Goal: Task Accomplishment & Management: Manage account settings

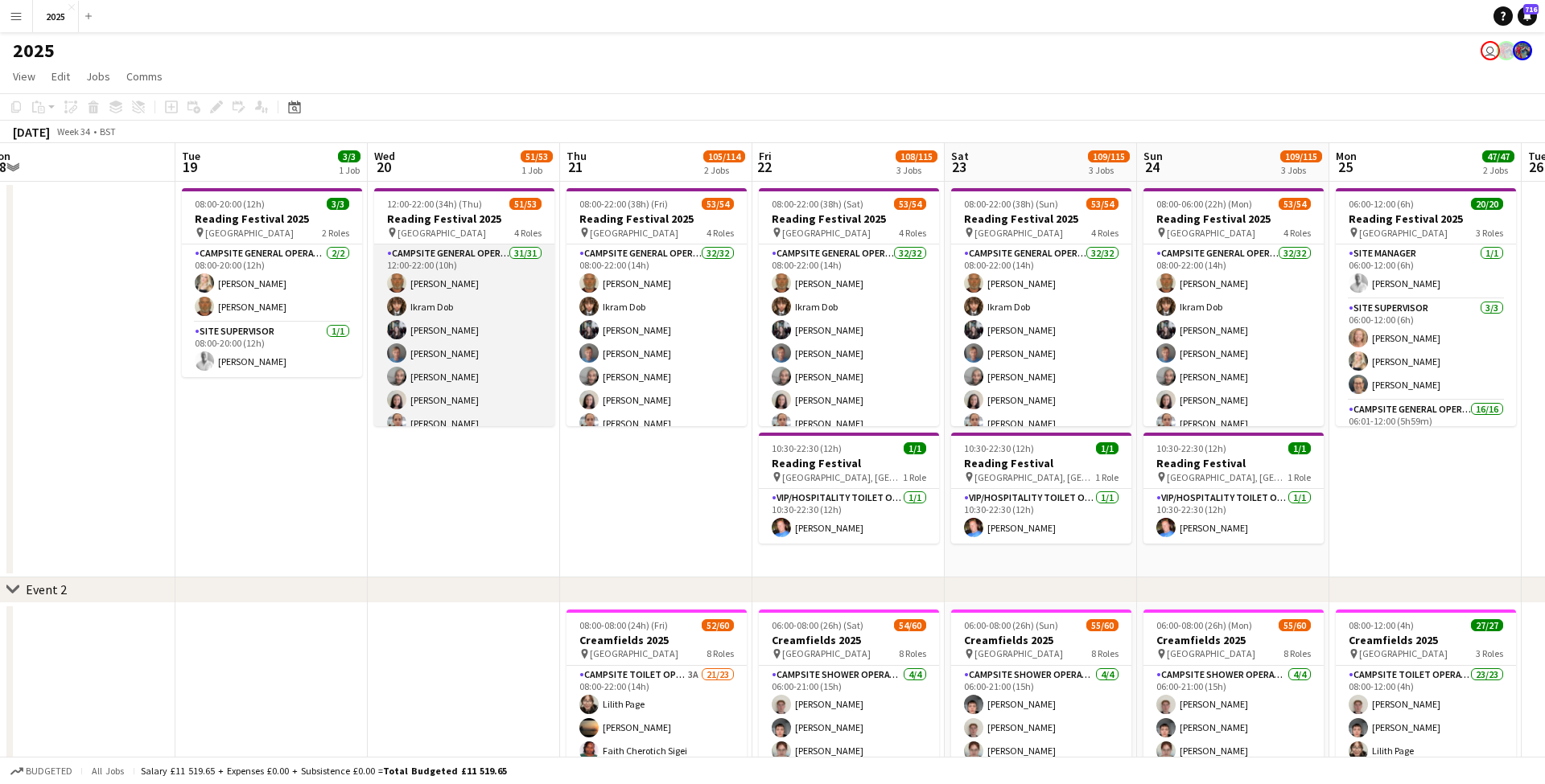
click at [467, 303] on app-card-role "Campsite General Operative 31/31 12:00-22:00 (10h) John Condon Ikram Dob Louise…" at bounding box center [464, 624] width 180 height 759
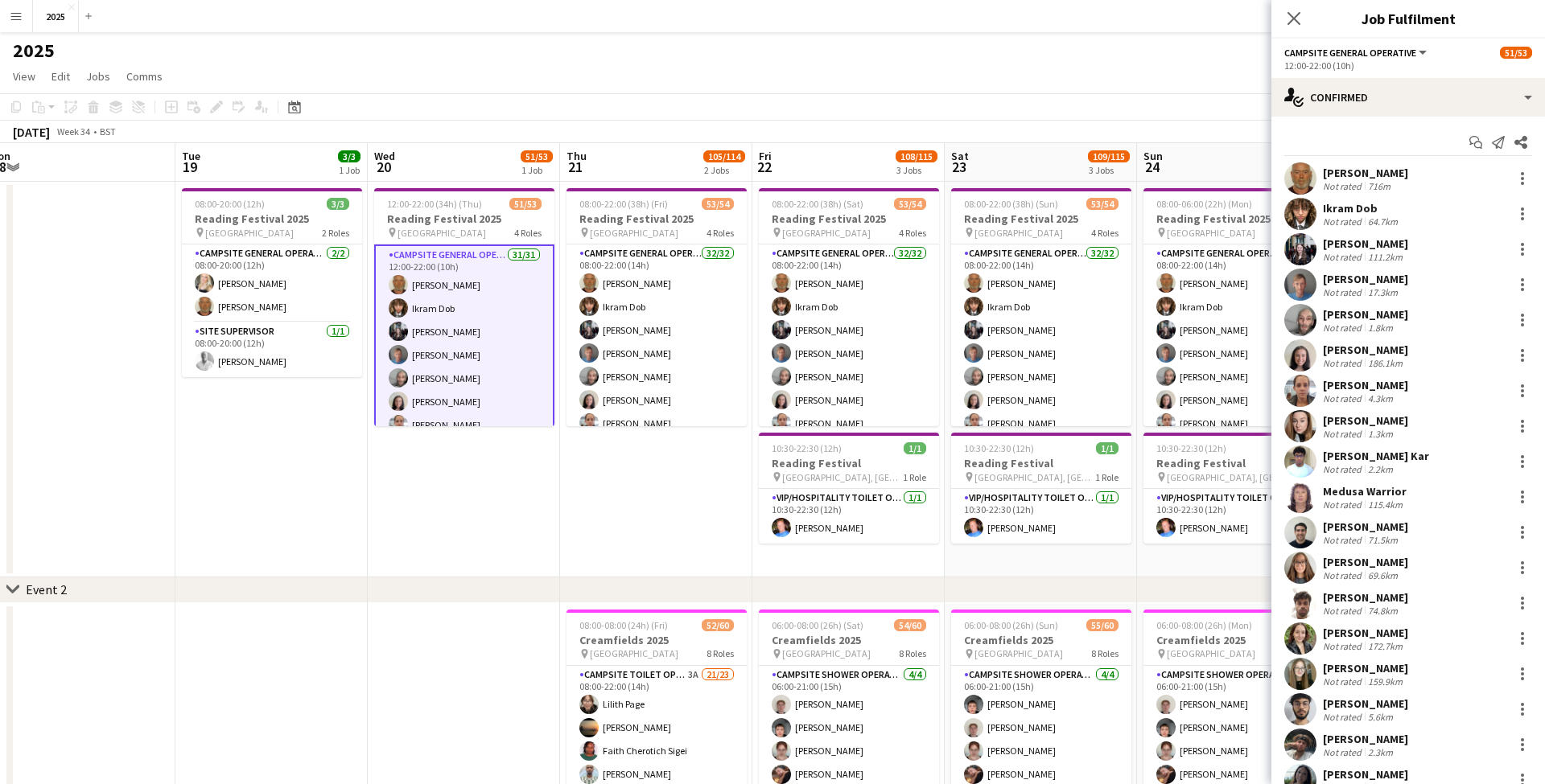
click at [1368, 223] on div "64.7km" at bounding box center [1383, 222] width 37 height 12
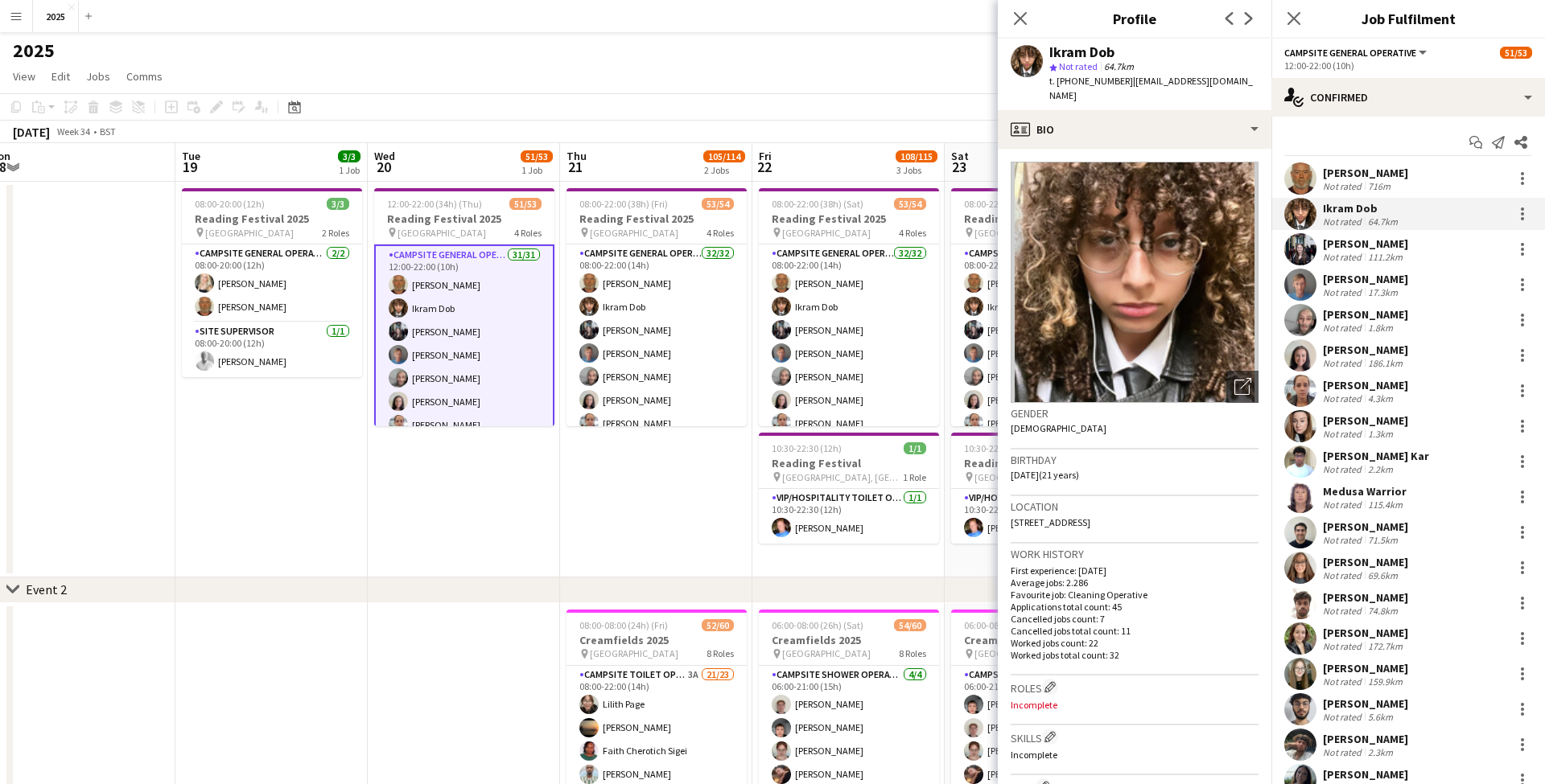
drag, startPoint x: 1236, startPoint y: 82, endPoint x: 1124, endPoint y: 83, distance: 112.0
click at [1124, 83] on app-profile-header "Ikram Dob star Not rated 64.7km t. +447493222465 | ikramdob@gmail.com" at bounding box center [1135, 74] width 274 height 71
copy span "ikramdob@gmail.com"
drag, startPoint x: 1118, startPoint y: 82, endPoint x: 1072, endPoint y: 83, distance: 46.0
click at [1072, 83] on span "t. +447493222465" at bounding box center [1090, 81] width 83 height 12
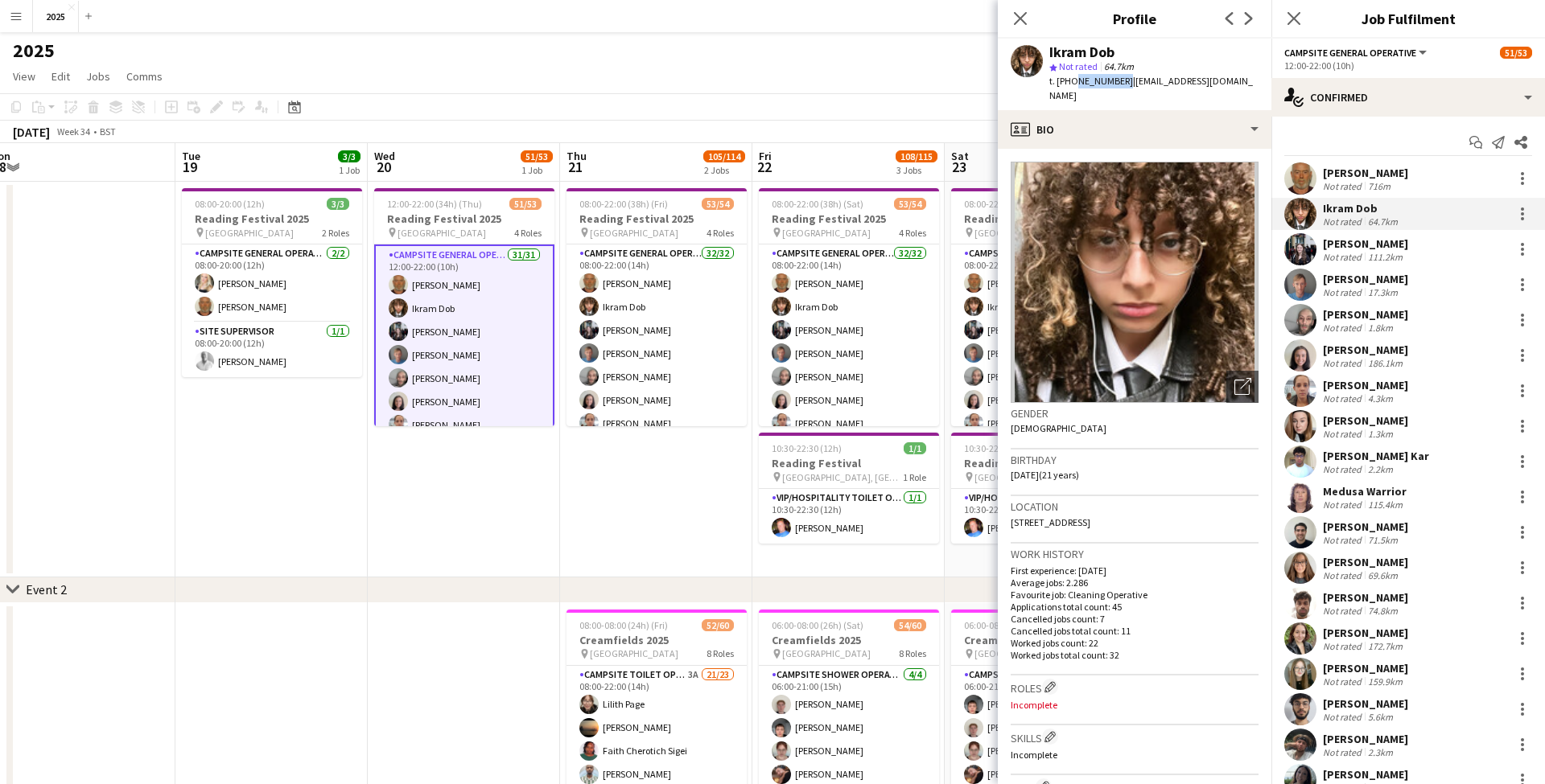
copy span "7493222465"
drag, startPoint x: 1221, startPoint y: 81, endPoint x: 1125, endPoint y: 82, distance: 96.0
click at [1125, 82] on div "Ikram Dob star Not rated 64.7km t. +447493222465 | ikramdob@gmail.com" at bounding box center [1135, 74] width 274 height 71
copy span "ikramdob@gmail.com"
drag, startPoint x: 1191, startPoint y: 507, endPoint x: 1236, endPoint y: 505, distance: 45.0
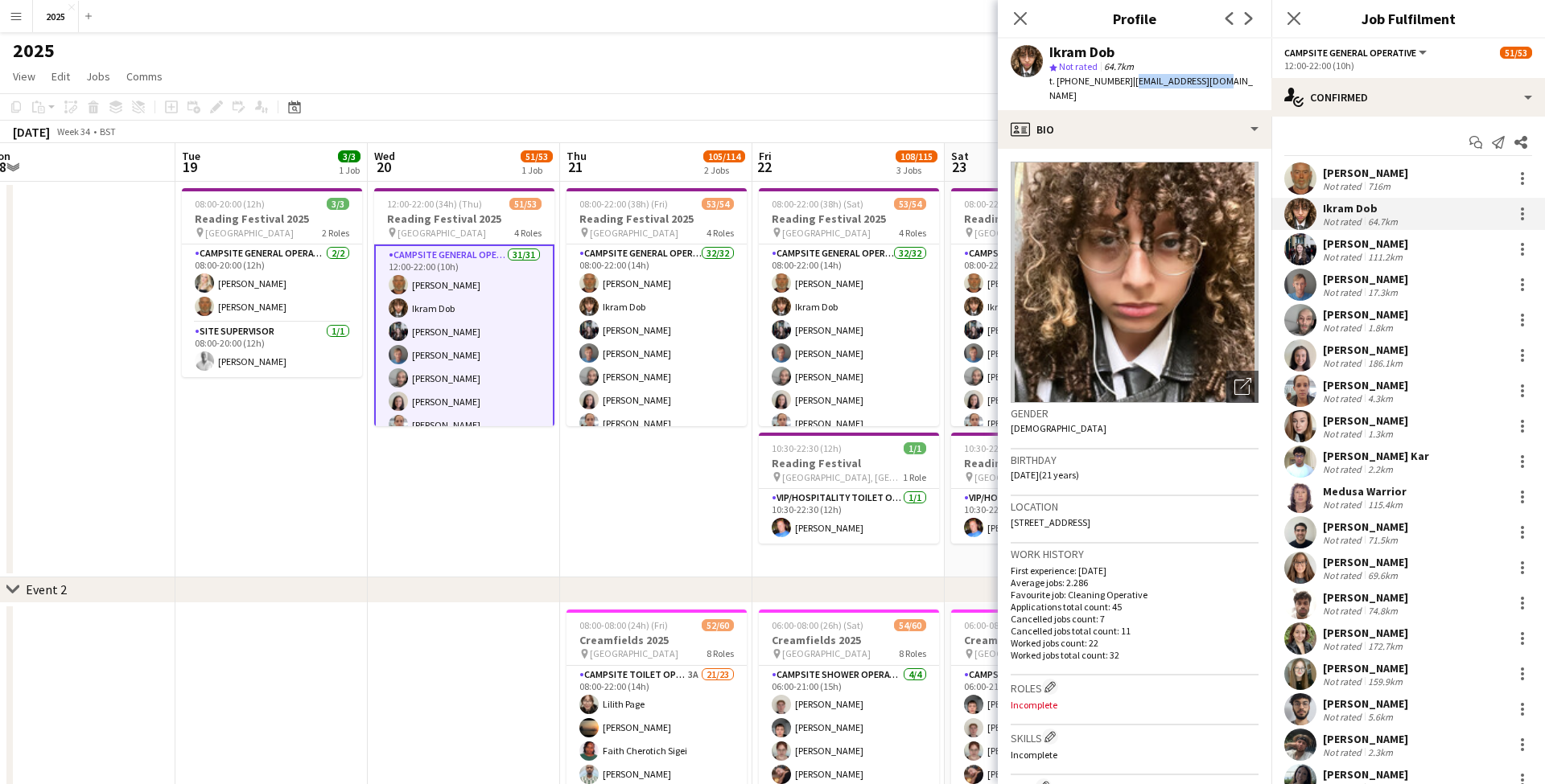
click at [1236, 505] on div "Location 127 Reaston Street, New cross gate, London, SE14 5FU" at bounding box center [1135, 519] width 248 height 47
copy span "SE14 5FU"
drag, startPoint x: 1228, startPoint y: 82, endPoint x: 1125, endPoint y: 82, distance: 103.0
click at [1125, 82] on div "Ikram Dob star Not rated 64.7km t. +447493222465 | ikramdob@gmail.com" at bounding box center [1135, 74] width 274 height 71
copy span "ikramdob@gmail.com"
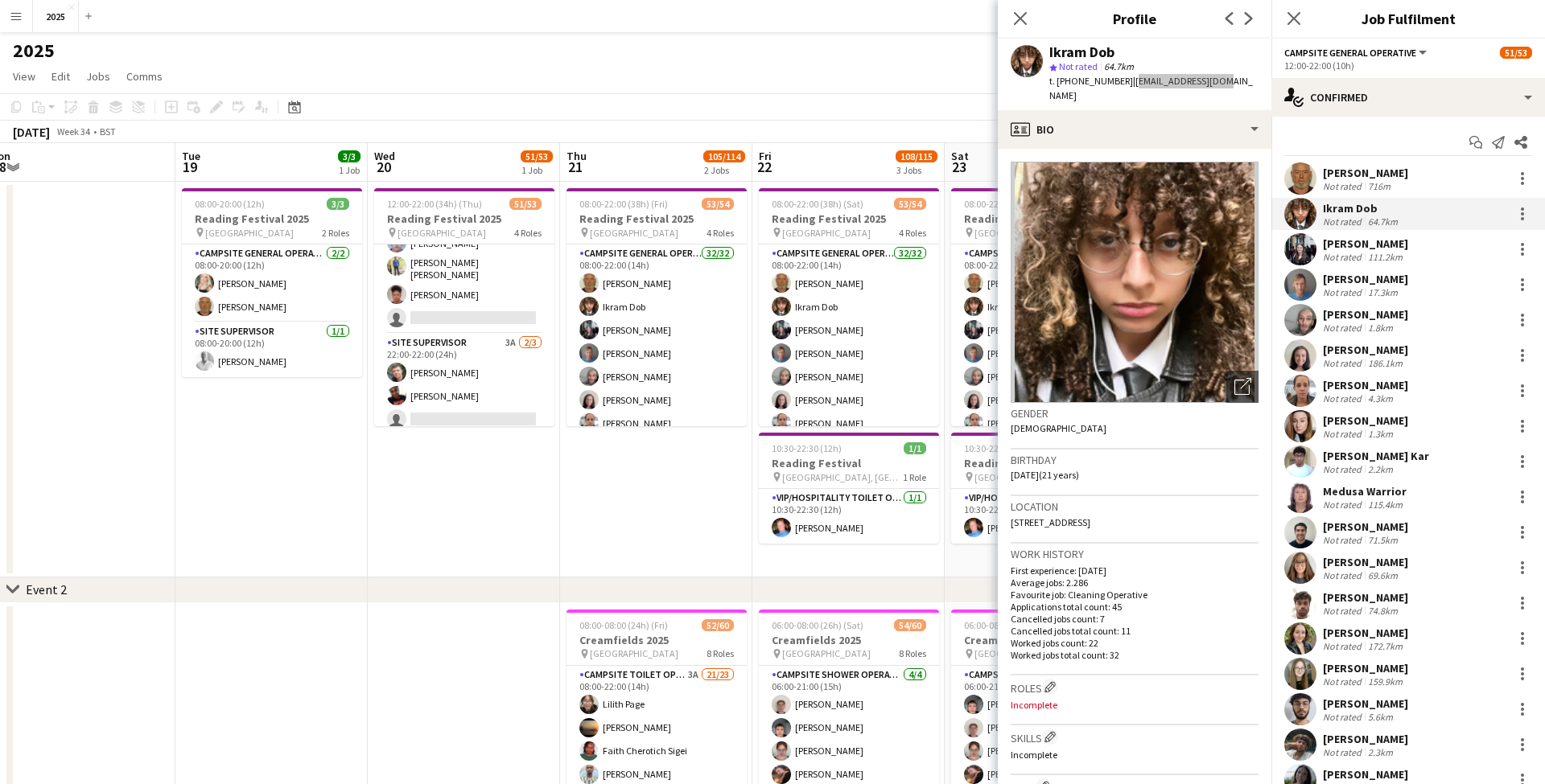
scroll to position [1183, 0]
click at [1355, 324] on div "Not rated" at bounding box center [1343, 328] width 42 height 12
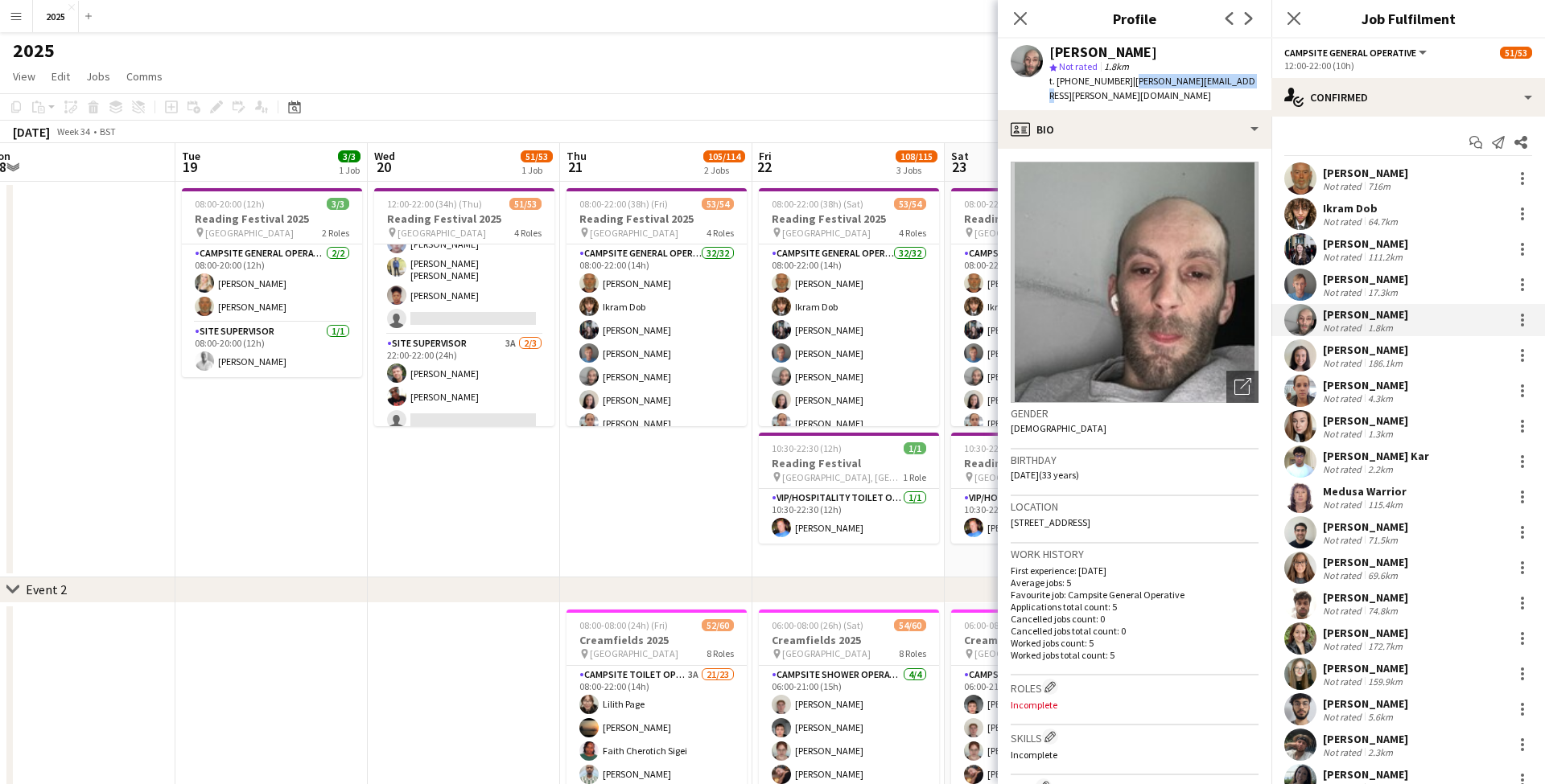
drag, startPoint x: 1245, startPoint y: 80, endPoint x: 1127, endPoint y: 82, distance: 118.0
click at [1127, 82] on div "Myrian Gibson star Not rated 1.8km t. +447389828249 | myrian.gibson@yahoo.com" at bounding box center [1135, 74] width 274 height 71
copy span "myrian.gibson@yahoo.com"
drag, startPoint x: 1120, startPoint y: 80, endPoint x: 1072, endPoint y: 83, distance: 48.1
click at [1072, 83] on span "t. +447389828249" at bounding box center [1090, 81] width 83 height 12
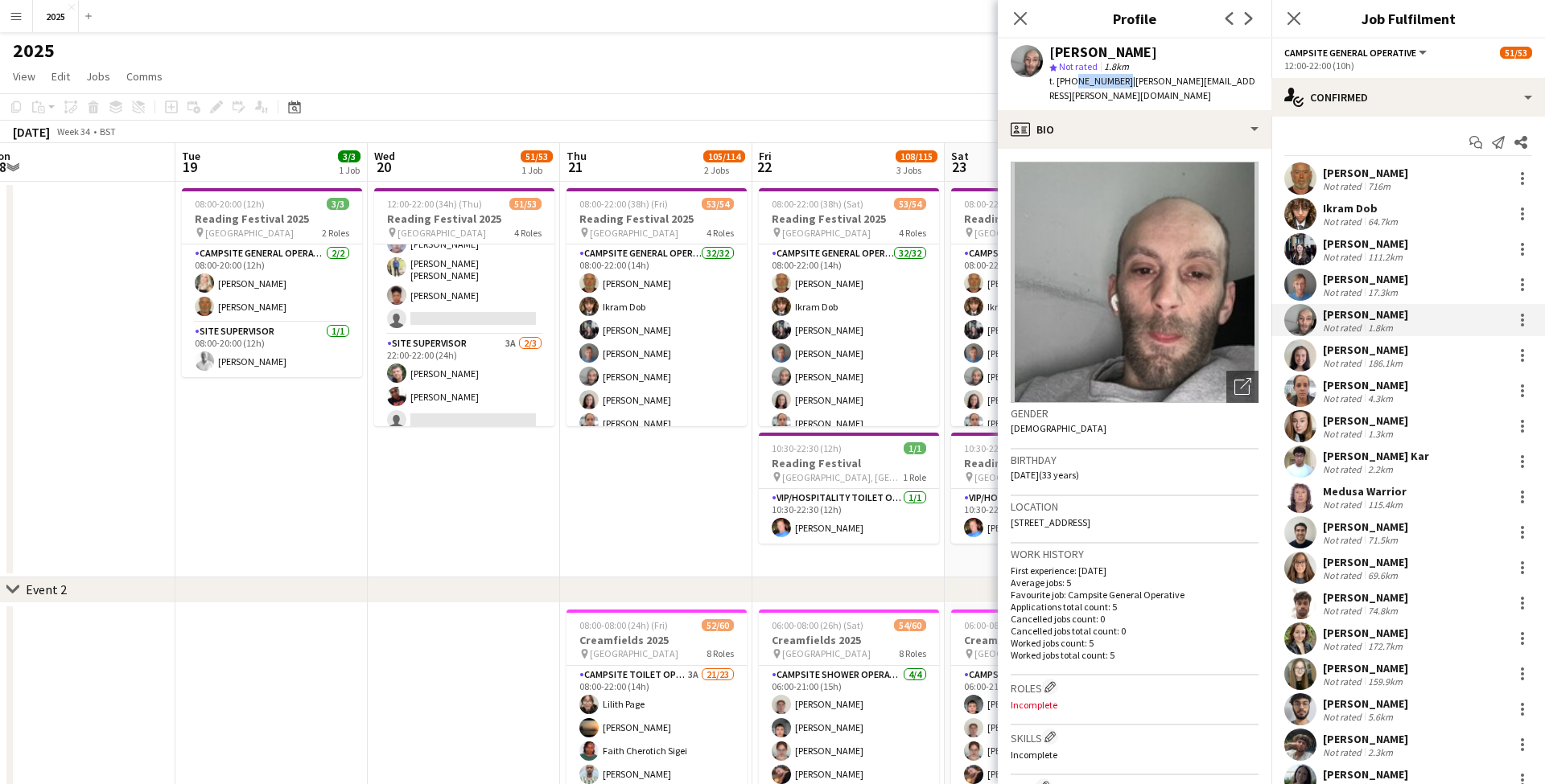
copy span "7389828249"
drag, startPoint x: 1186, startPoint y: 505, endPoint x: 1134, endPoint y: 505, distance: 52.0
click at [1134, 505] on div "Location The Causeway, Flat 3, Reading, RG4 5JX" at bounding box center [1135, 519] width 248 height 47
copy span "RG4 5JX"
click at [1358, 742] on div "[PERSON_NAME]" at bounding box center [1365, 738] width 85 height 14
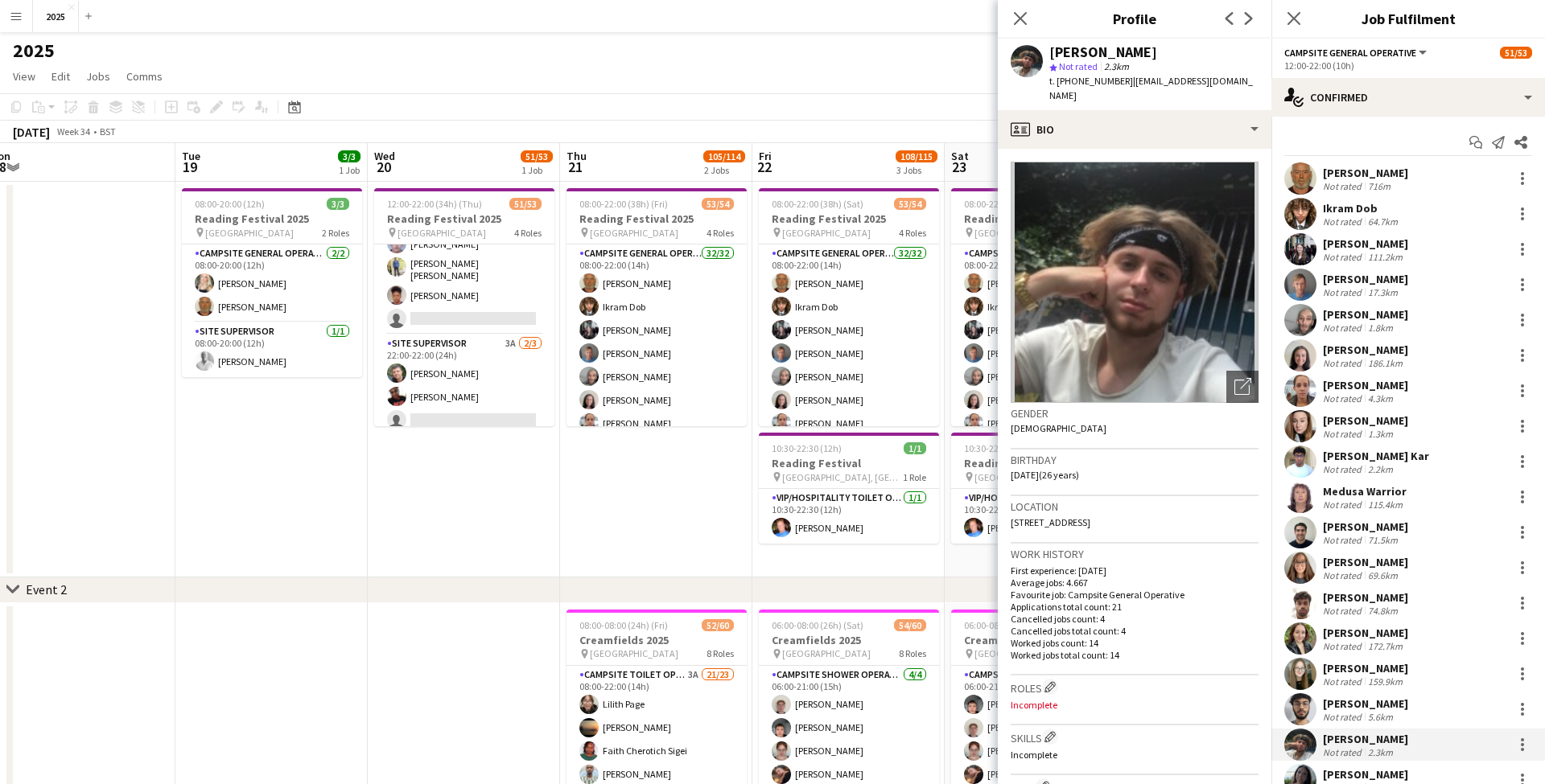
drag, startPoint x: 1192, startPoint y: 506, endPoint x: 1149, endPoint y: 508, distance: 43.0
click at [1149, 508] on div "Location 219 Southampton Street, Reading, RG1 2RB" at bounding box center [1135, 519] width 248 height 47
copy span "RG1 2RB"
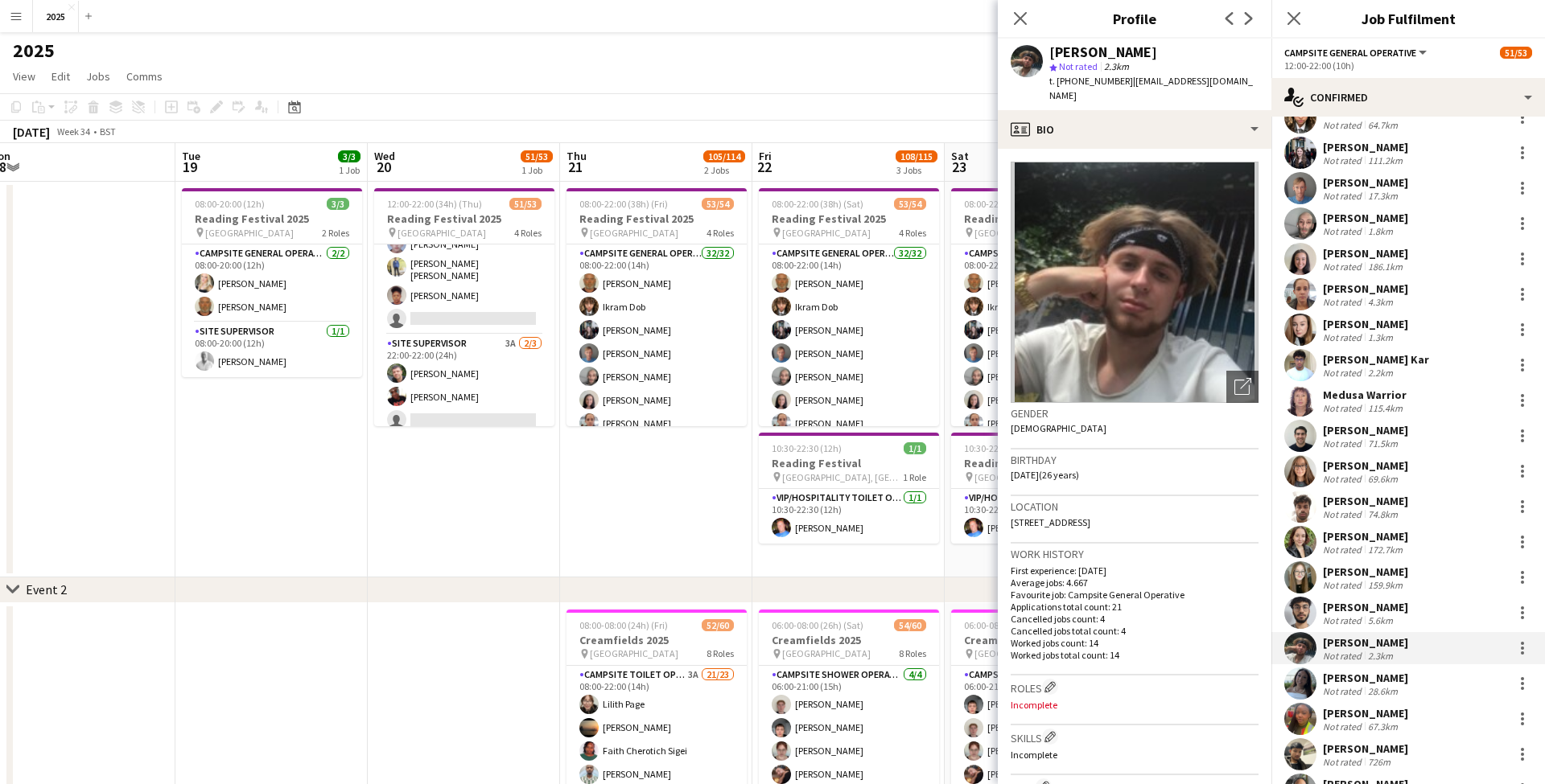
scroll to position [98, 0]
click at [1382, 189] on div "17.3km" at bounding box center [1383, 195] width 37 height 12
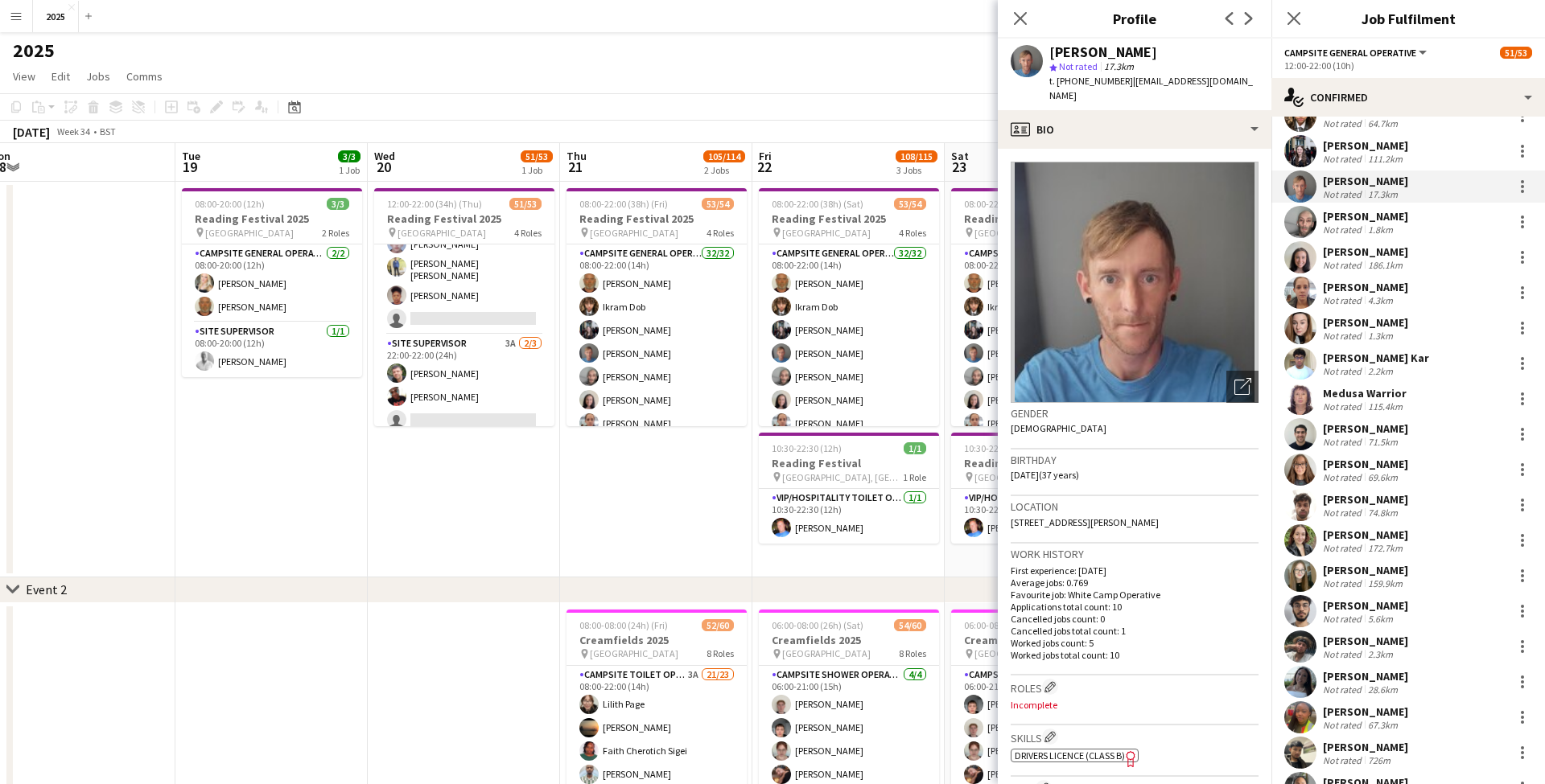
drag, startPoint x: 1194, startPoint y: 507, endPoint x: 1152, endPoint y: 507, distance: 42.0
click at [1152, 507] on div "Location 69 South Lynn Crescent, Bracknell, RG12 7JU" at bounding box center [1135, 519] width 248 height 47
copy span "RG12 7JU"
click at [1373, 717] on div "[PERSON_NAME]" at bounding box center [1365, 711] width 85 height 14
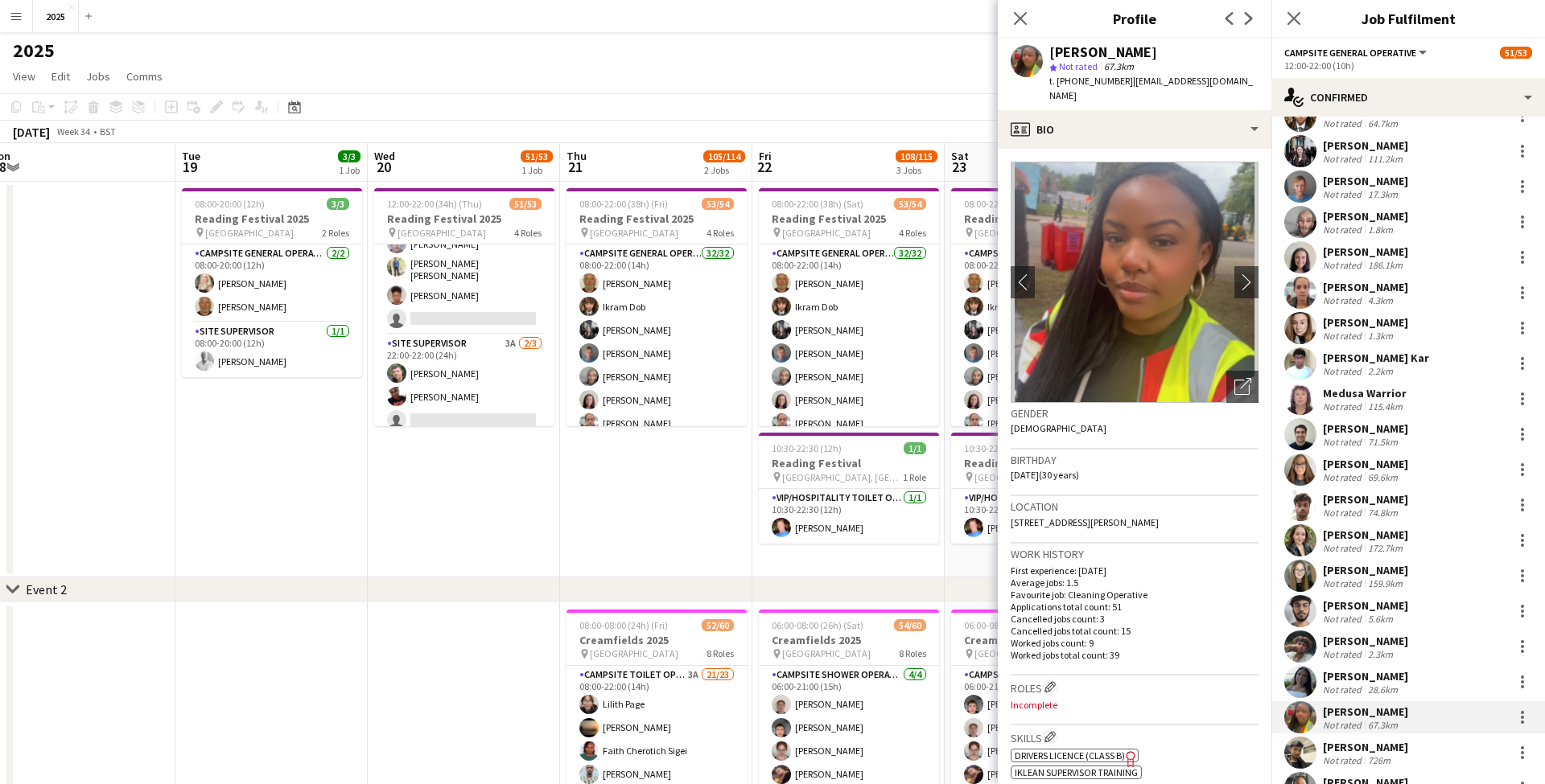
drag, startPoint x: 1218, startPoint y: 510, endPoint x: 1171, endPoint y: 510, distance: 47.0
click at [1171, 510] on div "Location 11 Hennessy Road, Edmonton, London, N9 0XA" at bounding box center [1135, 519] width 248 height 47
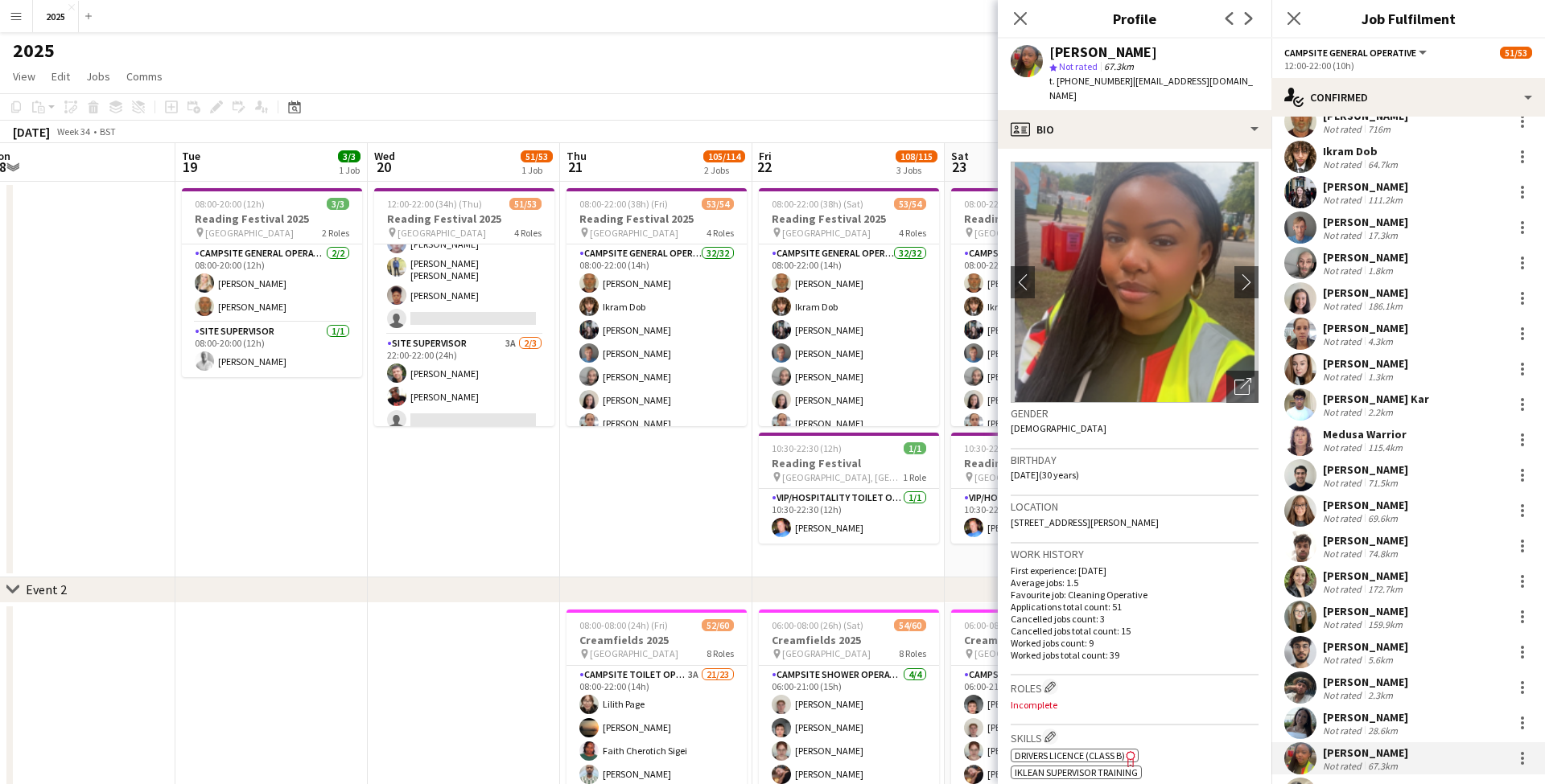
scroll to position [54, 0]
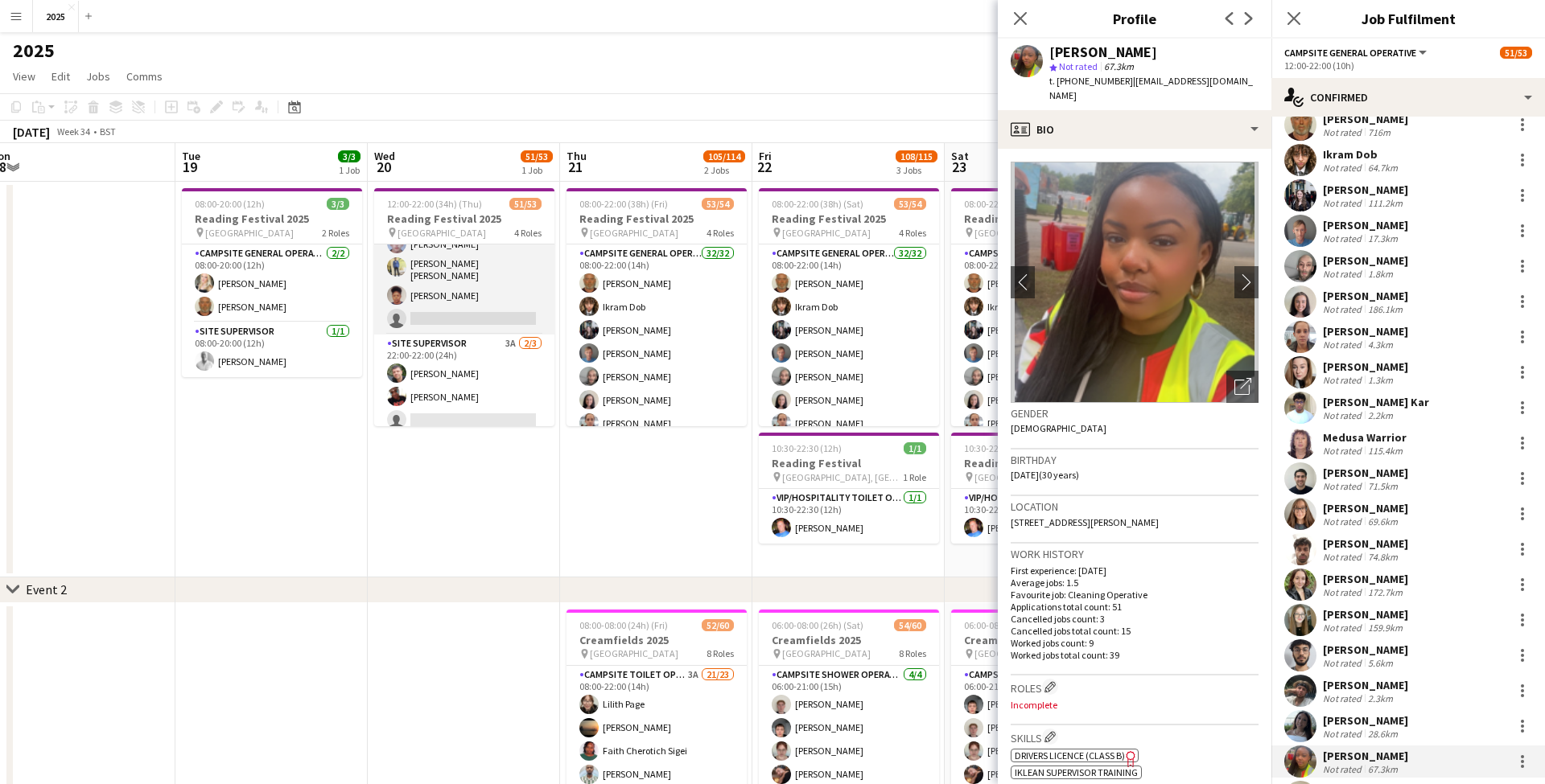
click at [437, 284] on app-card-role "Cleaning Operative (NIGHT) 1A 15/16 22:00-08:00 (10h) Mya Brown-George Iyasu Am…" at bounding box center [464, 130] width 180 height 409
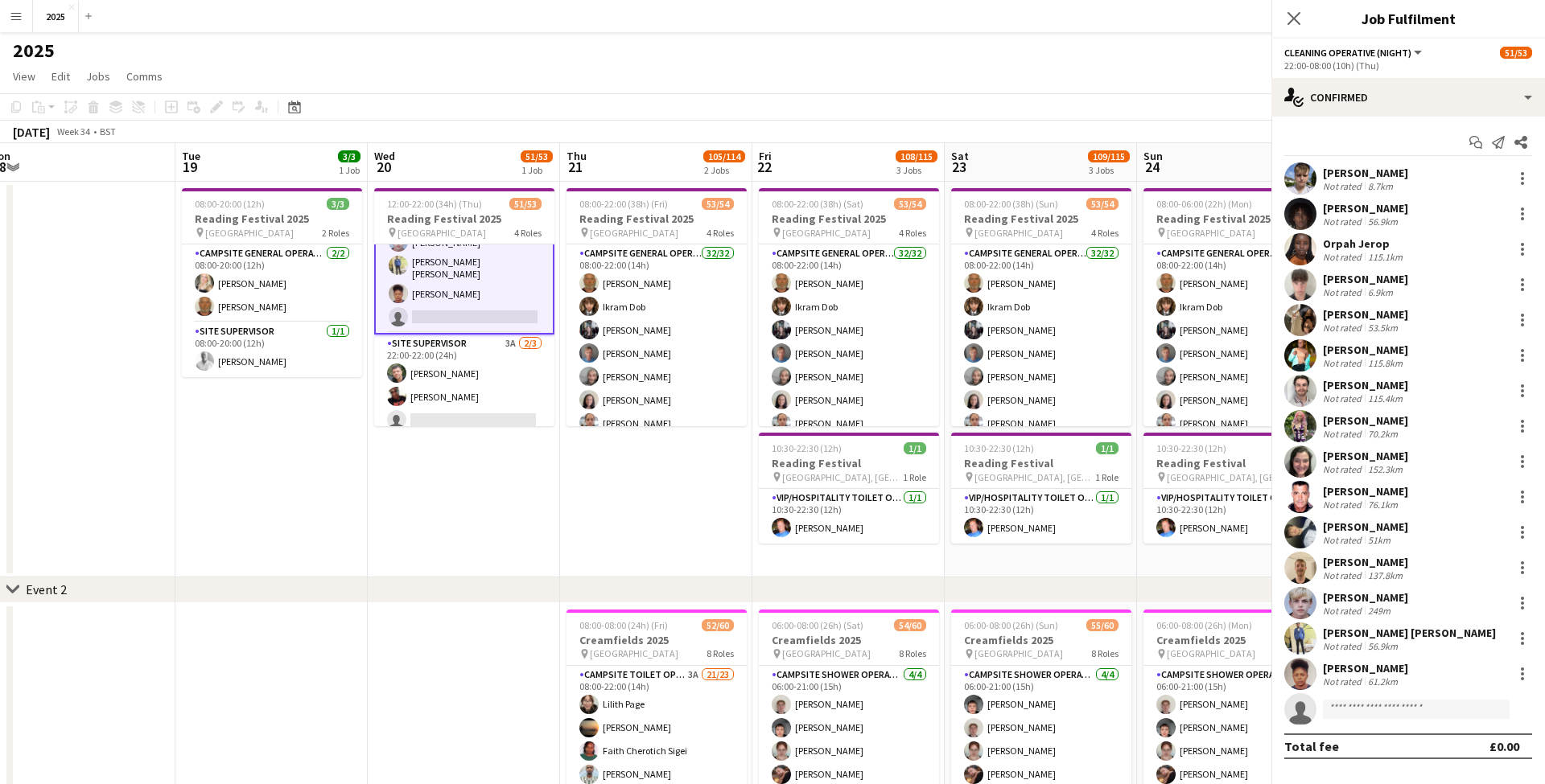
scroll to position [0, 0]
click at [1380, 671] on div "[PERSON_NAME]" at bounding box center [1365, 668] width 85 height 14
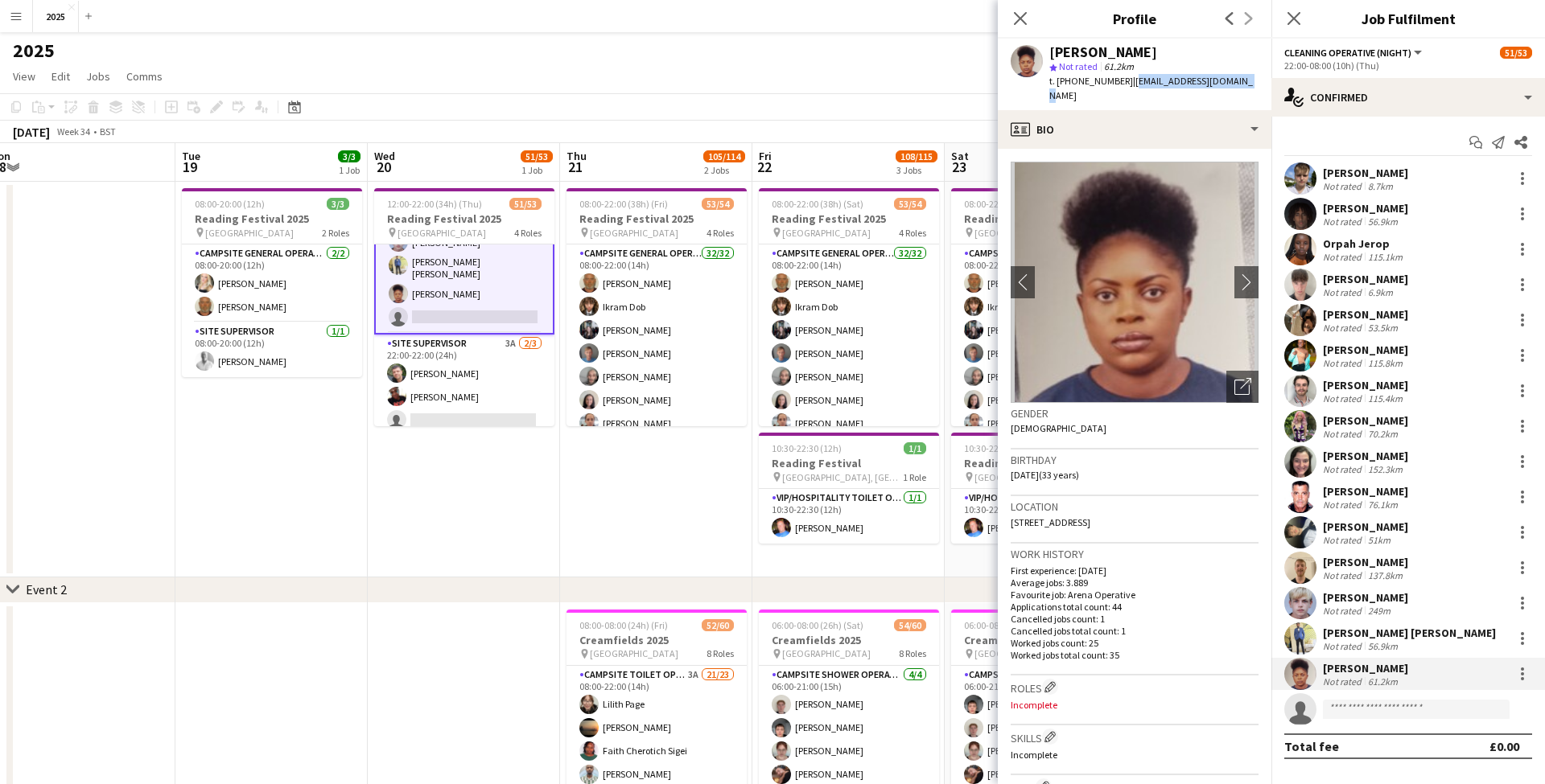
drag, startPoint x: 1244, startPoint y: 83, endPoint x: 1125, endPoint y: 78, distance: 119.1
click at [1125, 78] on div "Jane Amadi star Not rated 61.2km t. +447575008402 | janechinadu91@gmail.com" at bounding box center [1135, 74] width 274 height 71
drag, startPoint x: 1191, startPoint y: 506, endPoint x: 1228, endPoint y: 508, distance: 37.1
click at [1228, 508] on div "Location London Road, Flat 12, 386 croydon, Croydon, CR0 2SU" at bounding box center [1135, 519] width 248 height 47
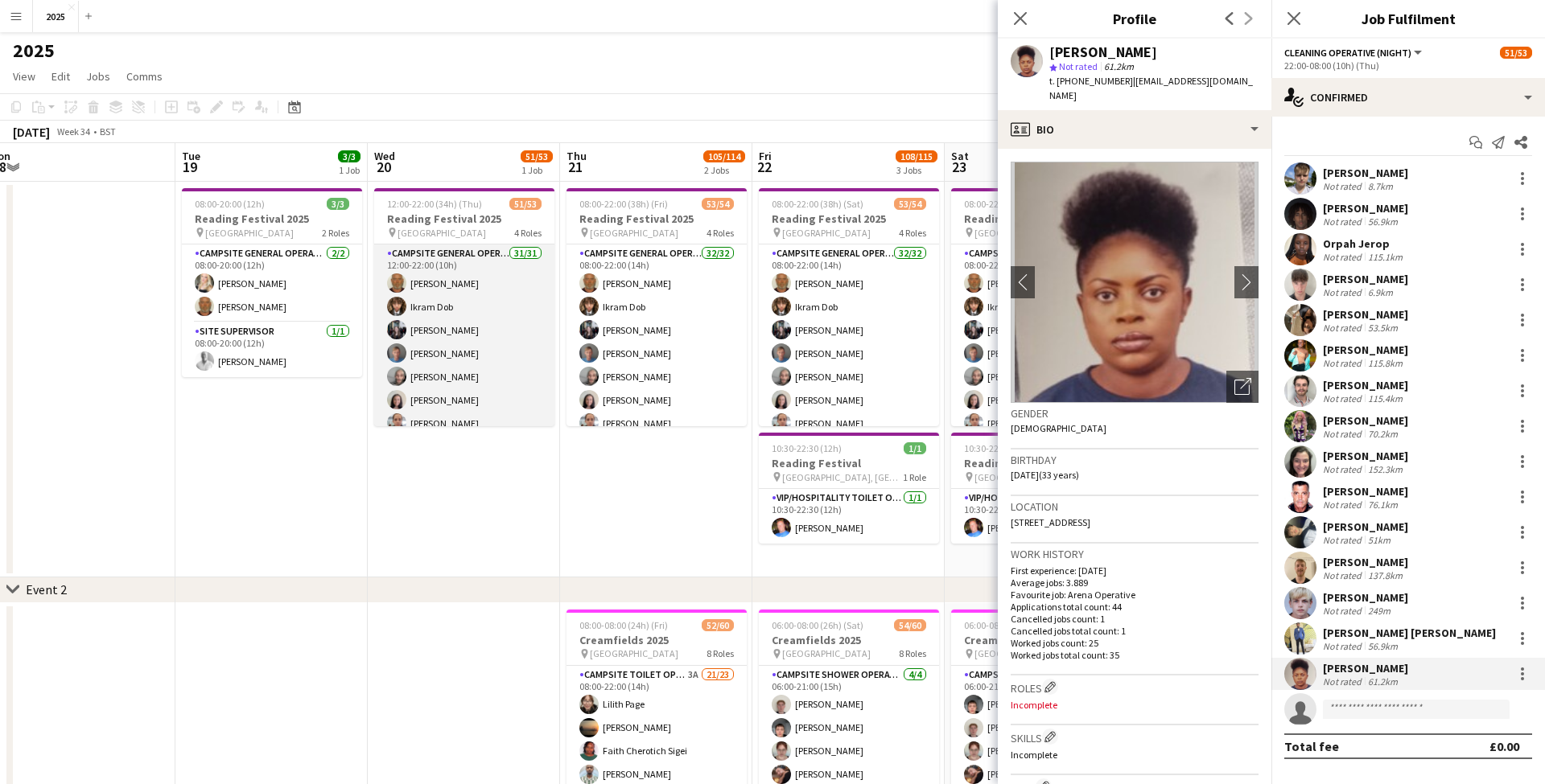
click at [437, 284] on app-card-role "Campsite General Operative 31/31 12:00-22:00 (10h) John Condon Ikram Dob Louise…" at bounding box center [464, 624] width 180 height 759
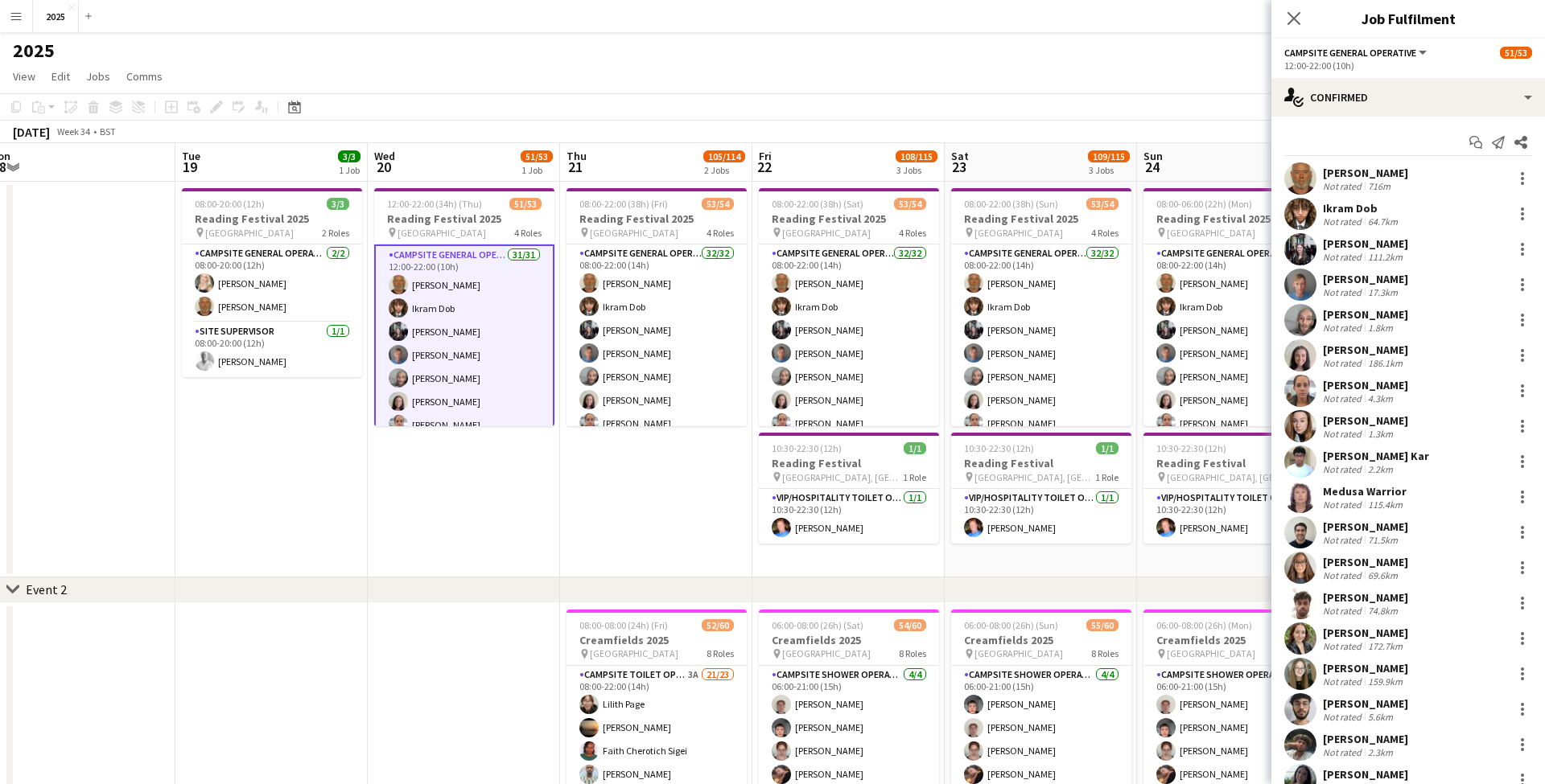
click at [1378, 171] on div "[PERSON_NAME]" at bounding box center [1365, 172] width 85 height 14
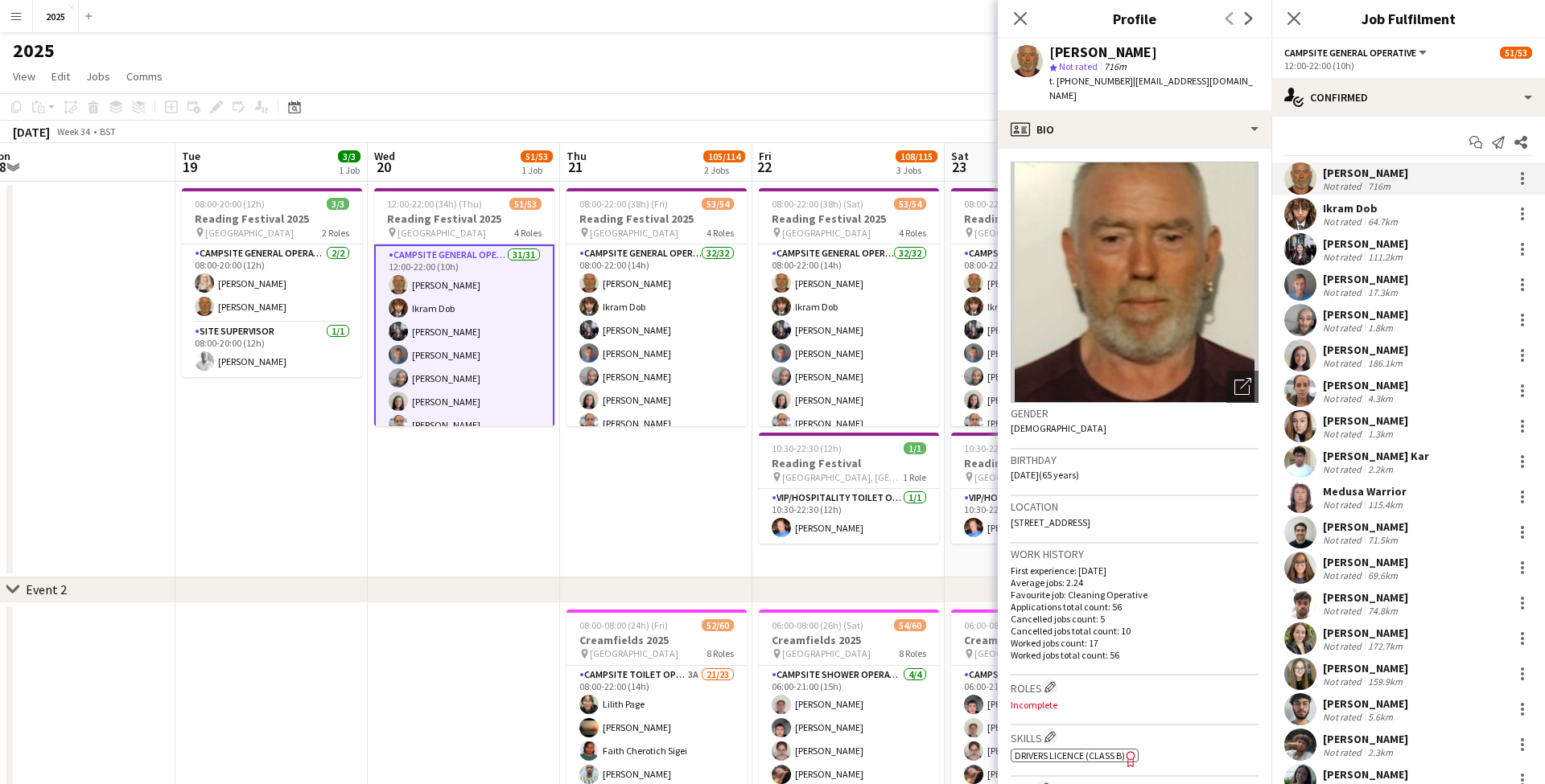
drag, startPoint x: 1185, startPoint y: 506, endPoint x: 1149, endPoint y: 507, distance: 36.0
click at [1149, 507] on div "Location 135 Great Knollys Street, Reading, RG1 7HP" at bounding box center [1135, 519] width 248 height 47
click at [1365, 251] on div "111.2km" at bounding box center [1385, 257] width 41 height 12
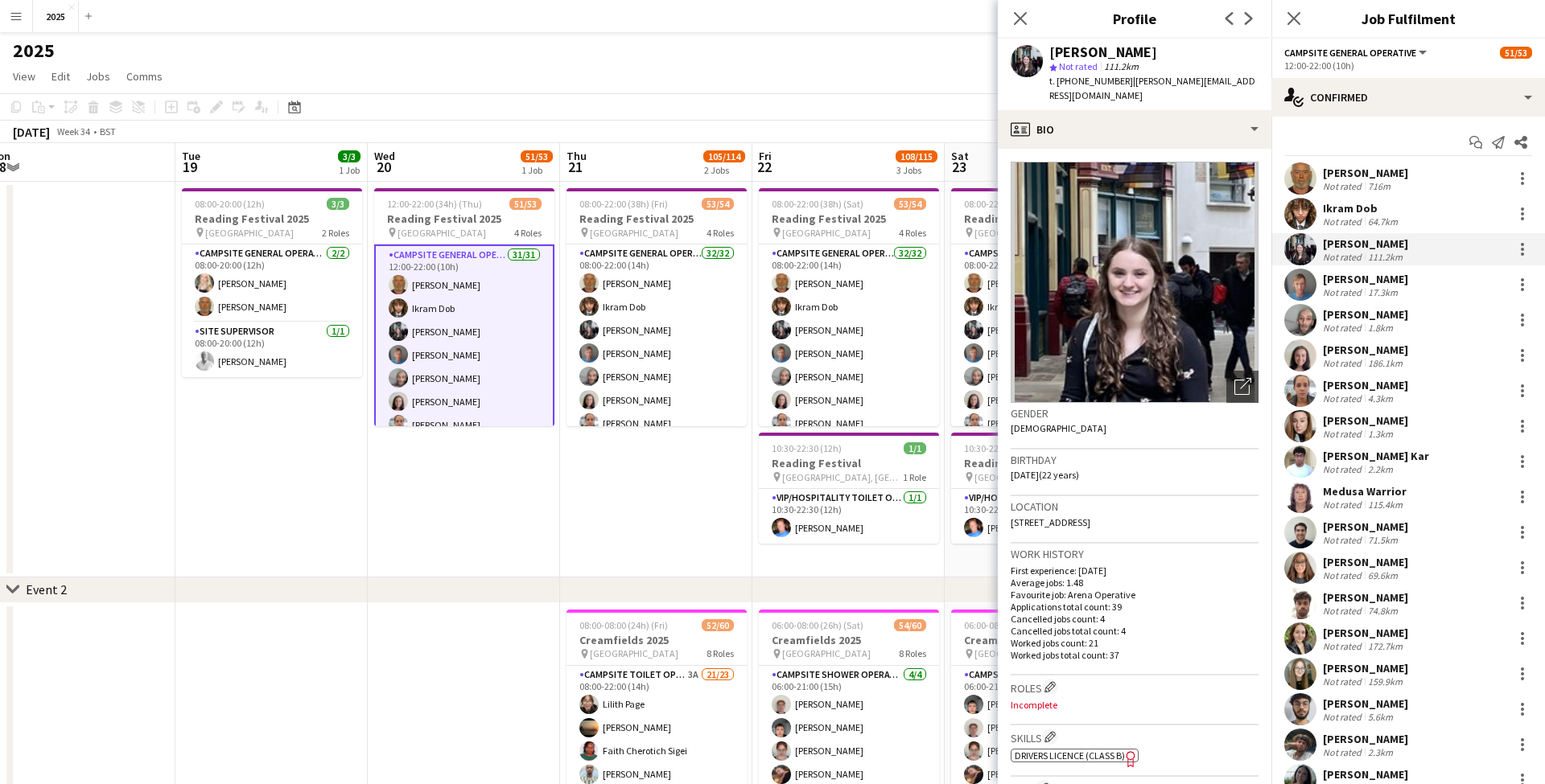
drag, startPoint x: 1141, startPoint y: 508, endPoint x: 1186, endPoint y: 510, distance: 45.0
click at [1186, 510] on div "Location 66 Childscroft Road, Gillingham, ME8 7SN" at bounding box center [1135, 519] width 248 height 47
click at [1377, 496] on div "Medusa Warrior" at bounding box center [1364, 491] width 83 height 14
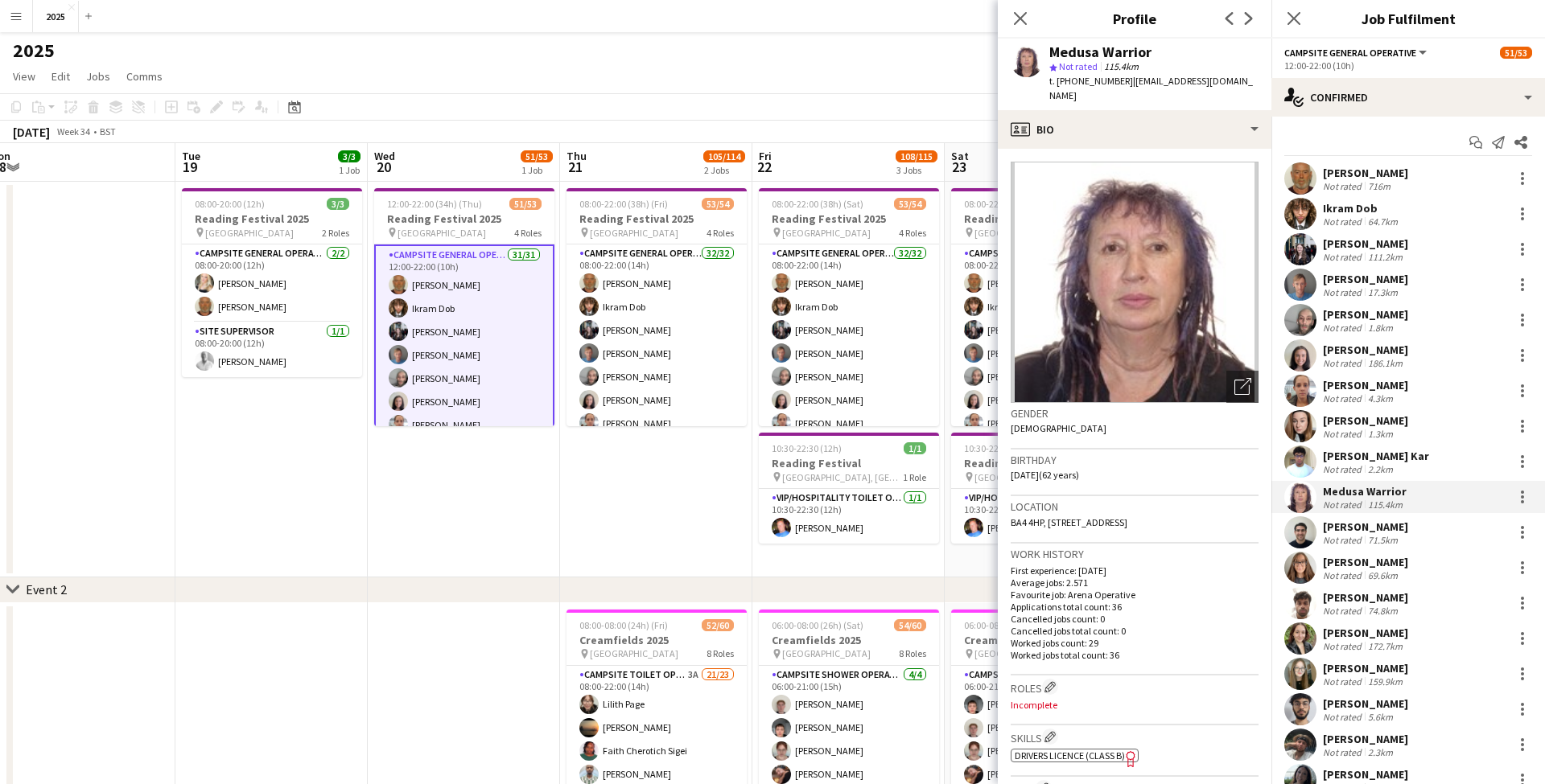
drag, startPoint x: 1039, startPoint y: 522, endPoint x: 1112, endPoint y: 529, distance: 73.3
click at [1112, 529] on div "Location BA4 4HP, Beggars Roost, Pylle Road, Pilton, Pilton, Nr Shepton Mallet,…" at bounding box center [1135, 519] width 248 height 47
click at [1353, 564] on div "[PERSON_NAME]" at bounding box center [1365, 561] width 85 height 14
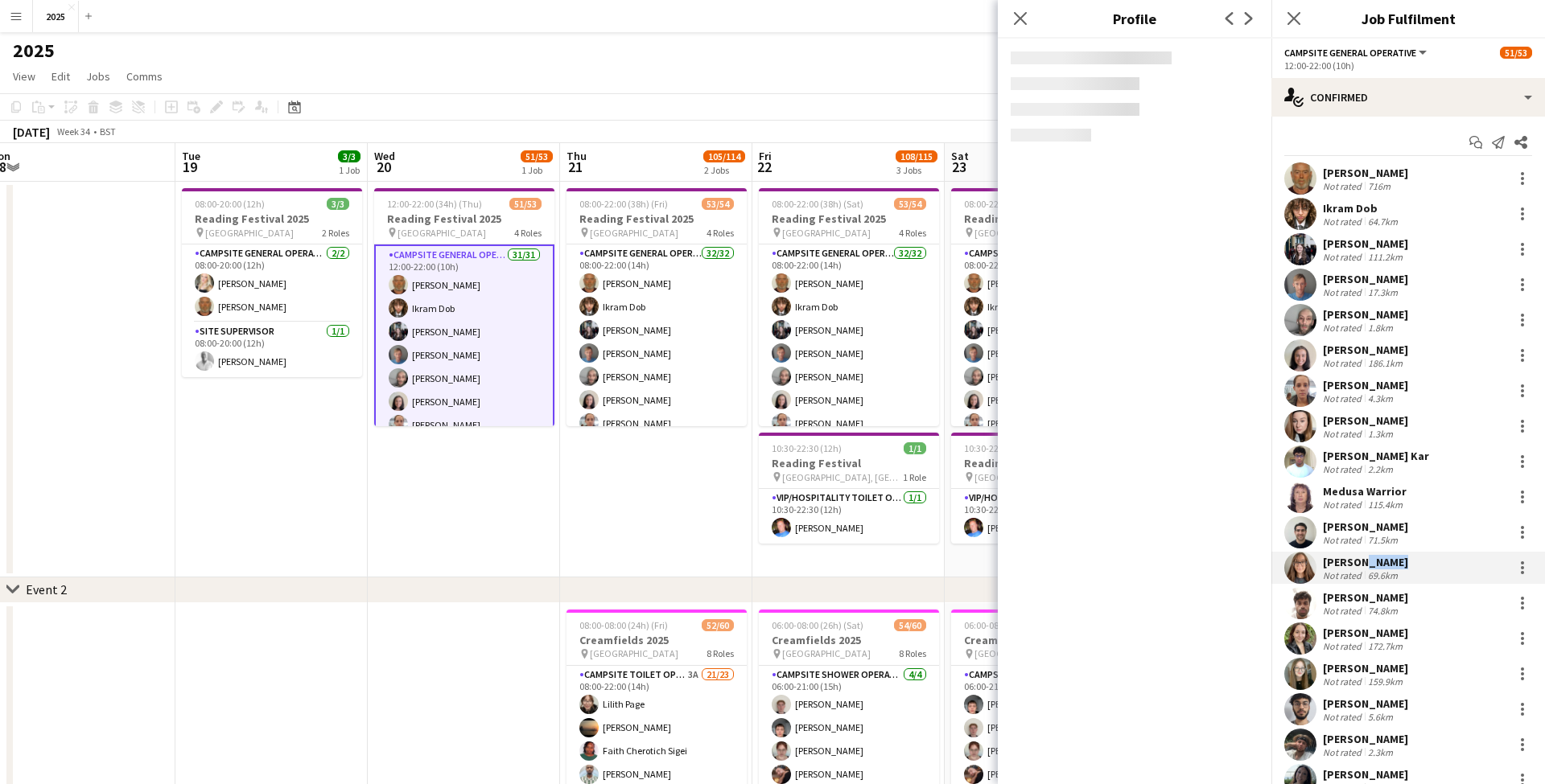
click at [1353, 564] on div "[PERSON_NAME]" at bounding box center [1365, 561] width 85 height 14
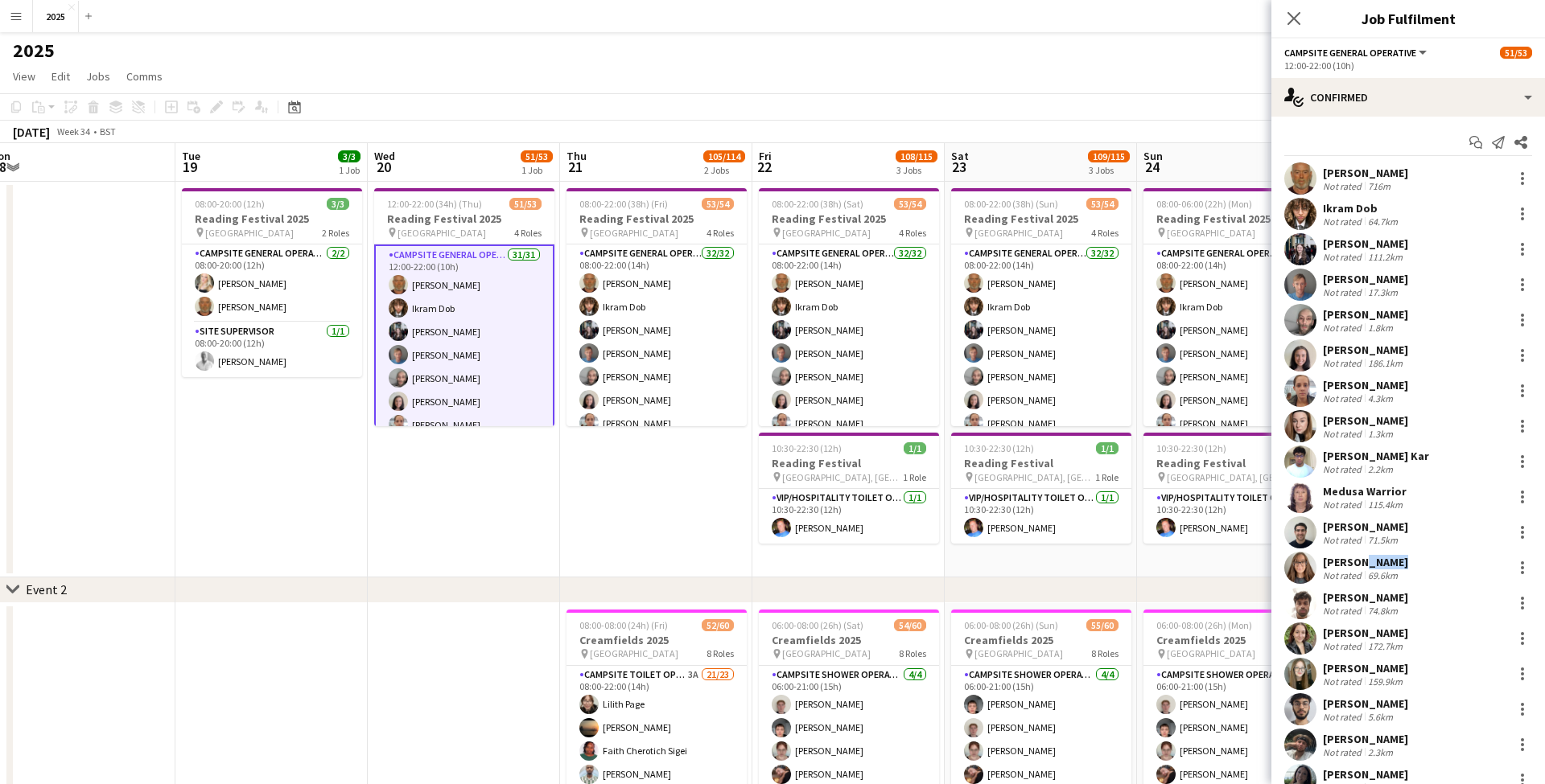
click at [1353, 564] on div "[PERSON_NAME]" at bounding box center [1365, 561] width 85 height 14
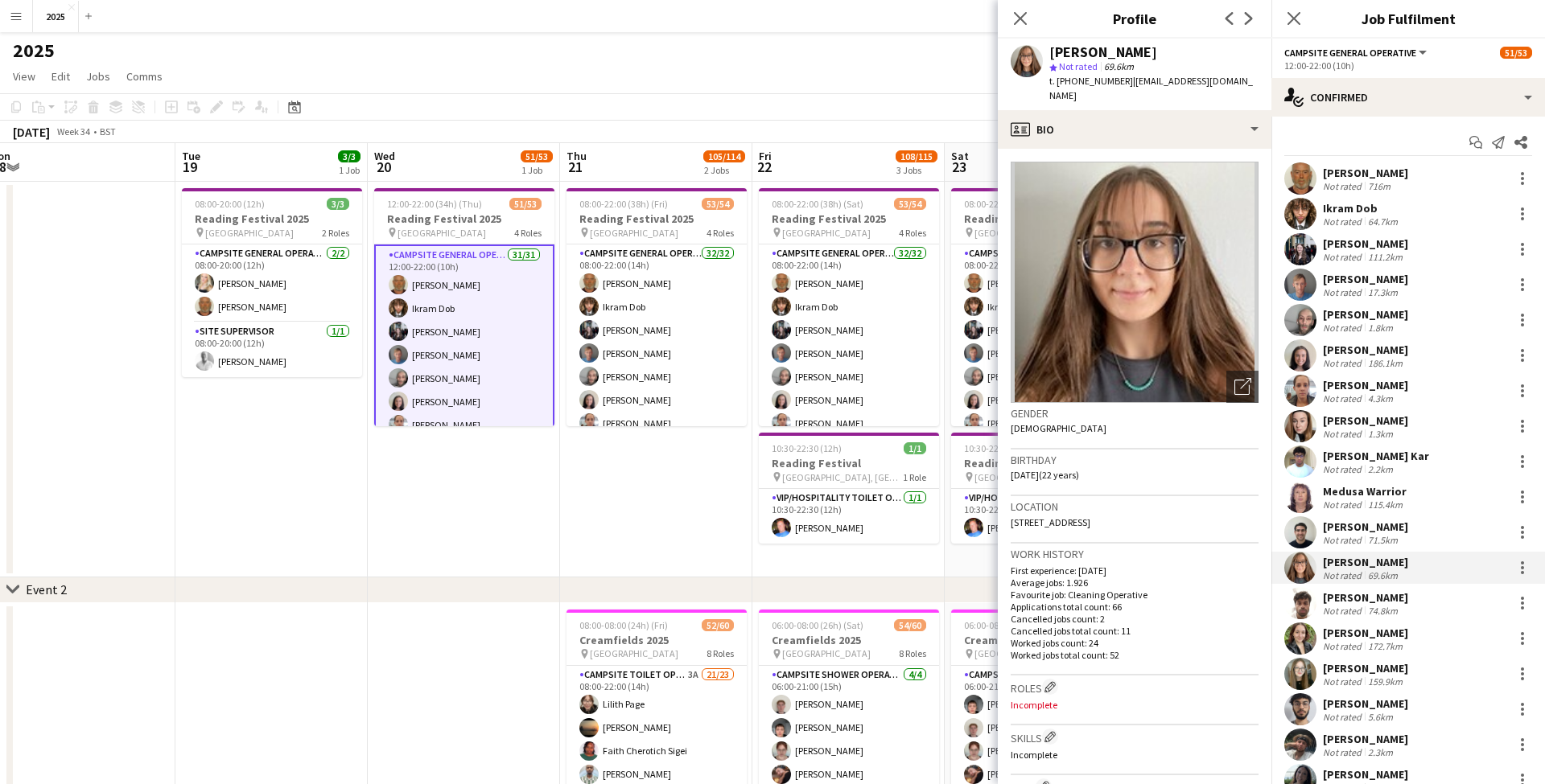
drag, startPoint x: 1165, startPoint y: 505, endPoint x: 1202, endPoint y: 505, distance: 37.0
click at [1202, 505] on div "Location 32 Sandringham Way, Waltham Cross, EN8 8DU" at bounding box center [1135, 519] width 248 height 47
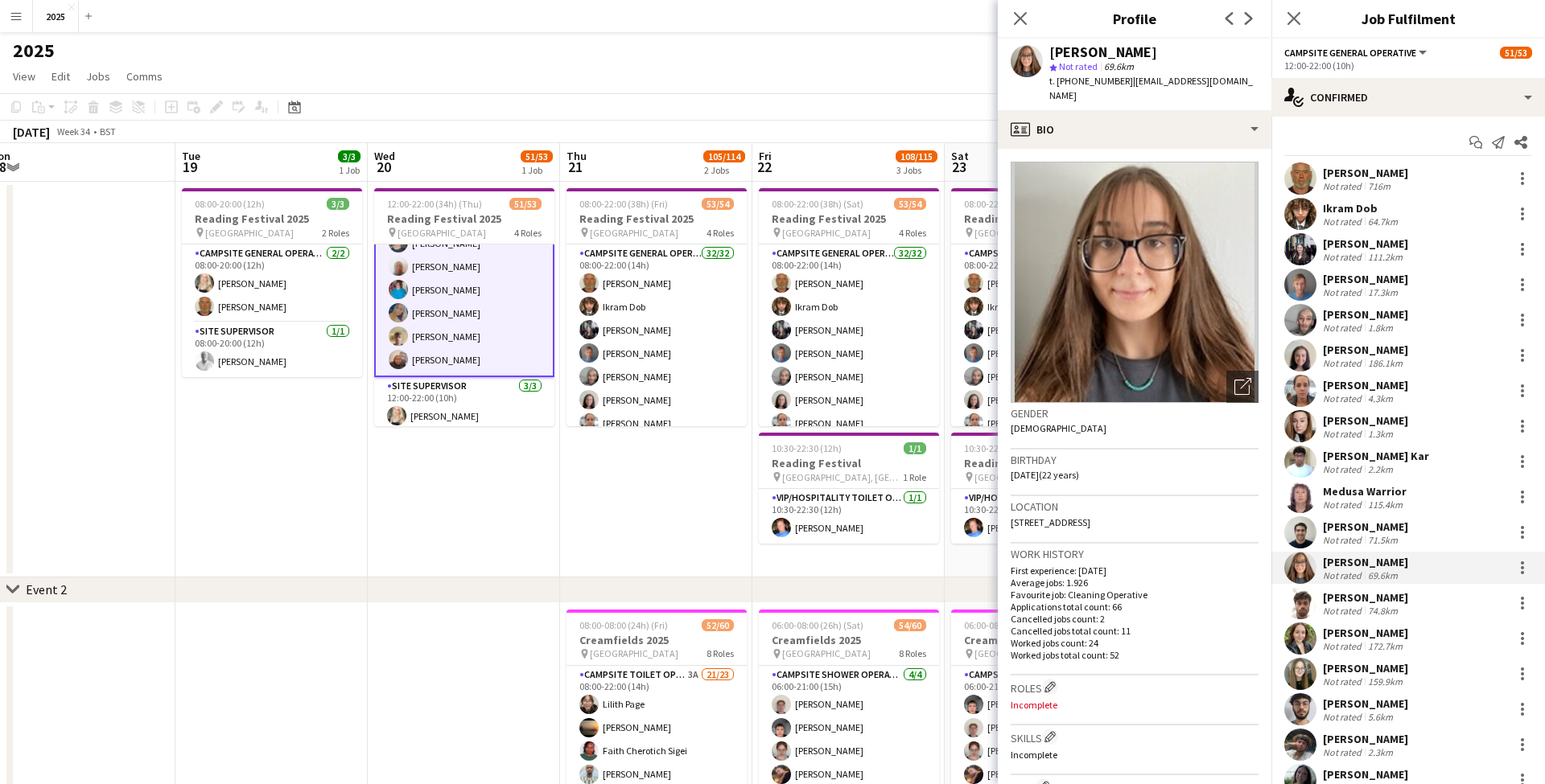
scroll to position [754, 0]
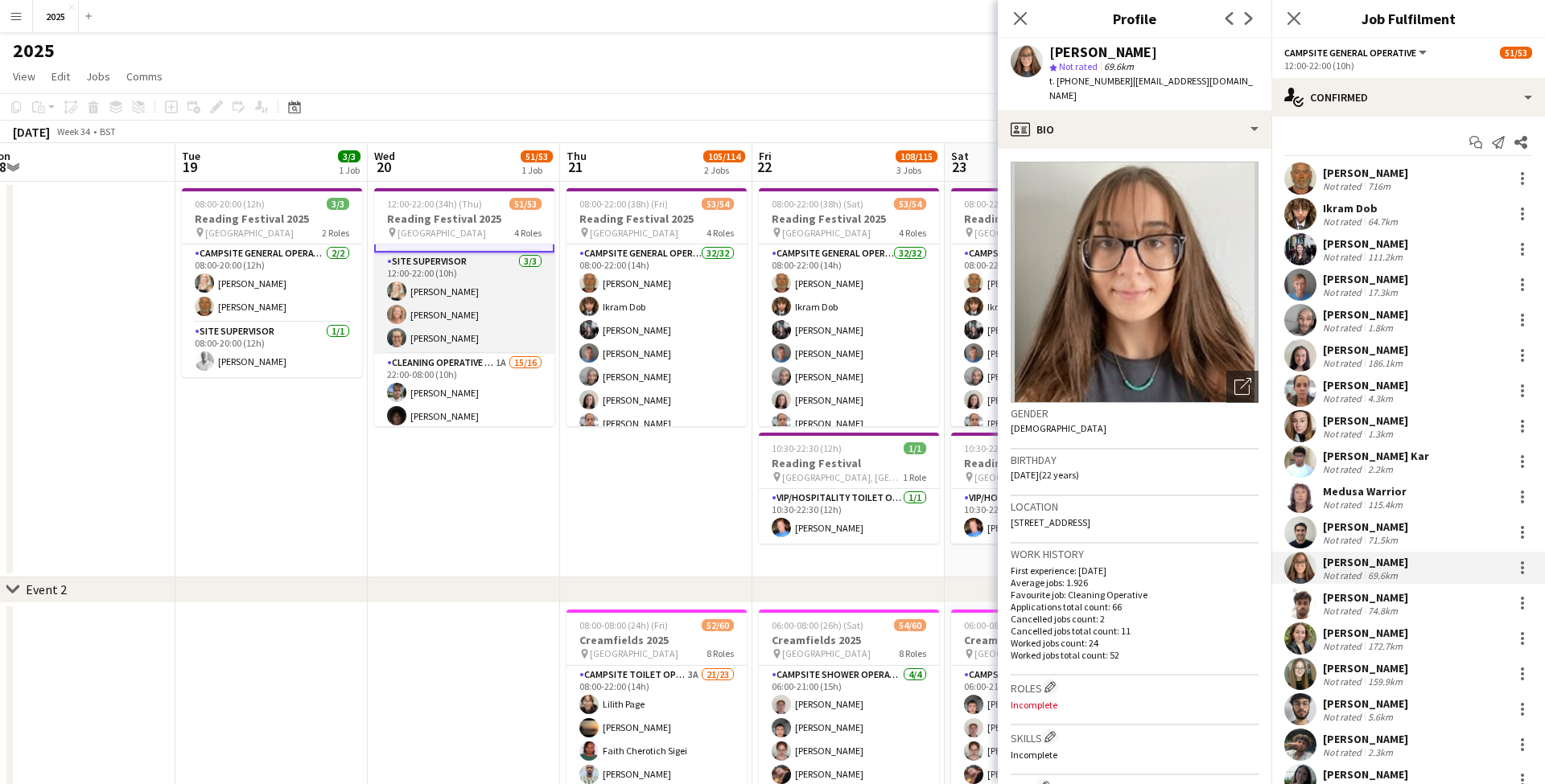
click at [436, 313] on app-card-role "Site Supervisor 3/3 12:00-22:00 (10h) Kat Carson Toni Bates Ingrid Reeves" at bounding box center [464, 302] width 180 height 101
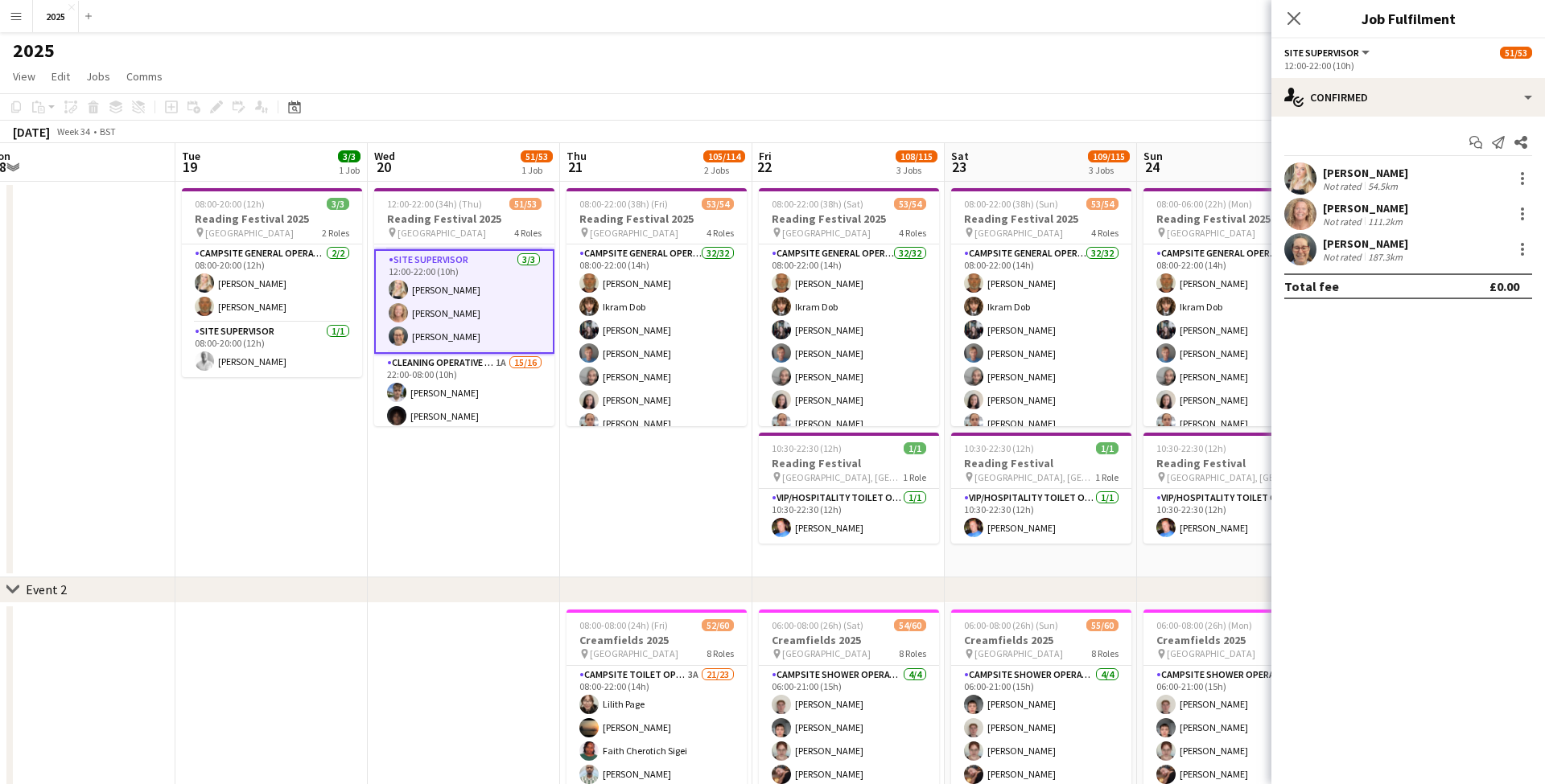
click at [1358, 206] on div "[PERSON_NAME]" at bounding box center [1365, 208] width 85 height 14
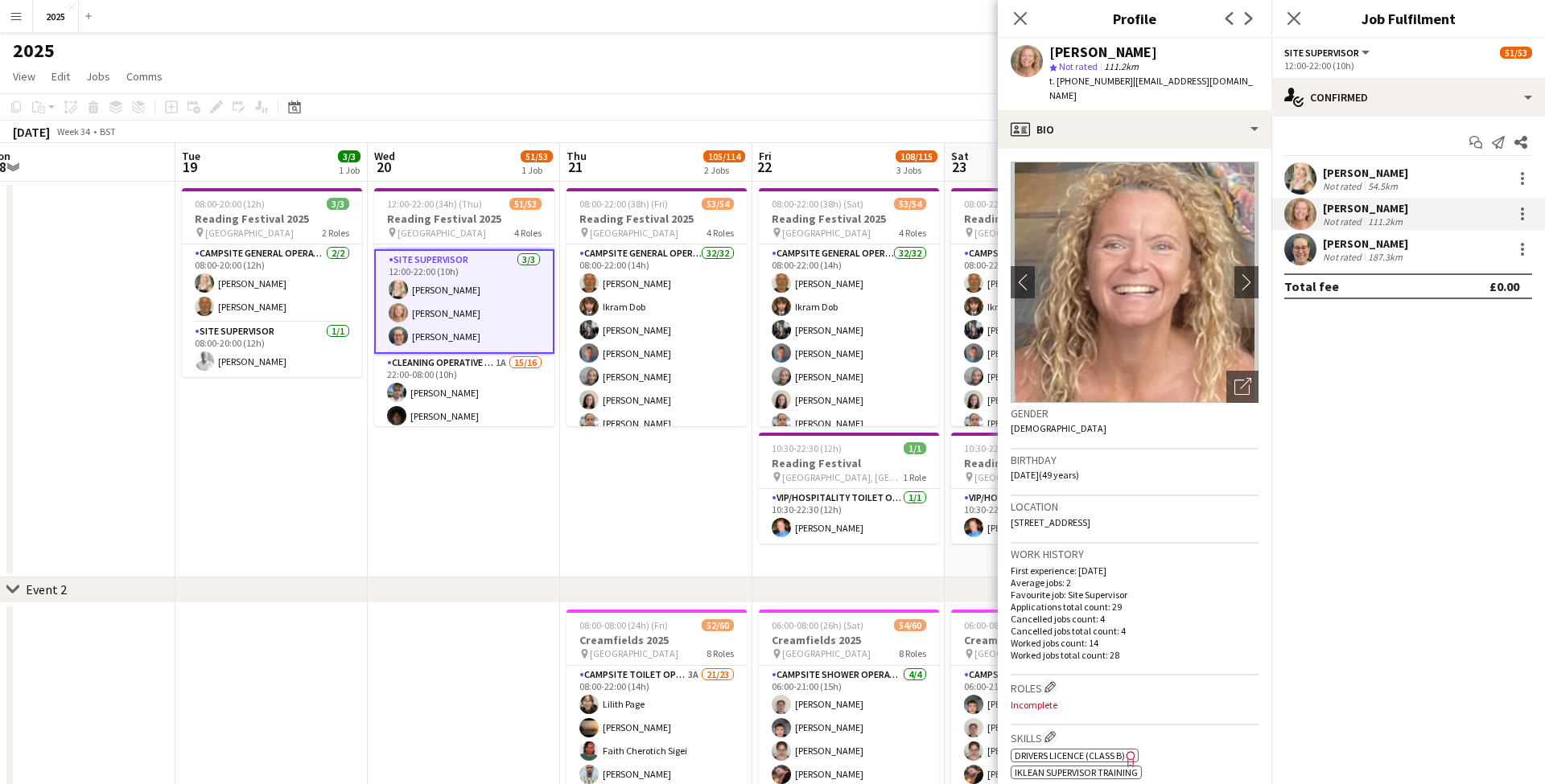
drag, startPoint x: 1141, startPoint y: 505, endPoint x: 1186, endPoint y: 507, distance: 45.0
click at [1186, 507] on div "Location 66 Childscroft Road, Gillingham, ME8 7SN" at bounding box center [1135, 519] width 248 height 47
click at [1396, 252] on div "187.3km" at bounding box center [1385, 257] width 41 height 12
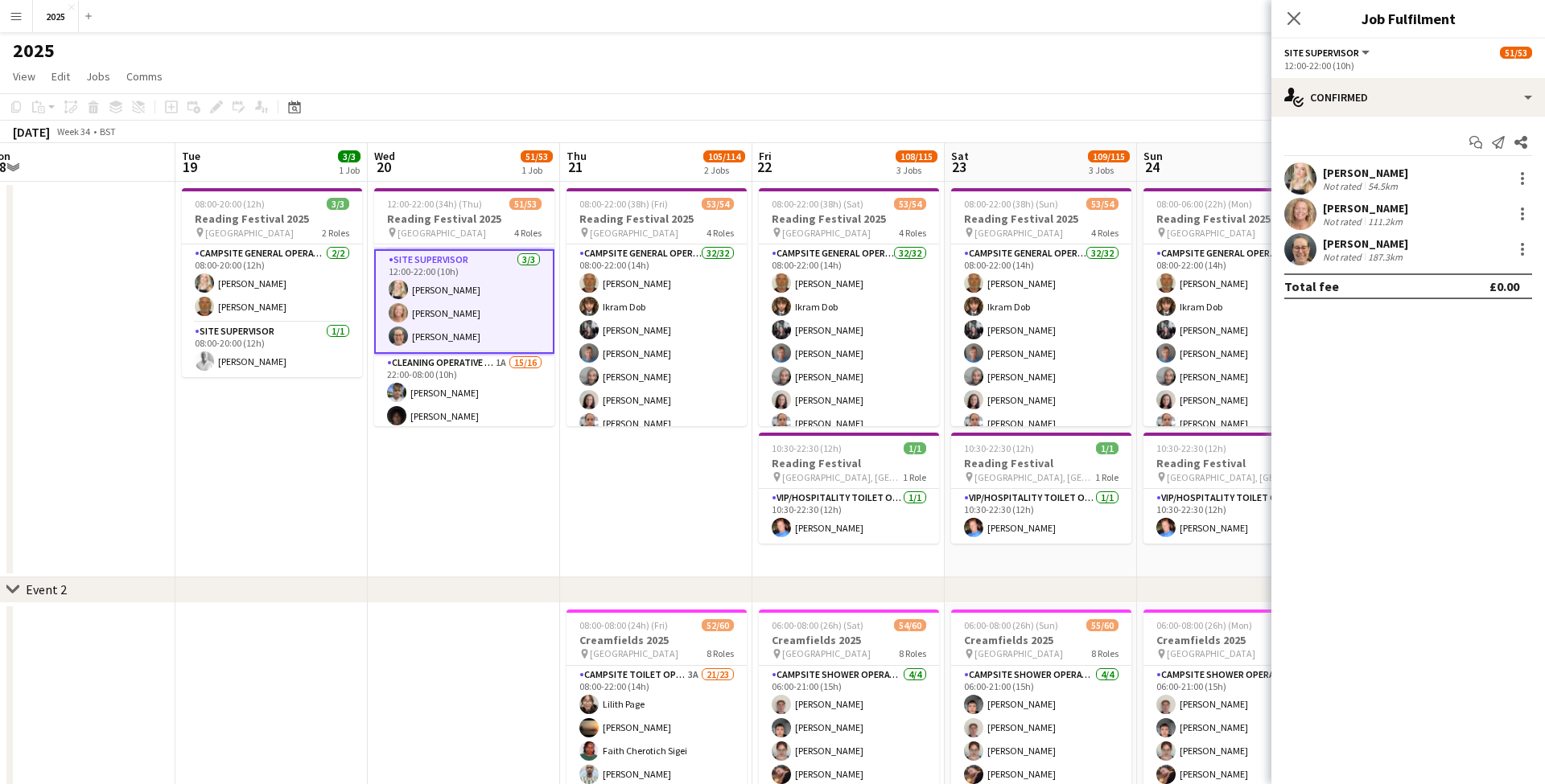
click at [1397, 258] on div "187.3km" at bounding box center [1385, 257] width 41 height 12
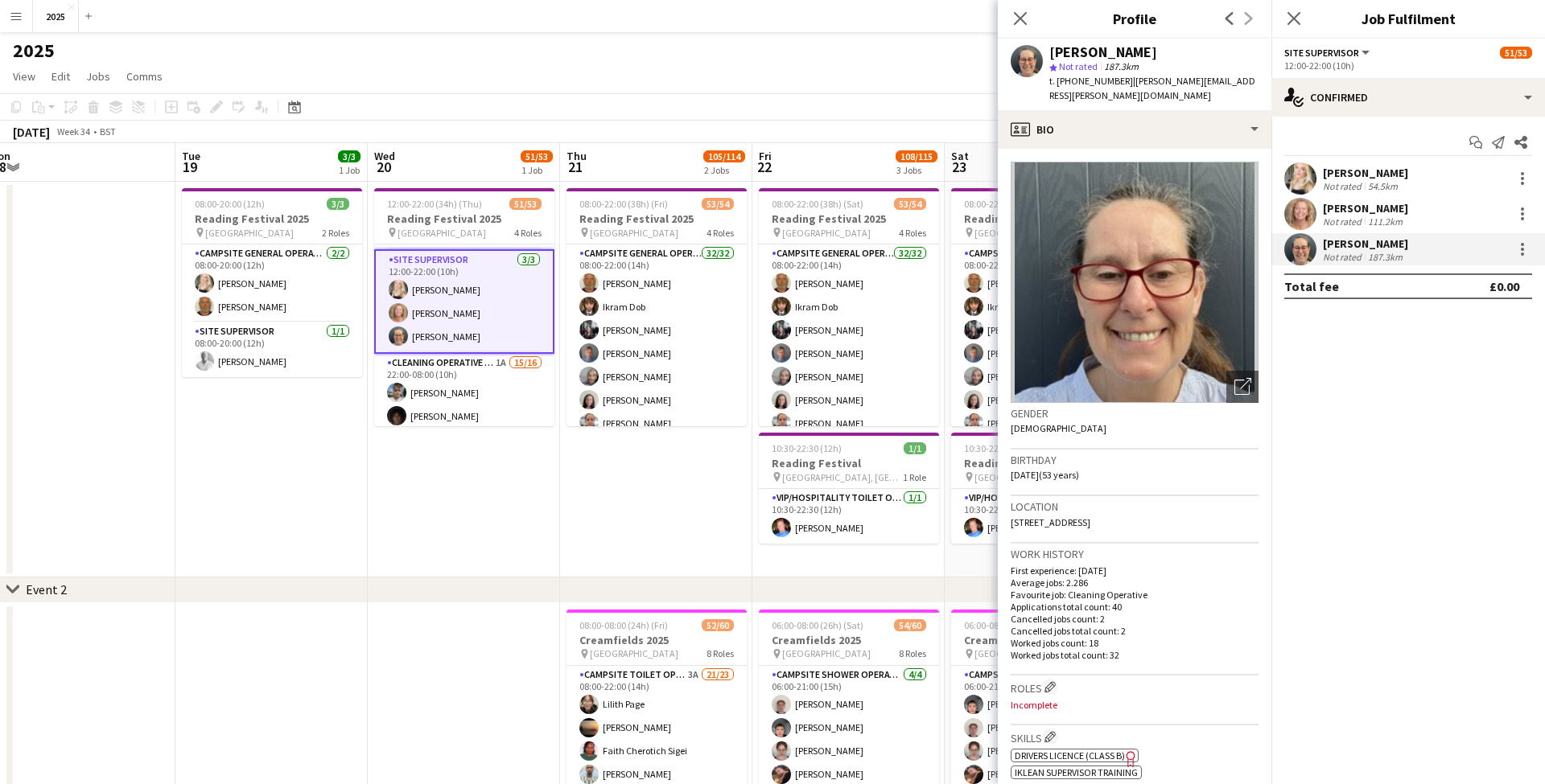
drag, startPoint x: 1247, startPoint y: 82, endPoint x: 1124, endPoint y: 83, distance: 123.0
click at [1124, 83] on div "Ingrid Reeves star Not rated 187.3km t. +447743375697 | ingrid.k.reeves@outlook…" at bounding box center [1135, 74] width 274 height 71
drag, startPoint x: 1120, startPoint y: 82, endPoint x: 1071, endPoint y: 82, distance: 49.0
click at [1071, 82] on span "t. +447743375697" at bounding box center [1090, 81] width 83 height 12
drag, startPoint x: 1169, startPoint y: 507, endPoint x: 1133, endPoint y: 506, distance: 36.0
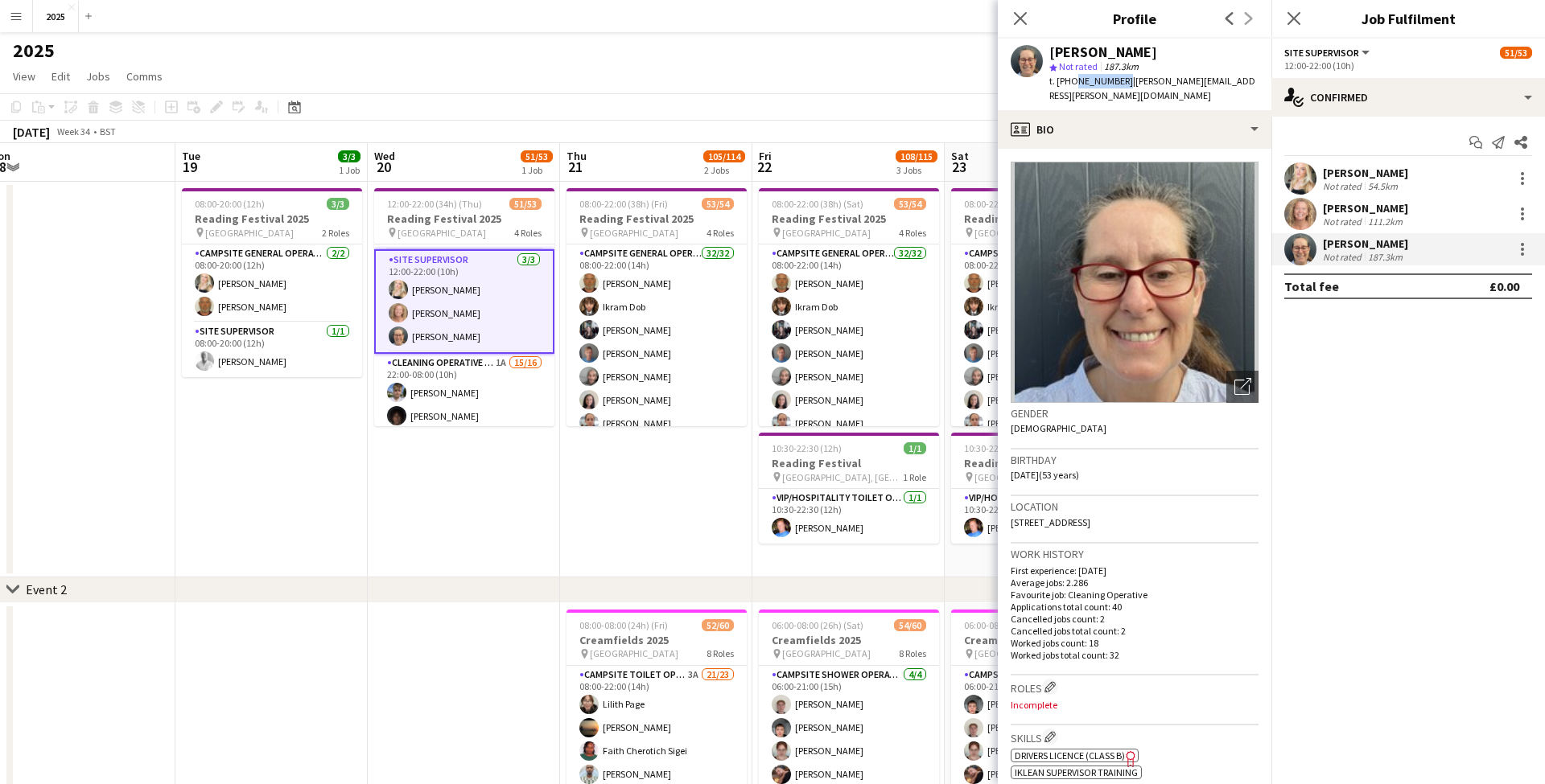
click at [1090, 516] on span "201 Birkinstyle Lane, Alfreton, DE55 6LD" at bounding box center [1050, 522] width 80 height 12
click at [1293, 23] on icon "Close pop-in" at bounding box center [1293, 18] width 15 height 15
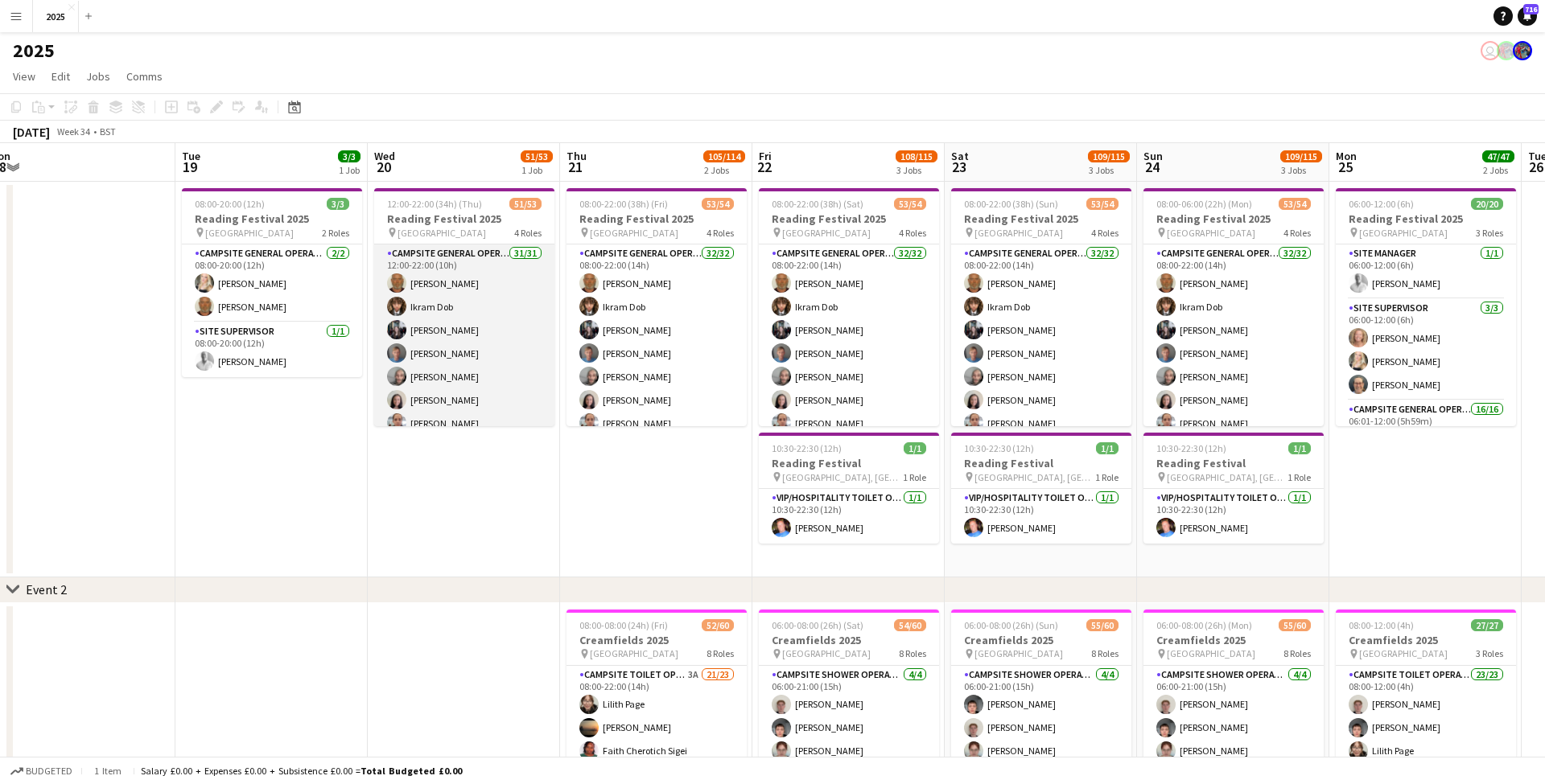
scroll to position [-3, 0]
click at [508, 352] on app-card-role "Campsite General Operative 31/31 12:00-22:00 (10h) John Condon Ikram Dob Louise…" at bounding box center [464, 624] width 180 height 759
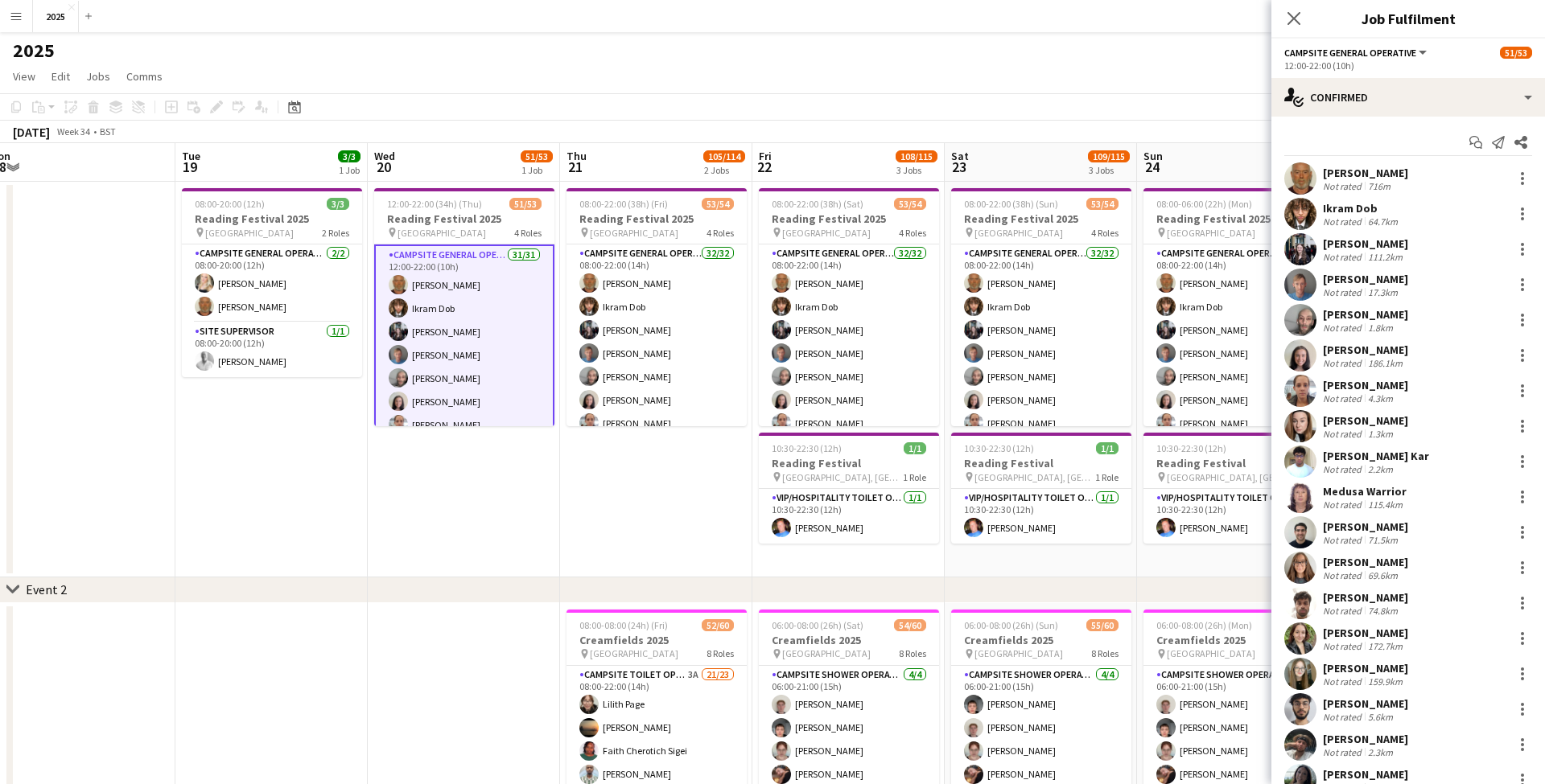
click at [1406, 354] on div "Shelby Jones Not rated 186.1km" at bounding box center [1408, 356] width 274 height 32
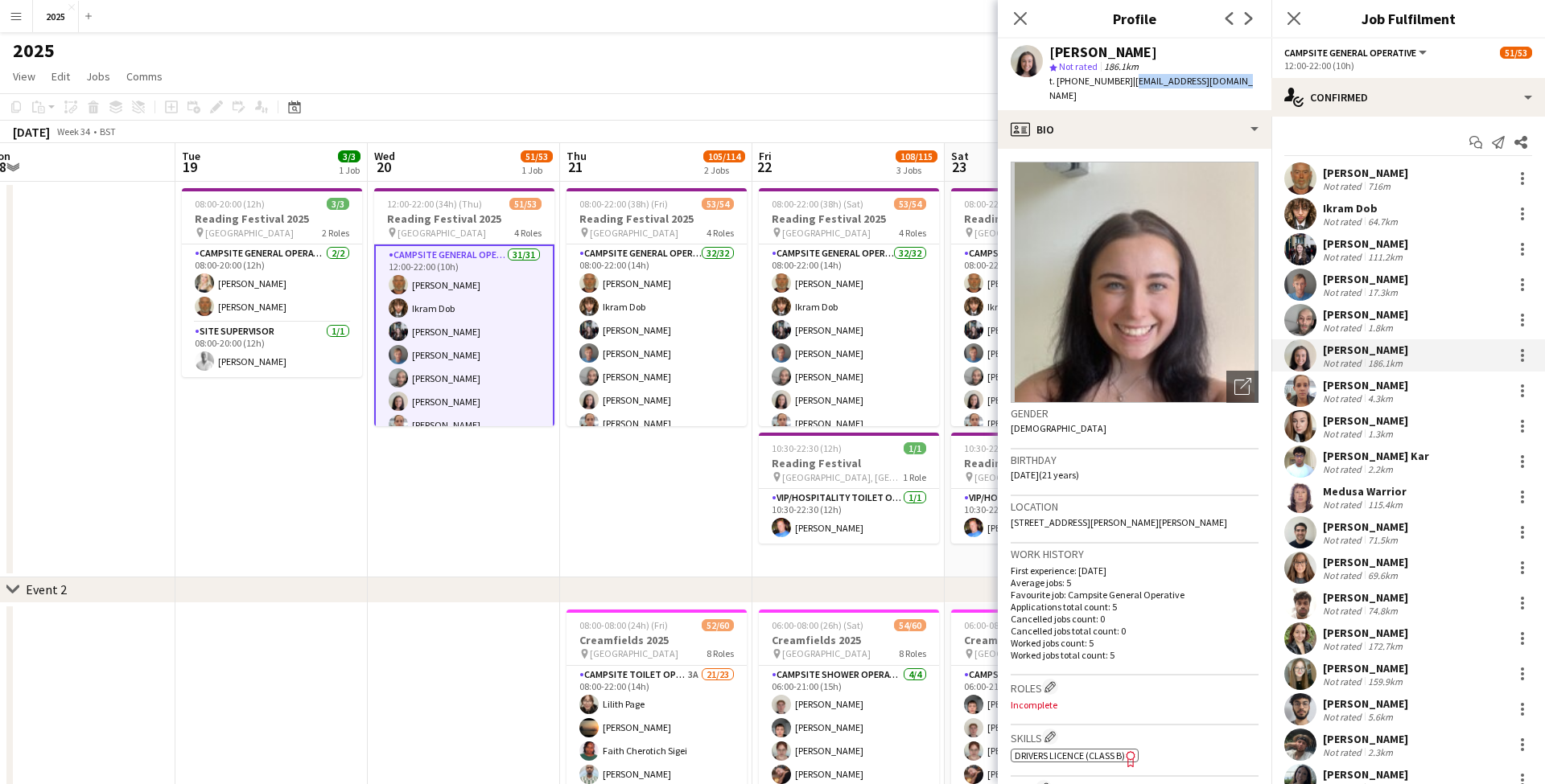
drag, startPoint x: 1125, startPoint y: 82, endPoint x: 1223, endPoint y: 85, distance: 98.0
click at [1223, 85] on div "Shelby Jones star Not rated 186.1km t. +447855830788 | shelbyrj@hotmail.co.uk" at bounding box center [1135, 74] width 274 height 71
drag, startPoint x: 1072, startPoint y: 82, endPoint x: 1118, endPoint y: 83, distance: 46.0
click at [1118, 83] on span "t. +447855830788" at bounding box center [1090, 81] width 83 height 12
drag, startPoint x: 1154, startPoint y: 506, endPoint x: 1197, endPoint y: 511, distance: 43.3
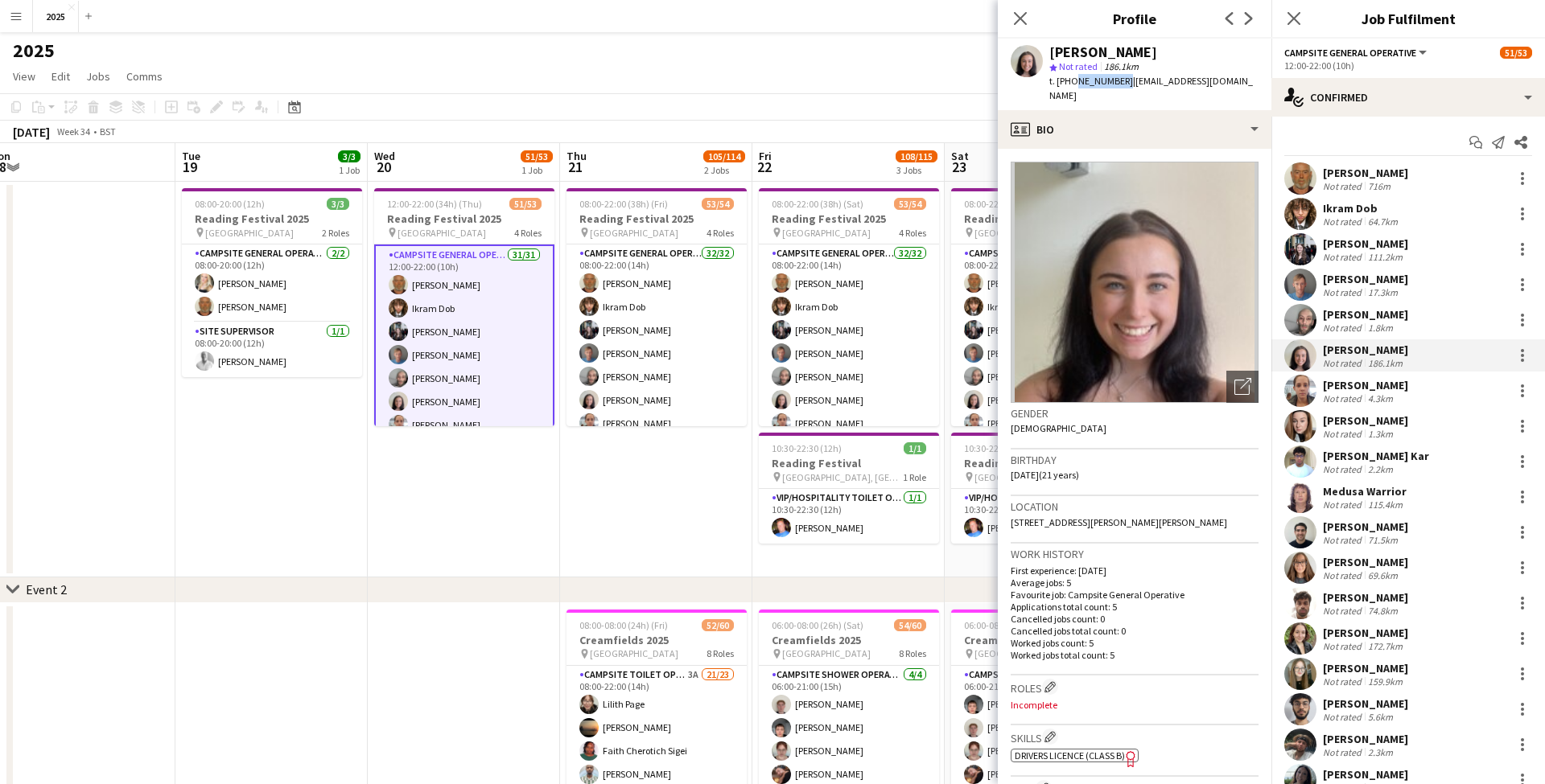
click at [1197, 511] on div "Location 1 Bishop Street, Sutton-in-Ashfield, NG17 2AP" at bounding box center [1135, 519] width 248 height 47
click at [1355, 394] on div "Not rated" at bounding box center [1343, 398] width 42 height 12
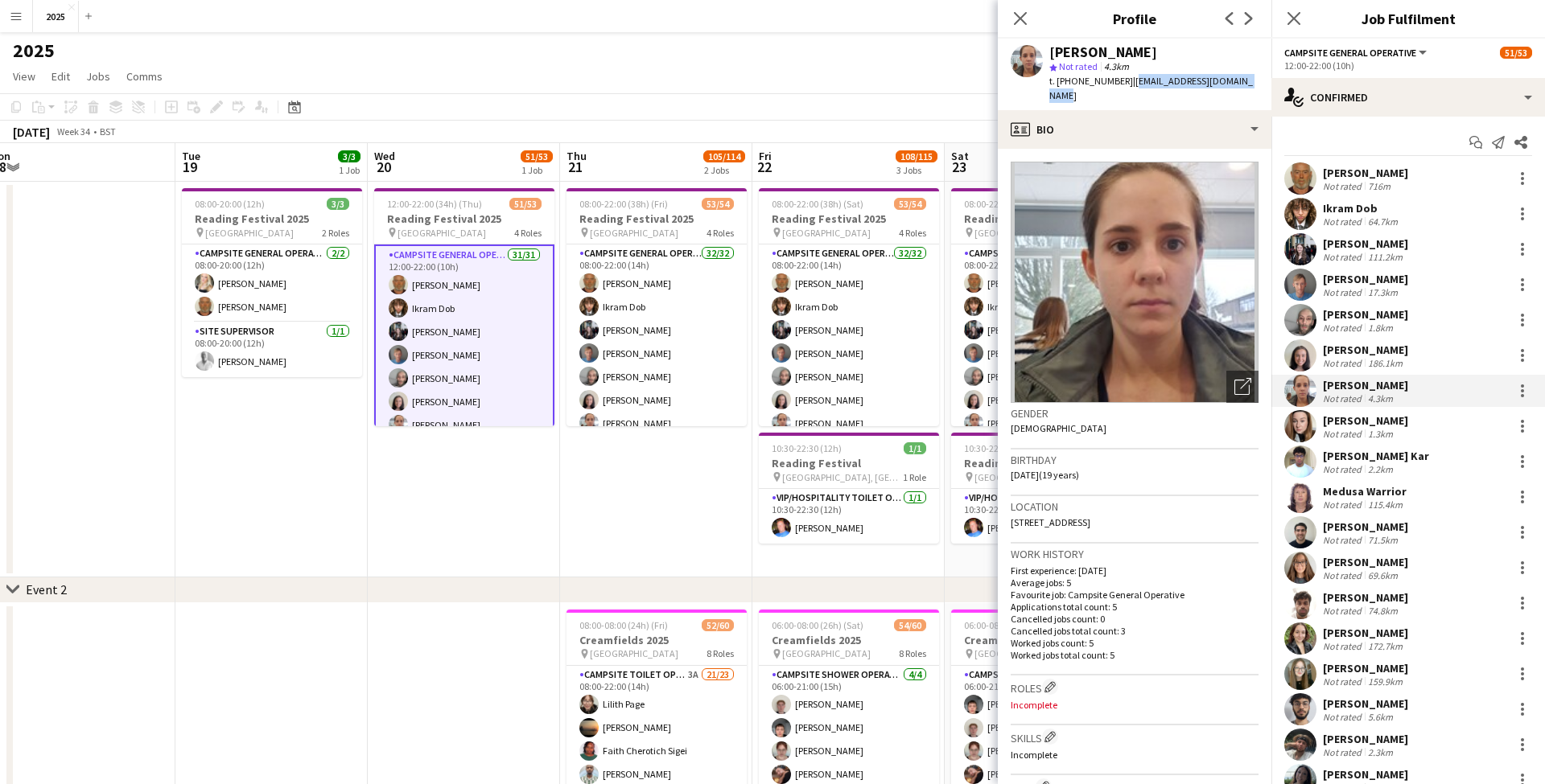
drag, startPoint x: 1248, startPoint y: 83, endPoint x: 1126, endPoint y: 80, distance: 122.0
click at [1126, 80] on div "Daisy Harrison star Not rated 4.3km t. +447446989250 | daisyharrison885@yahoo.c…" at bounding box center [1135, 74] width 274 height 71
drag, startPoint x: 1118, startPoint y: 82, endPoint x: 1071, endPoint y: 82, distance: 47.0
click at [1071, 82] on span "t. +447446989250" at bounding box center [1090, 81] width 83 height 12
drag, startPoint x: 1139, startPoint y: 506, endPoint x: 1112, endPoint y: 506, distance: 27.0
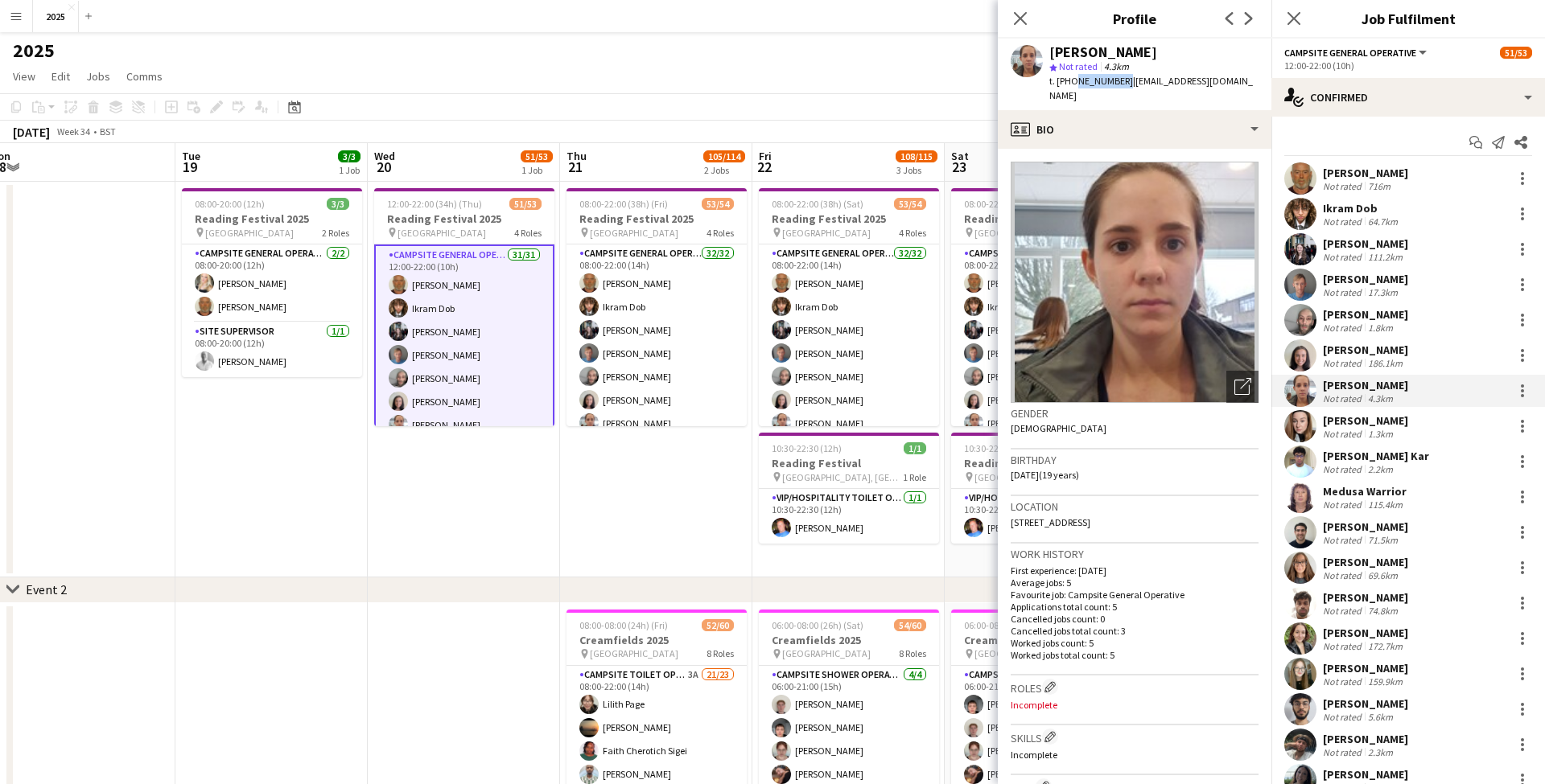
click at [1112, 506] on div "Location 9 Marling Close, Reading, RG31 6PD" at bounding box center [1135, 519] width 248 height 47
click at [1401, 429] on div "Laura Davidson Not rated 1.3km" at bounding box center [1408, 426] width 274 height 32
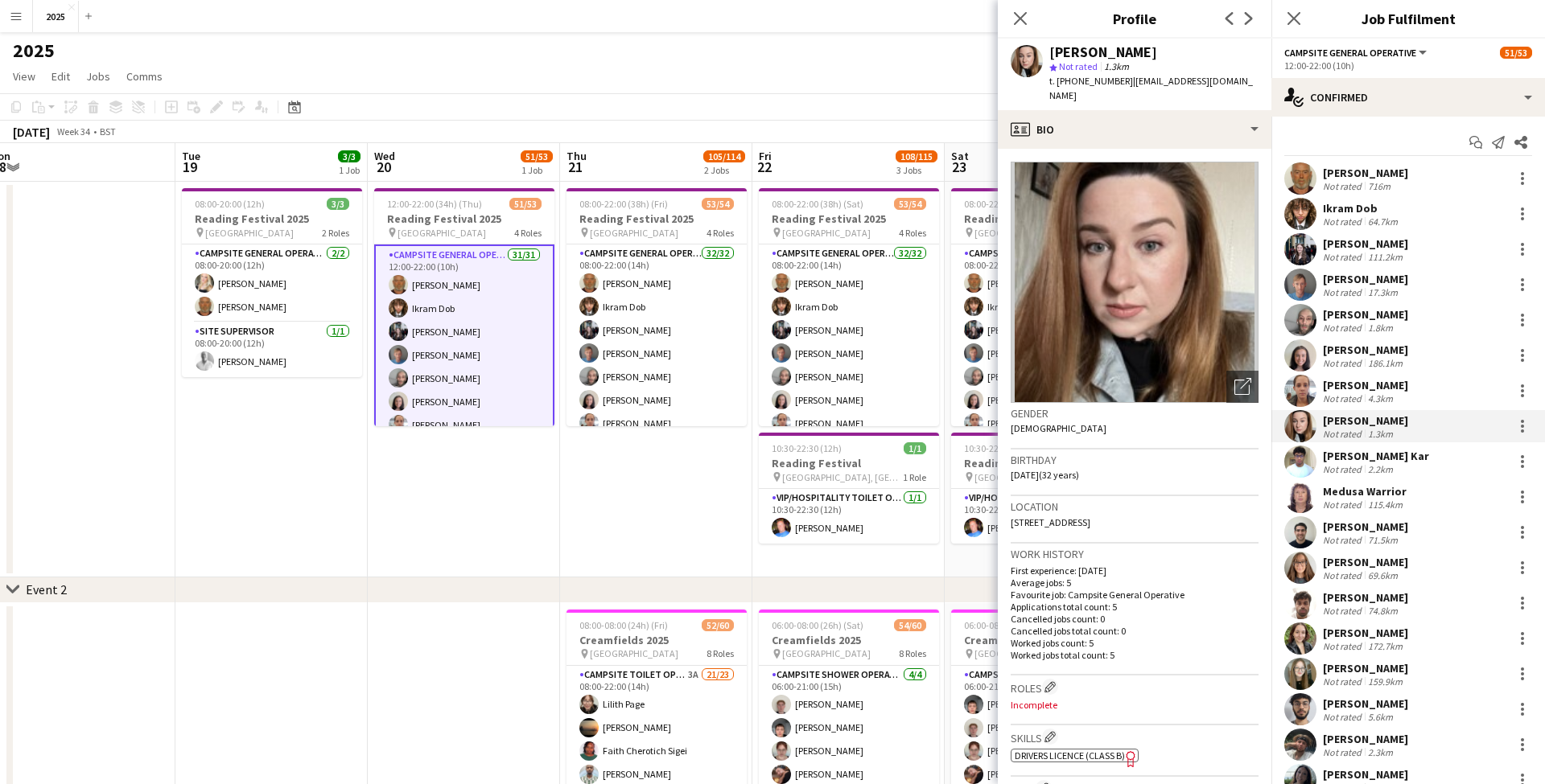
drag, startPoint x: 1126, startPoint y: 82, endPoint x: 1135, endPoint y: 90, distance: 12.0
click at [1135, 90] on div "t. +447807893026 | lauramarydavidson@hotmail.com" at bounding box center [1153, 88] width 209 height 29
drag, startPoint x: 1072, startPoint y: 82, endPoint x: 1122, endPoint y: 82, distance: 50.0
click at [1122, 82] on div "t. +447807893026 | lauramarydavidson@hotmail.com" at bounding box center [1153, 88] width 209 height 29
drag, startPoint x: 1121, startPoint y: 522, endPoint x: 1164, endPoint y: 522, distance: 43.0
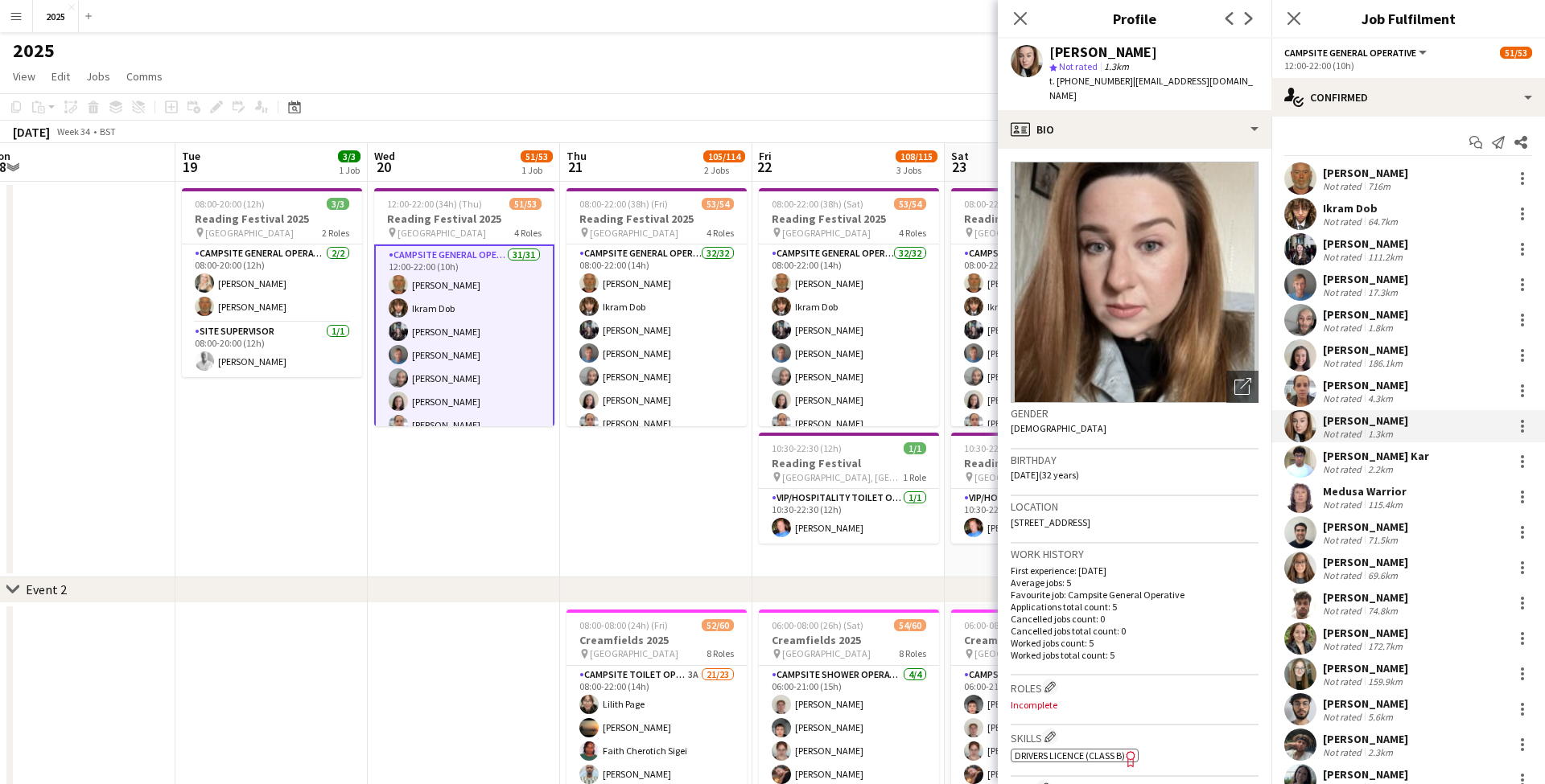
click at [1163, 522] on div "Location 46 Albany Road, Reading, RG30 2UN" at bounding box center [1135, 519] width 248 height 47
click at [1354, 463] on div "Not rated" at bounding box center [1343, 469] width 42 height 12
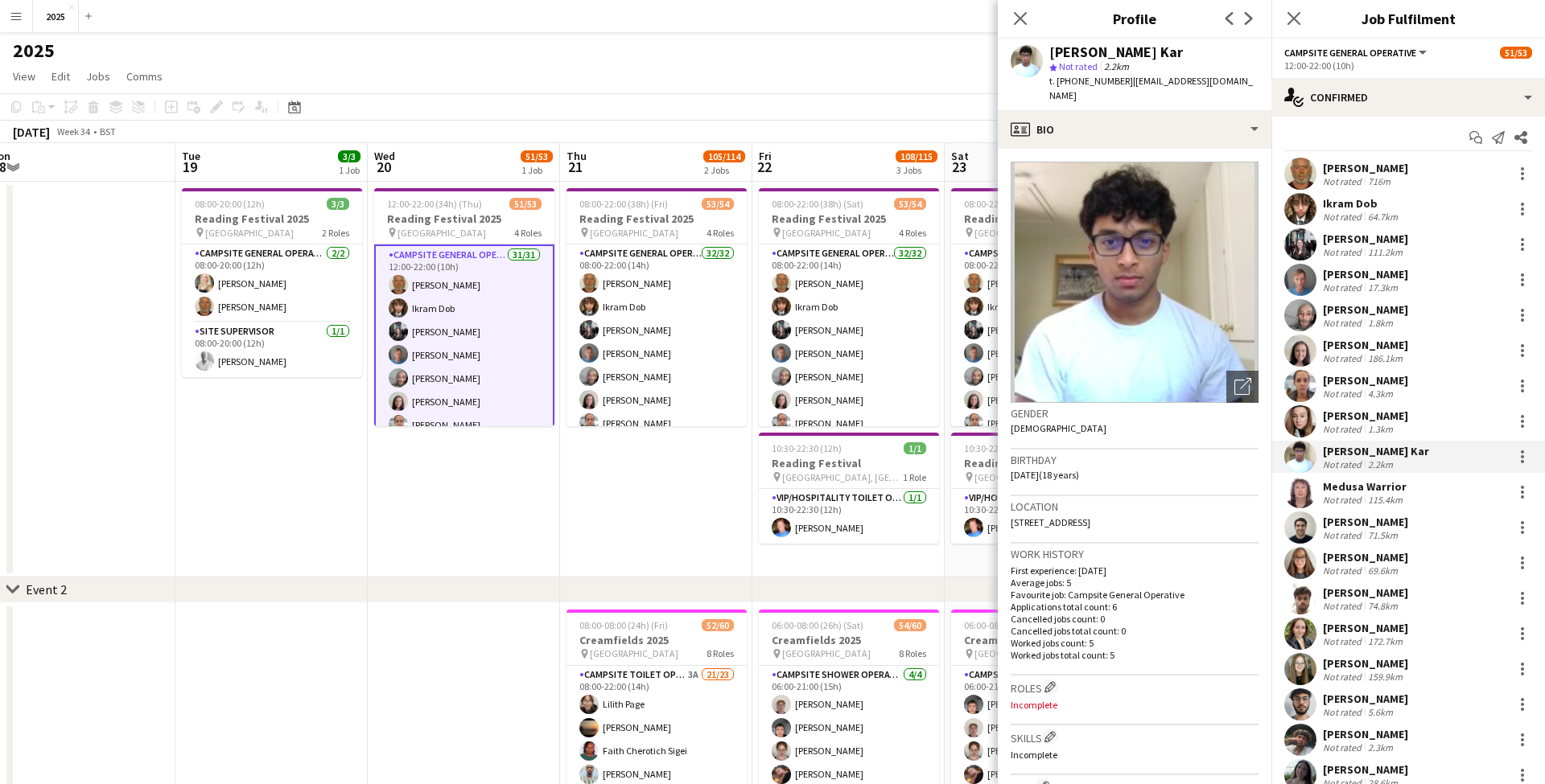
scroll to position [11, 0]
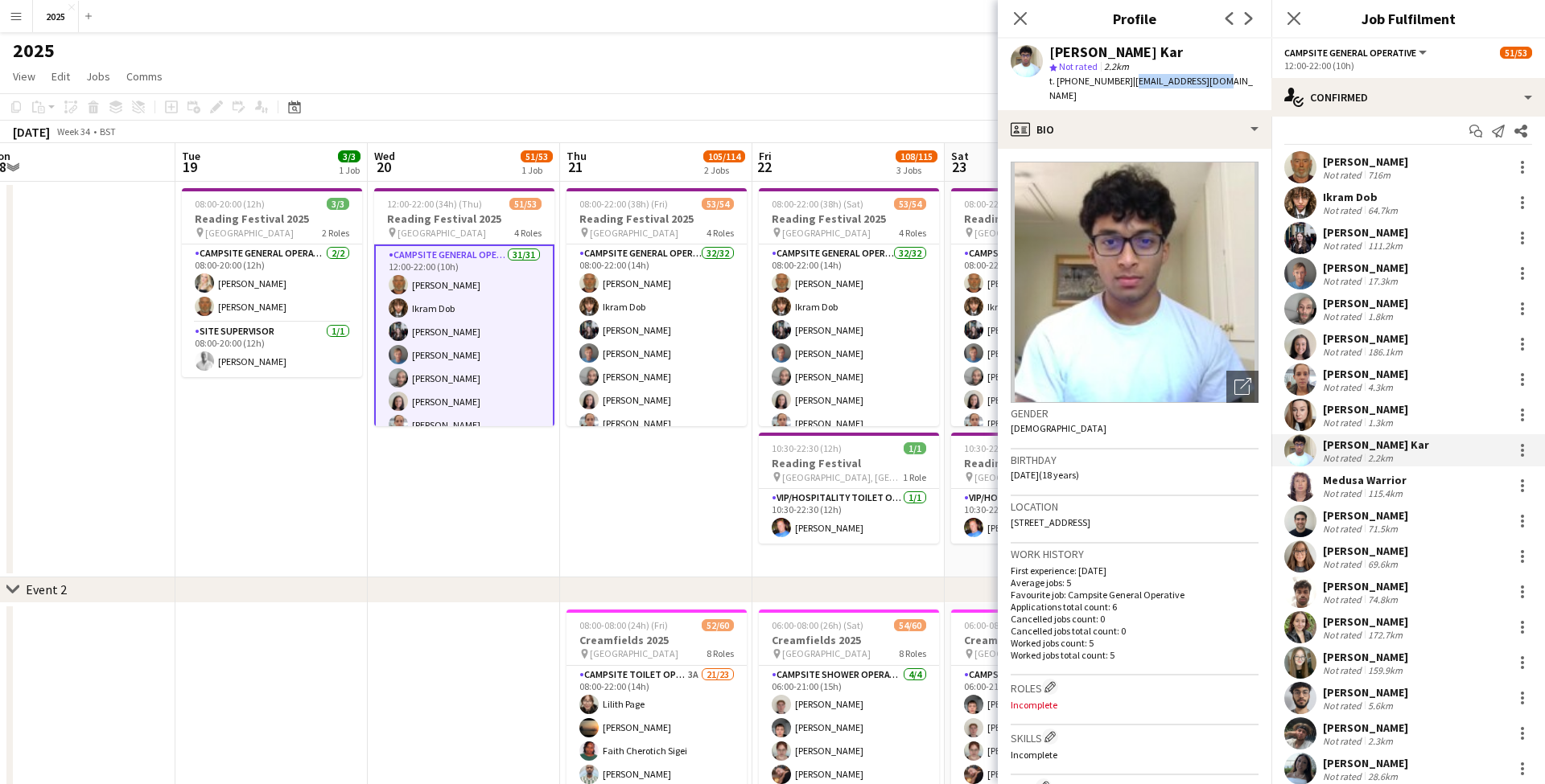
drag, startPoint x: 1221, startPoint y: 82, endPoint x: 1129, endPoint y: 83, distance: 92.0
click at [1129, 83] on div "Sankhadeep Kar star Not rated 2.2km t. +4407394897892 | skarrduk@gmail.com" at bounding box center [1135, 74] width 274 height 71
drag, startPoint x: 1125, startPoint y: 83, endPoint x: 1072, endPoint y: 83, distance: 53.0
click at [1072, 83] on div "t. +4407394897892 | skarrduk@gmail.com" at bounding box center [1153, 88] width 209 height 29
drag, startPoint x: 1123, startPoint y: 521, endPoint x: 1091, endPoint y: 522, distance: 32.0
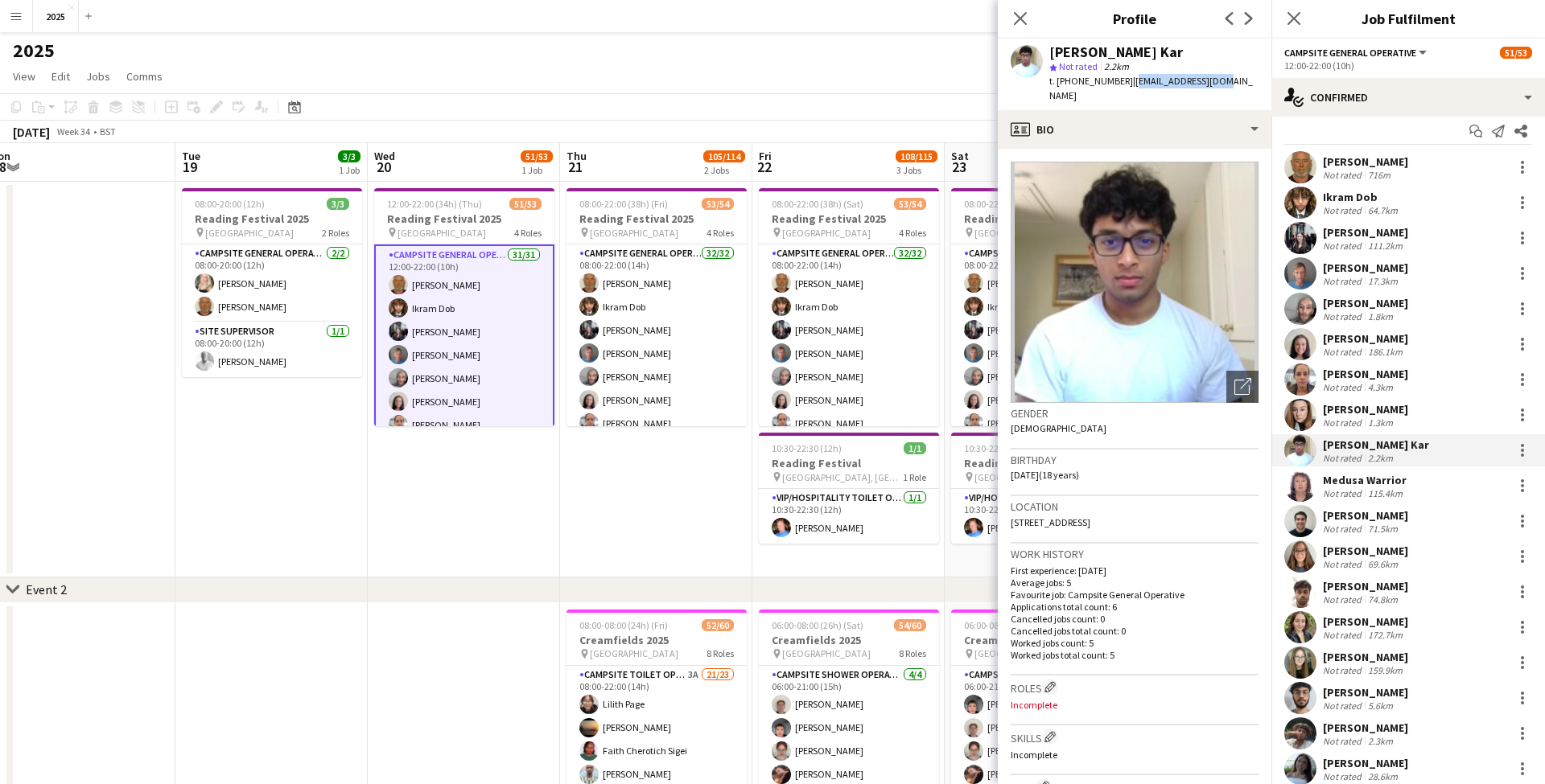
click at [1091, 522] on div "Location 29 All Hallows Road, Caversham, Reading, Berkshire, United Kingdom, Re…" at bounding box center [1135, 519] width 248 height 47
click at [1355, 519] on div "[PERSON_NAME]" at bounding box center [1365, 515] width 85 height 14
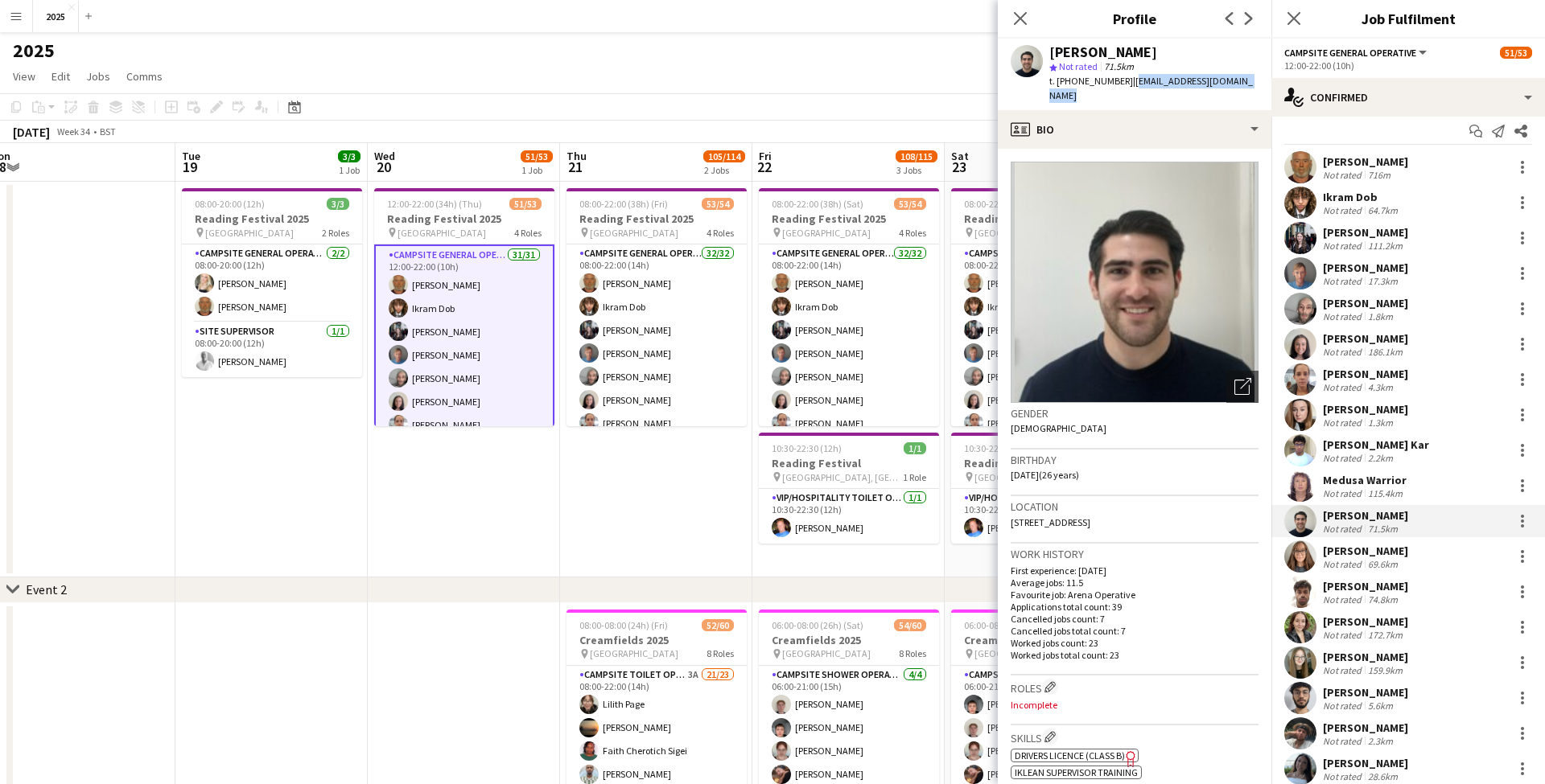
drag, startPoint x: 1253, startPoint y: 80, endPoint x: 1126, endPoint y: 78, distance: 127.0
click at [1126, 78] on div "Rob Ferguson star Not rated 71.5km t. +447508817916 | robbieferguson021@gmail.c…" at bounding box center [1135, 74] width 274 height 71
drag, startPoint x: 1120, startPoint y: 82, endPoint x: 1072, endPoint y: 81, distance: 48.0
click at [1072, 81] on span "t. +447508817916" at bounding box center [1090, 81] width 83 height 12
drag, startPoint x: 1162, startPoint y: 505, endPoint x: 1129, endPoint y: 506, distance: 33.0
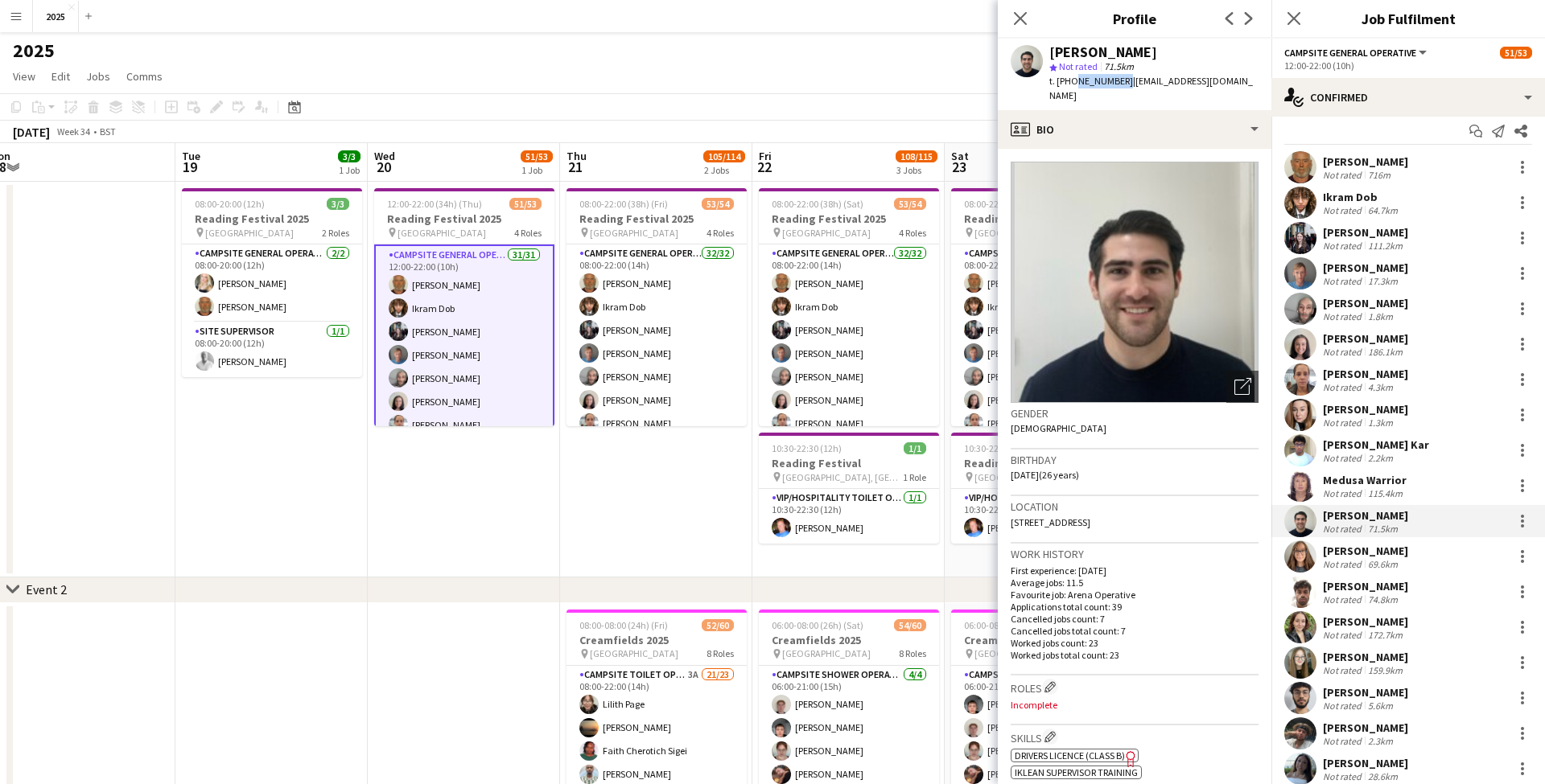
click at [1129, 506] on div "Location 44 Fieldhouse Close, London, E18 2RJ" at bounding box center [1135, 519] width 248 height 47
click at [1361, 629] on div "Not rated" at bounding box center [1343, 635] width 42 height 12
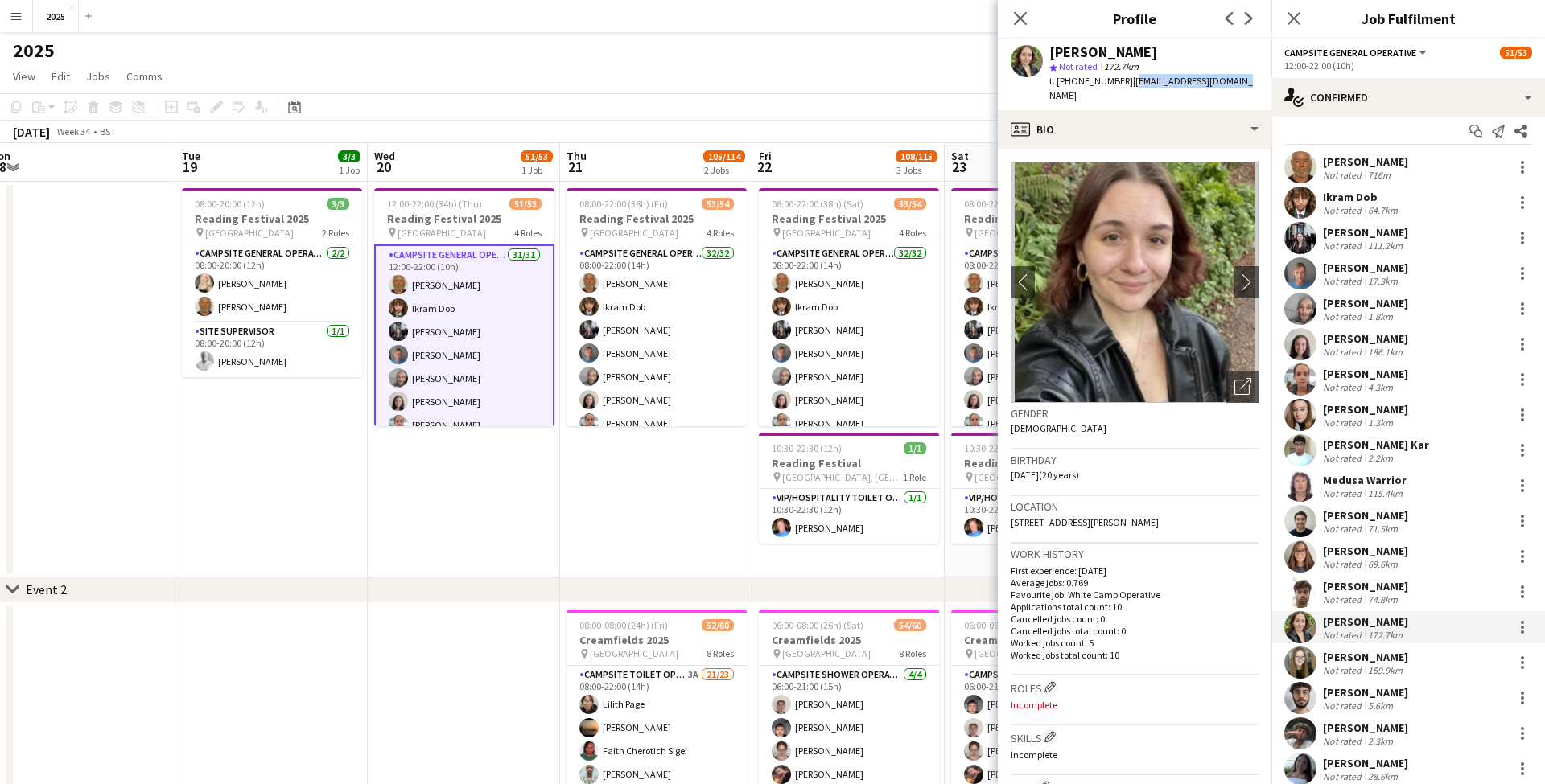
drag, startPoint x: 1233, startPoint y: 80, endPoint x: 1125, endPoint y: 81, distance: 108.0
click at [1125, 81] on div "Laura Doeser star Not rated 172.7km t. +447943664374 | lauradoeser@icloud.com" at bounding box center [1135, 74] width 274 height 71
drag, startPoint x: 1119, startPoint y: 82, endPoint x: 1070, endPoint y: 82, distance: 49.0
click at [1070, 82] on span "t. +447943664374" at bounding box center [1090, 81] width 83 height 12
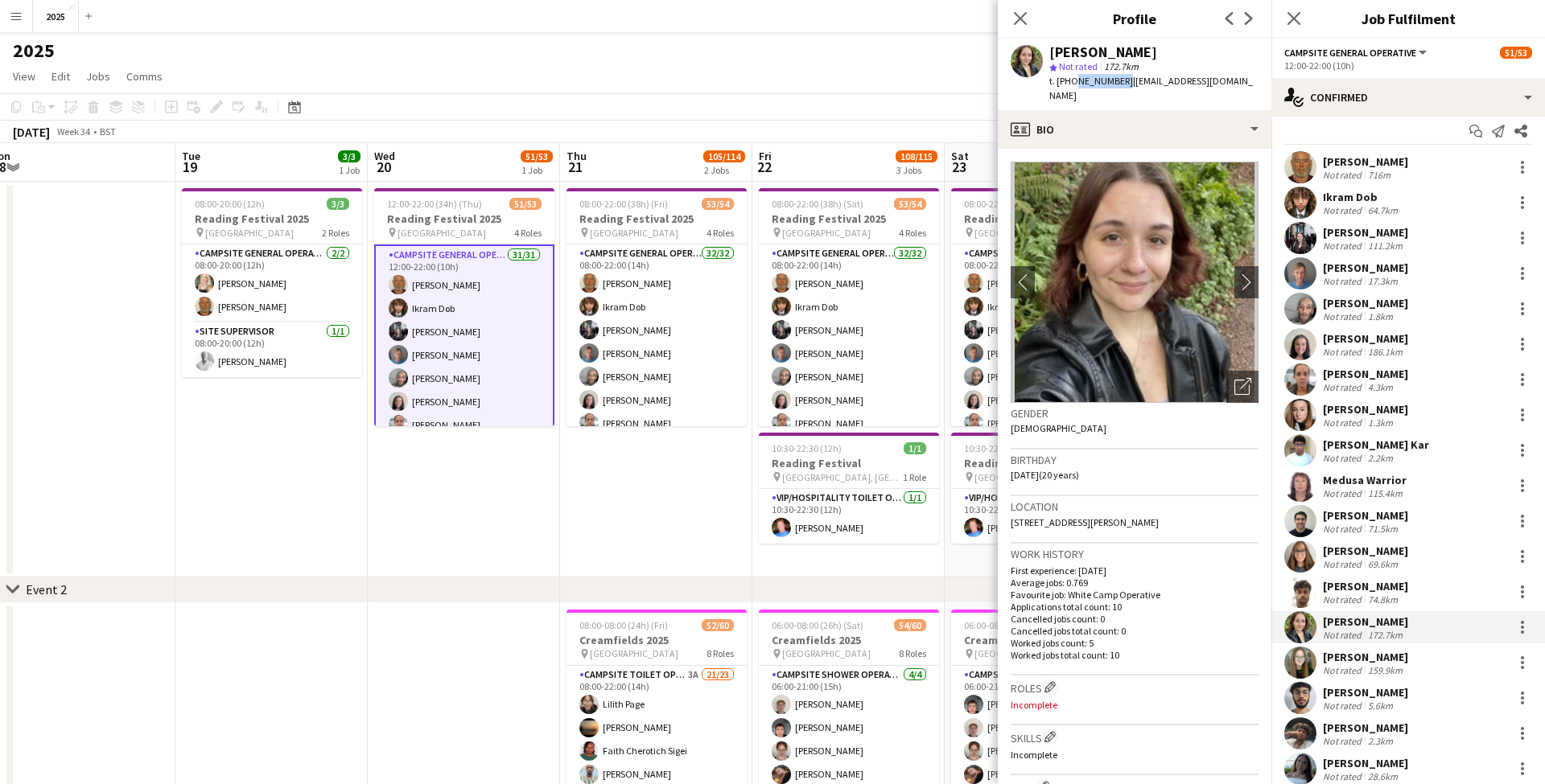
click at [1147, 506] on div "Location 12 Llewellyn Street, Gilfach Goch, CF39 8UA" at bounding box center [1135, 519] width 248 height 47
click at [1349, 668] on div "Not rated" at bounding box center [1343, 670] width 42 height 12
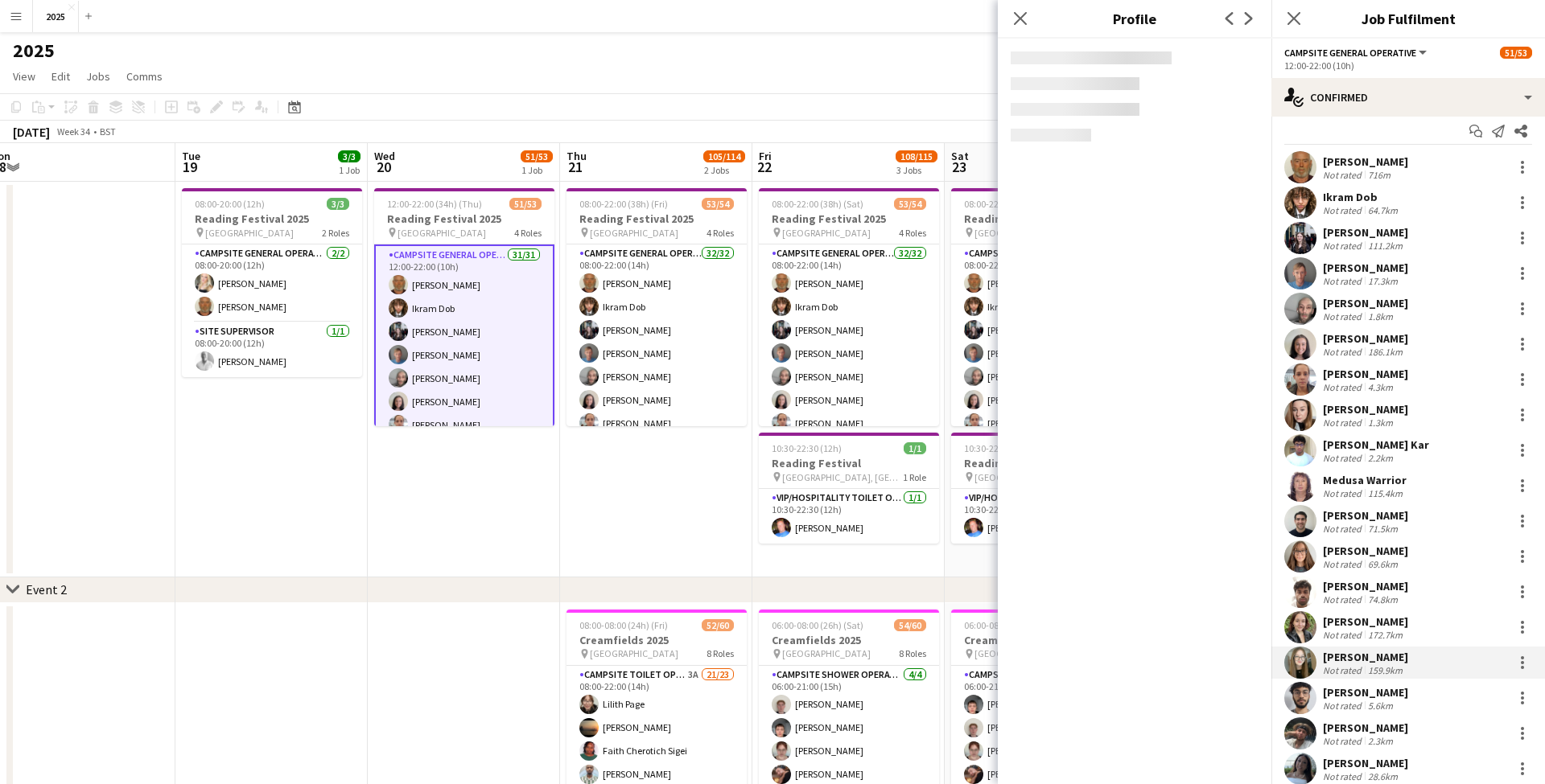
click at [1349, 668] on div "Not rated" at bounding box center [1343, 670] width 42 height 12
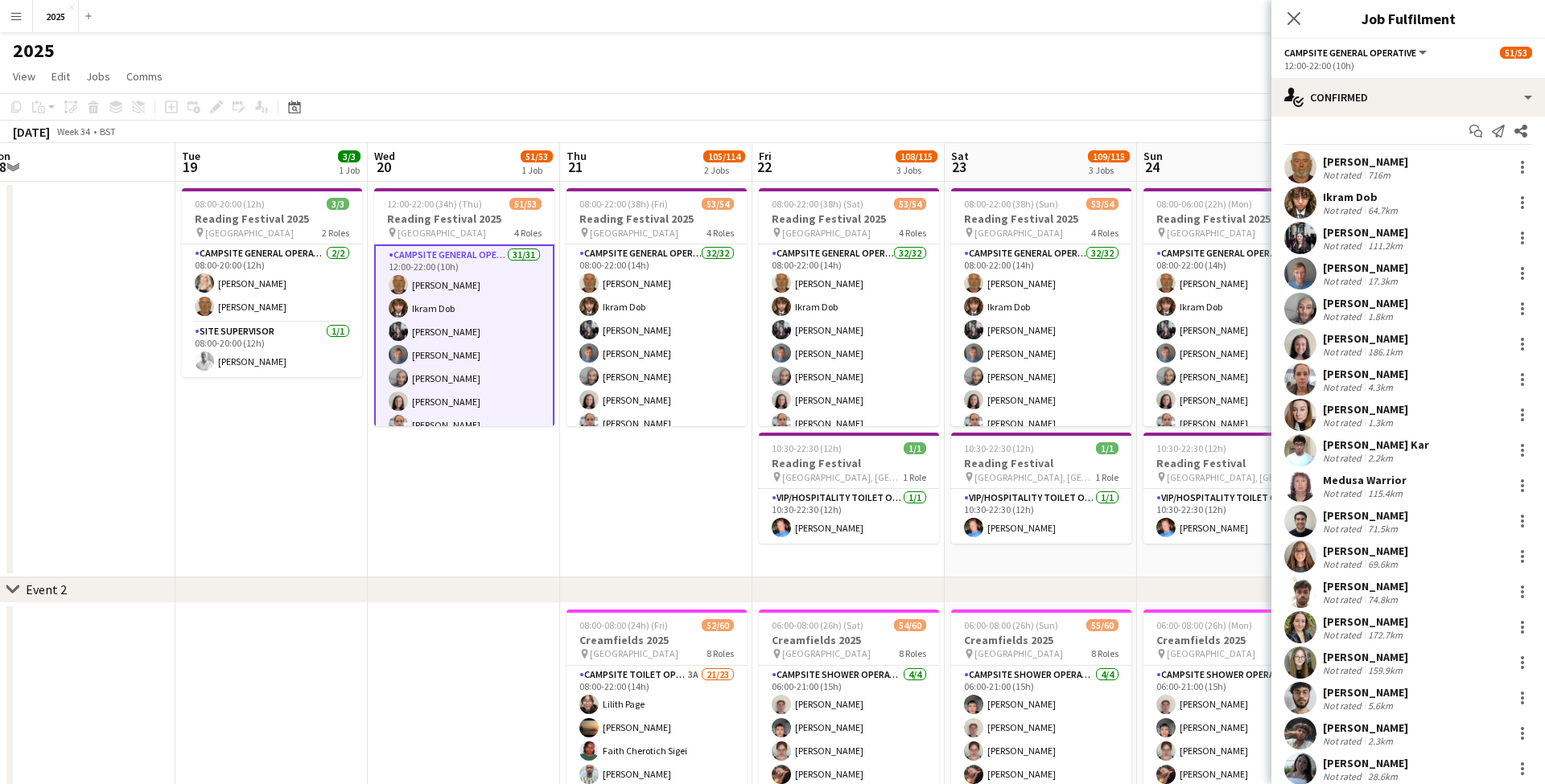
click at [1349, 668] on div "Not rated" at bounding box center [1343, 670] width 42 height 12
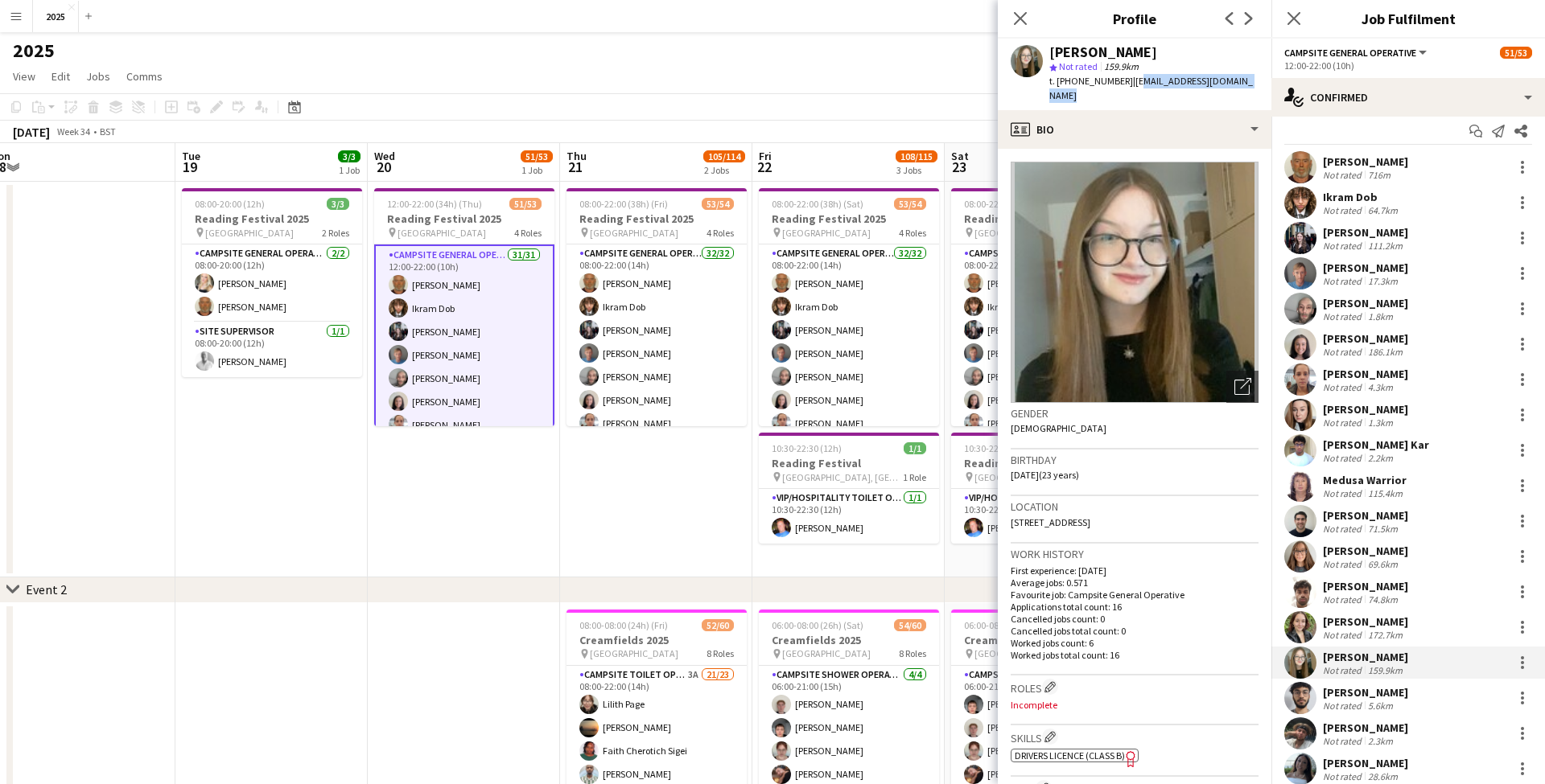
drag, startPoint x: 1249, startPoint y: 82, endPoint x: 1127, endPoint y: 81, distance: 122.0
click at [1127, 81] on div "Rachel Llewellyn star Not rated 159.9km t. +447592513662 | rachelllewellyn43@gm…" at bounding box center [1135, 74] width 274 height 71
drag, startPoint x: 1072, startPoint y: 81, endPoint x: 1121, endPoint y: 85, distance: 49.2
click at [1121, 85] on div "t. +447592513662 | rachelllewellyn43@gmail.com" at bounding box center [1153, 88] width 209 height 29
drag, startPoint x: 1163, startPoint y: 505, endPoint x: 1147, endPoint y: 505, distance: 16.0
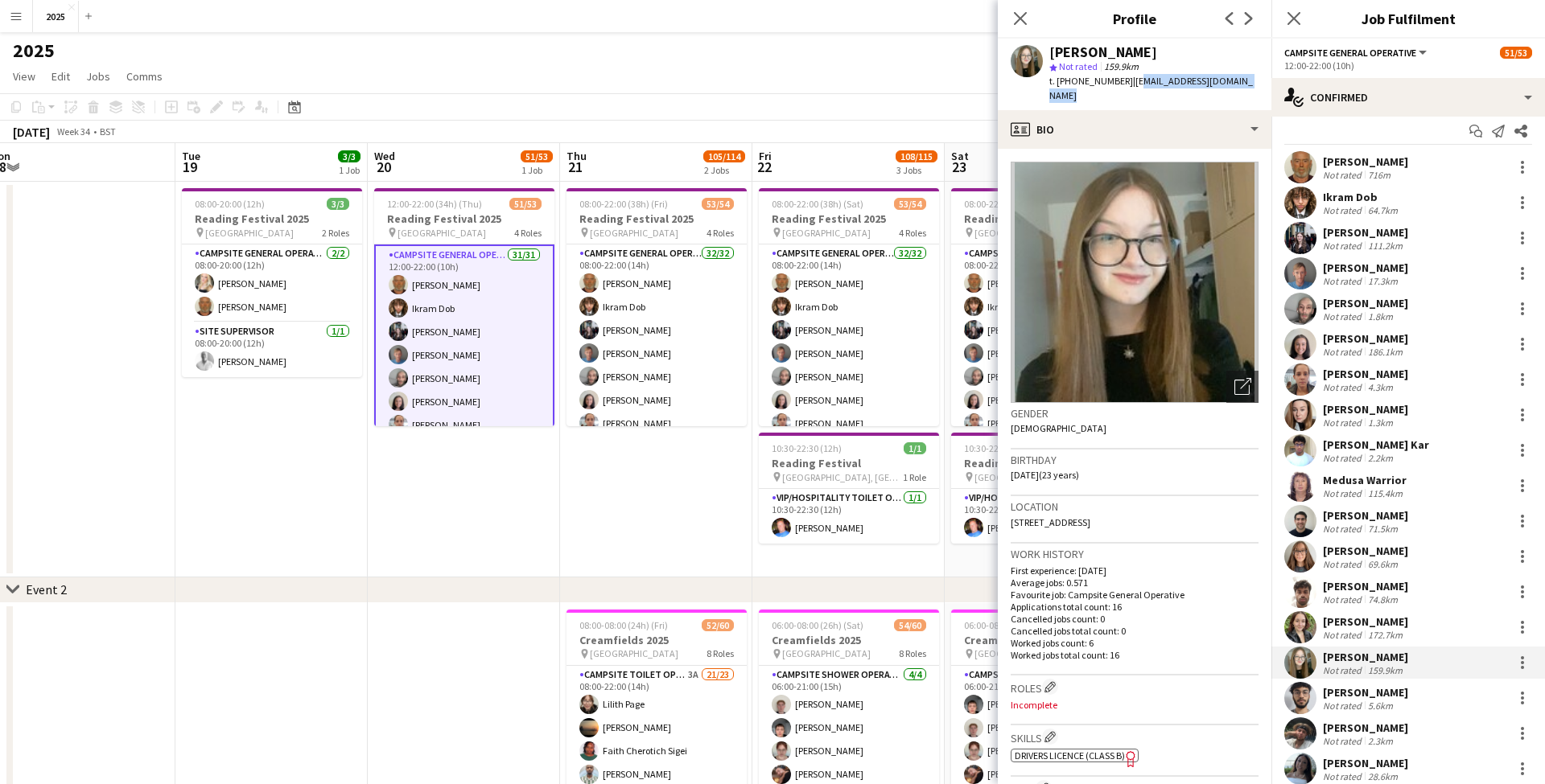
click at [1147, 505] on div "Location 54 Wharfedale Road, Nottingham, NG10 3HE" at bounding box center [1135, 519] width 248 height 47
click at [1365, 702] on div "5.6km" at bounding box center [1380, 706] width 31 height 12
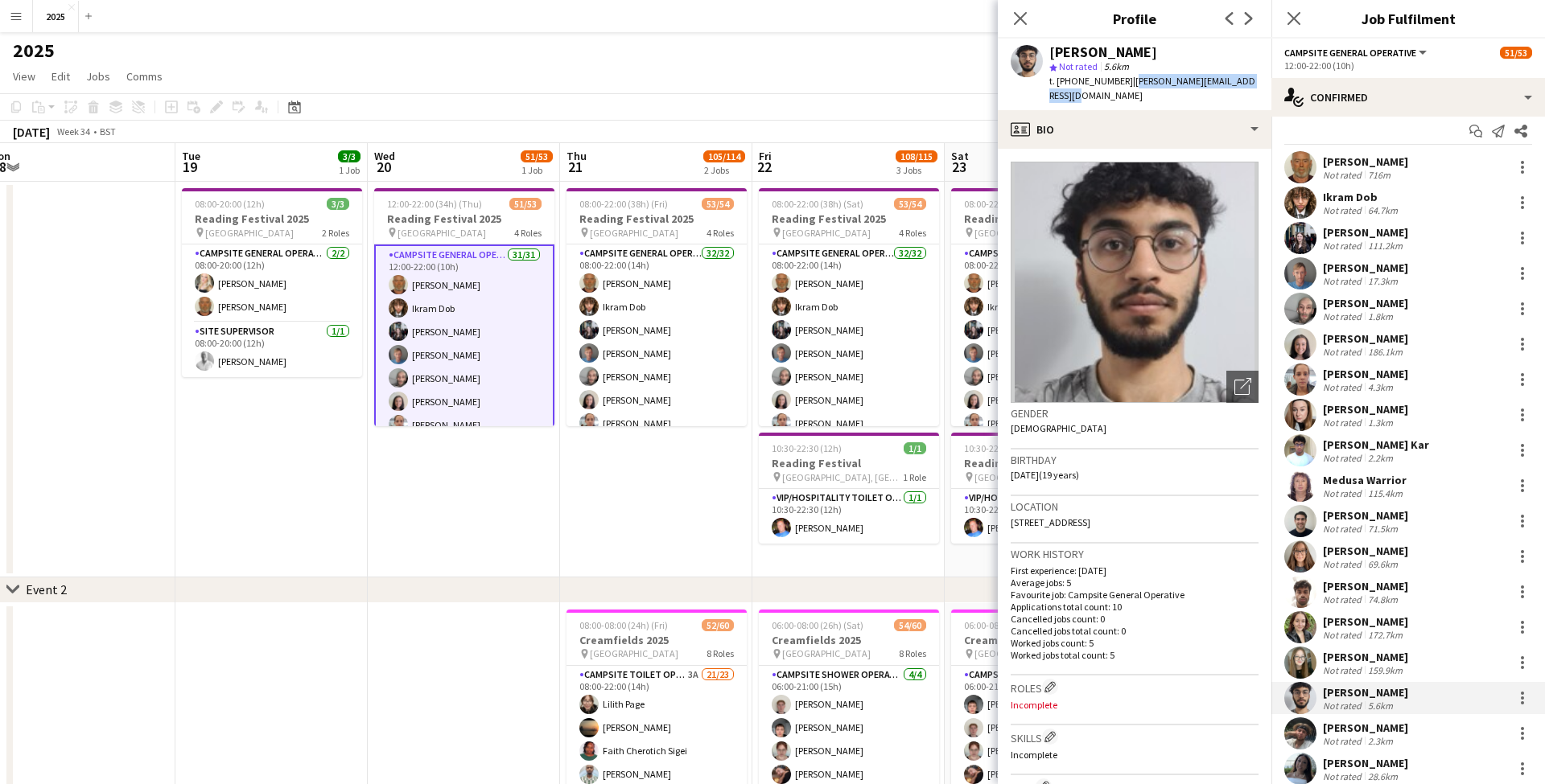
drag, startPoint x: 1255, startPoint y: 82, endPoint x: 1125, endPoint y: 82, distance: 130.0
click at [1125, 82] on div "Satvick Shrivastava star Not rated 5.6km t. +447402581646 | satvick.shrivastava…" at bounding box center [1135, 74] width 274 height 71
drag, startPoint x: 130, startPoint y: 331, endPoint x: 1116, endPoint y: 91, distance: 1014.8
click at [1117, 93] on div "Satvick Shrivastava star Not rated 5.6km t. +447402581646 | satvick.shrivastava…" at bounding box center [1135, 74] width 274 height 71
drag, startPoint x: 1119, startPoint y: 82, endPoint x: 1072, endPoint y: 82, distance: 47.0
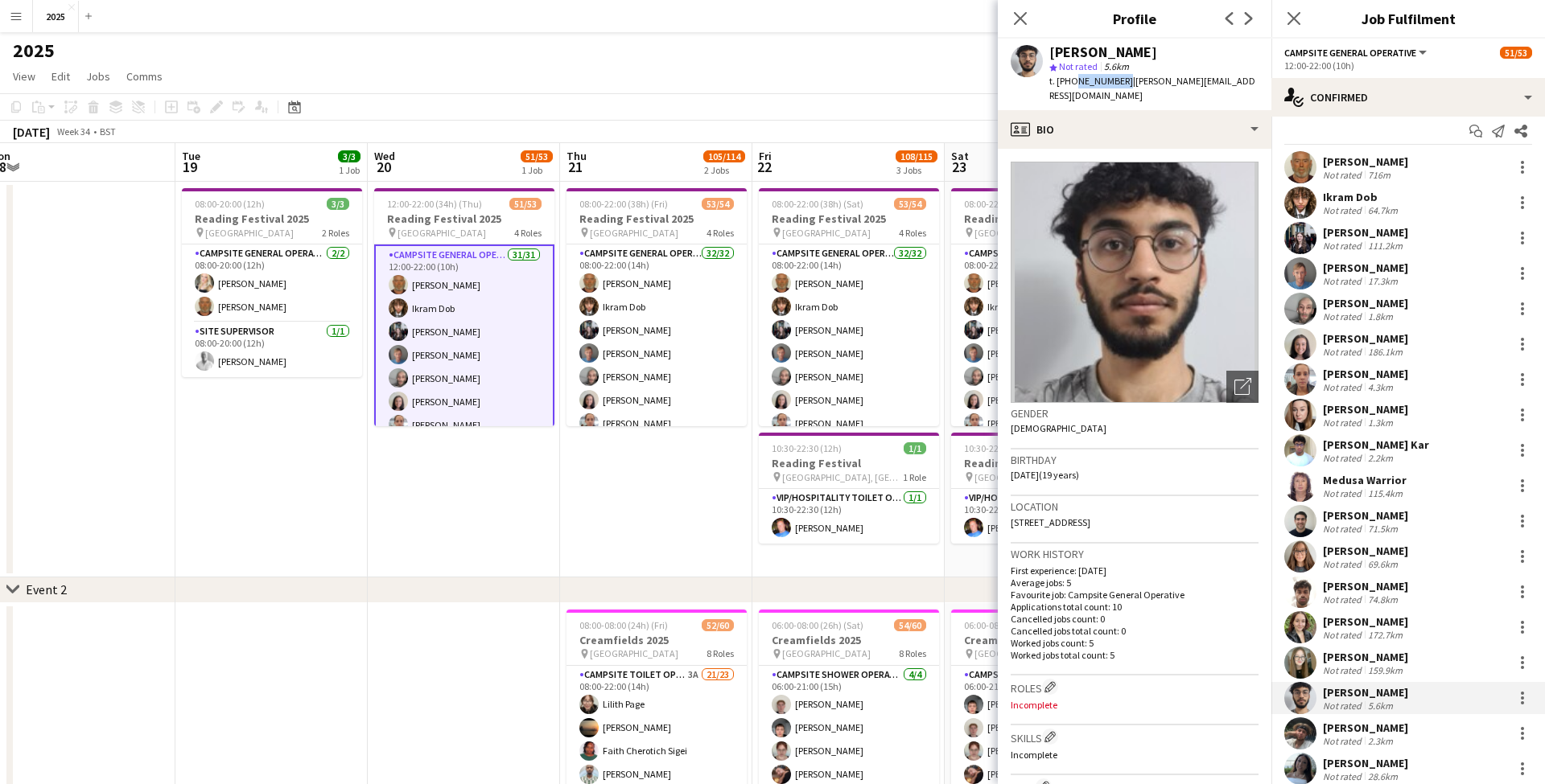
click at [1072, 82] on span "t. +447402581646" at bounding box center [1090, 81] width 83 height 12
drag, startPoint x: 1162, startPoint y: 505, endPoint x: 1123, endPoint y: 506, distance: 39.0
click at [1123, 506] on div "Location 5 Thanington Way, Reading, RG6 5QF" at bounding box center [1135, 519] width 248 height 47
click at [1357, 760] on div "[PERSON_NAME]" at bounding box center [1365, 763] width 85 height 14
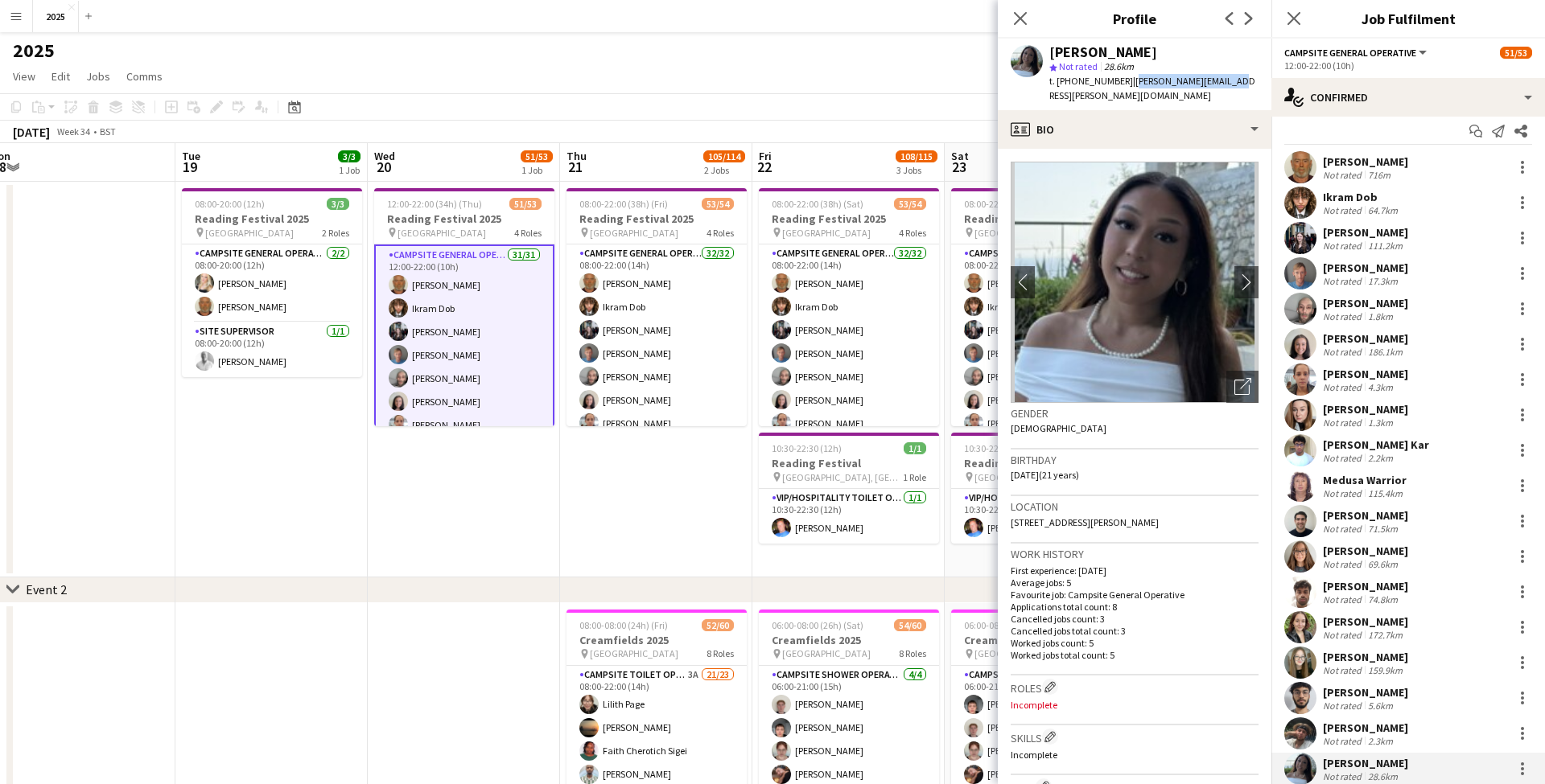
drag, startPoint x: 1222, startPoint y: 81, endPoint x: 1124, endPoint y: 84, distance: 98.0
click at [1124, 84] on div "Jasmine Costelo star Not rated 28.6km t. +447576322128 | jas.costelo@gmail.com" at bounding box center [1135, 74] width 274 height 71
drag, startPoint x: 1120, startPoint y: 83, endPoint x: 1072, endPoint y: 83, distance: 48.0
click at [1072, 83] on span "t. +447576322128" at bounding box center [1090, 81] width 83 height 12
drag, startPoint x: 1157, startPoint y: 505, endPoint x: 1114, endPoint y: 505, distance: 43.0
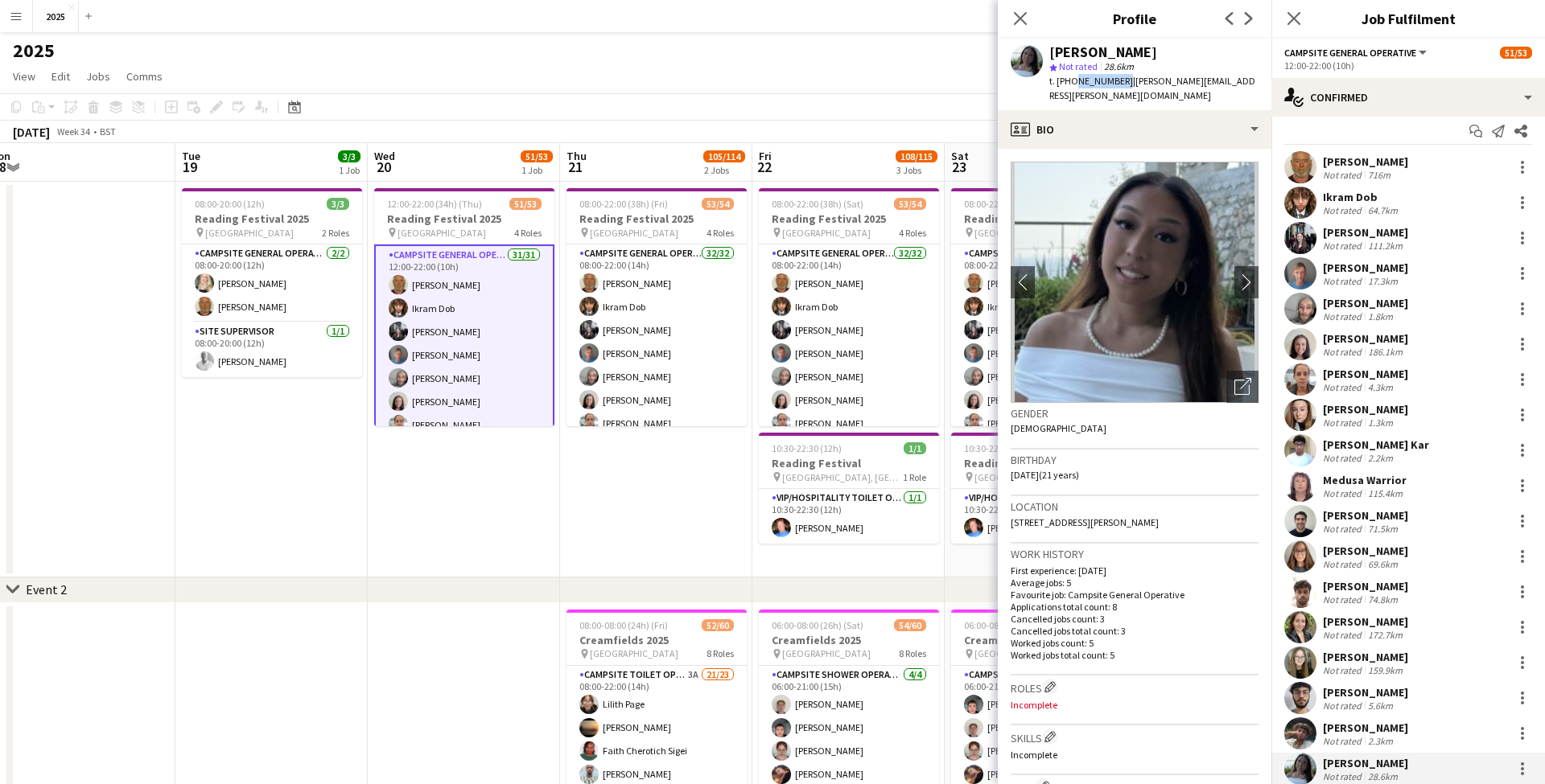
click at [1114, 505] on div "Location 28 Cody Close, Aldershot, GU12 5SJ" at bounding box center [1135, 519] width 248 height 47
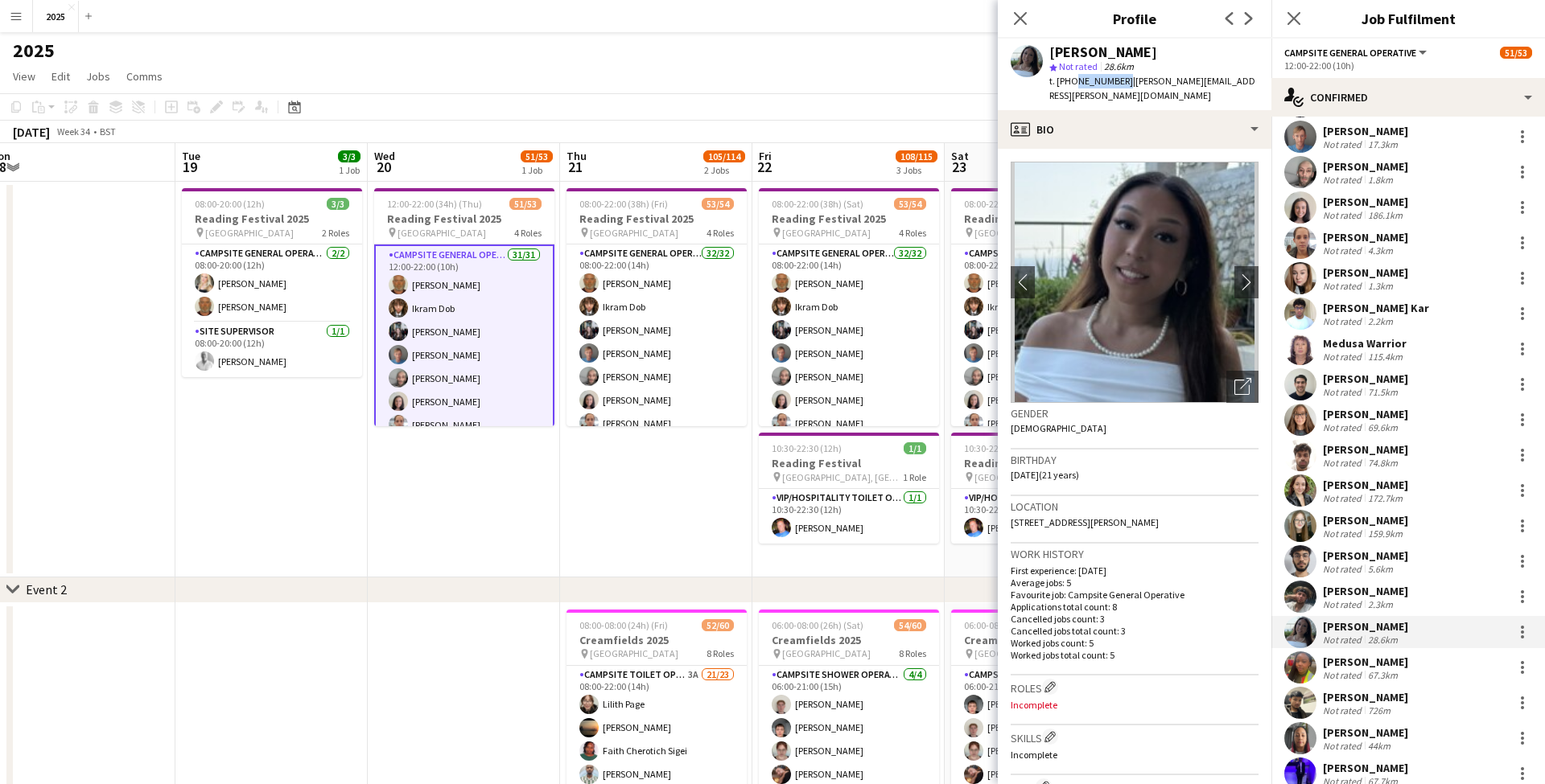
click at [1355, 667] on div "[PERSON_NAME]" at bounding box center [1365, 662] width 85 height 14
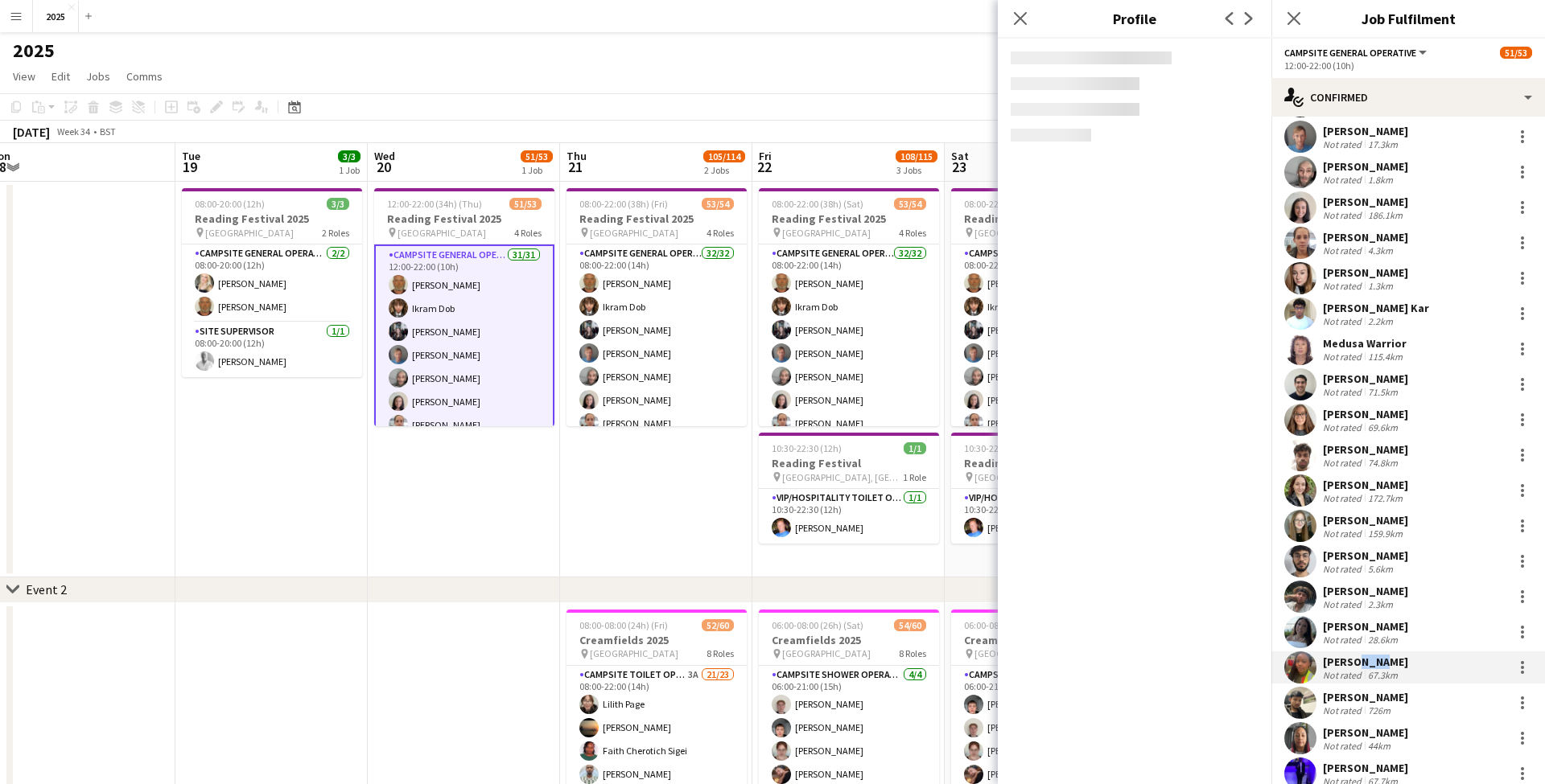
click at [1355, 667] on div "[PERSON_NAME]" at bounding box center [1365, 662] width 85 height 14
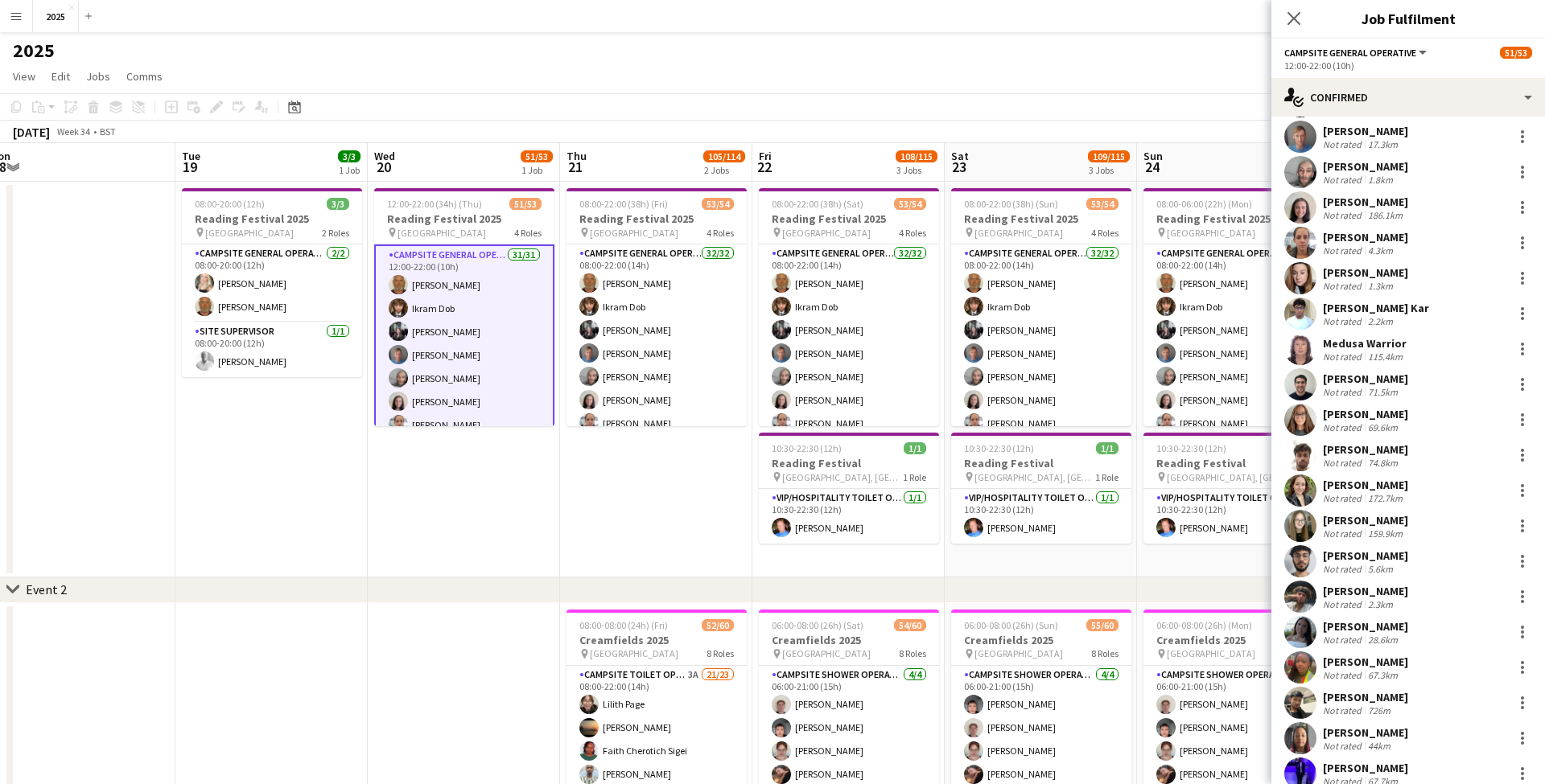
click at [1345, 705] on div "Not rated" at bounding box center [1343, 710] width 42 height 12
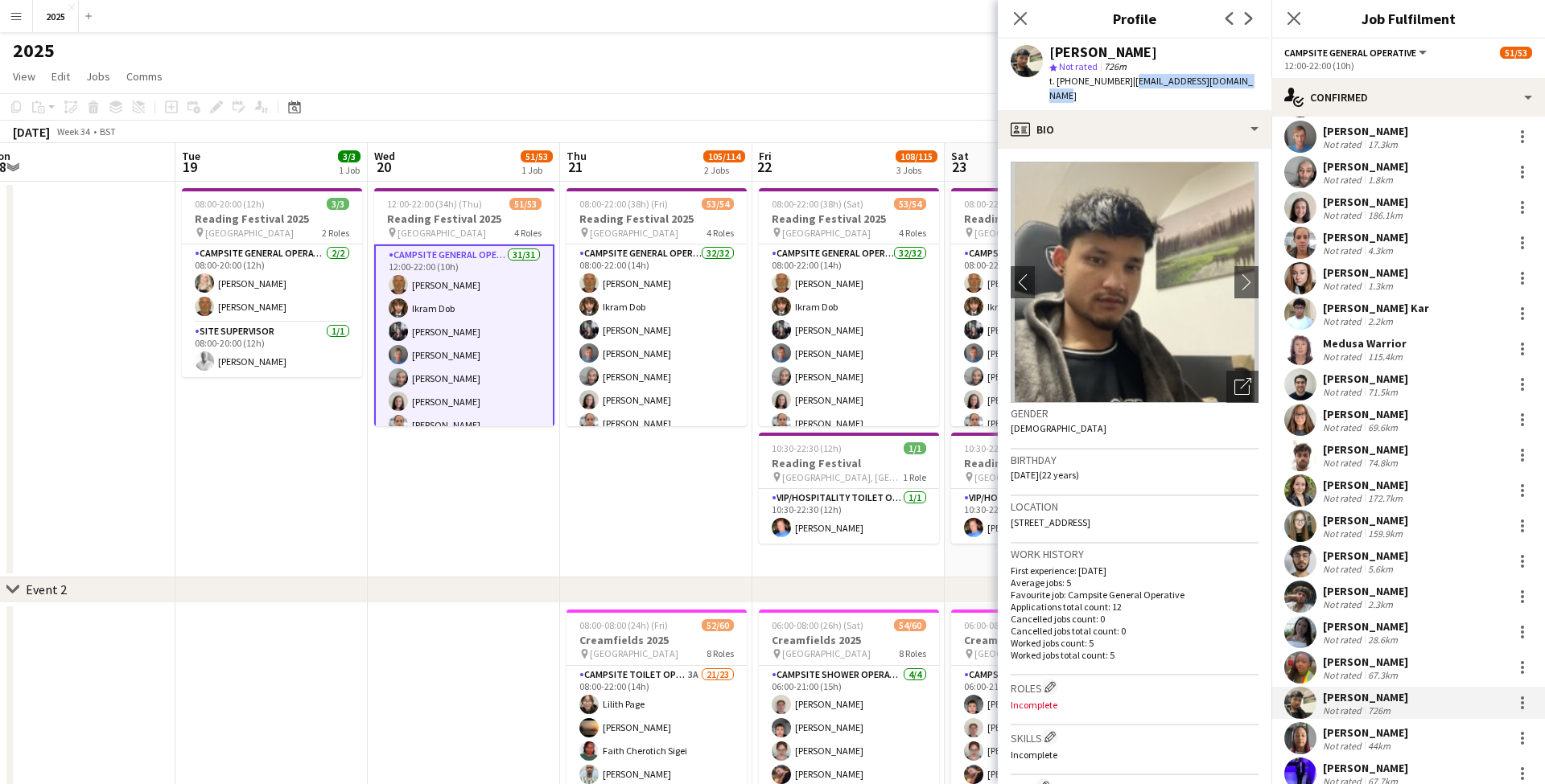
drag, startPoint x: 1254, startPoint y: 82, endPoint x: 1127, endPoint y: 81, distance: 127.0
click at [1127, 81] on div "Birendra Saud star Not rated 726m t. +447444531548 | birendrasaaud777@gmail.com" at bounding box center [1135, 74] width 274 height 71
drag, startPoint x: 1119, startPoint y: 82, endPoint x: 1070, endPoint y: 82, distance: 49.0
click at [1070, 82] on span "t. +447444531548" at bounding box center [1090, 81] width 83 height 12
drag, startPoint x: 1175, startPoint y: 508, endPoint x: 1146, endPoint y: 508, distance: 29.0
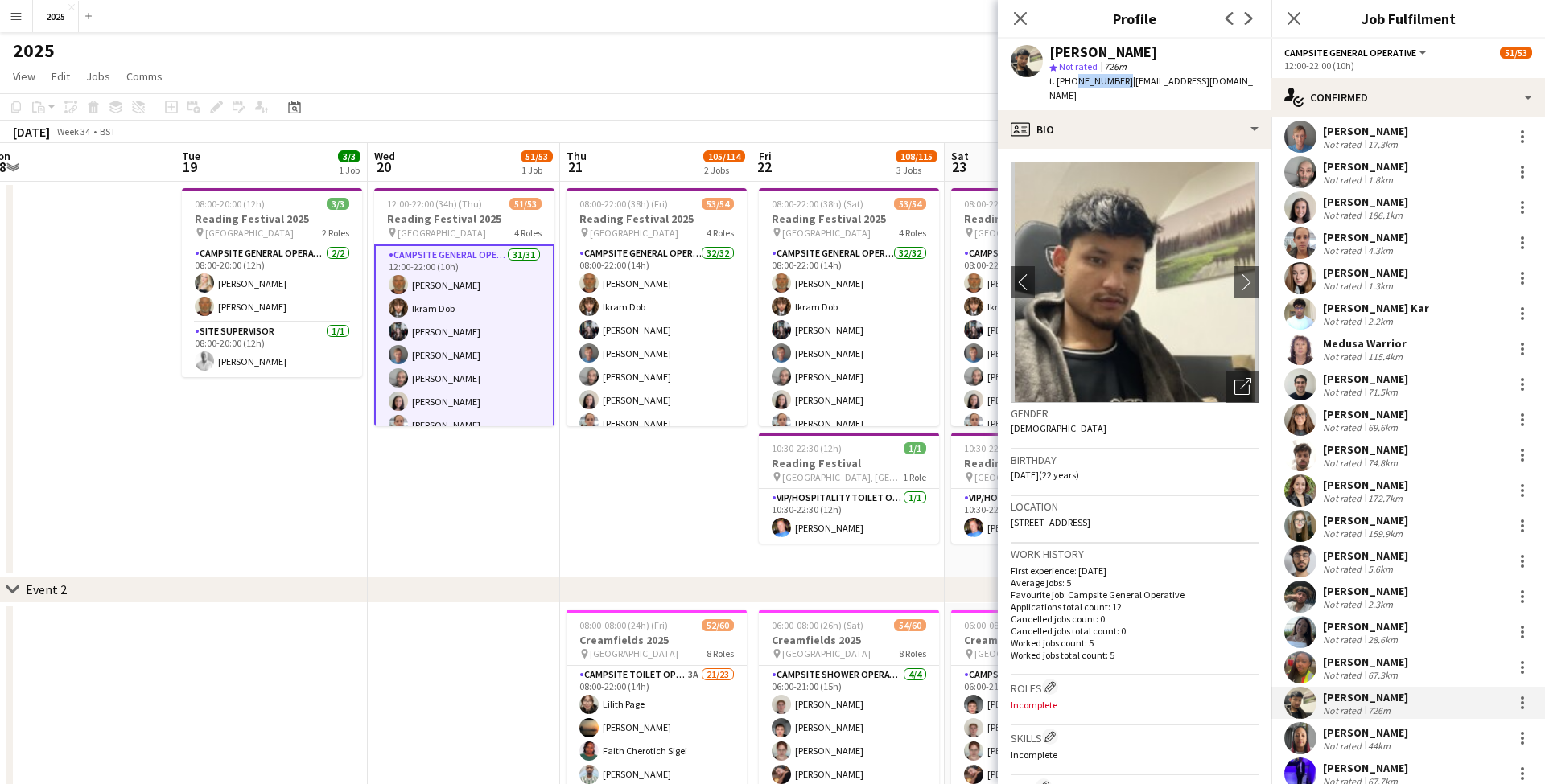
click at [1146, 508] on div "Location 161 Great Knollys Street, Reading, RG1 7HN" at bounding box center [1135, 519] width 248 height 47
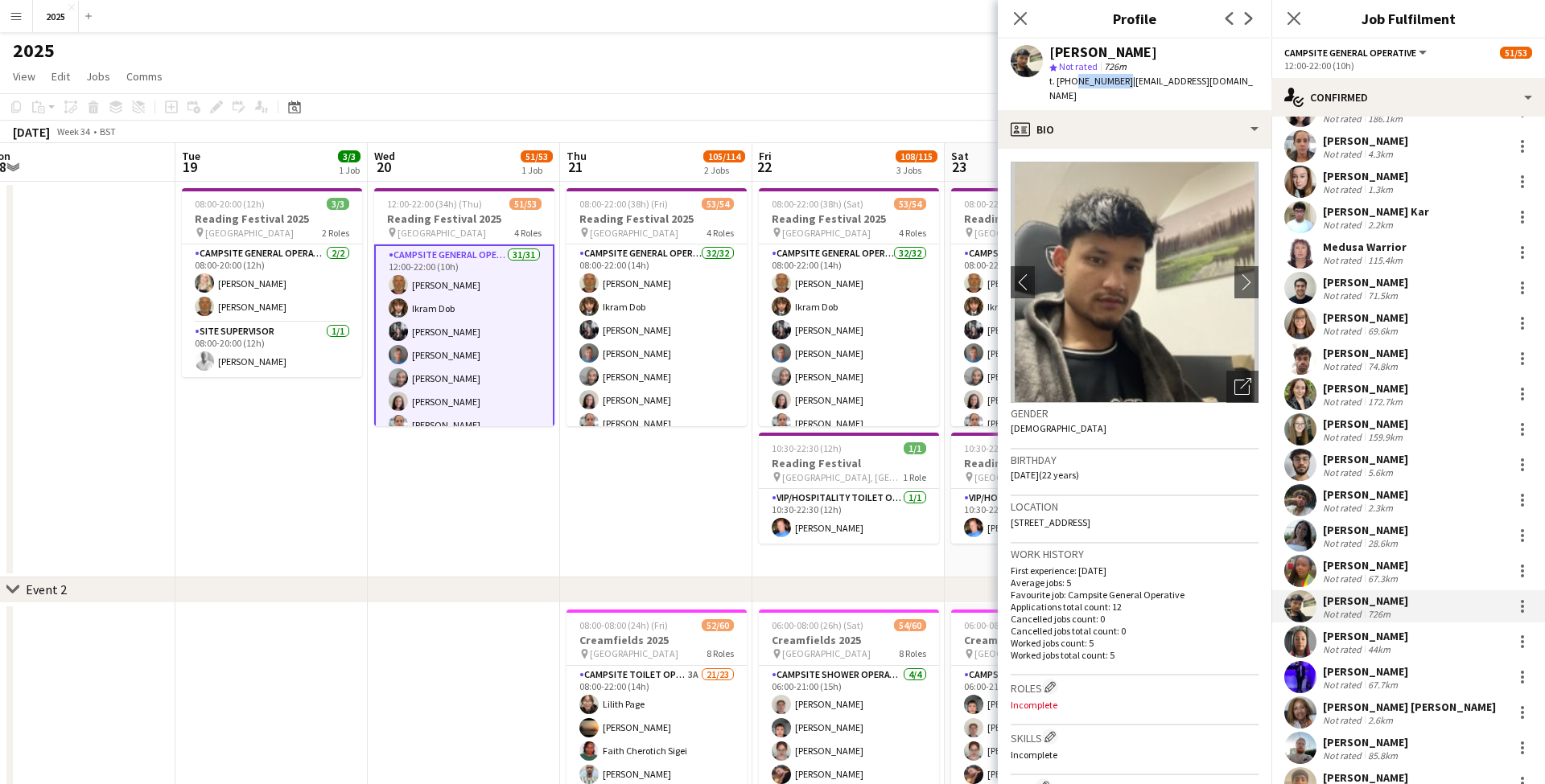
click at [1372, 643] on div "44km" at bounding box center [1379, 649] width 29 height 12
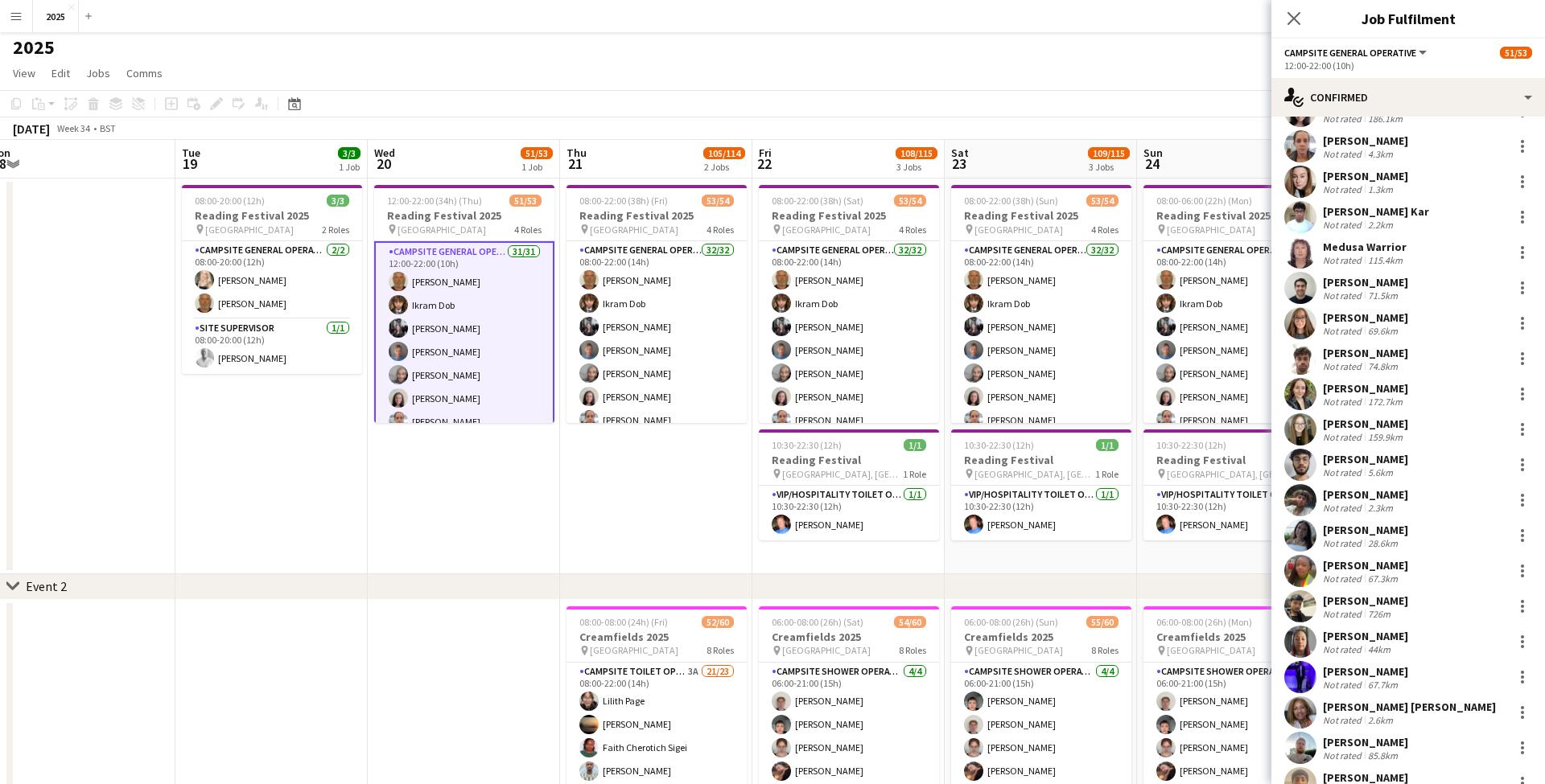
scroll to position [7, 0]
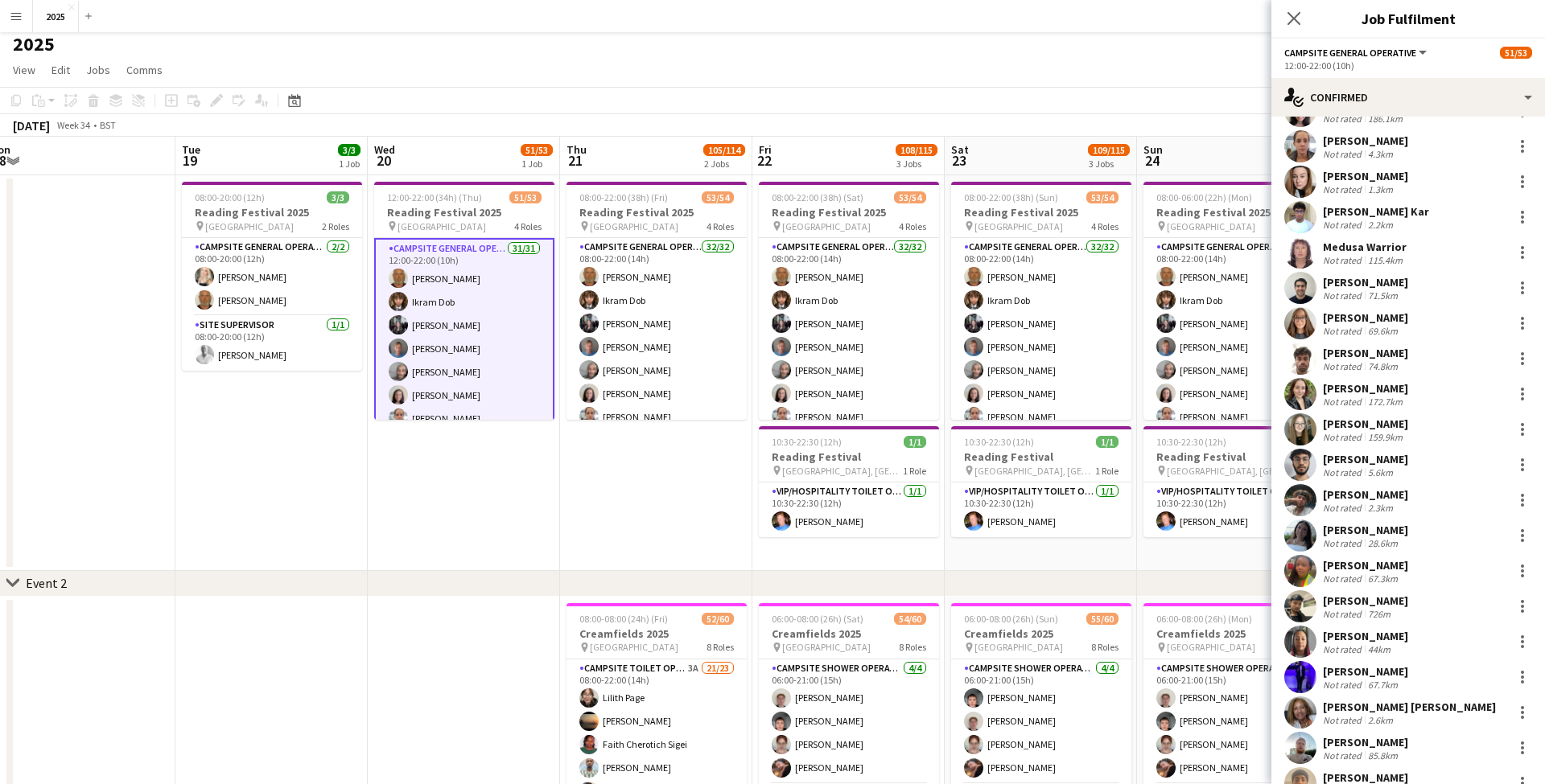
click at [1359, 643] on div "Not rated" at bounding box center [1343, 649] width 42 height 12
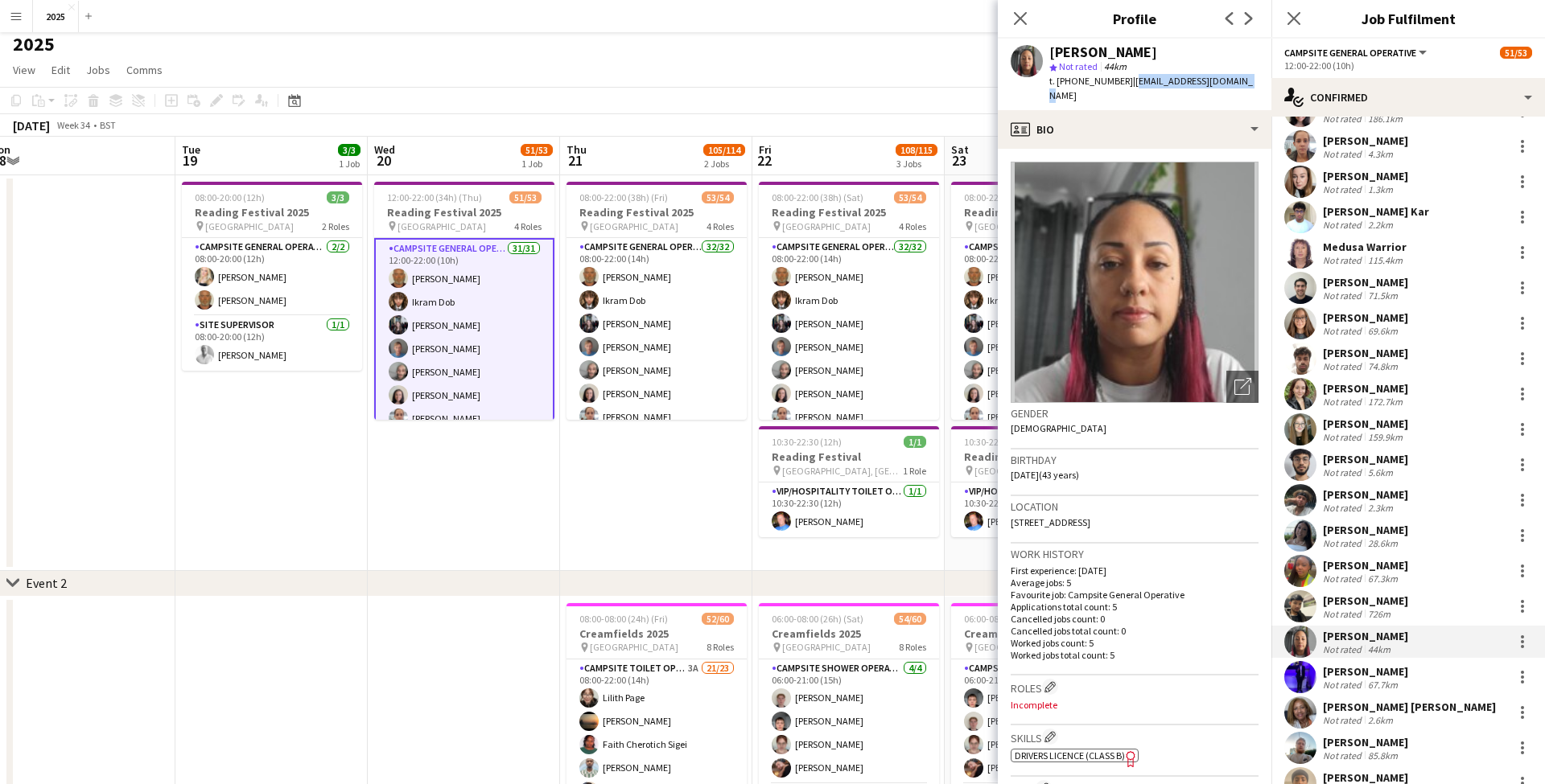
drag, startPoint x: 1242, startPoint y: 83, endPoint x: 1131, endPoint y: 83, distance: 111.0
click at [1131, 83] on div "Natasha Byers star Not rated 44km t. +4407488291266 | natashabyers5@gmail.com" at bounding box center [1135, 74] width 274 height 71
click at [1217, 82] on span "| natashabyers5@gmail.com" at bounding box center [1151, 87] width 204 height 26
drag, startPoint x: 1242, startPoint y: 83, endPoint x: 1129, endPoint y: 82, distance: 113.0
click at [1129, 82] on div "Natasha Byers star Not rated 44km t. +4407488291266 | natashabyers5@gmail.com" at bounding box center [1135, 74] width 274 height 71
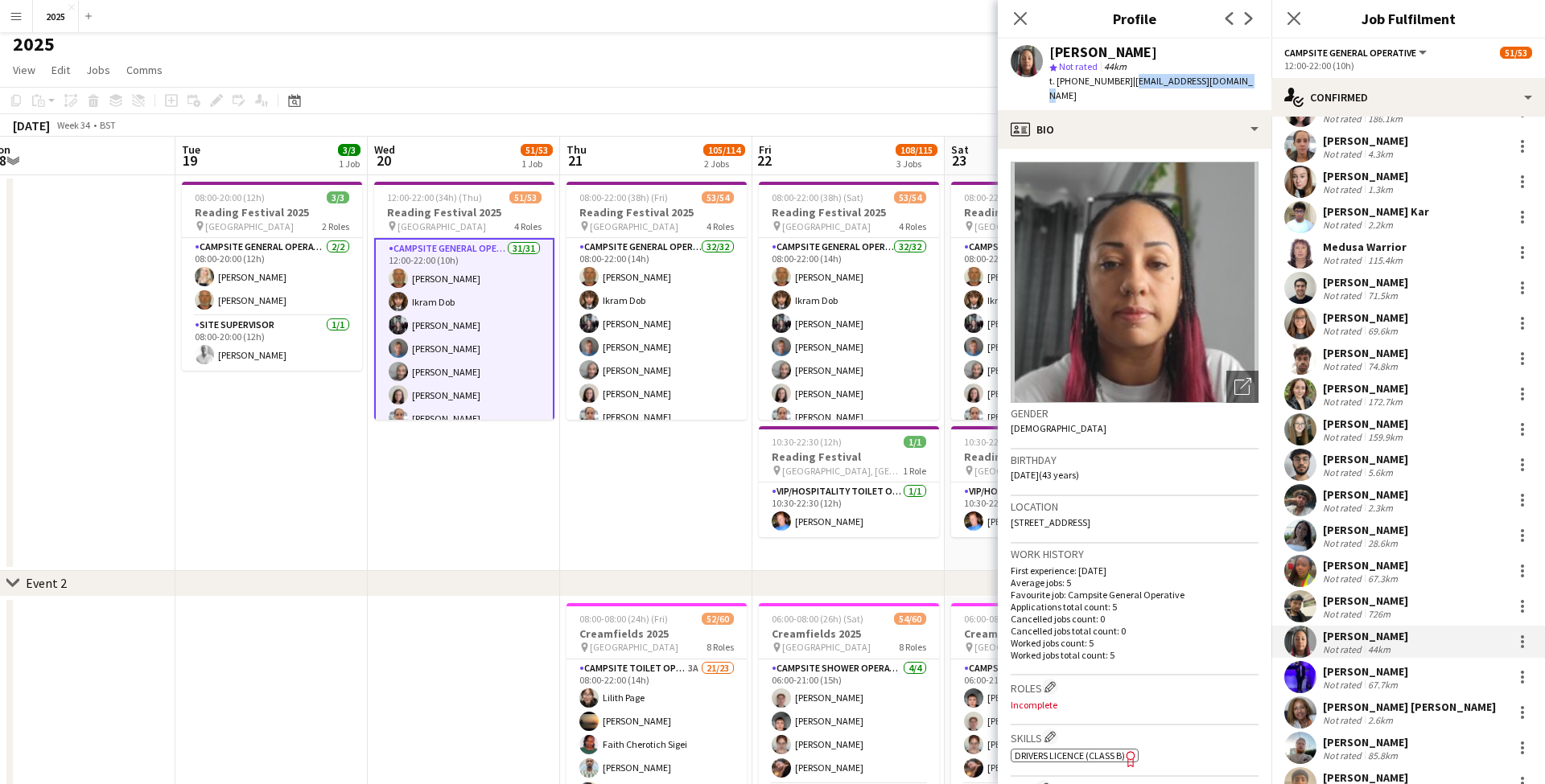
drag, startPoint x: 1072, startPoint y: 82, endPoint x: 1124, endPoint y: 81, distance: 52.0
click at [1124, 81] on span "t. +4407488291266" at bounding box center [1090, 81] width 83 height 12
drag, startPoint x: 1012, startPoint y: 522, endPoint x: 1046, endPoint y: 525, distance: 34.1
click at [1046, 525] on div "Location UB5 4EX, 11 Folkestone Court, Newmarket Avenue, Northolt, UB5 4EX" at bounding box center [1135, 519] width 248 height 47
click at [1368, 680] on div "67.7km" at bounding box center [1383, 685] width 37 height 12
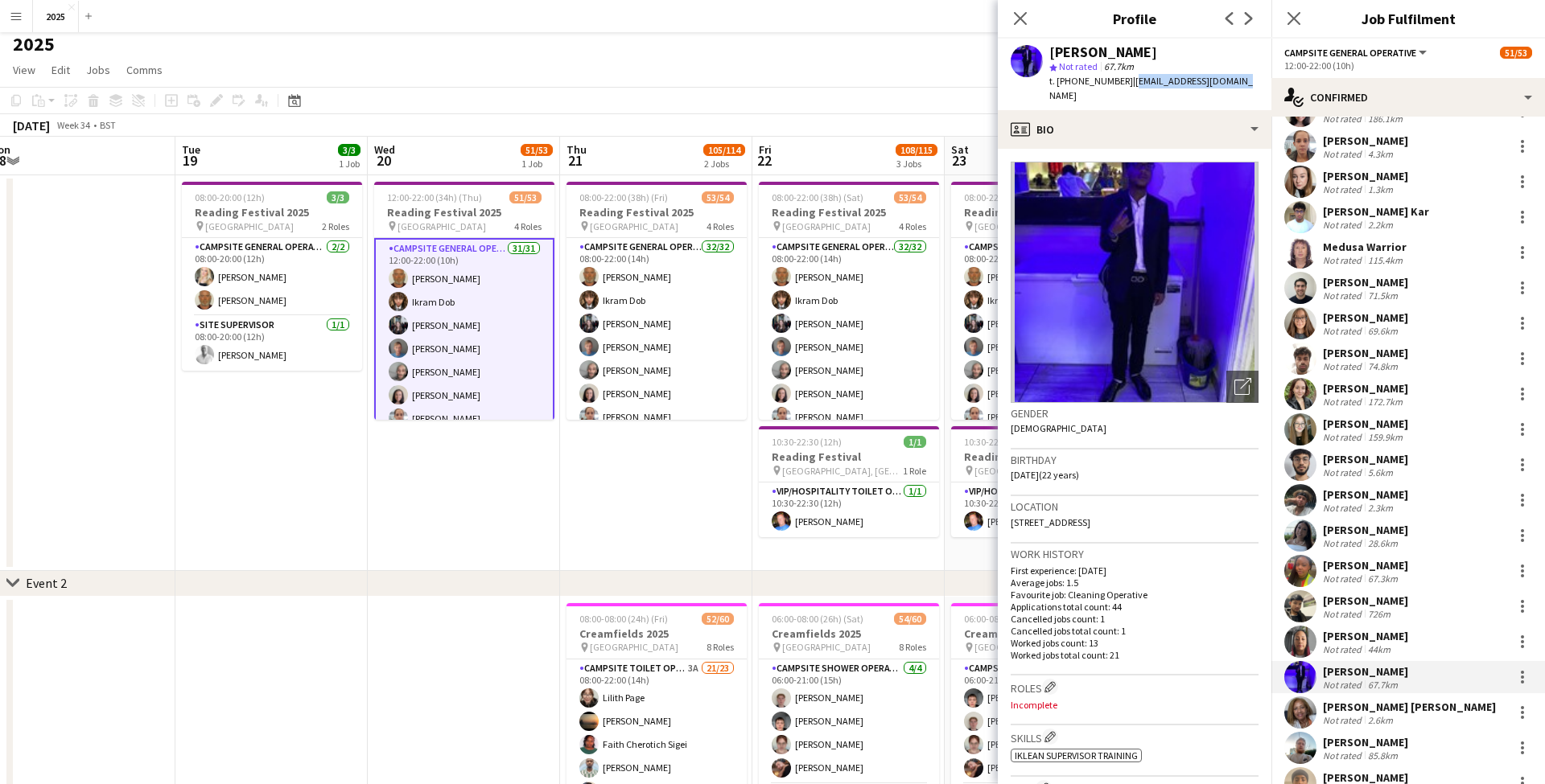
drag, startPoint x: 1236, startPoint y: 82, endPoint x: 1125, endPoint y: 83, distance: 111.0
click at [1125, 83] on div "Pami Panzu star Not rated 67.7km t. +447366662959 | pami.panzu@outlook.com" at bounding box center [1135, 74] width 274 height 71
drag, startPoint x: 1121, startPoint y: 83, endPoint x: 1072, endPoint y: 82, distance: 49.0
click at [1072, 82] on div "t. +447366662959 | pami.panzu@outlook.com" at bounding box center [1153, 88] width 209 height 29
drag, startPoint x: 1137, startPoint y: 505, endPoint x: 1104, endPoint y: 505, distance: 33.0
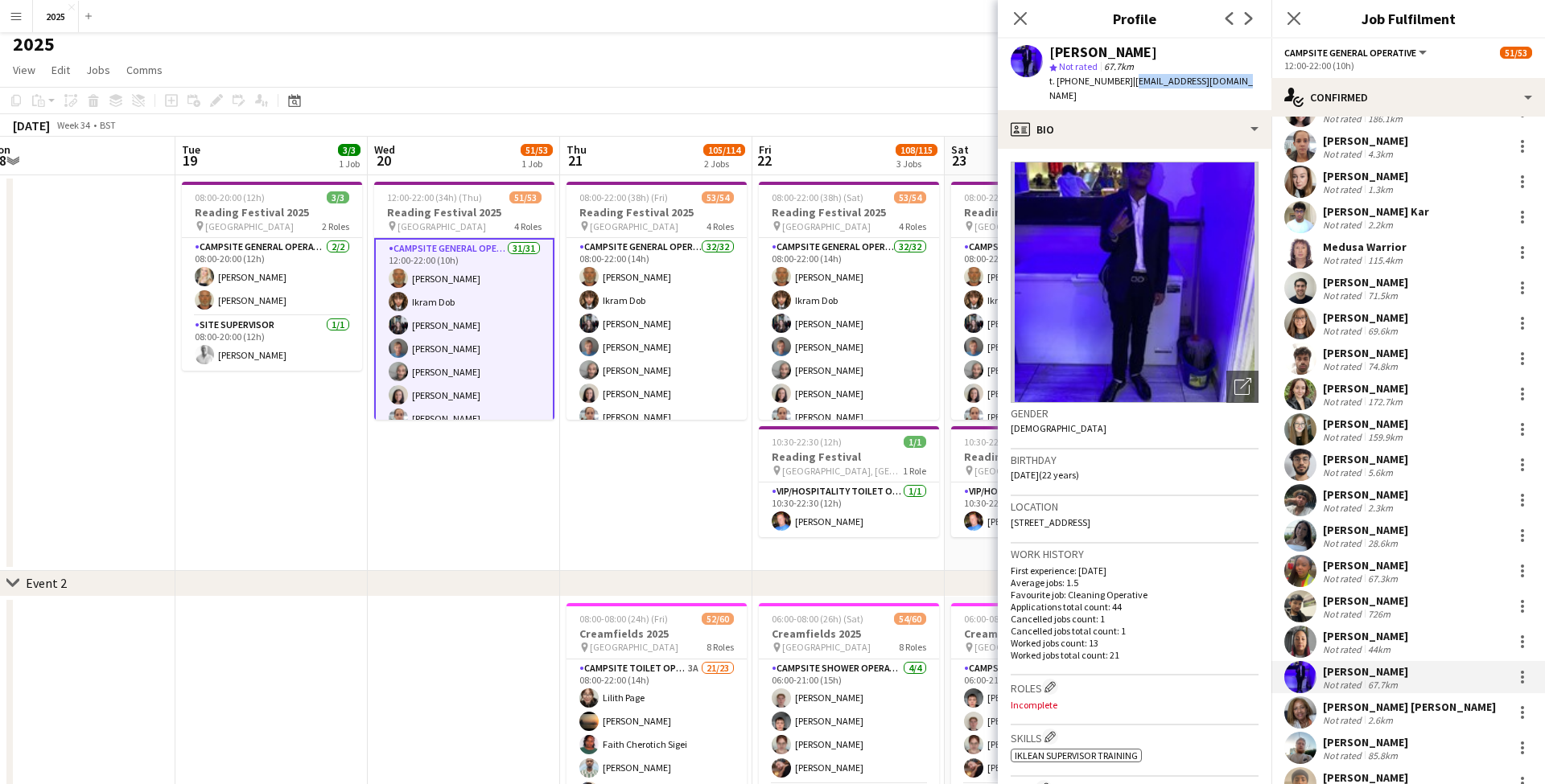
click at [1104, 505] on div "Location 1 Derby Road, London, EN3 4AT" at bounding box center [1135, 519] width 248 height 47
click at [1366, 714] on div "2.6km" at bounding box center [1380, 720] width 31 height 12
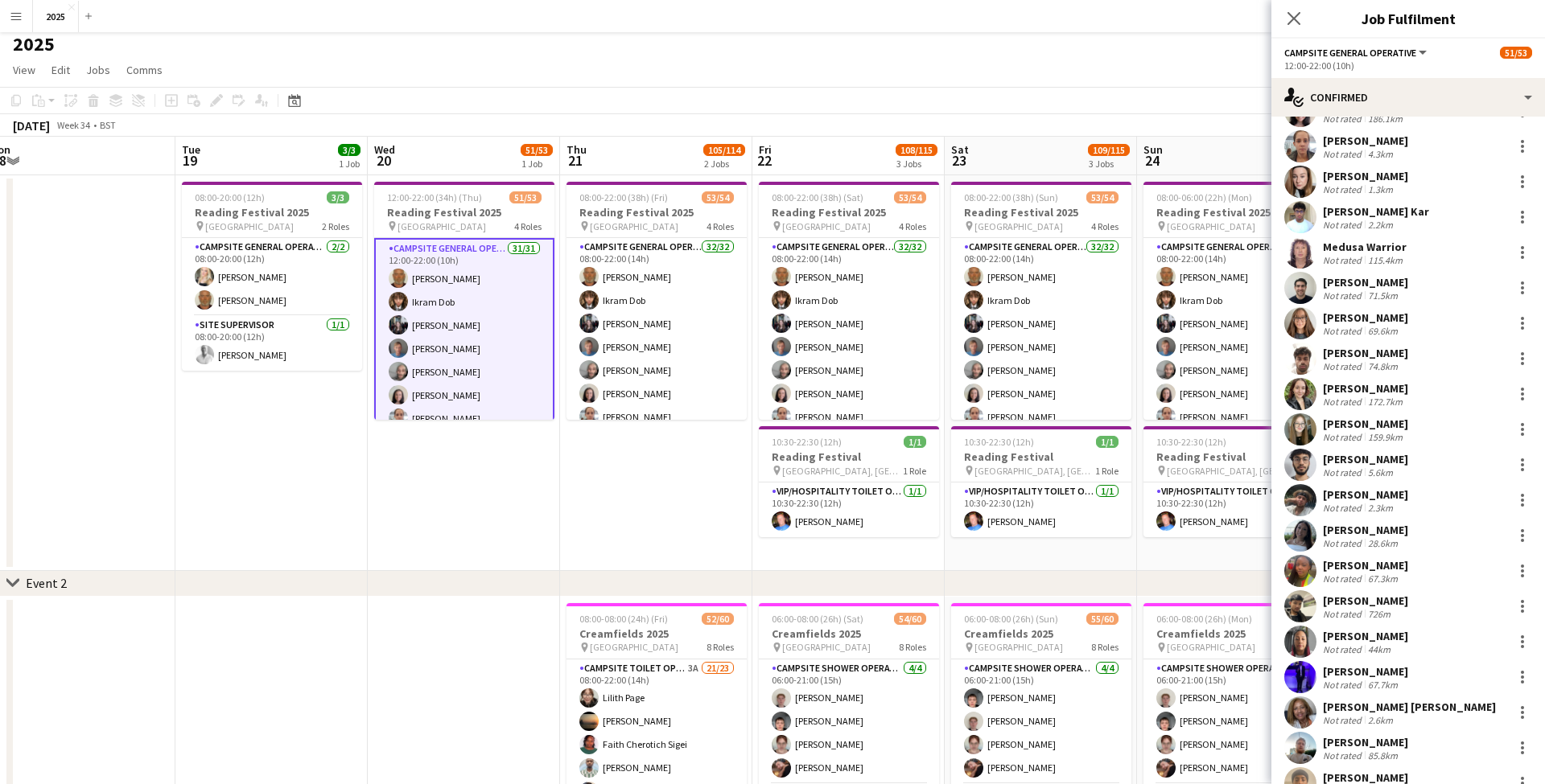
click at [1381, 713] on div "[PERSON_NAME] [PERSON_NAME]" at bounding box center [1409, 707] width 173 height 14
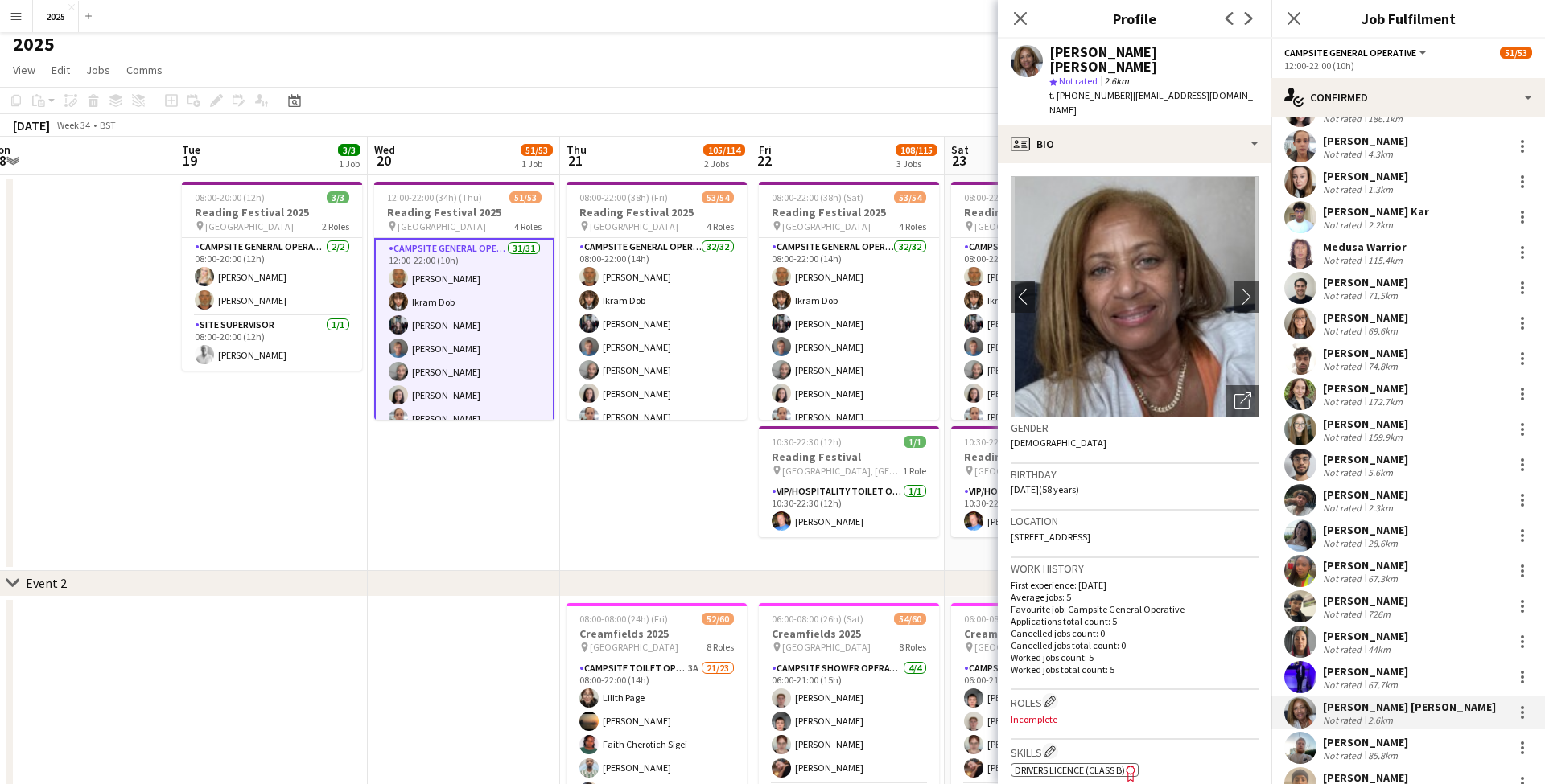
scroll to position [0, 0]
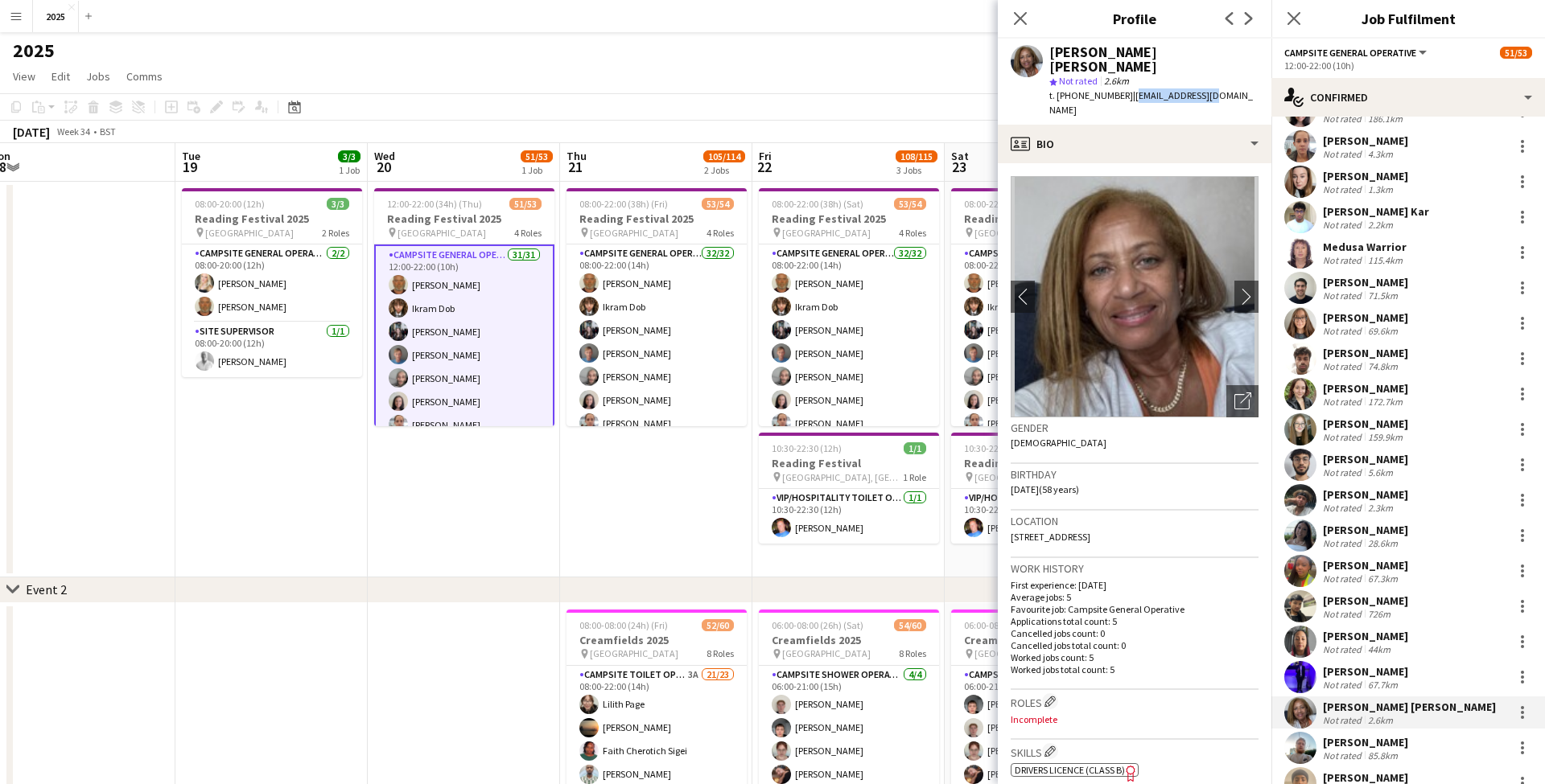
drag, startPoint x: 1201, startPoint y: 83, endPoint x: 1128, endPoint y: 82, distance: 73.0
click at [1128, 82] on div "Peggy Harry star Not rated 2.6km t. +447360021790 | peggyl5@live.com" at bounding box center [1135, 81] width 274 height 86
drag, startPoint x: 1119, startPoint y: 83, endPoint x: 1073, endPoint y: 83, distance: 46.0
click at [1073, 89] on span "t. +447360021790" at bounding box center [1090, 95] width 83 height 12
drag, startPoint x: 1203, startPoint y: 505, endPoint x: 1237, endPoint y: 505, distance: 34.0
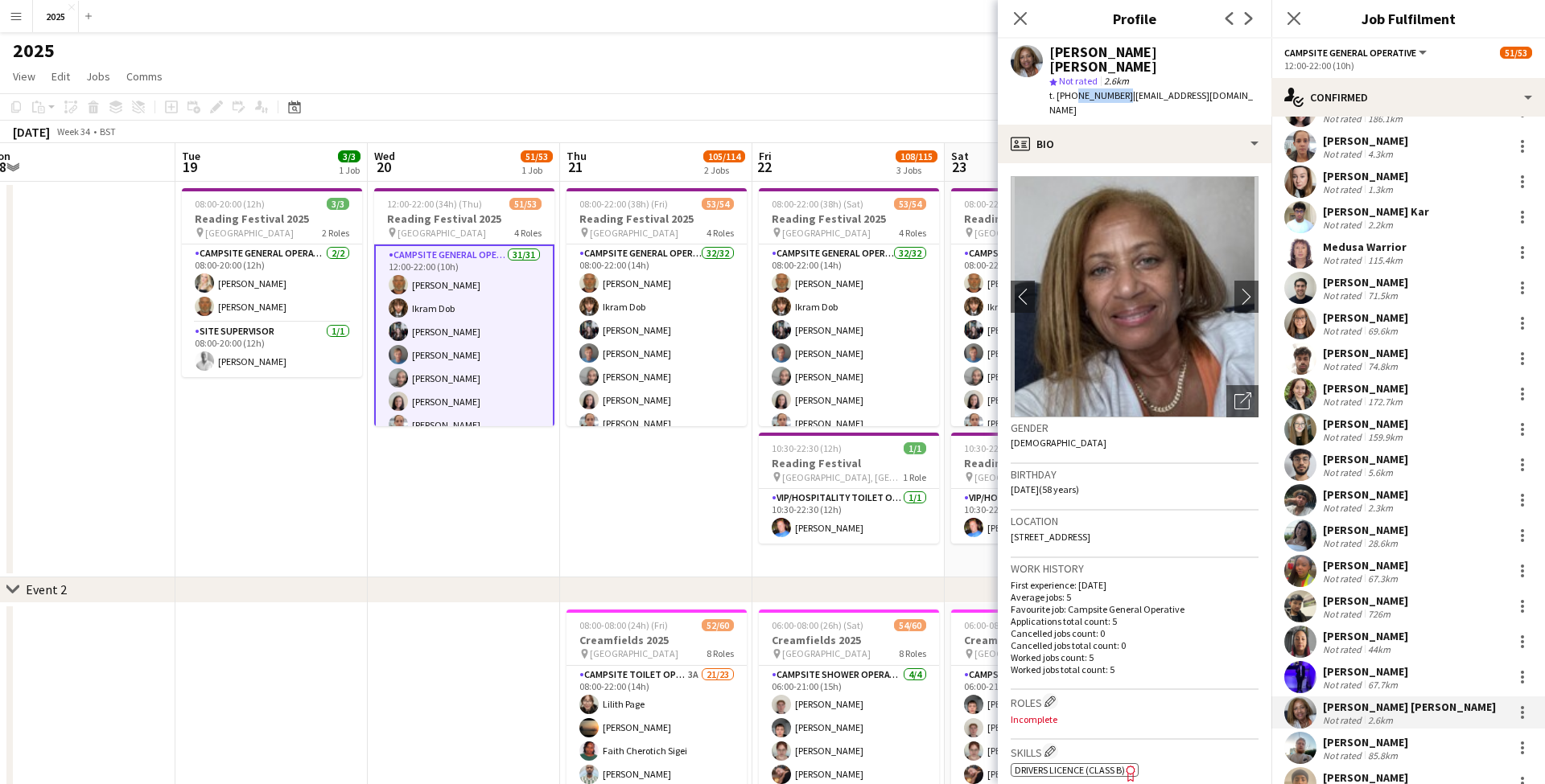
click at [1090, 531] on span "4 Weavers Court, 2 Donnington Road,, Reading, RG1 5QU" at bounding box center [1050, 537] width 80 height 12
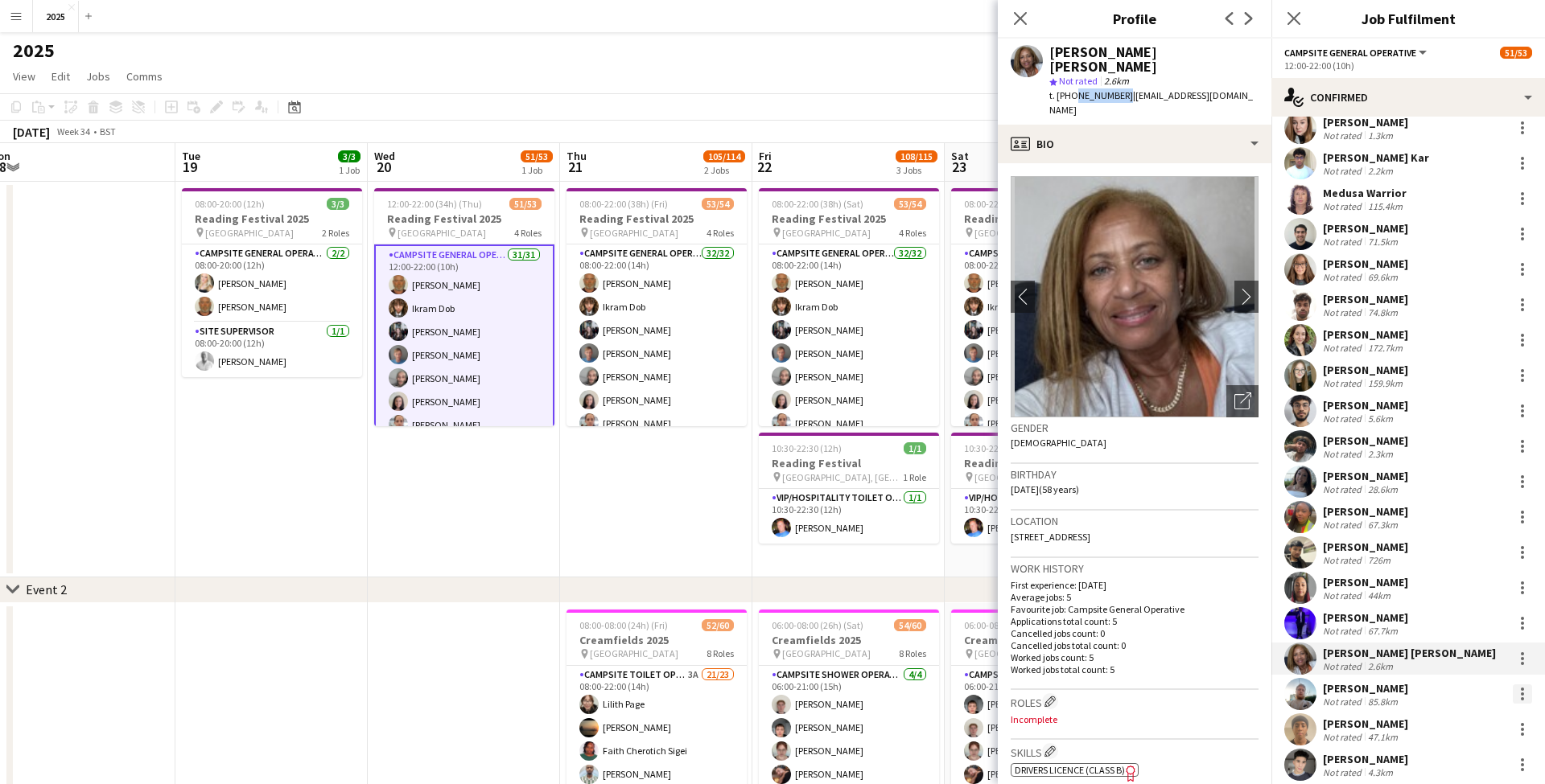
click at [1520, 697] on div at bounding box center [1522, 694] width 20 height 20
click at [1449, 637] on button "Remove" at bounding box center [1469, 626] width 126 height 38
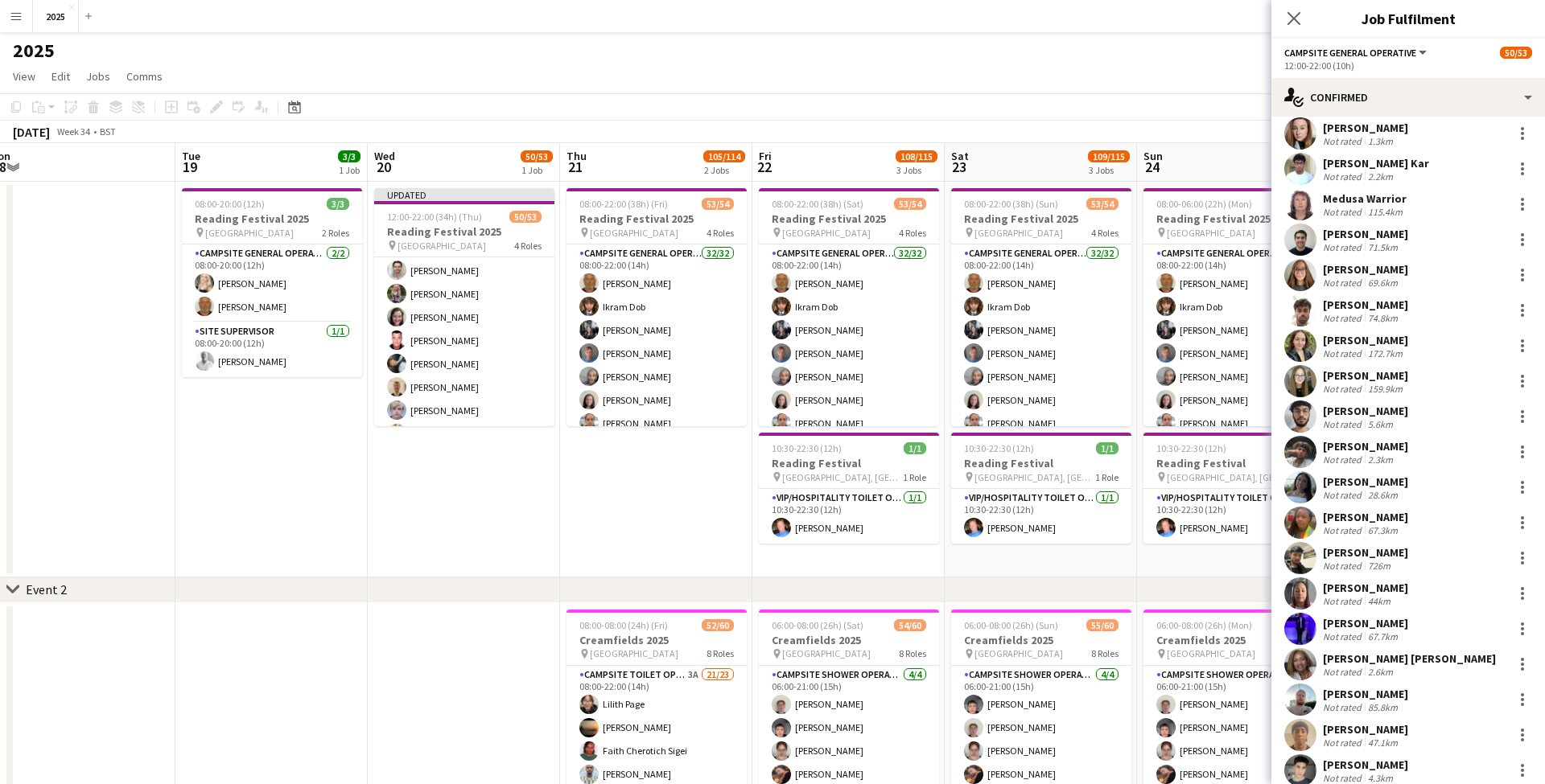
scroll to position [1065, 0]
click at [625, 459] on app-date-cell "08:00-22:00 (38h) (Fri) 53/54 Reading Festival 2025 pin Richfield Avenue 4 Role…" at bounding box center [656, 380] width 192 height 396
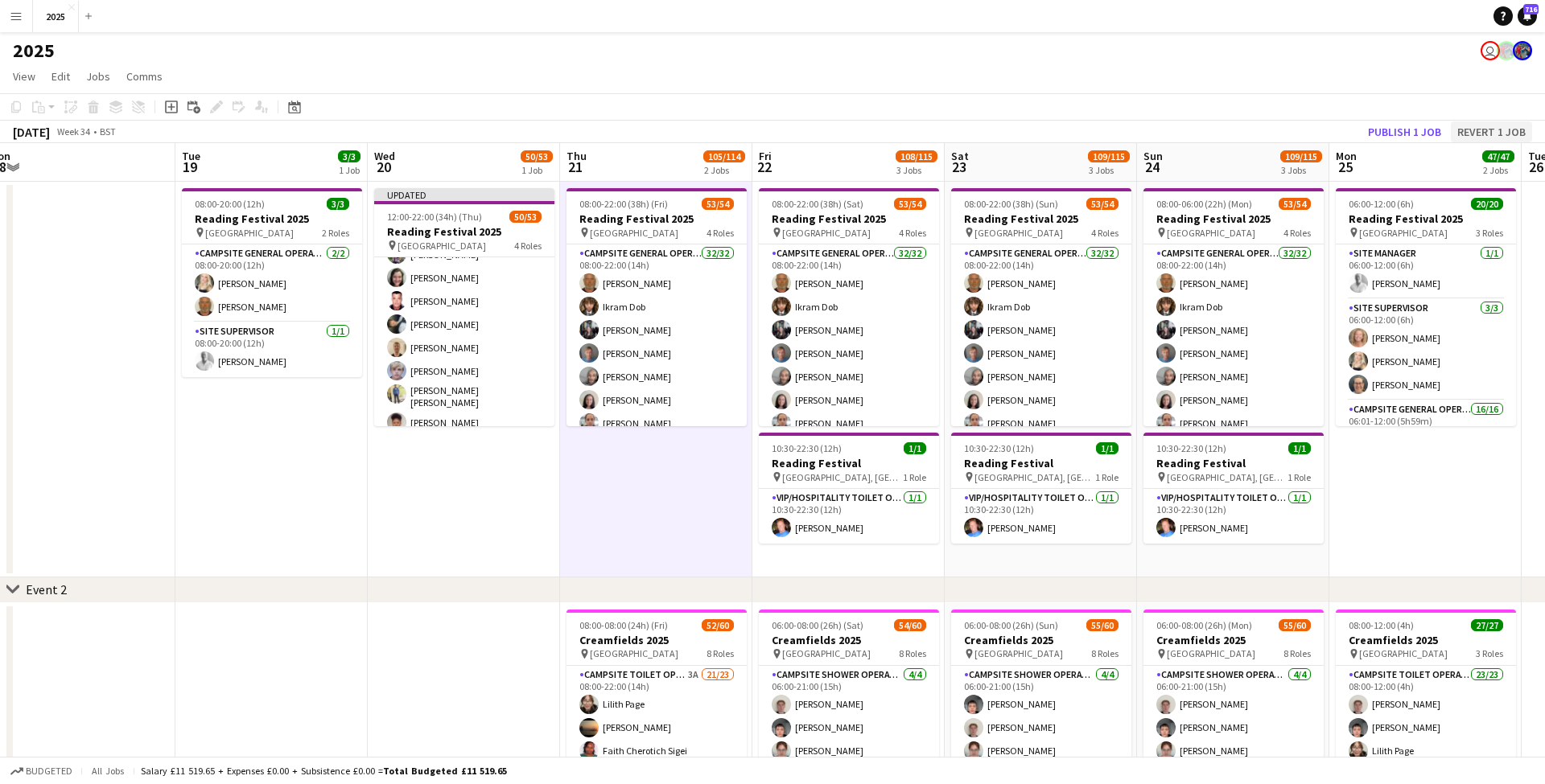
click at [1470, 131] on button "Revert 1 job" at bounding box center [1491, 132] width 82 height 21
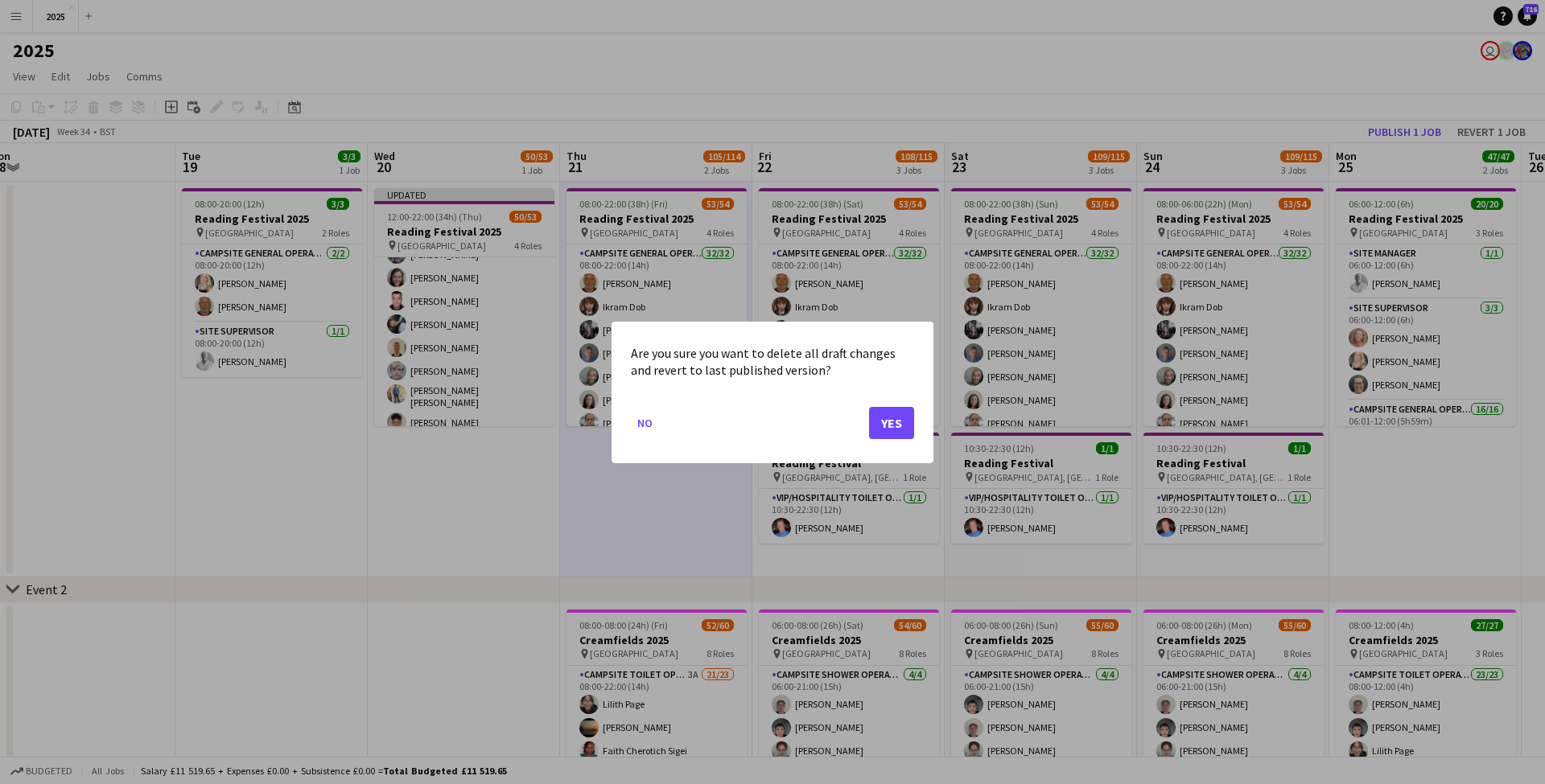
click at [882, 424] on button "Yes" at bounding box center [891, 422] width 45 height 32
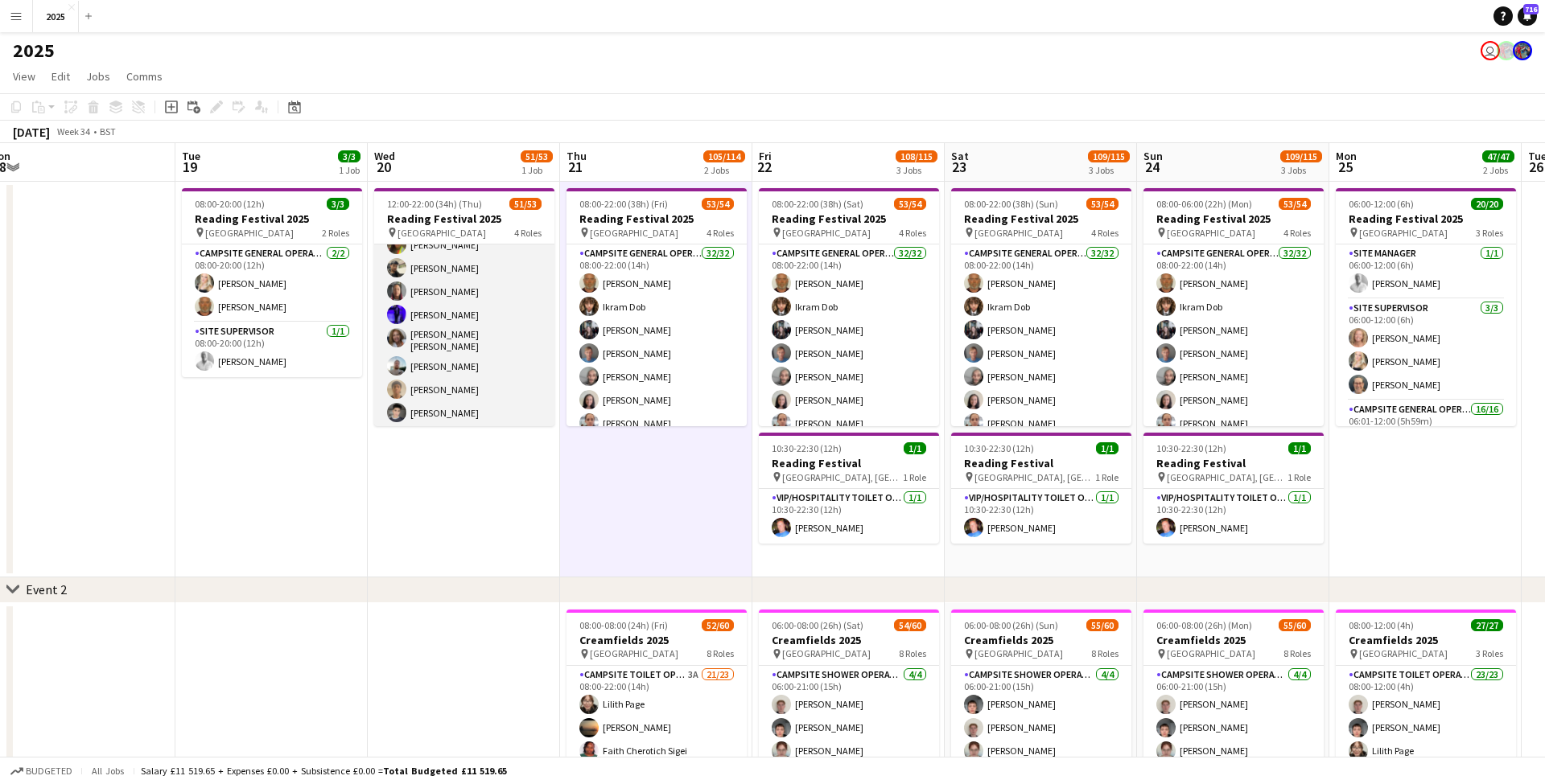
scroll to position [570, 0]
click at [501, 359] on app-card-role "Campsite General Operative 31/31 12:00-22:00 (10h) John Condon Ikram Dob Louise…" at bounding box center [464, 54] width 180 height 759
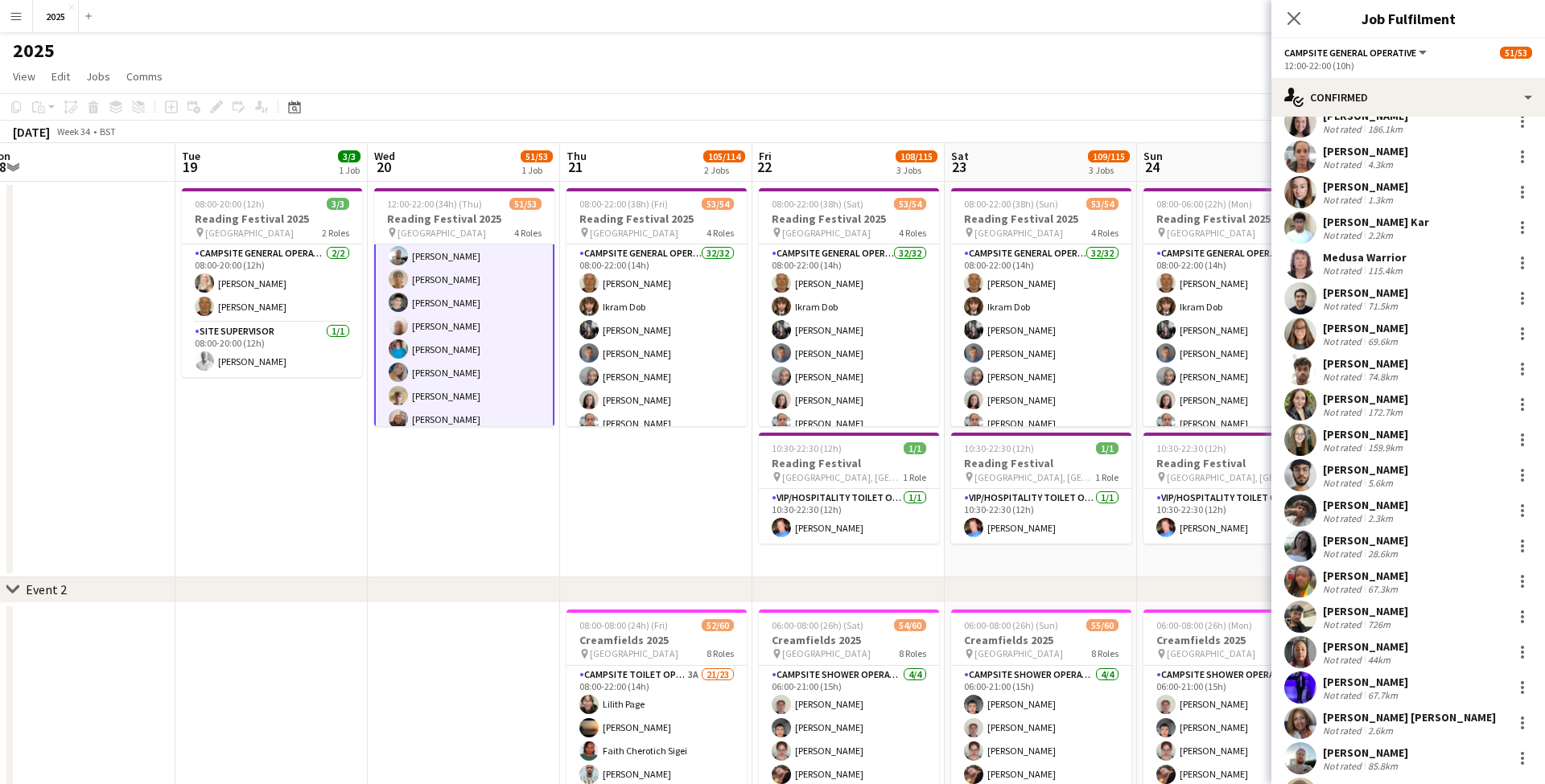
scroll to position [261, 0]
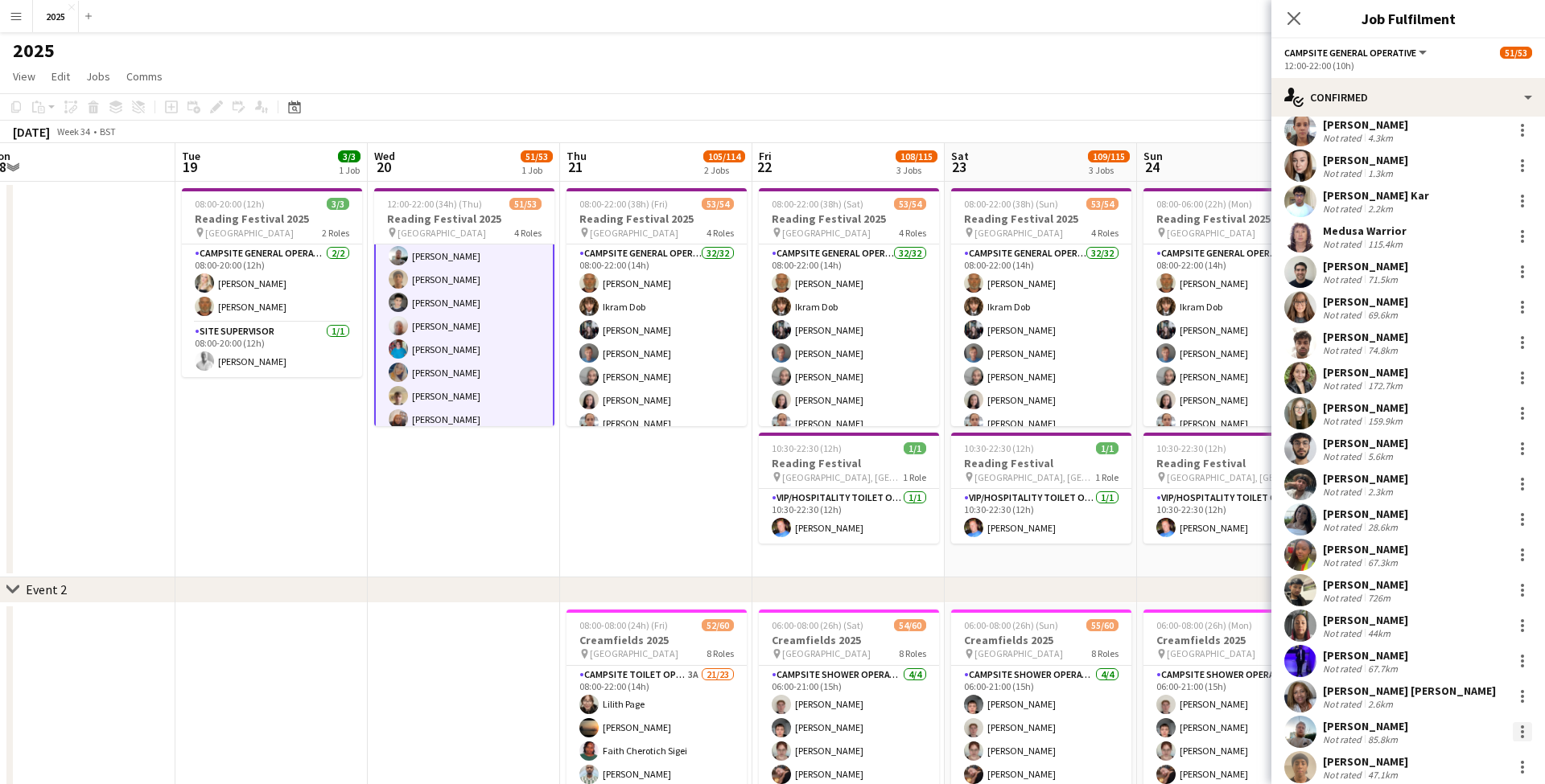
click at [1516, 728] on div at bounding box center [1522, 731] width 20 height 20
click at [1455, 667] on span "Remove" at bounding box center [1443, 663] width 48 height 14
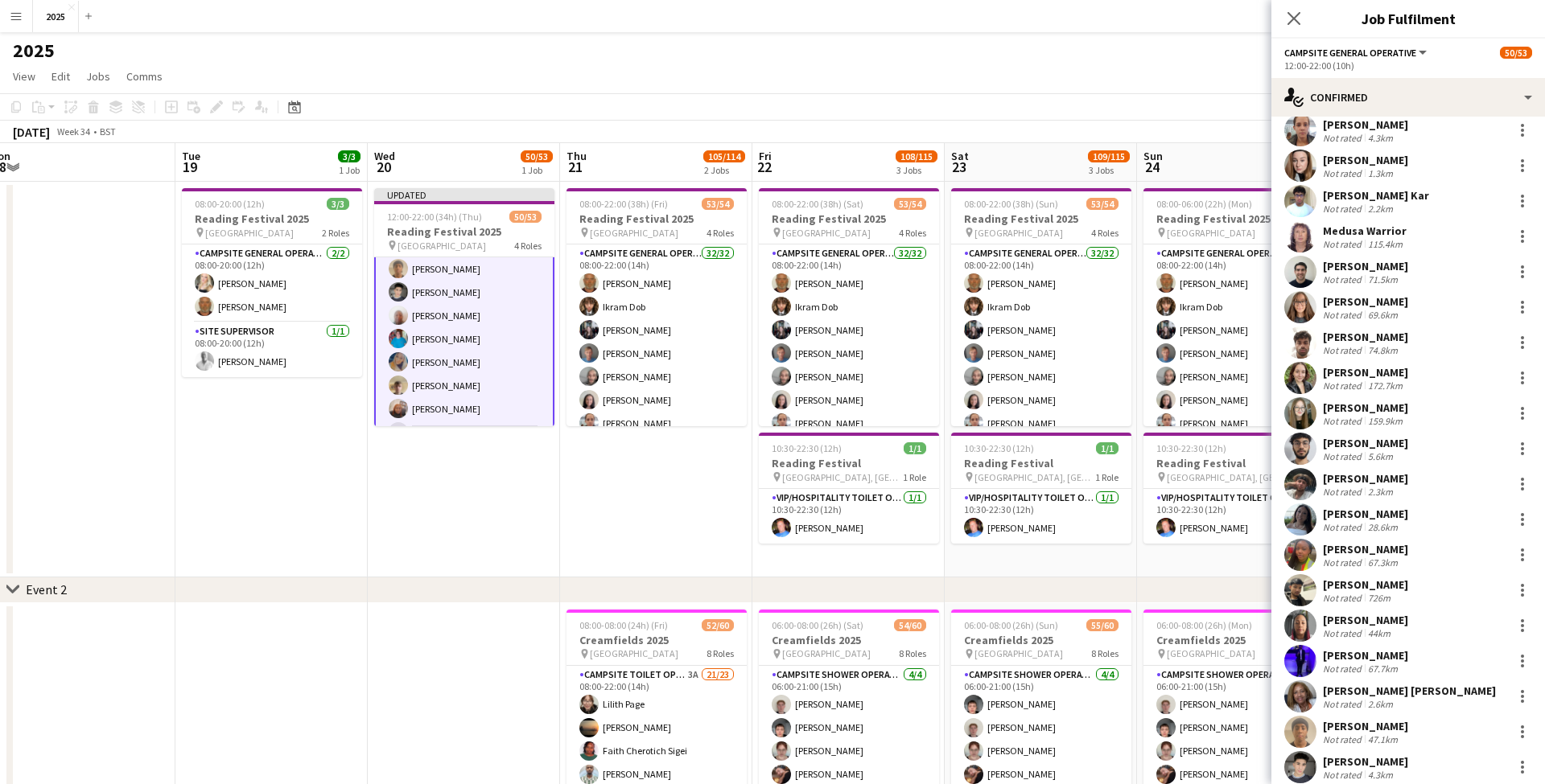
click at [1366, 733] on div "47.1km" at bounding box center [1383, 739] width 37 height 12
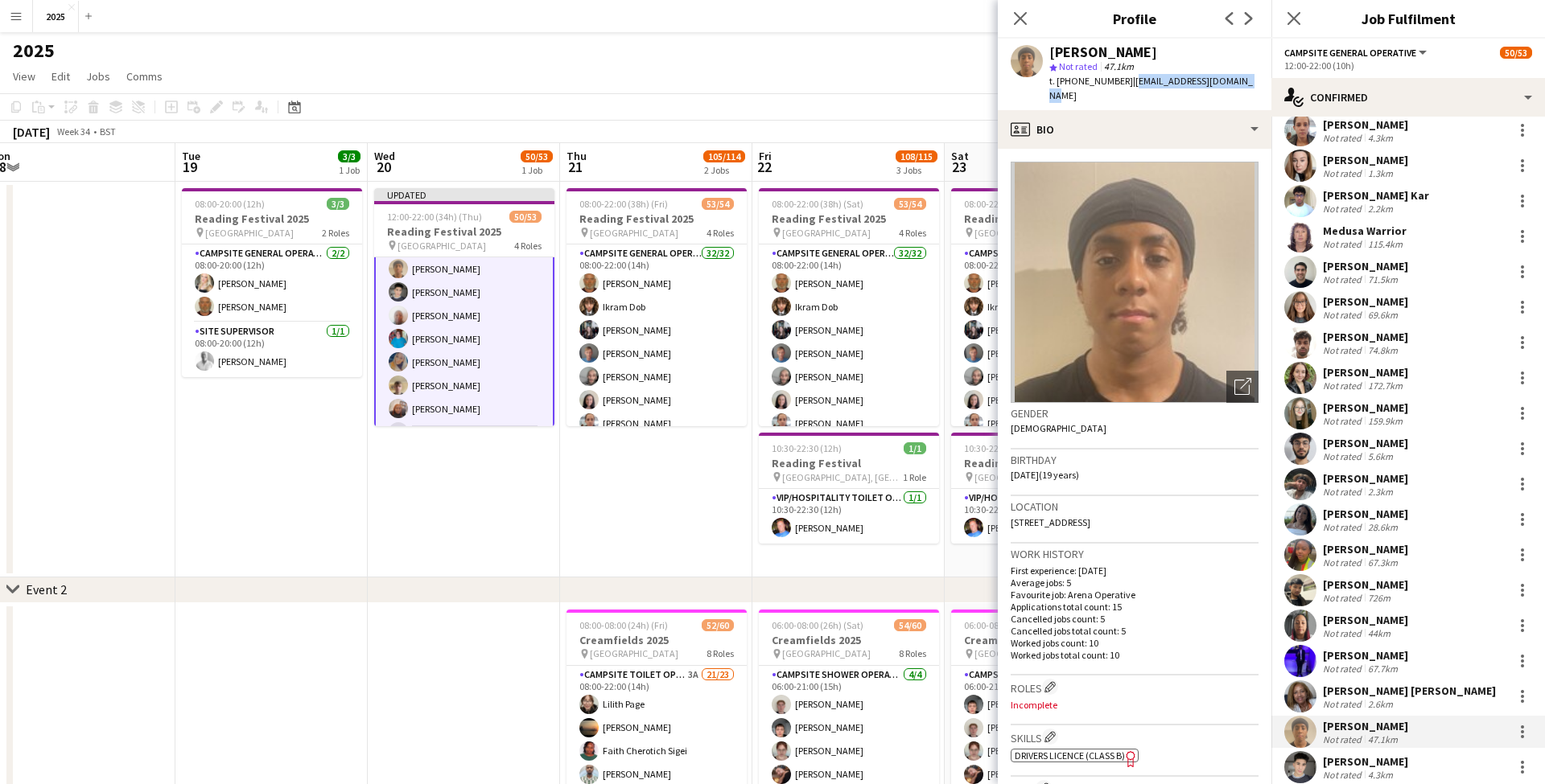
drag, startPoint x: 1247, startPoint y: 82, endPoint x: 1131, endPoint y: 82, distance: 116.0
click at [1131, 82] on div "Hifzan Lawrence star Not rated 47.1km t. +4407742950771 | hifzanlawrence@gmail.…" at bounding box center [1135, 74] width 274 height 71
drag, startPoint x: 1071, startPoint y: 80, endPoint x: 1124, endPoint y: 83, distance: 53.1
click at [1124, 83] on span "t. +4407742950771" at bounding box center [1090, 81] width 83 height 12
drag, startPoint x: 1119, startPoint y: 507, endPoint x: 1155, endPoint y: 509, distance: 36.1
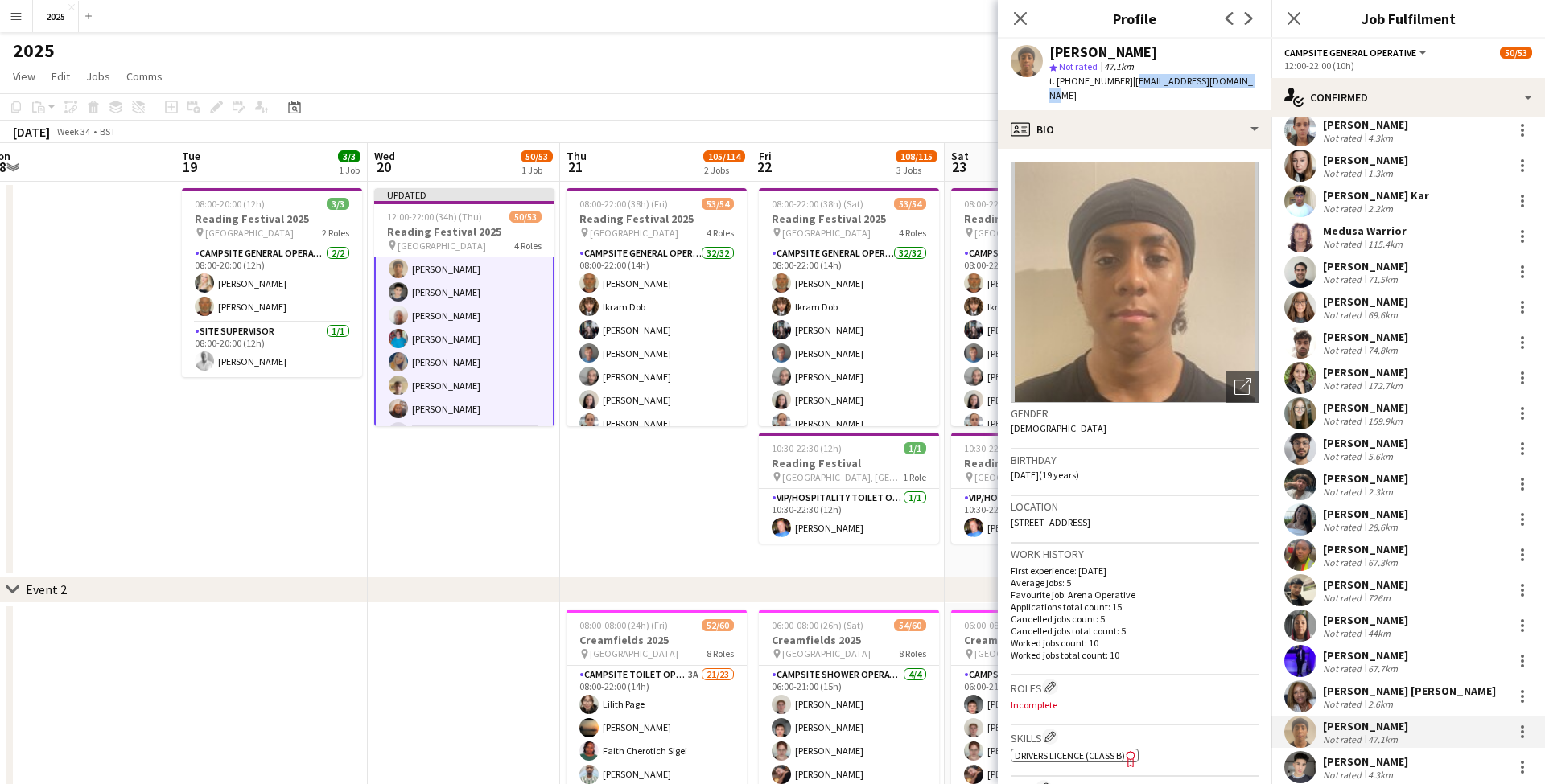
click at [1155, 509] on div "Location 106 Aspen Drive, Wembley, HA0 2PU" at bounding box center [1135, 519] width 248 height 47
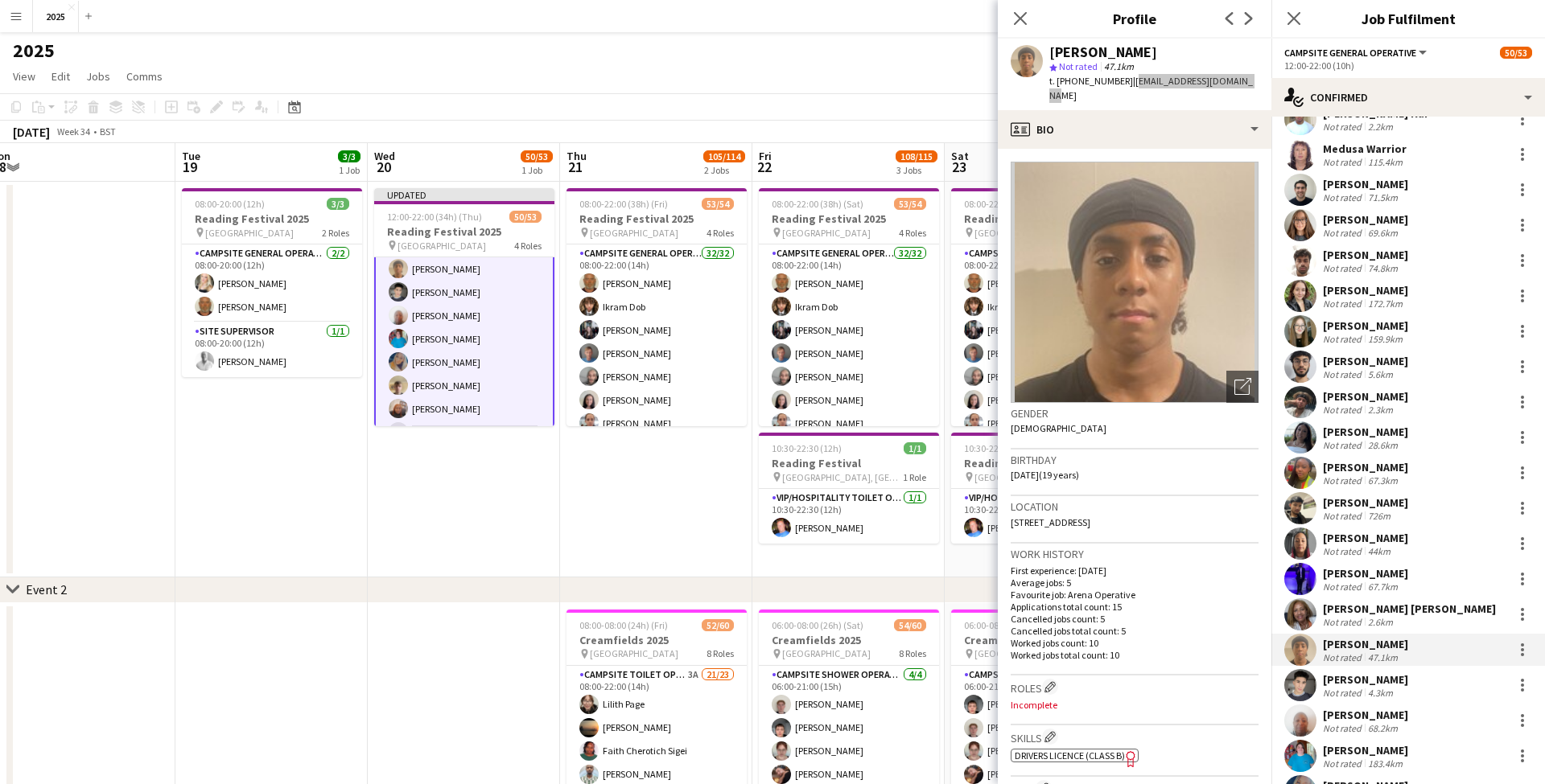
scroll to position [359, 0]
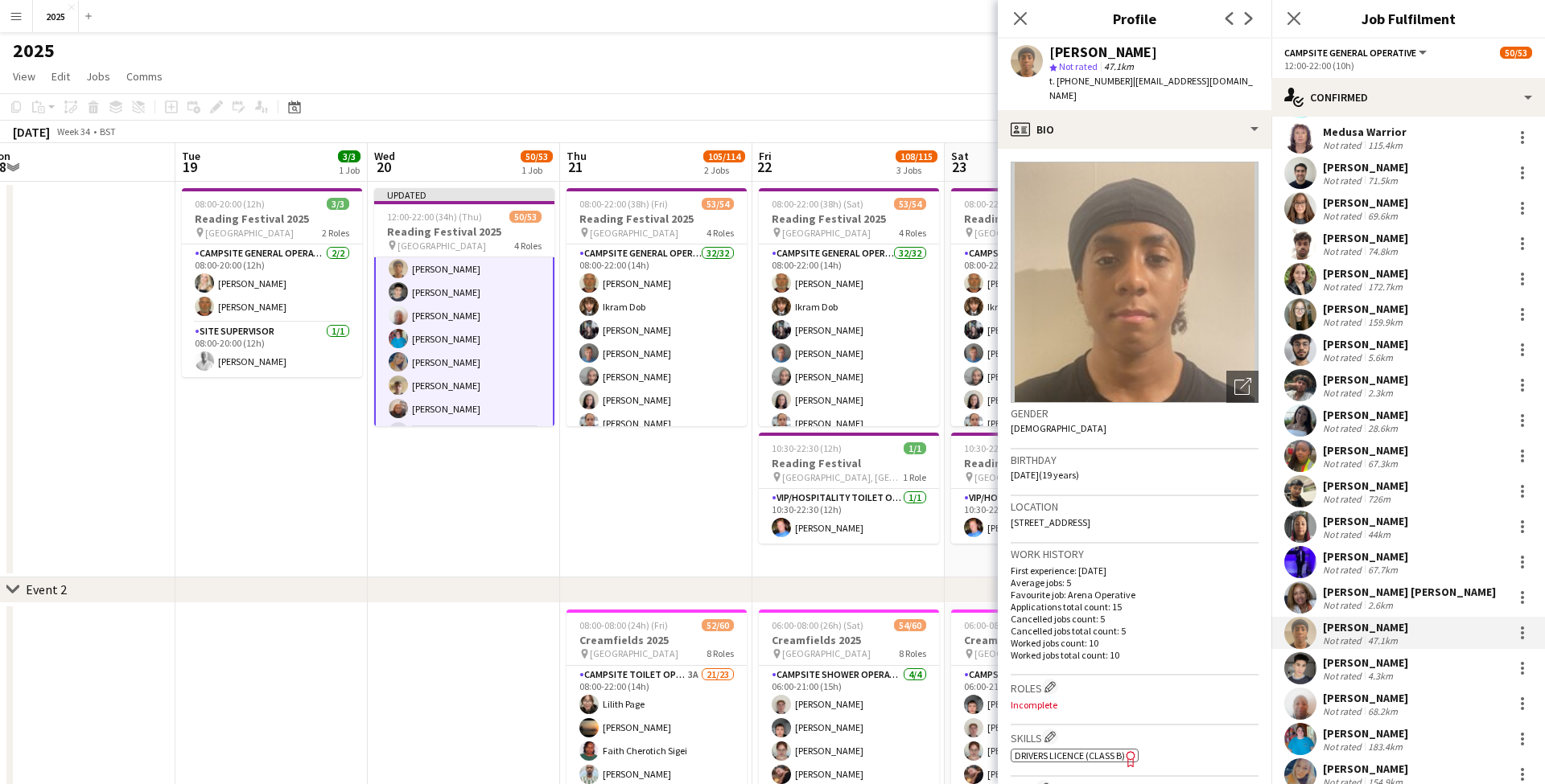
click at [1362, 668] on div "[PERSON_NAME]" at bounding box center [1365, 663] width 85 height 14
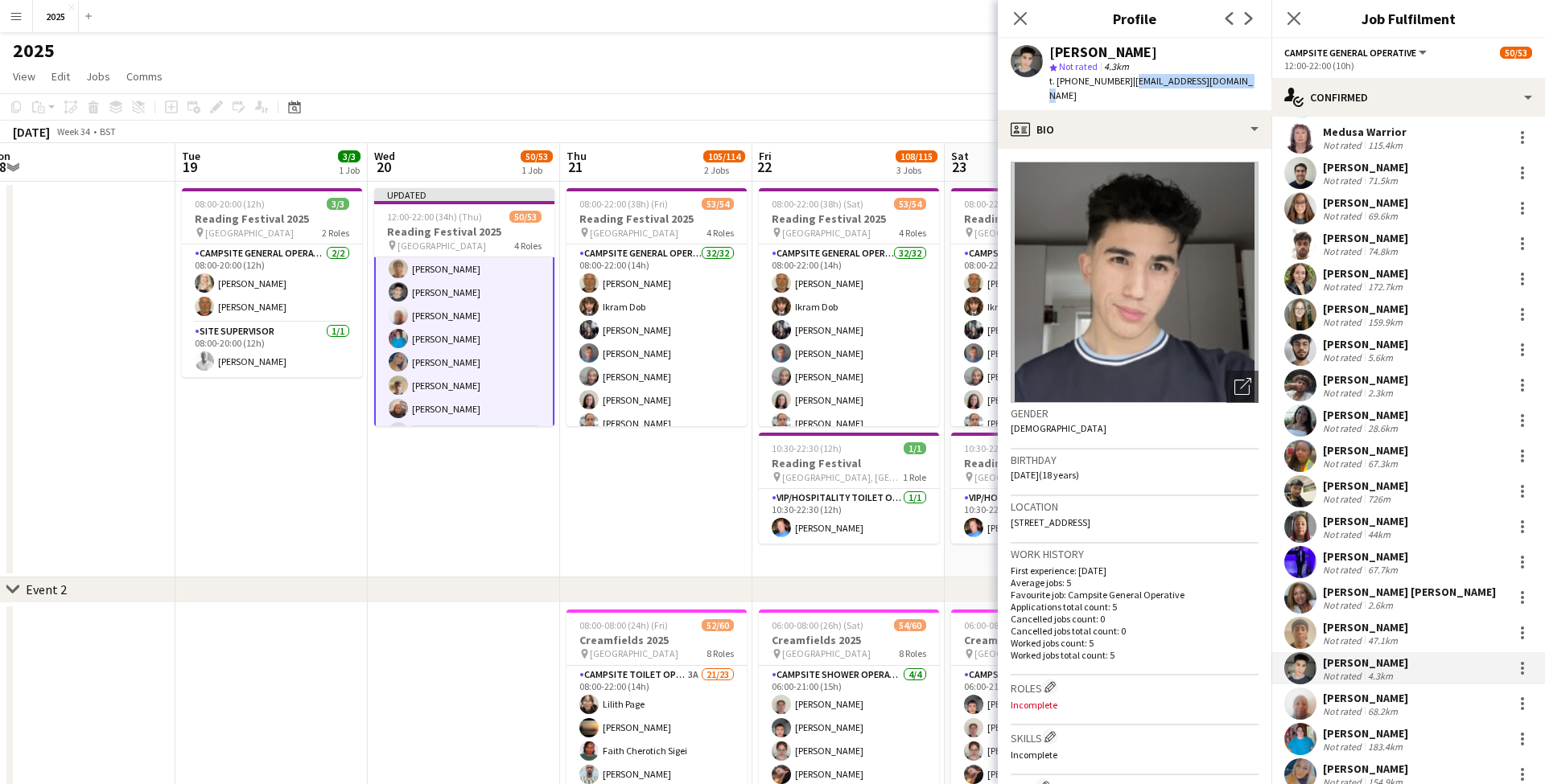
drag, startPoint x: 1237, startPoint y: 81, endPoint x: 1125, endPoint y: 82, distance: 112.0
click at [1125, 82] on div "Amine Alhouari star Not rated 4.3km t. +447436231684 | alhouariamine@gmail.com" at bounding box center [1135, 74] width 274 height 71
drag, startPoint x: 1072, startPoint y: 81, endPoint x: 1121, endPoint y: 83, distance: 49.0
click at [1121, 83] on div "t. +447436231684 | alhouariamine@gmail.com" at bounding box center [1153, 88] width 209 height 29
drag, startPoint x: 1112, startPoint y: 508, endPoint x: 1148, endPoint y: 510, distance: 36.1
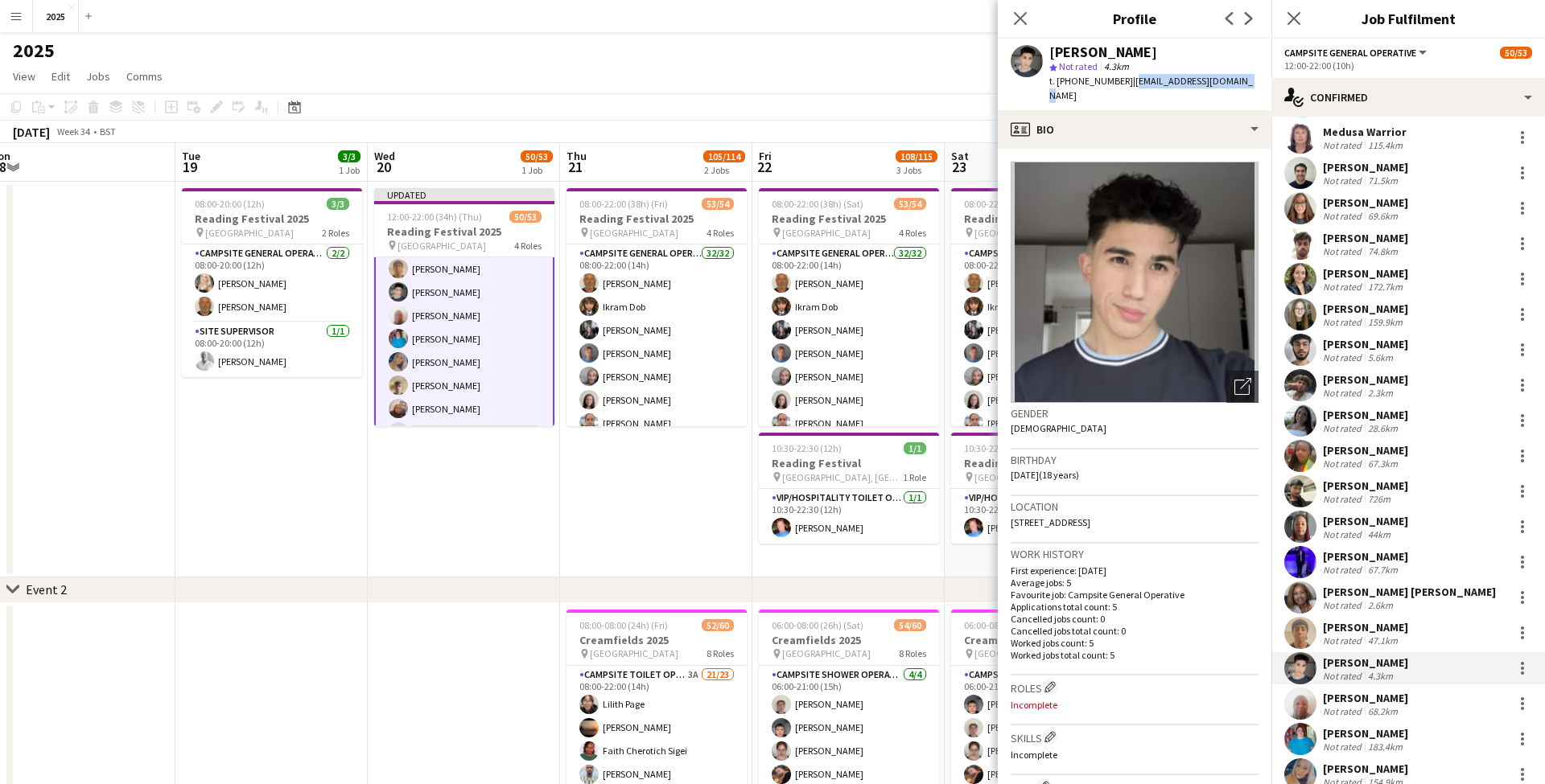
click at [1090, 516] on span "4 Grafton Road, Reading, RG30 4QJ" at bounding box center [1050, 522] width 80 height 12
click at [1342, 702] on div "[PERSON_NAME]" at bounding box center [1365, 697] width 85 height 14
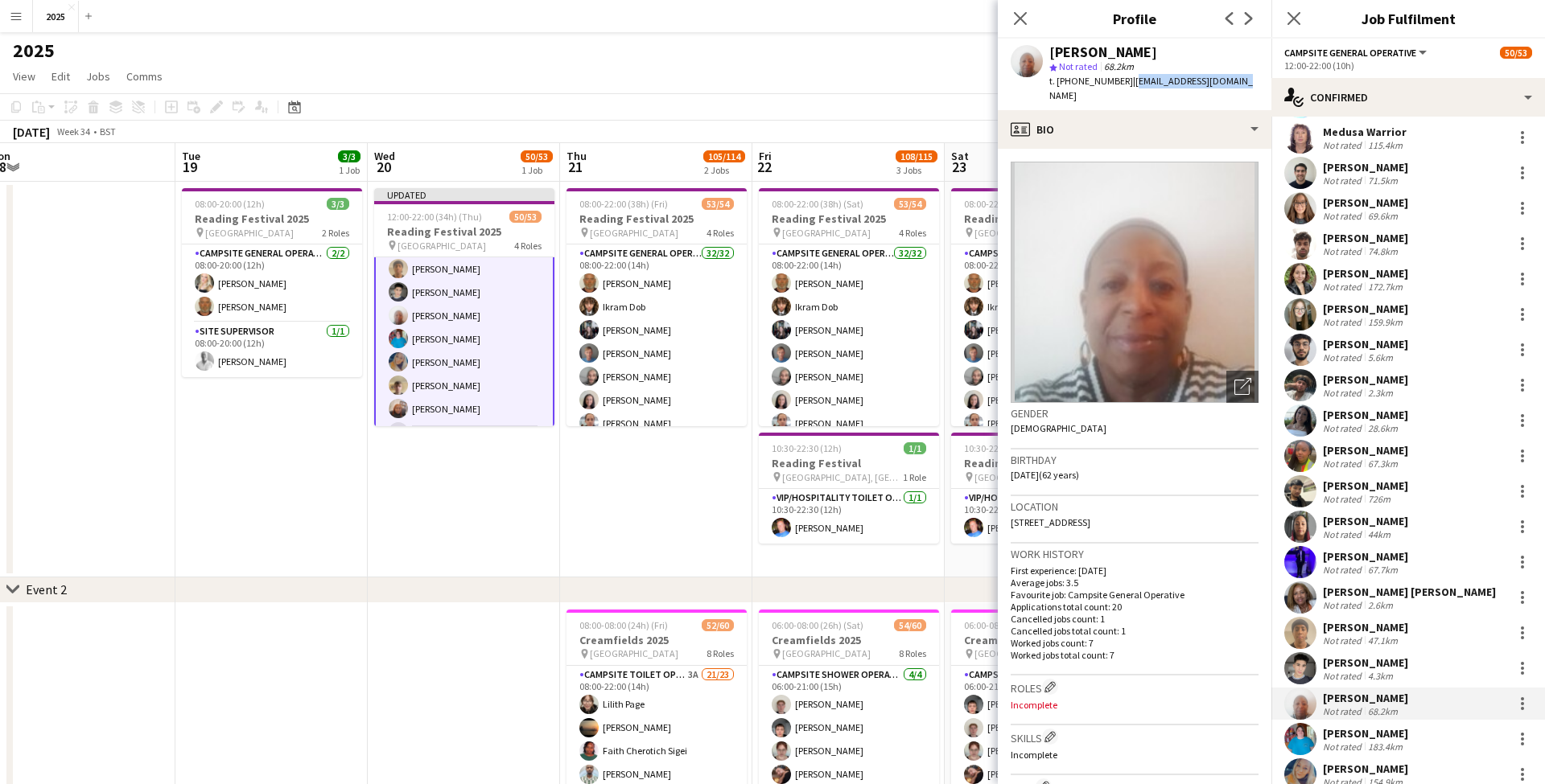
drag, startPoint x: 1132, startPoint y: 83, endPoint x: 1230, endPoint y: 87, distance: 98.1
click at [1230, 87] on div "t. +4407932034919 | evanelson8@hotmail.com" at bounding box center [1153, 88] width 209 height 29
drag, startPoint x: 1073, startPoint y: 82, endPoint x: 1124, endPoint y: 83, distance: 51.0
click at [1124, 83] on span "t. +4407932034919" at bounding box center [1090, 81] width 83 height 12
drag, startPoint x: 1044, startPoint y: 522, endPoint x: 1075, endPoint y: 521, distance: 31.0
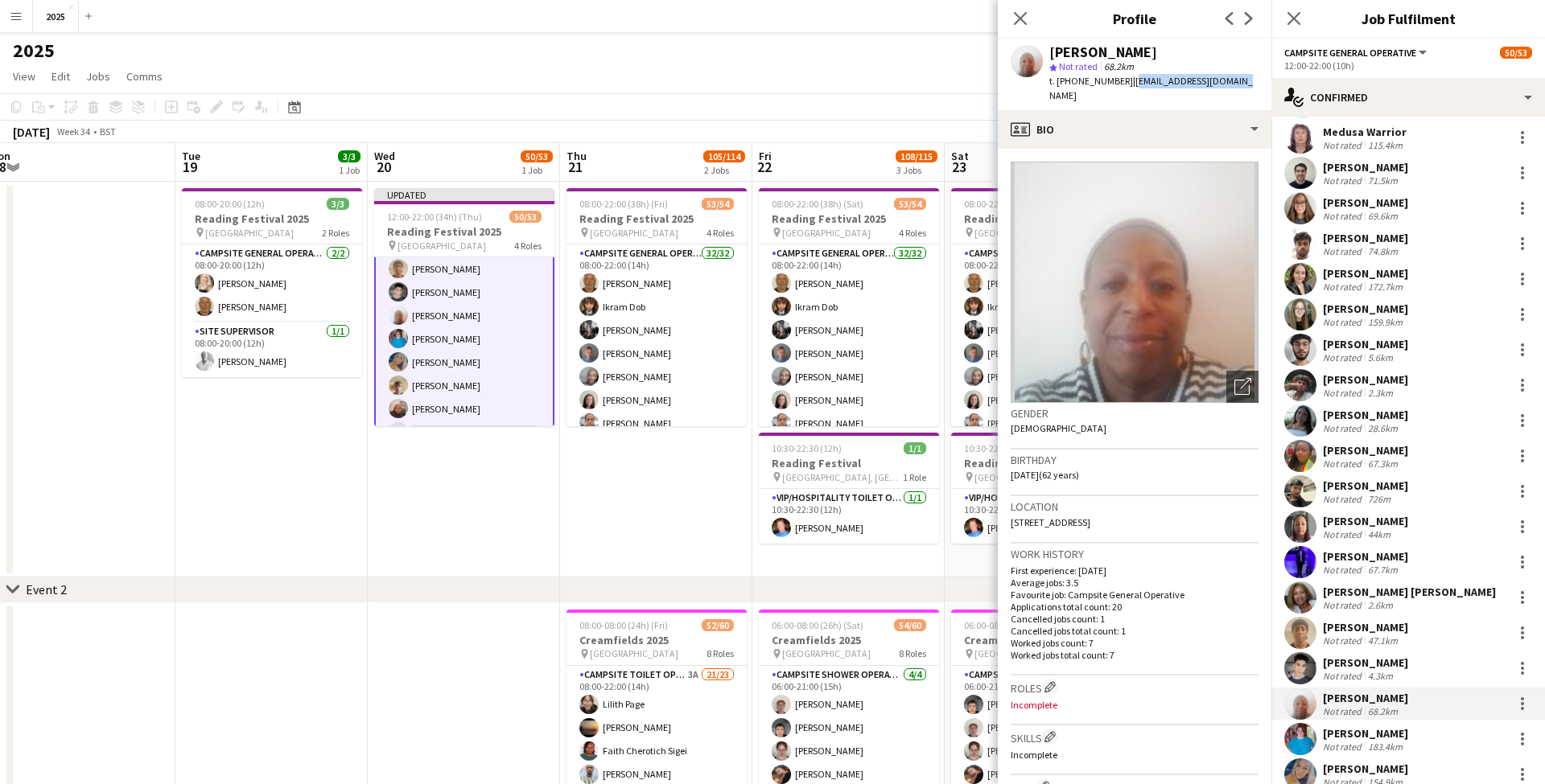
click at [1075, 521] on span "Grove Road, Ground Floor Flat 1, 17 Grove Rd, Walthamstow london, E17 9BL" at bounding box center [1050, 522] width 80 height 12
click at [1364, 737] on div "[PERSON_NAME]" at bounding box center [1365, 733] width 85 height 14
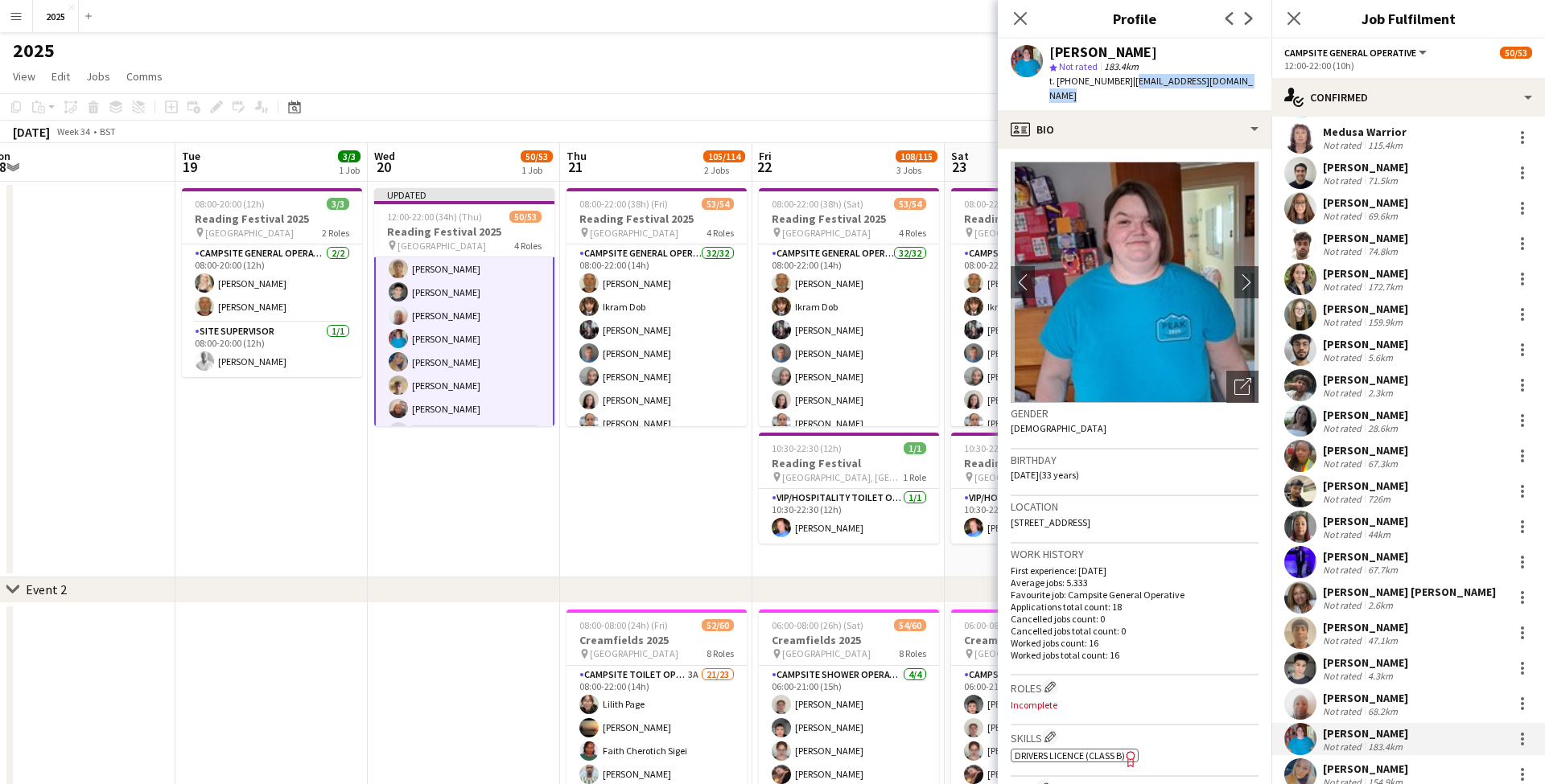
drag, startPoint x: 1126, startPoint y: 83, endPoint x: 1258, endPoint y: 85, distance: 132.0
click at [1258, 85] on div "Jade Jones star Not rated 183.4km t. +447764285306 | jadejones199213@hotmail.com" at bounding box center [1135, 74] width 274 height 71
drag, startPoint x: 1072, startPoint y: 82, endPoint x: 1120, endPoint y: 83, distance: 48.0
click at [1120, 83] on span "t. +447764285306" at bounding box center [1090, 81] width 83 height 12
drag, startPoint x: 1170, startPoint y: 507, endPoint x: 1213, endPoint y: 506, distance: 43.0
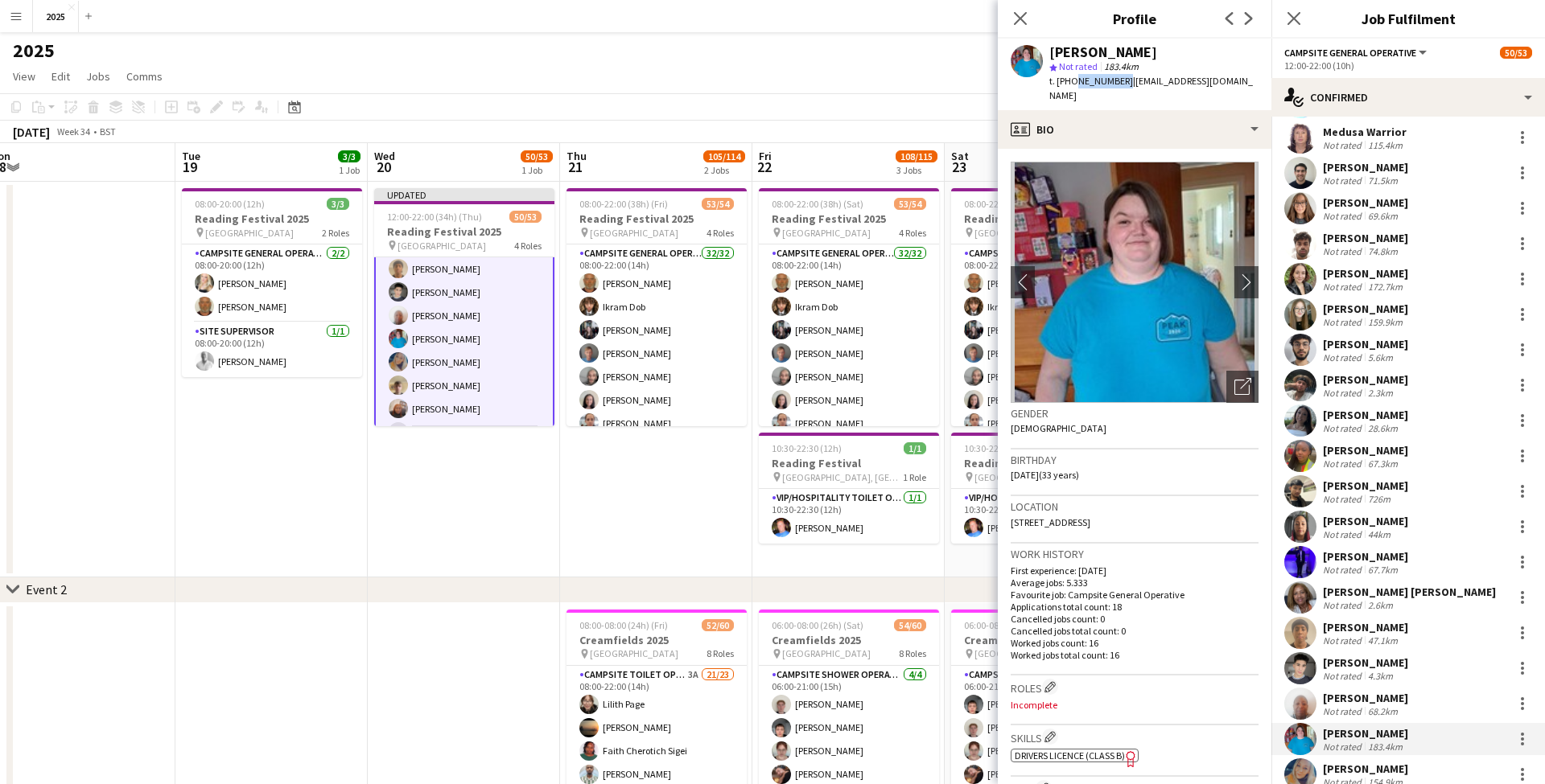
click at [1213, 506] on div "Location NG17 8GD, 12 Elder street, Nottingham, NG17 8GD" at bounding box center [1135, 519] width 248 height 47
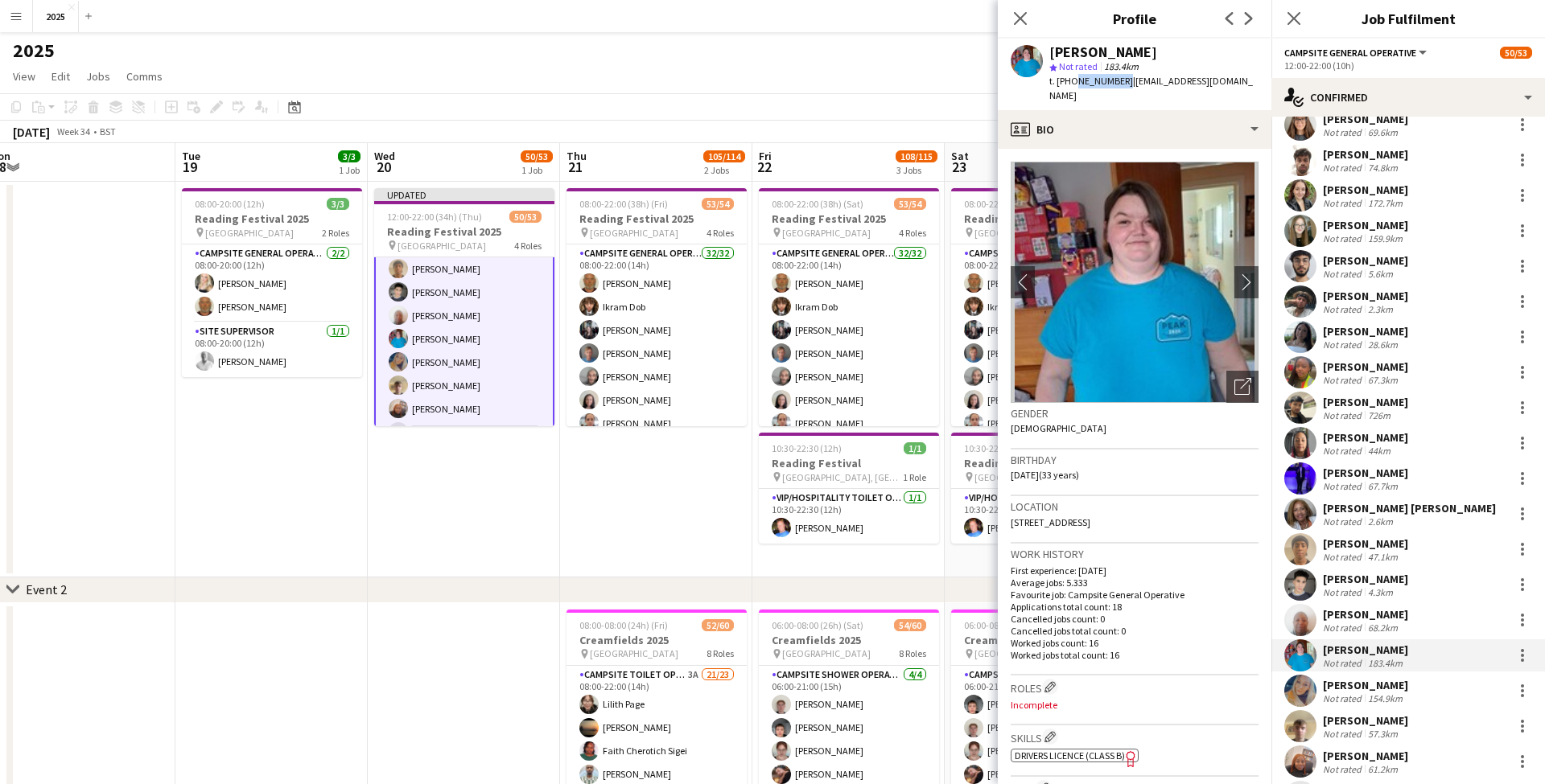
click at [1367, 688] on div "[PERSON_NAME]" at bounding box center [1365, 685] width 85 height 14
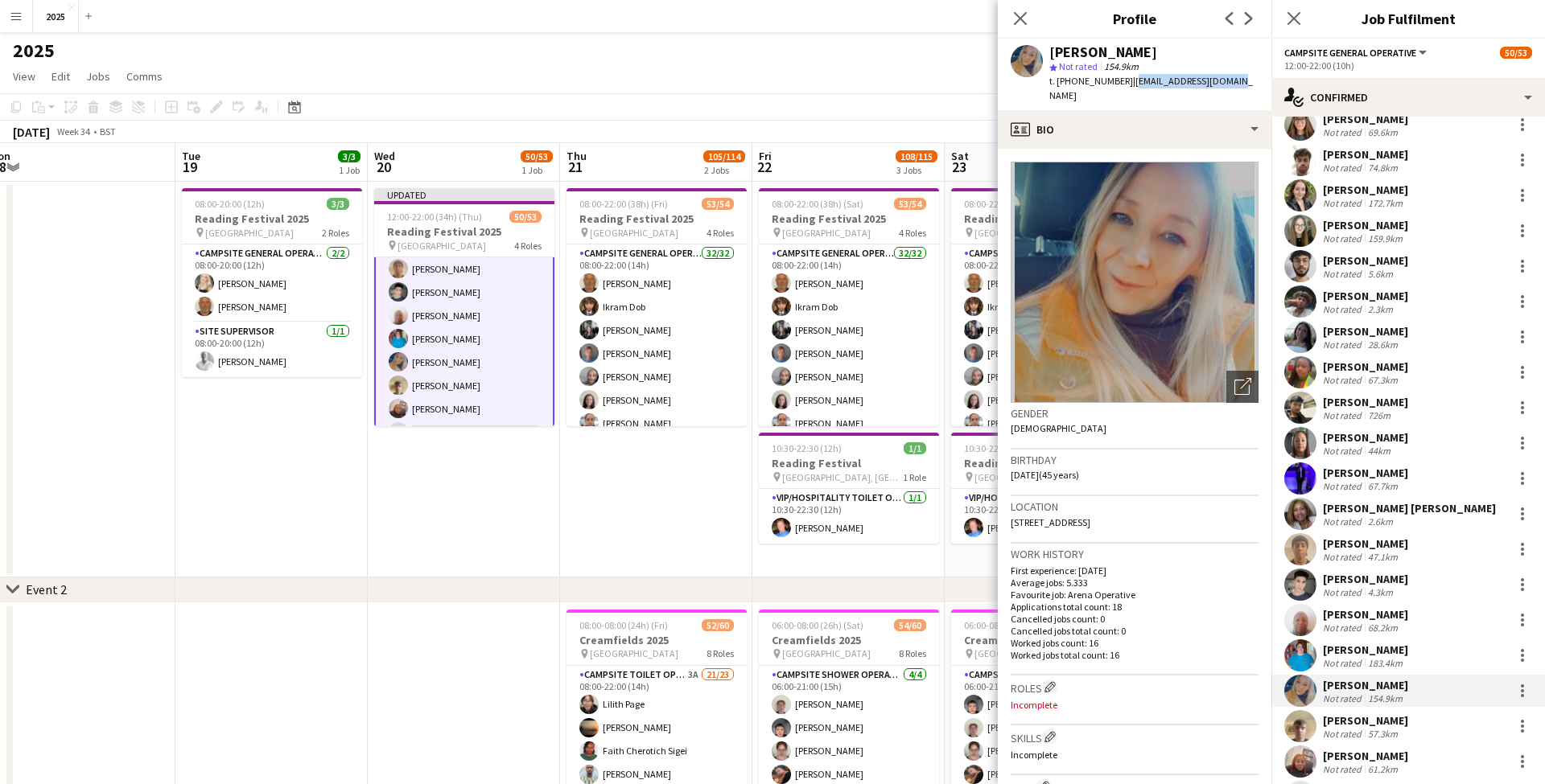
drag, startPoint x: 1227, startPoint y: 82, endPoint x: 1126, endPoint y: 82, distance: 101.0
click at [1126, 82] on div "Della Harris star Not rated 154.9km t. +447496315795 | delldells16@gmail.com" at bounding box center [1135, 74] width 274 height 71
drag, startPoint x: 1071, startPoint y: 82, endPoint x: 1119, endPoint y: 82, distance: 48.0
click at [1119, 82] on span "t. +447496315795" at bounding box center [1090, 81] width 83 height 12
drag, startPoint x: 1083, startPoint y: 506, endPoint x: 1124, endPoint y: 505, distance: 41.0
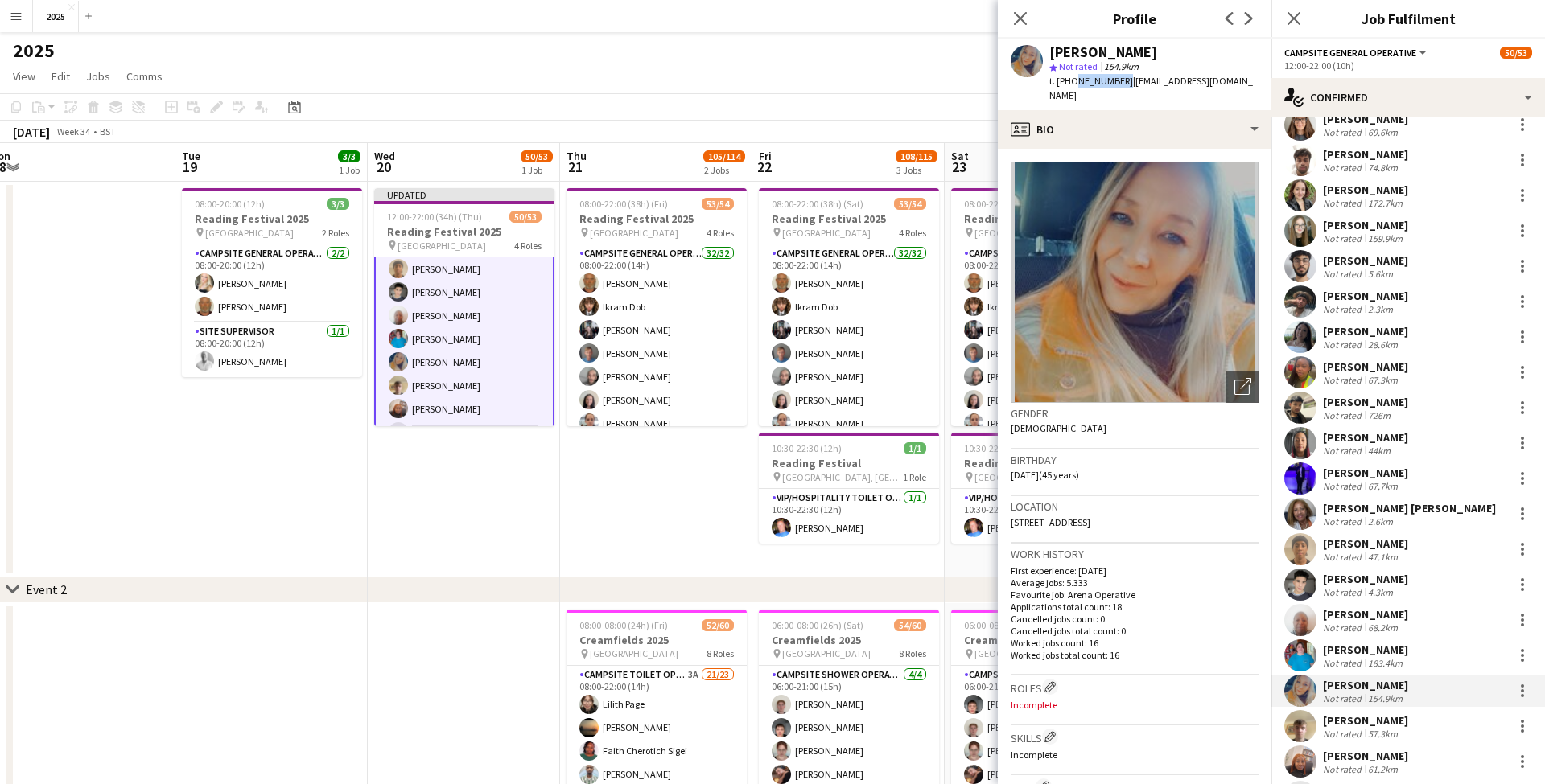
click at [1124, 505] on div "Location 7 Eastway, Derby, DE74 2PN" at bounding box center [1135, 519] width 248 height 47
click at [1359, 729] on div "Not rated" at bounding box center [1343, 734] width 42 height 12
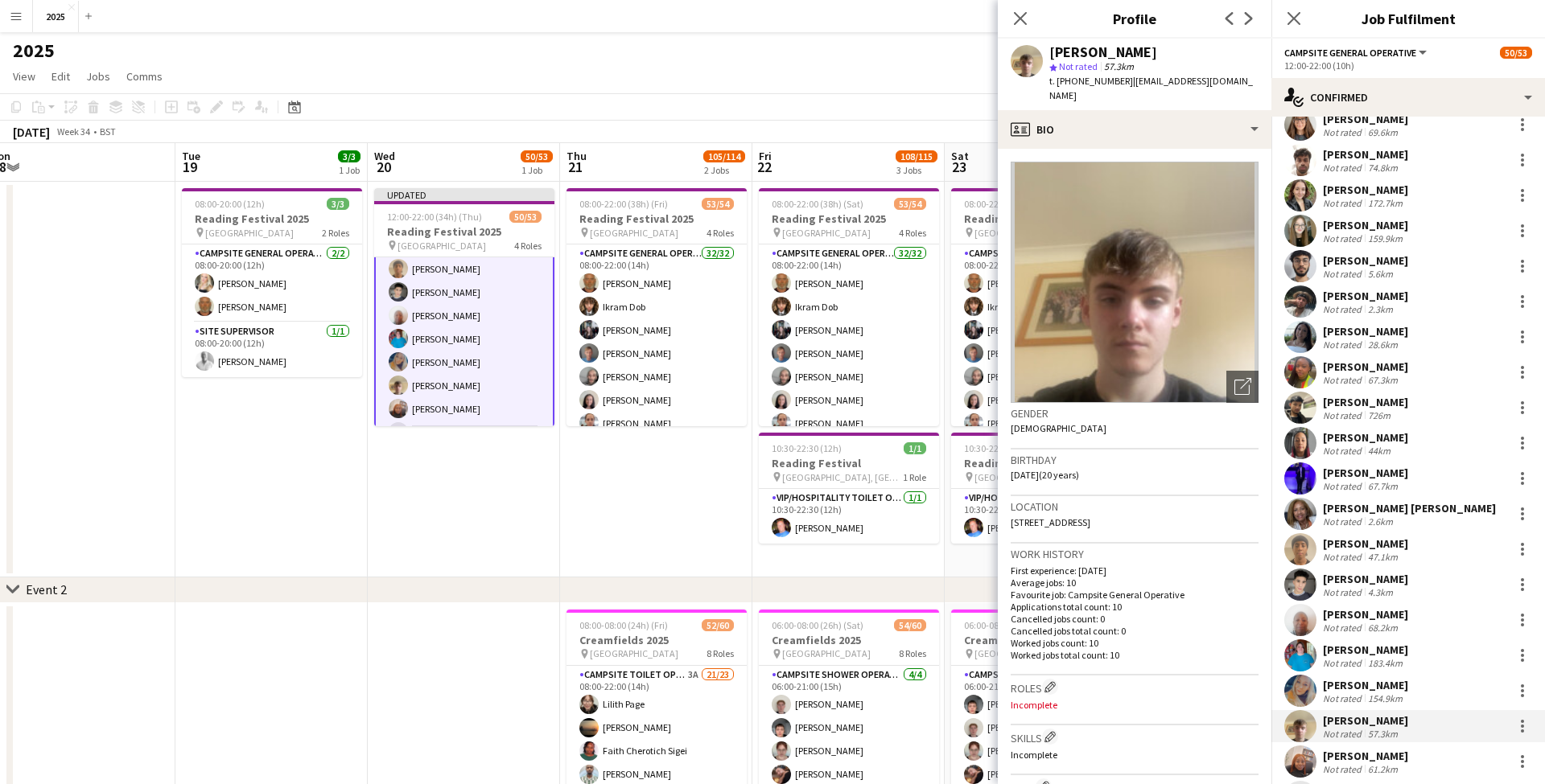
click at [1184, 81] on span "| hiscockalix@gmail.com" at bounding box center [1151, 87] width 204 height 26
drag, startPoint x: 1219, startPoint y: 83, endPoint x: 1127, endPoint y: 84, distance: 92.0
click at [1127, 84] on span "| hiscockalix@gmail.com" at bounding box center [1151, 87] width 204 height 26
drag, startPoint x: 1122, startPoint y: 83, endPoint x: 1070, endPoint y: 82, distance: 52.0
click at [1070, 82] on div "t. +447851604215 | hiscockalix@gmail.com" at bounding box center [1153, 88] width 209 height 29
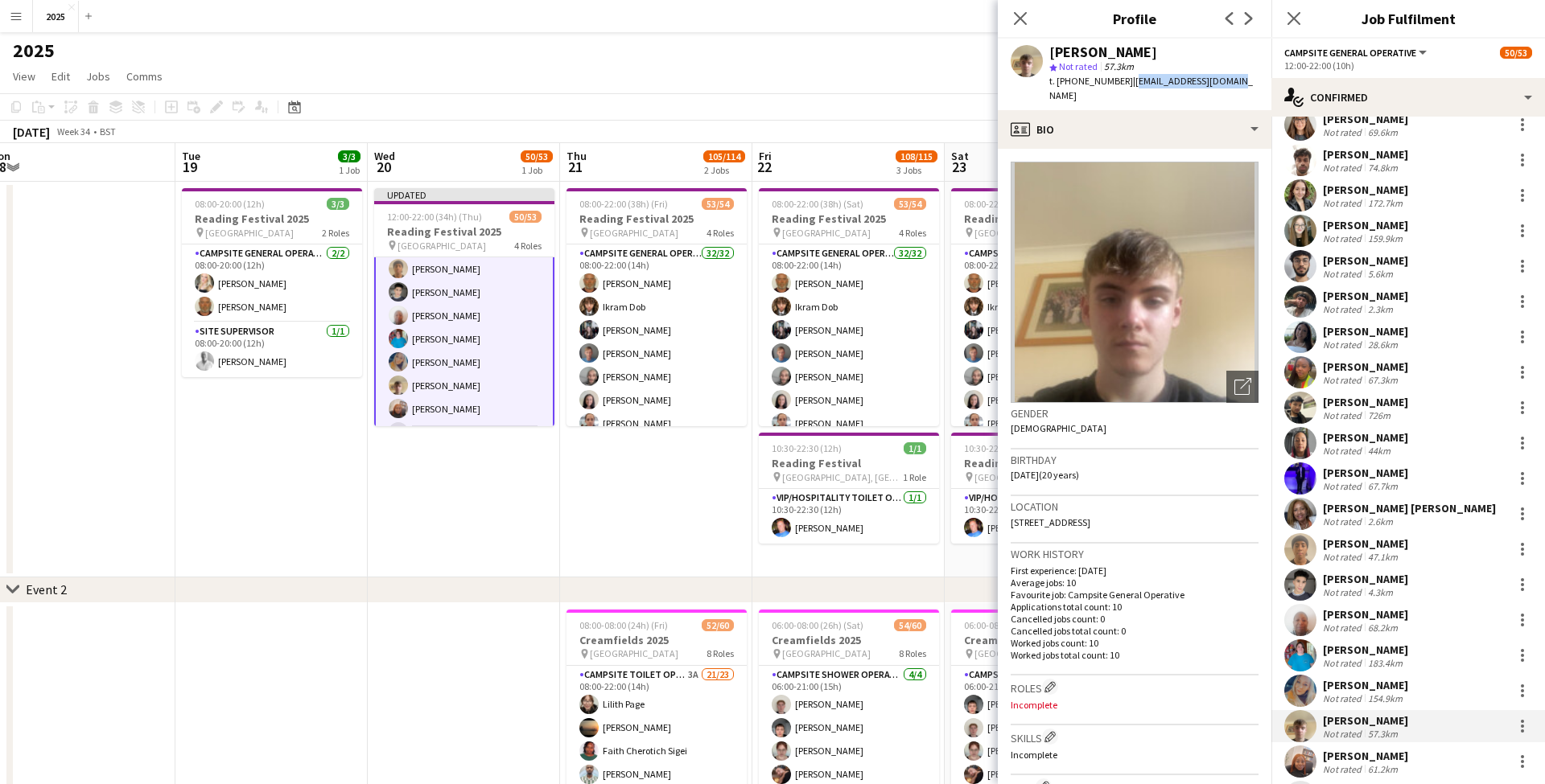
drag, startPoint x: 1162, startPoint y: 508, endPoint x: 1125, endPoint y: 507, distance: 37.0
click at [1125, 507] on div "Location 31 Savill Crescent, Swindon, SN4 9JG" at bounding box center [1135, 519] width 248 height 47
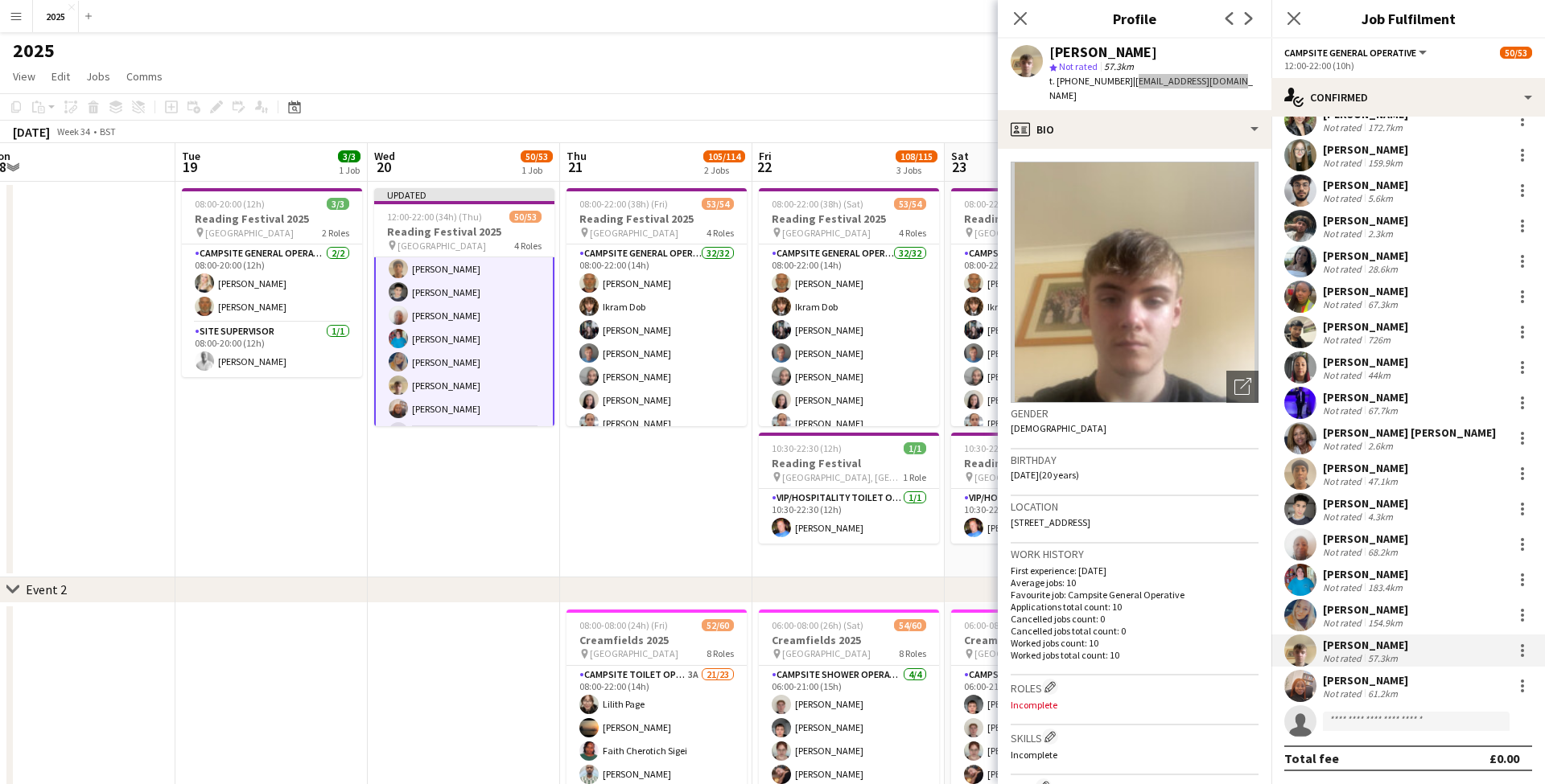
scroll to position [519, 0]
click at [1370, 687] on div "61.2km" at bounding box center [1383, 693] width 37 height 12
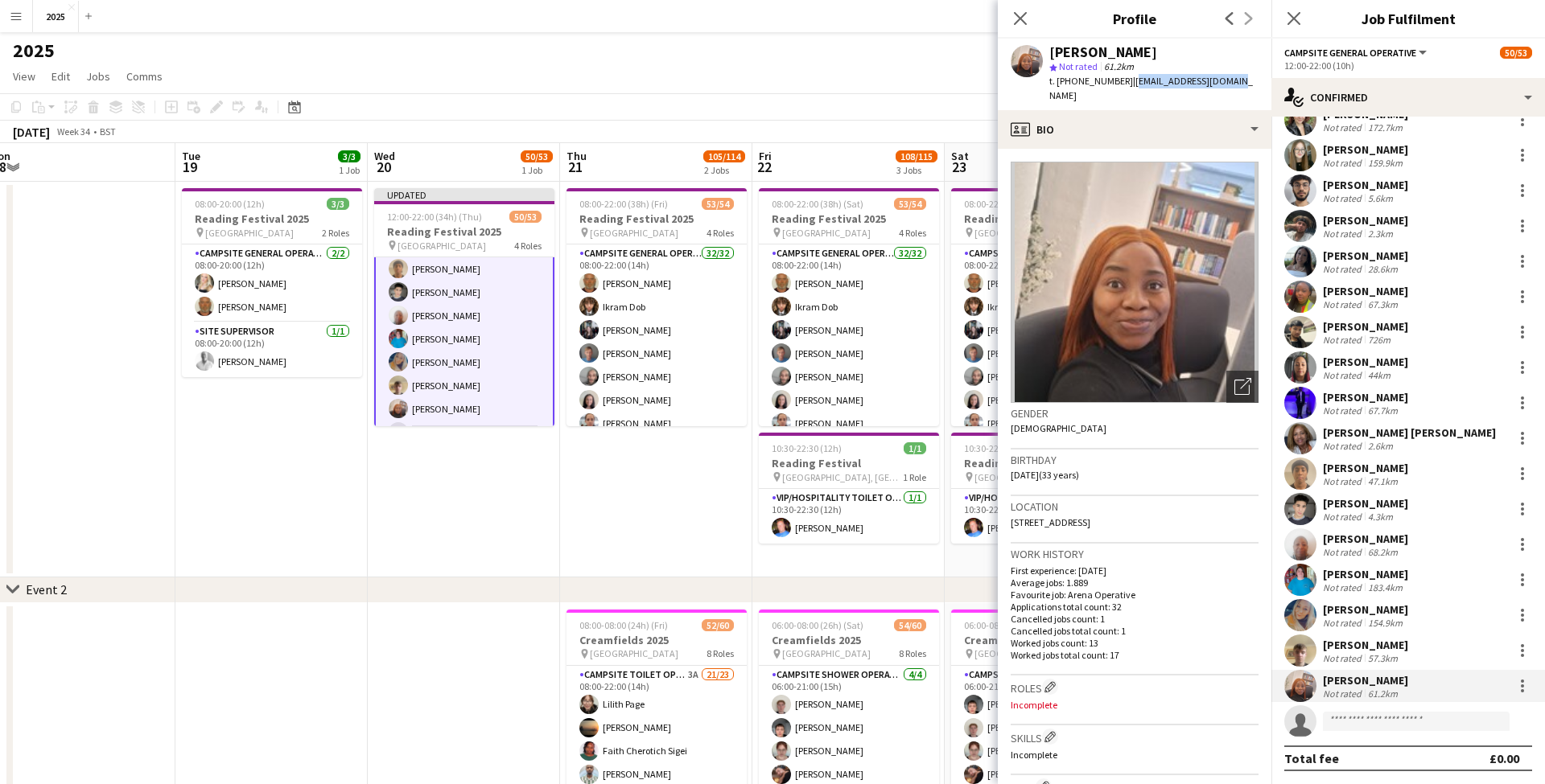
drag, startPoint x: 1238, startPoint y: 82, endPoint x: 1126, endPoint y: 83, distance: 112.0
click at [1126, 83] on div "Nneoma Moses-Nwachukwu star Not rated 61.2km t. +447881153706 | nneomajombo@gma…" at bounding box center [1135, 74] width 274 height 71
drag, startPoint x: 1120, startPoint y: 82, endPoint x: 1072, endPoint y: 82, distance: 48.0
click at [1072, 82] on span "t. +447881153706" at bounding box center [1090, 81] width 83 height 12
drag, startPoint x: 1160, startPoint y: 505, endPoint x: 1124, endPoint y: 505, distance: 36.0
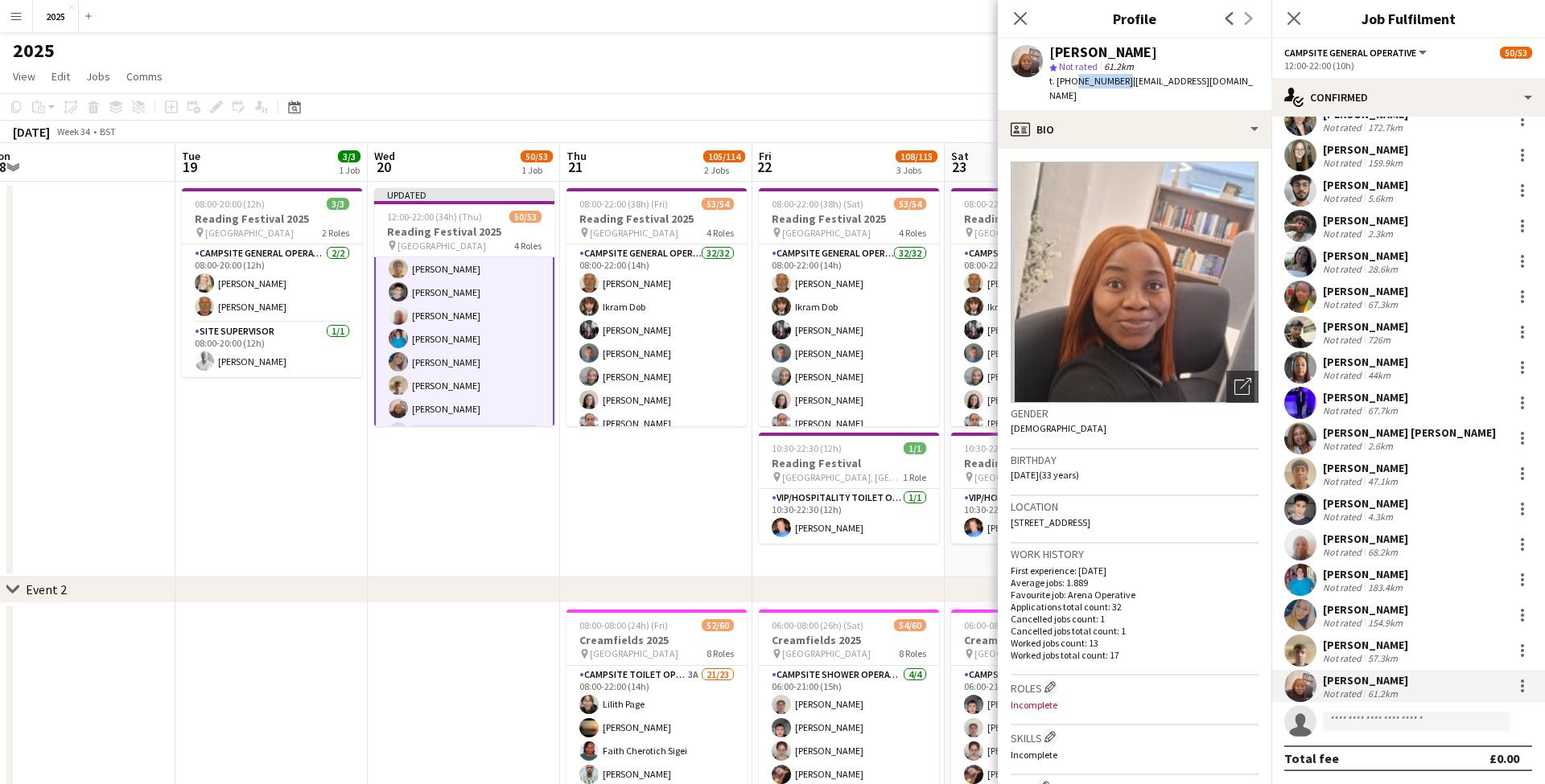
click at [1124, 505] on div "Location 386 London Road, Croydon, CR0 2SU" at bounding box center [1135, 519] width 248 height 47
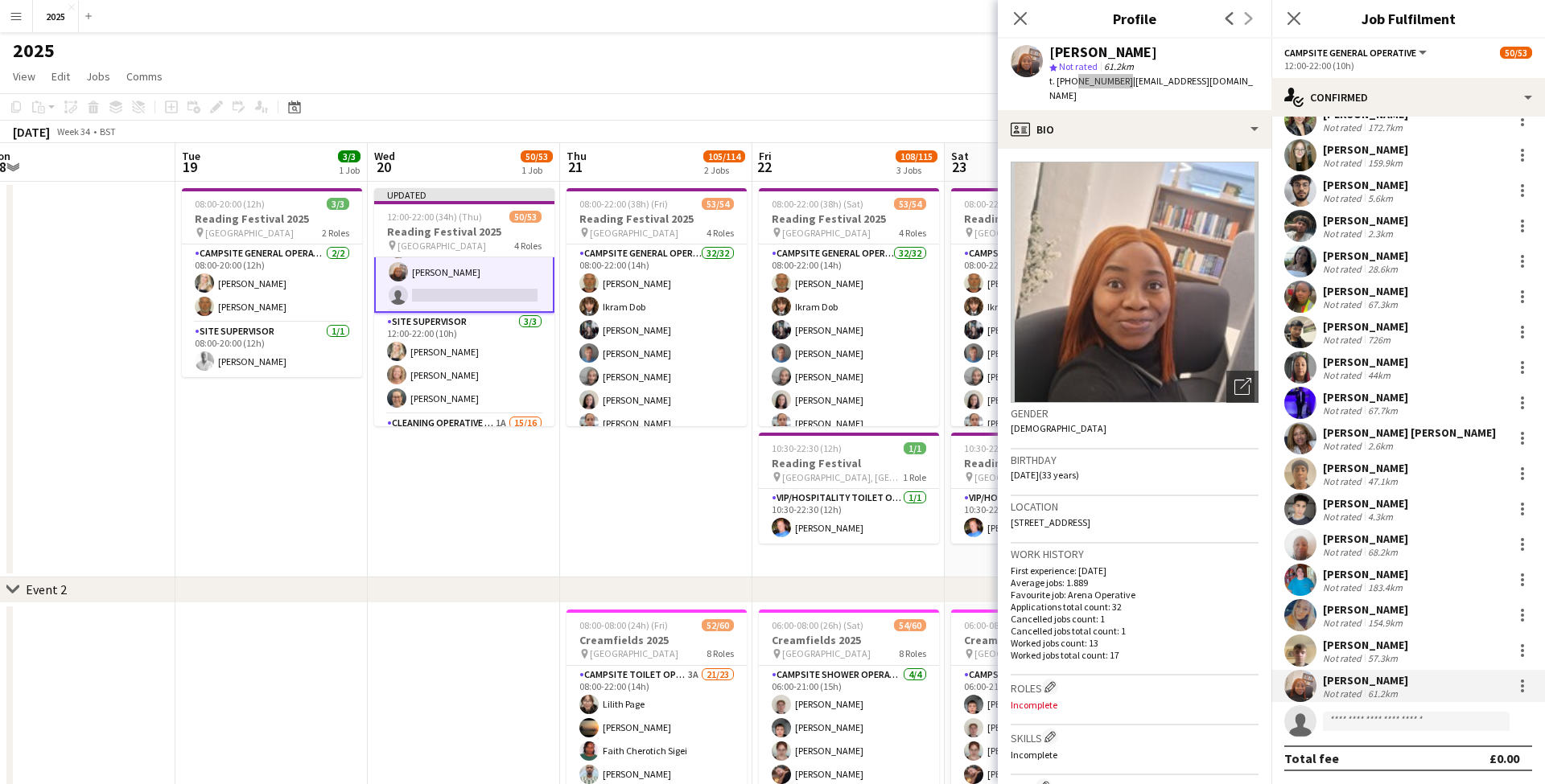
scroll to position [792, 0]
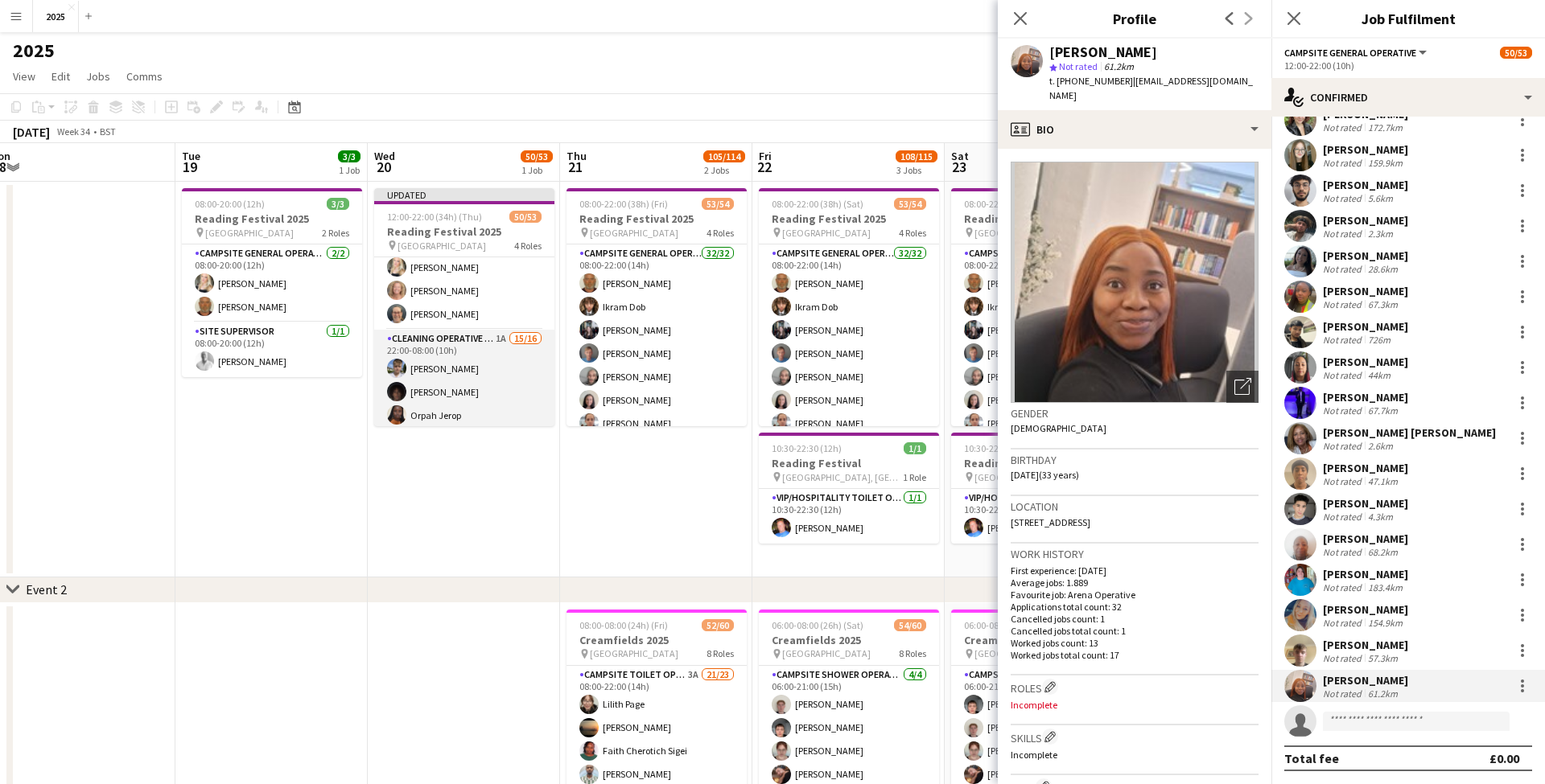
click at [468, 369] on app-card-role "Cleaning Operative (NIGHT) 1A 15/16 22:00-08:00 (10h) Mya Brown-George Iyasu Am…" at bounding box center [464, 534] width 180 height 409
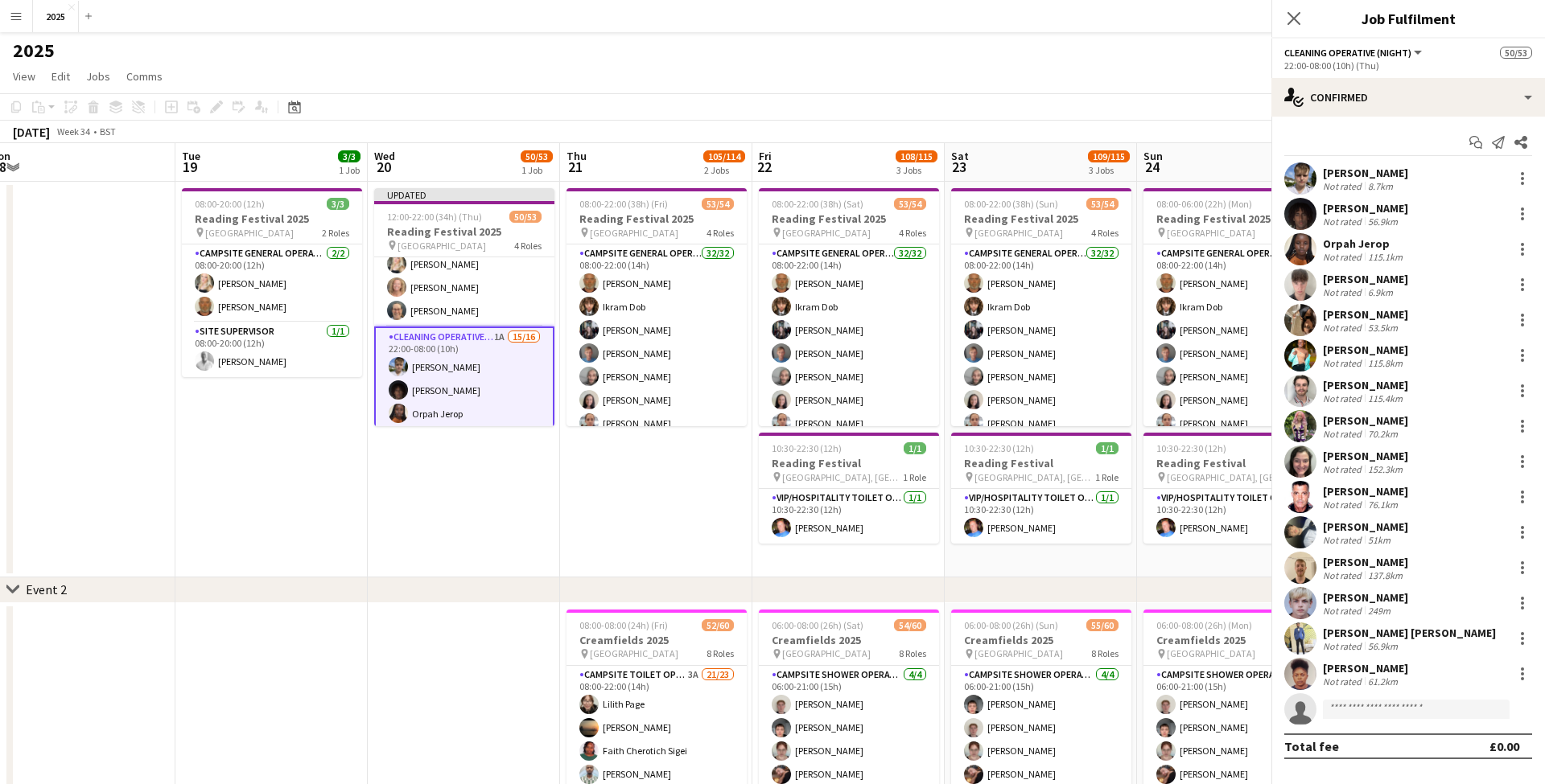
scroll to position [0, 0]
click at [1398, 182] on div "Not rated 8.7km" at bounding box center [1365, 186] width 85 height 12
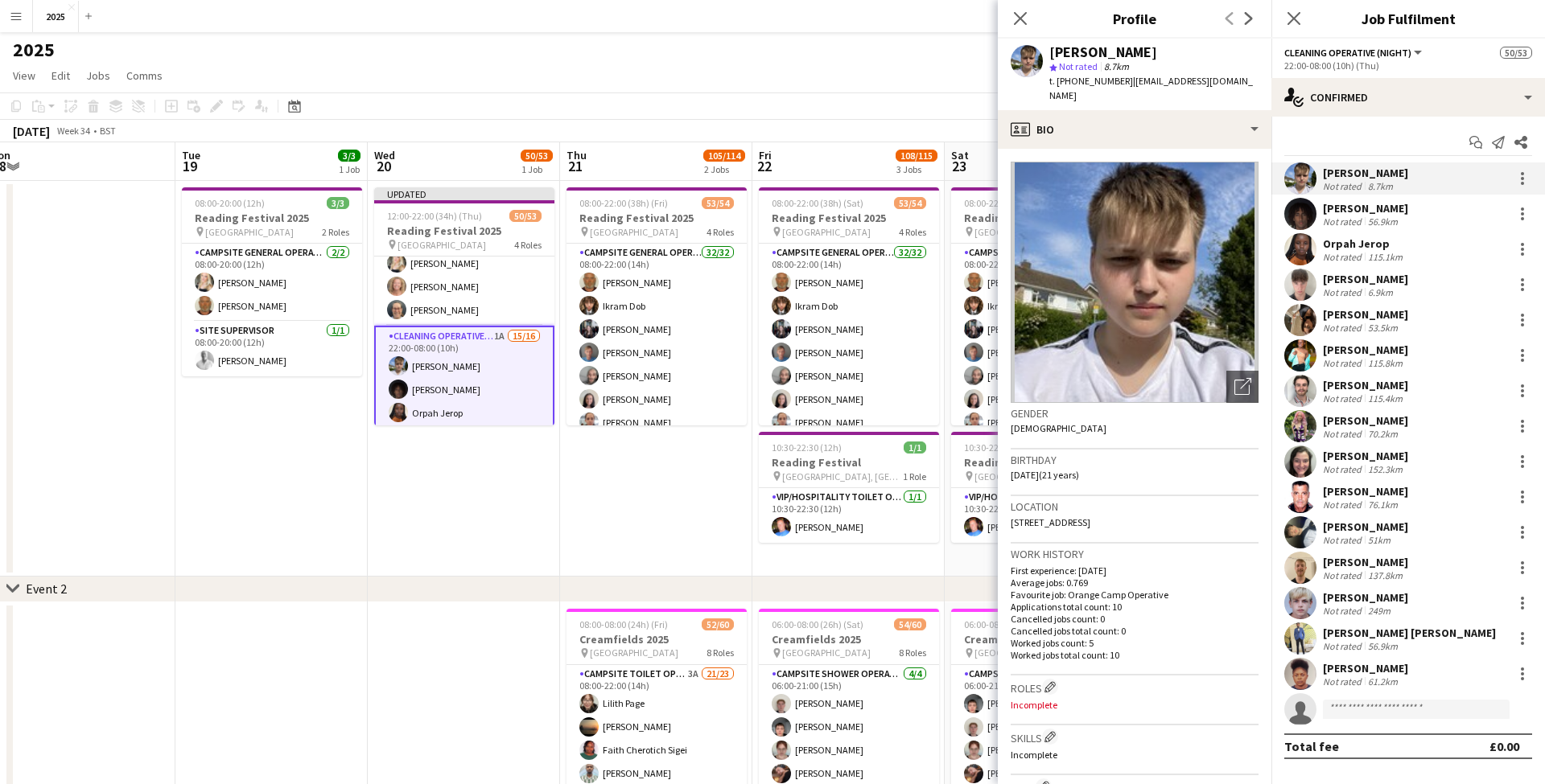
scroll to position [0, 1]
drag, startPoint x: 1222, startPoint y: 81, endPoint x: 1125, endPoint y: 84, distance: 97.0
click at [1125, 84] on div "Mya Brown-George star Not rated 8.7km t. +447765579151 | myab4010@gmail.com" at bounding box center [1135, 74] width 274 height 71
drag, startPoint x: 1072, startPoint y: 81, endPoint x: 1119, endPoint y: 83, distance: 47.0
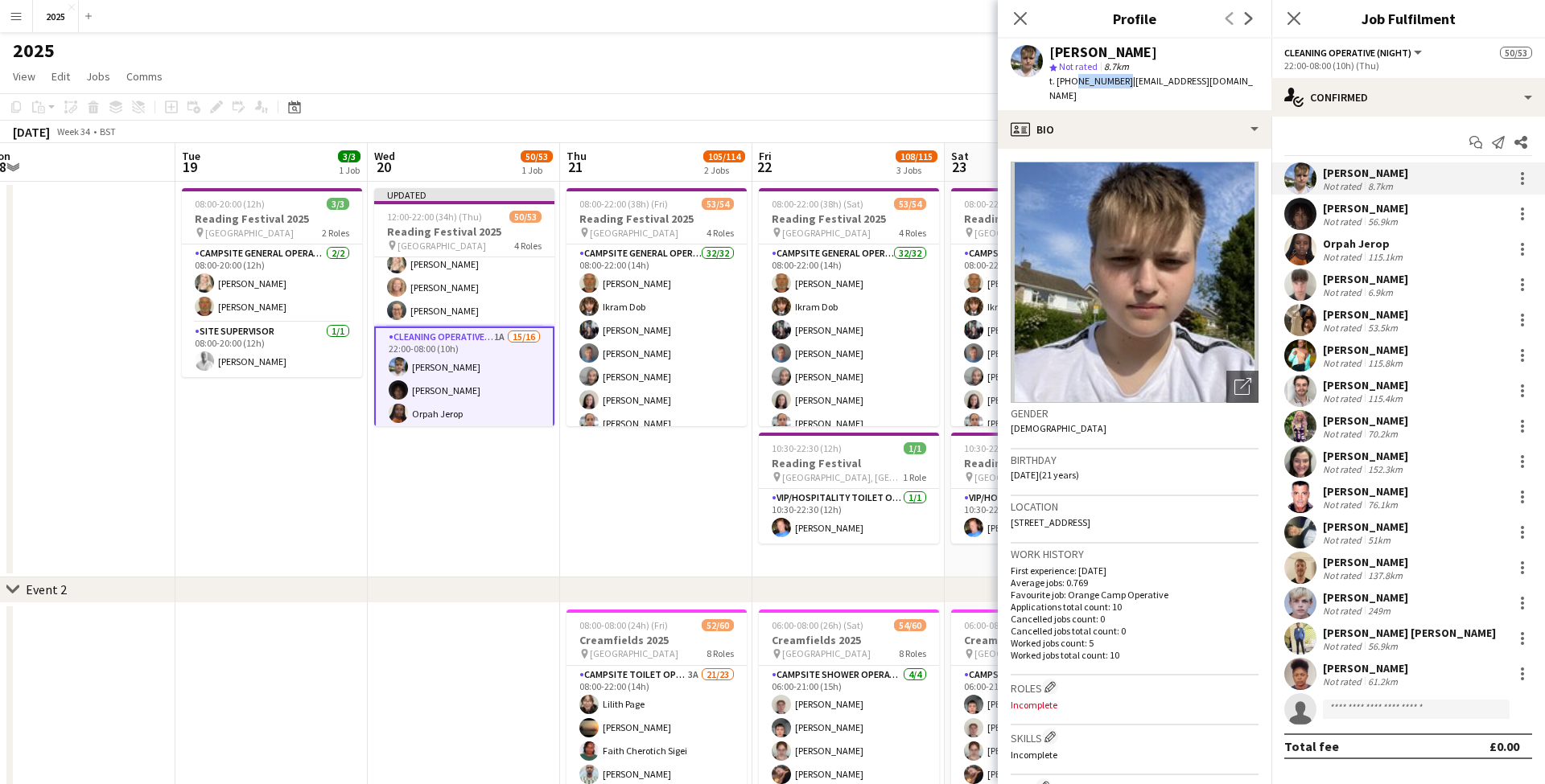
click at [1119, 83] on span "t. +447765579151" at bounding box center [1090, 81] width 83 height 12
drag, startPoint x: 1124, startPoint y: 507, endPoint x: 1169, endPoint y: 507, distance: 45.0
click at [1169, 507] on div "Location 15 Orchard Estate, Reading, RG10 9JY" at bounding box center [1135, 519] width 248 height 47
click at [1387, 214] on div "[PERSON_NAME]" at bounding box center [1365, 208] width 85 height 14
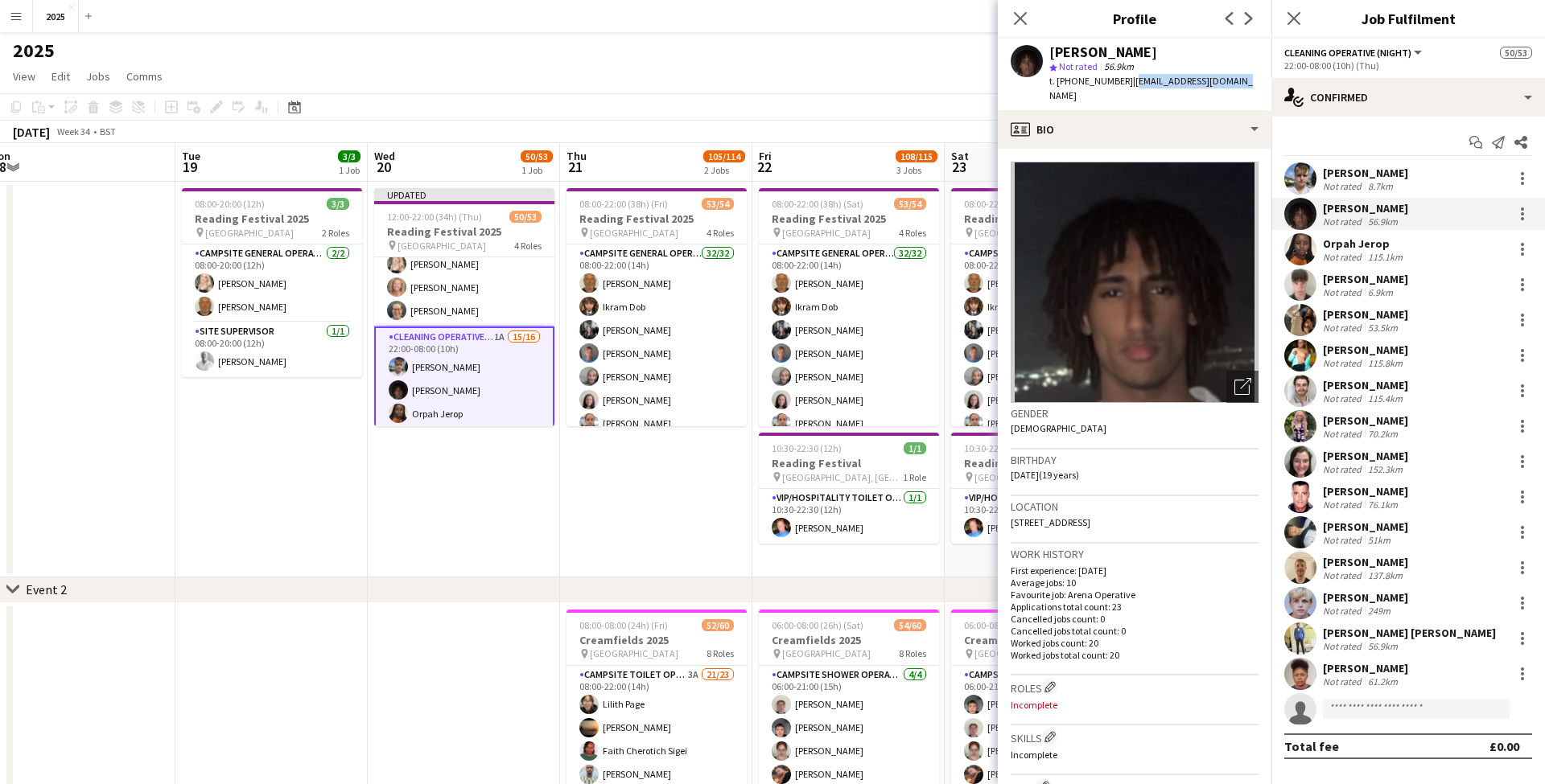
drag, startPoint x: 1233, startPoint y: 82, endPoint x: 1124, endPoint y: 82, distance: 109.0
click at [1124, 82] on div "Iyasu Amanuel star Not rated 56.9km t. +447713954308 | iamanuel6002@gmail.com" at bounding box center [1135, 74] width 274 height 71
drag, startPoint x: 1113, startPoint y: 82, endPoint x: 1071, endPoint y: 81, distance: 42.0
click at [1071, 81] on span "t. +447713954308" at bounding box center [1090, 81] width 83 height 12
drag, startPoint x: 1109, startPoint y: 506, endPoint x: 1142, endPoint y: 509, distance: 33.1
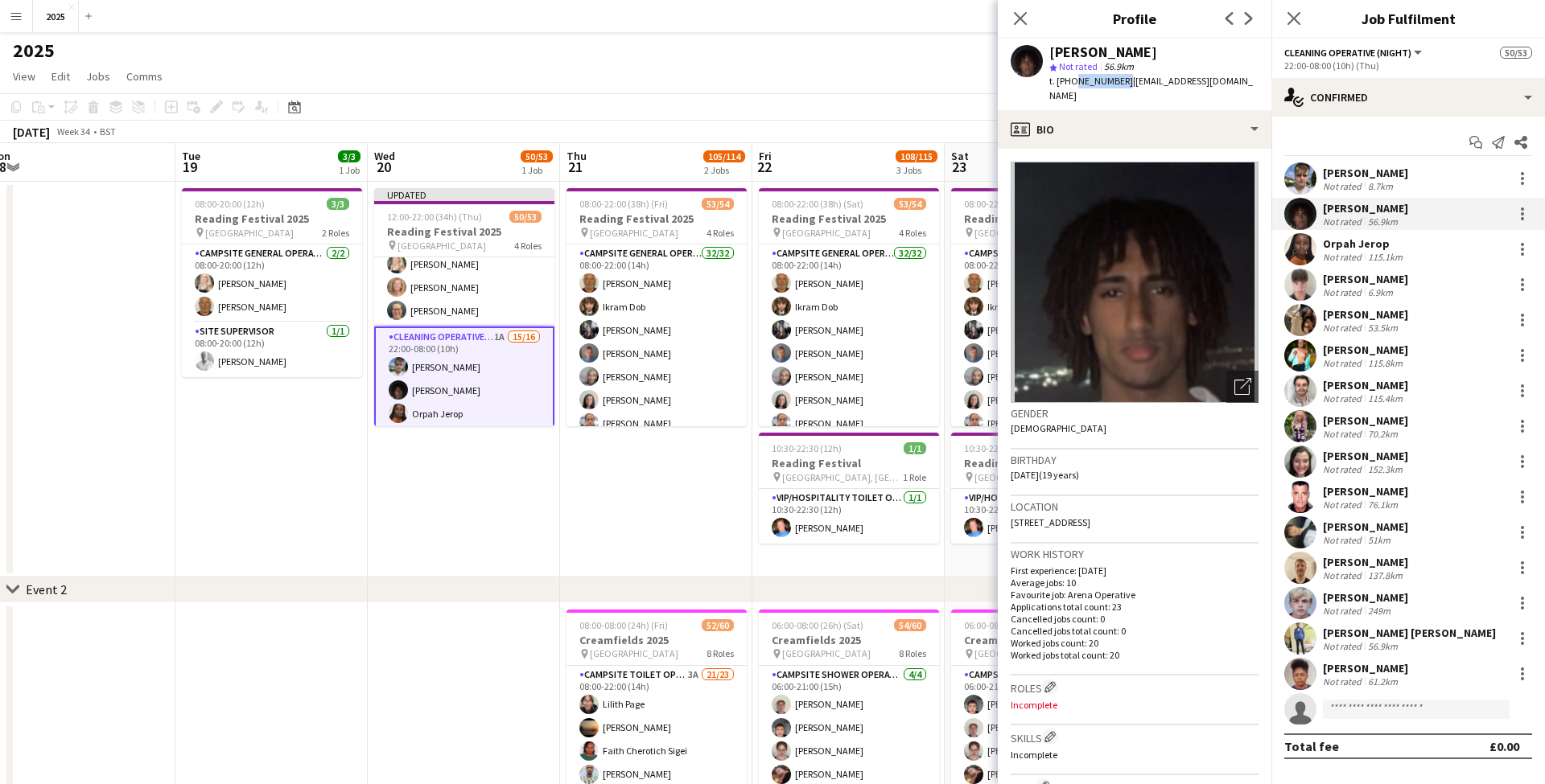
click at [1142, 509] on div "Location 21 Basing Way, London, N3 3DB" at bounding box center [1135, 519] width 248 height 47
click at [1429, 251] on div "Orpah Jerop Not rated 115.1km" at bounding box center [1408, 250] width 274 height 32
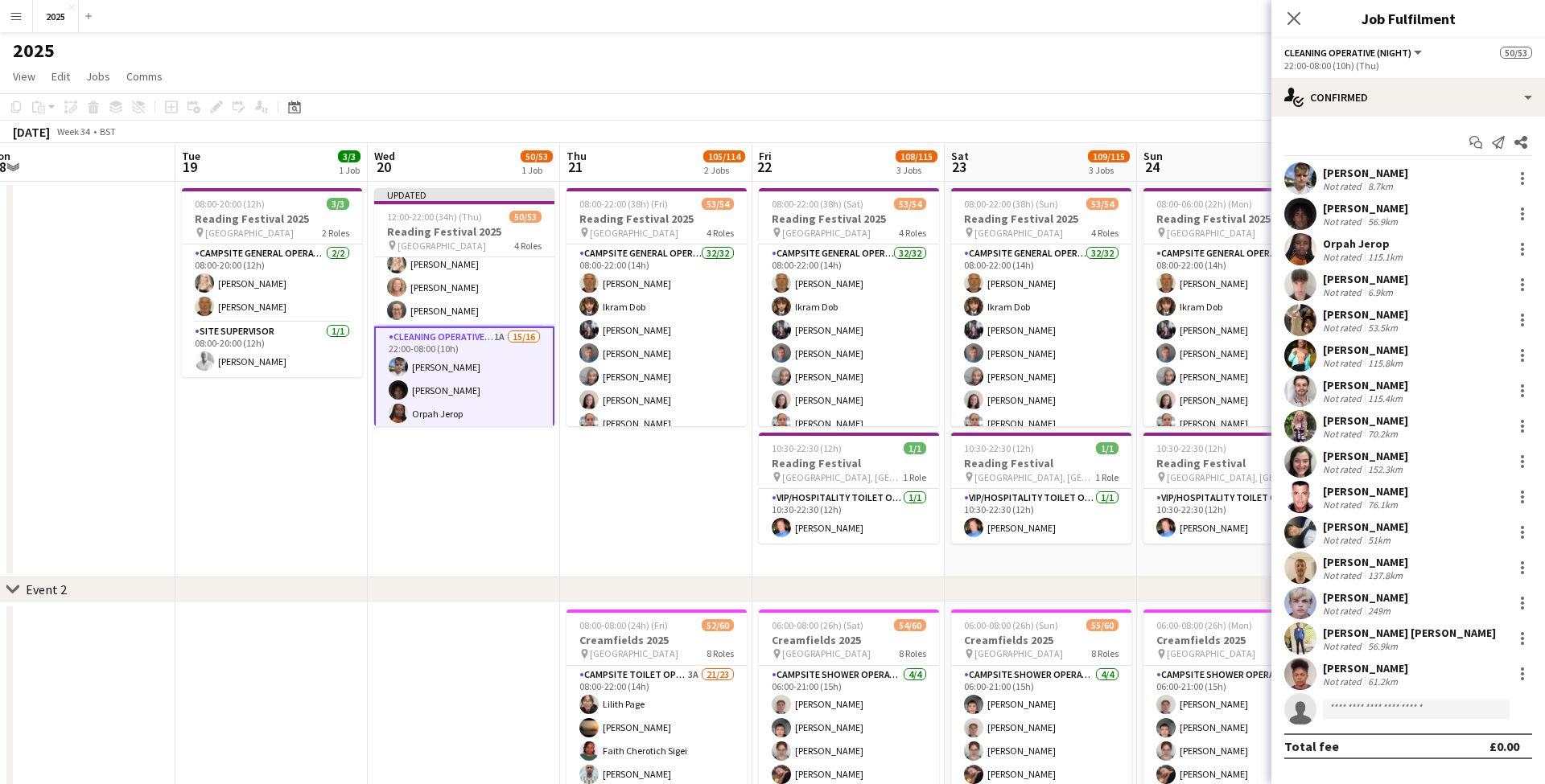
click at [1381, 251] on div "115.1km" at bounding box center [1385, 257] width 41 height 12
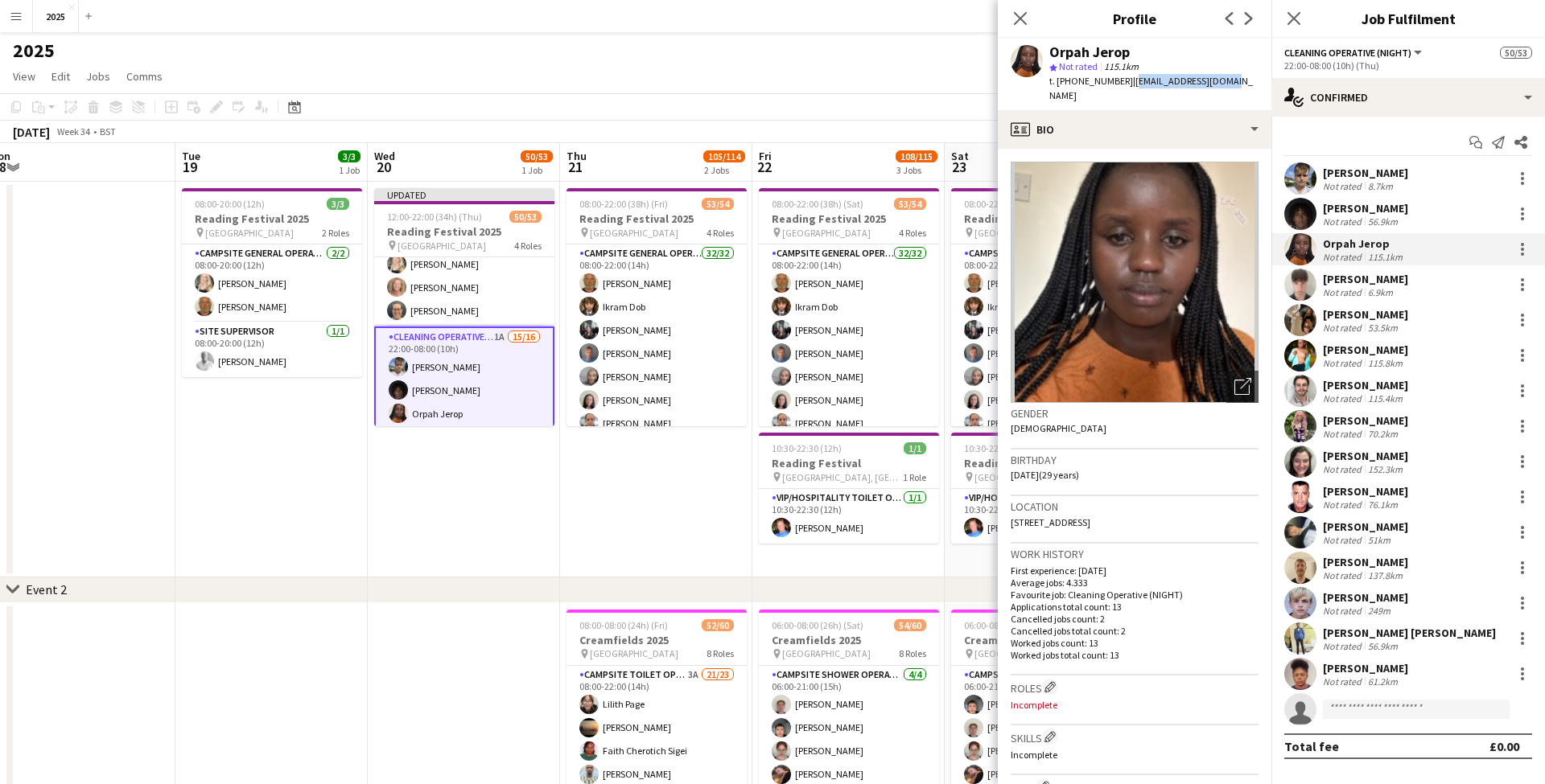
drag, startPoint x: 1186, startPoint y: 82, endPoint x: 1125, endPoint y: 83, distance: 61.0
click at [1125, 83] on div "Orpah Jerop star Not rated 115.1km t. +447425239563 | orpahjerop@gmail.com" at bounding box center [1135, 74] width 274 height 71
drag, startPoint x: 1121, startPoint y: 82, endPoint x: 1072, endPoint y: 82, distance: 49.0
click at [1072, 82] on div "t. +447425239563 | orpahjerop@gmail.com" at bounding box center [1153, 88] width 209 height 29
drag, startPoint x: 1167, startPoint y: 505, endPoint x: 1128, endPoint y: 507, distance: 39.1
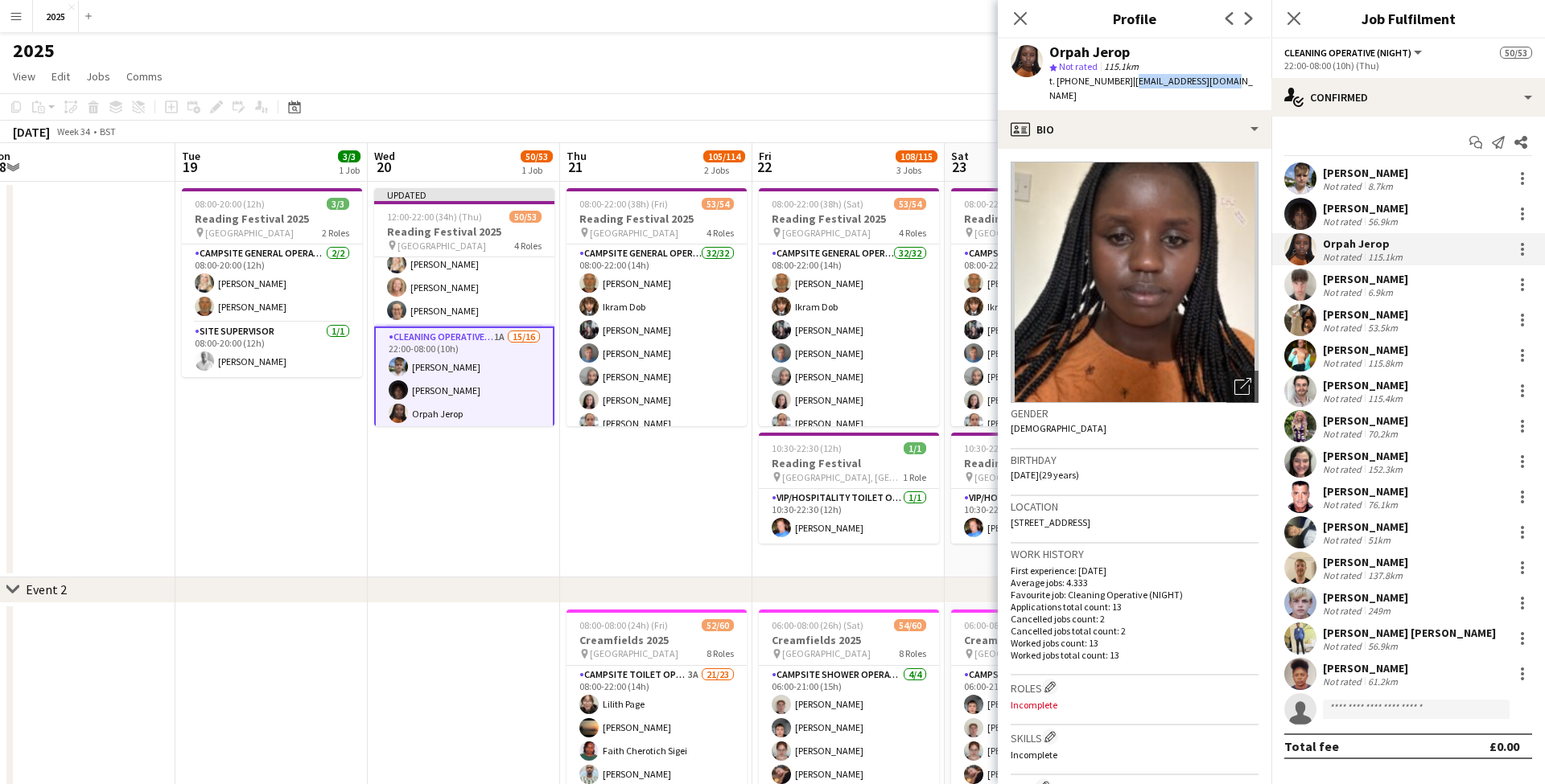
click at [1128, 507] on div "Location 55 Bourne Road, Cambridge, CB4 1UF" at bounding box center [1135, 519] width 248 height 47
click at [1372, 290] on div "6.9km" at bounding box center [1380, 292] width 31 height 12
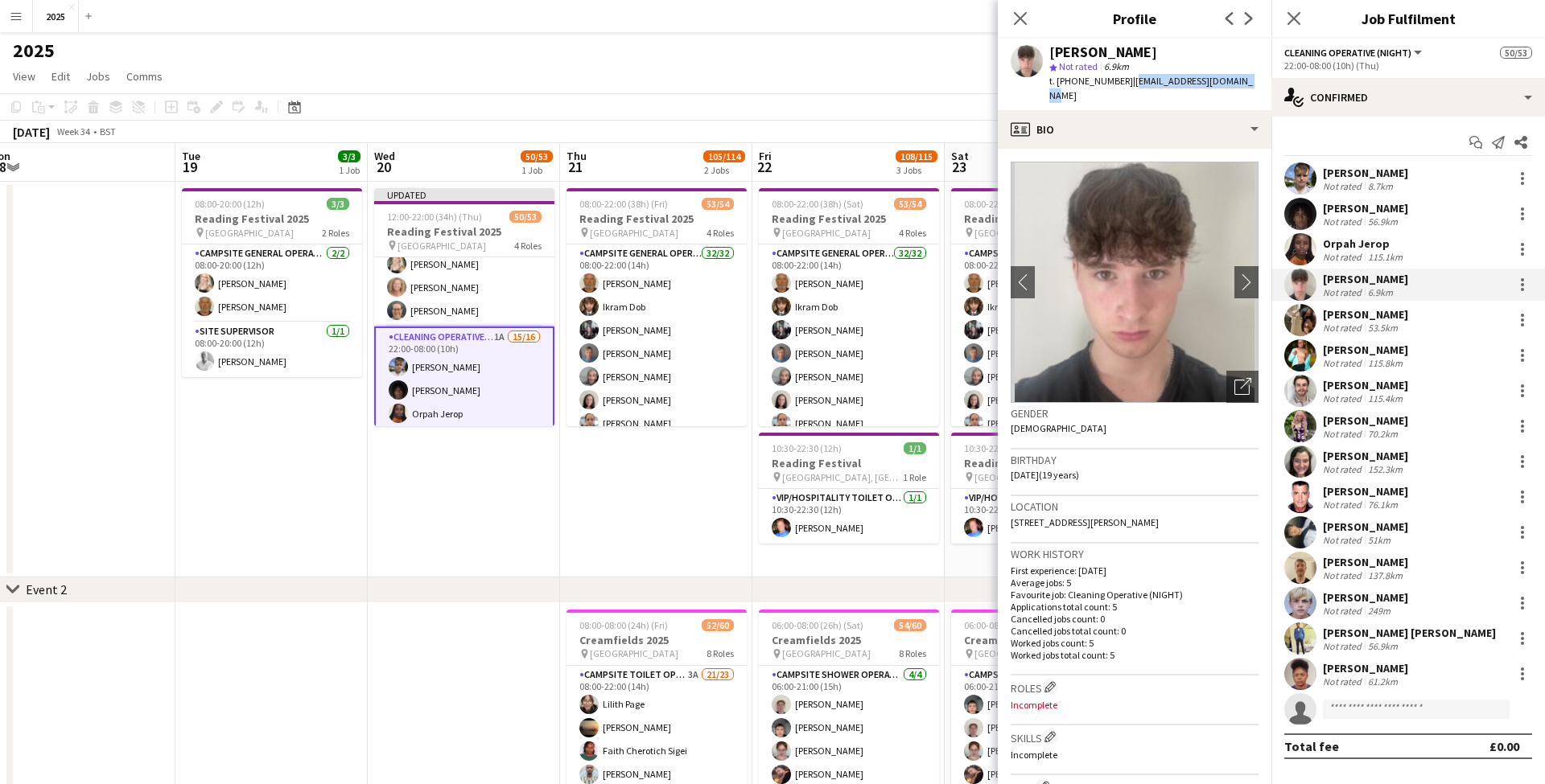
drag, startPoint x: 1254, startPoint y: 81, endPoint x: 1127, endPoint y: 82, distance: 127.0
click at [1127, 82] on app-profile-header "Harry Chester star Not rated 6.9km t. +447587497436 | hchester2006@outlook.com" at bounding box center [1135, 74] width 274 height 71
drag, startPoint x: 1120, startPoint y: 83, endPoint x: 1070, endPoint y: 81, distance: 50.0
click at [1070, 81] on span "t. +447587497436" at bounding box center [1090, 81] width 83 height 12
drag, startPoint x: 1235, startPoint y: 506, endPoint x: 1201, endPoint y: 508, distance: 34.1
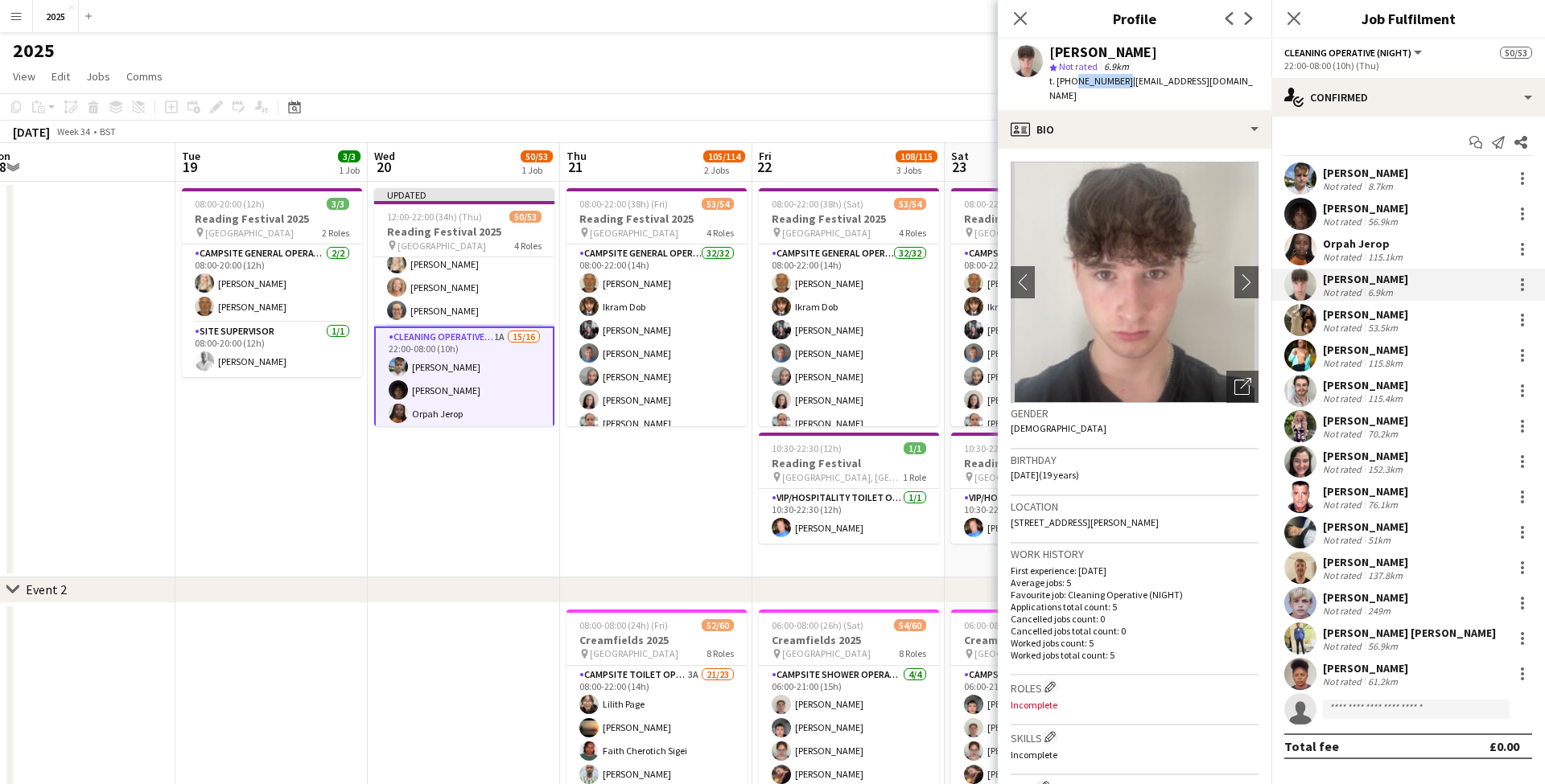
click at [1201, 508] on div "Location 59 Woodcock Court, Three Mile Cross, Reading, RG7 1BZ" at bounding box center [1135, 519] width 248 height 47
click at [1346, 323] on div "Not rated" at bounding box center [1343, 328] width 42 height 12
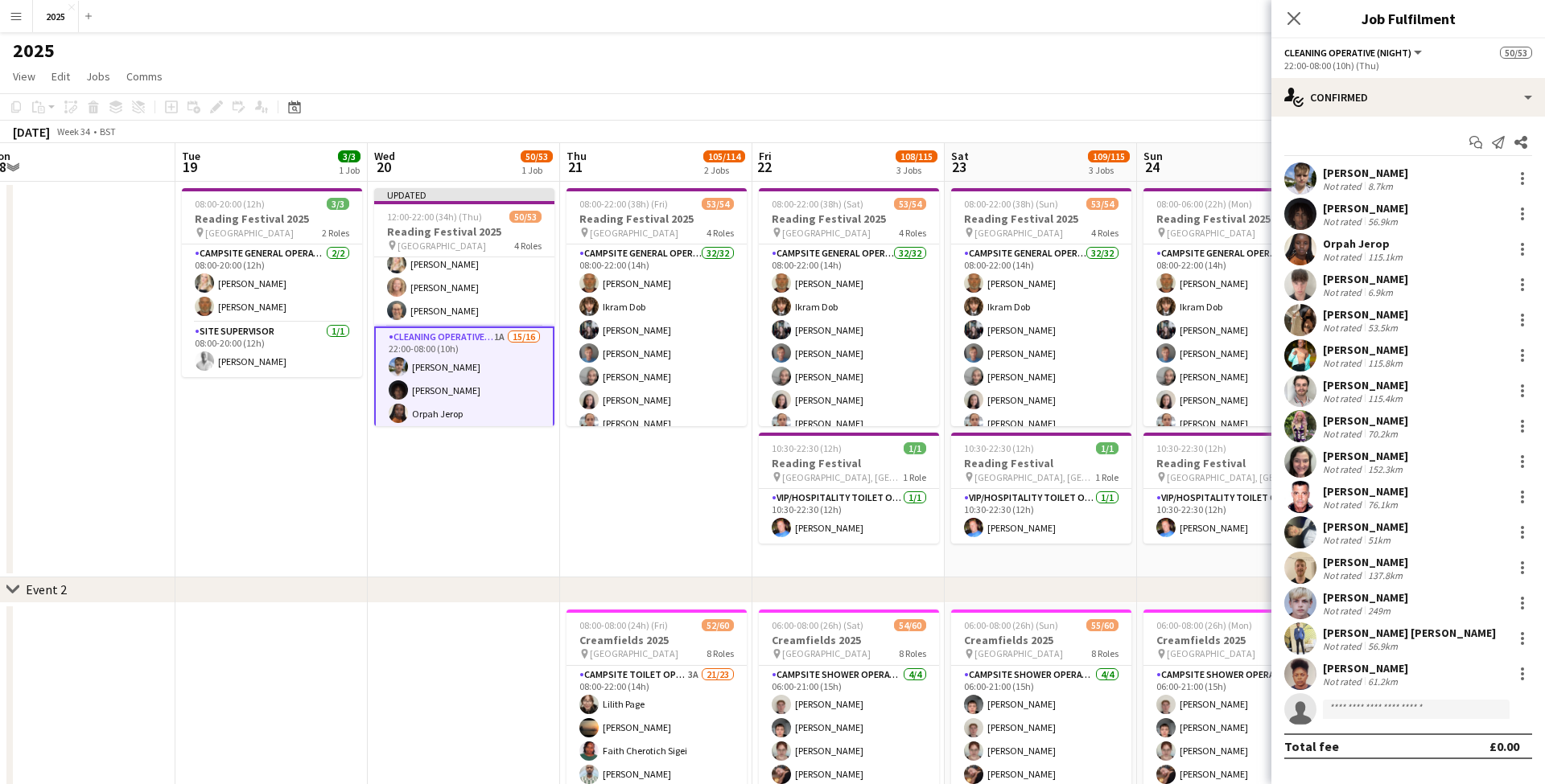
click at [1346, 320] on div "[PERSON_NAME]" at bounding box center [1365, 314] width 85 height 14
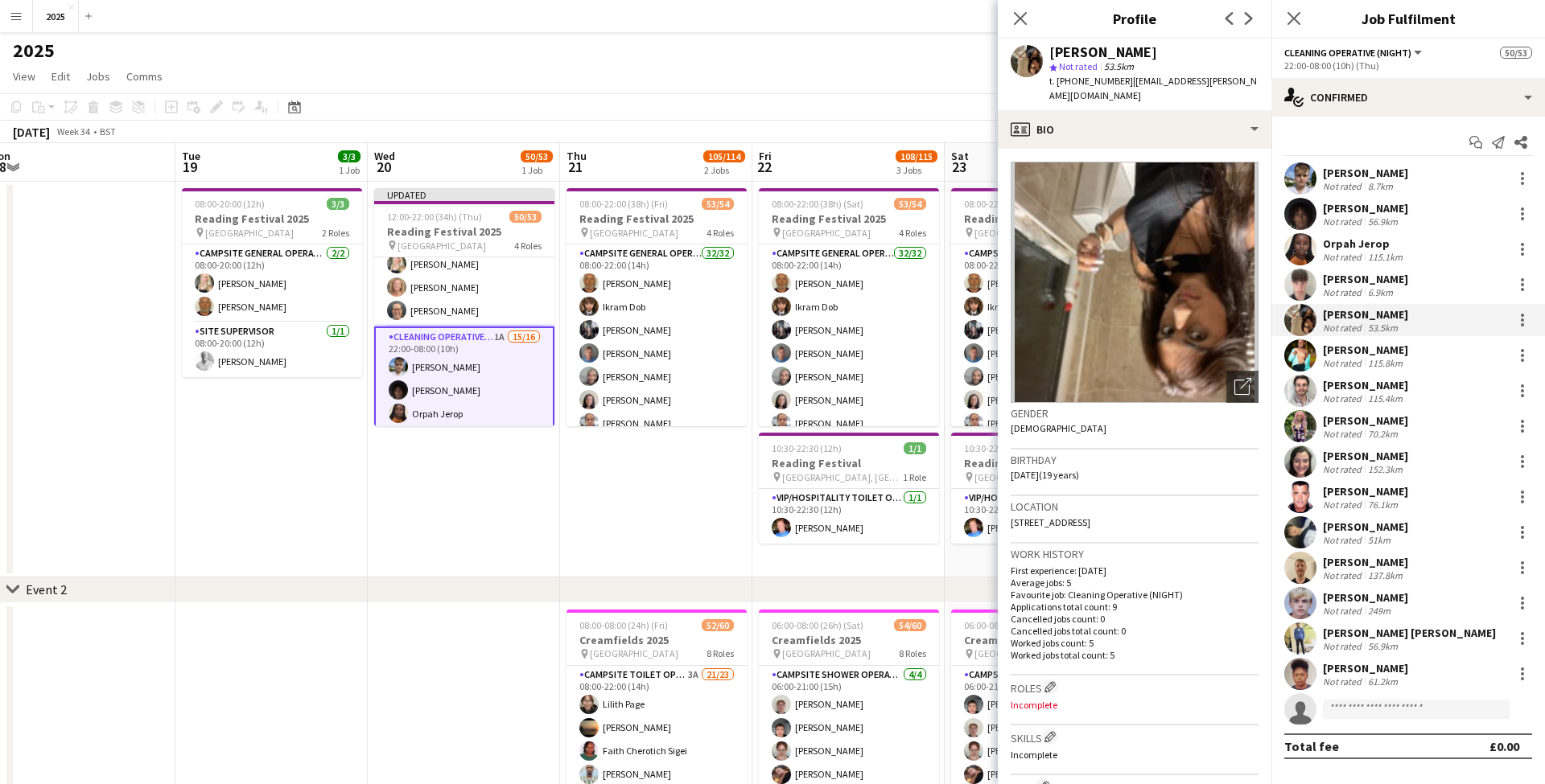
scroll to position [3, 1]
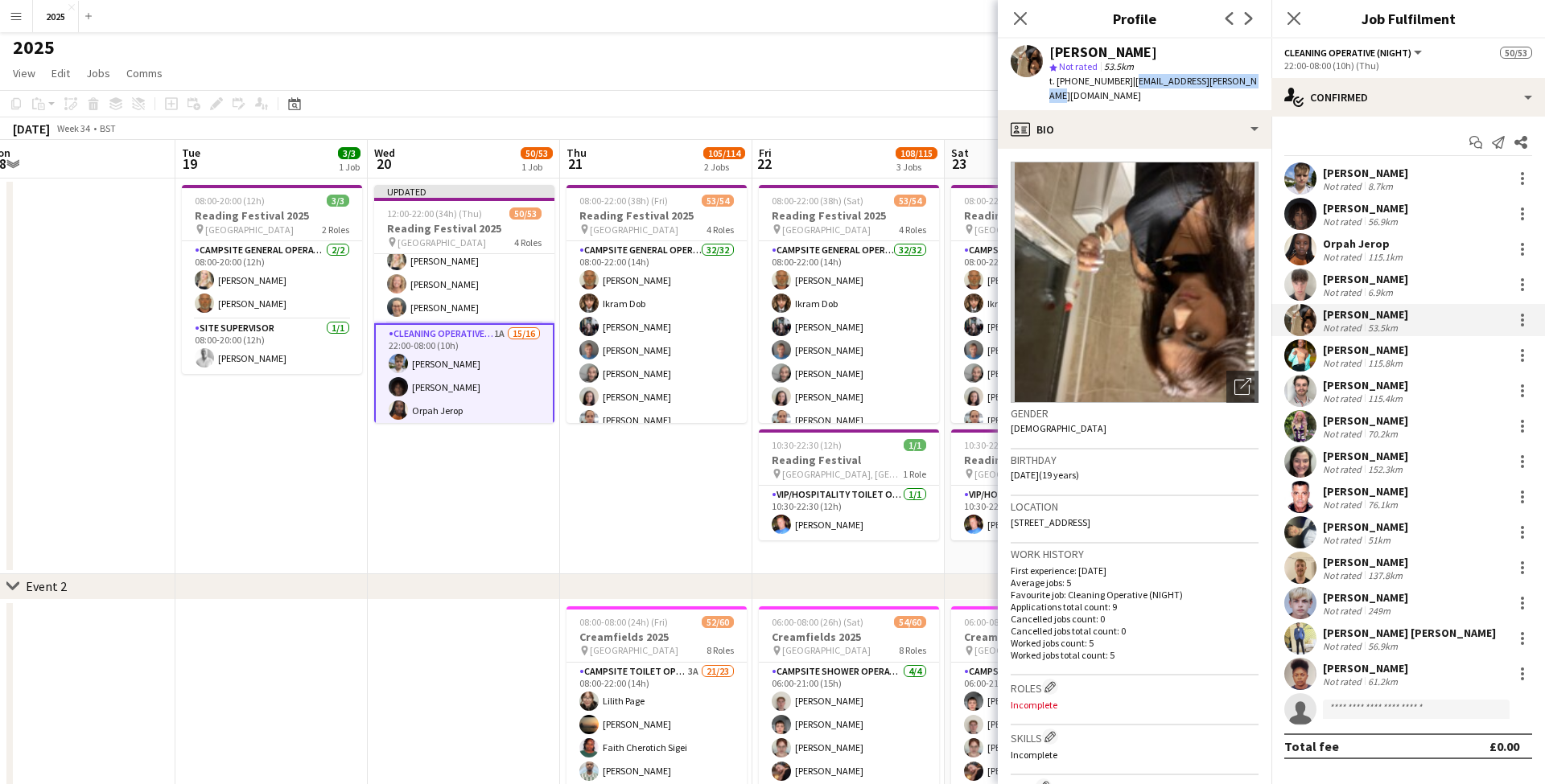
drag, startPoint x: 1237, startPoint y: 83, endPoint x: 1125, endPoint y: 83, distance: 112.0
click at [1125, 83] on div "Anisa Patel star Not rated 53.5km t. +447904712538 | anisaleila.patel@gmail.com" at bounding box center [1135, 74] width 274 height 71
drag, startPoint x: 1072, startPoint y: 81, endPoint x: 1118, endPoint y: 82, distance: 46.0
click at [1118, 82] on span "t. +447904712538" at bounding box center [1090, 81] width 83 height 12
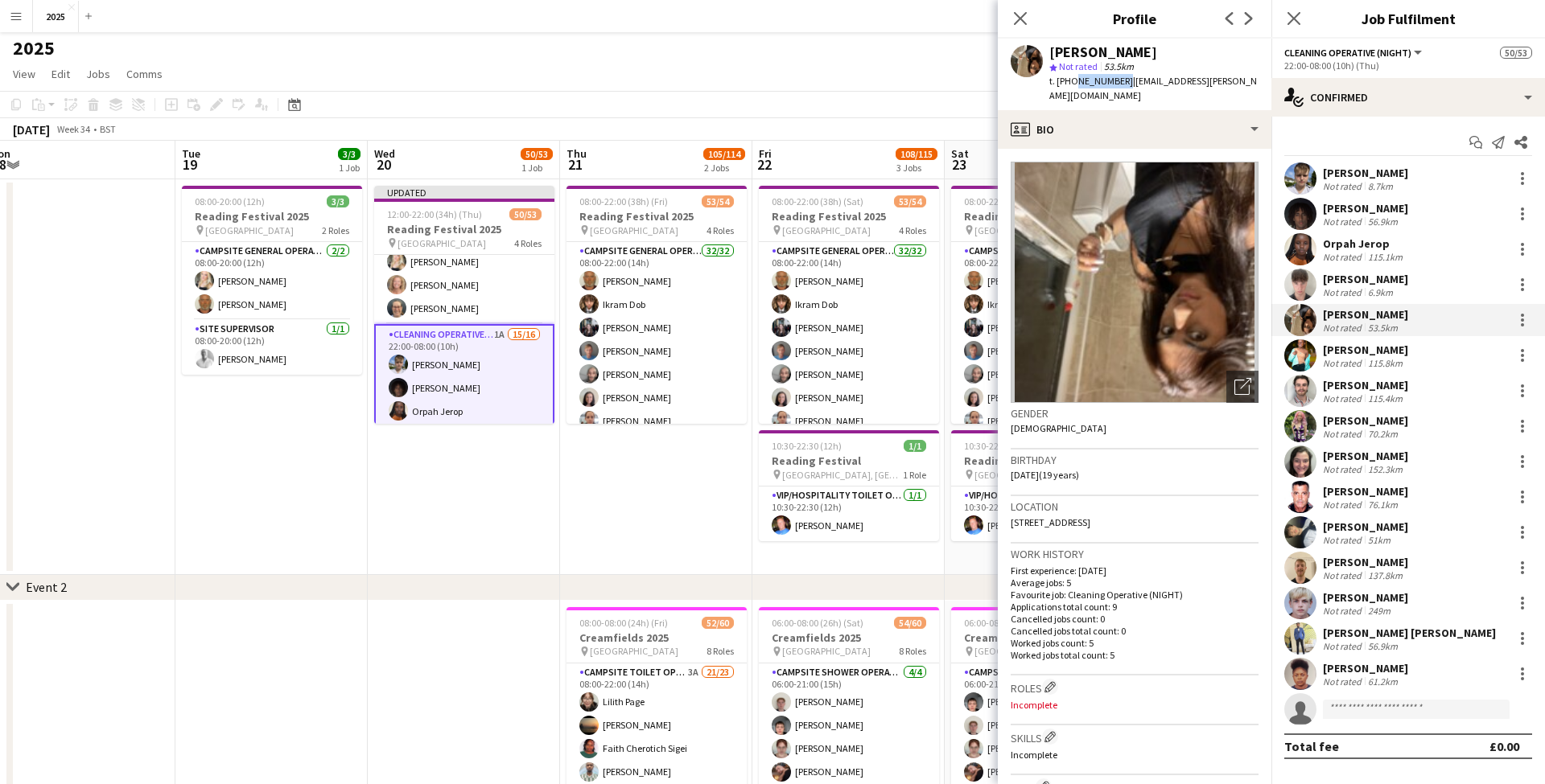
drag, startPoint x: 1153, startPoint y: 506, endPoint x: 1189, endPoint y: 506, distance: 36.0
click at [1189, 506] on div "Location 16 Brockenhurst Gardens, London, NW7 2JX" at bounding box center [1135, 519] width 248 height 47
click at [1365, 355] on div "[PERSON_NAME]" at bounding box center [1365, 349] width 85 height 14
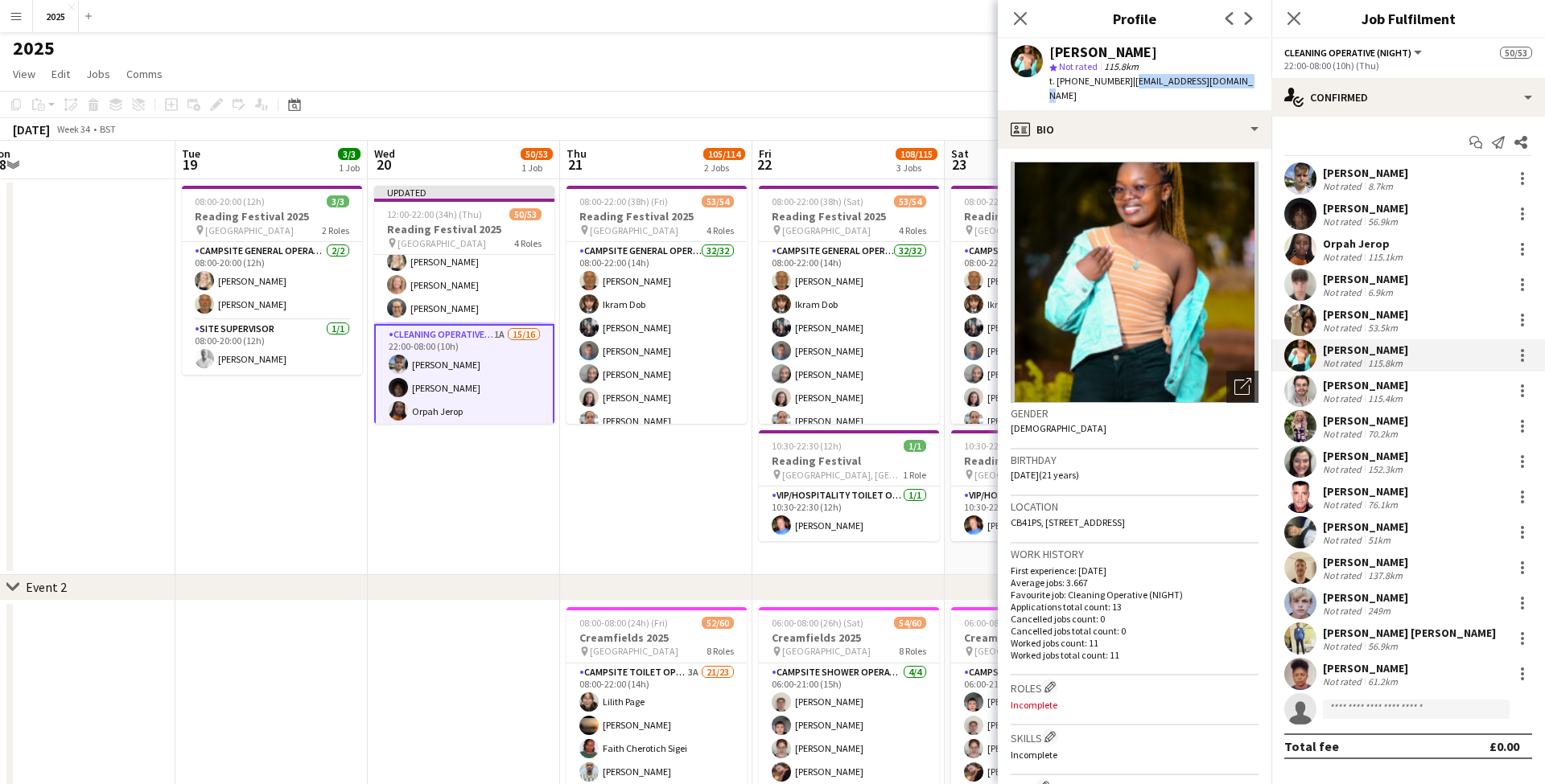
drag, startPoint x: 1241, startPoint y: 81, endPoint x: 1124, endPoint y: 83, distance: 117.0
click at [1124, 83] on div "Bilha Kotut star Not rated 115.8km t. +447496573401 | bilhakotut195@gmail.com" at bounding box center [1135, 74] width 274 height 71
drag, startPoint x: 1119, startPoint y: 82, endPoint x: 1072, endPoint y: 82, distance: 47.0
click at [1072, 82] on span "t. +447496573401" at bounding box center [1090, 81] width 83 height 12
drag, startPoint x: 1190, startPoint y: 508, endPoint x: 1220, endPoint y: 510, distance: 30.1
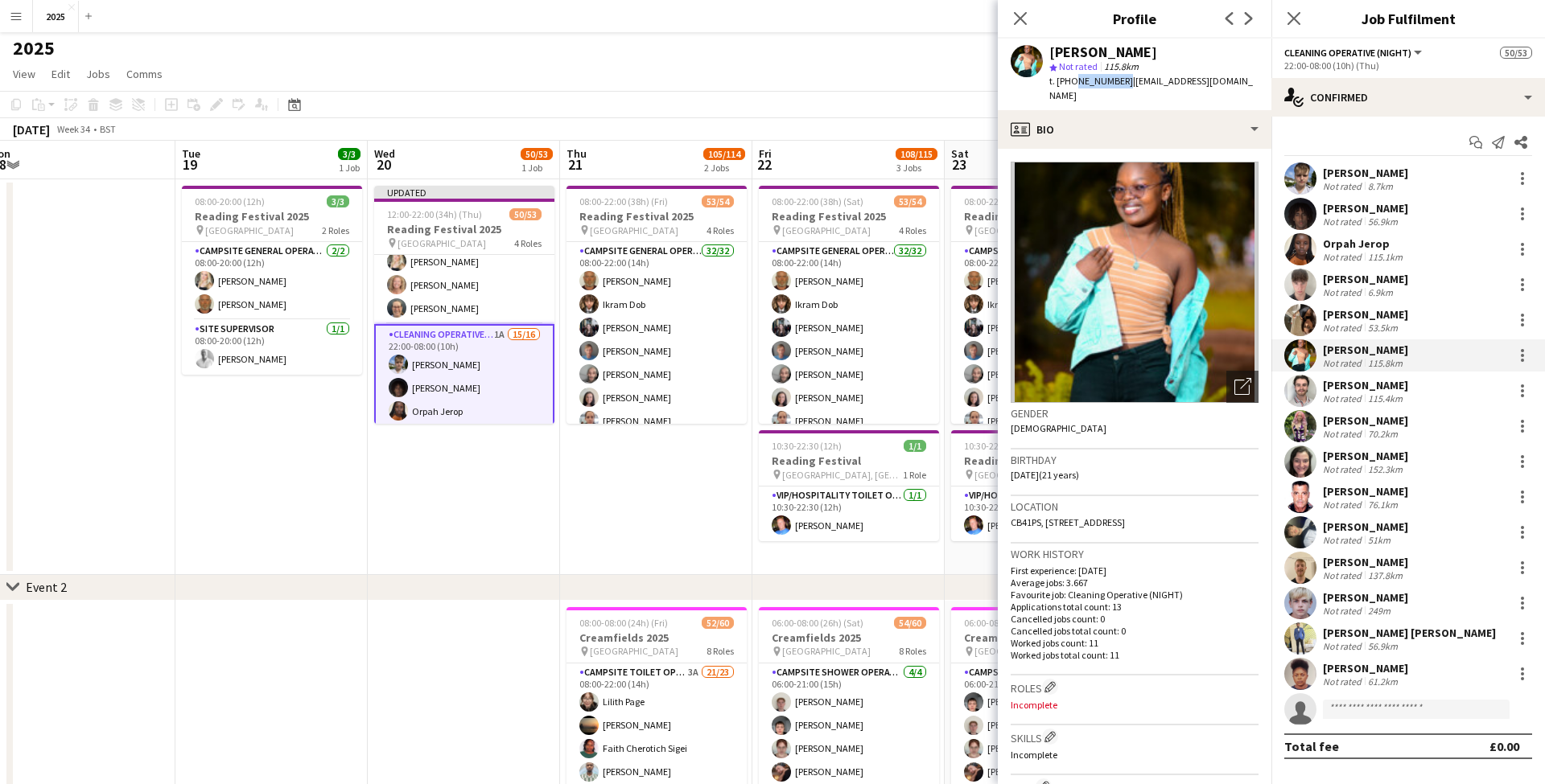
click at [1220, 510] on div "Location CB41PS, 7The laurels, Fen road, Cambridge, CB41PS" at bounding box center [1135, 519] width 248 height 47
click at [1367, 392] on div "115.4km" at bounding box center [1385, 398] width 41 height 12
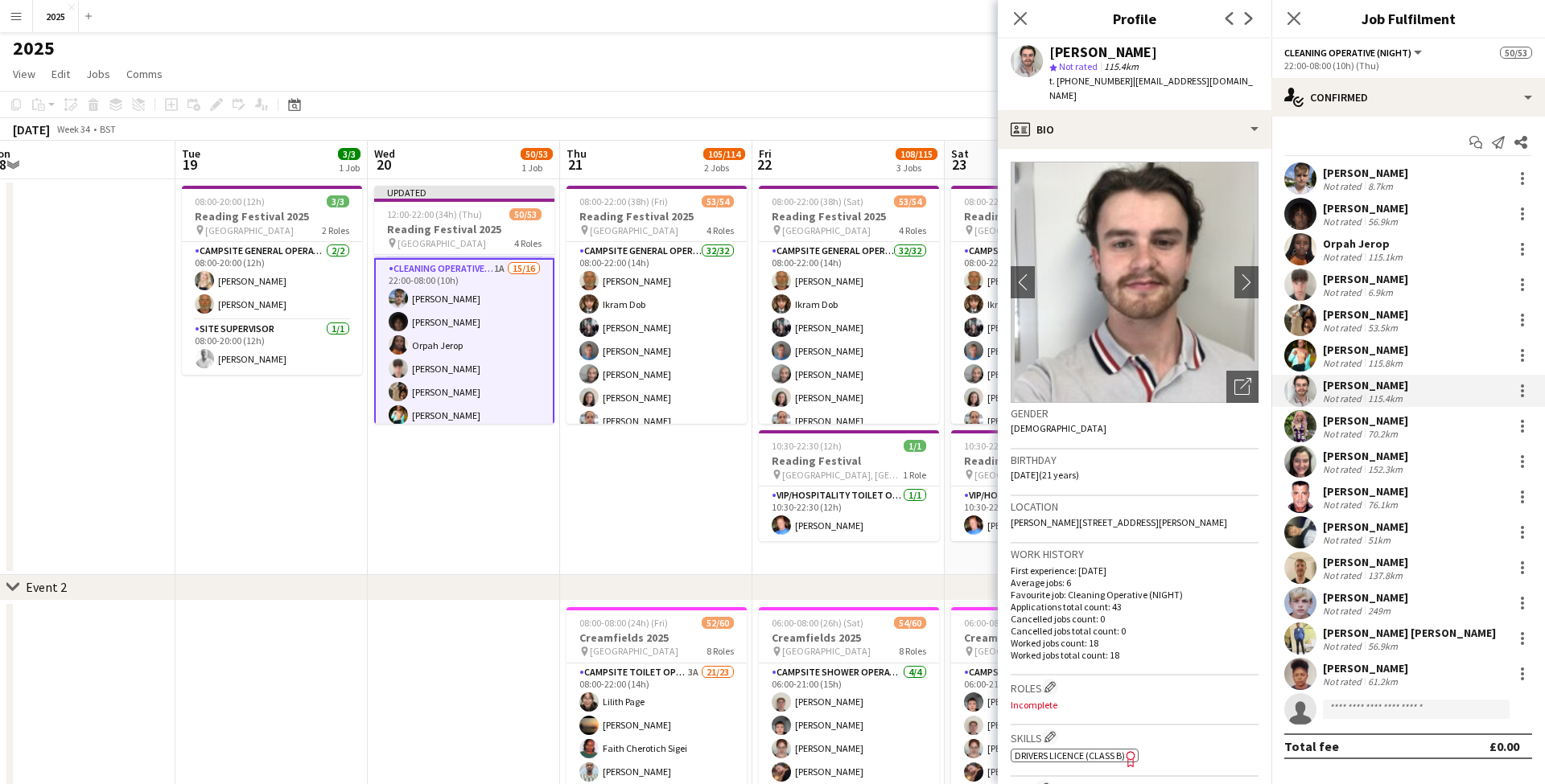
scroll to position [807, 0]
click at [1525, 392] on div at bounding box center [1522, 391] width 20 height 20
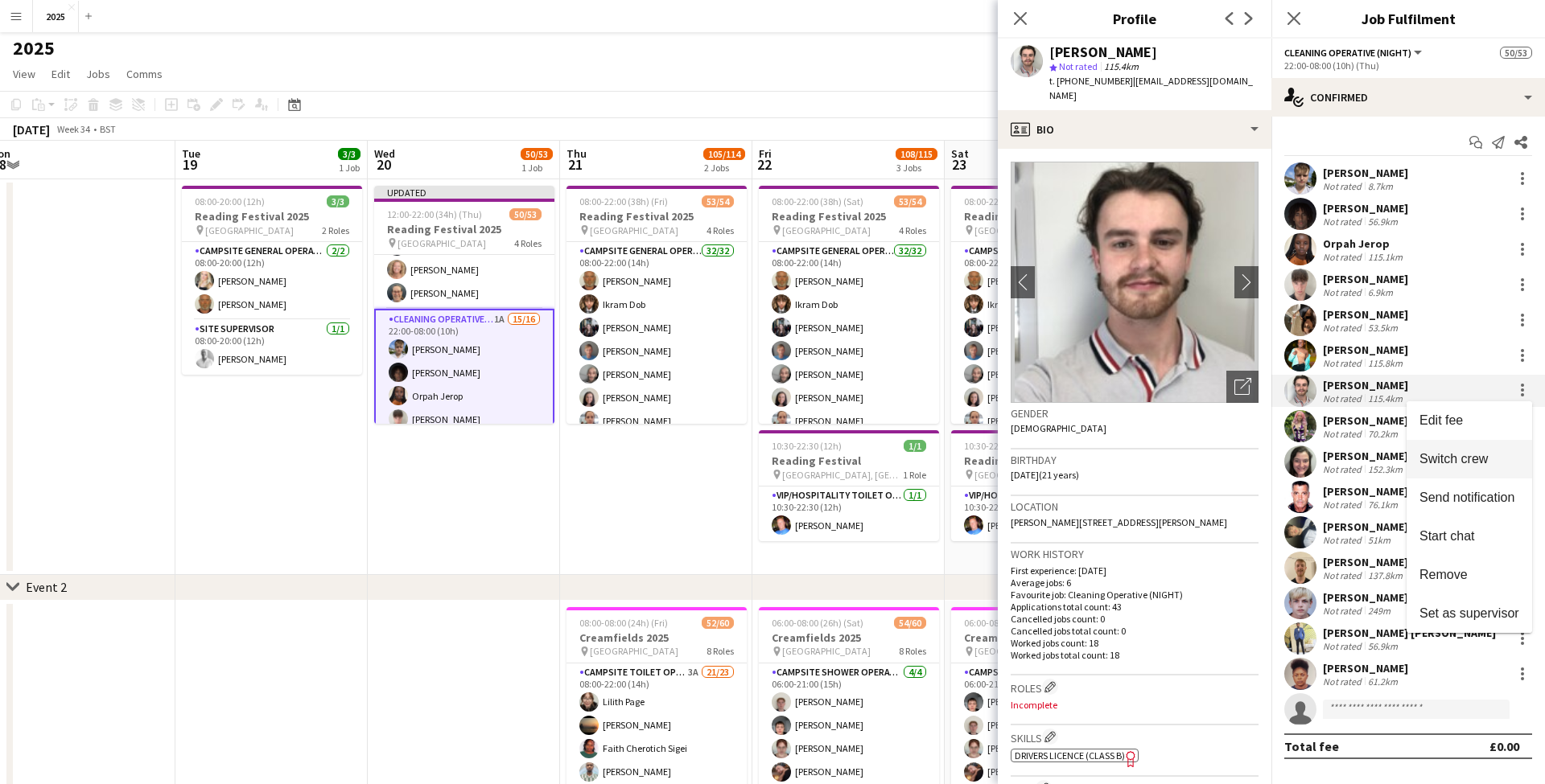
click at [1476, 455] on span "Switch crew" at bounding box center [1453, 459] width 68 height 14
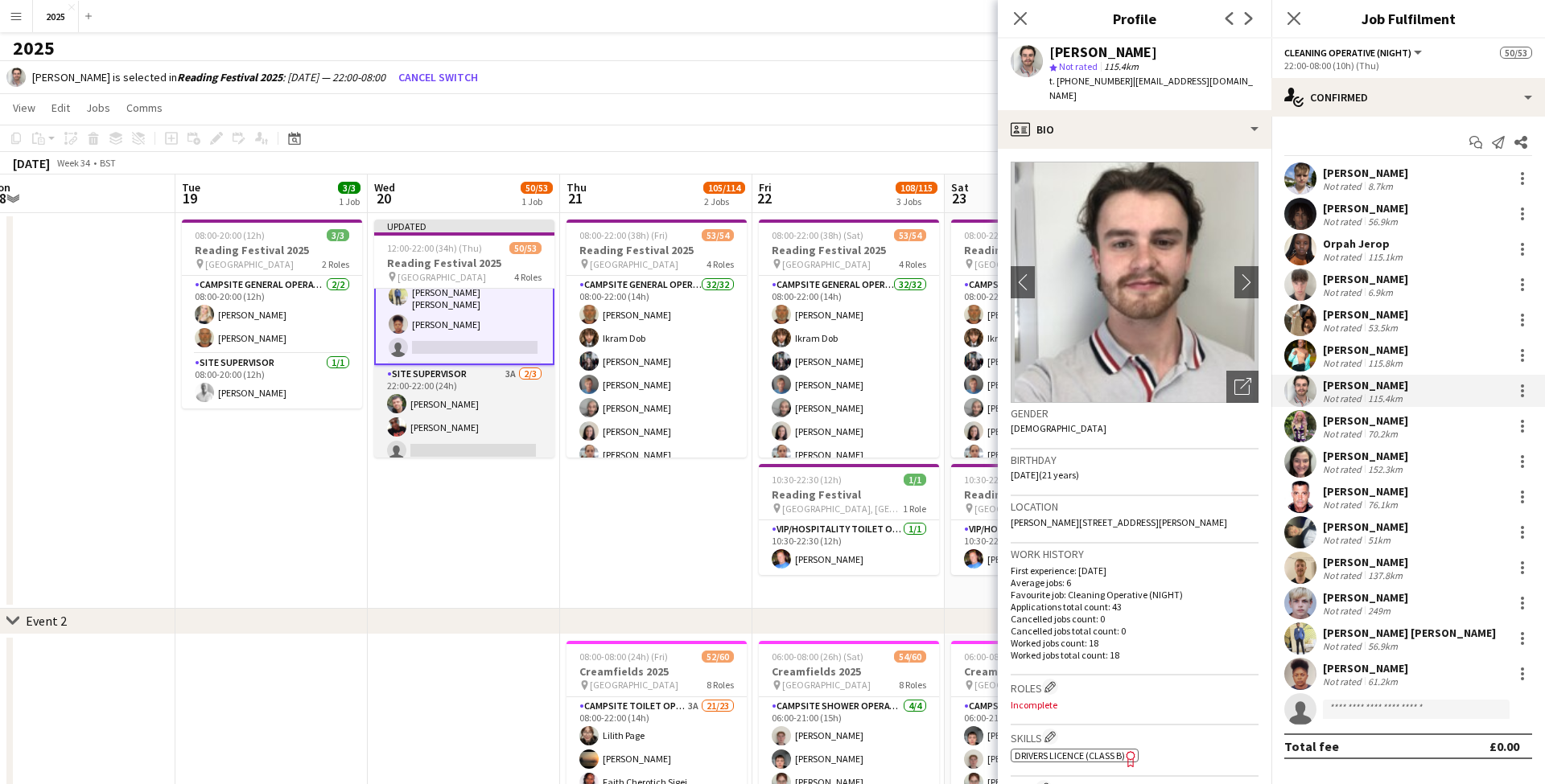
click at [466, 441] on app-card-role "Site Supervisor 3A 2/3 22:00-22:00 (24h) Steve McDougall Jade Andrews - Lewis s…" at bounding box center [464, 415] width 180 height 101
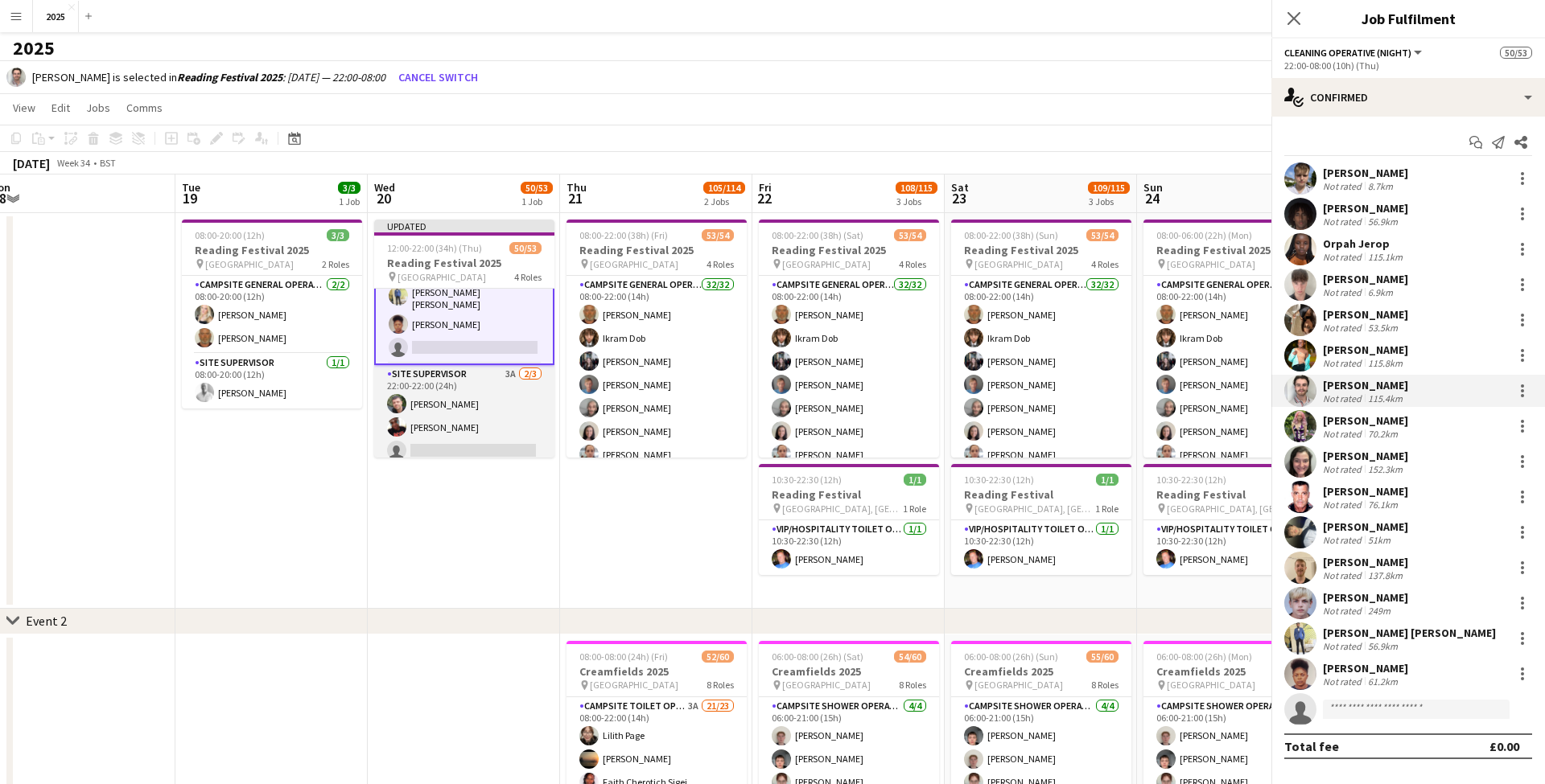
scroll to position [1196, 0]
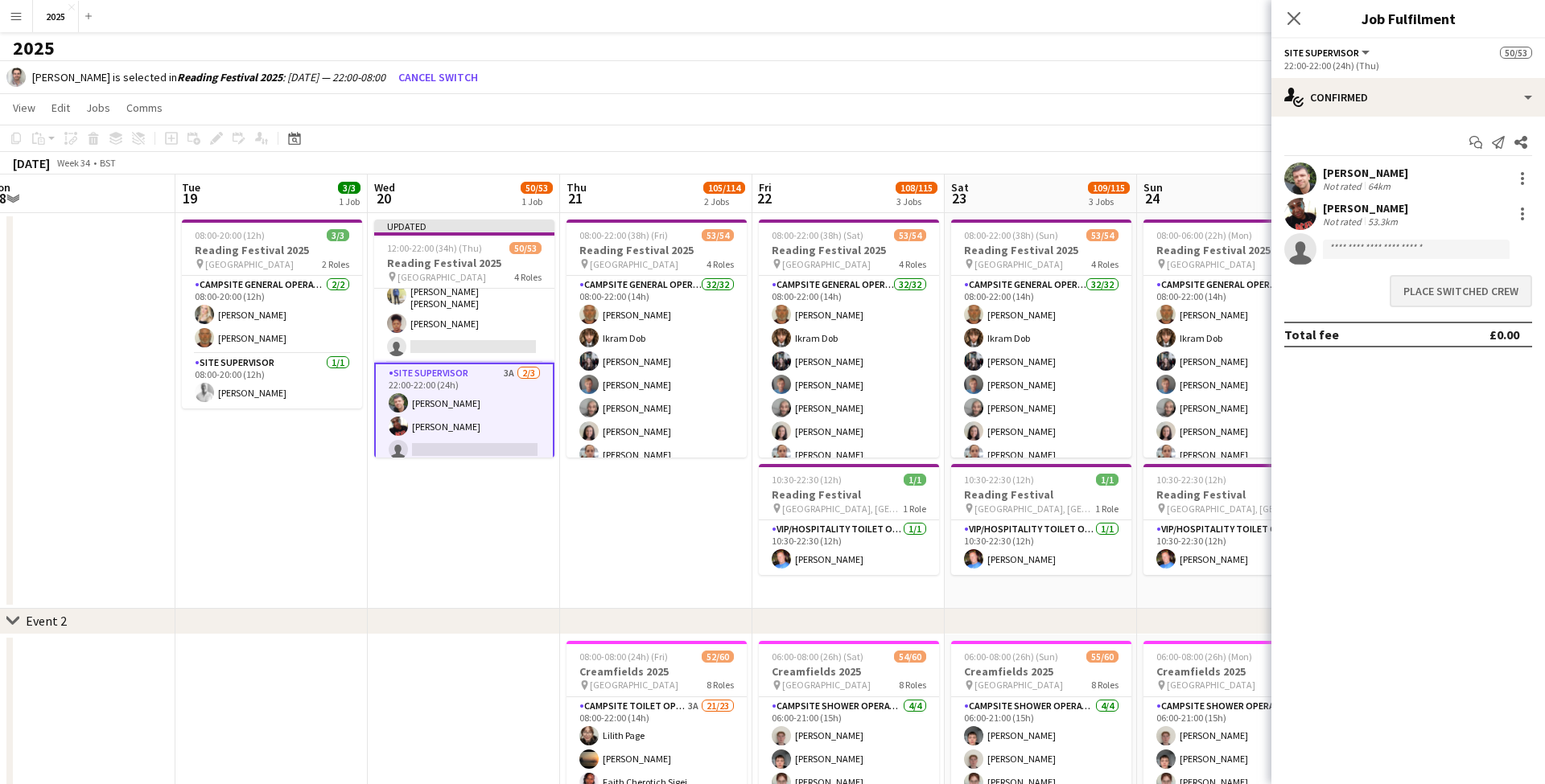
click at [1415, 294] on button "Place switched crew" at bounding box center [1461, 291] width 143 height 32
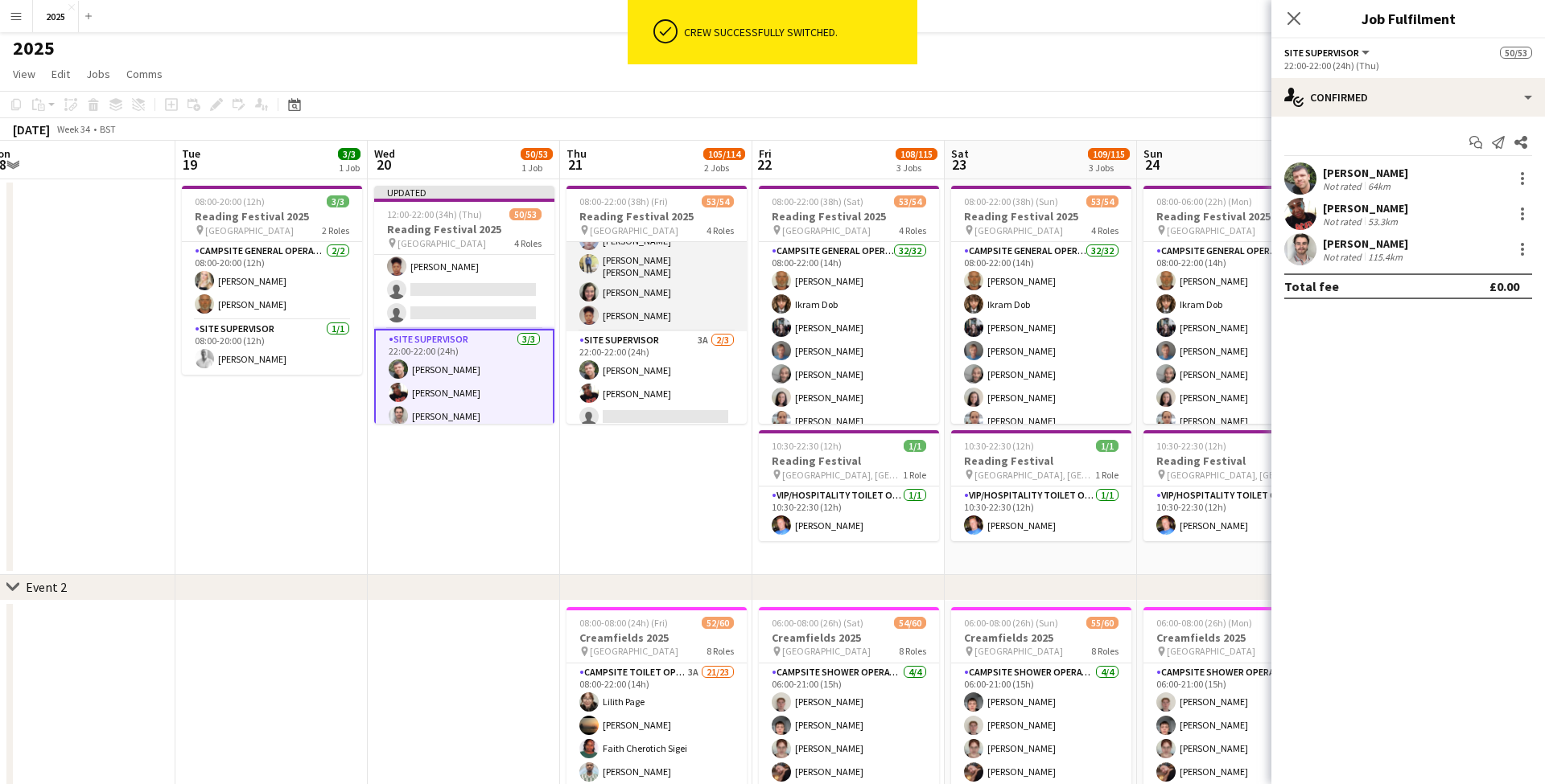
scroll to position [1203, 0]
click at [659, 295] on app-card-role "Cleaning Operative (NIGHT) 16/16 22:00-08:00 (10h) Mya Brown-George Iyasu Amanu…" at bounding box center [656, 127] width 180 height 409
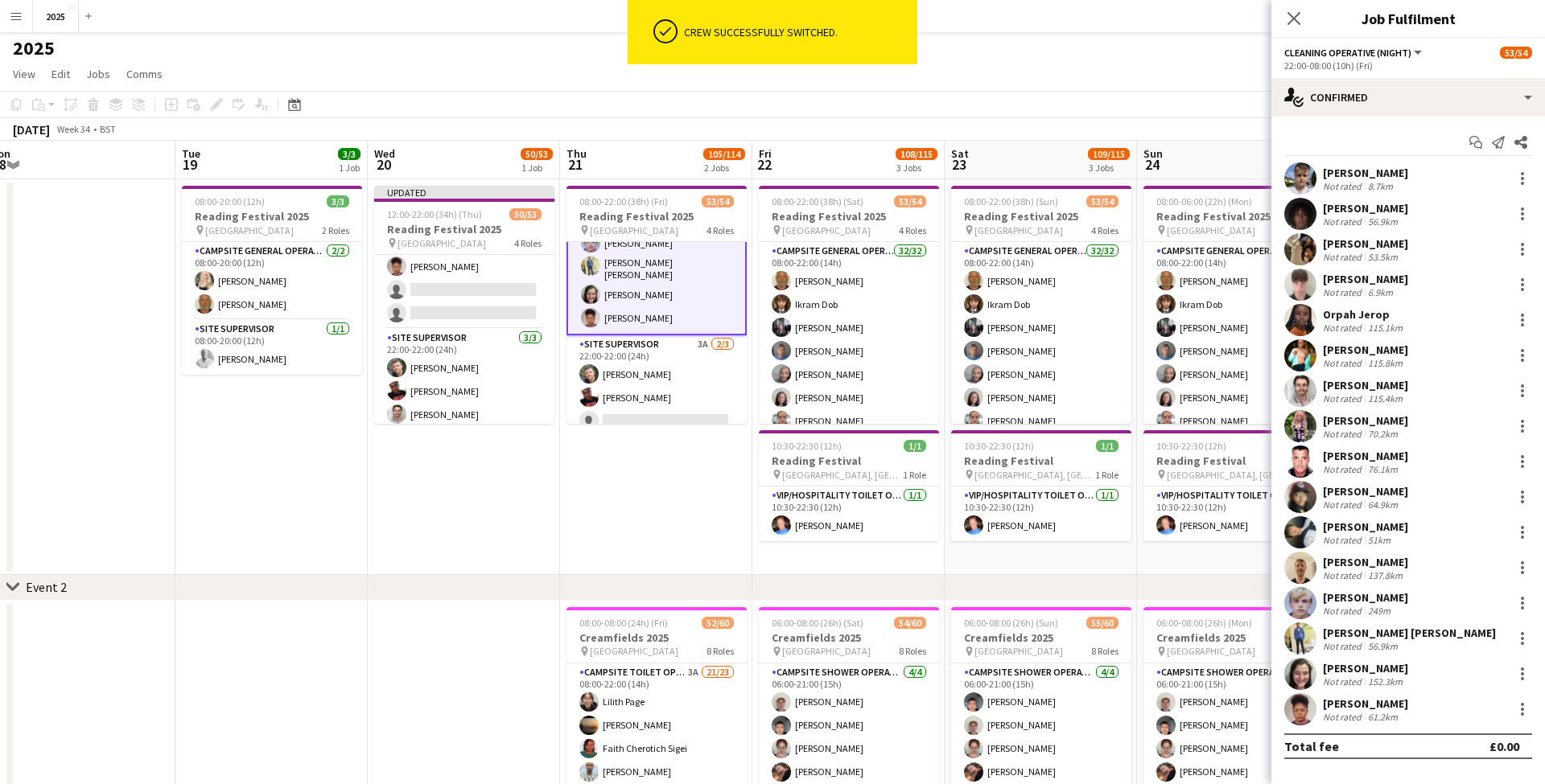
scroll to position [1193, 0]
click at [1523, 388] on div at bounding box center [1522, 391] width 20 height 20
click at [1487, 453] on span "Switch crew" at bounding box center [1453, 459] width 68 height 14
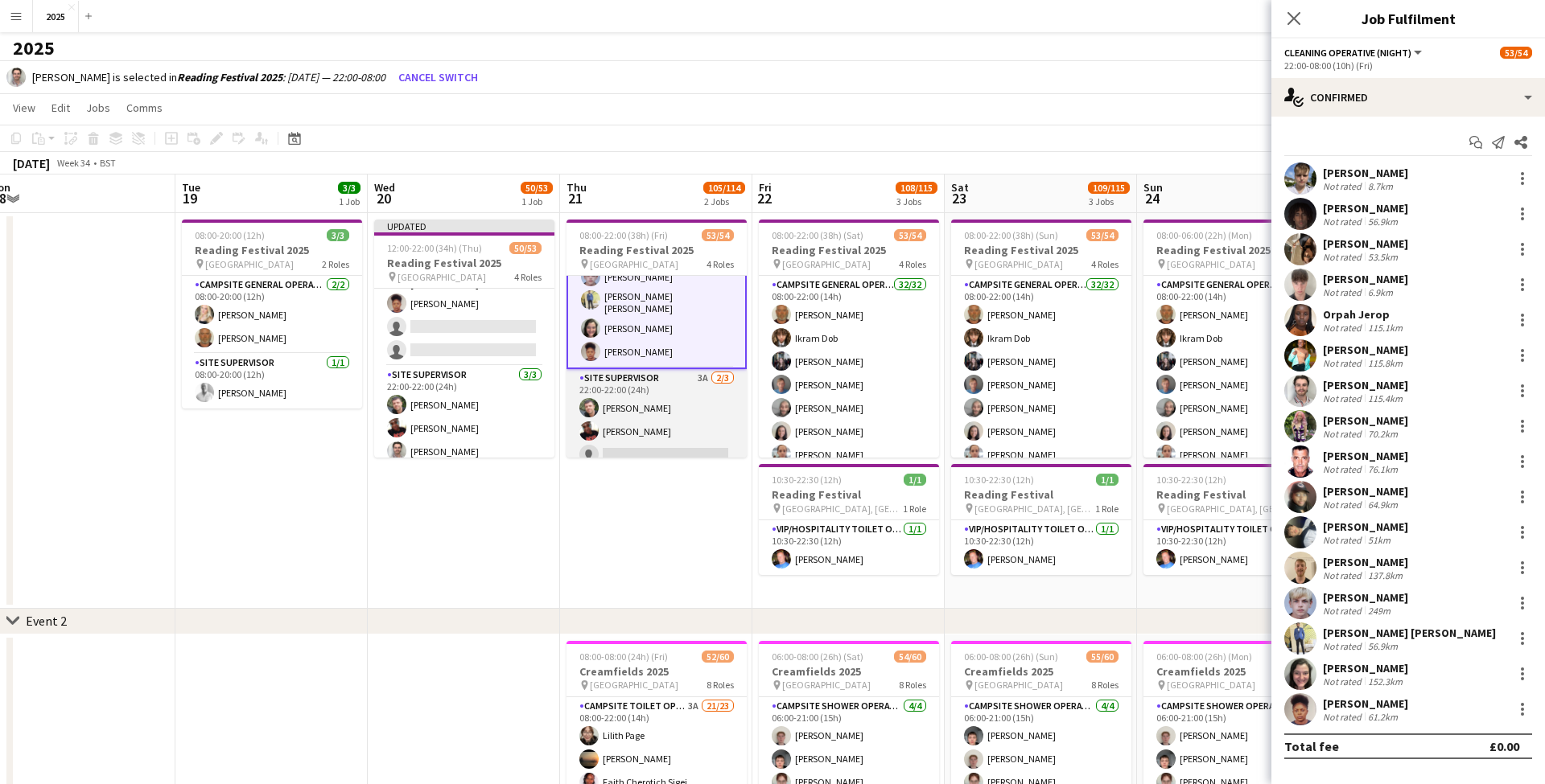
click at [676, 438] on app-card-role "Site Supervisor 3A 2/3 22:00-22:00 (24h) Steve McDougall Jade Andrews - Lewis s…" at bounding box center [656, 420] width 180 height 101
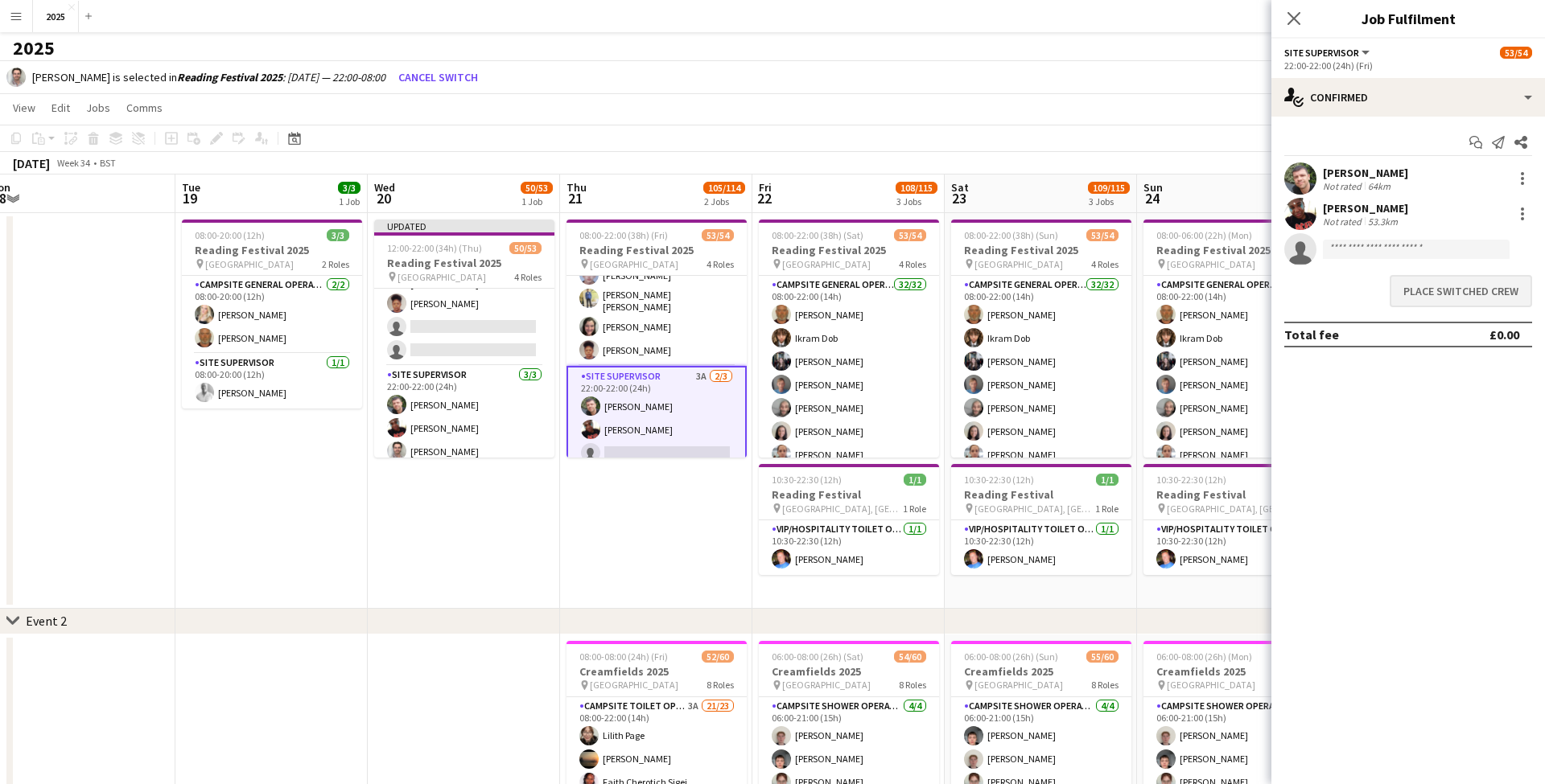
click at [1410, 295] on button "Place switched crew" at bounding box center [1461, 291] width 143 height 32
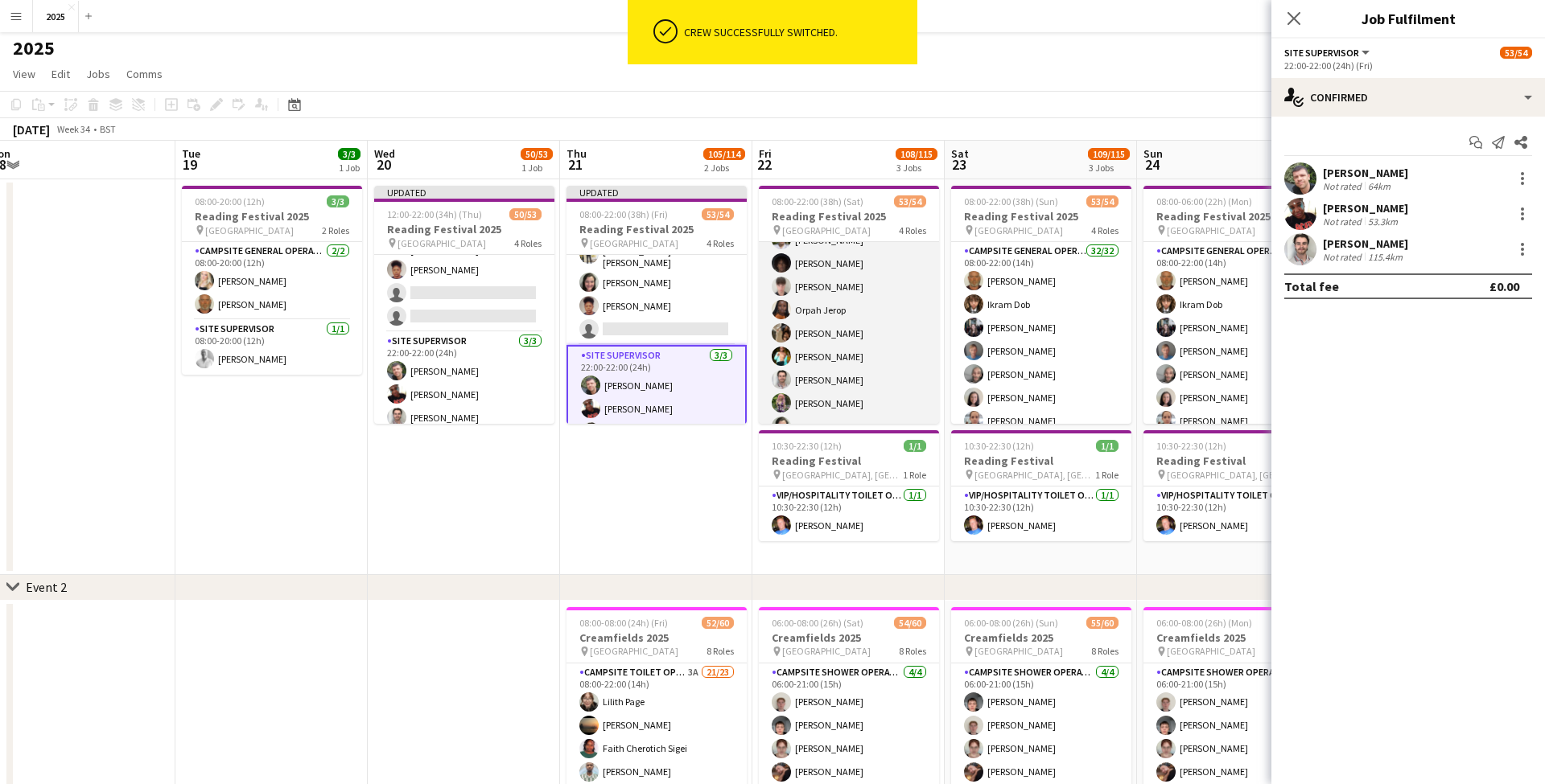
scroll to position [1017, 0]
click at [888, 365] on app-card-role "Cleaning Operative (NIGHT) 16/16 22:00-08:00 (10h) Mya Brown-George Iyasu Amanu…" at bounding box center [849, 314] width 180 height 409
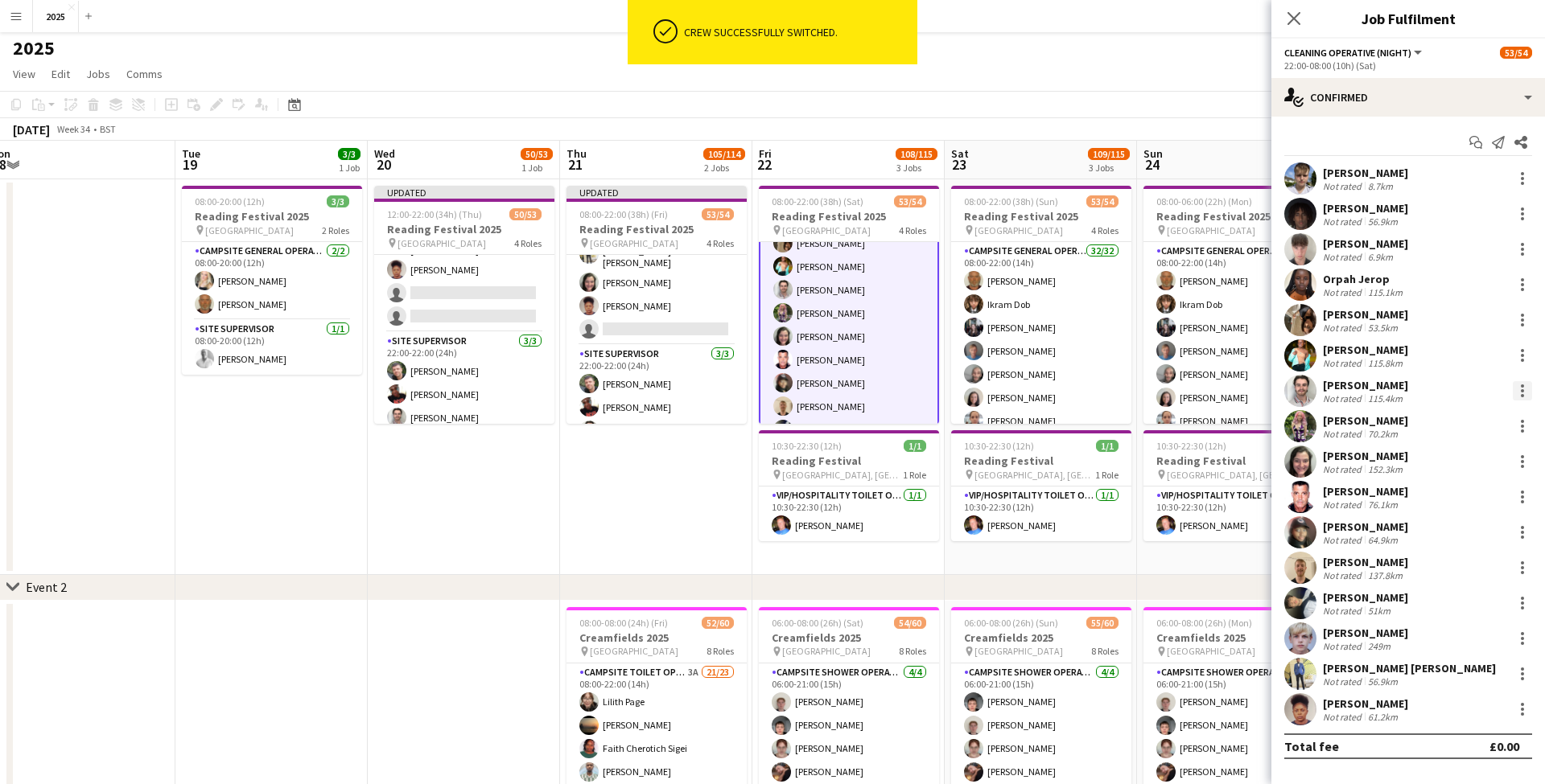
click at [1521, 392] on div at bounding box center [1522, 391] width 3 height 3
click at [1495, 456] on span "Switch crew" at bounding box center [1469, 459] width 99 height 14
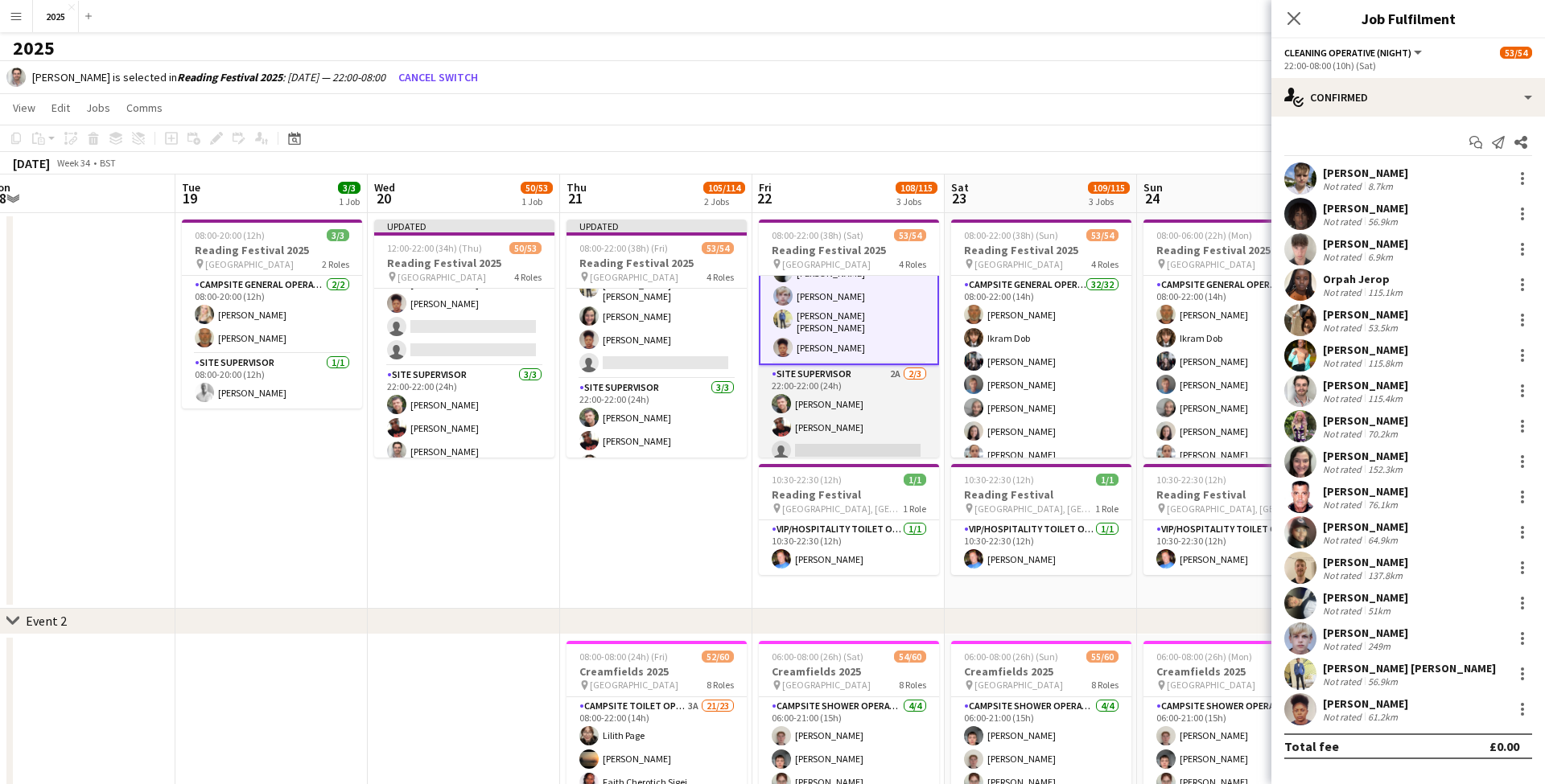
scroll to position [1206, 0]
click at [812, 439] on app-card-role "Site Supervisor 2A 2/3 22:00-22:00 (24h) Steve McDougall Jade Andrews - Lewis s…" at bounding box center [849, 416] width 180 height 101
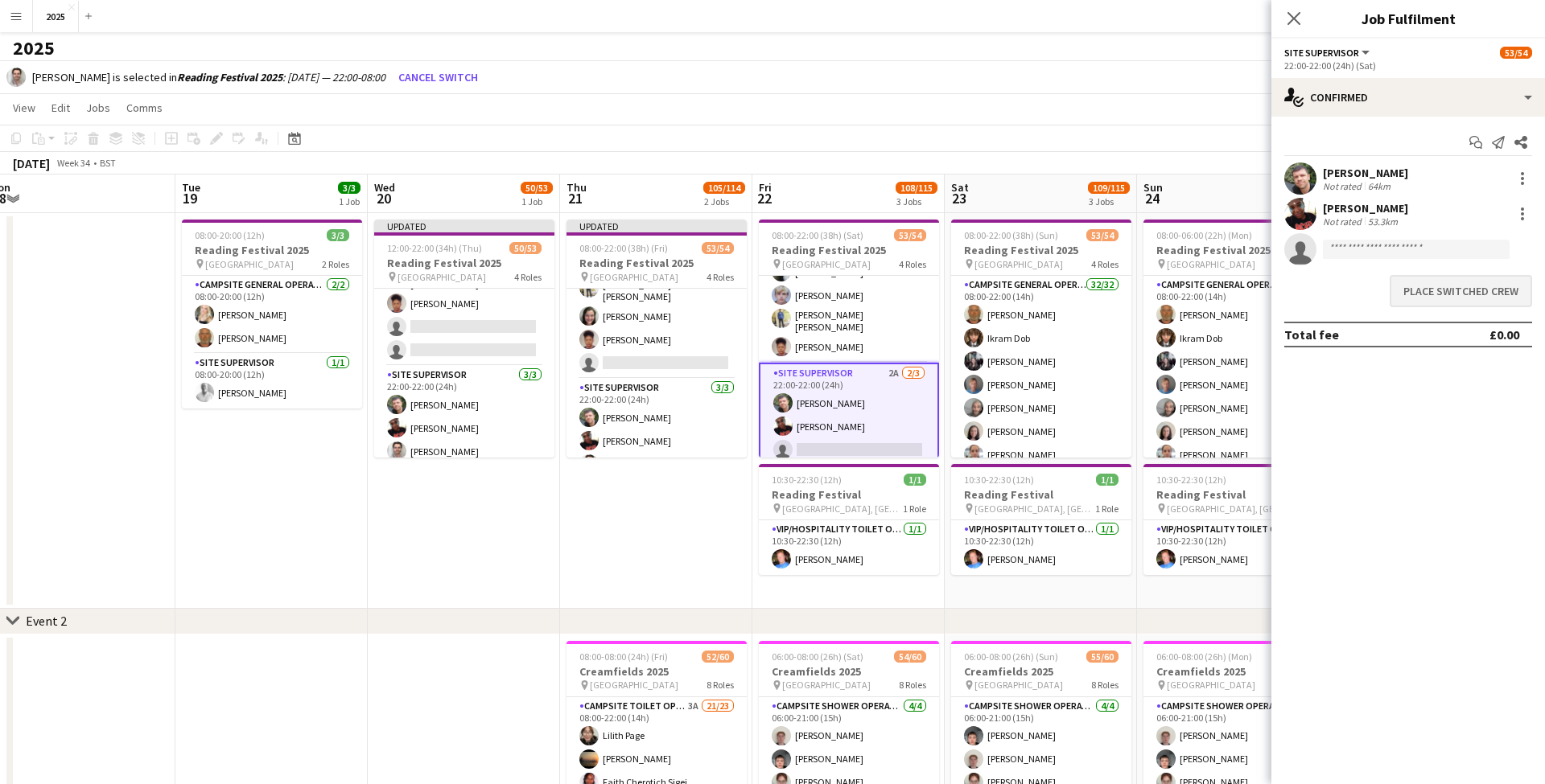
click at [1418, 290] on button "Place switched crew" at bounding box center [1461, 291] width 143 height 32
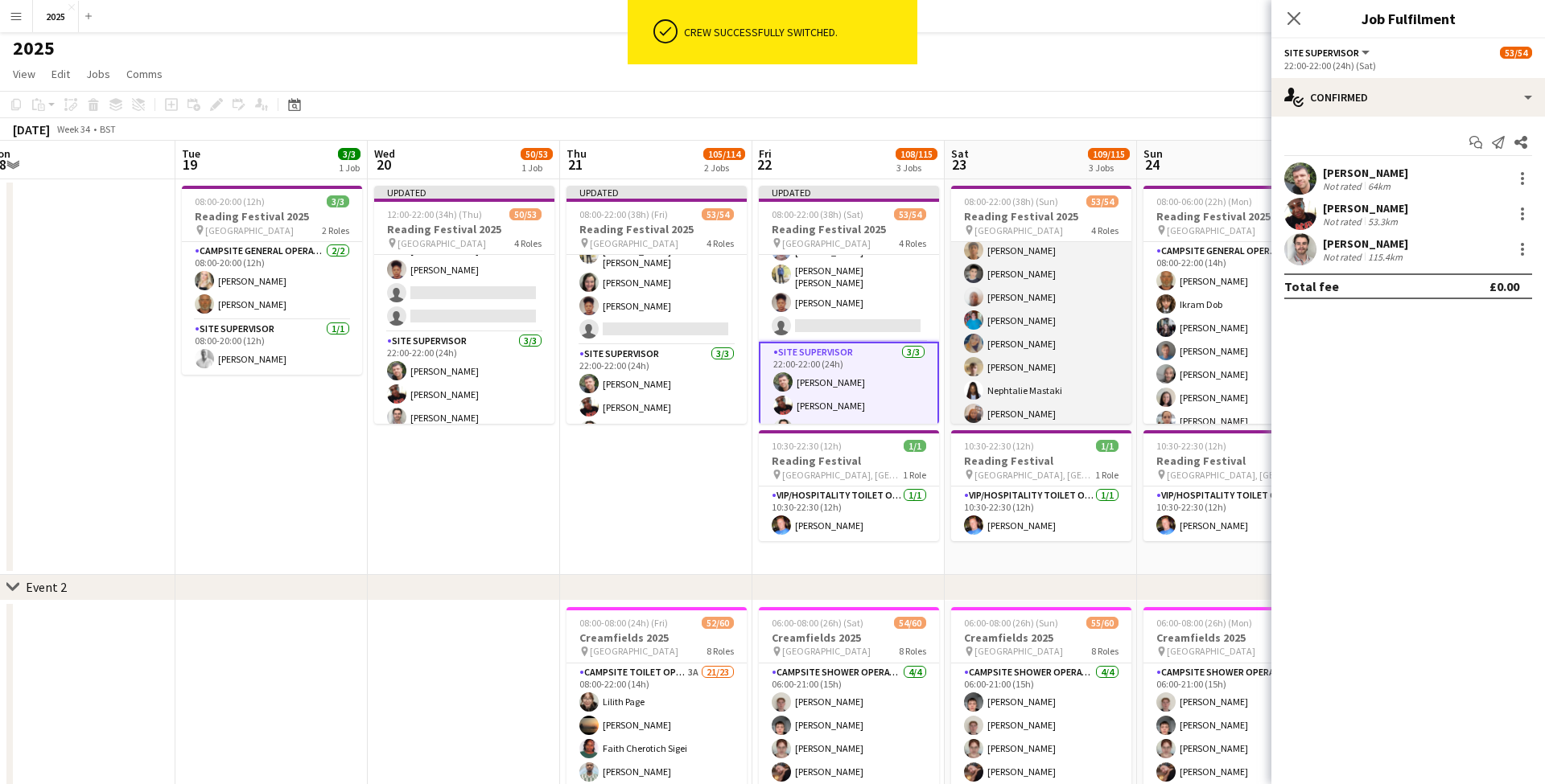
scroll to position [792, 0]
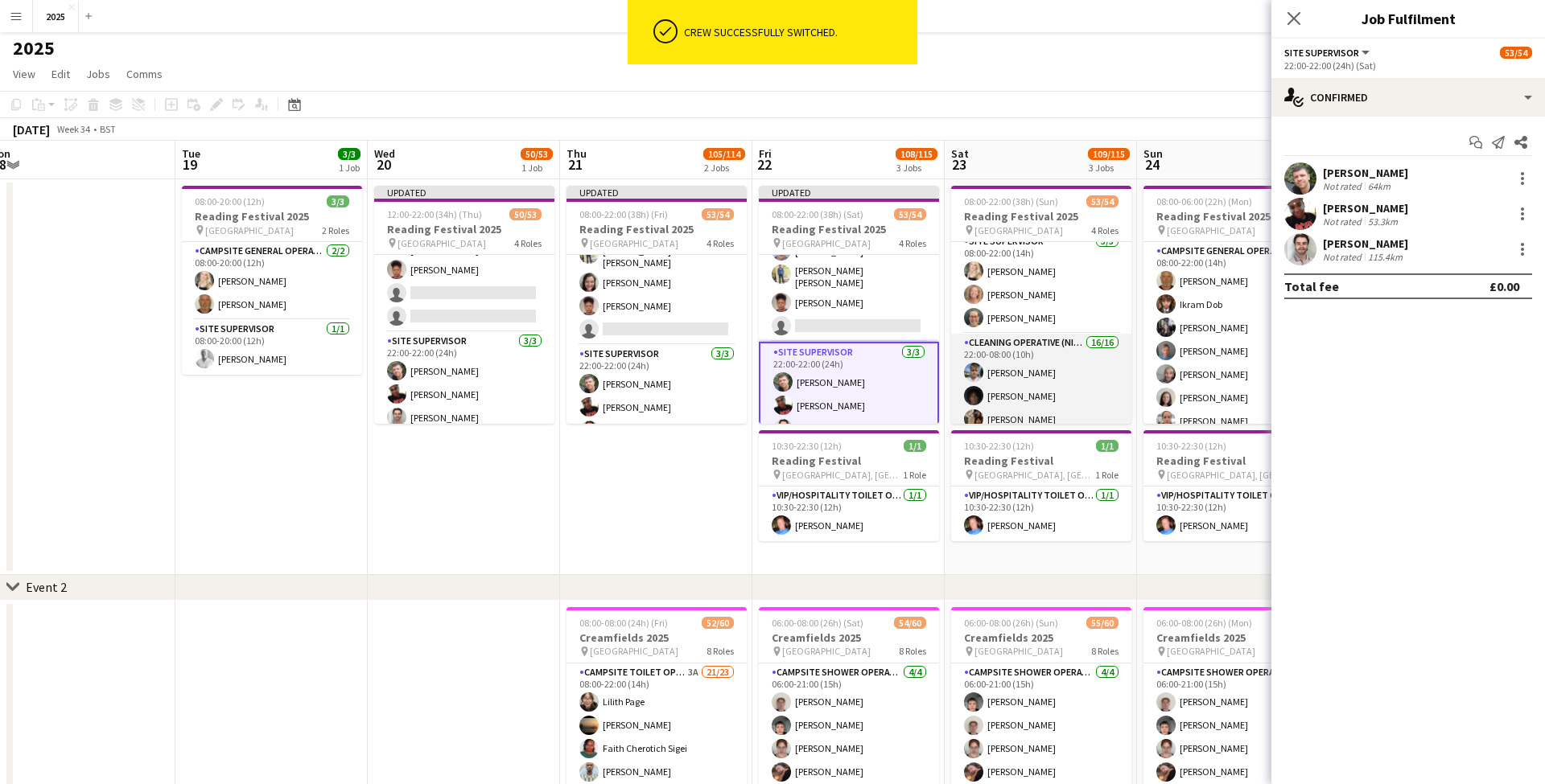
click at [1063, 376] on app-card-role "Cleaning Operative (NIGHT) 16/16 22:00-08:00 (10h) Mya Brown-George Iyasu Amanu…" at bounding box center [1041, 539] width 180 height 409
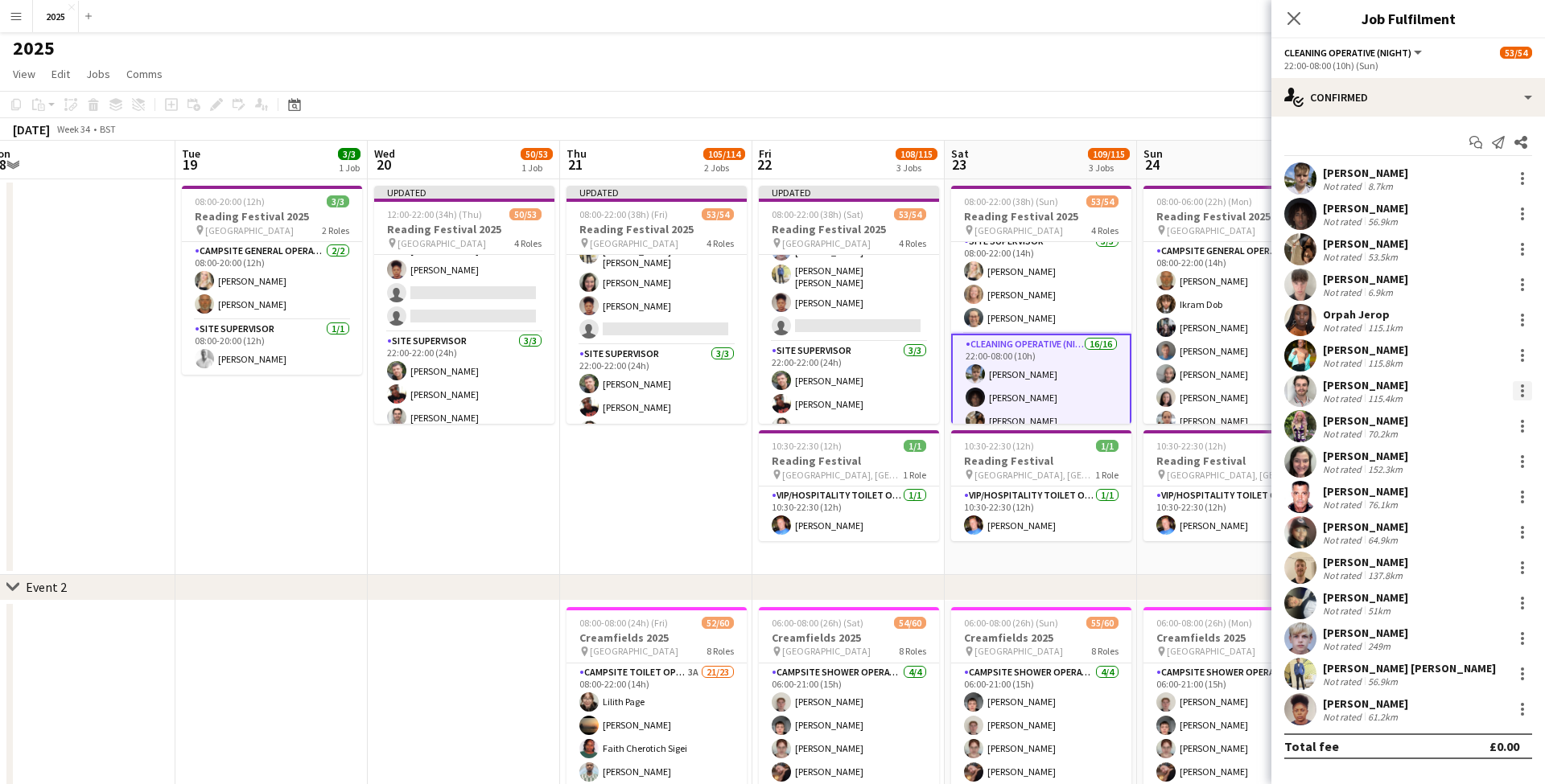
click at [1522, 396] on div at bounding box center [1522, 396] width 3 height 3
click at [1487, 454] on span "Switch crew" at bounding box center [1453, 459] width 68 height 14
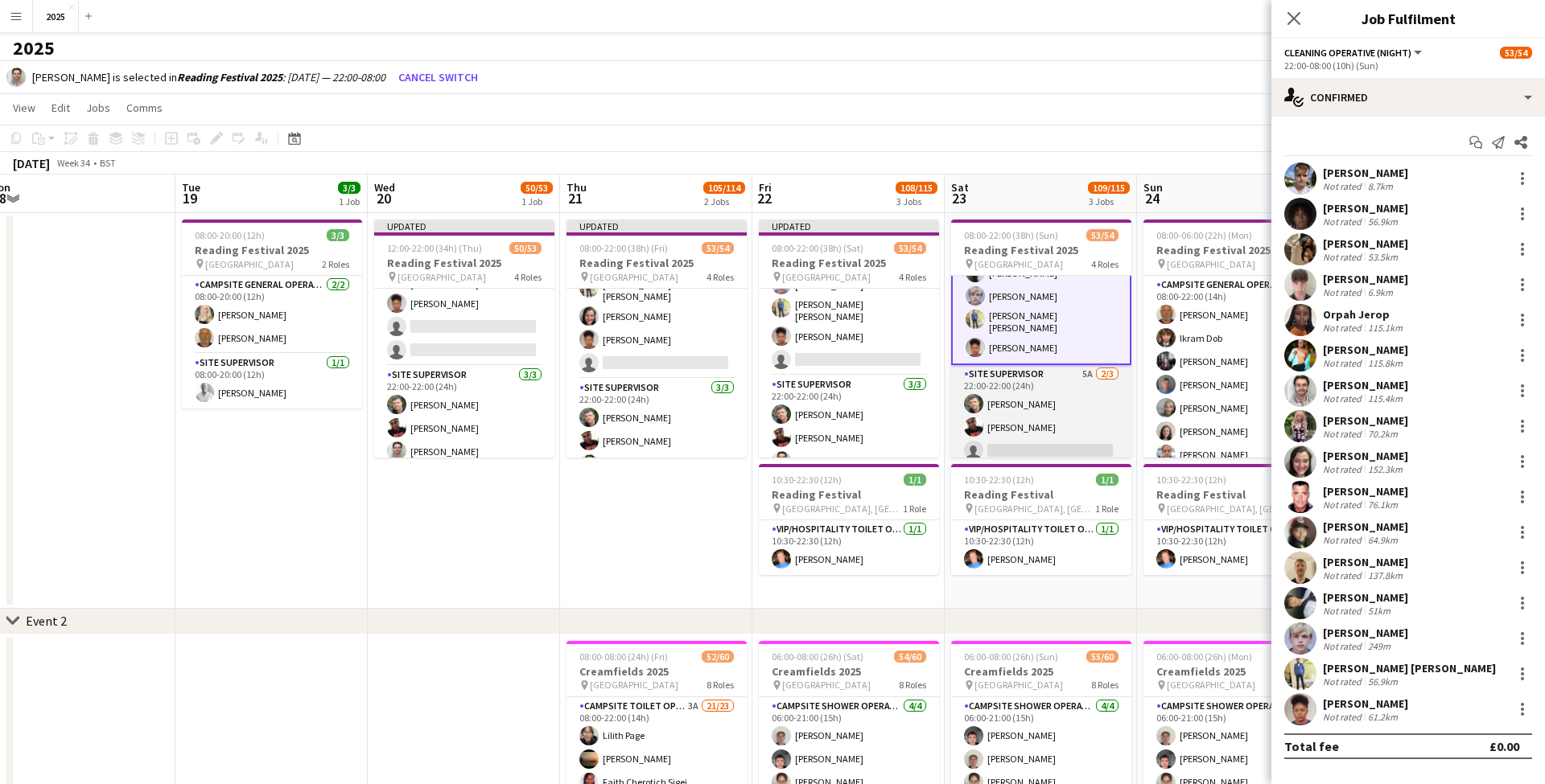
scroll to position [1206, 0]
click at [1027, 445] on app-card-role "Site Supervisor 5A 2/3 22:00-22:00 (24h) Steve McDougall Jade Andrews - Lewis s…" at bounding box center [1041, 416] width 180 height 101
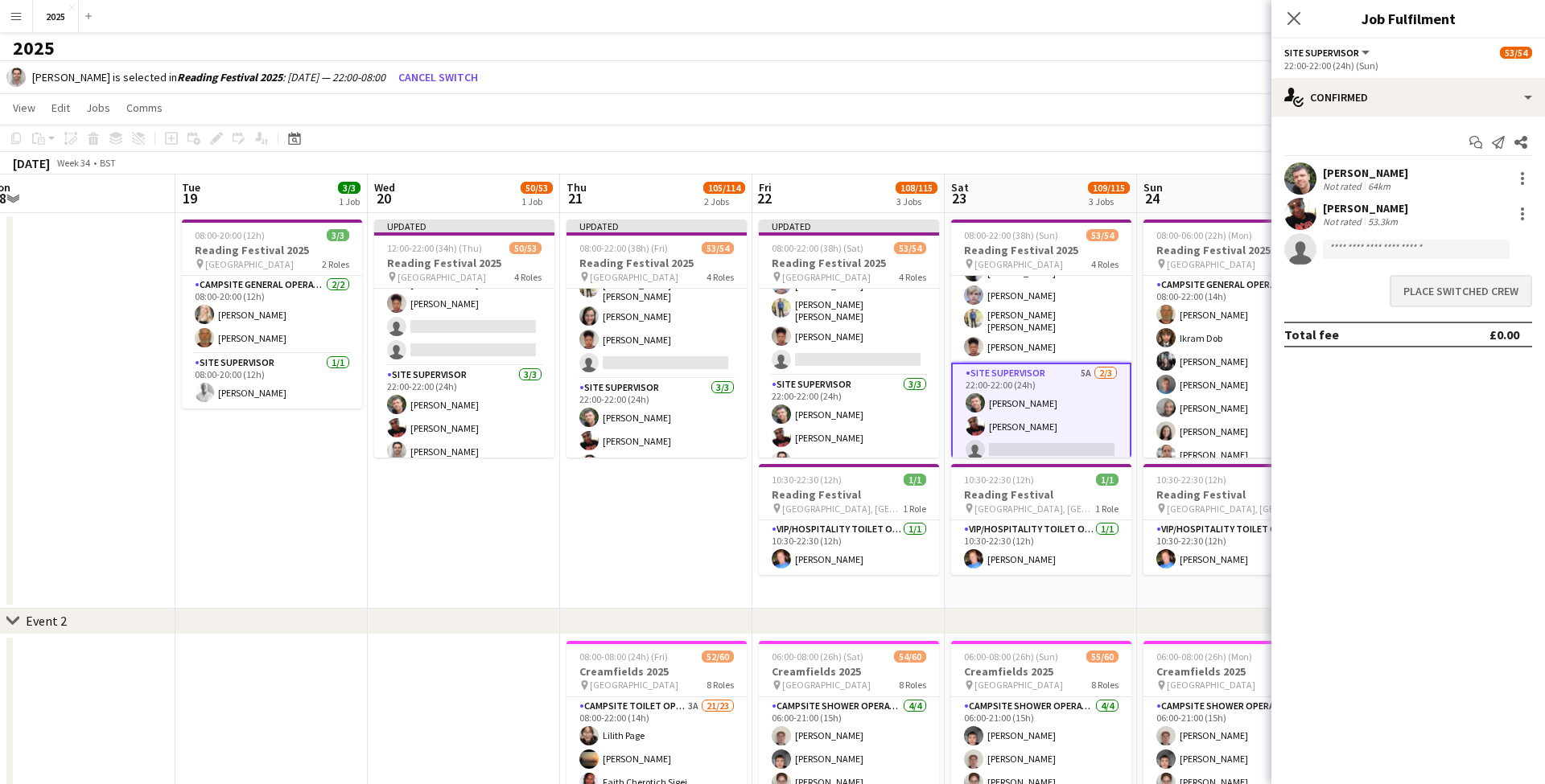
click at [1475, 293] on button "Place switched crew" at bounding box center [1461, 291] width 143 height 32
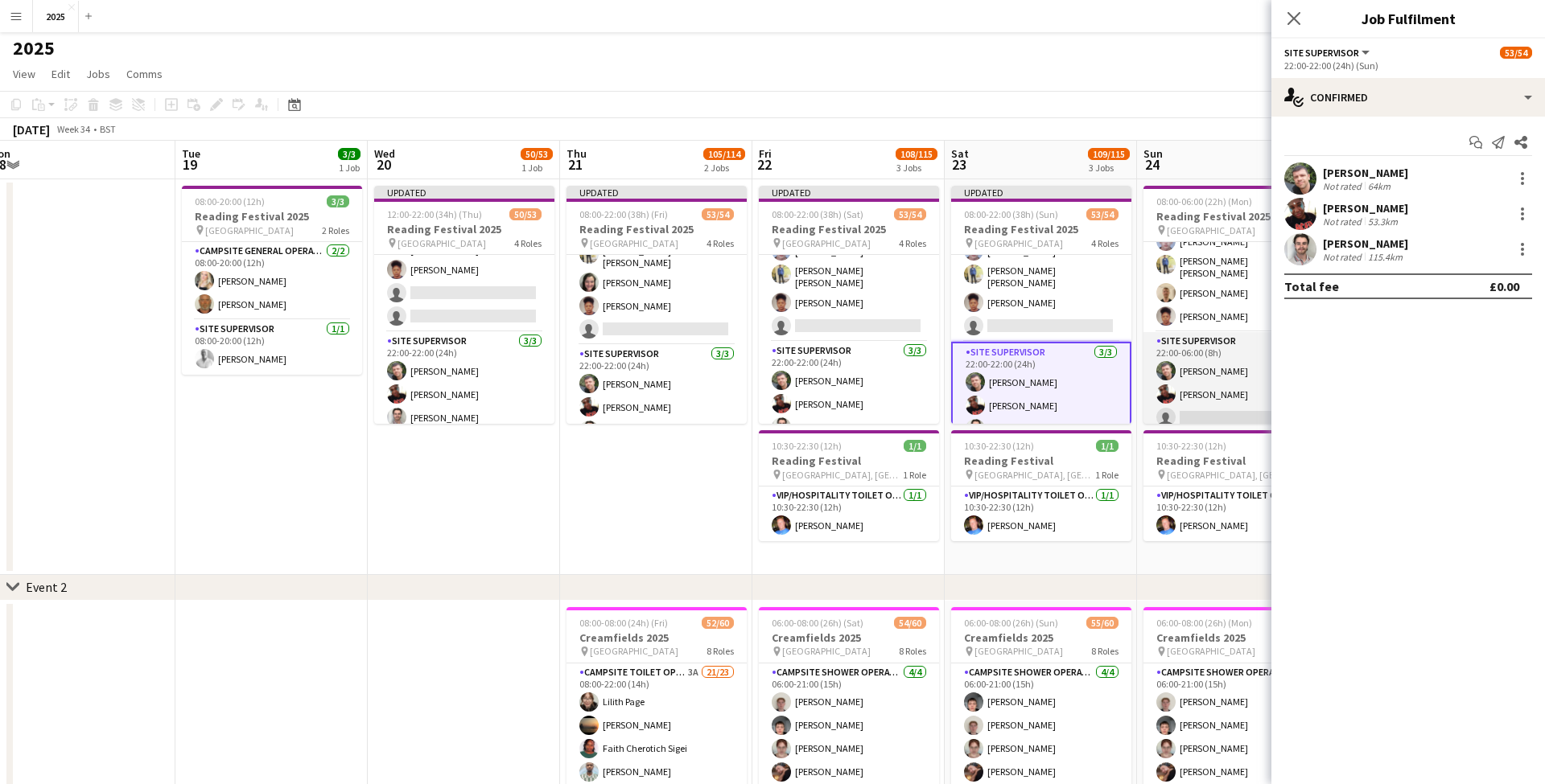
scroll to position [1141, 0]
click at [1217, 347] on app-card-role "Cleaning Operative (NIGHT) 16/16 22:00-06:00 (8h) Mya Brown-George Iyasu Amanue…" at bounding box center [1233, 189] width 180 height 409
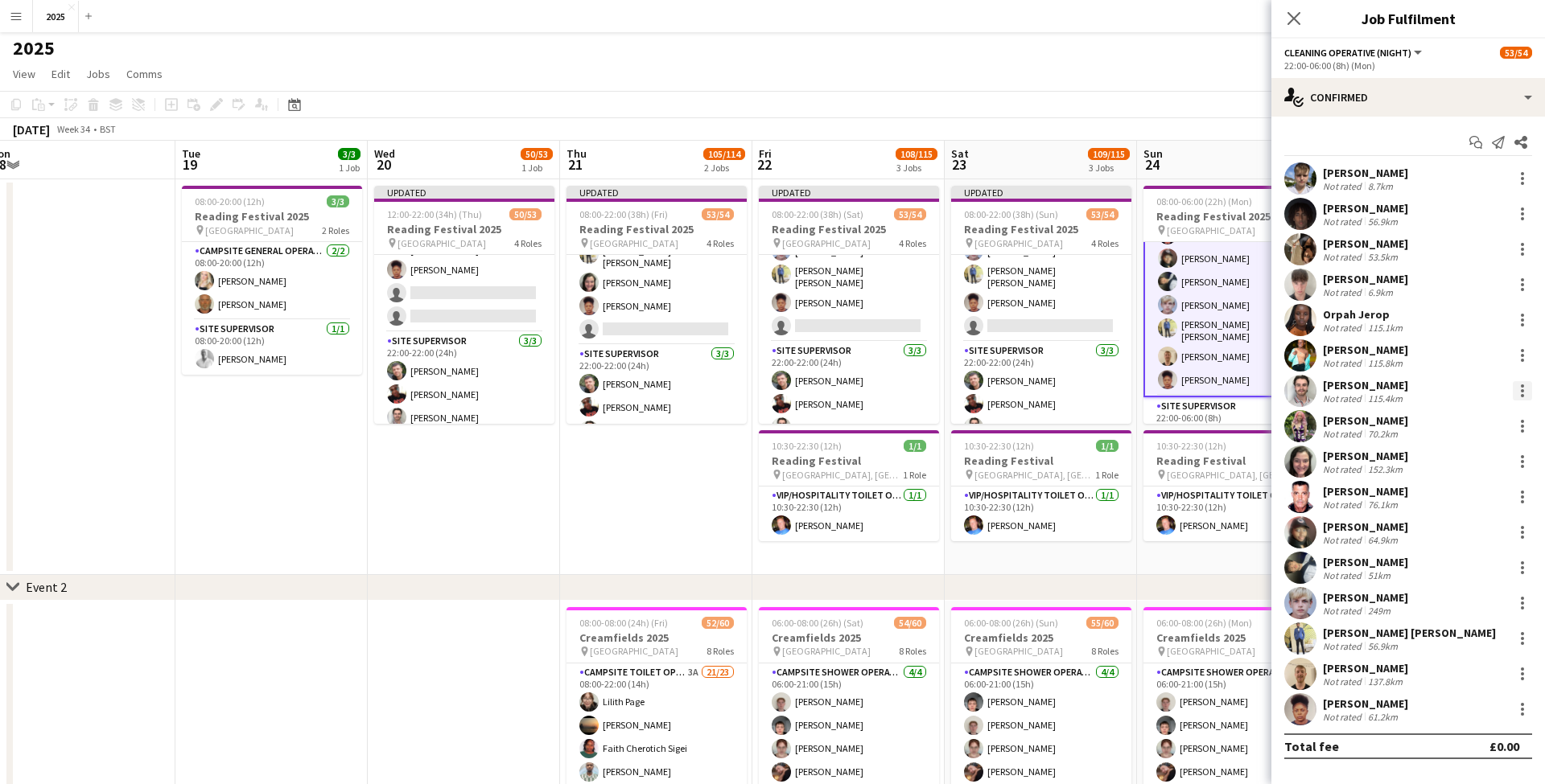
click at [1525, 393] on div at bounding box center [1522, 391] width 20 height 20
click at [1449, 462] on span "Switch crew" at bounding box center [1453, 459] width 68 height 14
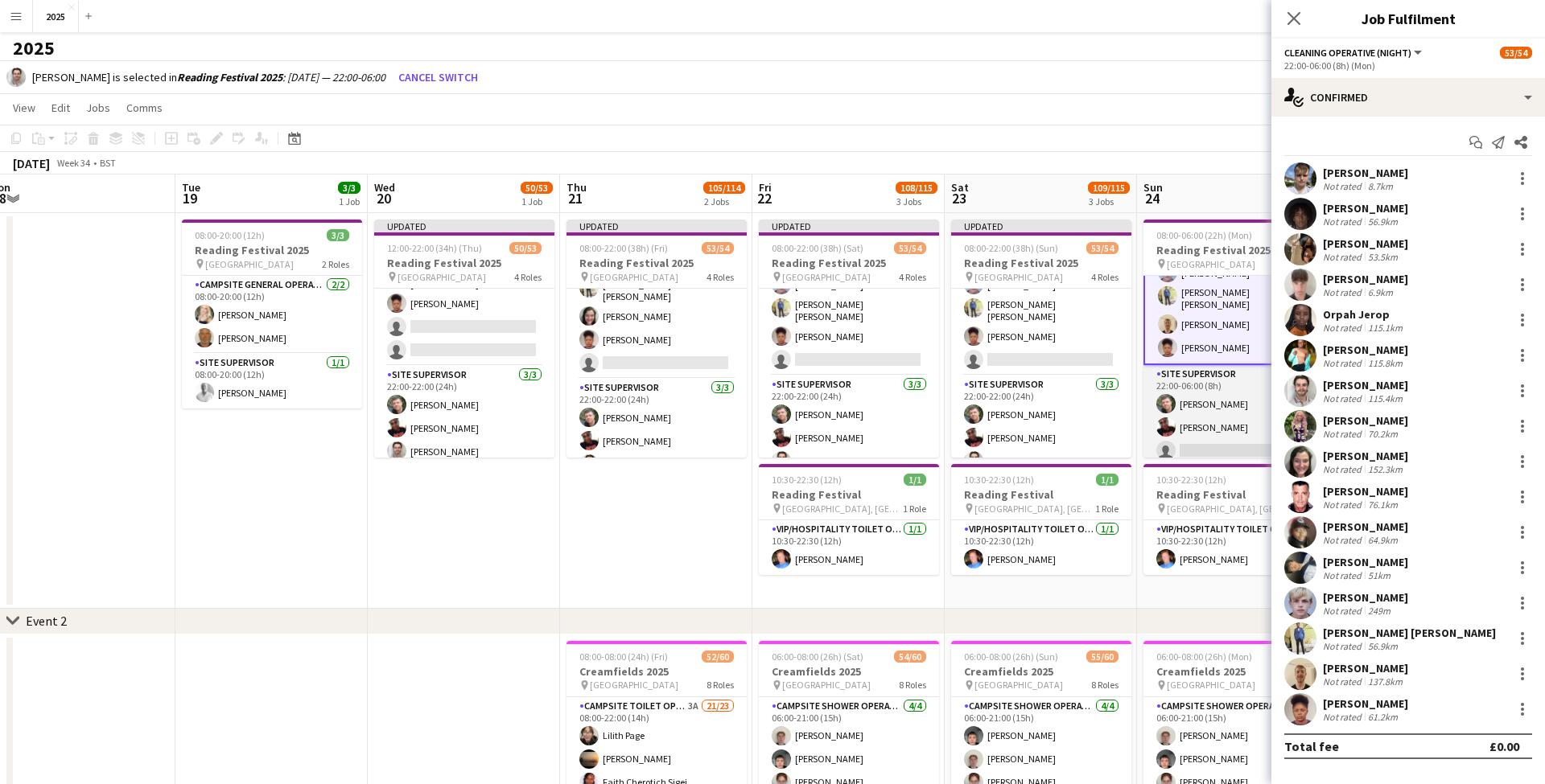
scroll to position [1206, 0]
click at [1188, 445] on app-card-role "Site Supervisor 2A 2/3 22:00-06:00 (8h) Steve McDougall Jade Andrews - Lewis si…" at bounding box center [1233, 416] width 180 height 101
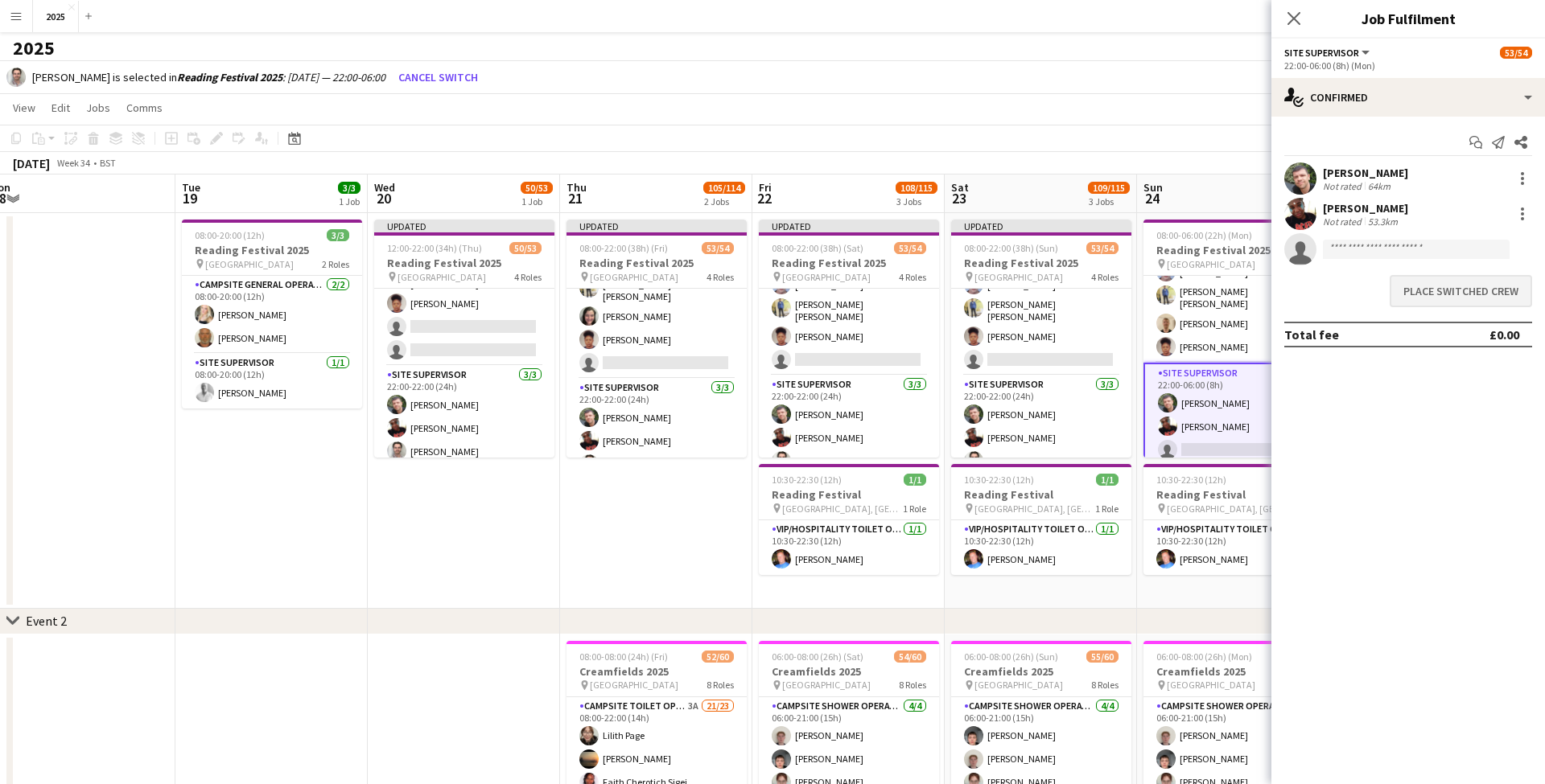
click at [1457, 291] on button "Place switched crew" at bounding box center [1461, 291] width 143 height 32
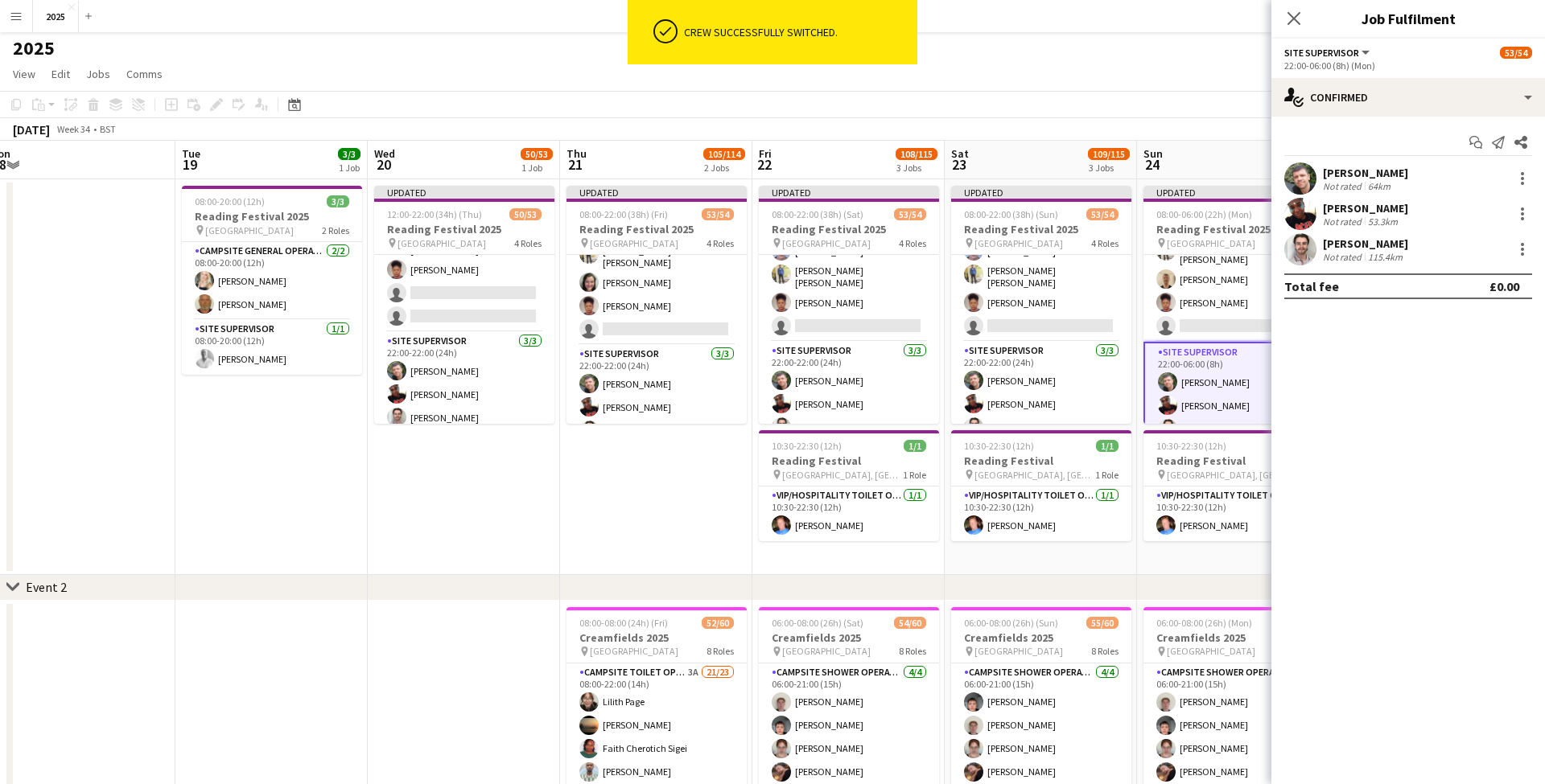
scroll to position [3, 0]
click at [1291, 13] on icon "Close pop-in" at bounding box center [1293, 18] width 15 height 15
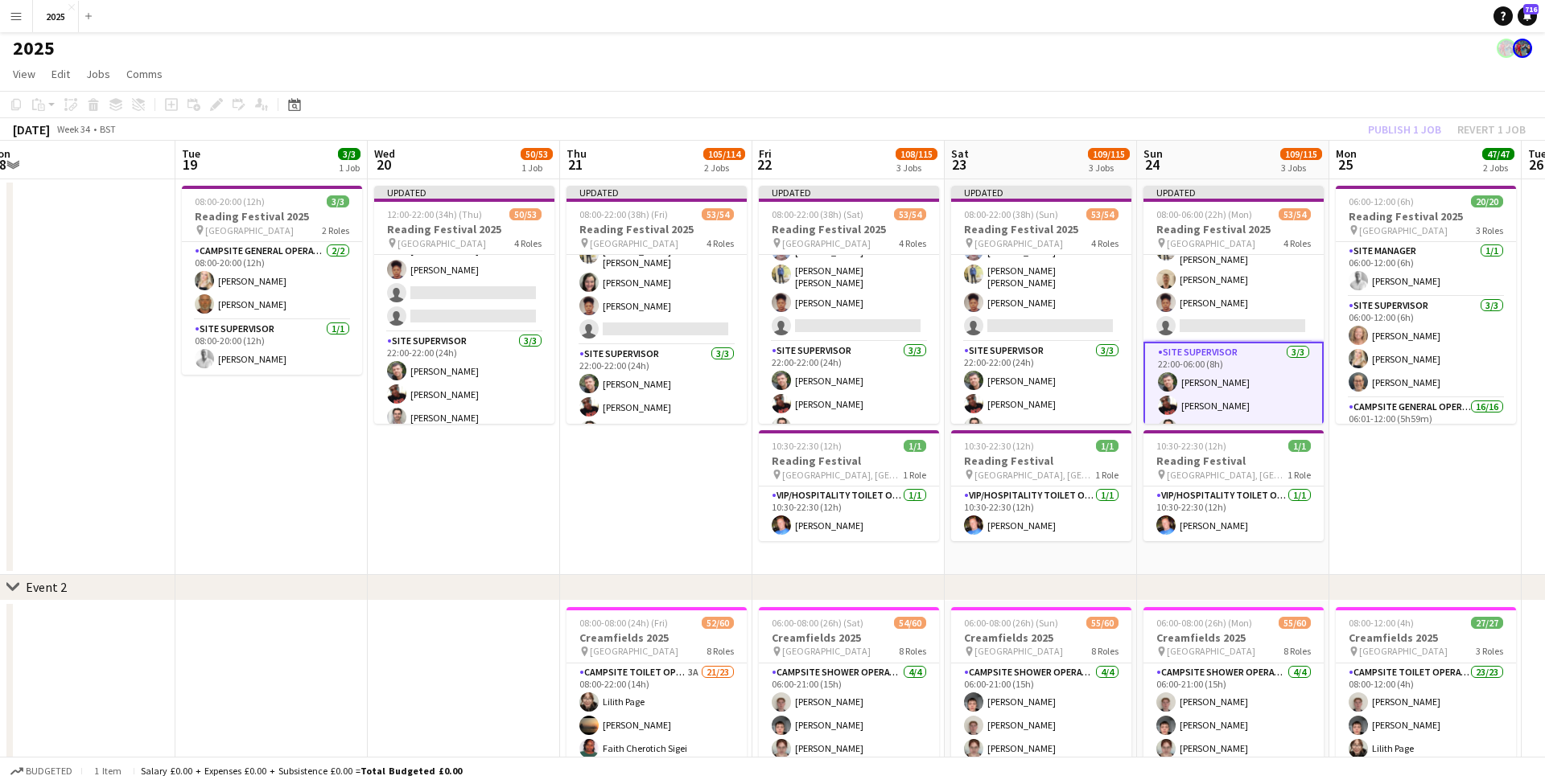
click at [1398, 462] on app-date-cell "06:00-12:00 (6h) 20/20 Reading Festival 2025 pin Richfield Avenue 3 Roles Site …" at bounding box center [1425, 377] width 192 height 396
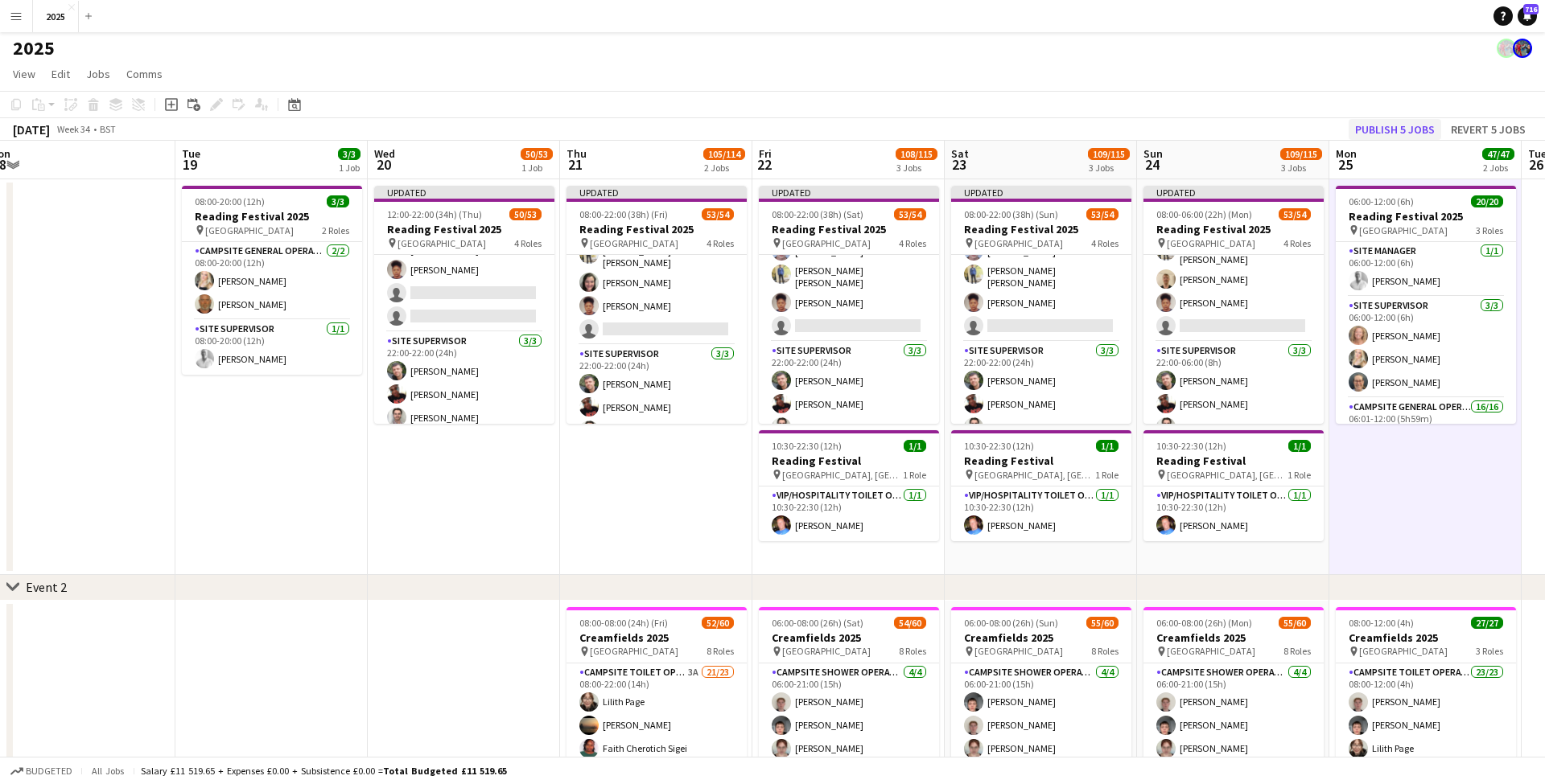
click at [1383, 132] on button "Publish 5 jobs" at bounding box center [1395, 129] width 93 height 21
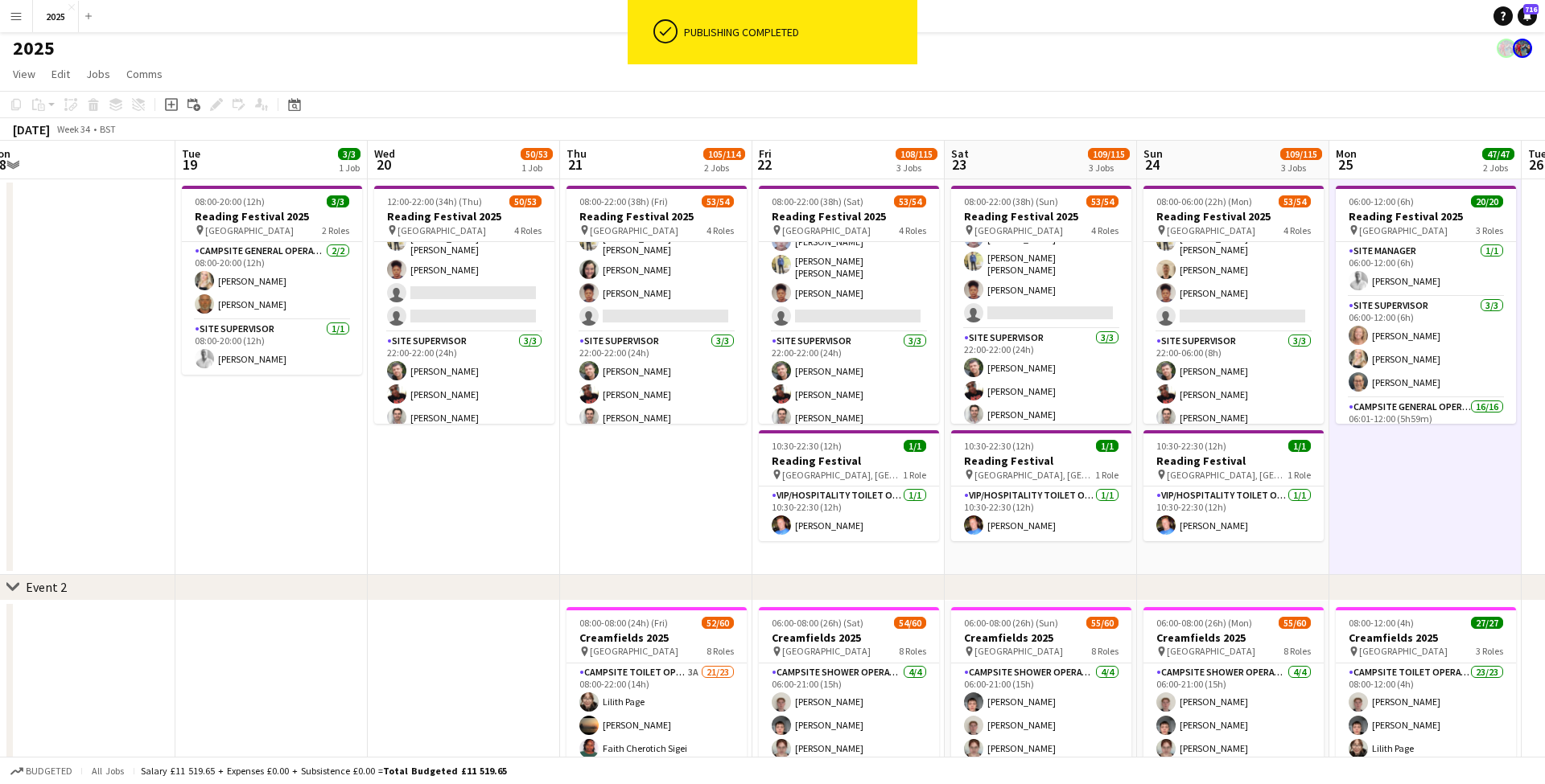
scroll to position [1203, 0]
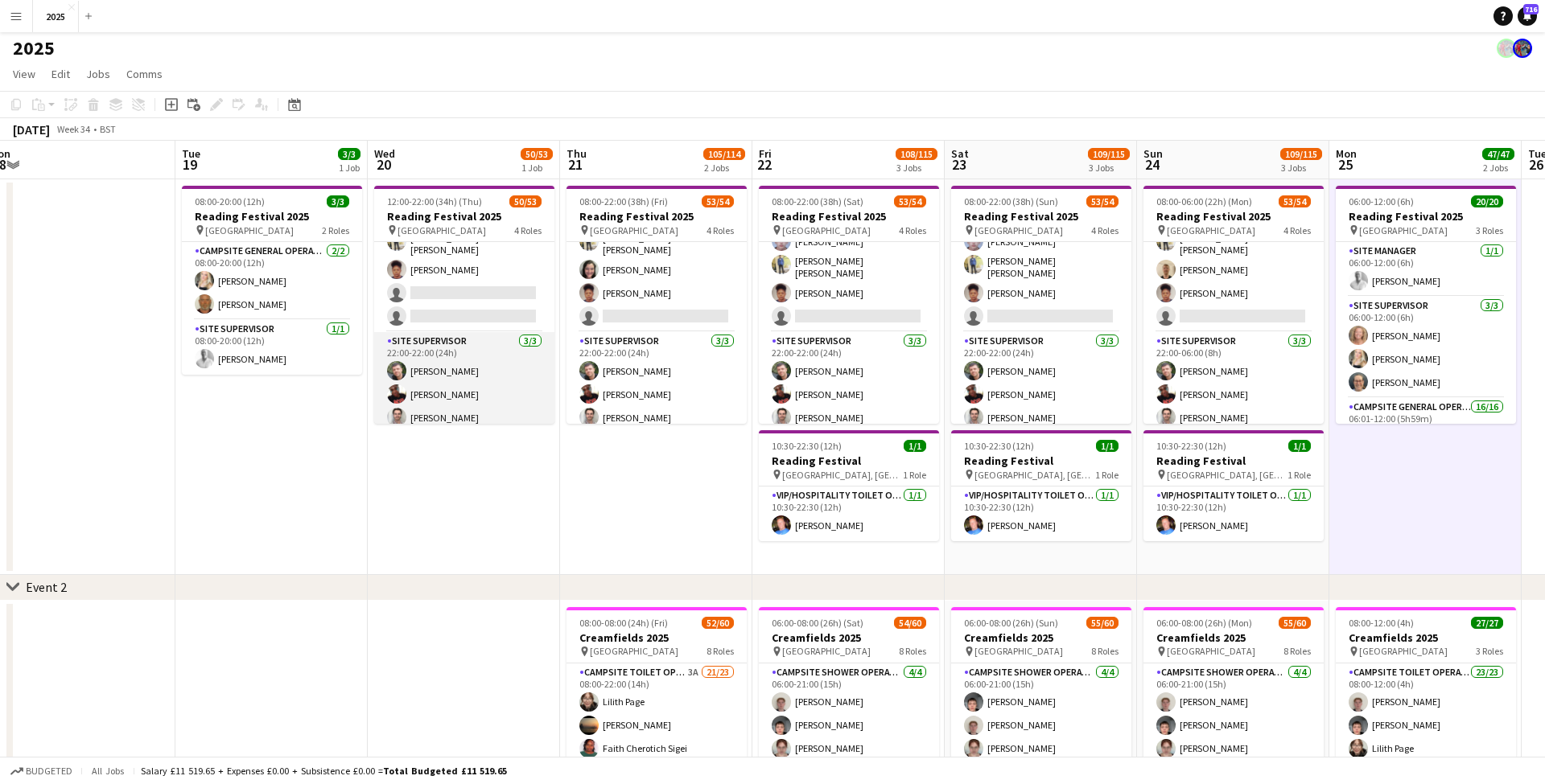
click at [432, 409] on app-card-role "Site Supervisor 3/3 22:00-22:00 (24h) Steve McDougall Jade Andrews - Lewis Jack…" at bounding box center [464, 382] width 180 height 101
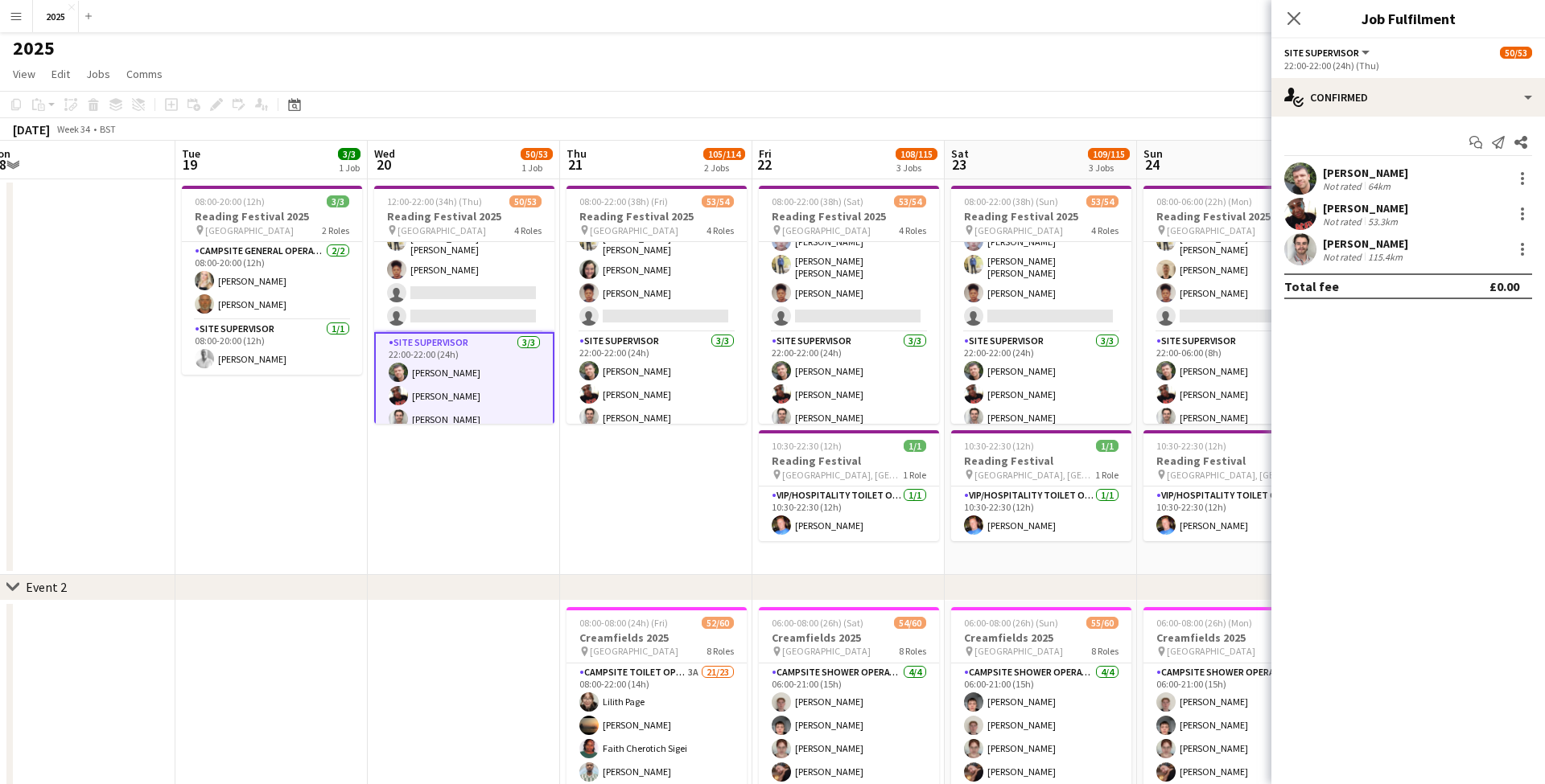
click at [1406, 252] on div "Jack Kenyon Not rated 115.4km" at bounding box center [1408, 250] width 274 height 32
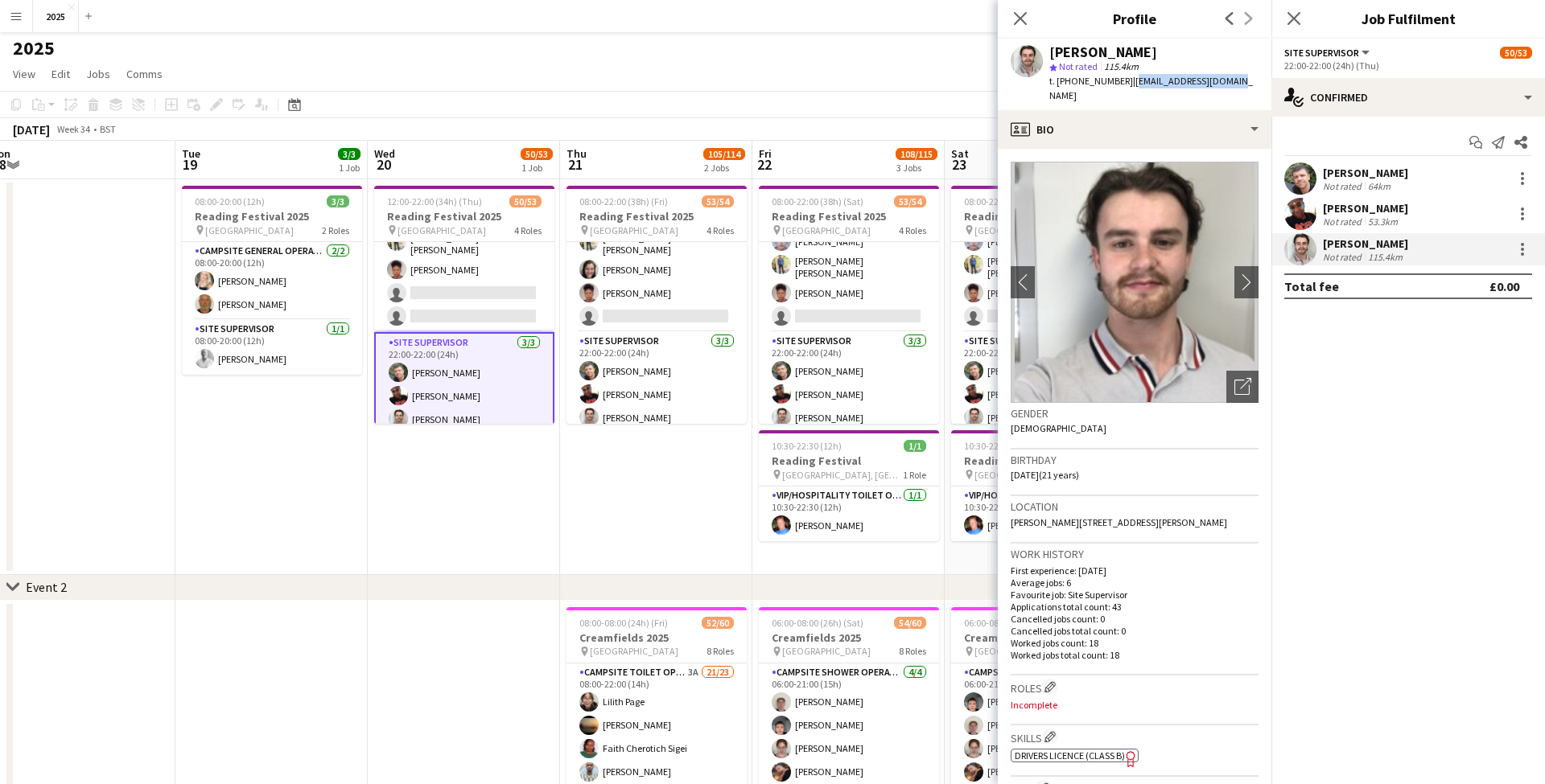
drag, startPoint x: 1230, startPoint y: 84, endPoint x: 1124, endPoint y: 83, distance: 106.0
click at [1124, 83] on div "Jack Kenyon star Not rated 115.4km t. +447452810336 | kenyonjack4@gmail.com" at bounding box center [1135, 74] width 274 height 71
drag, startPoint x: 1120, startPoint y: 82, endPoint x: 1072, endPoint y: 83, distance: 48.0
click at [1072, 83] on span "t. +447452810336" at bounding box center [1090, 81] width 83 height 12
drag, startPoint x: 1231, startPoint y: 506, endPoint x: 1186, endPoint y: 505, distance: 45.0
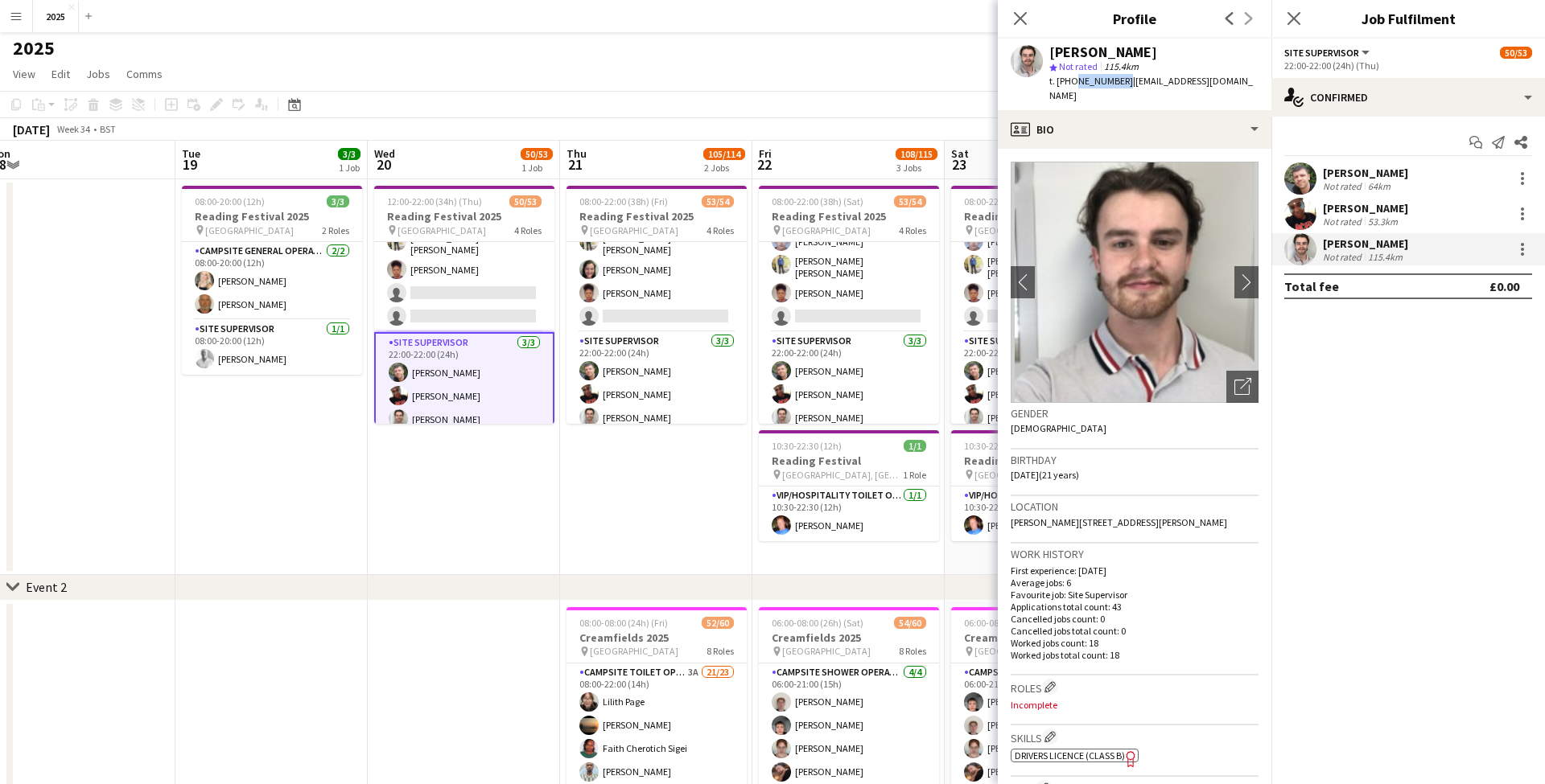
click at [1186, 505] on div "Location Milton Road, 58 MILTON ROAD, Eastbourne, BN21 1SS" at bounding box center [1135, 519] width 248 height 47
click at [1298, 23] on icon at bounding box center [1293, 18] width 15 height 15
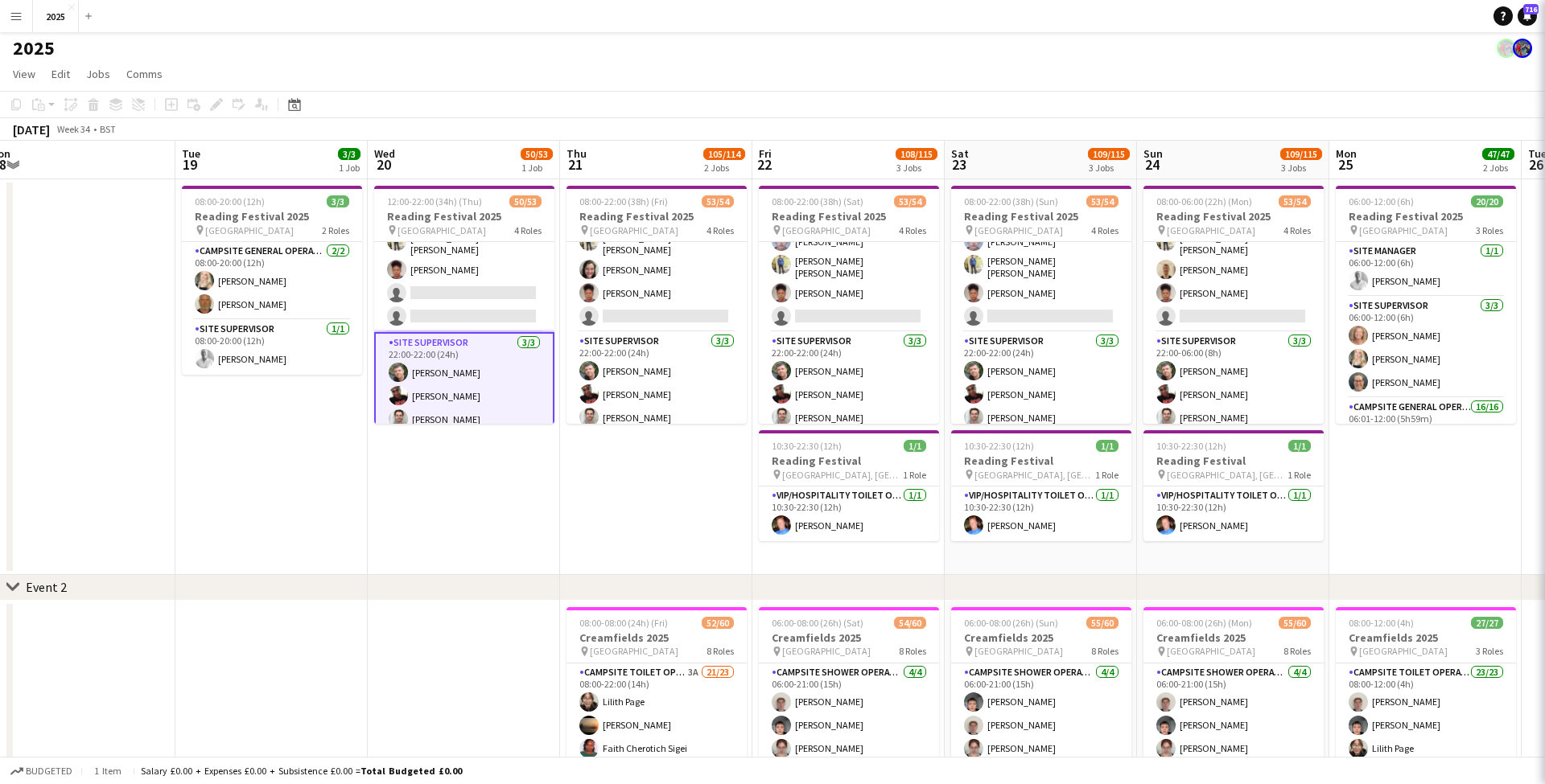
click at [1544, 23] on icon at bounding box center [1567, 18] width 15 height 15
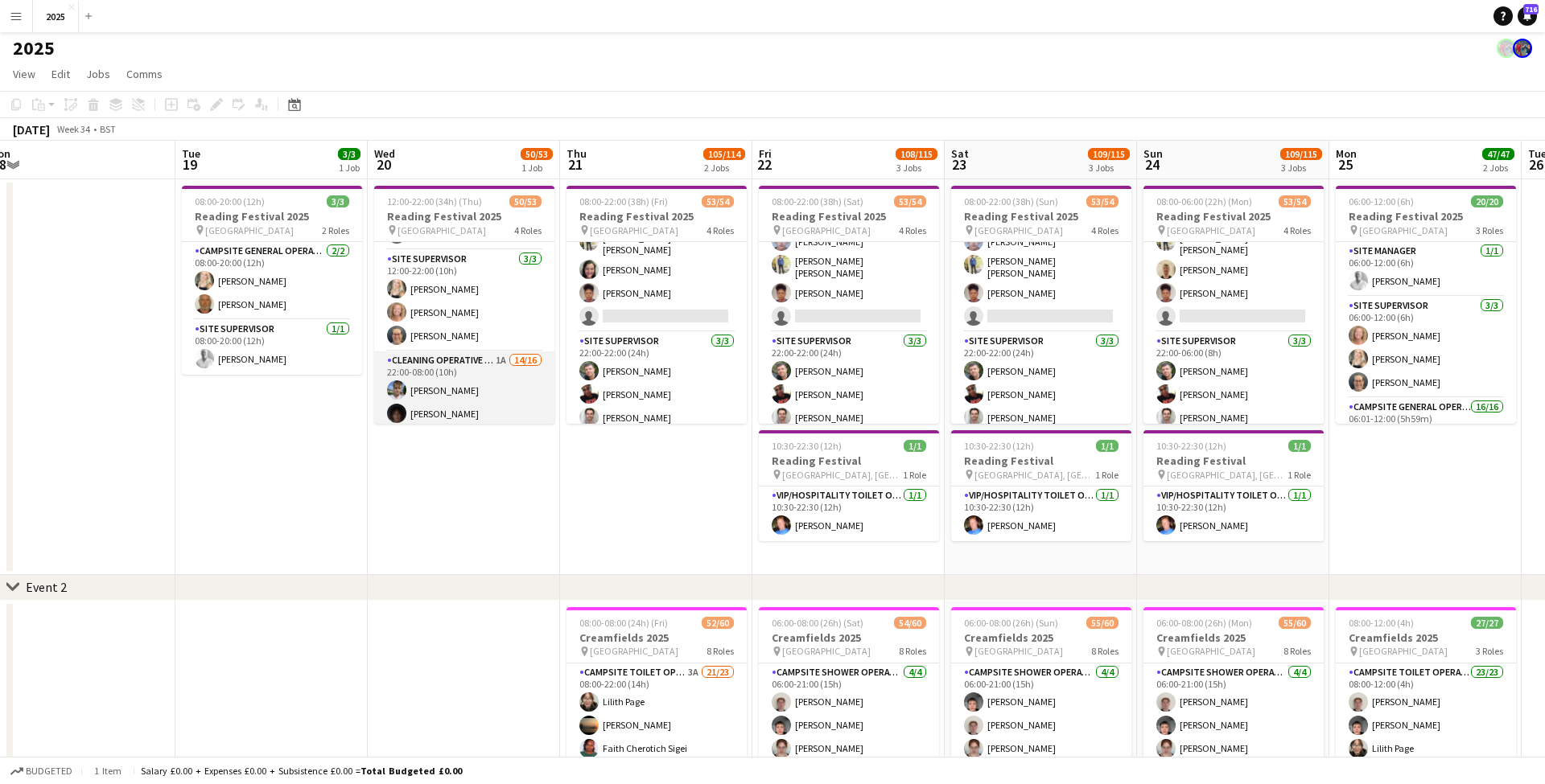
scroll to position [824, 0]
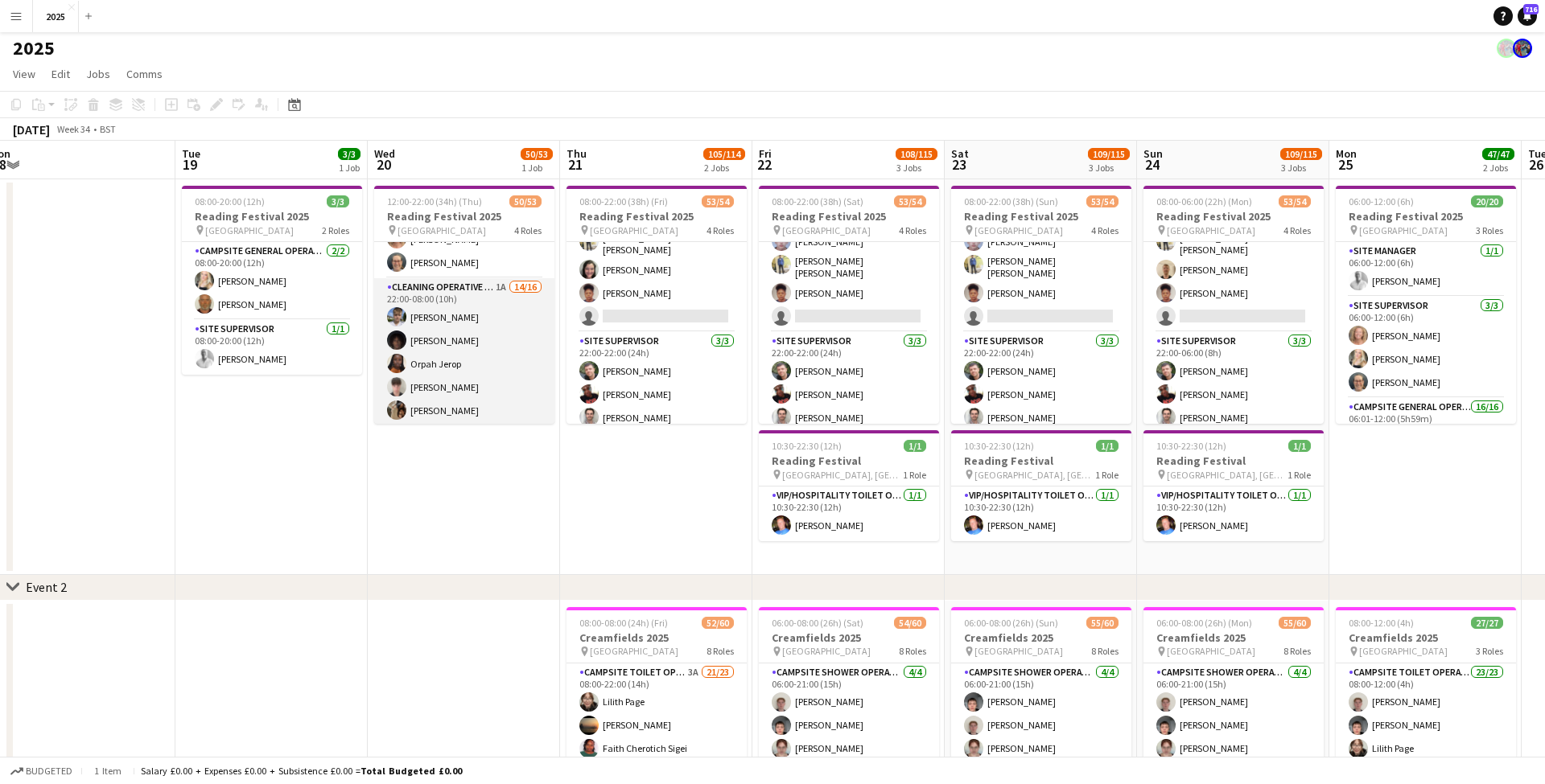
click at [499, 369] on app-card-role "Cleaning Operative (NIGHT) 1A 14/16 22:00-08:00 (10h) Mya Brown-George Iyasu Am…" at bounding box center [464, 483] width 180 height 409
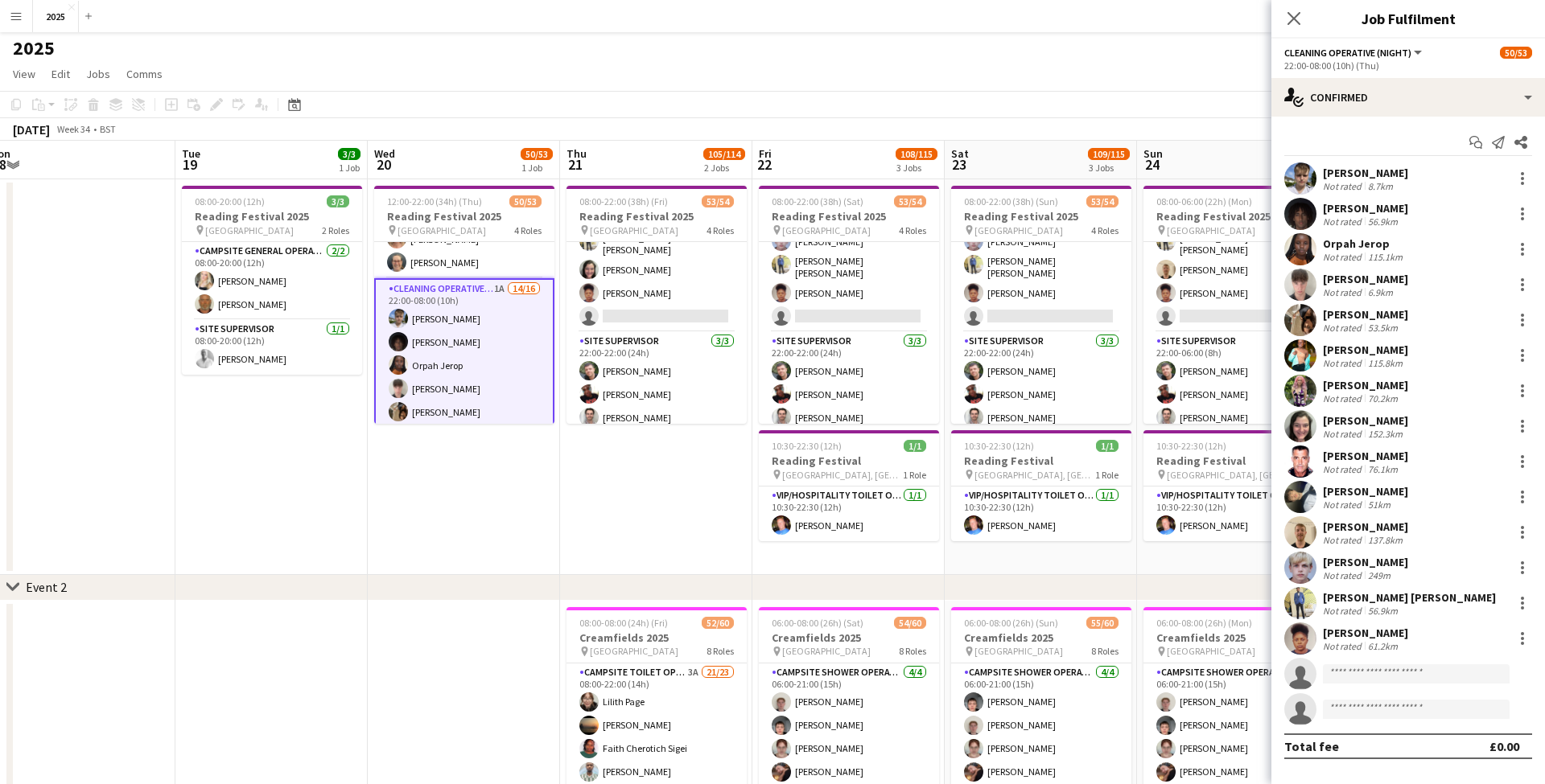
click at [1381, 383] on div "[PERSON_NAME]" at bounding box center [1365, 385] width 85 height 14
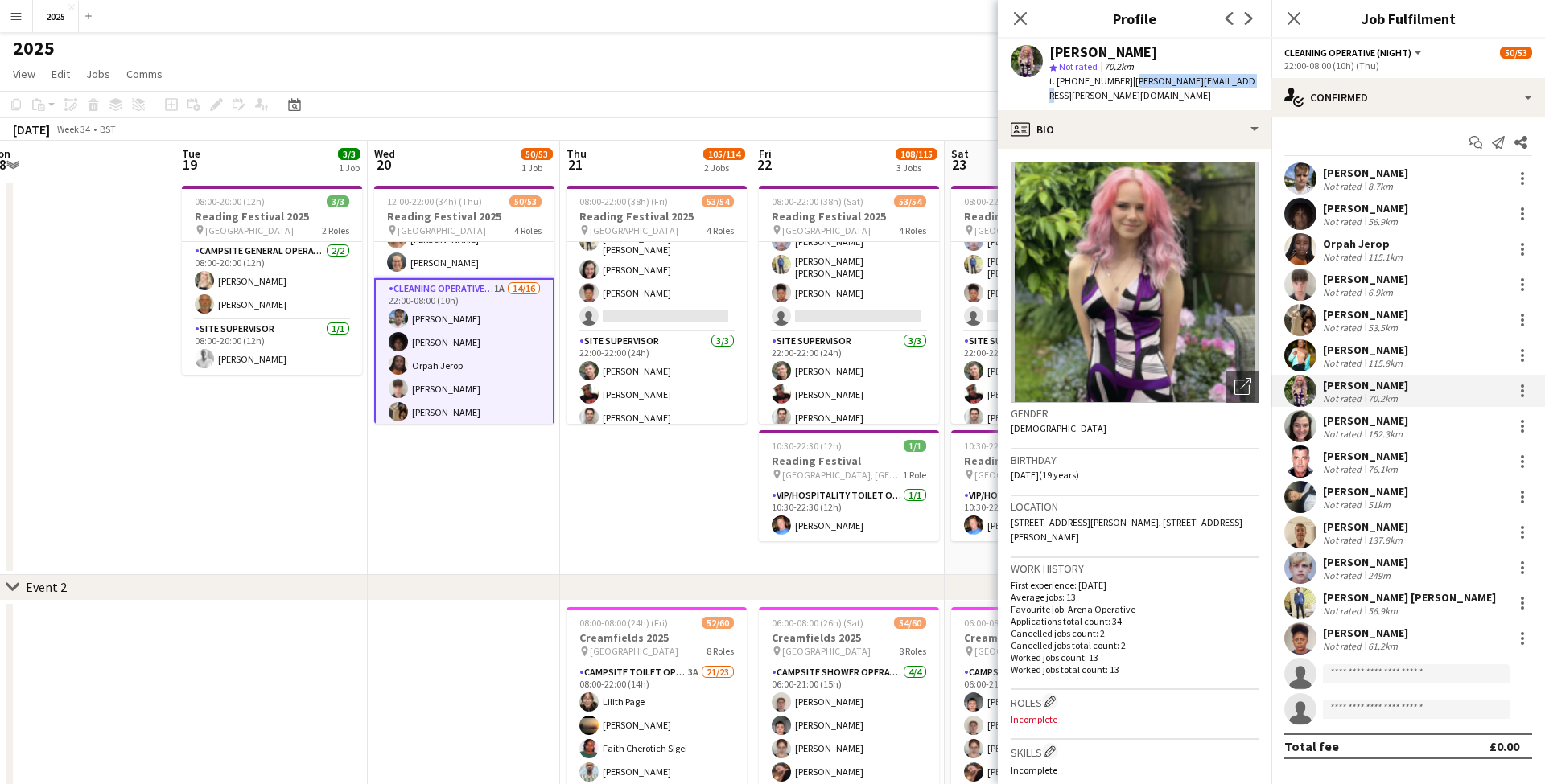
drag, startPoint x: 1234, startPoint y: 82, endPoint x: 1126, endPoint y: 82, distance: 108.0
click at [1126, 82] on div "Amelia Rimer star Not rated 70.2km t. +447930221434 | amelia.rimer@icloud.com" at bounding box center [1135, 74] width 274 height 71
drag, startPoint x: 1118, startPoint y: 83, endPoint x: 1069, endPoint y: 81, distance: 49.0
click at [1069, 81] on span "t. +447930221434" at bounding box center [1090, 81] width 83 height 12
drag, startPoint x: 1235, startPoint y: 506, endPoint x: 1201, endPoint y: 507, distance: 34.0
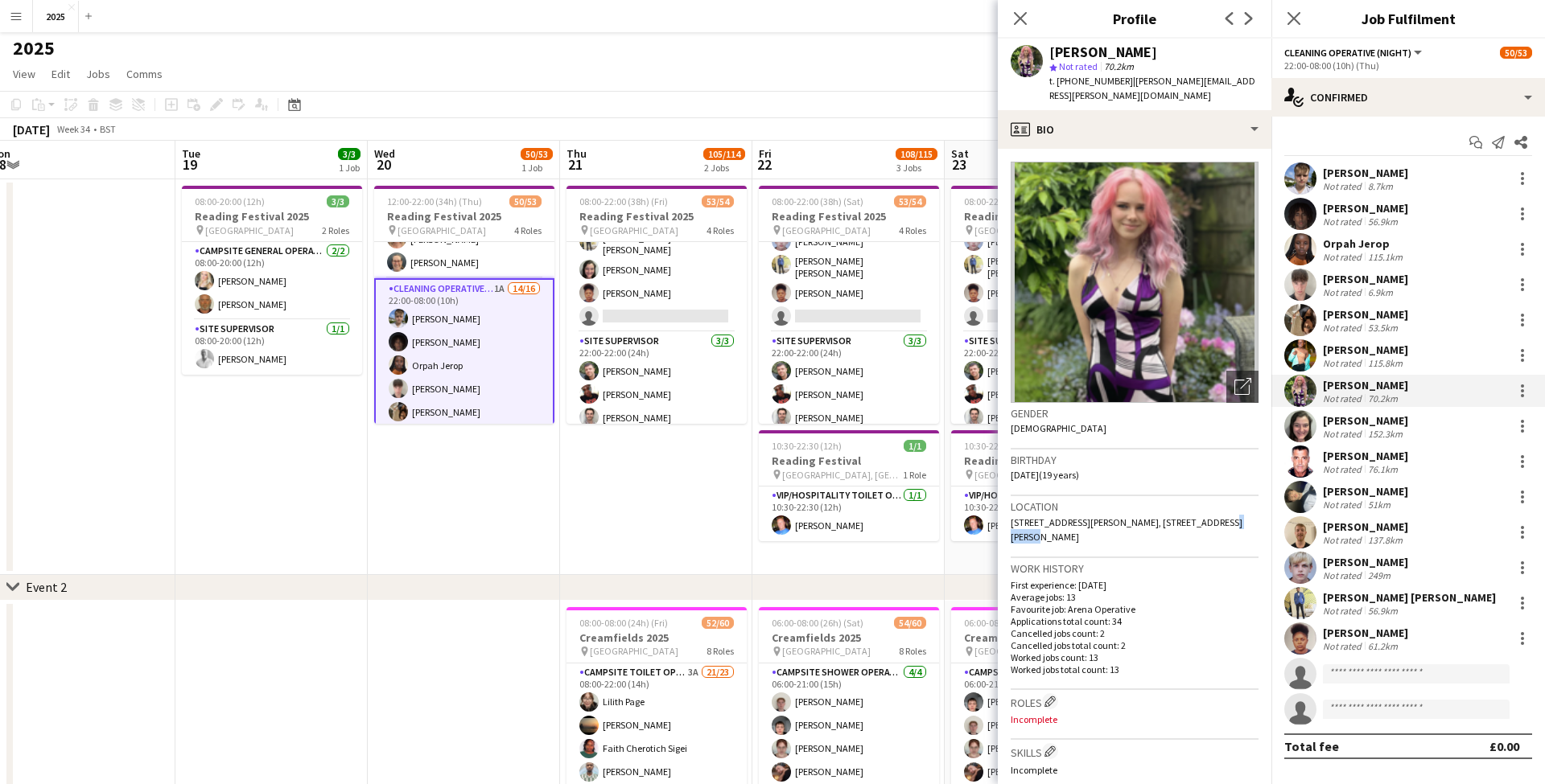
click at [1201, 507] on div "Location 75 Murray Avenue, 75 Murray Avenue, Bromley, BR1 3DJ" at bounding box center [1135, 527] width 248 height 62
click at [1352, 428] on div "Not rated" at bounding box center [1343, 434] width 42 height 12
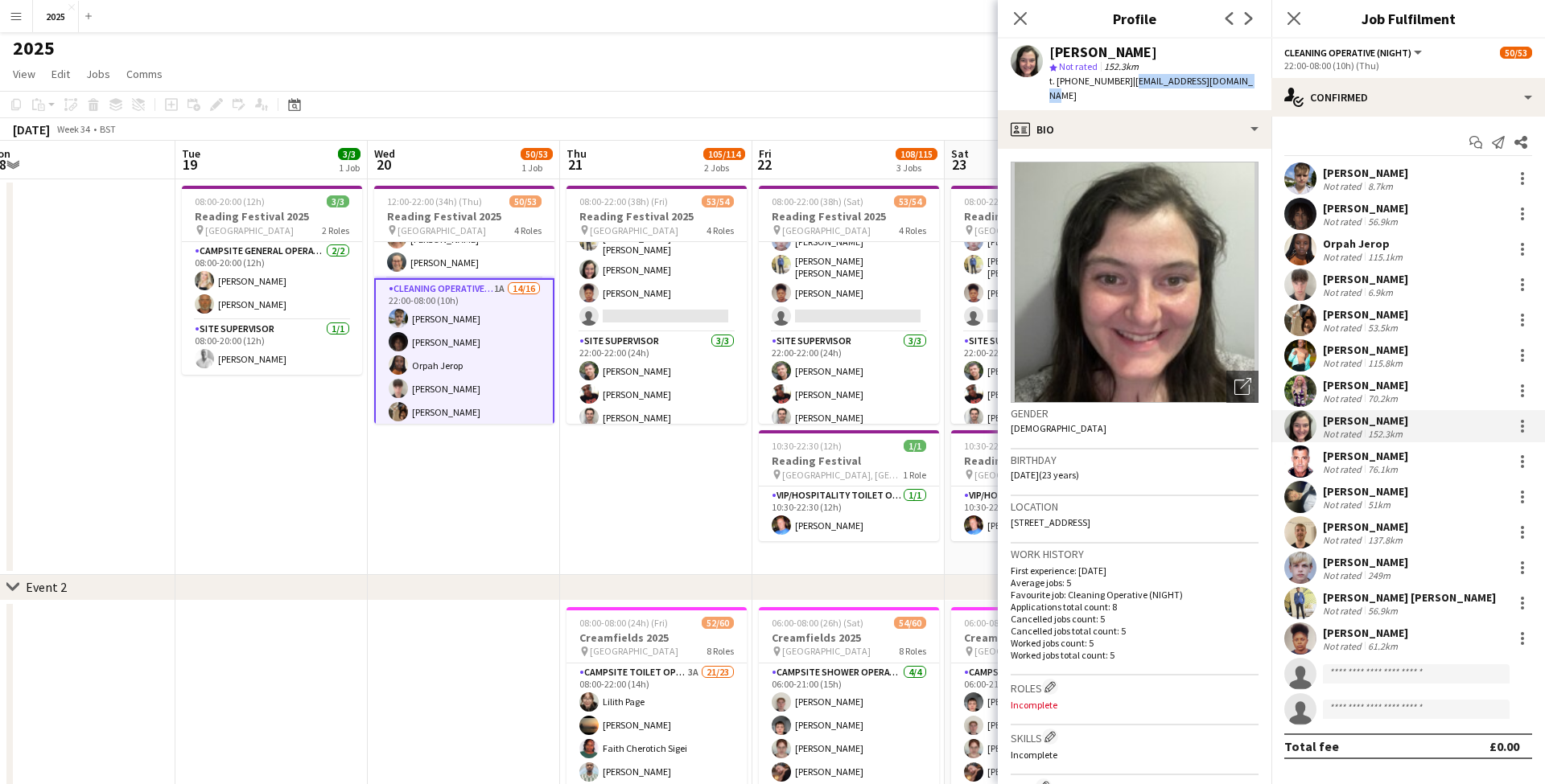
drag, startPoint x: 1237, startPoint y: 79, endPoint x: 1125, endPoint y: 83, distance: 112.1
click at [1125, 83] on div "Charlie Latimer Camilleri star Not rated 152.3km t. +447484762683 | charlielatt…" at bounding box center [1135, 74] width 274 height 71
drag, startPoint x: 1072, startPoint y: 83, endPoint x: 1121, endPoint y: 83, distance: 49.0
click at [1121, 83] on div "t. +447484762683 | charlielatts@outlook.com" at bounding box center [1153, 88] width 209 height 29
drag, startPoint x: 1135, startPoint y: 507, endPoint x: 1176, endPoint y: 509, distance: 41.0
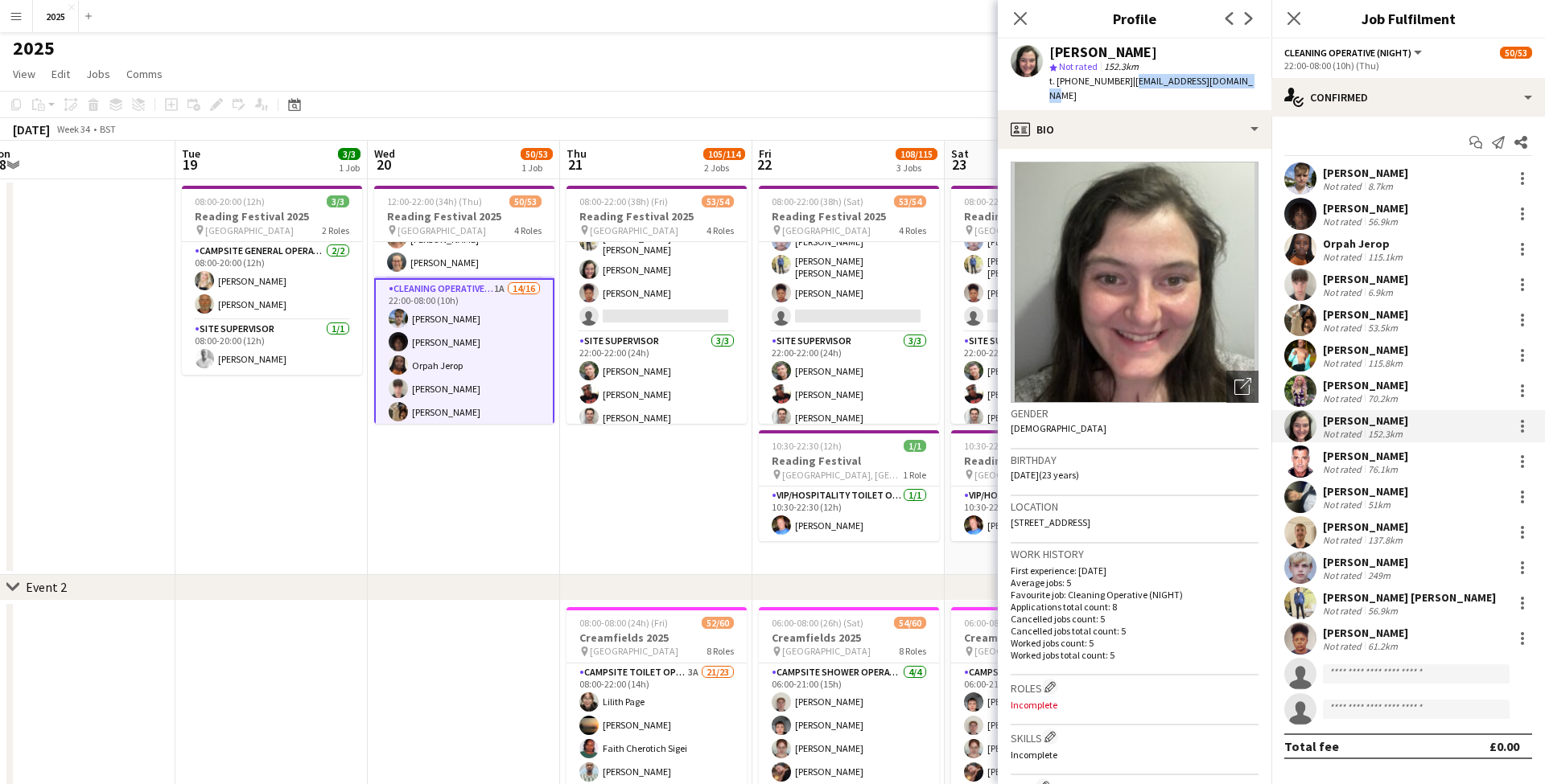
click at [1176, 509] on div "Location London Road, Clacton-on-Sea, CO16 9QX" at bounding box center [1135, 519] width 248 height 47
click at [1351, 461] on div "[PERSON_NAME]" at bounding box center [1365, 455] width 85 height 14
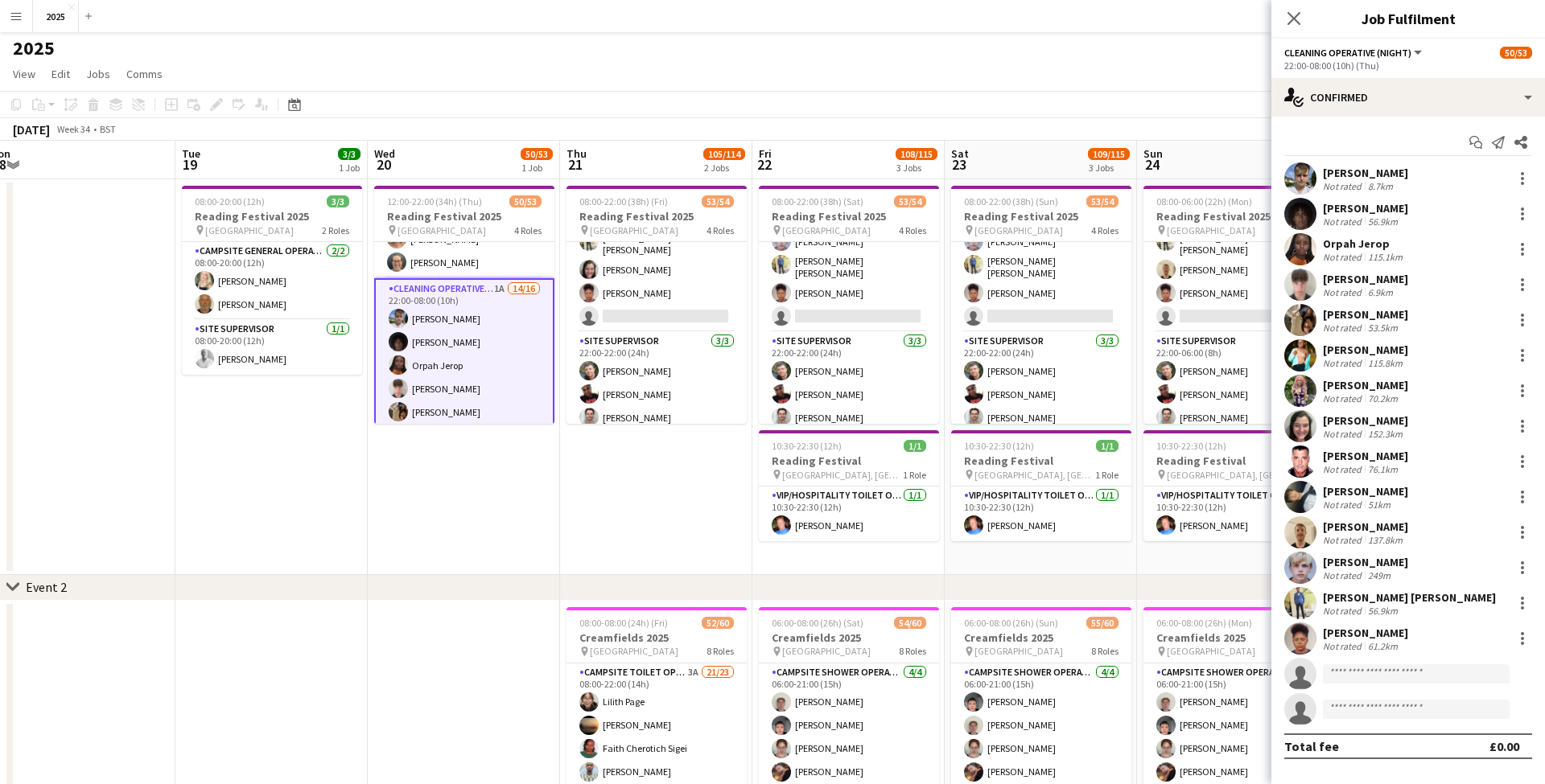
click at [1365, 467] on div "76.1km" at bounding box center [1383, 469] width 37 height 12
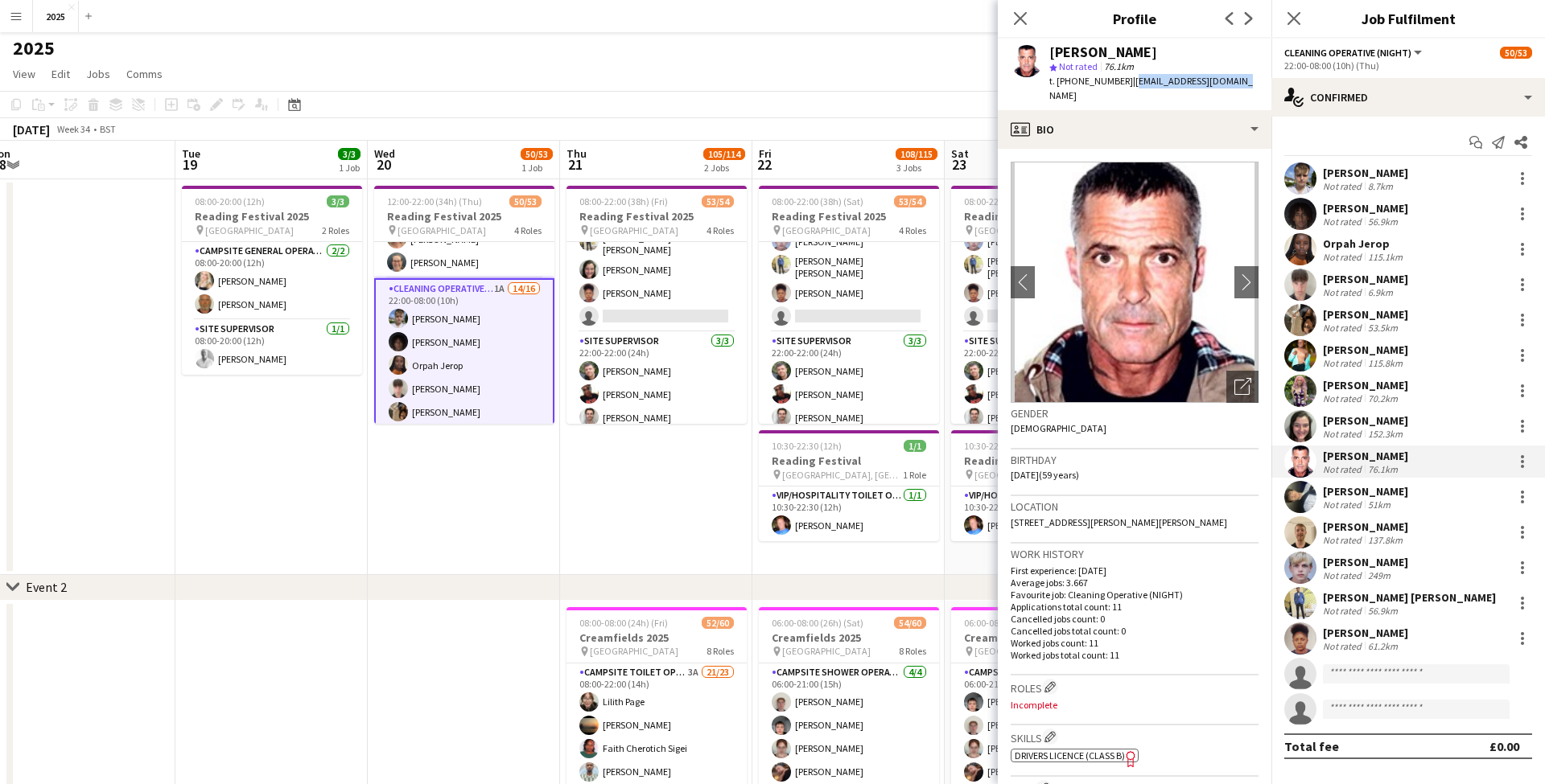
drag, startPoint x: 1228, startPoint y: 79, endPoint x: 1126, endPoint y: 78, distance: 102.0
click at [1126, 78] on div "Trevor Paviour star Not rated 76.1km t. +447548228350 | trev.paviour@gmail.com" at bounding box center [1135, 74] width 274 height 71
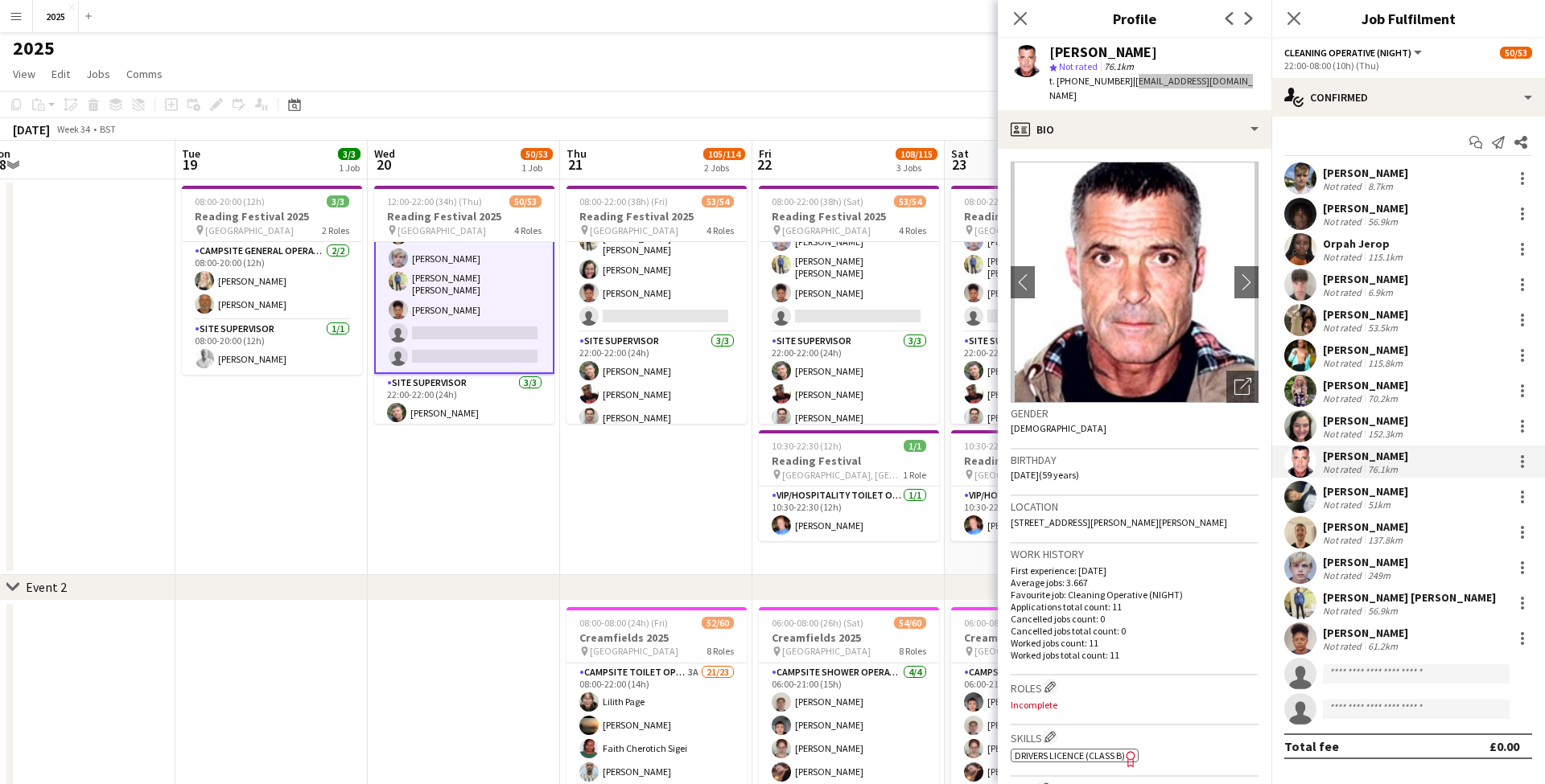
scroll to position [1176, 0]
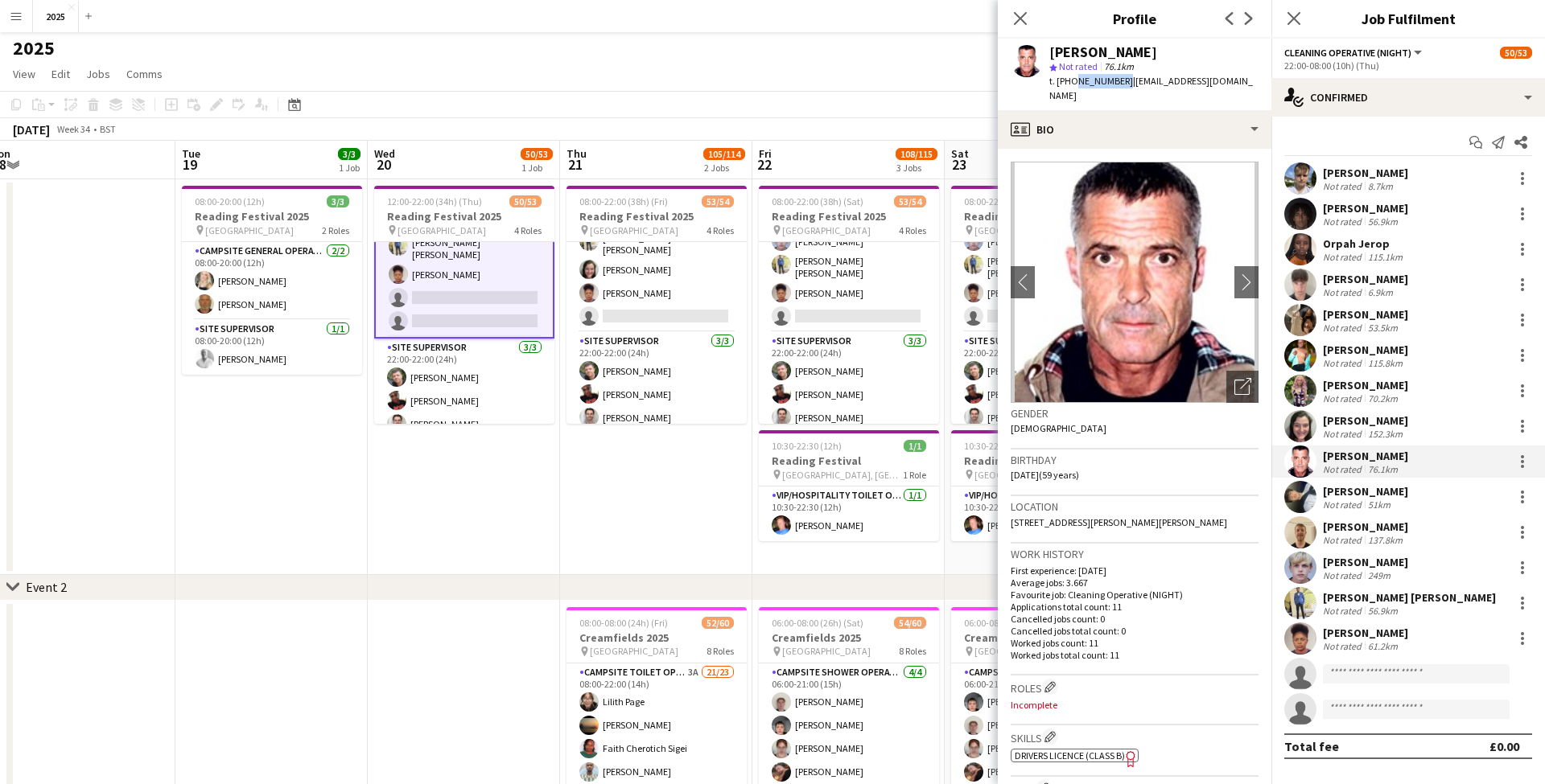
drag, startPoint x: 1119, startPoint y: 82, endPoint x: 1072, endPoint y: 82, distance: 47.0
click at [1072, 82] on span "t. +447548228350" at bounding box center [1090, 81] width 83 height 12
drag, startPoint x: 1243, startPoint y: 506, endPoint x: 1206, endPoint y: 506, distance: 37.0
click at [1206, 506] on div "Location 5 Clarence Parade, 5 Clarence Parade, Southsea, PO5 3NU" at bounding box center [1135, 519] width 248 height 47
click at [1369, 499] on div "51km" at bounding box center [1379, 505] width 29 height 12
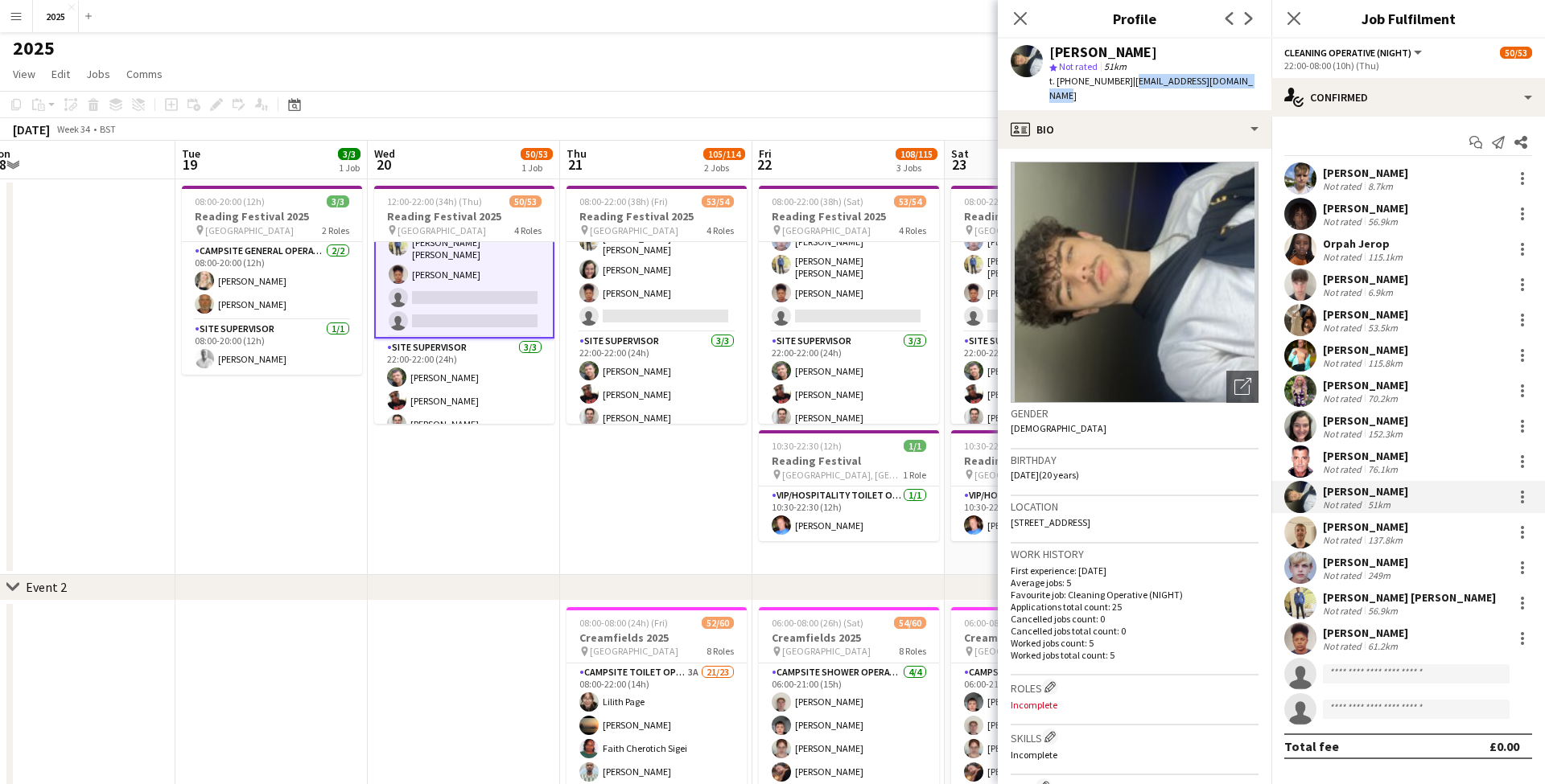
drag, startPoint x: 1249, startPoint y: 80, endPoint x: 1129, endPoint y: 83, distance: 120.0
click at [1129, 83] on div "Luis Prospero star Not rated 51km t. +4407359536638 | luisprospero123@icloud.com" at bounding box center [1135, 74] width 274 height 71
drag, startPoint x: 1072, startPoint y: 80, endPoint x: 1124, endPoint y: 83, distance: 52.1
click at [1124, 83] on span "t. +4407359536638" at bounding box center [1090, 81] width 83 height 12
drag, startPoint x: 1135, startPoint y: 509, endPoint x: 1169, endPoint y: 509, distance: 34.0
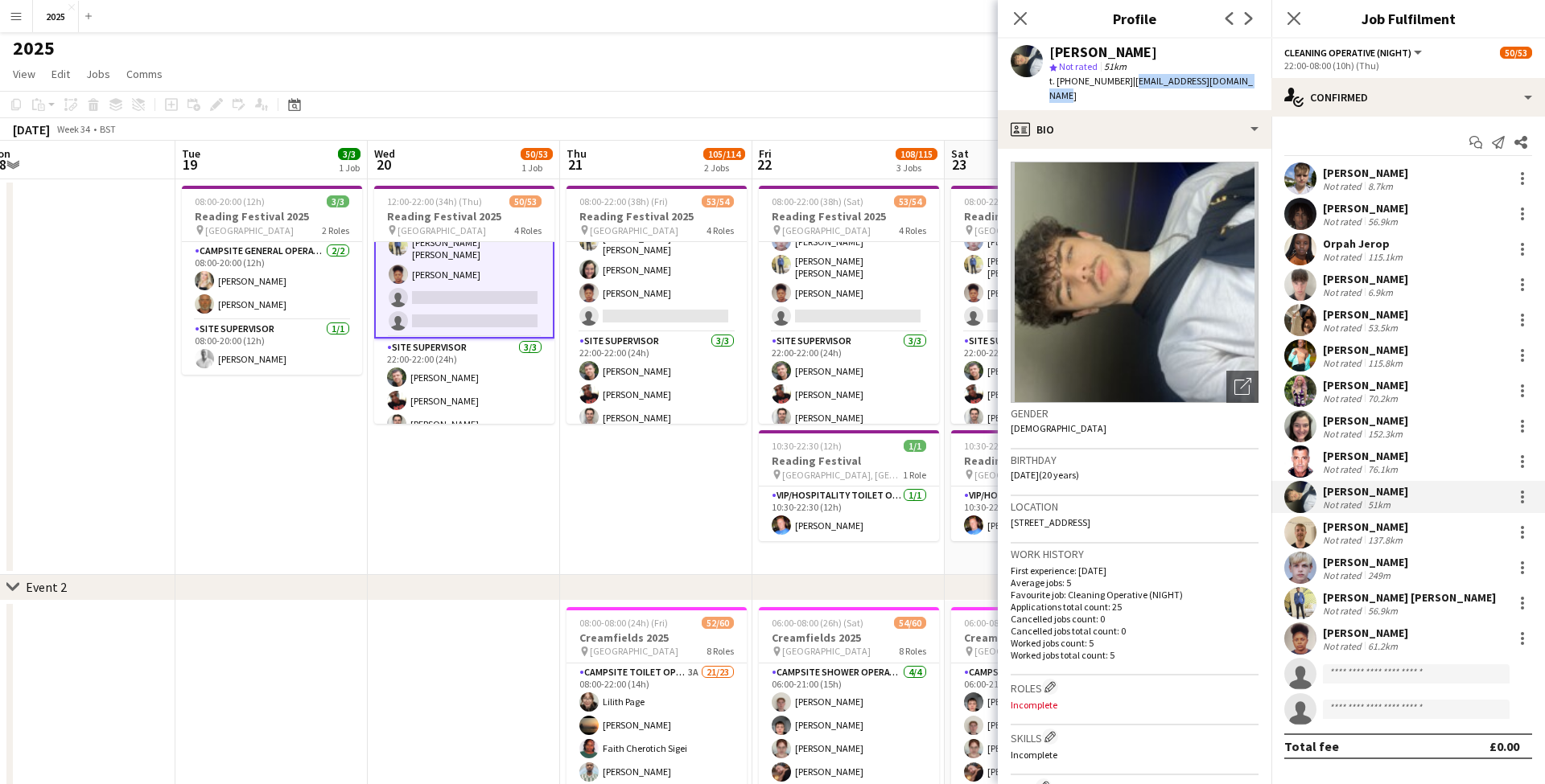
click at [1169, 509] on div "Location Sunningdale Avenue, London, W3 7NS" at bounding box center [1135, 519] width 248 height 47
click at [1345, 526] on div "[PERSON_NAME]" at bounding box center [1365, 527] width 85 height 14
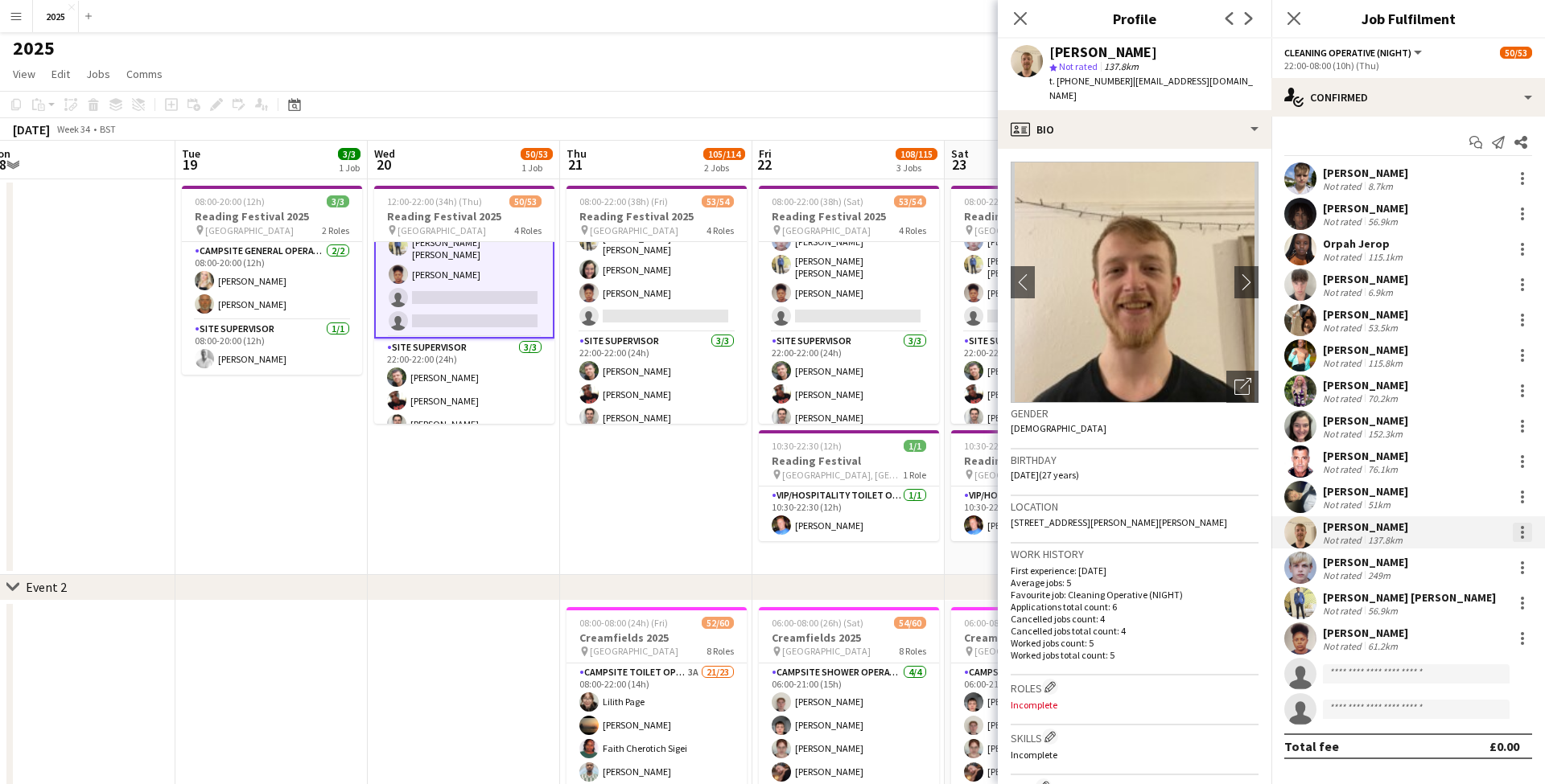
click at [1529, 535] on div at bounding box center [1522, 532] width 20 height 20
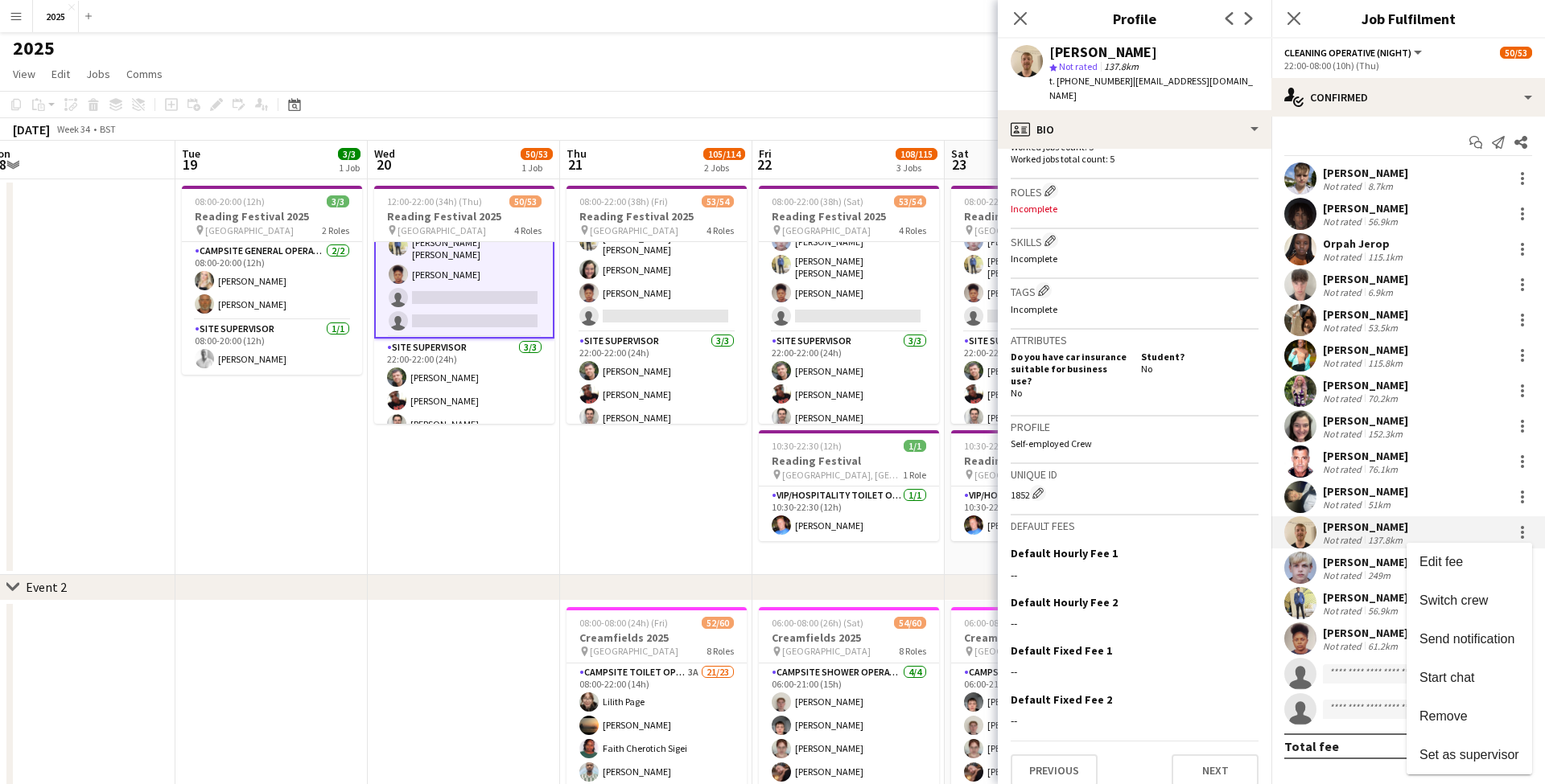
scroll to position [495, 0]
click at [1061, 753] on div at bounding box center [772, 392] width 1545 height 784
click at [1063, 755] on button "Previous" at bounding box center [1054, 771] width 87 height 32
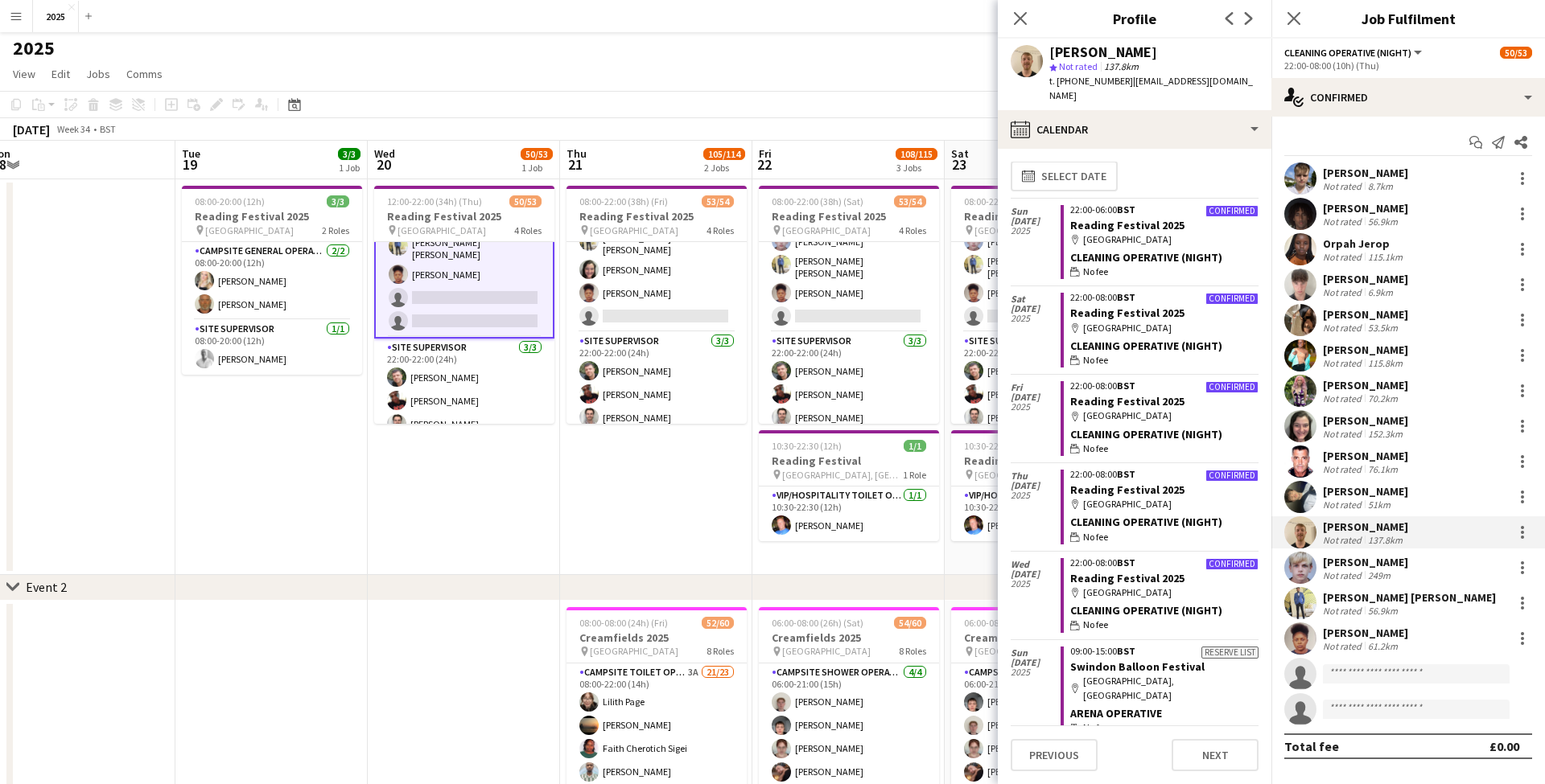
scroll to position [7, 0]
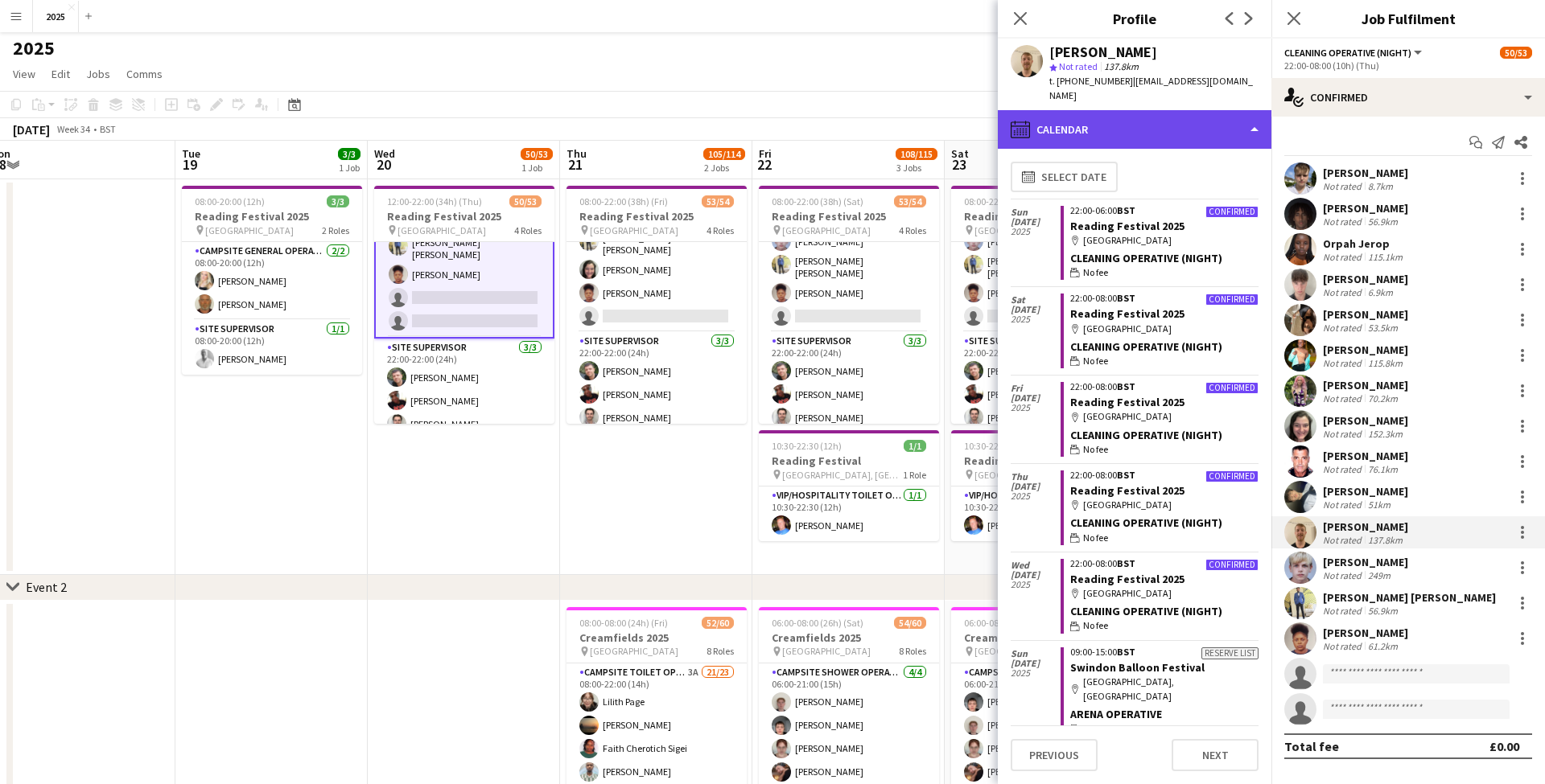
click at [1248, 137] on div "calendar-full Calendar" at bounding box center [1135, 129] width 274 height 38
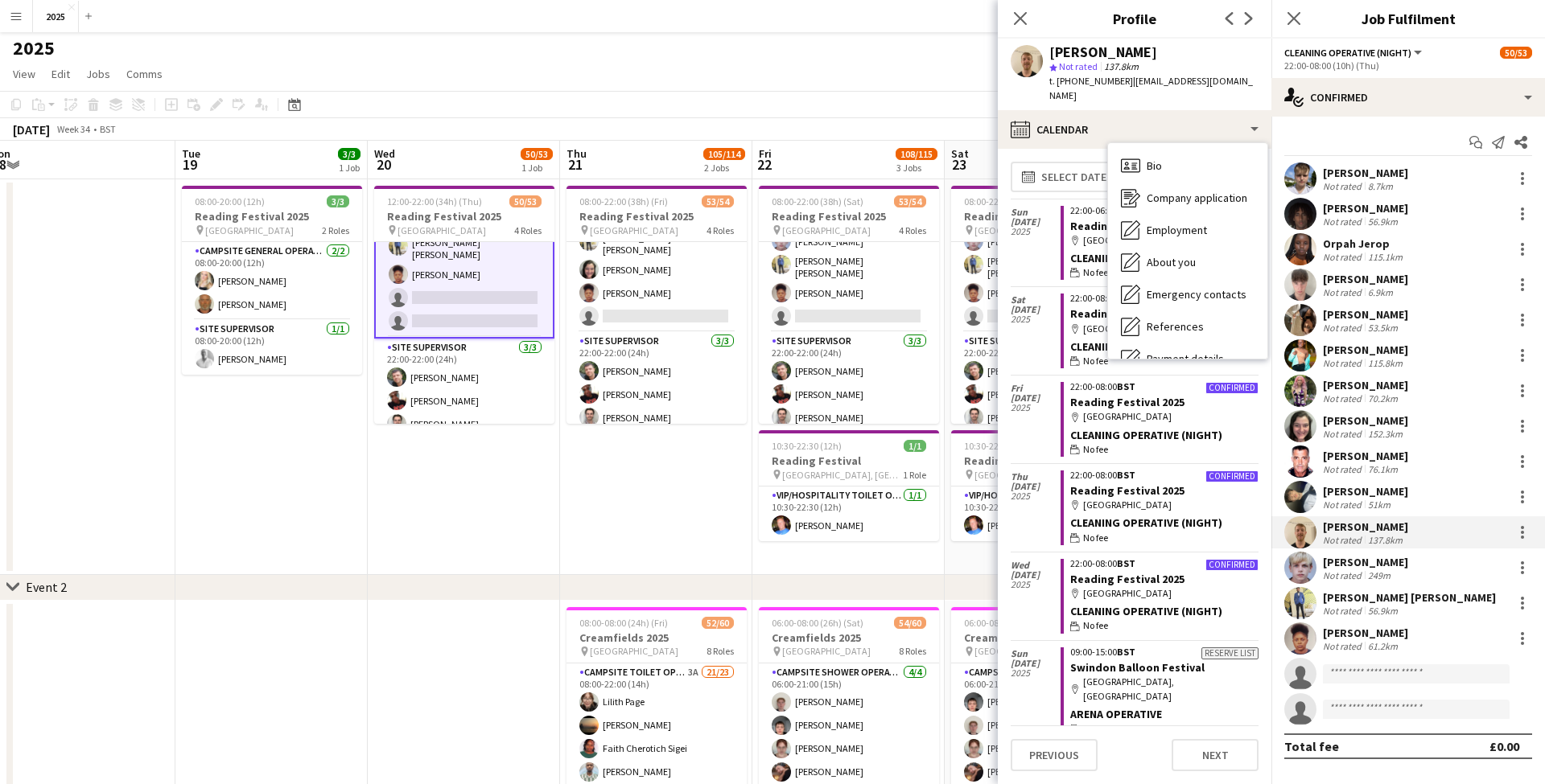
click at [1142, 96] on div "t. +447452807024 | thejackstevensking@outlook.com" at bounding box center [1153, 88] width 209 height 29
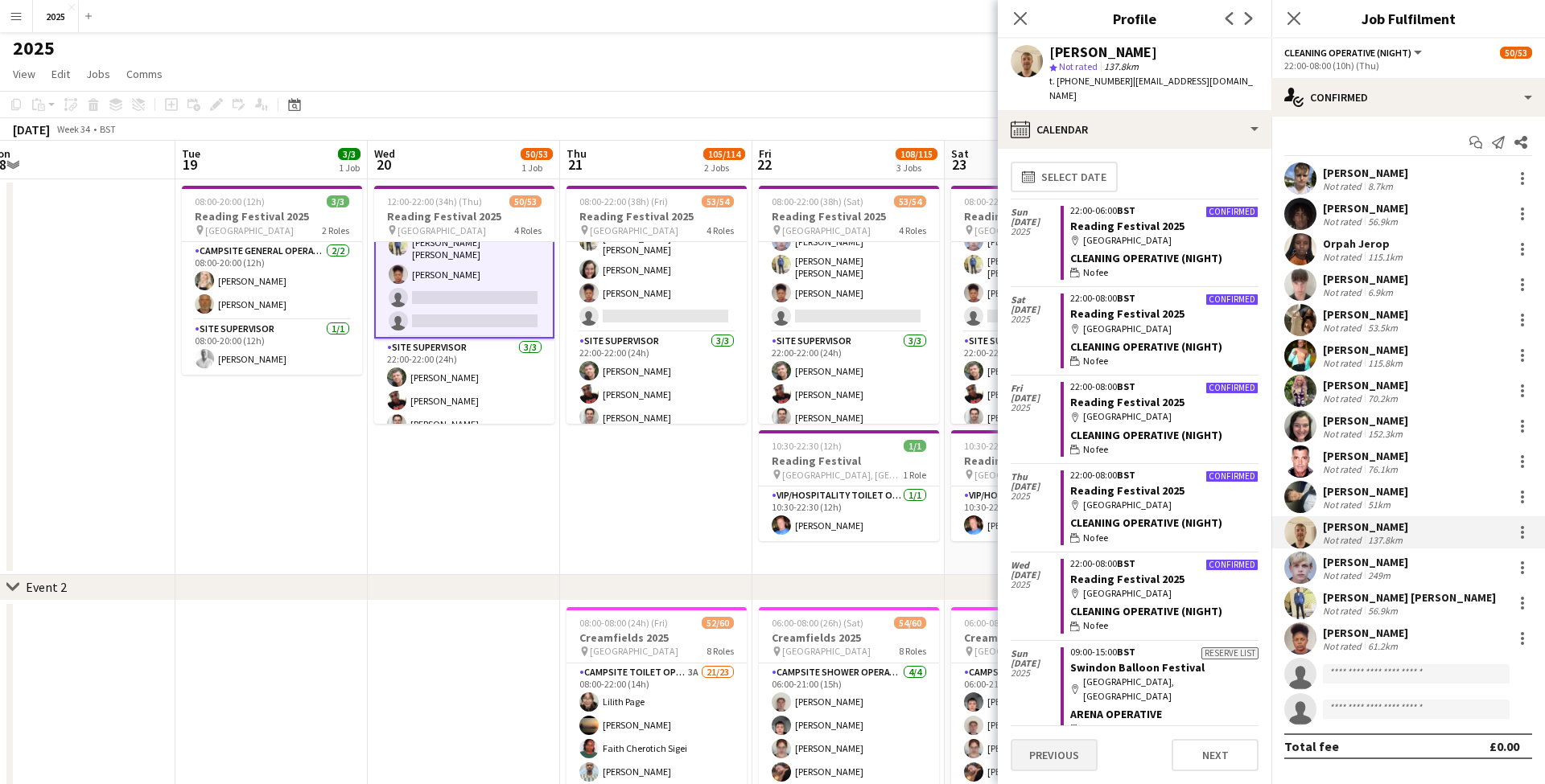
click at [1046, 760] on button "Previous" at bounding box center [1054, 755] width 87 height 32
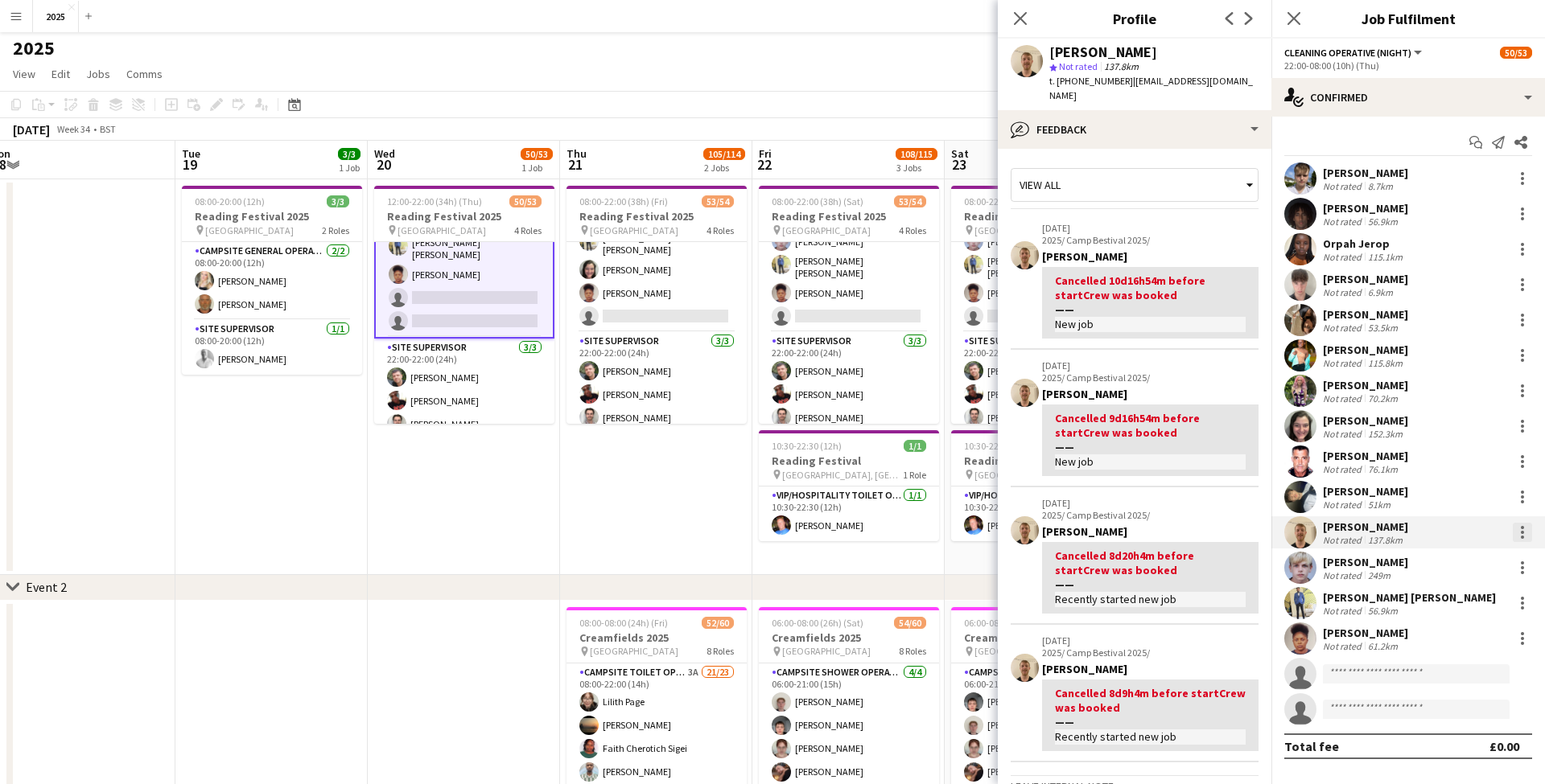
click at [1522, 533] on div at bounding box center [1522, 533] width 3 height 3
click at [1461, 705] on button "Remove" at bounding box center [1469, 716] width 126 height 38
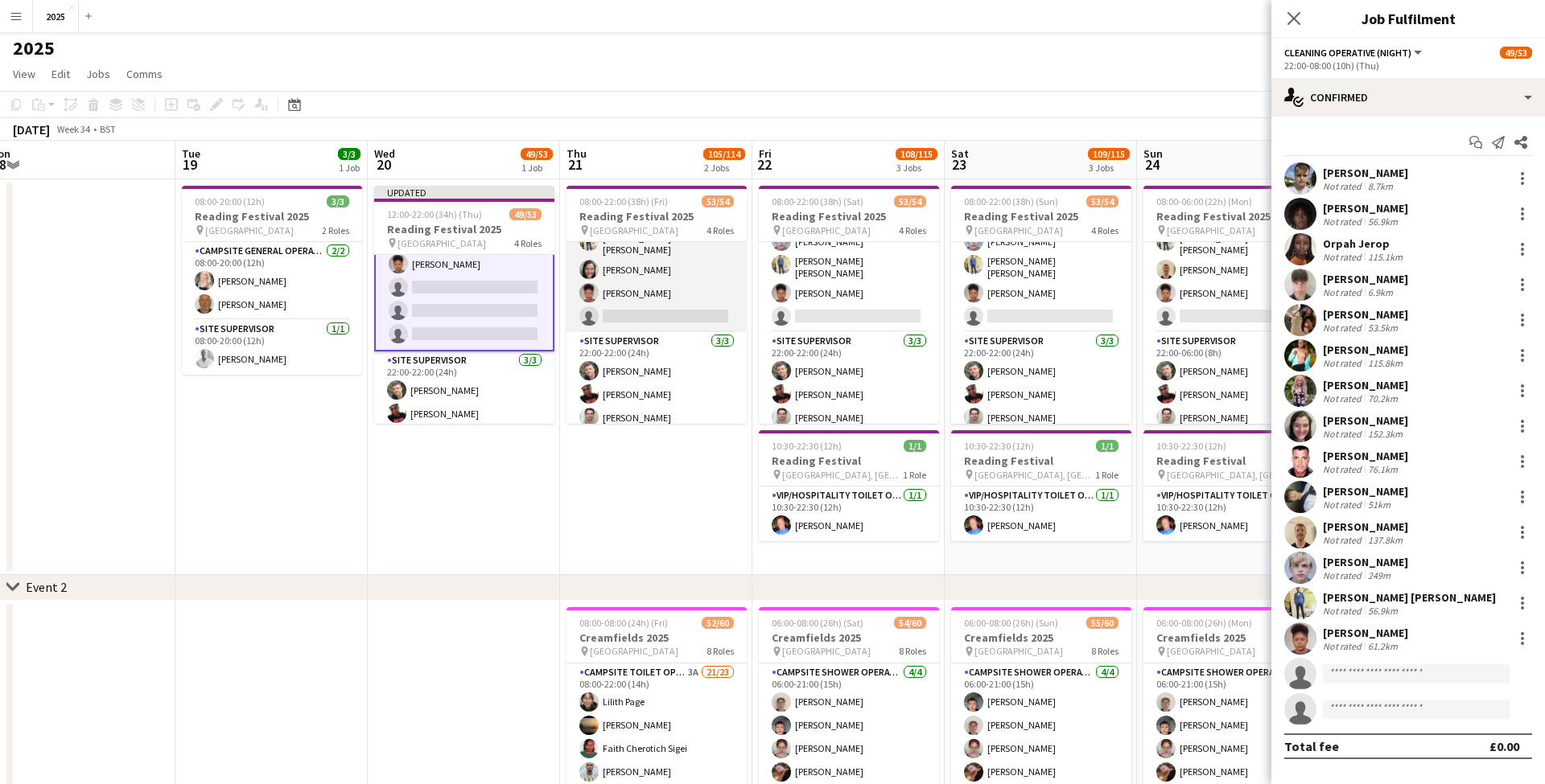
scroll to position [1151, 0]
click at [1523, 533] on div at bounding box center [1522, 533] width 3 height 3
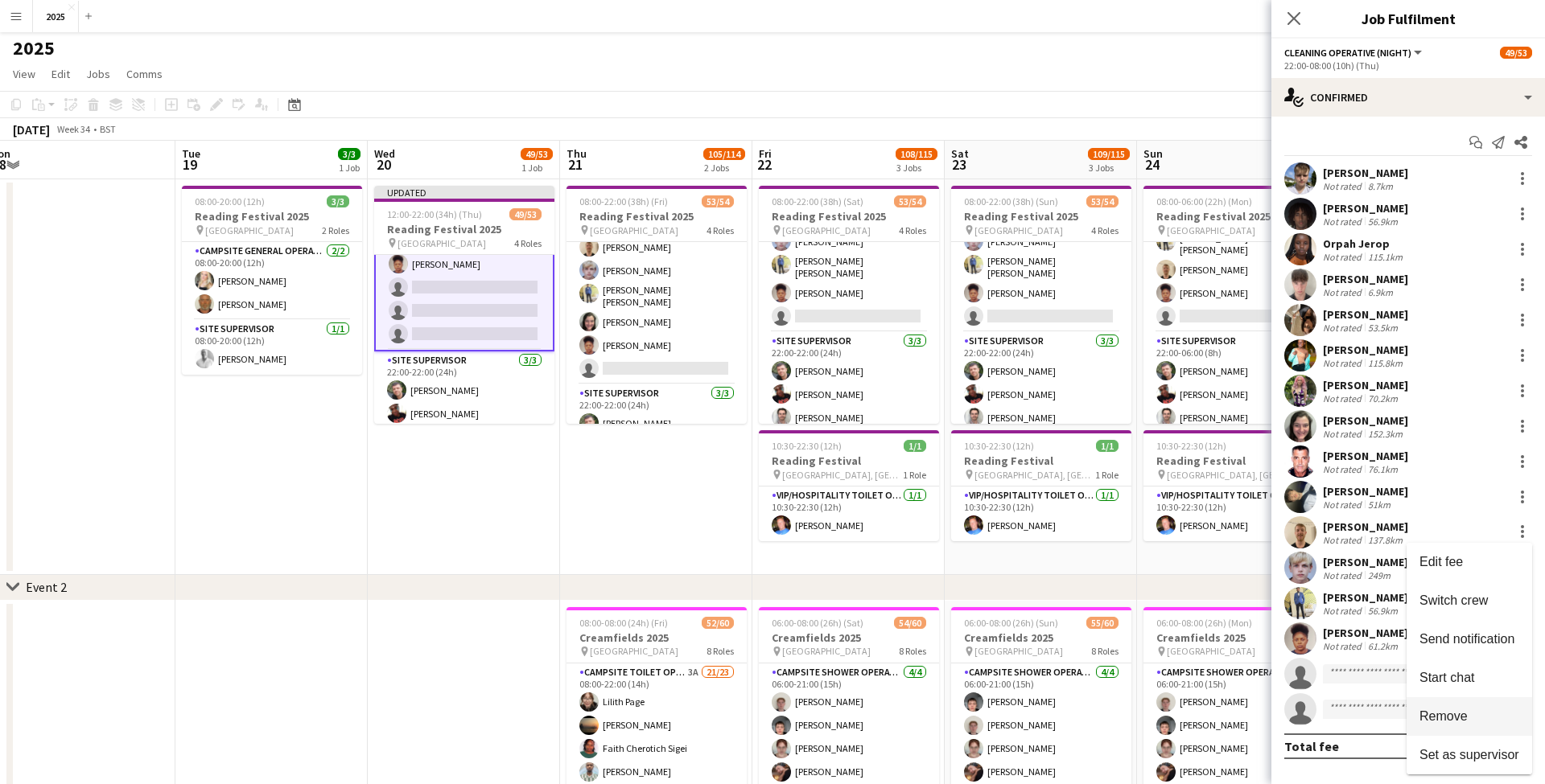
click at [1435, 716] on span "Remove" at bounding box center [1443, 716] width 48 height 14
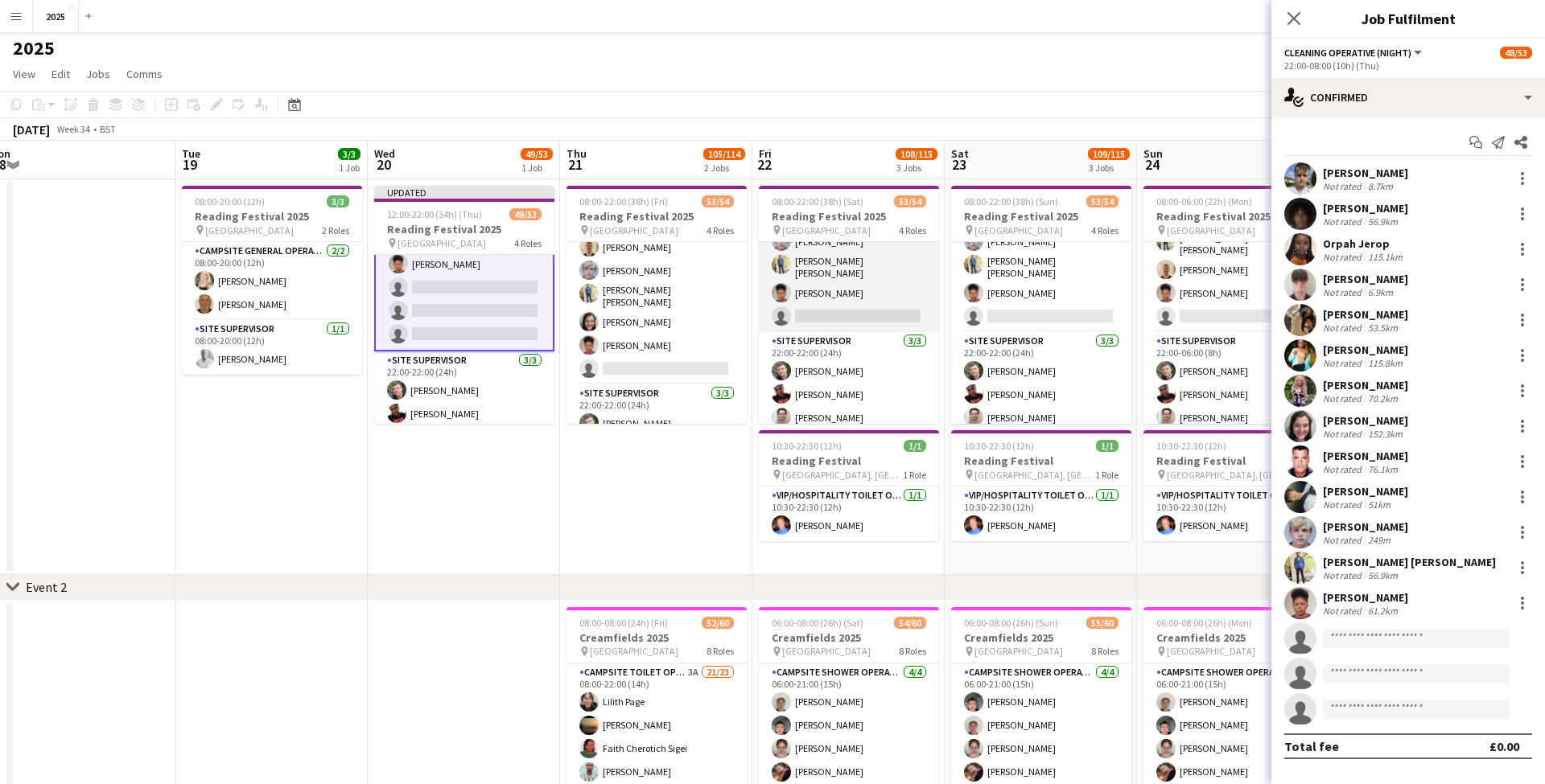
click at [901, 274] on app-card-role "Cleaning Operative (NIGHT) 15/16 22:00-08:00 (10h) Mya Brown-George Iyasu Amanu…" at bounding box center [849, 127] width 180 height 409
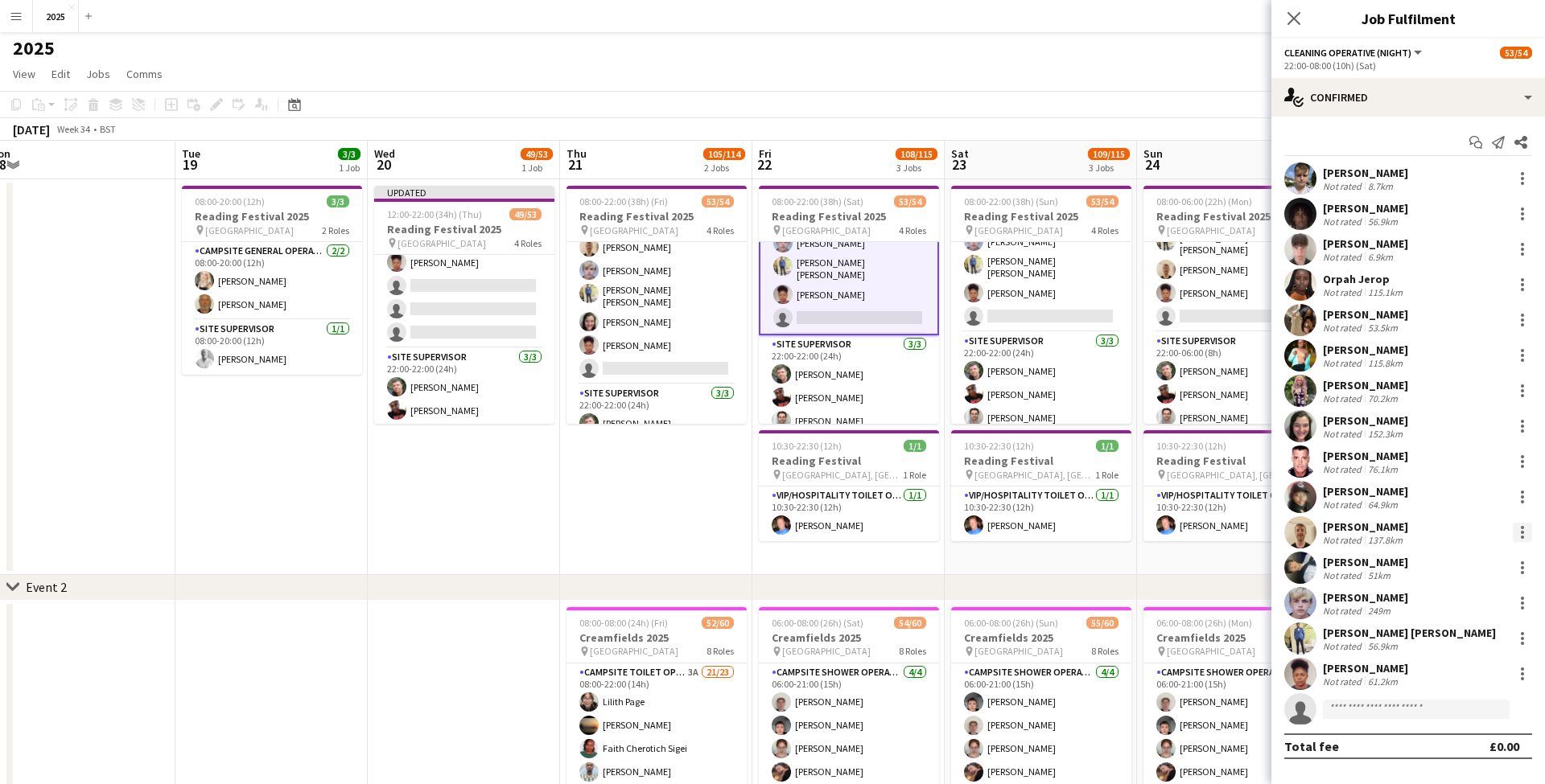
click at [1522, 534] on div at bounding box center [1522, 532] width 20 height 20
click at [1488, 713] on span "Remove" at bounding box center [1469, 716] width 99 height 14
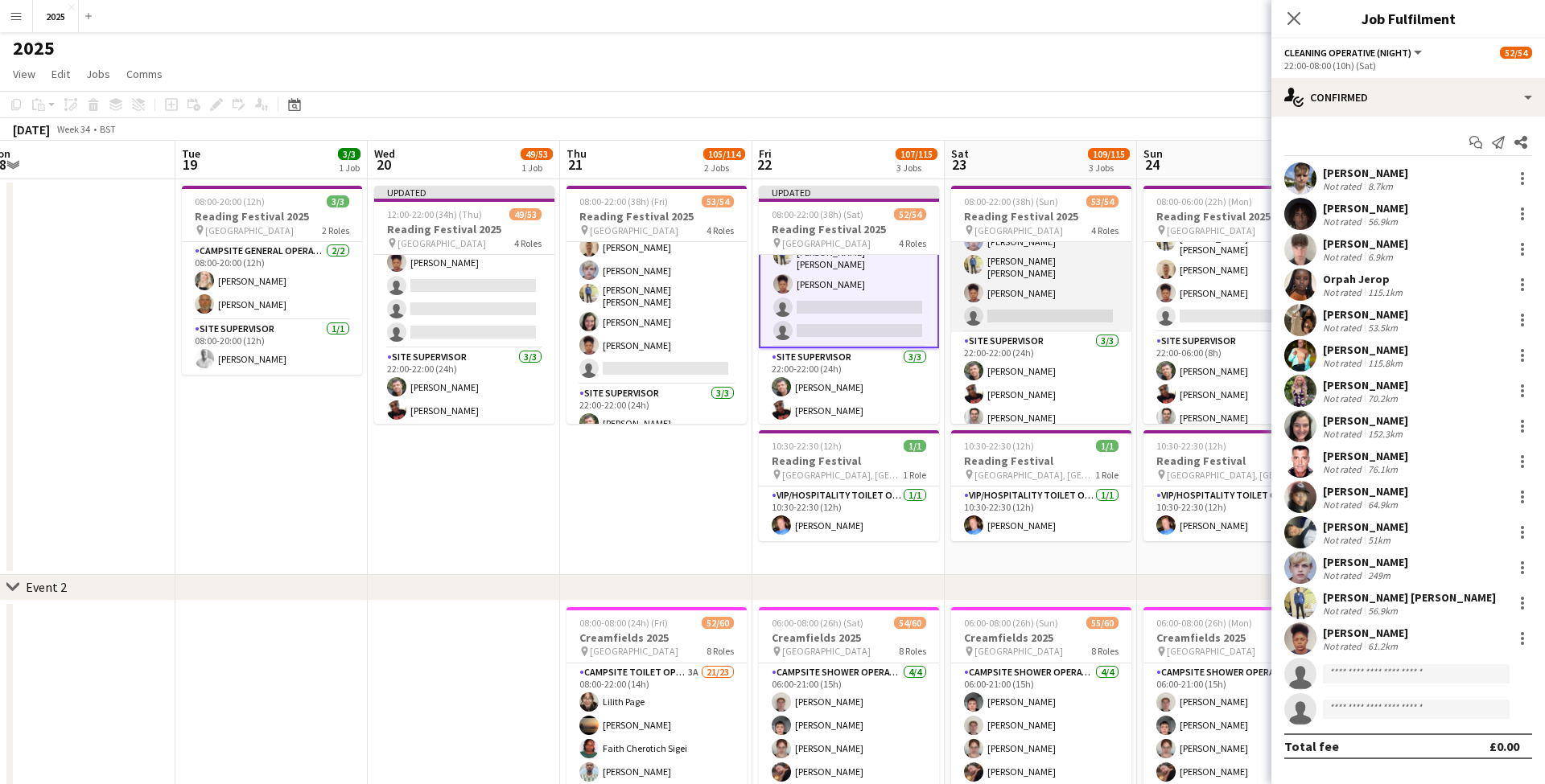
click at [1036, 297] on app-card-role "Cleaning Operative (NIGHT) 1A 15/16 22:00-08:00 (10h) Mya Brown-George Iyasu Am…" at bounding box center [1041, 127] width 180 height 409
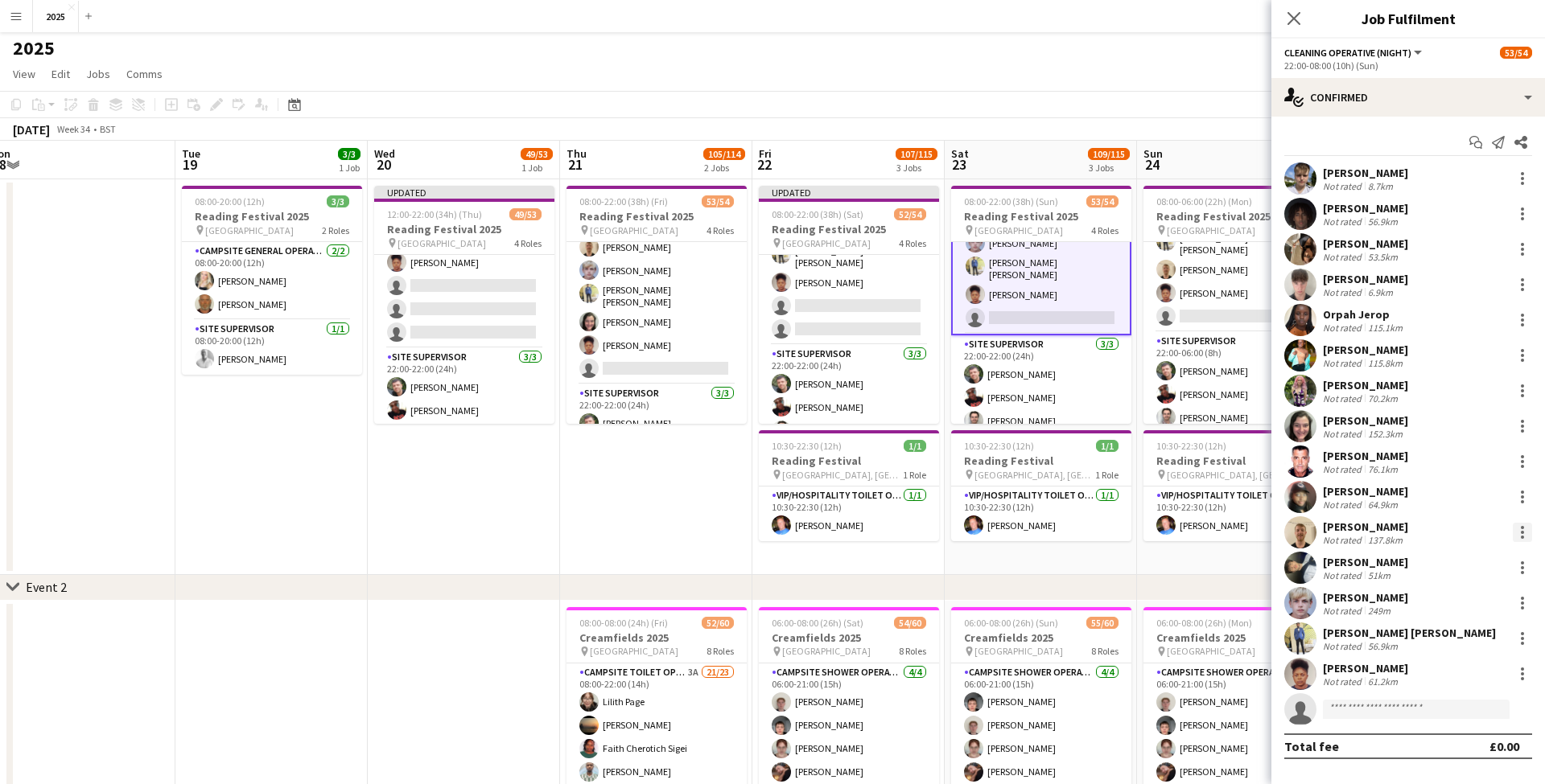
click at [1525, 536] on div at bounding box center [1522, 532] width 20 height 20
click at [1462, 711] on span "Remove" at bounding box center [1443, 716] width 48 height 14
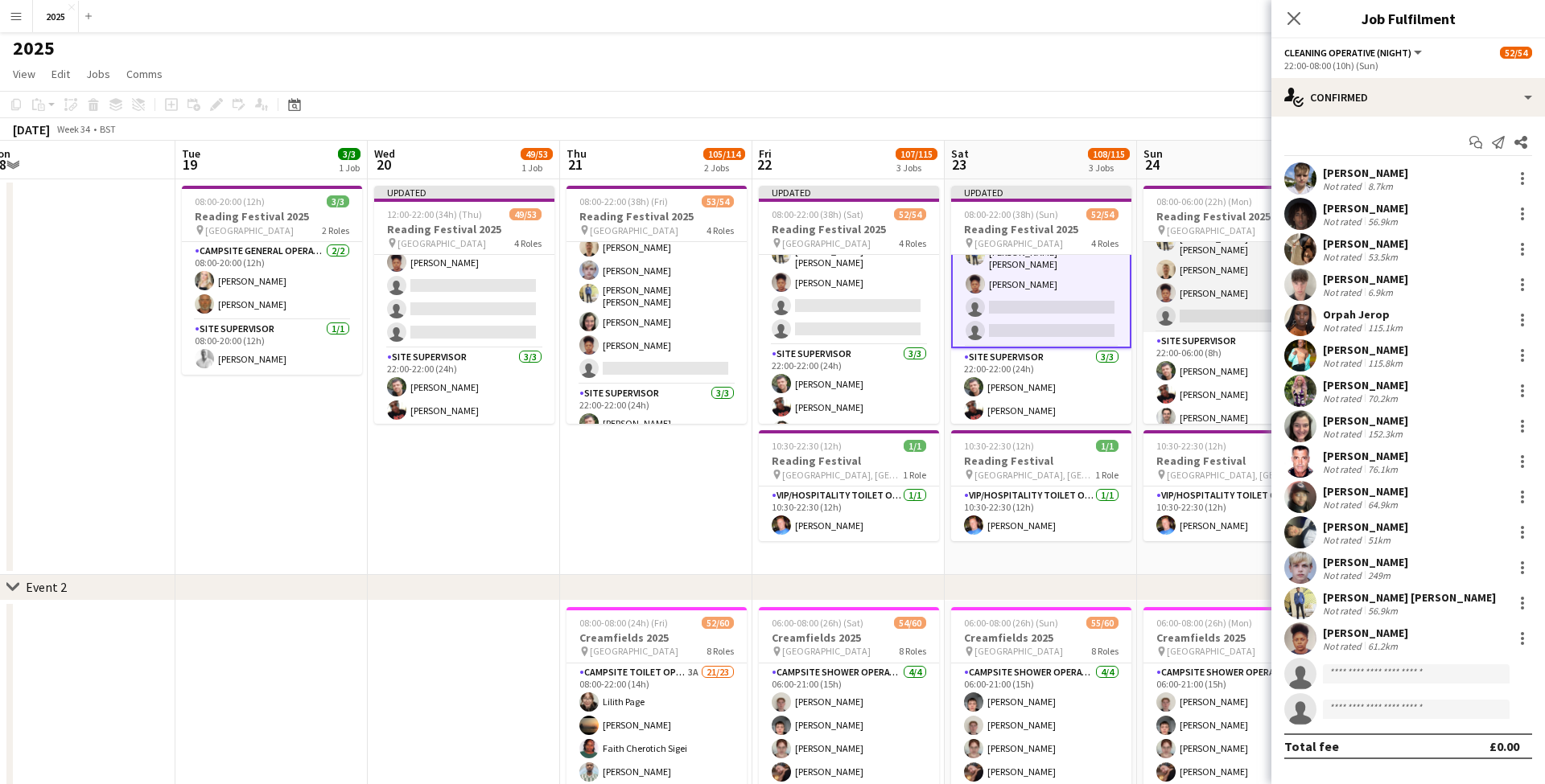
click at [1217, 286] on app-card-role "Cleaning Operative (NIGHT) 1A 15/16 22:00-06:00 (8h) Mya Brown-George Iyasu Ama…" at bounding box center [1233, 127] width 180 height 409
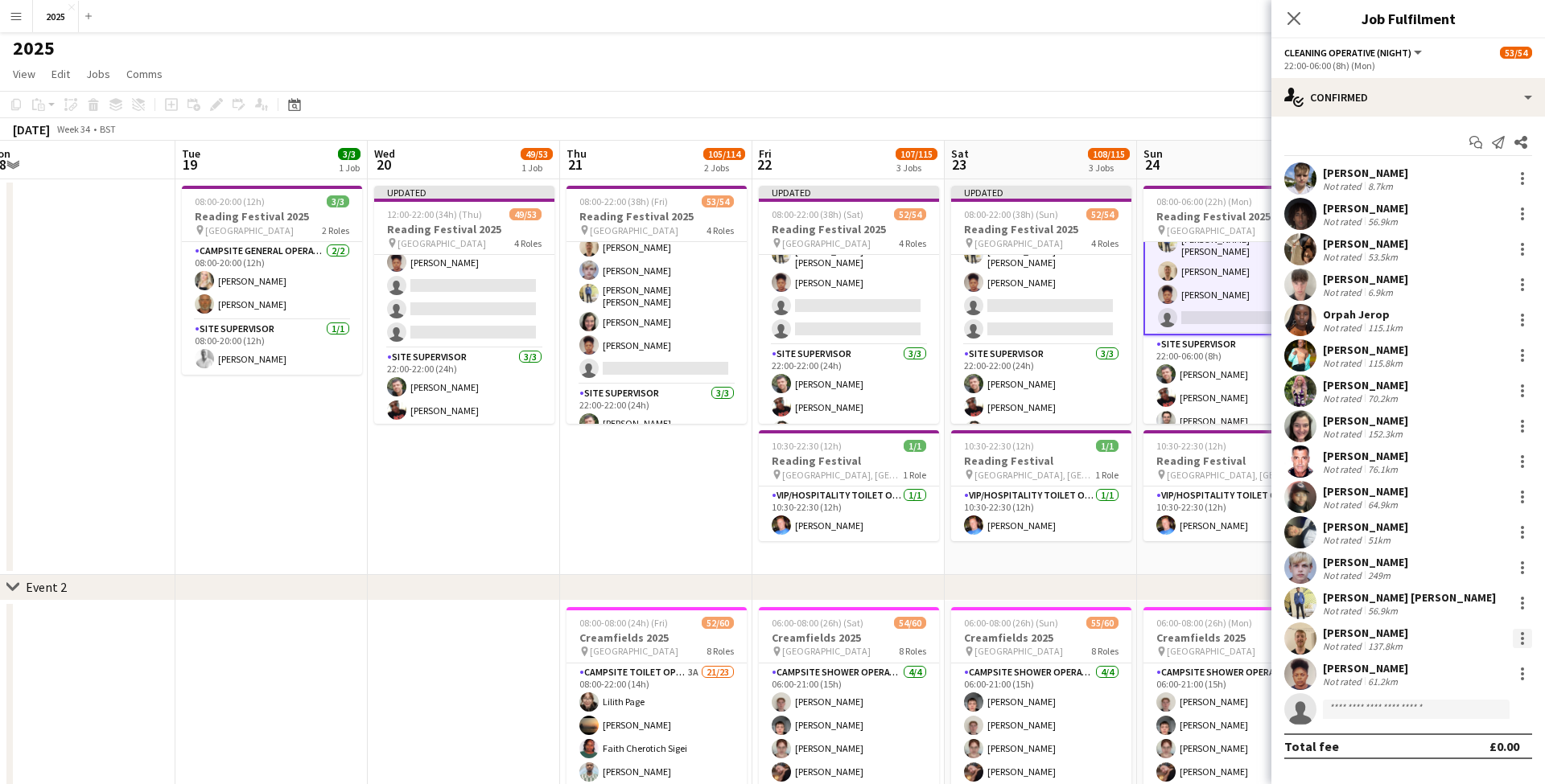
click at [1517, 639] on div at bounding box center [1522, 638] width 20 height 20
drag, startPoint x: 1452, startPoint y: 567, endPoint x: 1429, endPoint y: 493, distance: 77.5
click at [1452, 567] on span "Remove" at bounding box center [1443, 570] width 48 height 14
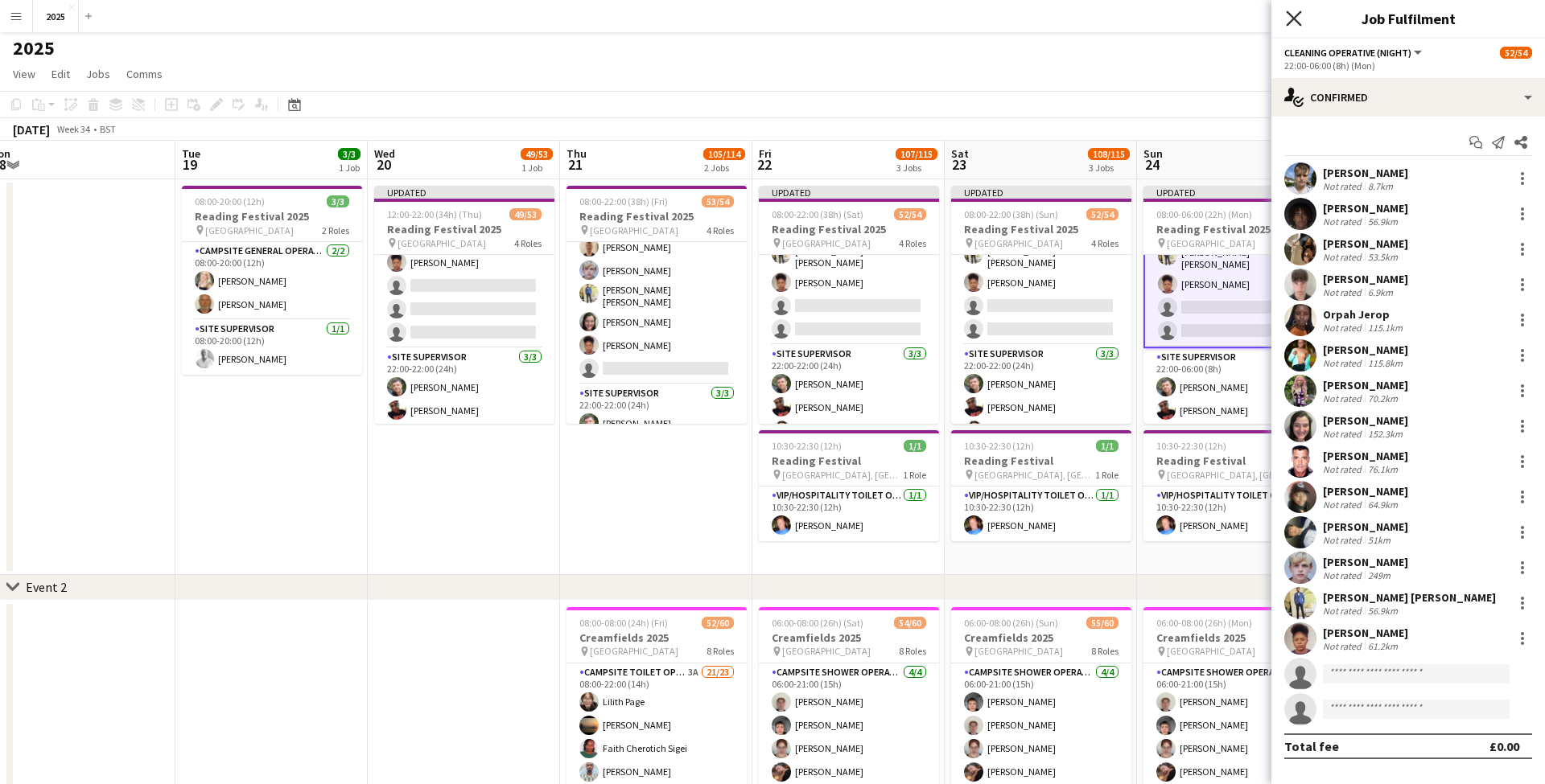
click at [1288, 20] on icon "Close pop-in" at bounding box center [1293, 18] width 15 height 15
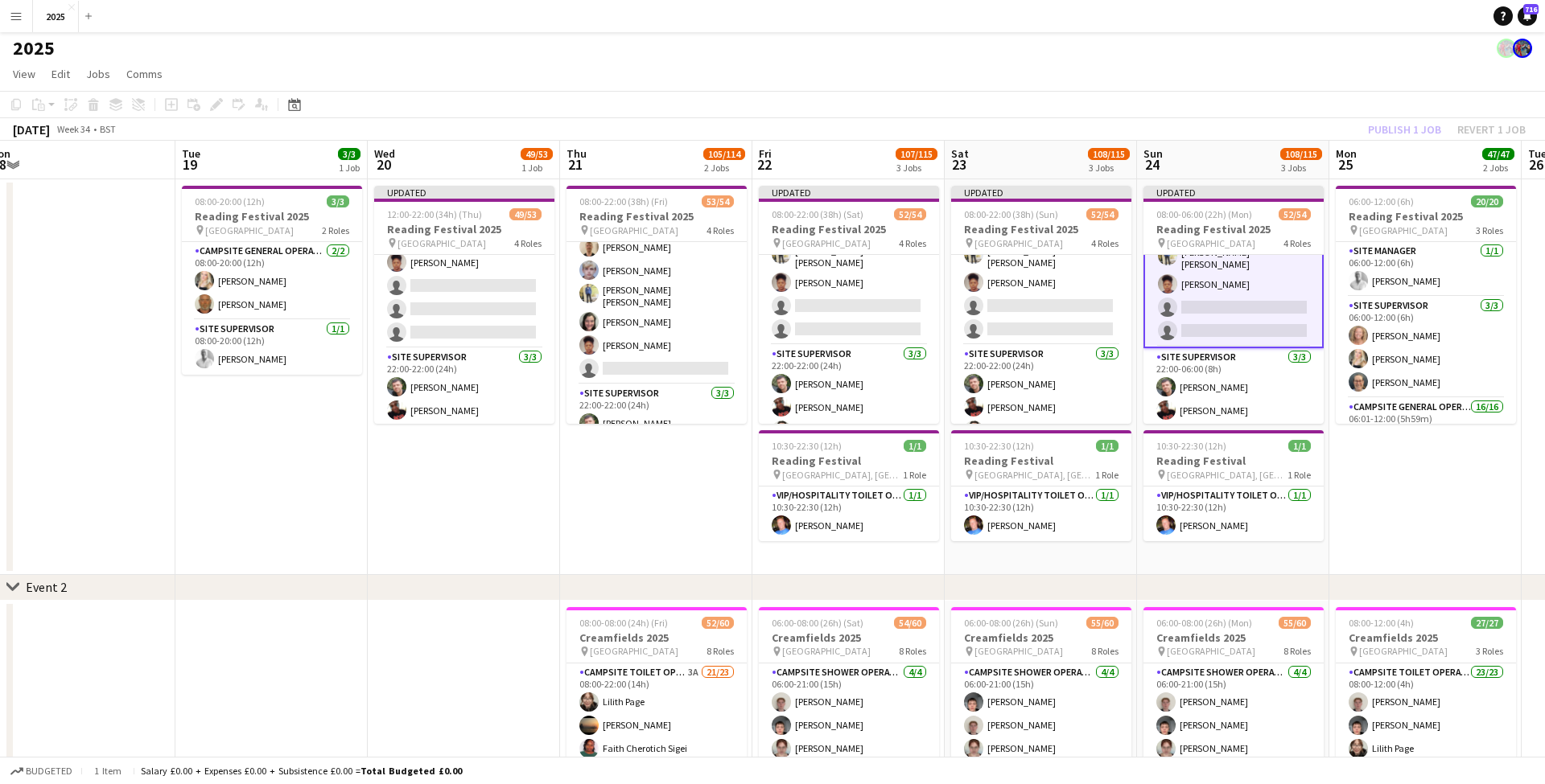
click at [1457, 444] on app-date-cell "06:00-12:00 (6h) 20/20 Reading Festival 2025 pin Richfield Avenue 3 Roles Site …" at bounding box center [1425, 377] width 192 height 396
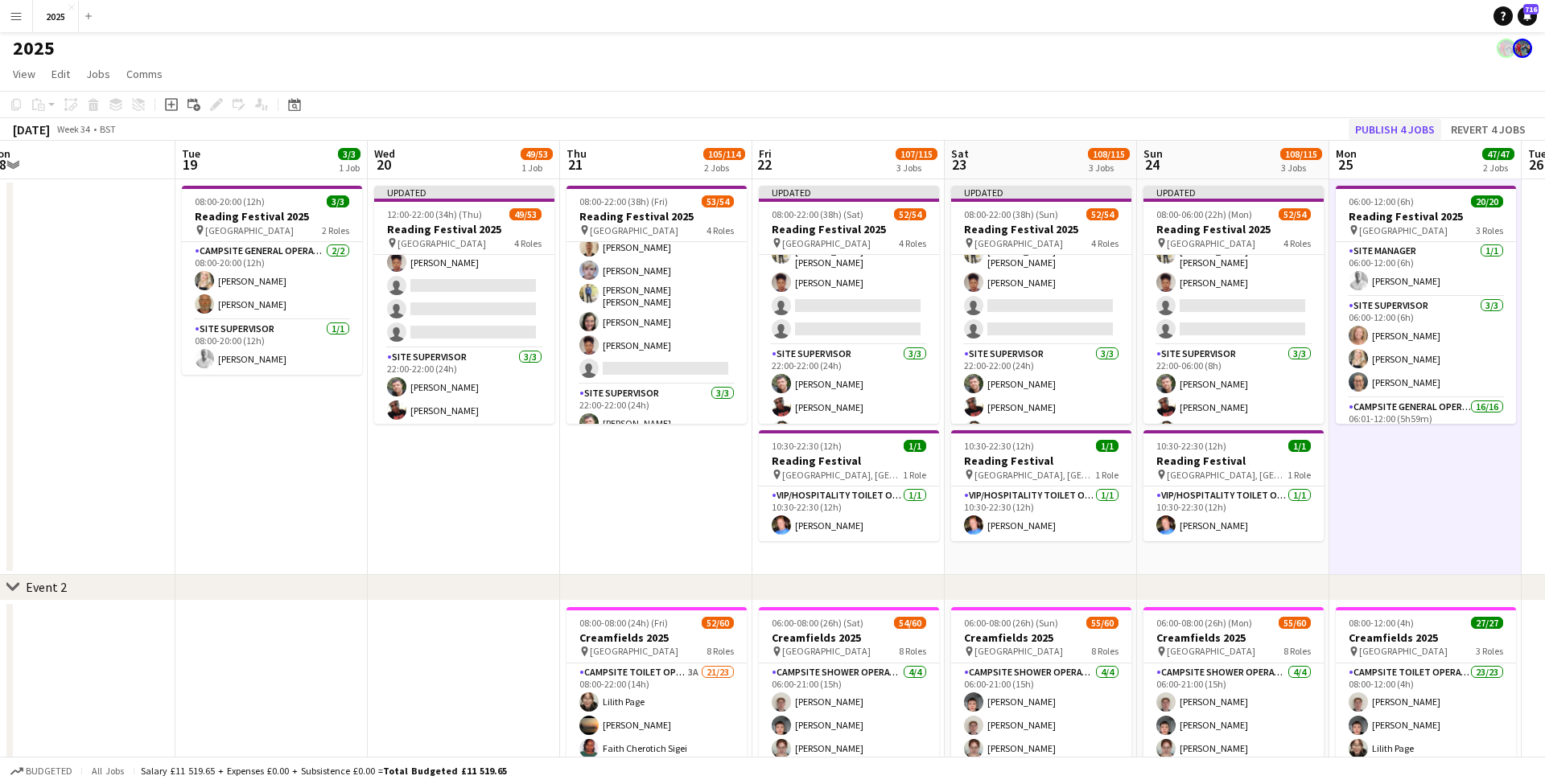
click at [1380, 134] on button "Publish 4 jobs" at bounding box center [1395, 129] width 93 height 21
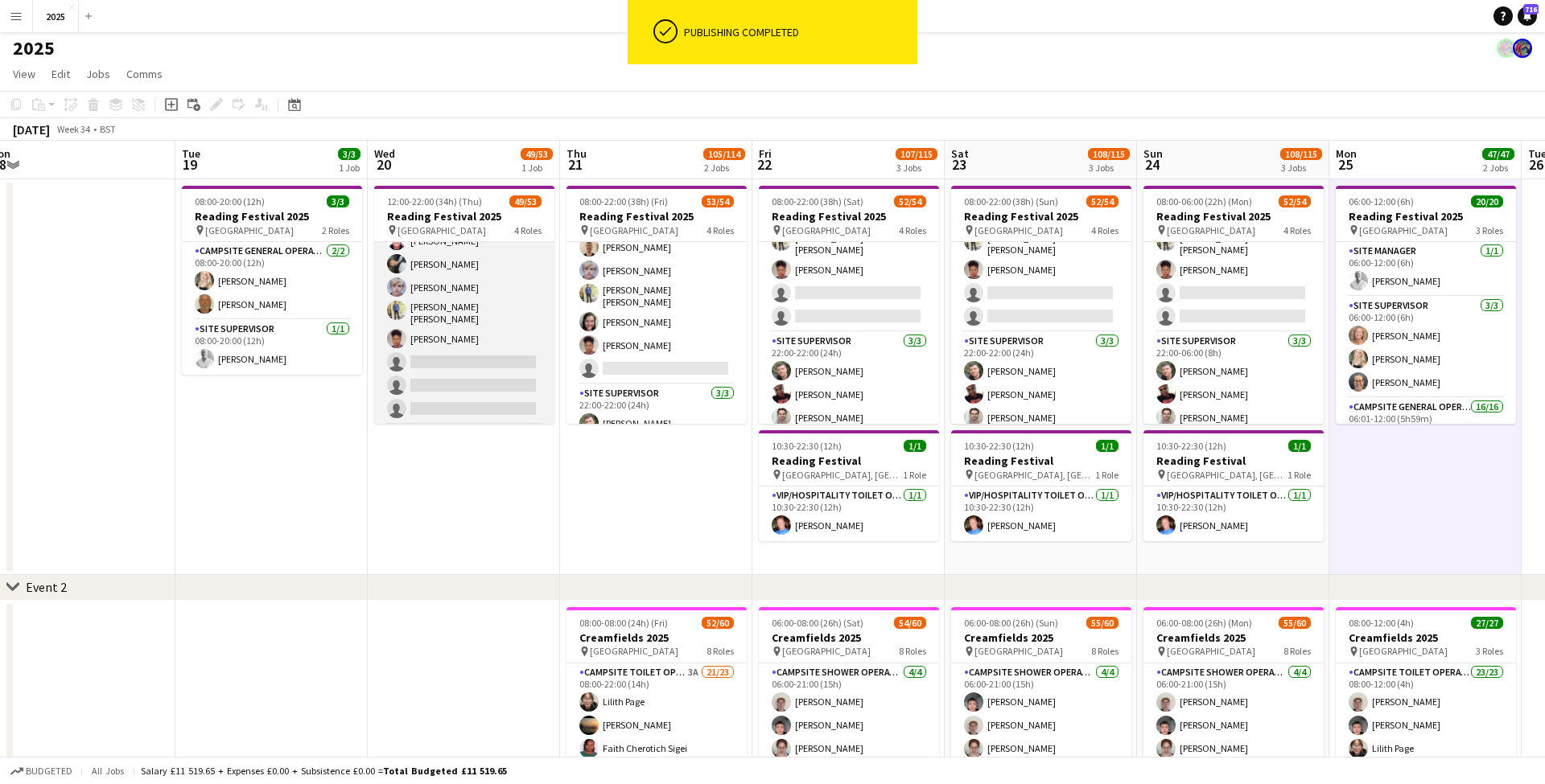
scroll to position [1079, 0]
click at [437, 285] on app-card-role "Cleaning Operative (NIGHT) 1A 13/16 22:00-08:00 (10h) Mya Brown-George Iyasu Am…" at bounding box center [464, 228] width 180 height 409
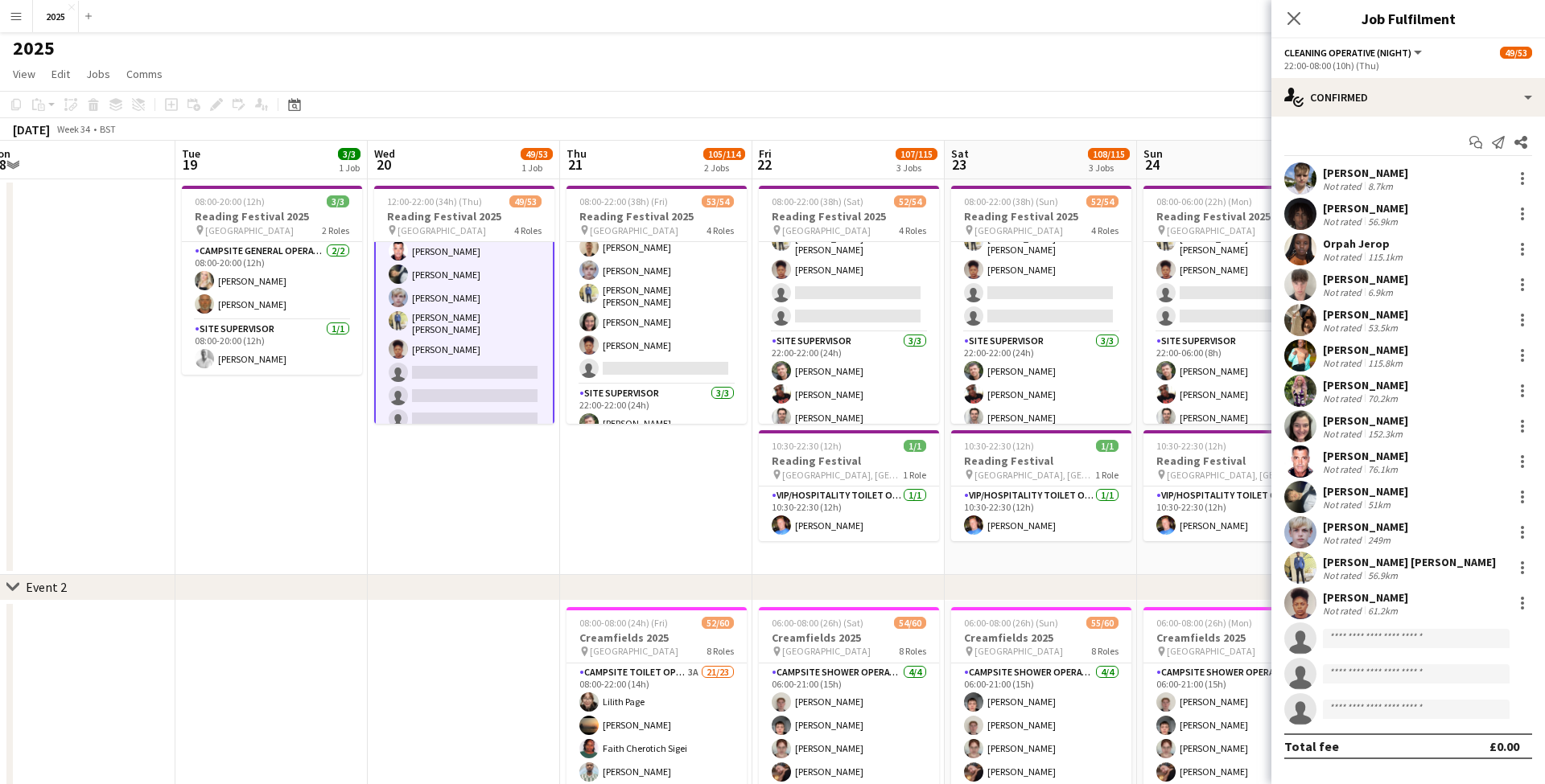
click at [1365, 529] on div "[PERSON_NAME]" at bounding box center [1365, 527] width 85 height 14
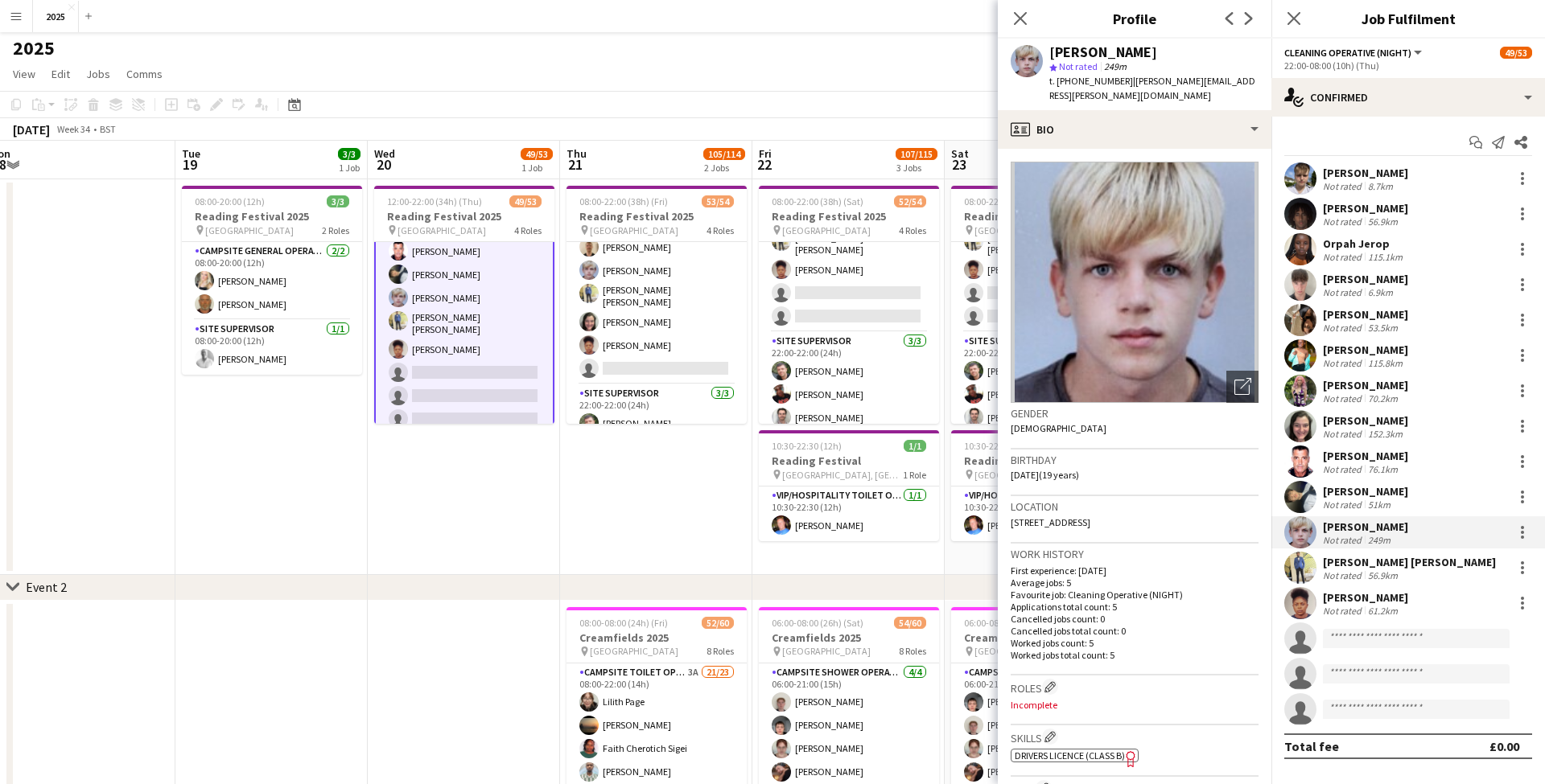
drag, startPoint x: 1204, startPoint y: 505, endPoint x: 1165, endPoint y: 506, distance: 39.0
click at [1165, 506] on div "Location RG1 8QE, 25 Denbeigh Place, Reading, RG1 8QE" at bounding box center [1135, 519] width 248 height 47
drag, startPoint x: 1229, startPoint y: 83, endPoint x: 1124, endPoint y: 82, distance: 105.0
click at [1124, 82] on div "Otto Winiecki star Not rated 249m t. +447543001128 | otto.winiecki@gmail.com" at bounding box center [1135, 74] width 274 height 71
drag, startPoint x: 1118, startPoint y: 83, endPoint x: 1070, endPoint y: 81, distance: 48.0
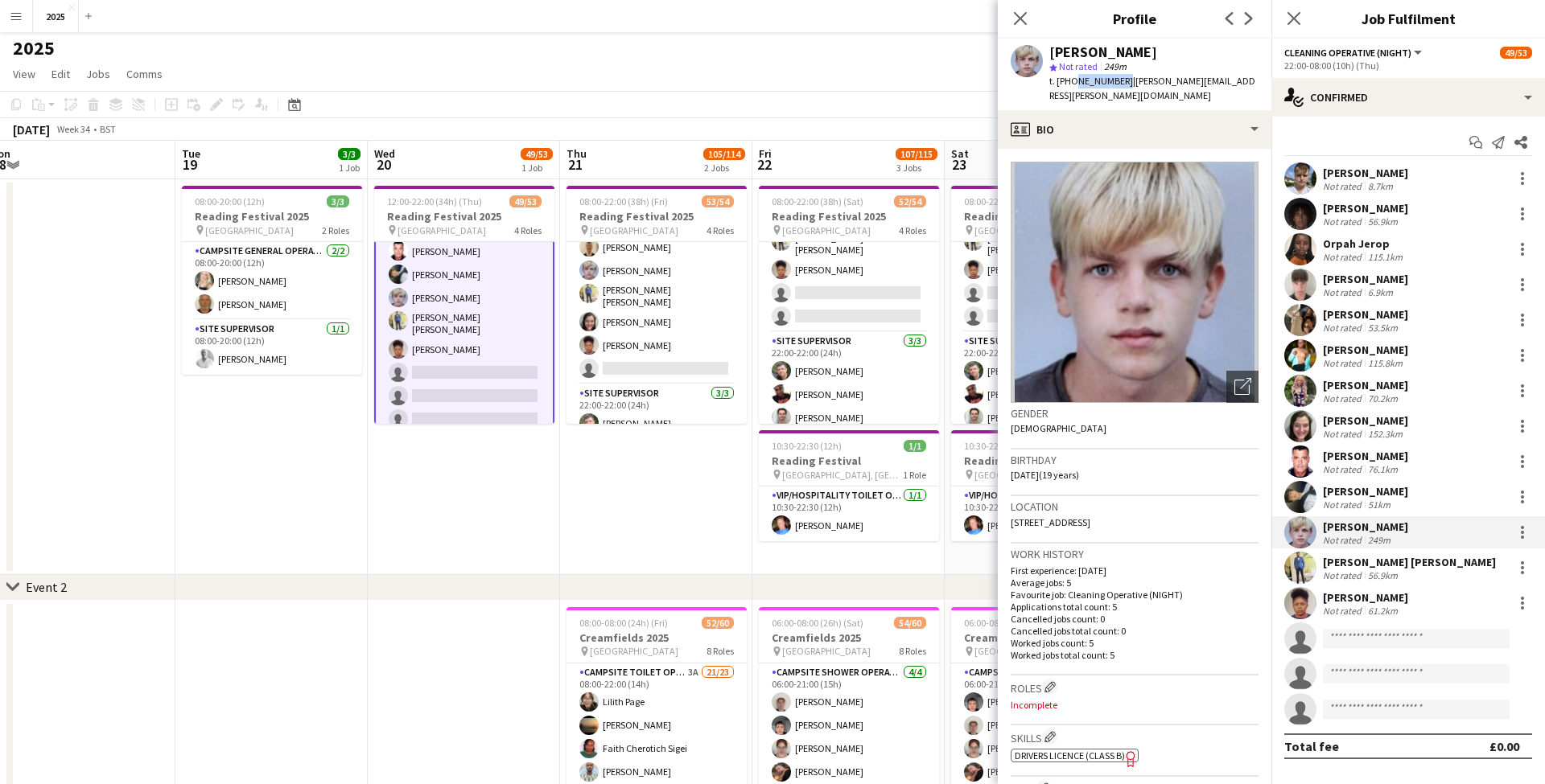
click at [1070, 81] on span "t. +447543001128" at bounding box center [1090, 81] width 83 height 12
click at [1372, 571] on div "56.9km" at bounding box center [1383, 575] width 37 height 12
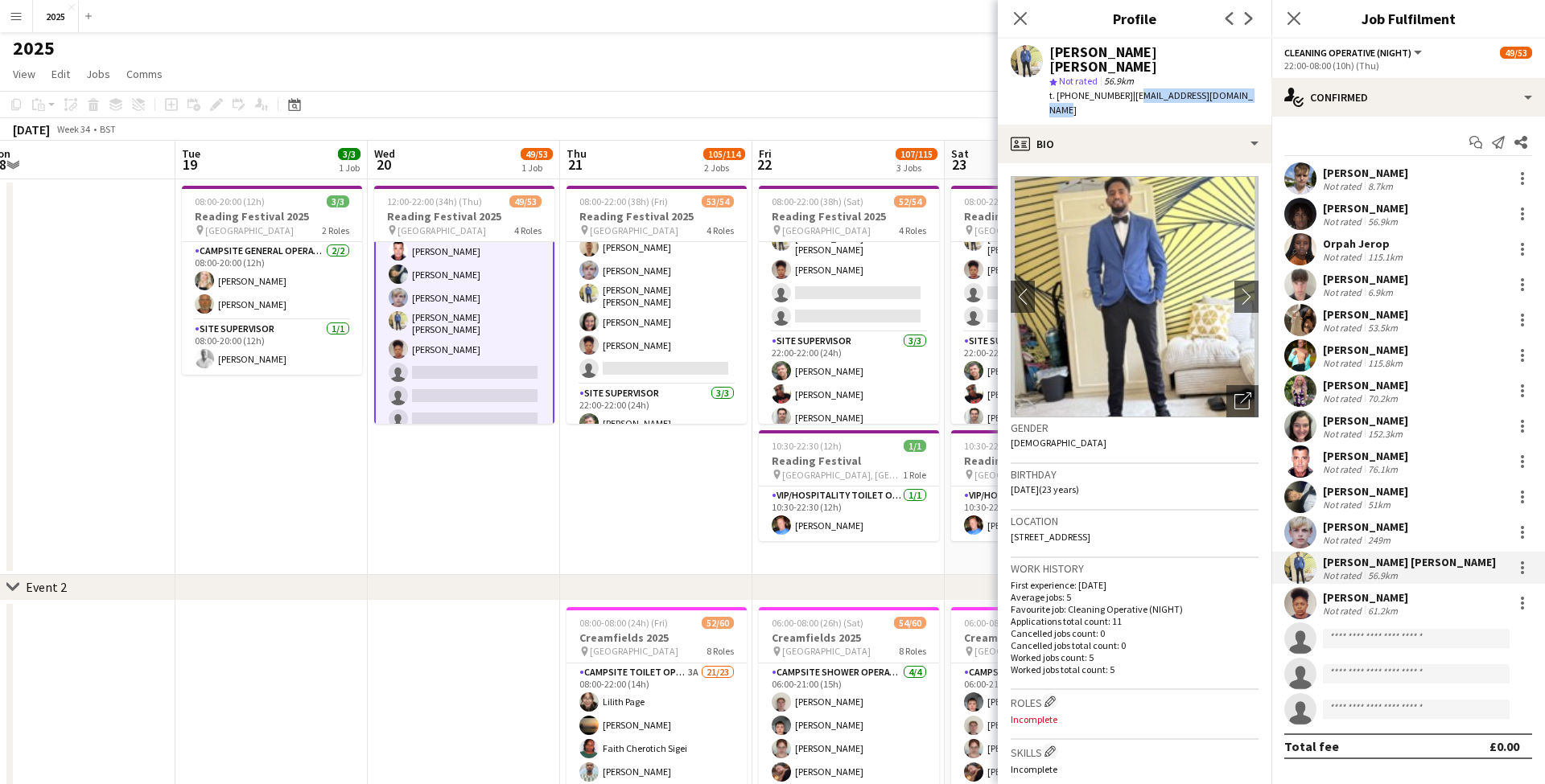
drag, startPoint x: 1127, startPoint y: 82, endPoint x: 1132, endPoint y: 90, distance: 9.4
click at [1132, 90] on div "t. +447745837870 | fathemohammed715@gmail.com" at bounding box center [1153, 103] width 209 height 29
drag, startPoint x: 1072, startPoint y: 83, endPoint x: 1121, endPoint y: 83, distance: 49.0
click at [1121, 88] on div "t. +447745837870 | fathemohammed715@gmail.com" at bounding box center [1153, 103] width 209 height 29
drag, startPoint x: 1168, startPoint y: 521, endPoint x: 1200, endPoint y: 523, distance: 32.1
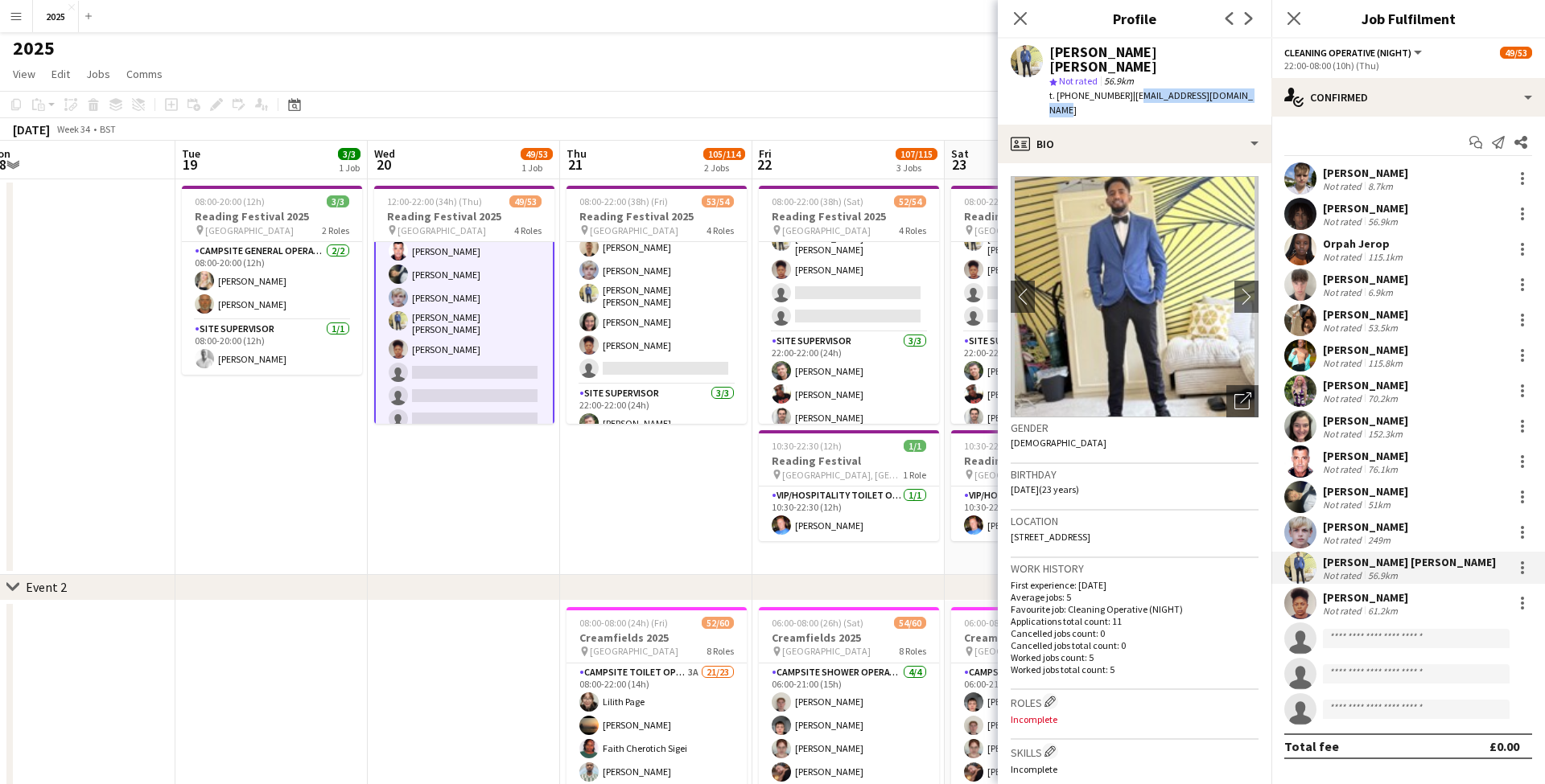
click at [1200, 523] on div "Location Edgware Road, 242 park west, London, W2 2QX" at bounding box center [1135, 533] width 248 height 47
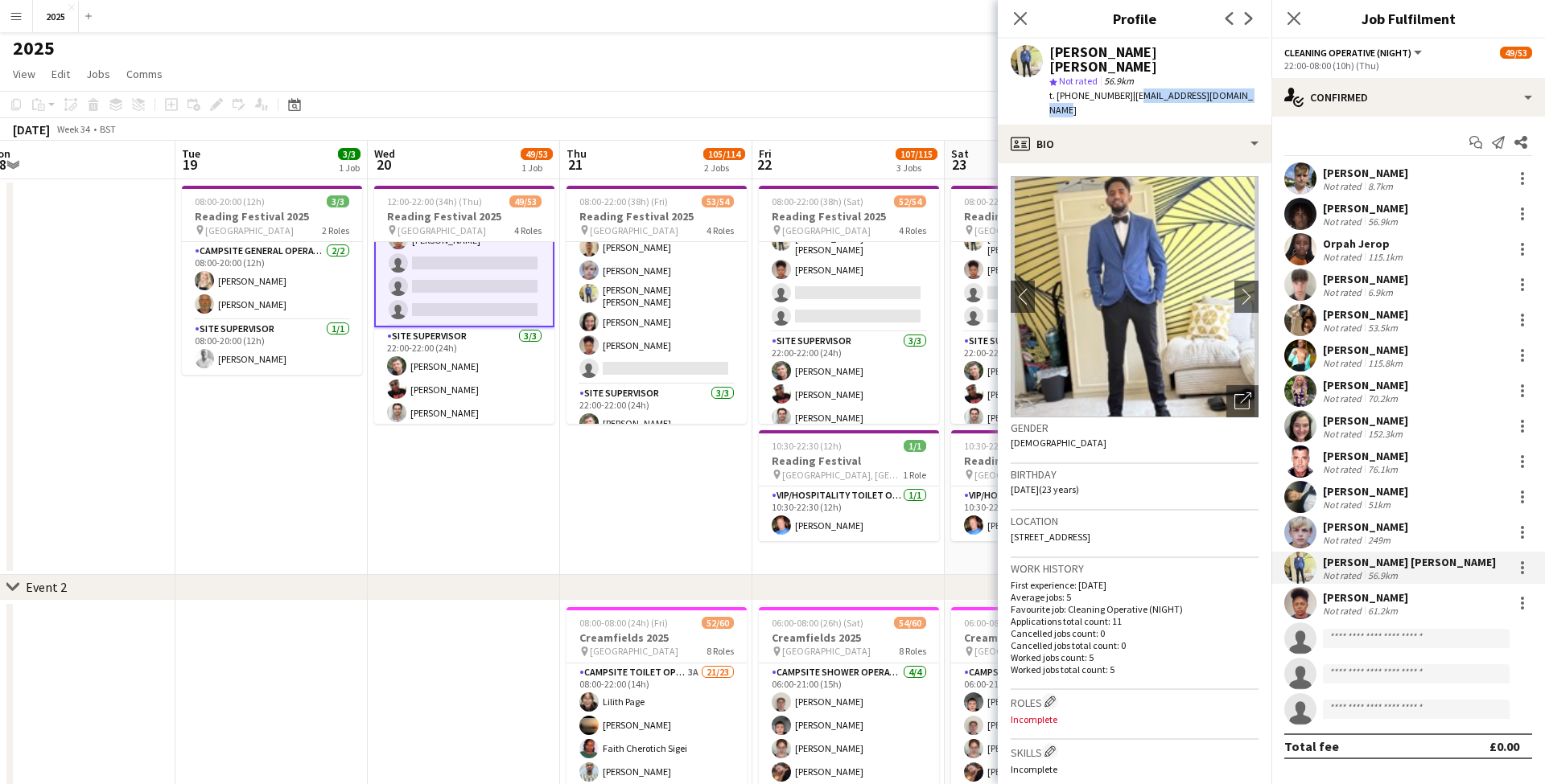
scroll to position [1183, 0]
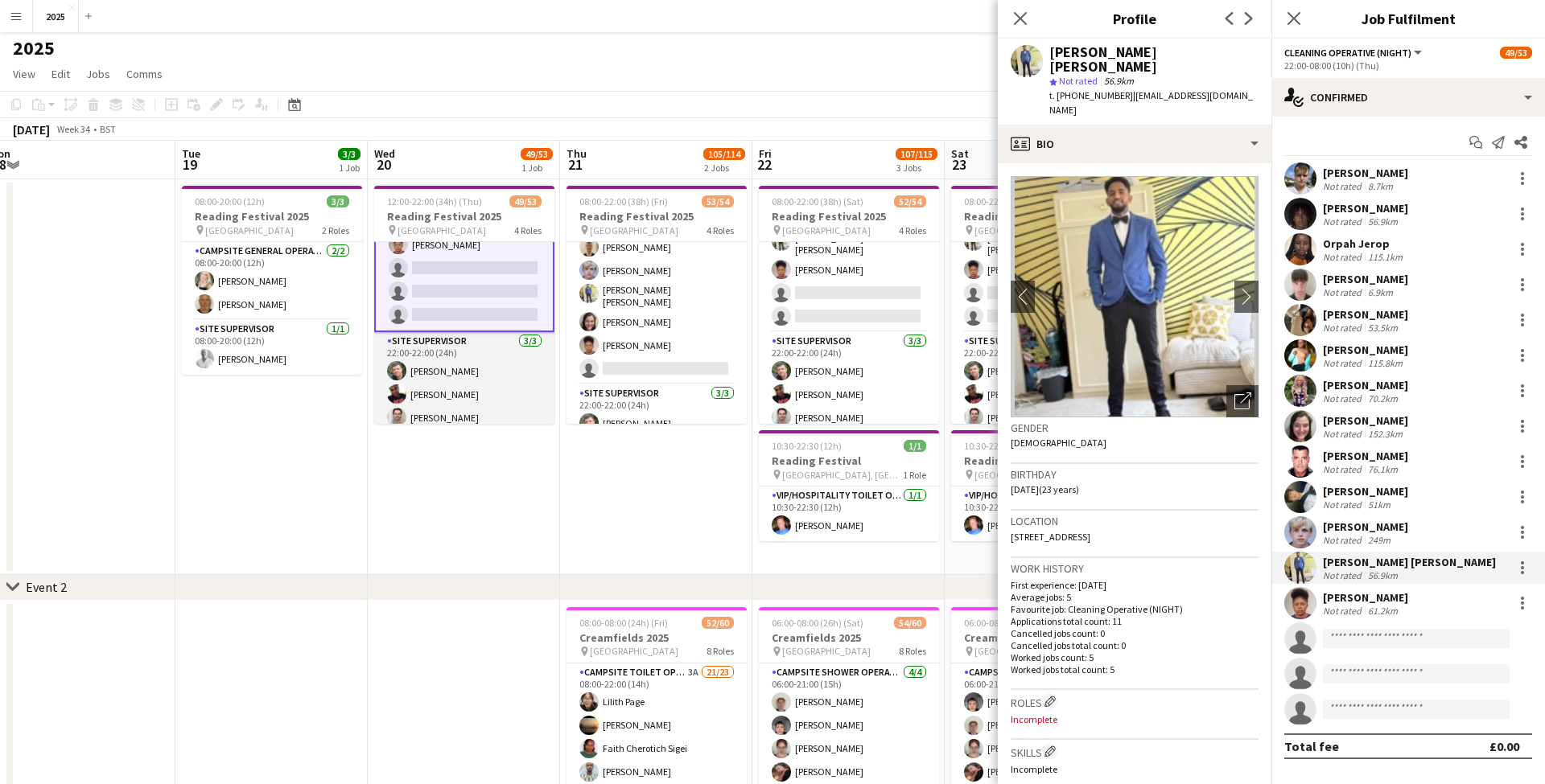
click at [479, 381] on app-card-role "Site Supervisor 3/3 22:00-22:00 (24h) Steve McDougall Jade Andrews - Lewis Jack…" at bounding box center [464, 382] width 180 height 101
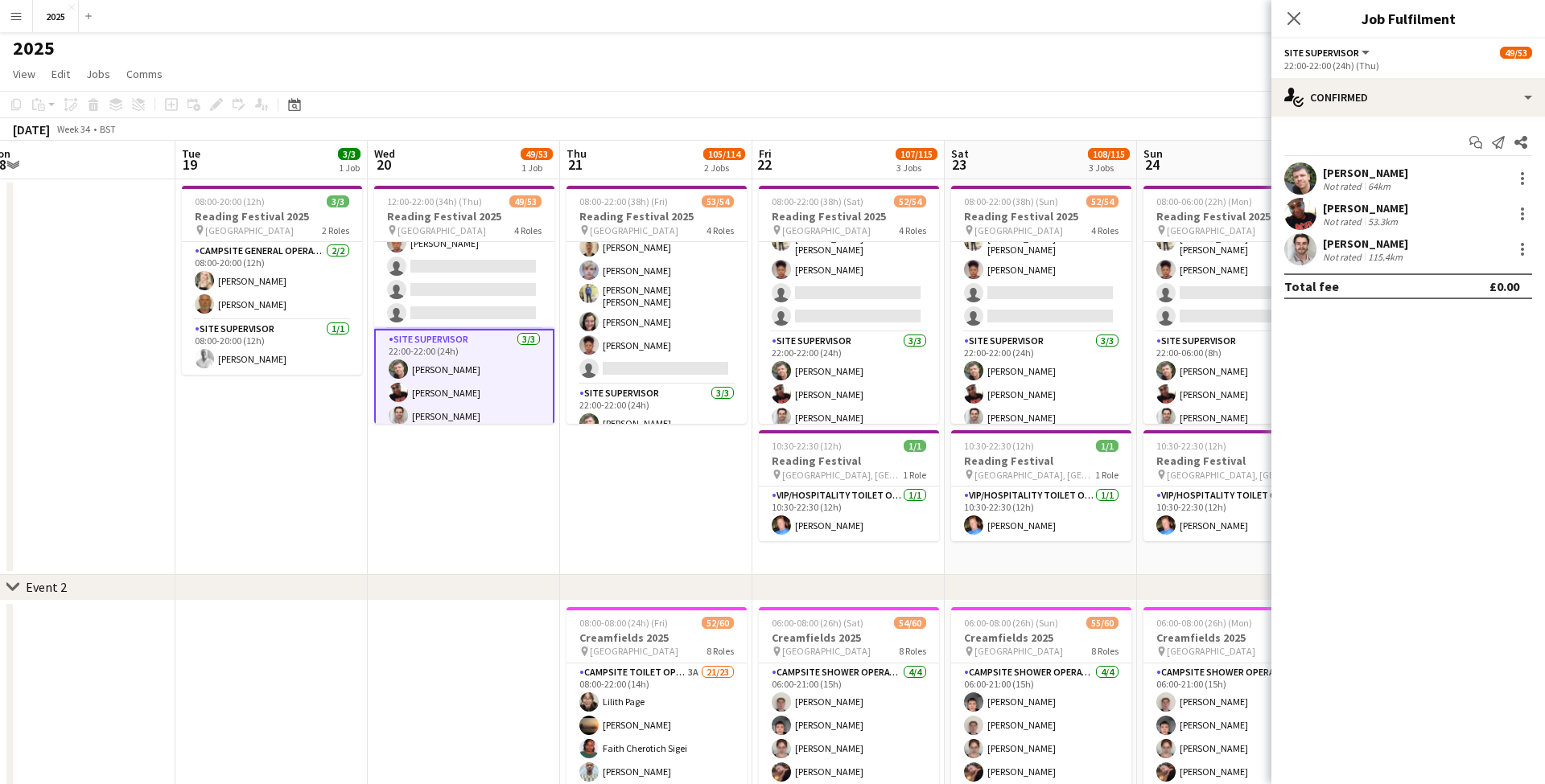
click at [1452, 177] on div "Steve McDougall Not rated 64km" at bounding box center [1408, 178] width 274 height 32
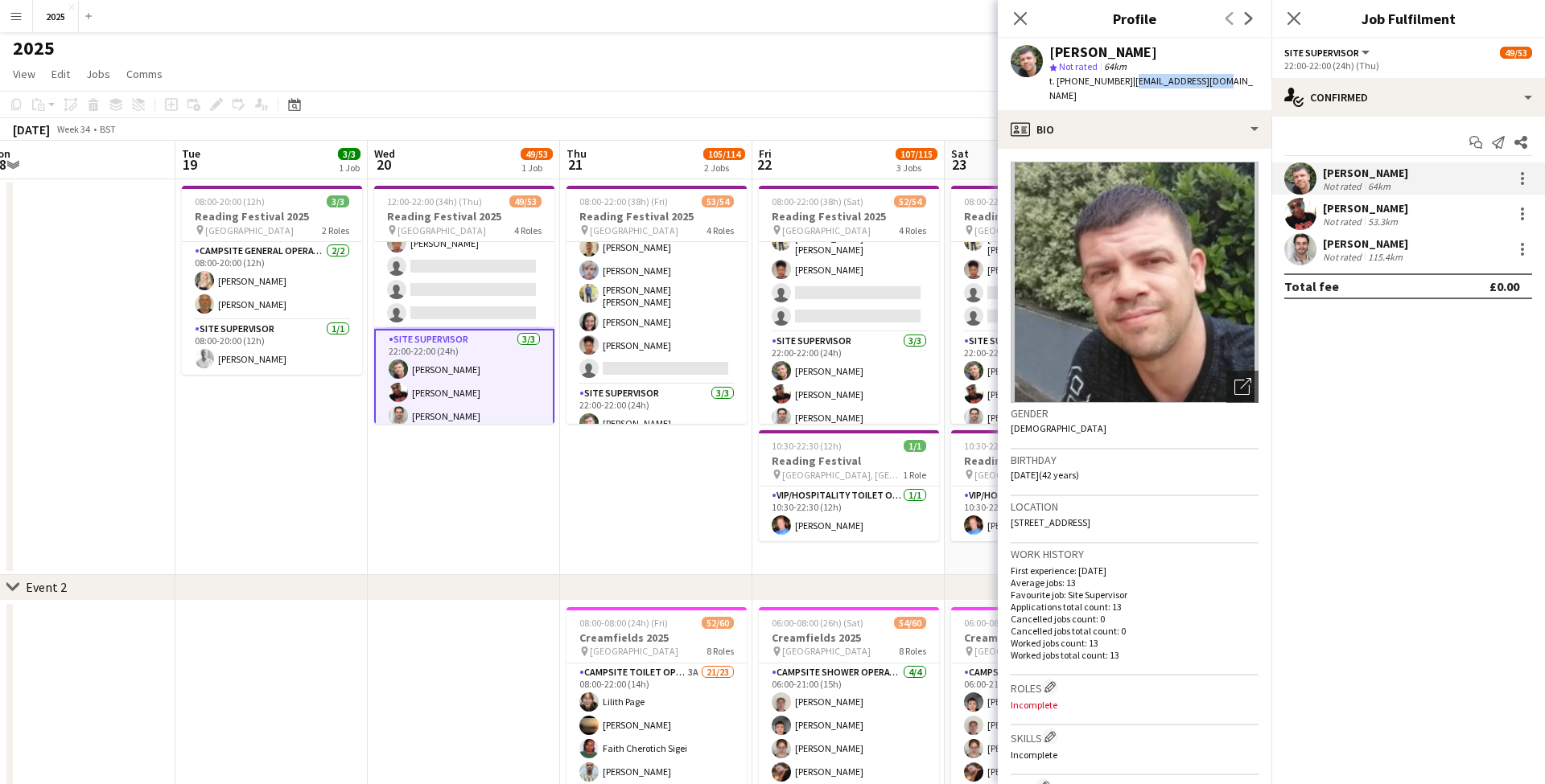
drag, startPoint x: 1215, startPoint y: 83, endPoint x: 1126, endPoint y: 82, distance: 89.0
click at [1126, 82] on div "Steve McDougall star Not rated 64km t. +447376617910 | smcd.183@gmail.com" at bounding box center [1135, 74] width 274 height 71
drag, startPoint x: 1122, startPoint y: 82, endPoint x: 1067, endPoint y: 80, distance: 55.0
click at [1067, 80] on div "t. +447376617910 | smcd.183@gmail.com" at bounding box center [1153, 88] width 209 height 29
click at [1087, 83] on span "t. +447376617910" at bounding box center [1090, 81] width 83 height 12
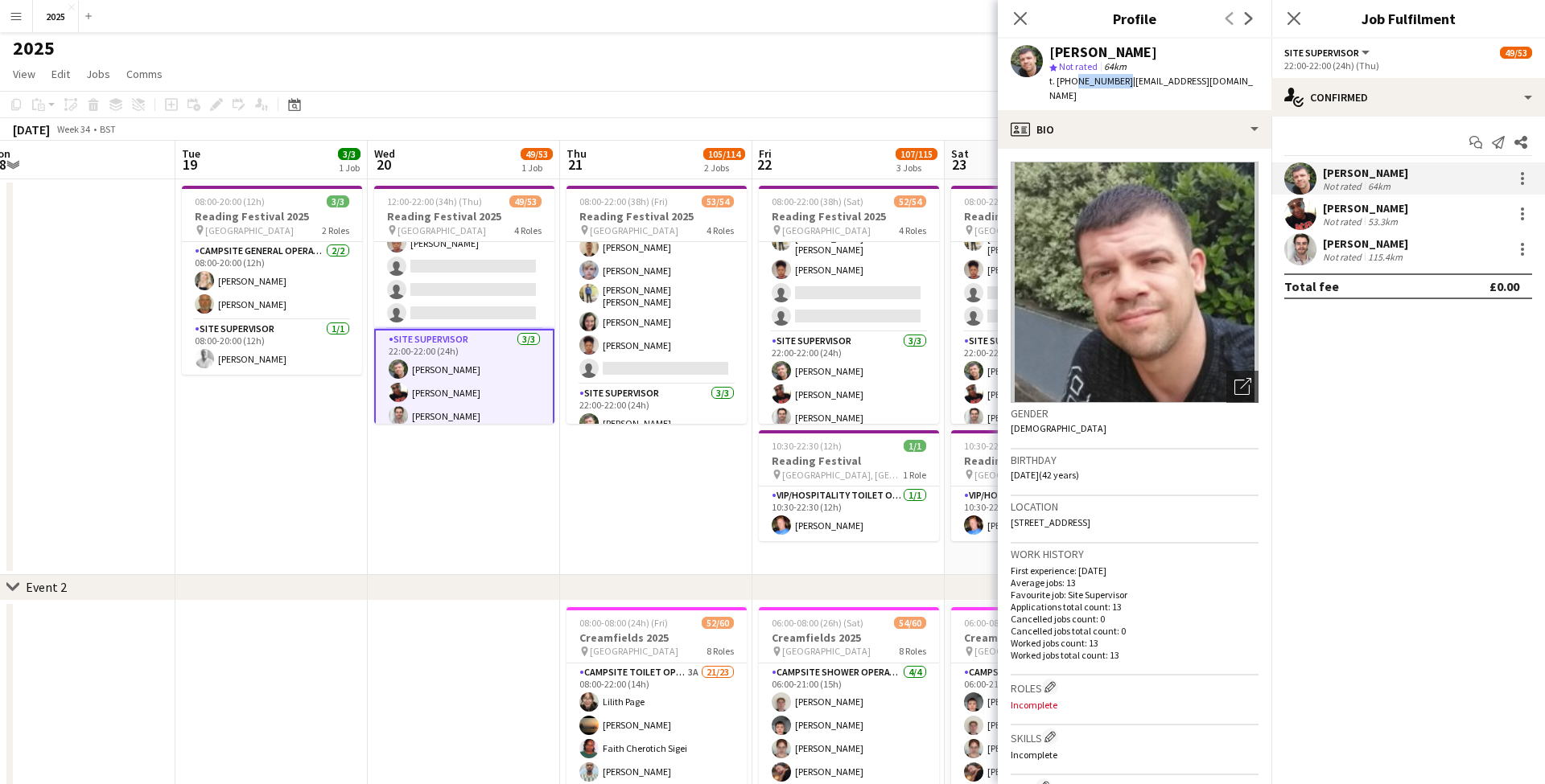
drag, startPoint x: 1119, startPoint y: 82, endPoint x: 1072, endPoint y: 81, distance: 47.0
click at [1072, 81] on span "t. +447376617910" at bounding box center [1090, 81] width 83 height 12
drag, startPoint x: 1200, startPoint y: 505, endPoint x: 1157, endPoint y: 507, distance: 43.0
click at [1157, 507] on div "Location 16 northleigh corner, Southampton, SO18 2HR" at bounding box center [1135, 519] width 248 height 47
click at [1020, 17] on icon "Close pop-in" at bounding box center [1020, 18] width 15 height 15
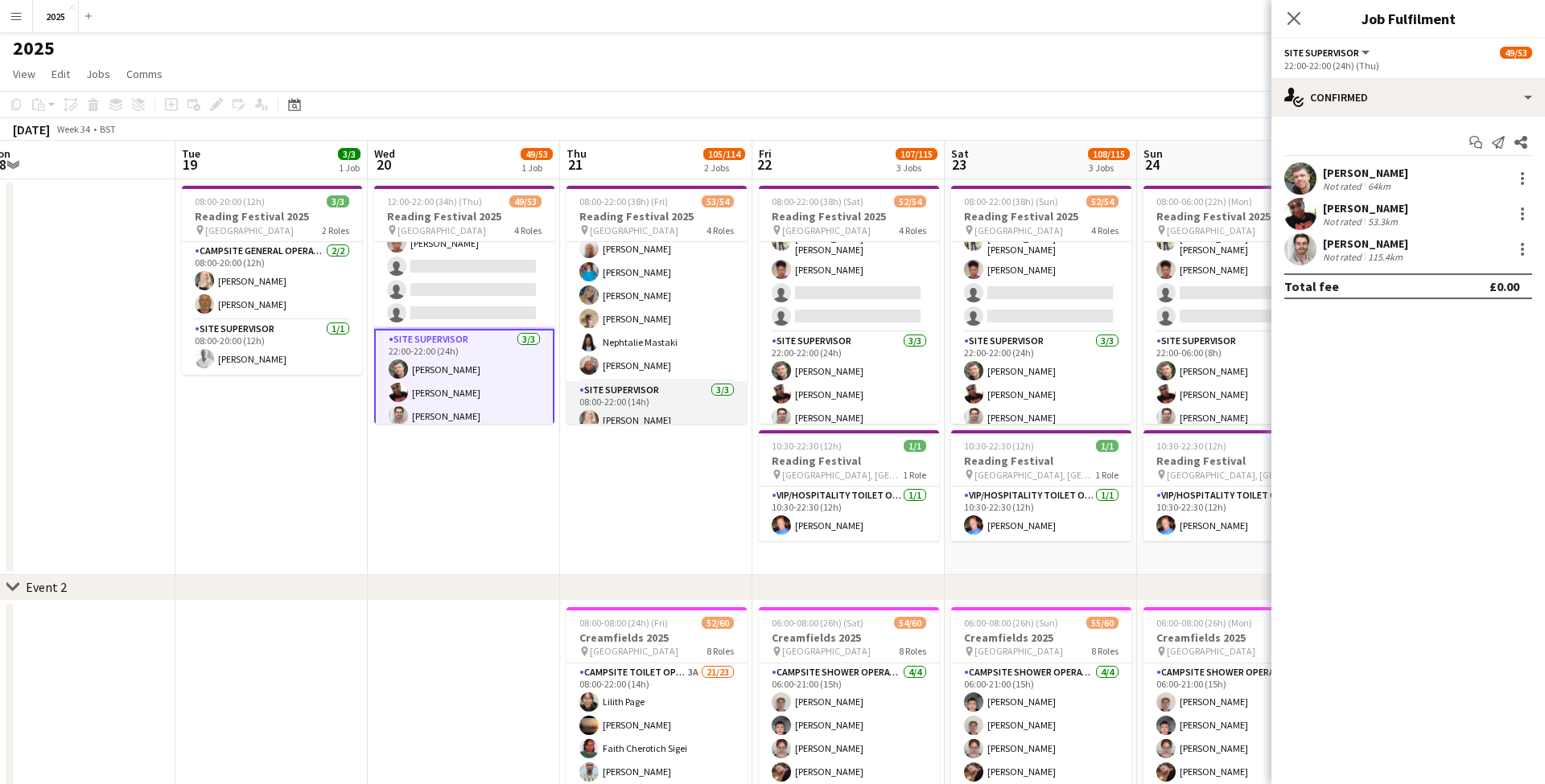
scroll to position [642, 0]
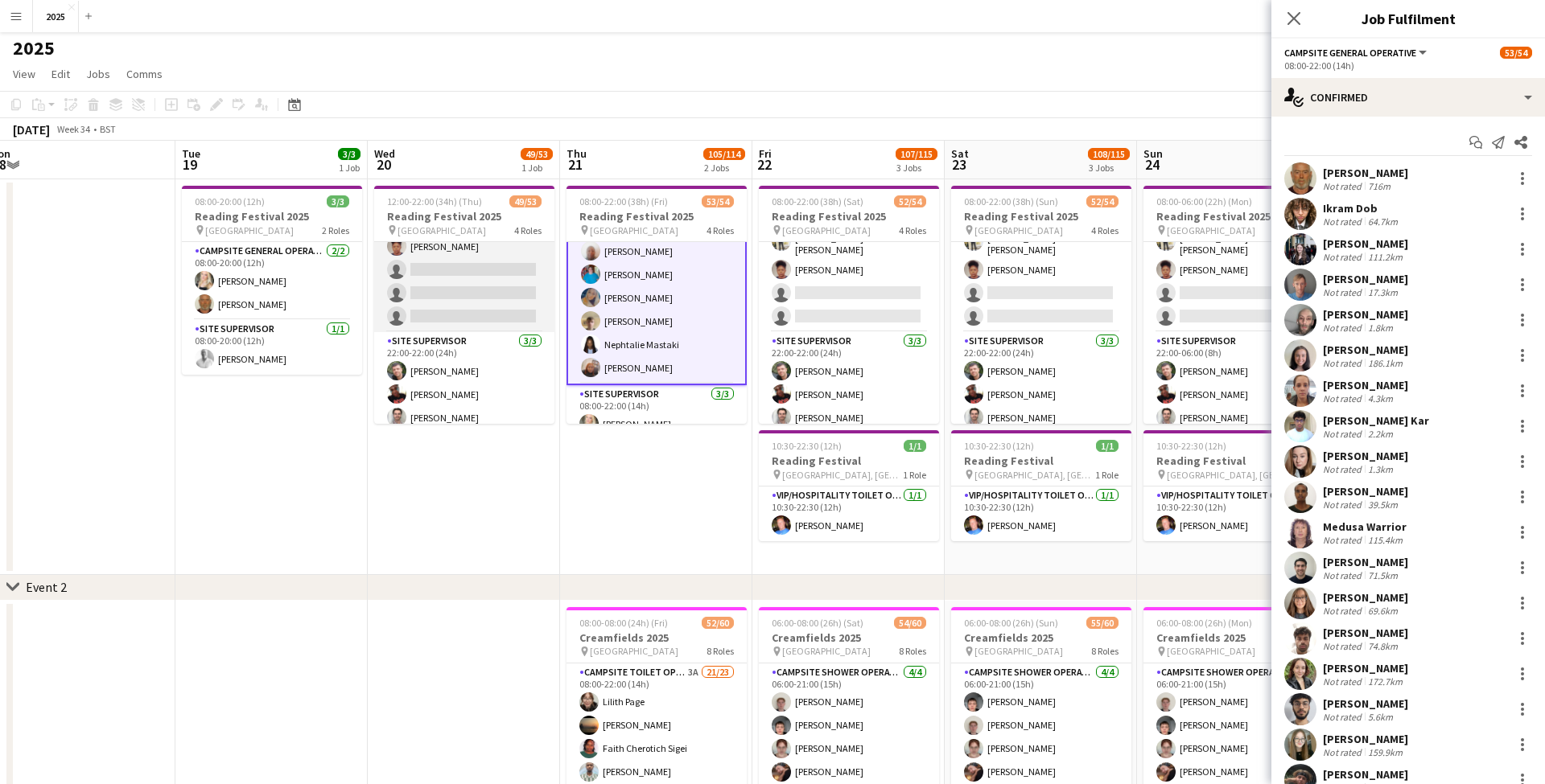
scroll to position [1125, 0]
click at [470, 315] on app-card-role "Cleaning Operative (NIGHT) 1A 13/16 22:00-08:00 (10h) Mya Brown-George Iyasu Am…" at bounding box center [464, 182] width 180 height 409
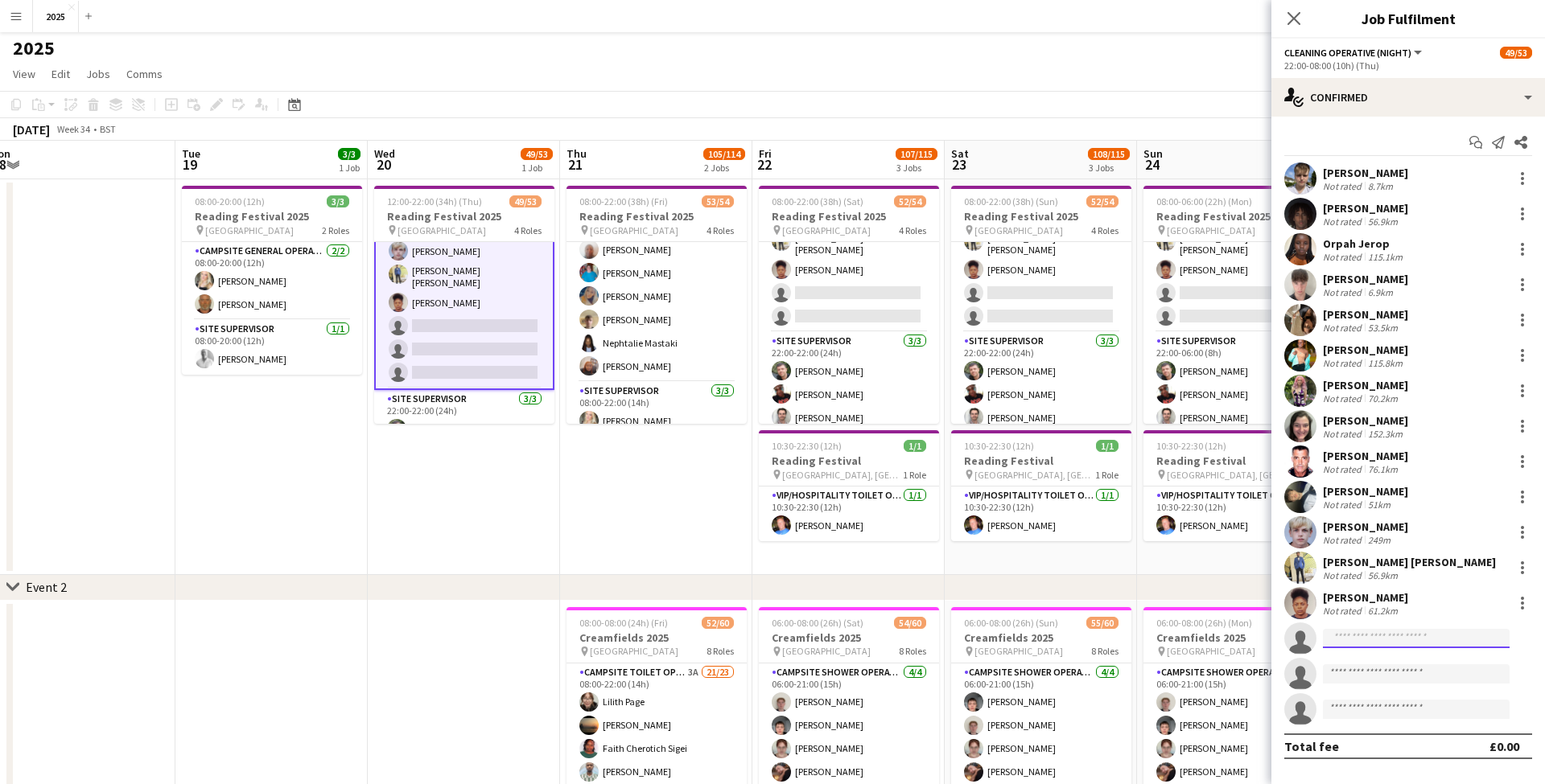
click at [1363, 633] on input at bounding box center [1416, 638] width 187 height 20
type input "***"
click at [1370, 685] on span "+447563255278" at bounding box center [1416, 687] width 161 height 13
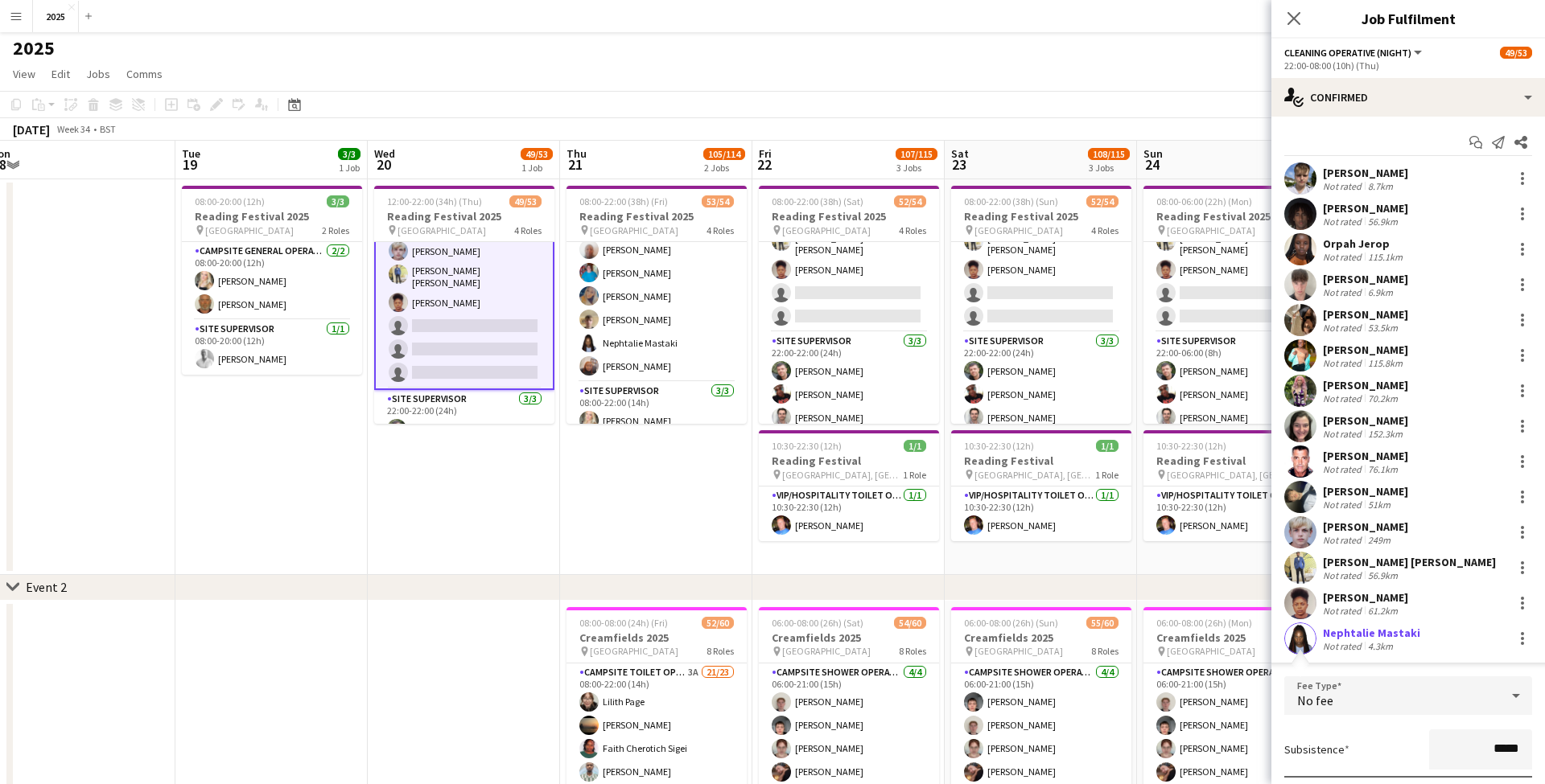
scroll to position [85, 0]
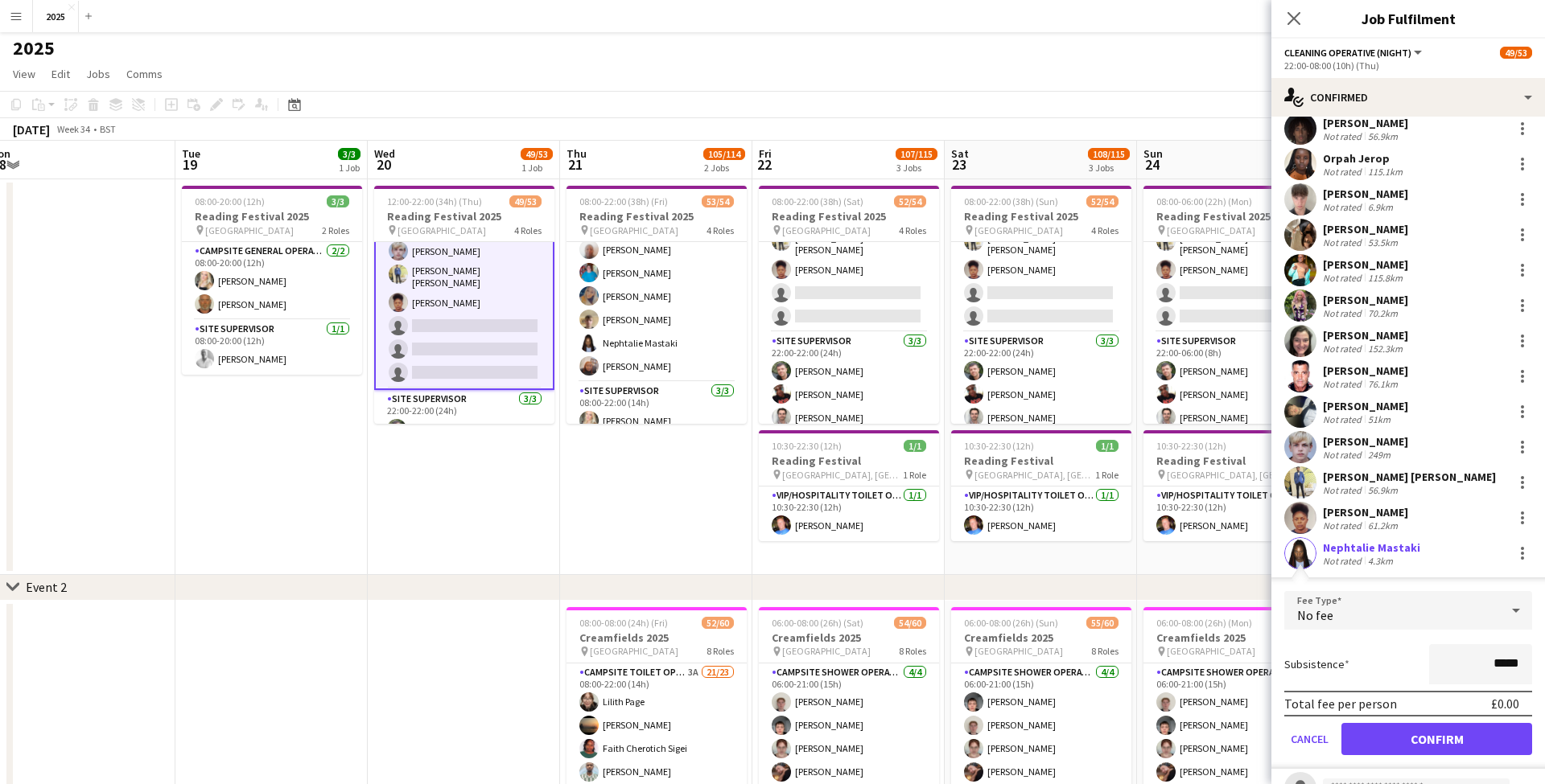
click at [1384, 724] on button "Confirm" at bounding box center [1436, 739] width 190 height 32
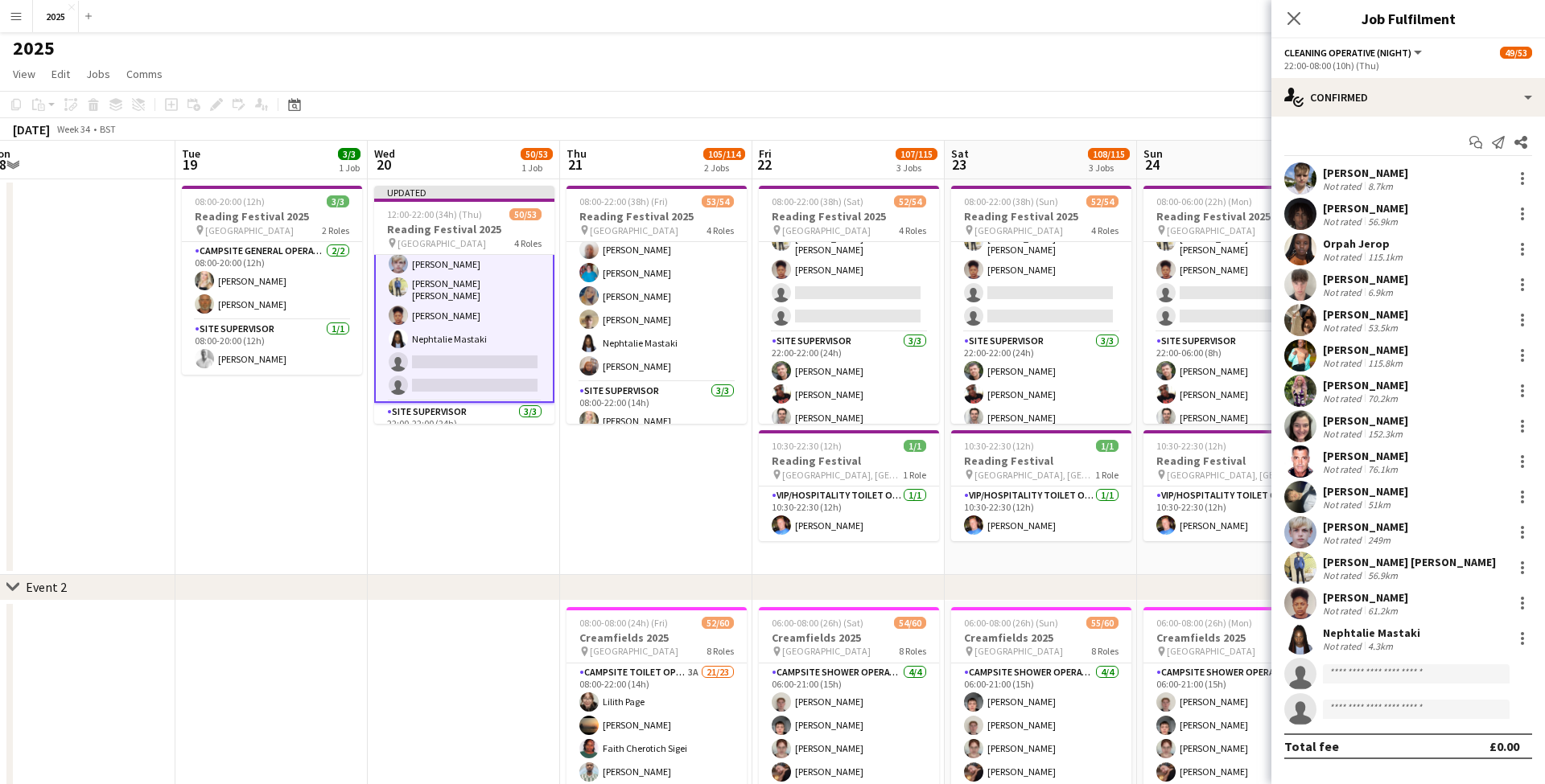
scroll to position [0, 0]
click at [683, 491] on app-date-cell "08:00-22:00 (38h) (Fri) 53/54 Reading Festival 2025 pin Richfield Avenue 4 Role…" at bounding box center [656, 377] width 192 height 396
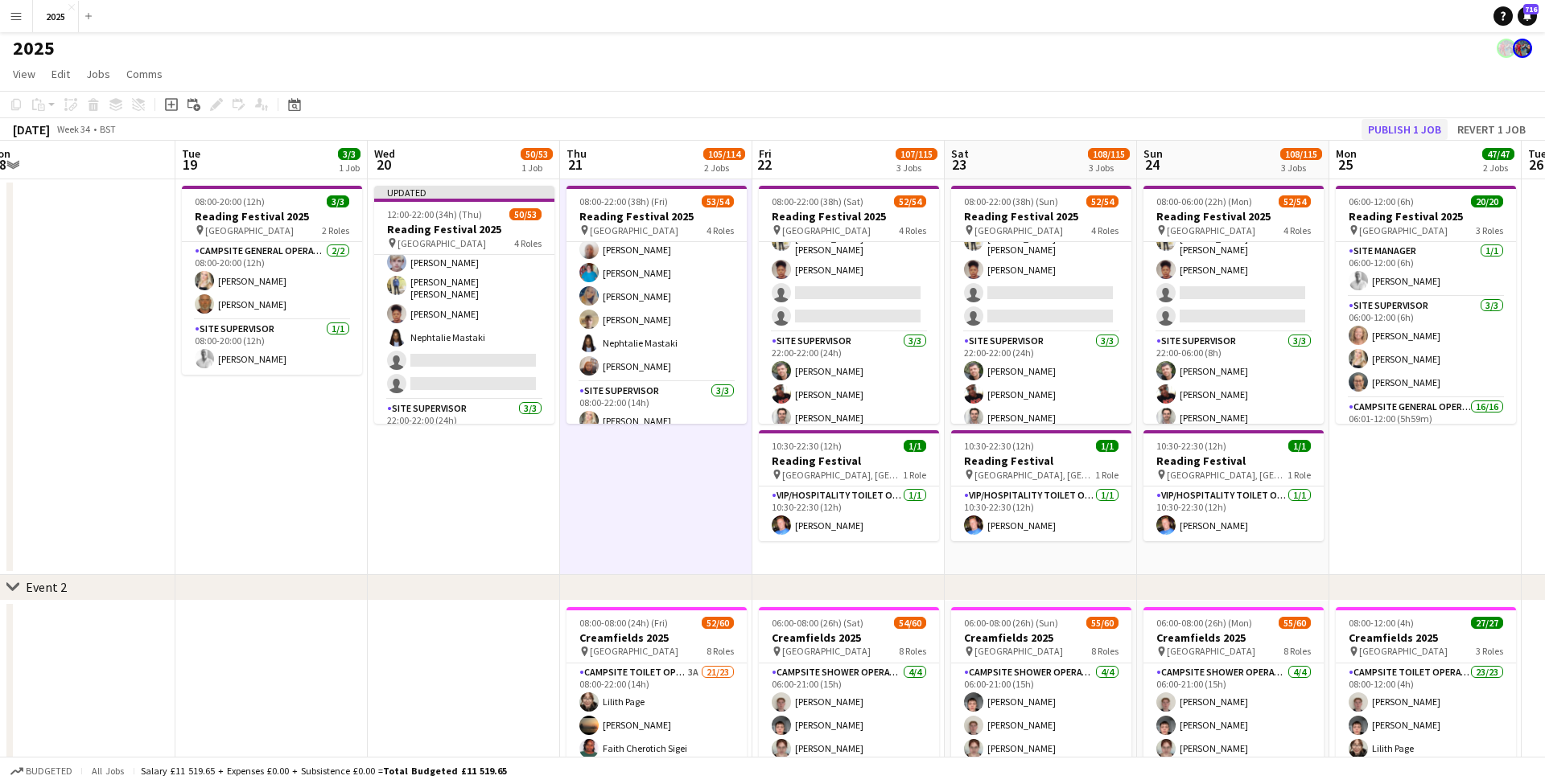
click at [1389, 135] on button "Publish 1 job" at bounding box center [1404, 129] width 86 height 21
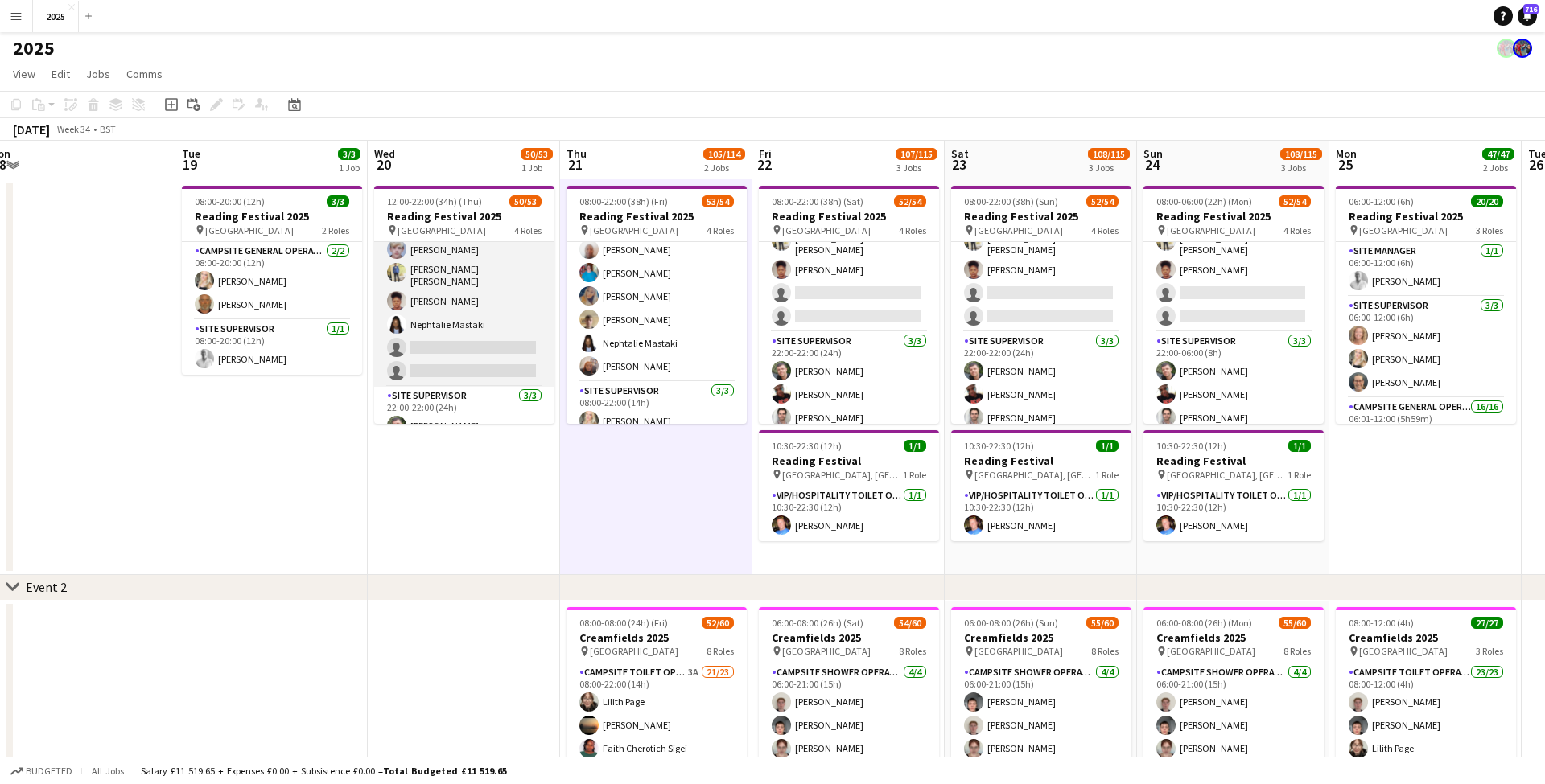
click at [448, 315] on app-card-role "Cleaning Operative (NIGHT) 1A 14/16 22:00-08:00 (10h) Mya Brown-George Iyasu Am…" at bounding box center [464, 182] width 180 height 409
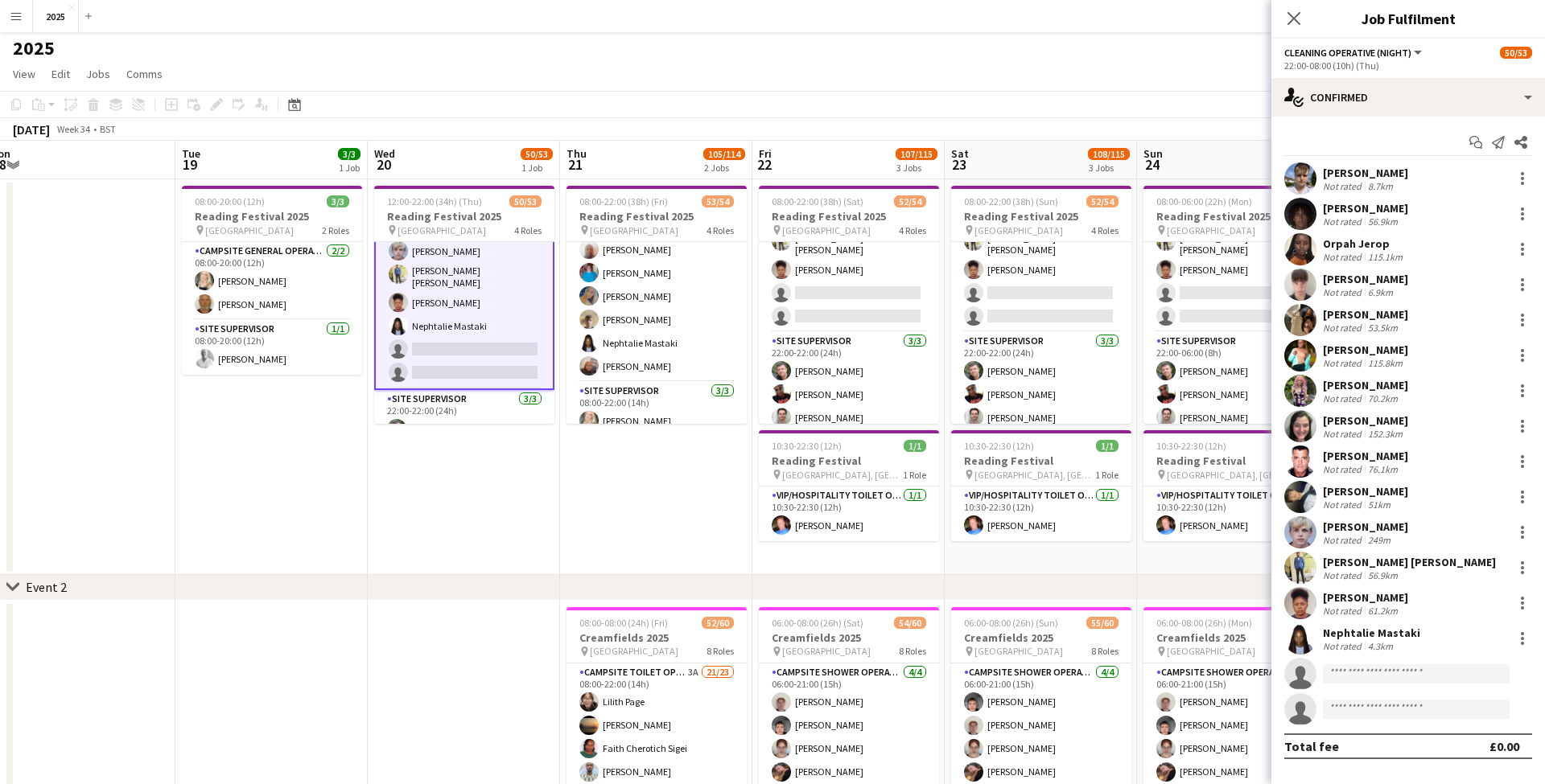
click at [1344, 630] on div "Nephtalie Mastaki" at bounding box center [1371, 633] width 98 height 14
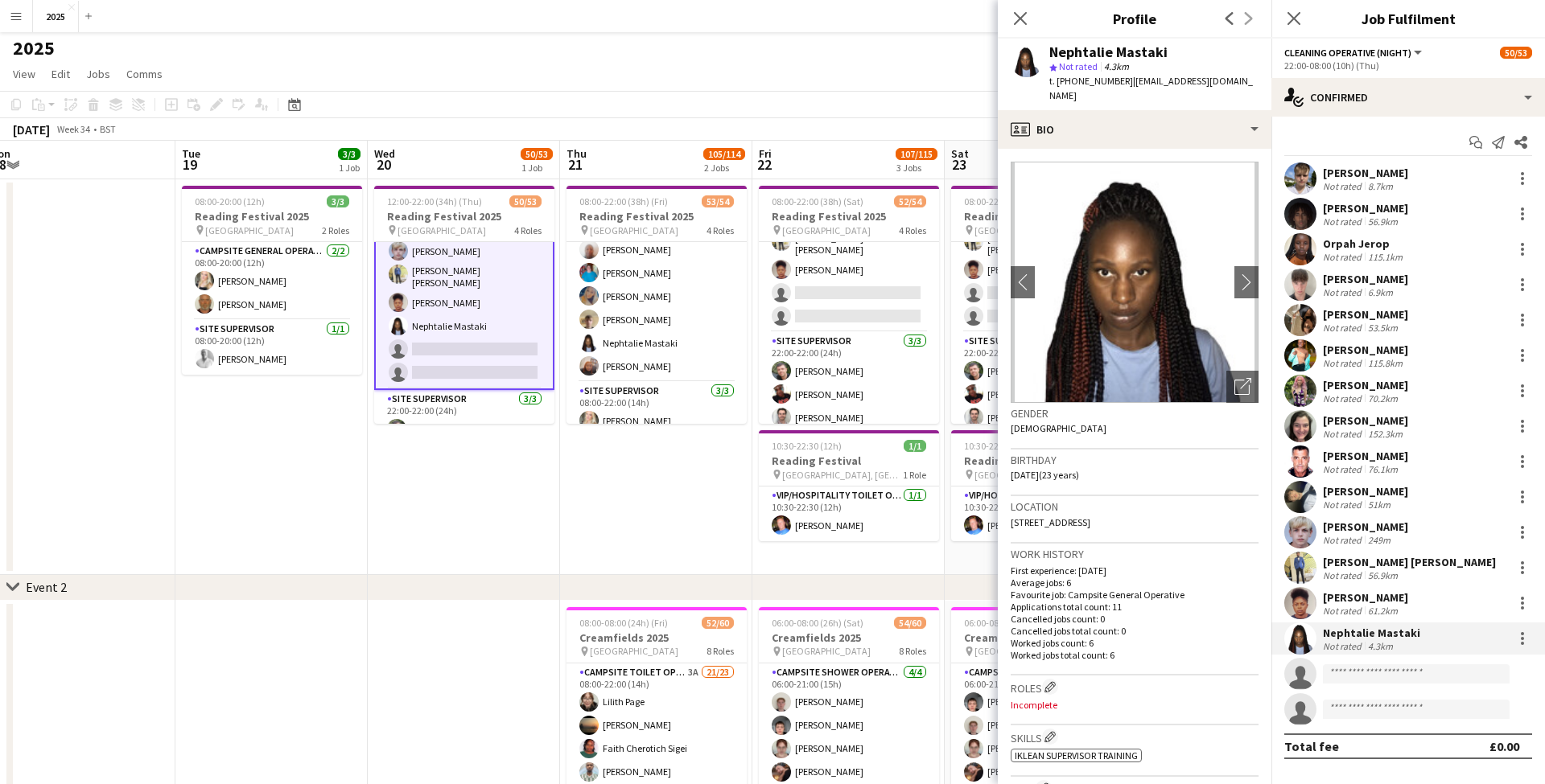
click at [1159, 80] on span "| nephtalieeliezer@gmail.com" at bounding box center [1151, 87] width 204 height 26
drag, startPoint x: 1126, startPoint y: 82, endPoint x: 1242, endPoint y: 80, distance: 116.0
click at [1242, 80] on div "Nephtalie Mastaki star Not rated 4.3km t. +447563255278 | nephtalieeliezer@gmai…" at bounding box center [1135, 74] width 274 height 71
drag, startPoint x: 1121, startPoint y: 83, endPoint x: 1071, endPoint y: 83, distance: 50.0
click at [1071, 83] on div "t. +447563255278 | nephtalieeliezer@gmail.com" at bounding box center [1153, 88] width 209 height 29
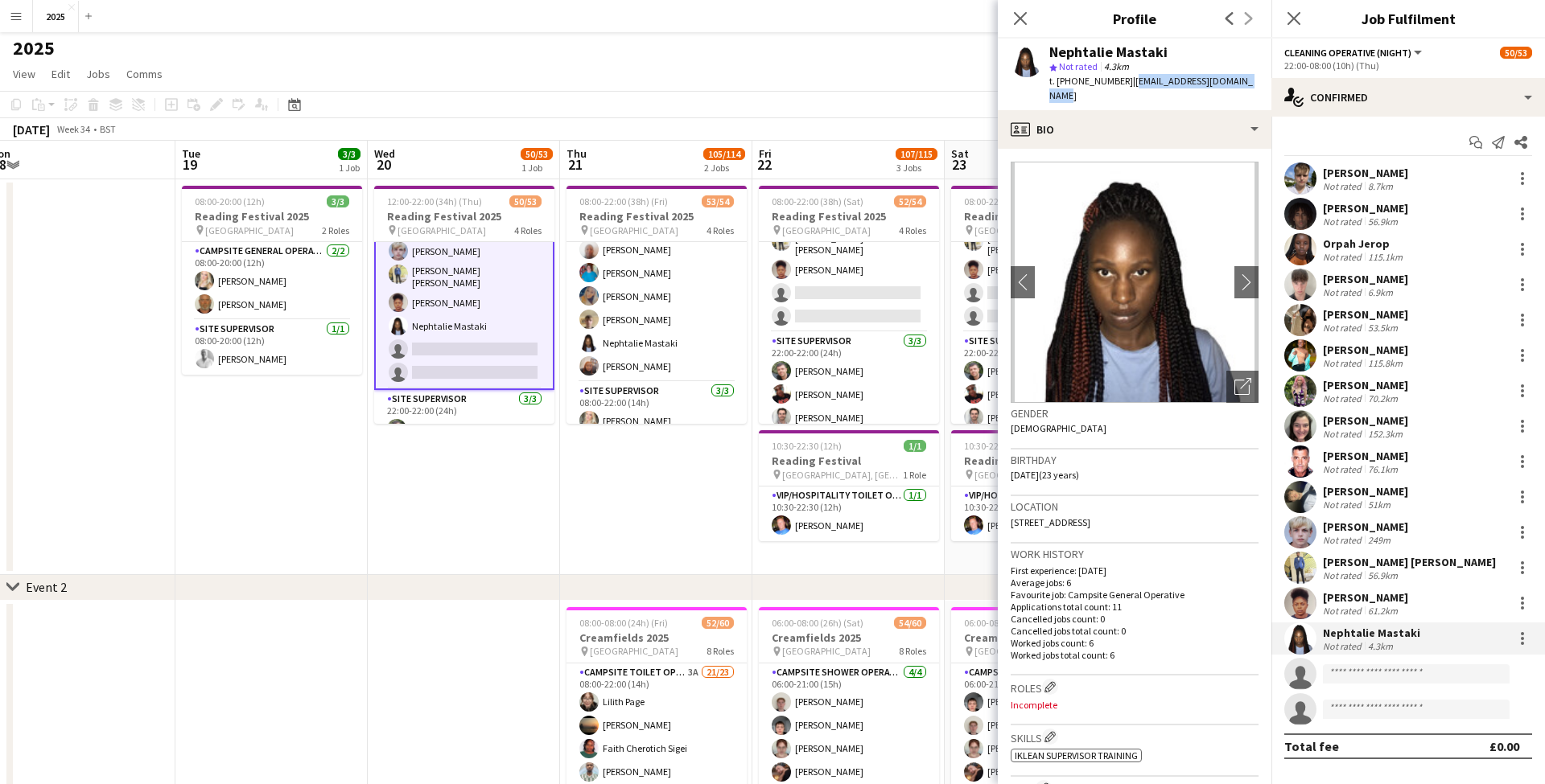
drag, startPoint x: 1164, startPoint y: 504, endPoint x: 1125, endPoint y: 505, distance: 39.0
click at [1125, 505] on div "Location 73 Elmstone Drive, Reading, RG31 5NT" at bounding box center [1135, 519] width 248 height 47
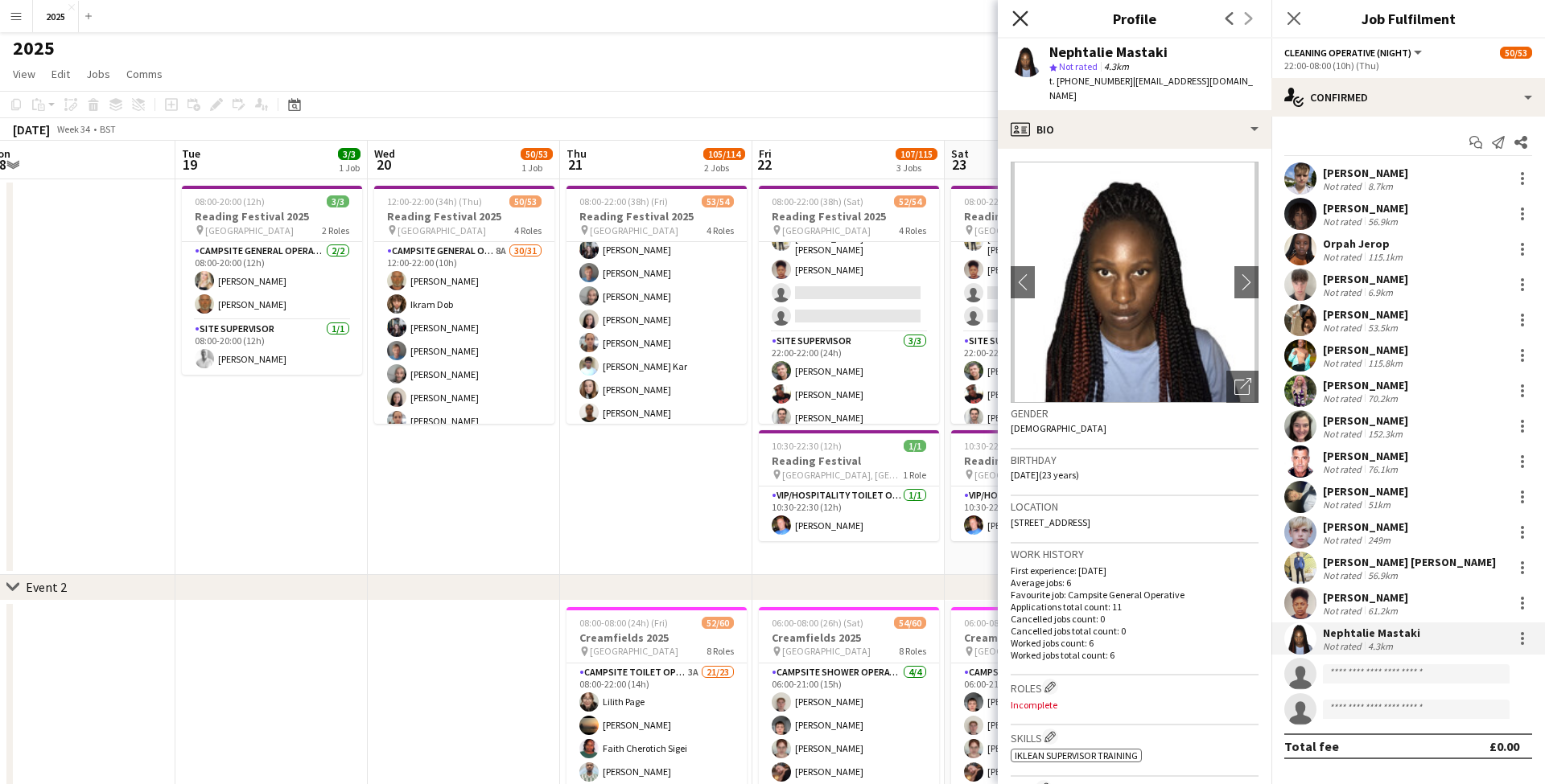
click at [1022, 20] on icon at bounding box center [1020, 18] width 15 height 15
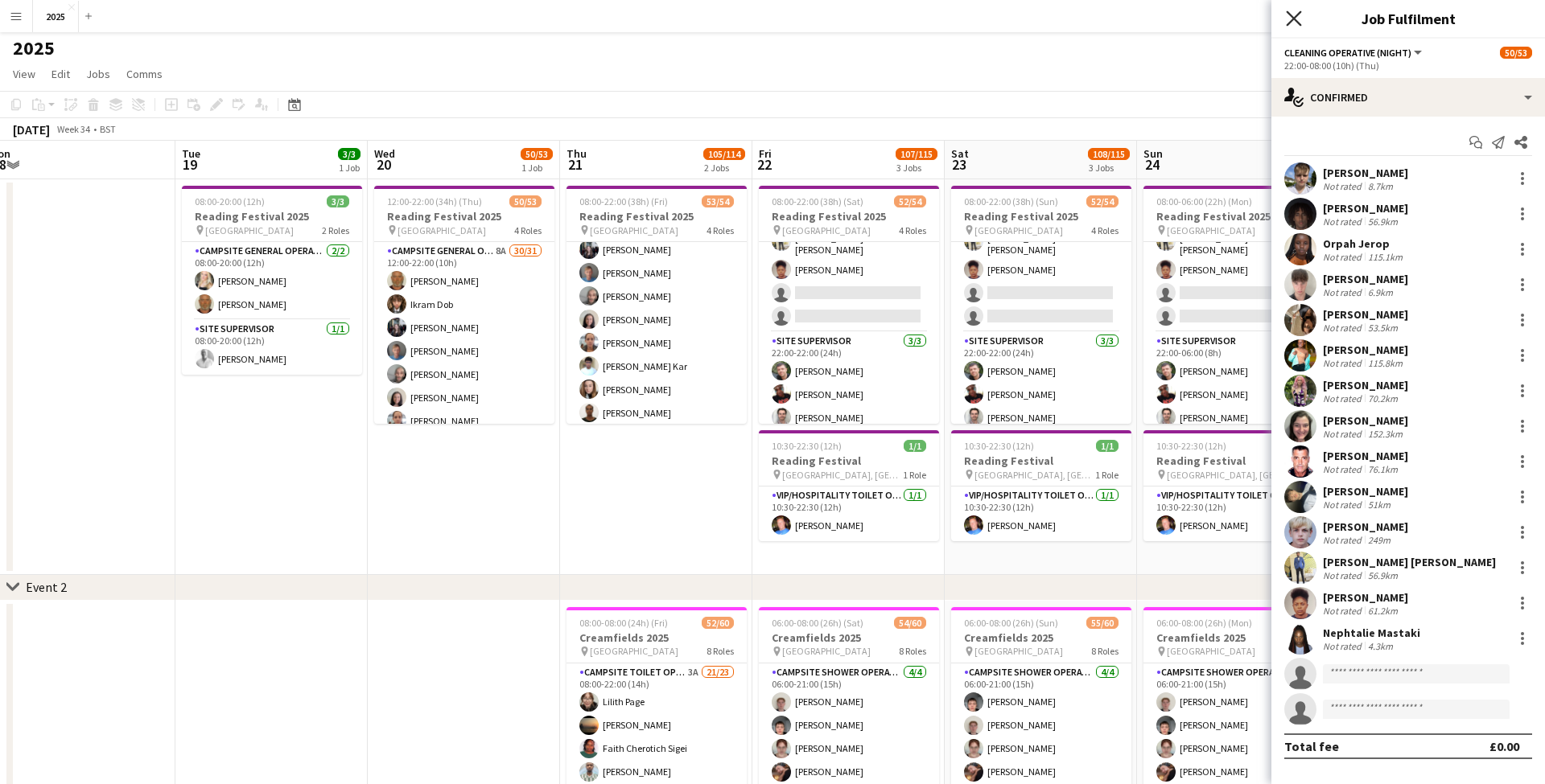
click at [1292, 20] on icon at bounding box center [1293, 18] width 15 height 15
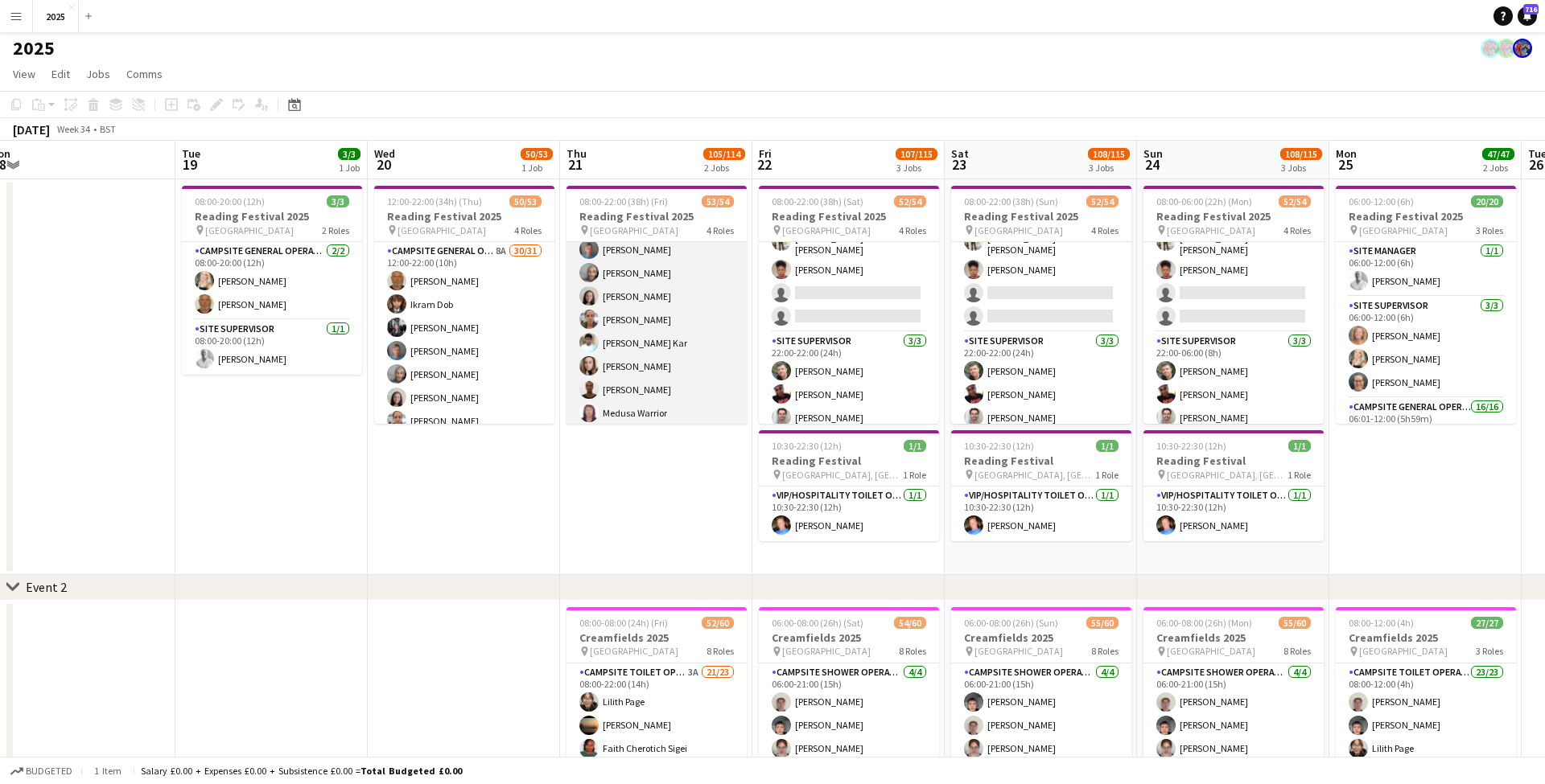
scroll to position [134, 0]
click at [651, 361] on app-card-role "Campsite General Operative 32/32 08:00-22:00 (14h) John Condon Ikram Dob Louise…" at bounding box center [656, 499] width 180 height 782
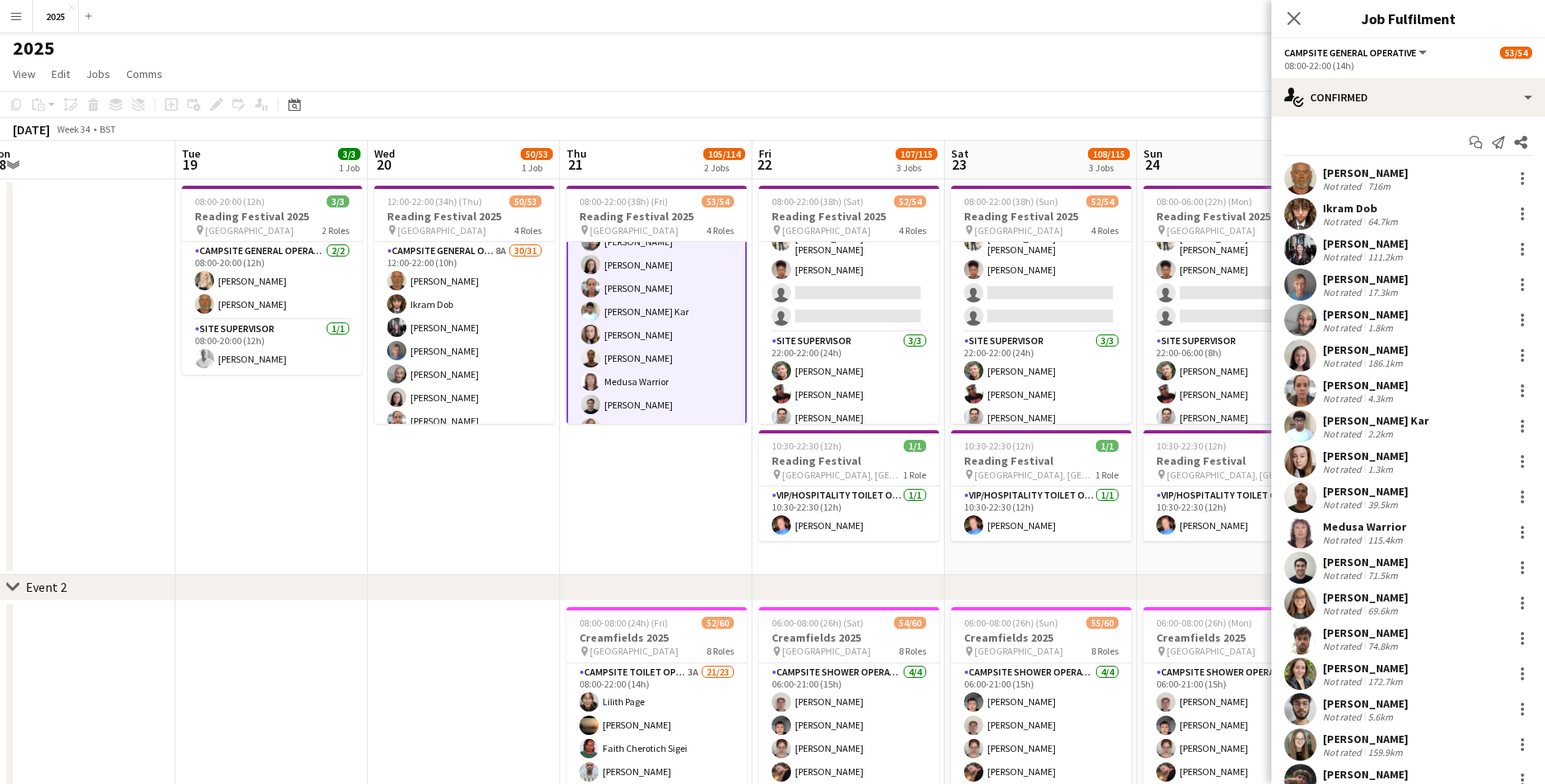
click at [1411, 494] on div "Faruq Hashi Not rated 39.5km" at bounding box center [1408, 497] width 274 height 32
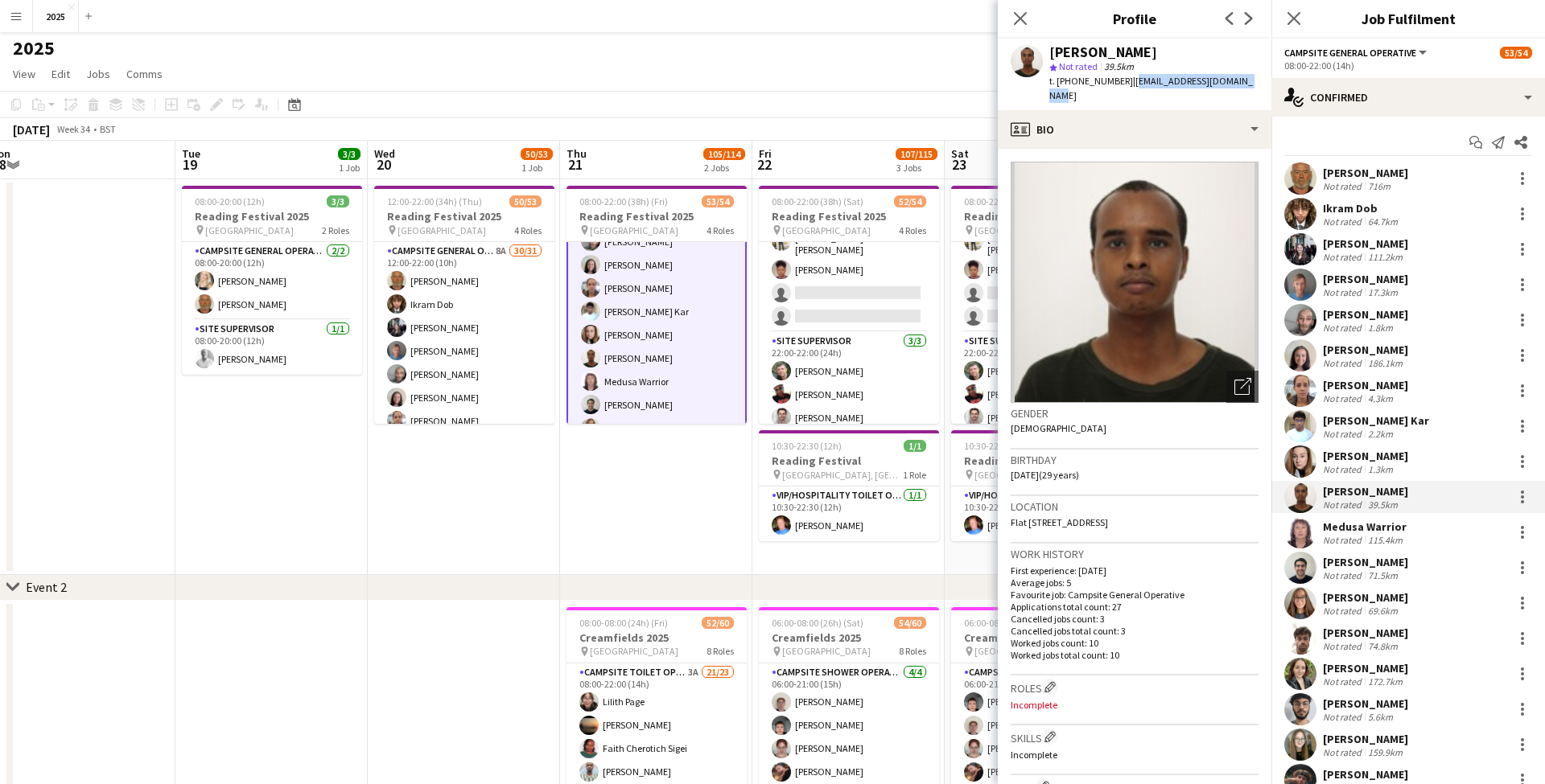
drag, startPoint x: 1244, startPoint y: 82, endPoint x: 1125, endPoint y: 81, distance: 119.0
click at [1125, 81] on div "Faruq Hashi star Not rated 39.5km t. +447944288502 | faruq_hashi@hotmail.co.uk" at bounding box center [1135, 74] width 274 height 71
drag, startPoint x: 1118, startPoint y: 81, endPoint x: 1072, endPoint y: 82, distance: 46.0
click at [1072, 82] on span "t. +447944288502" at bounding box center [1090, 81] width 83 height 12
drag, startPoint x: 1208, startPoint y: 506, endPoint x: 1247, endPoint y: 508, distance: 39.1
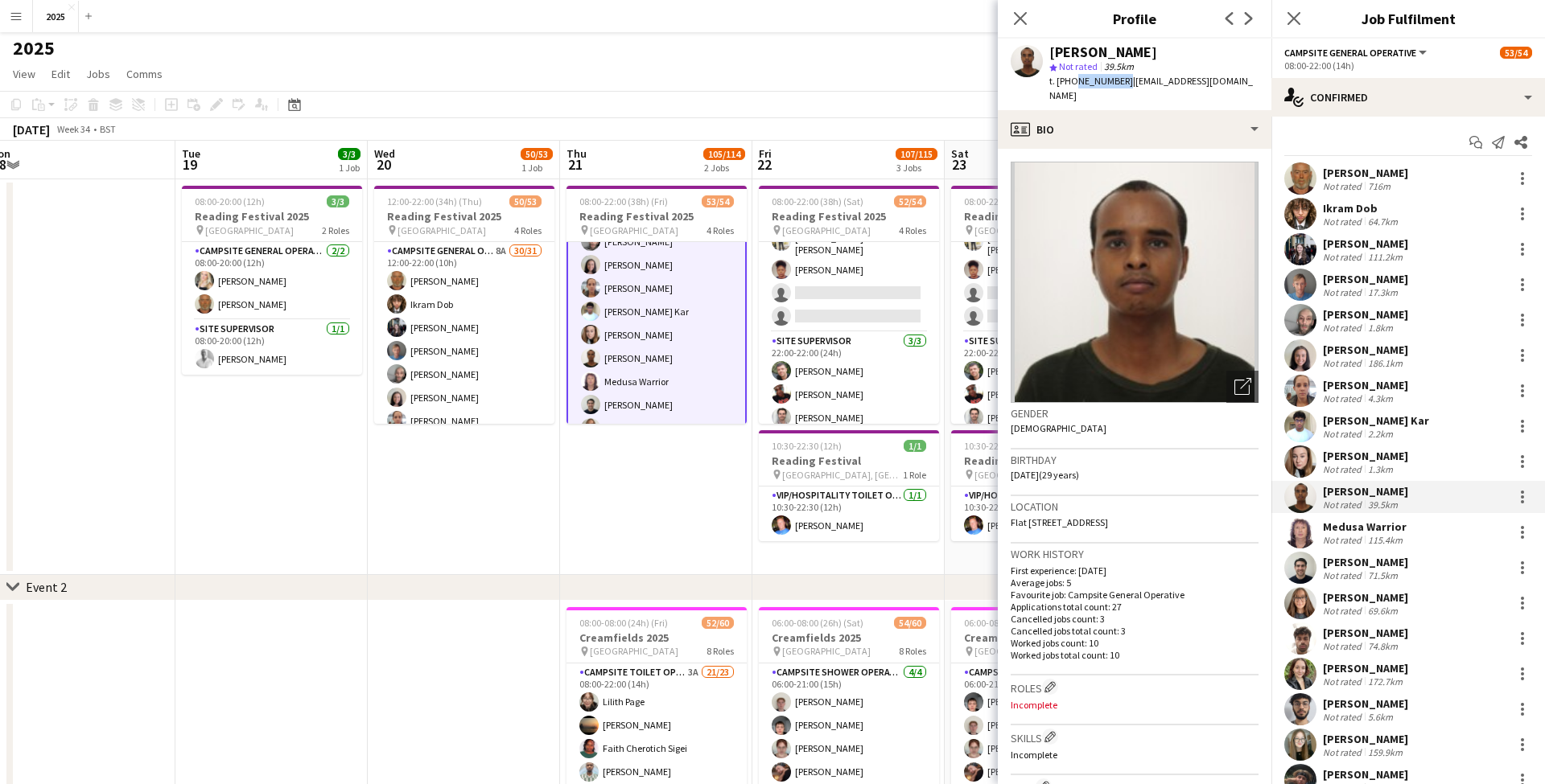
click at [1247, 508] on div "Location Flat 79 Belvedere House, Lemon Grove, Feltham, TW13 4DJ" at bounding box center [1135, 519] width 248 height 47
click at [1027, 21] on icon "Close pop-in" at bounding box center [1020, 18] width 15 height 15
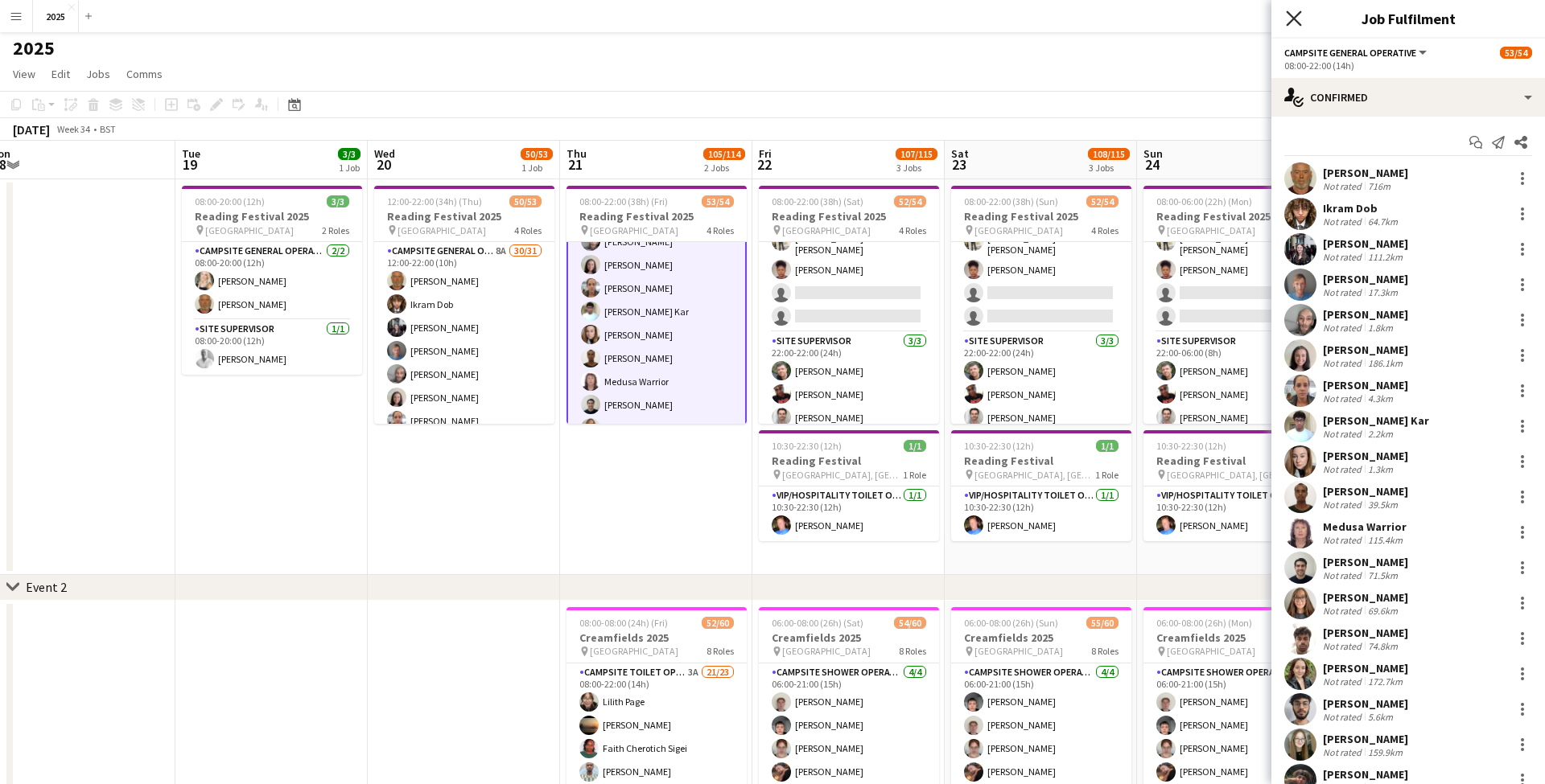
click at [1291, 22] on icon at bounding box center [1293, 18] width 15 height 15
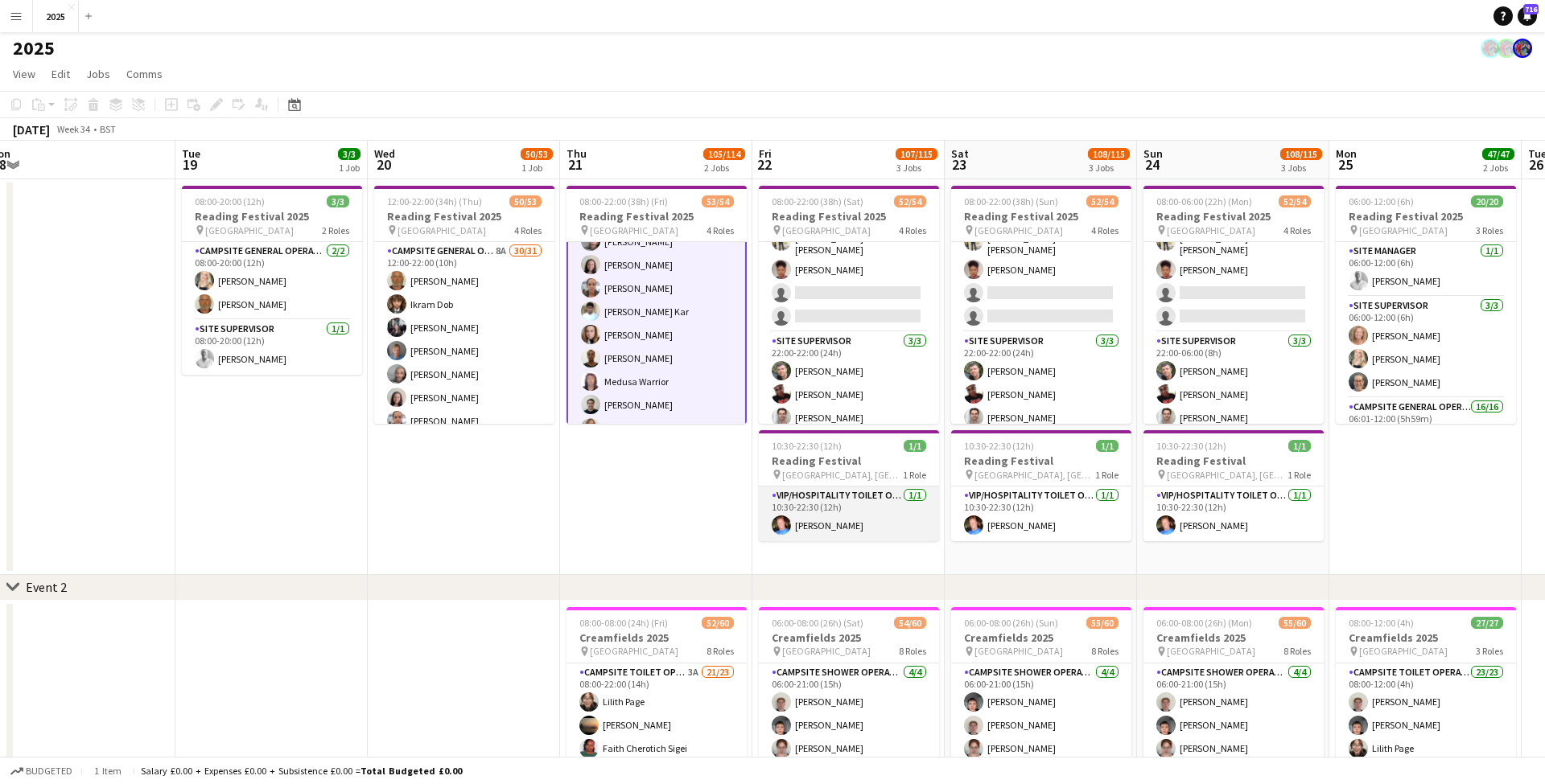
click at [831, 514] on app-card-role "VIP/Hospitality Toilet Operative 1/1 10:30-22:30 (12h) Tony Tompkins" at bounding box center [849, 514] width 180 height 54
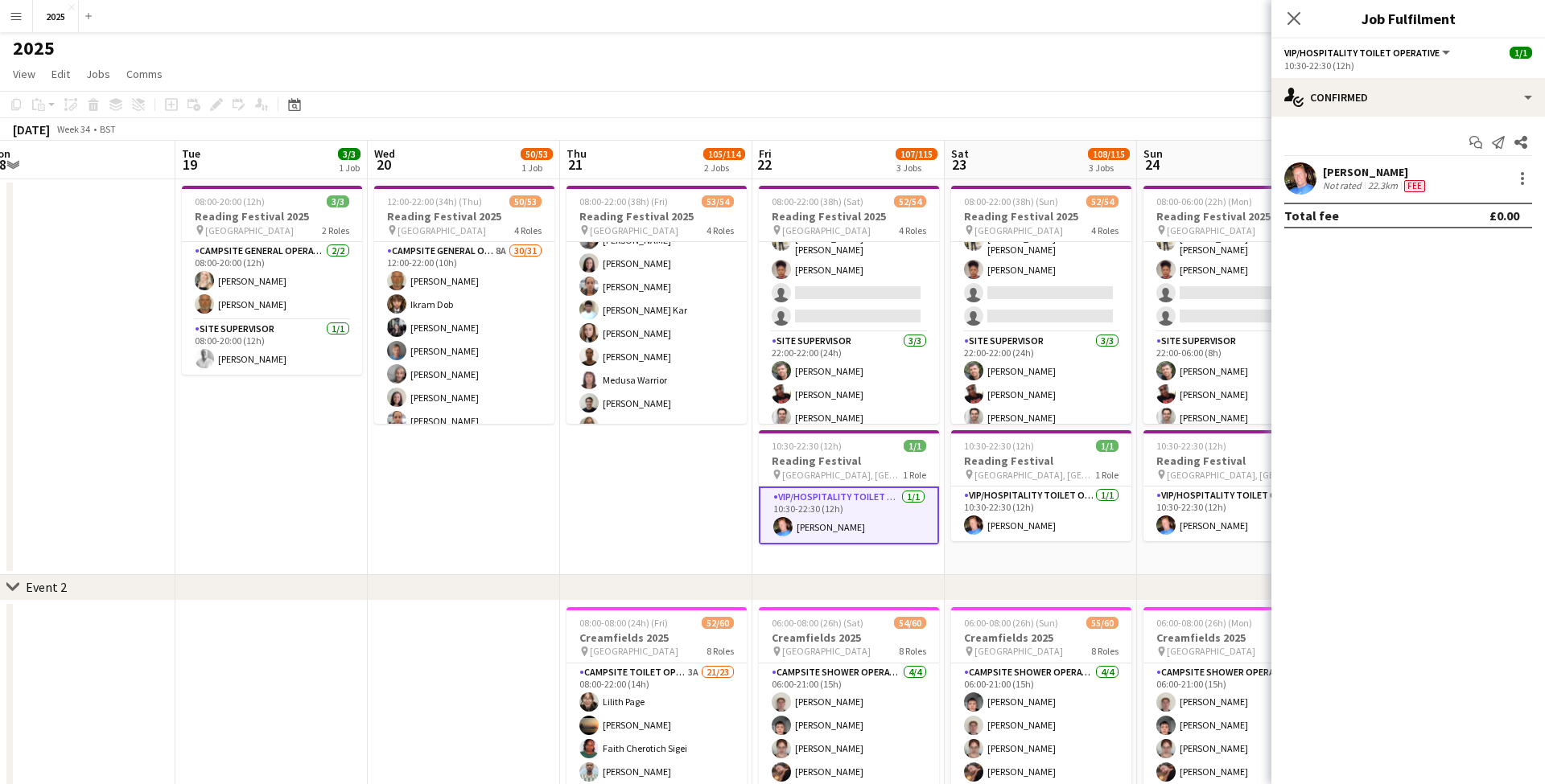
click at [1430, 178] on div "Tony Tompkins Not rated 22.3km Fee" at bounding box center [1408, 178] width 274 height 32
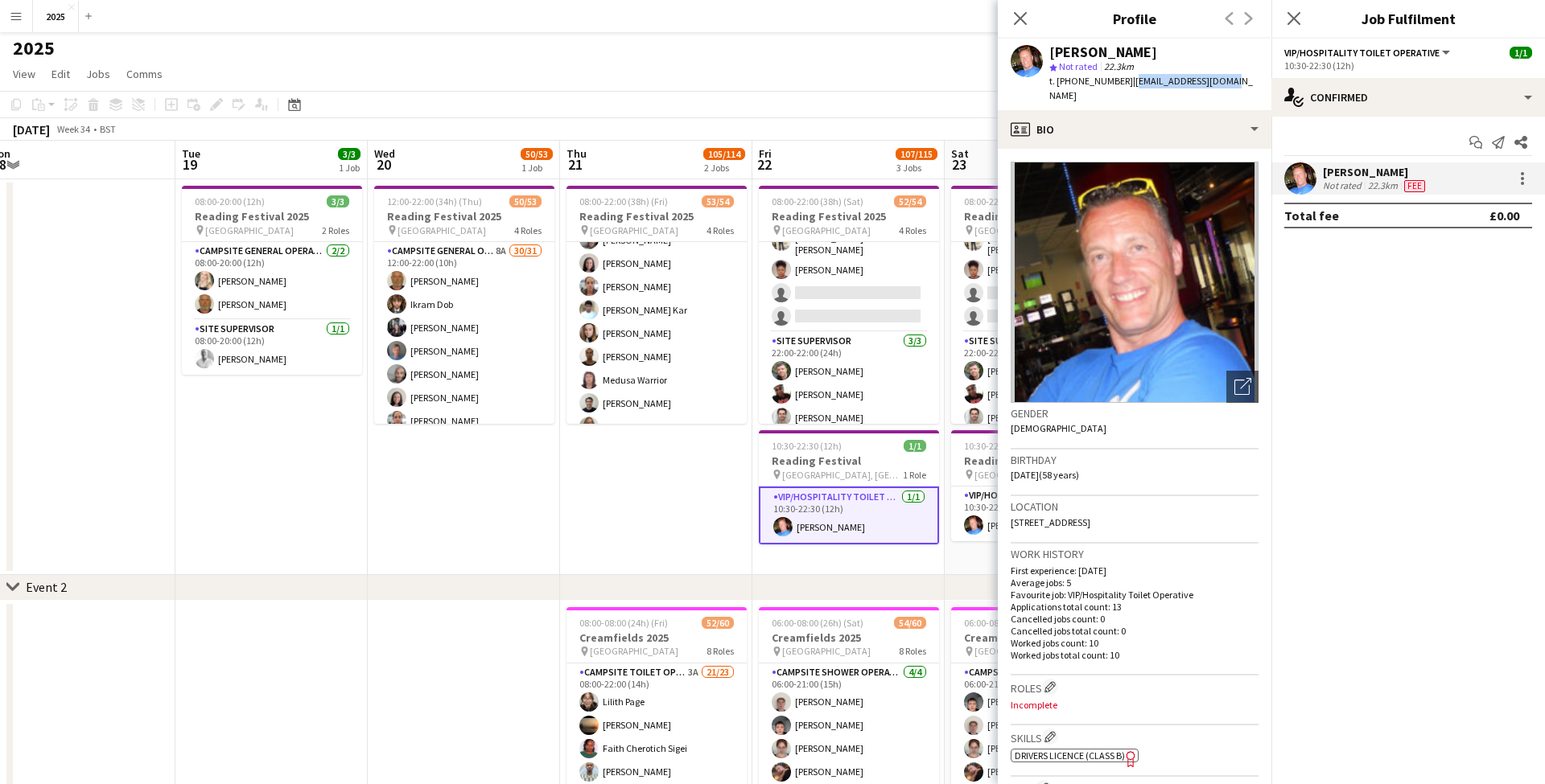
drag, startPoint x: 1237, startPoint y: 83, endPoint x: 1131, endPoint y: 81, distance: 106.0
click at [1131, 81] on div "Tony Tompkins star Not rated 22.3km t. +4407882650043 | sonoftom66@gmail.com" at bounding box center [1135, 74] width 274 height 71
drag, startPoint x: 1123, startPoint y: 82, endPoint x: 1070, endPoint y: 82, distance: 53.0
click at [1070, 82] on span "t. +4407882650043" at bounding box center [1090, 81] width 83 height 12
drag, startPoint x: 1225, startPoint y: 504, endPoint x: 1186, endPoint y: 505, distance: 39.0
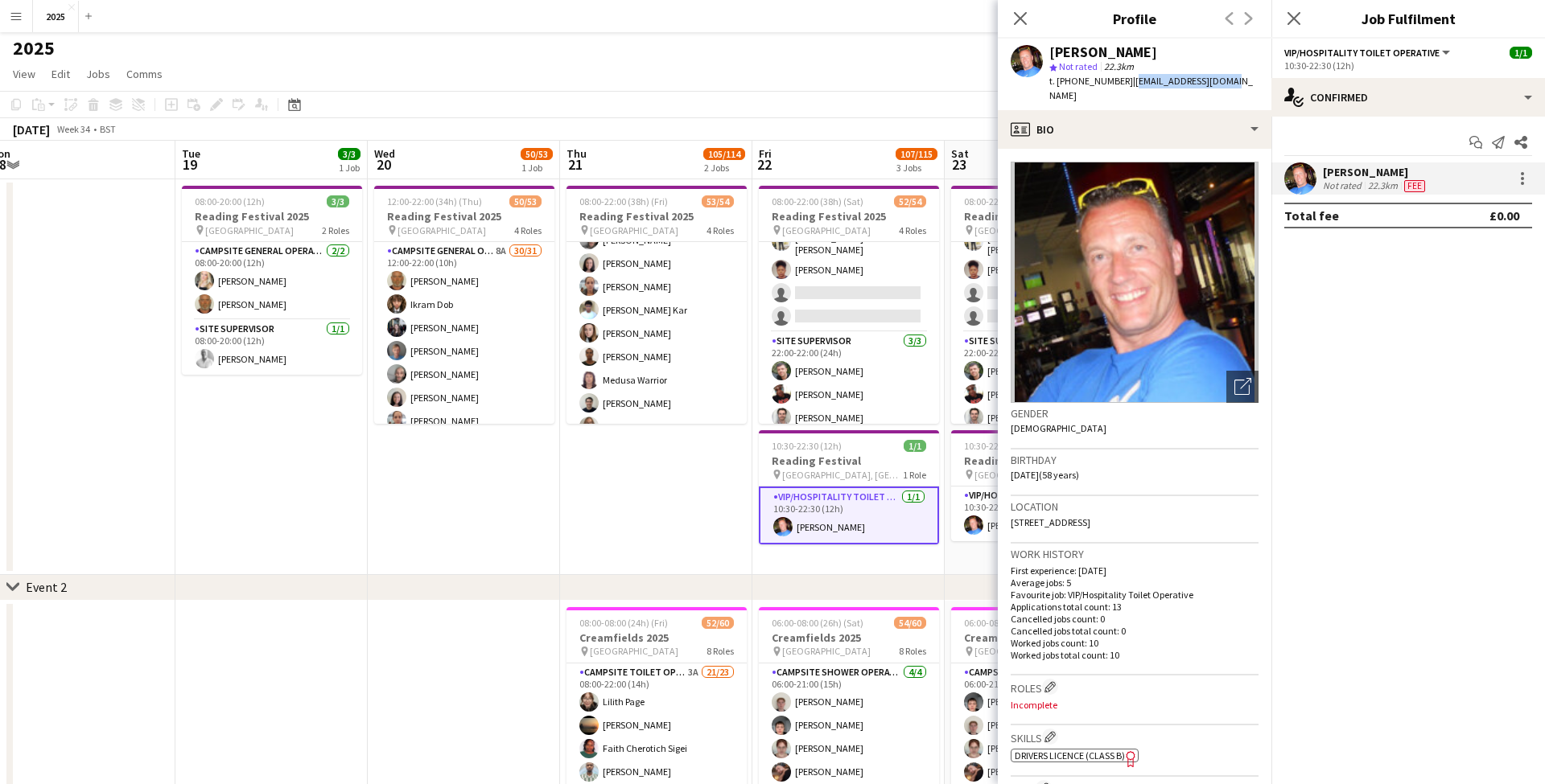
click at [1187, 505] on div "Location 3 Pemerton Road, South View, Basingstoke, RG21 5LN" at bounding box center [1135, 519] width 248 height 47
click at [1293, 19] on icon at bounding box center [1293, 18] width 15 height 15
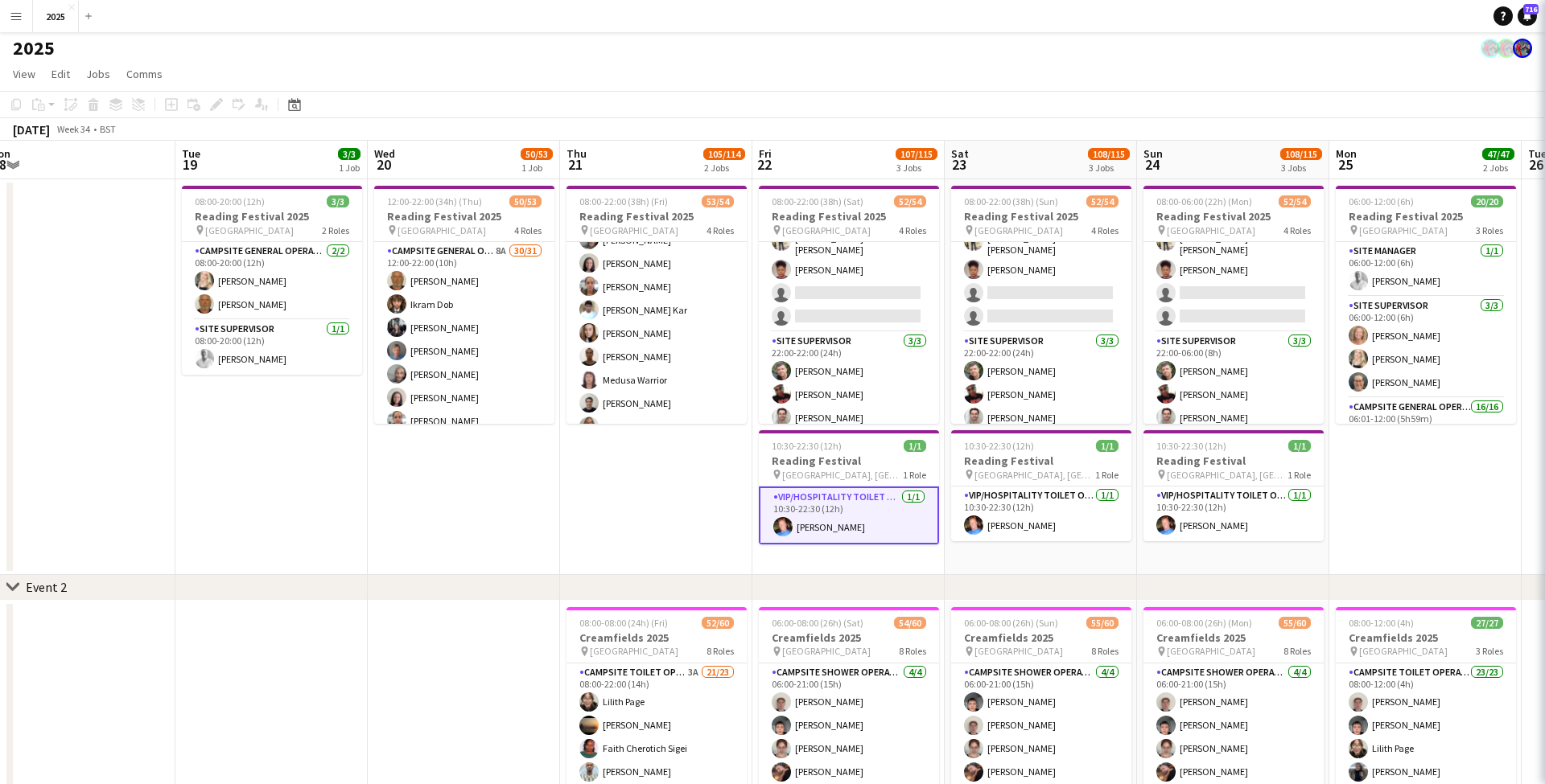
click at [1544, 19] on icon "Close pop-in" at bounding box center [1567, 18] width 15 height 15
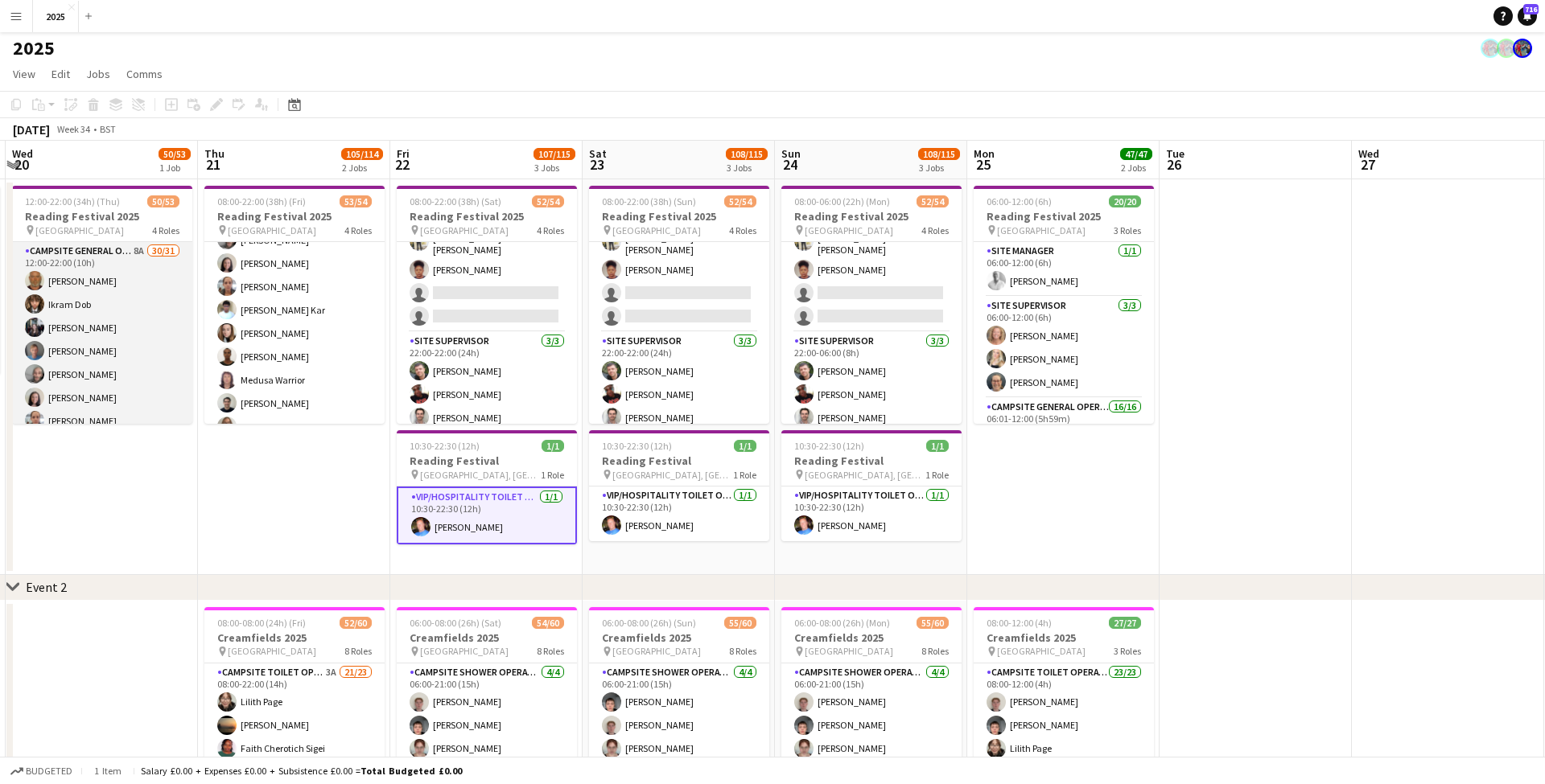
scroll to position [0, 495]
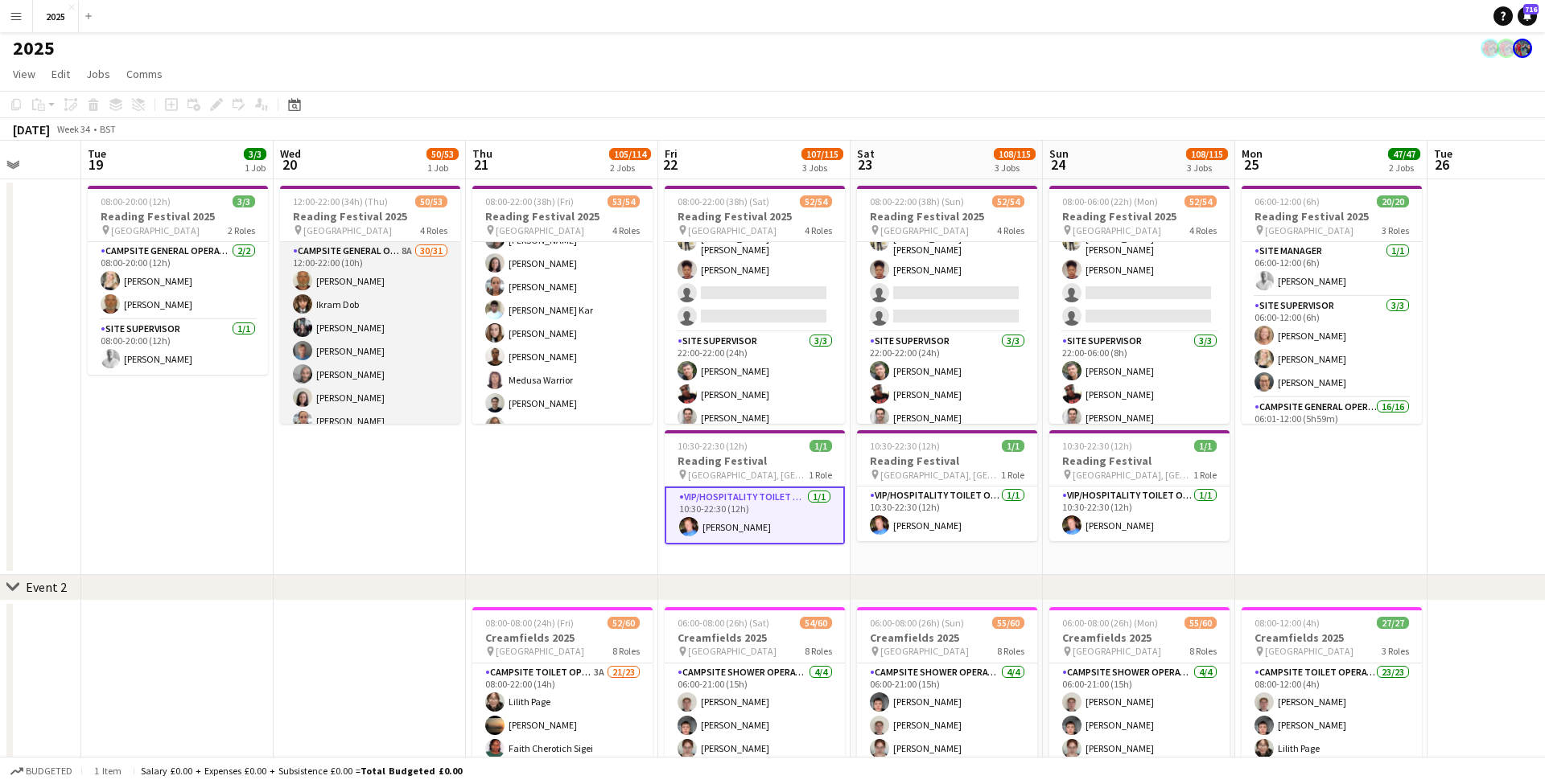
click at [405, 250] on app-card-role "Campsite General Operative 8A 30/31 12:00-22:00 (10h) John Condon Ikram Dob Lou…" at bounding box center [370, 622] width 180 height 759
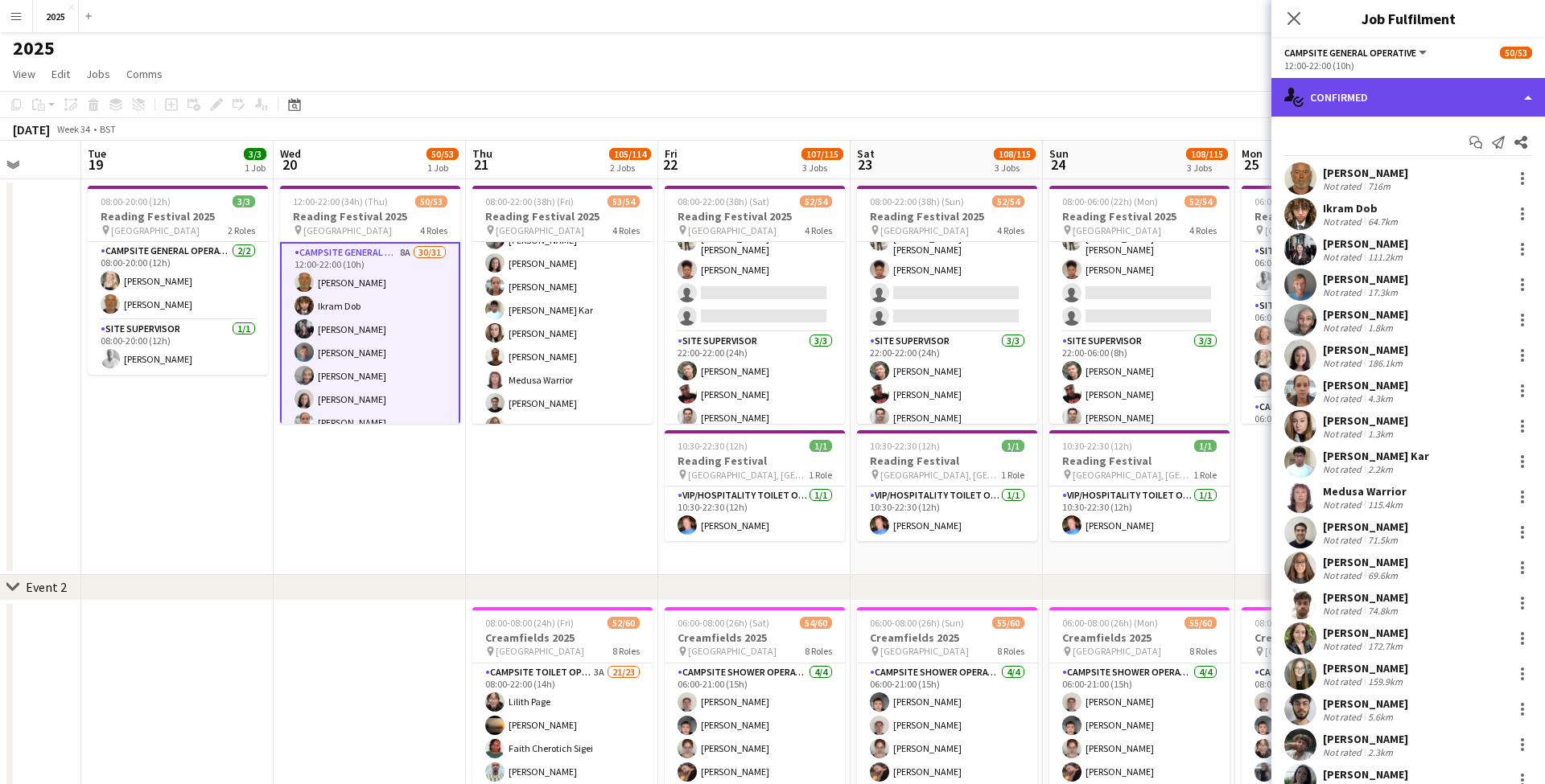
click at [1338, 98] on div "single-neutral-actions-check-2 Confirmed" at bounding box center [1408, 97] width 274 height 38
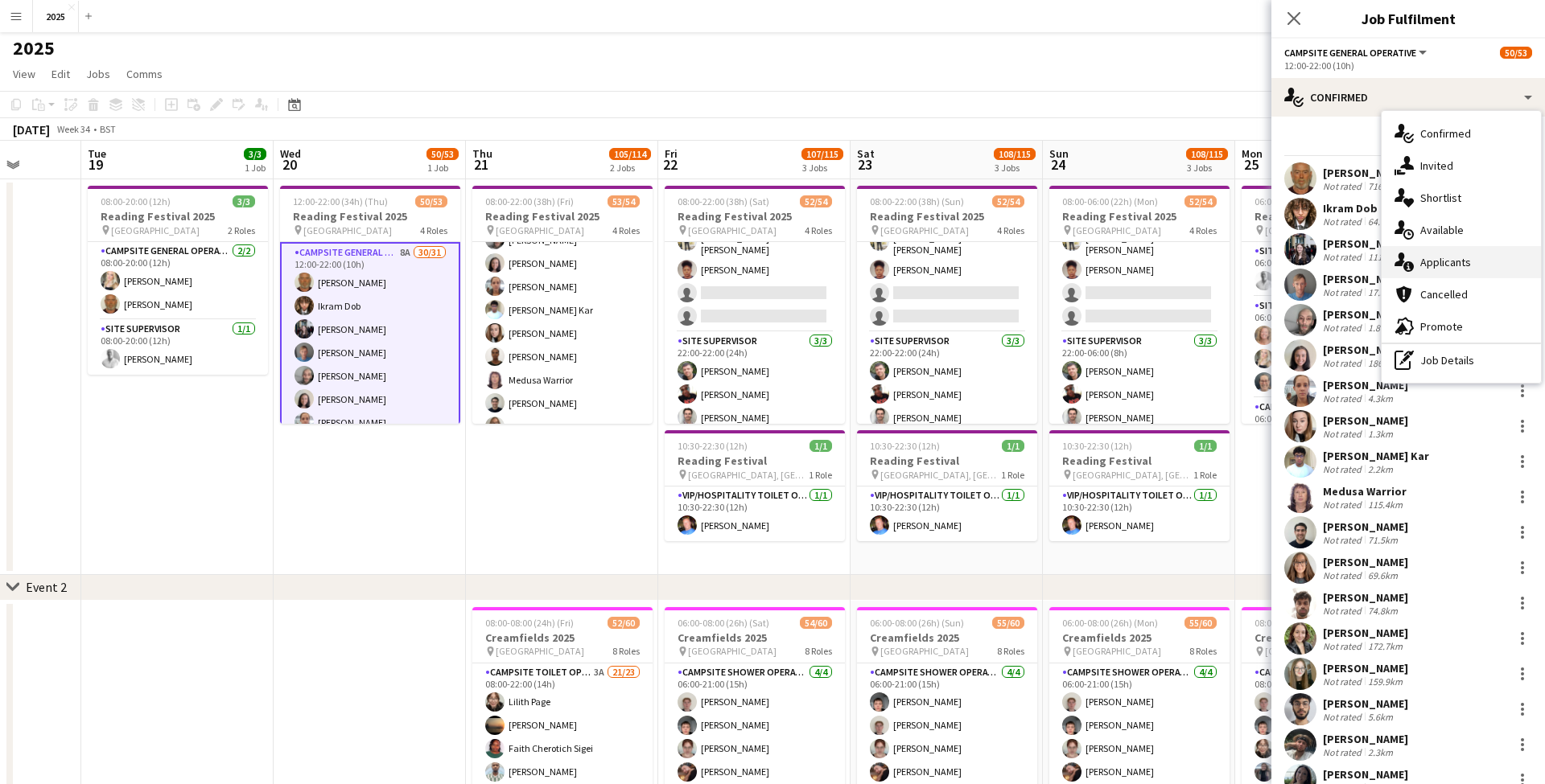
click at [1477, 274] on div "single-neutral-actions-information Applicants" at bounding box center [1460, 262] width 159 height 32
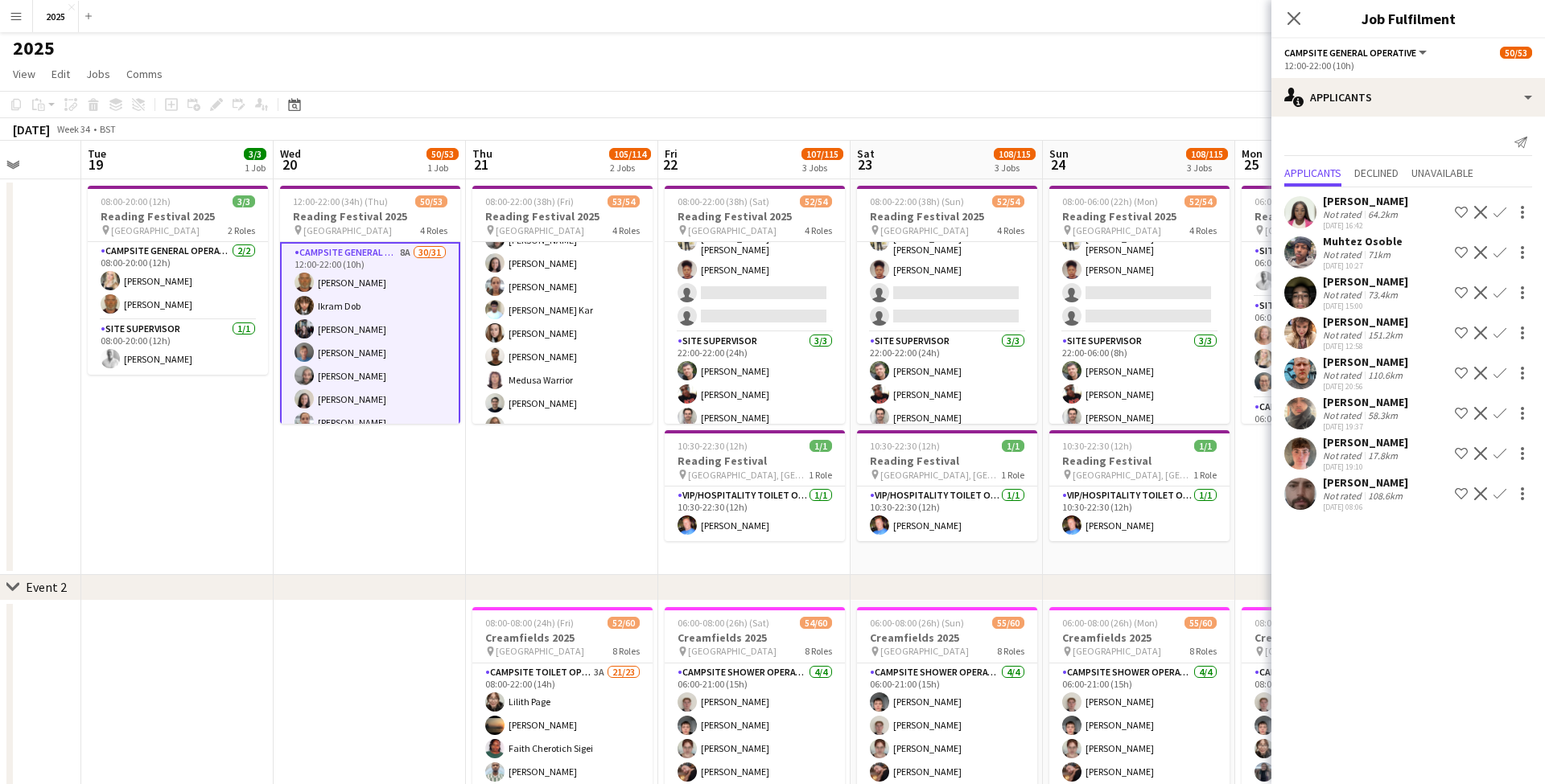
click at [1358, 453] on div "Not rated" at bounding box center [1343, 455] width 42 height 12
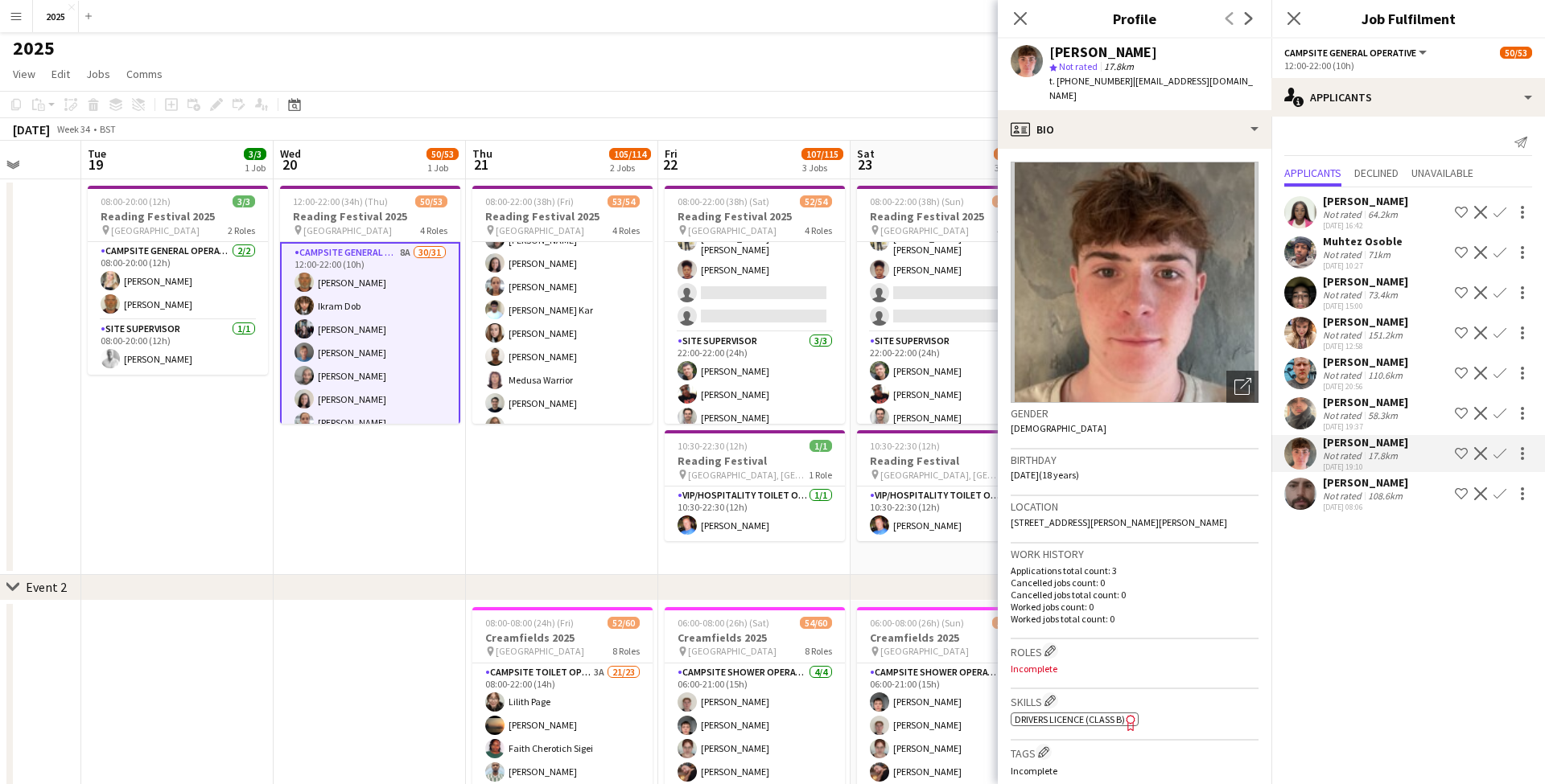
click at [1503, 452] on app-icon "Confirm" at bounding box center [1499, 453] width 13 height 13
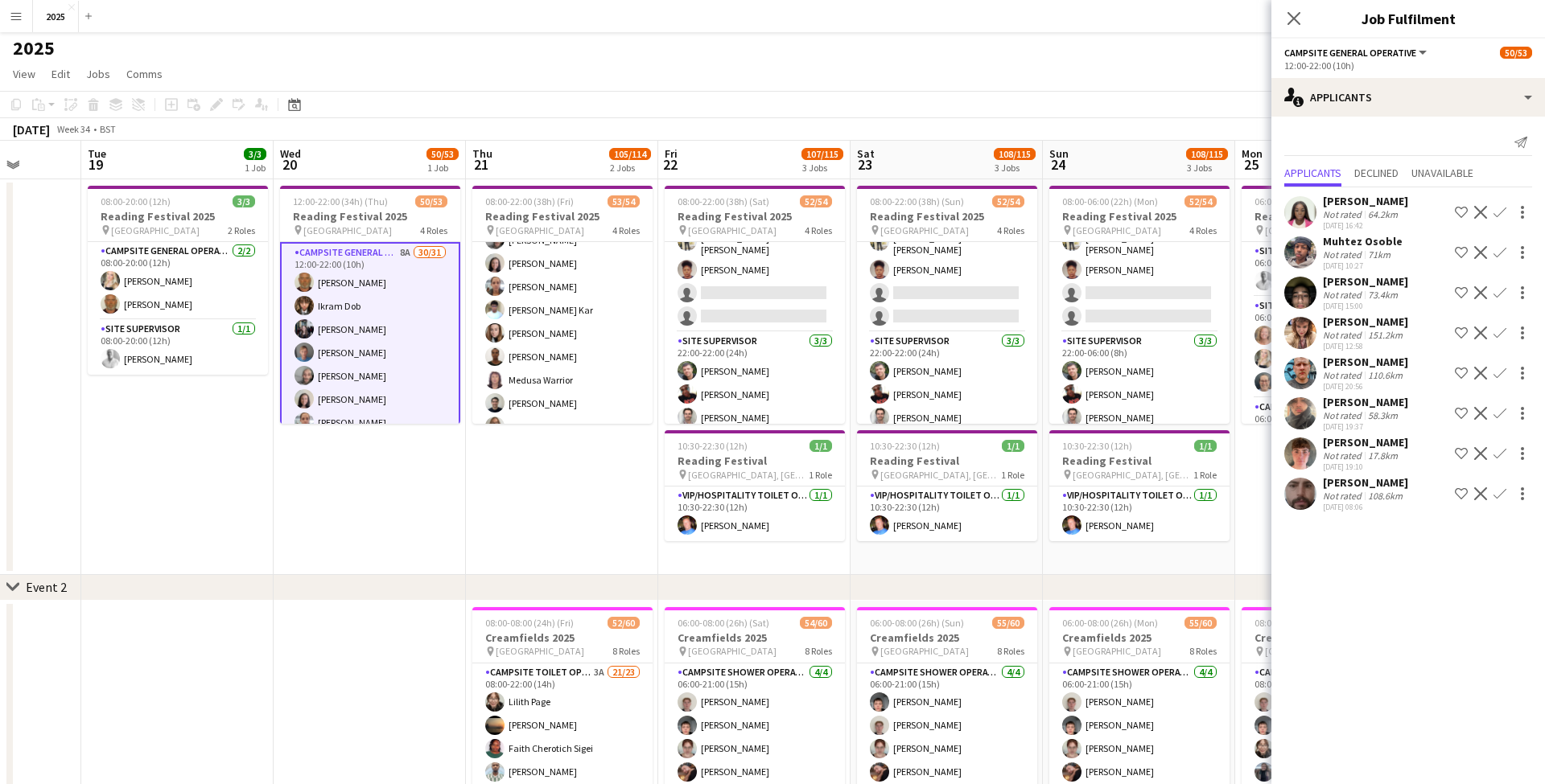
click at [1502, 452] on app-icon "Confirm" at bounding box center [1499, 453] width 13 height 13
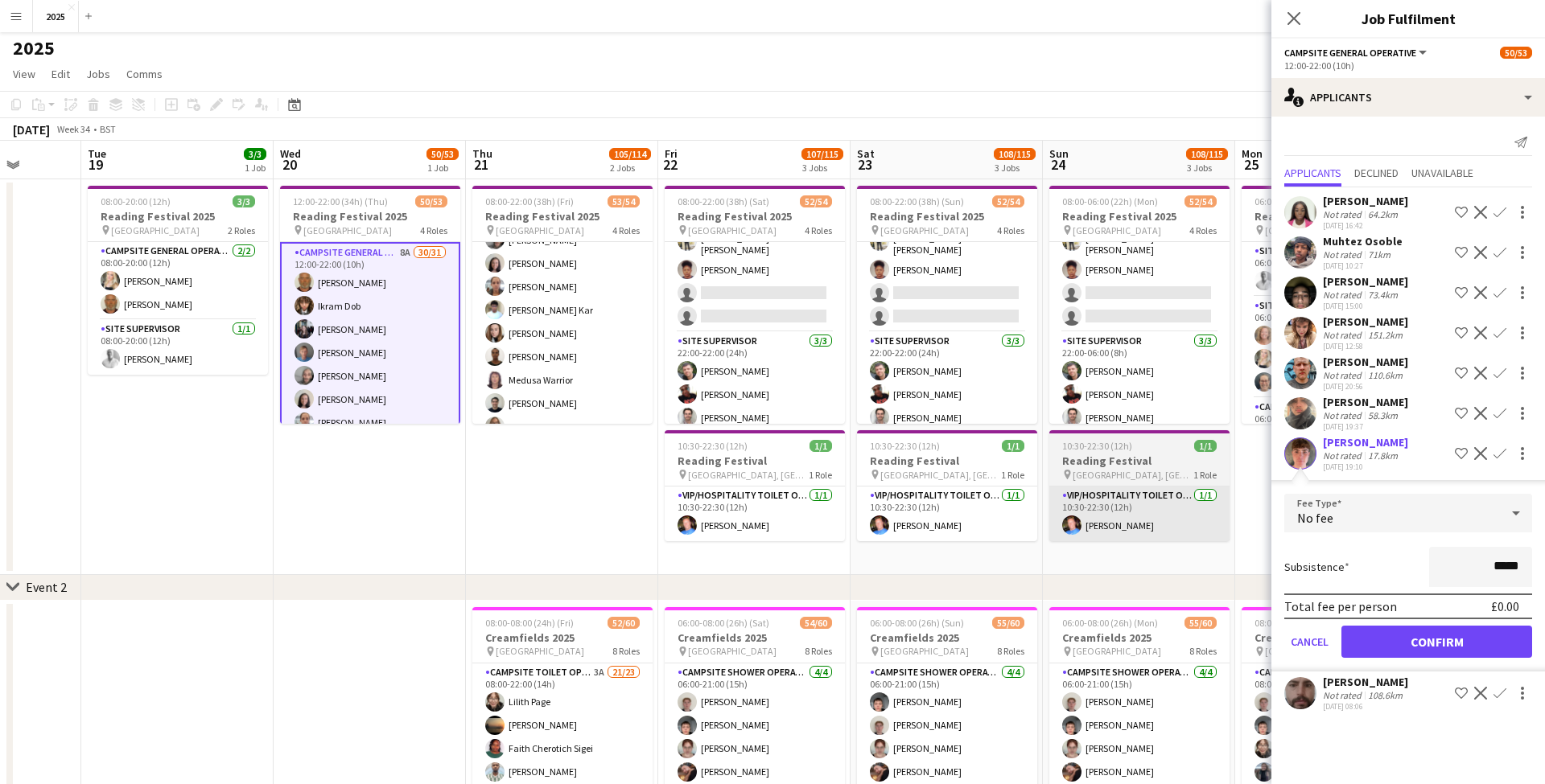
drag, startPoint x: 1409, startPoint y: 640, endPoint x: 1129, endPoint y: 511, distance: 308.3
click at [1408, 640] on button "Confirm" at bounding box center [1436, 642] width 190 height 32
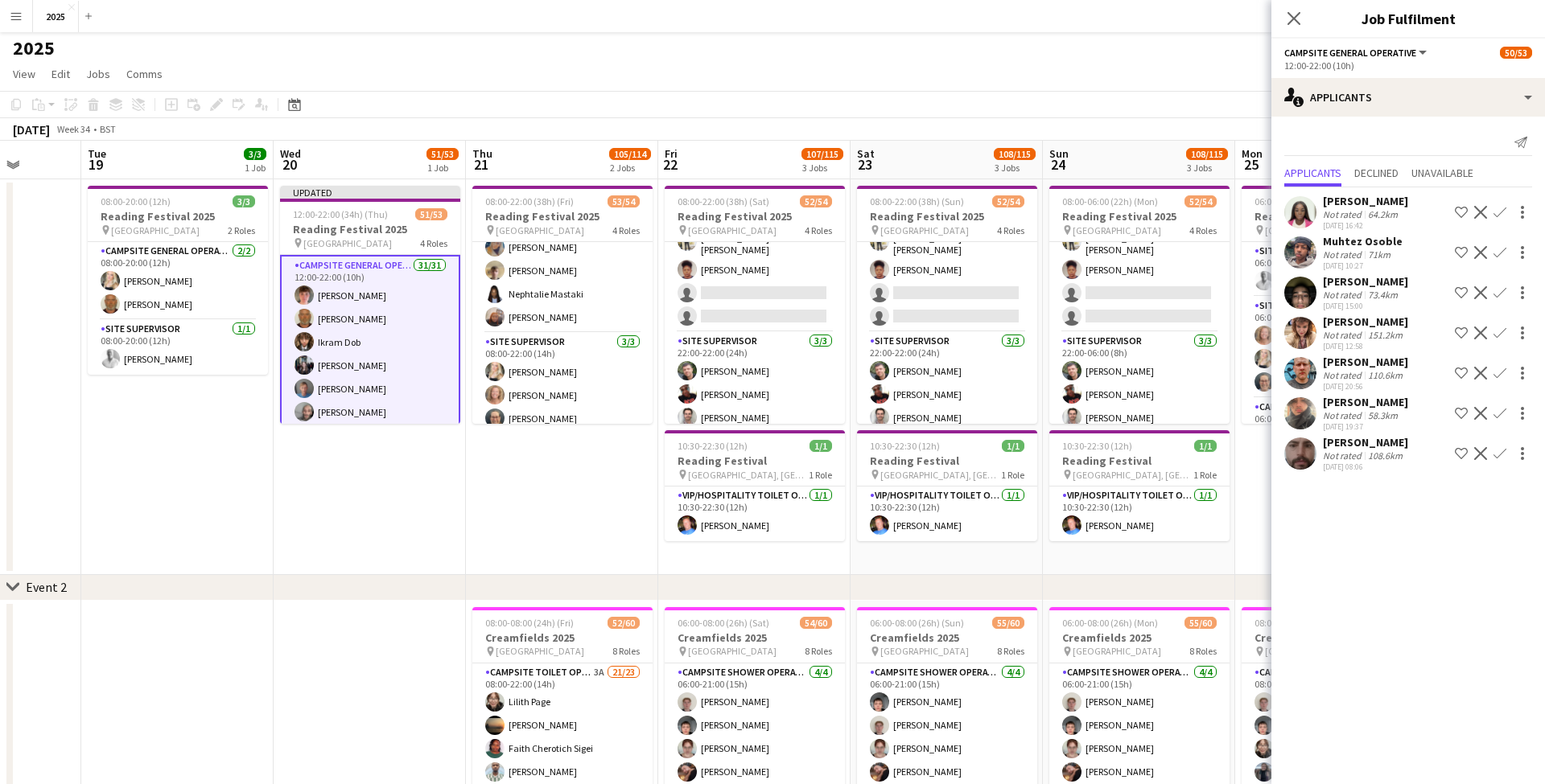
scroll to position [0, 0]
click at [396, 297] on app-card-role "Campsite General Operative 31/31 12:00-22:00 (10h) Oliver Green John Condon Ikr…" at bounding box center [370, 635] width 180 height 762
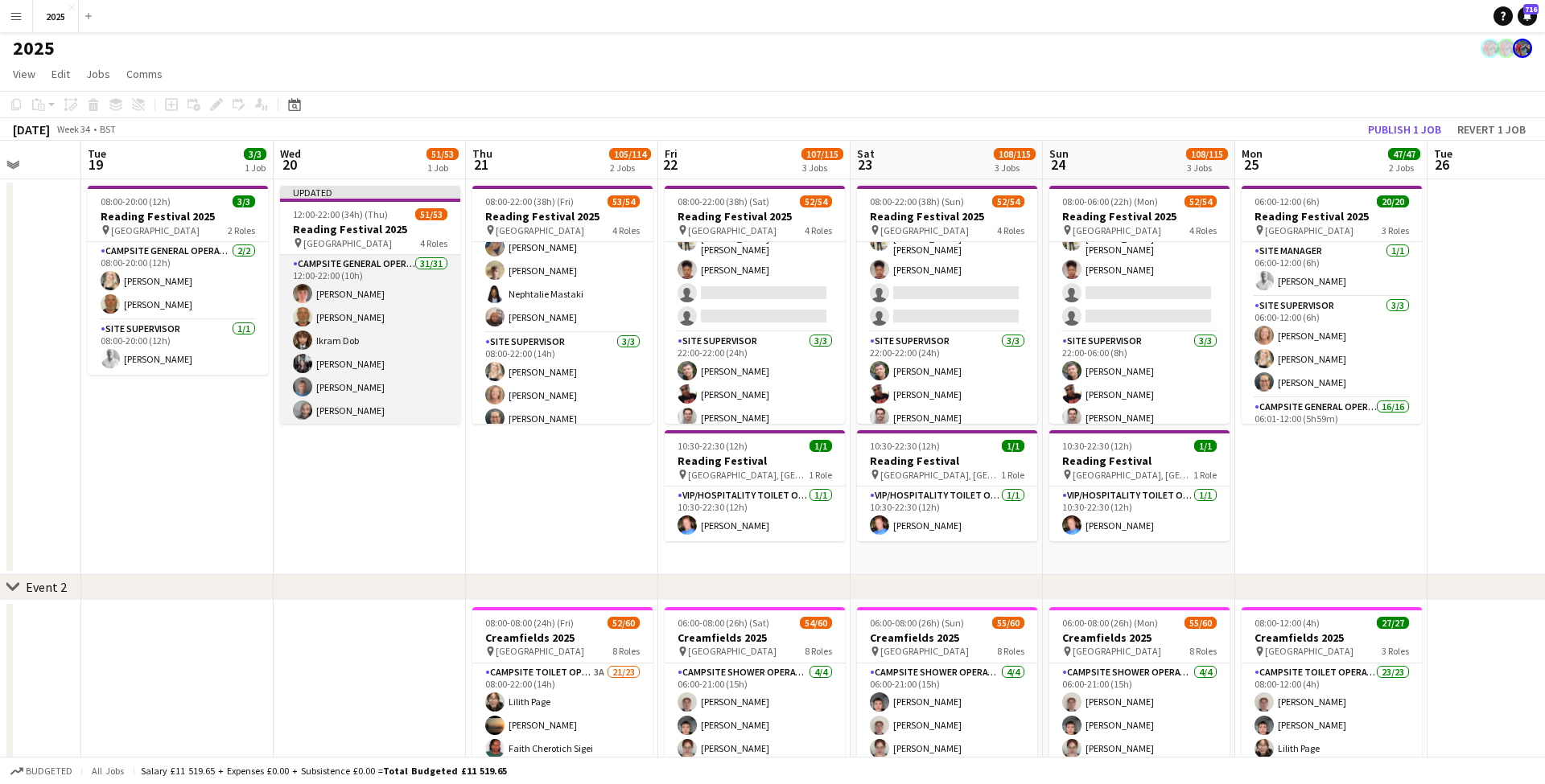
click at [415, 291] on app-card-role "Campsite General Operative 31/31 12:00-22:00 (10h) Oliver Green John Condon Ikr…" at bounding box center [370, 635] width 180 height 759
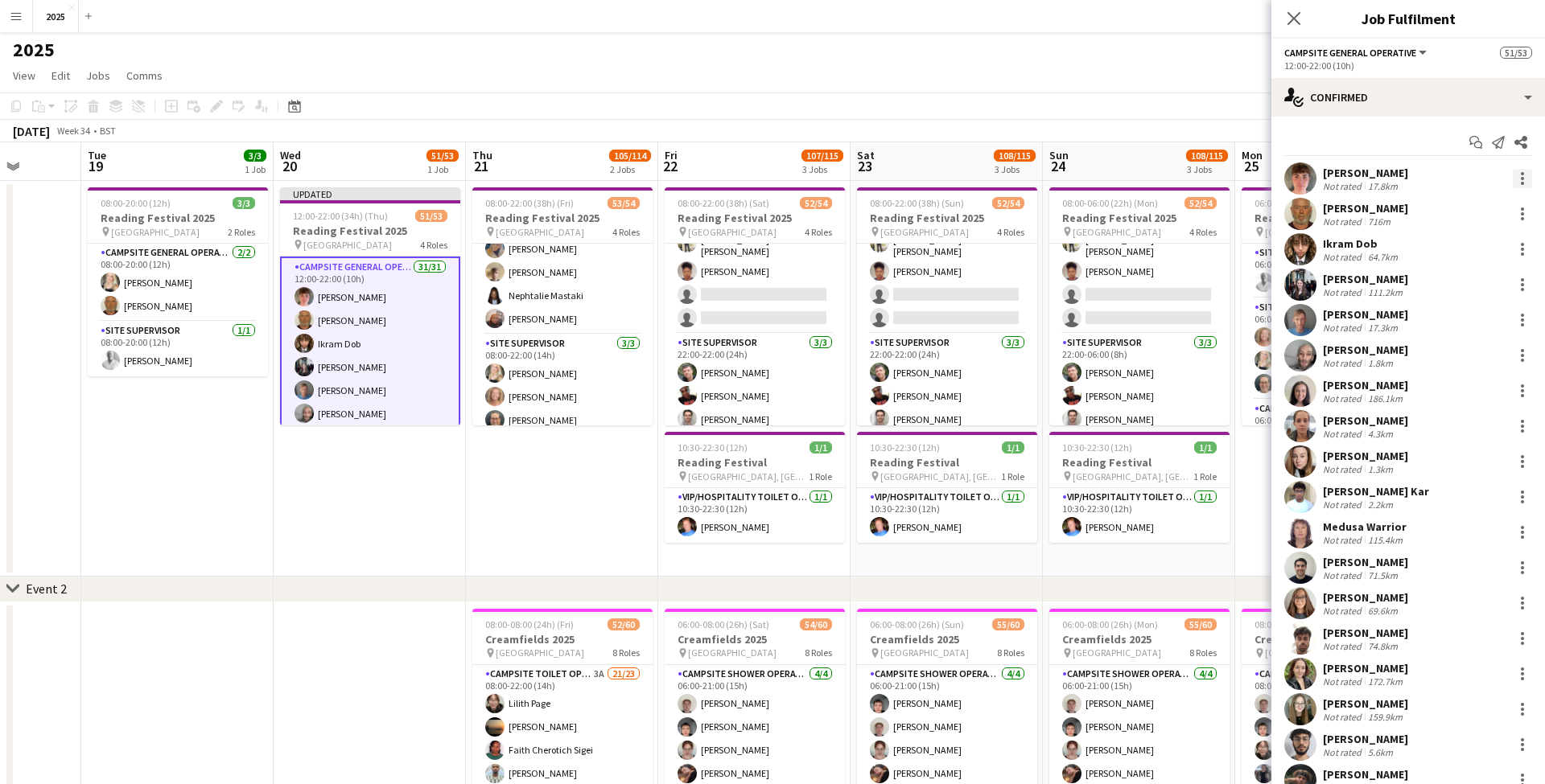
click at [1525, 182] on div at bounding box center [1522, 178] width 20 height 20
click at [1494, 243] on span "Switch crew" at bounding box center [1469, 246] width 99 height 14
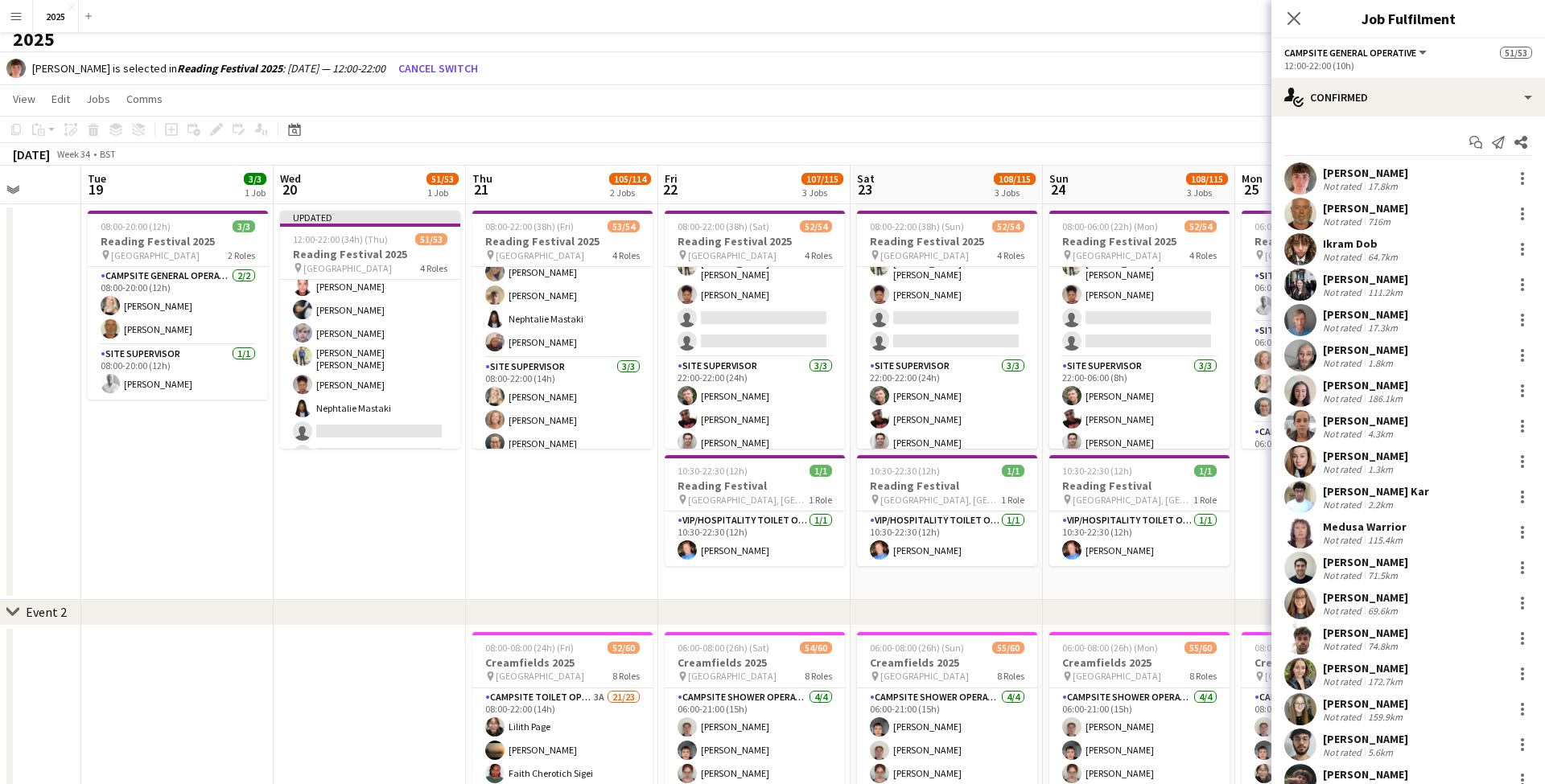
scroll to position [1159, 0]
drag, startPoint x: 361, startPoint y: 349, endPoint x: 413, endPoint y: 351, distance: 52.0
click at [361, 349] on app-card-role "Cleaning Operative (NIGHT) 1A 14/16 22:00-08:00 (10h) Mya Brown-George Iyasu Am…" at bounding box center [370, 189] width 180 height 409
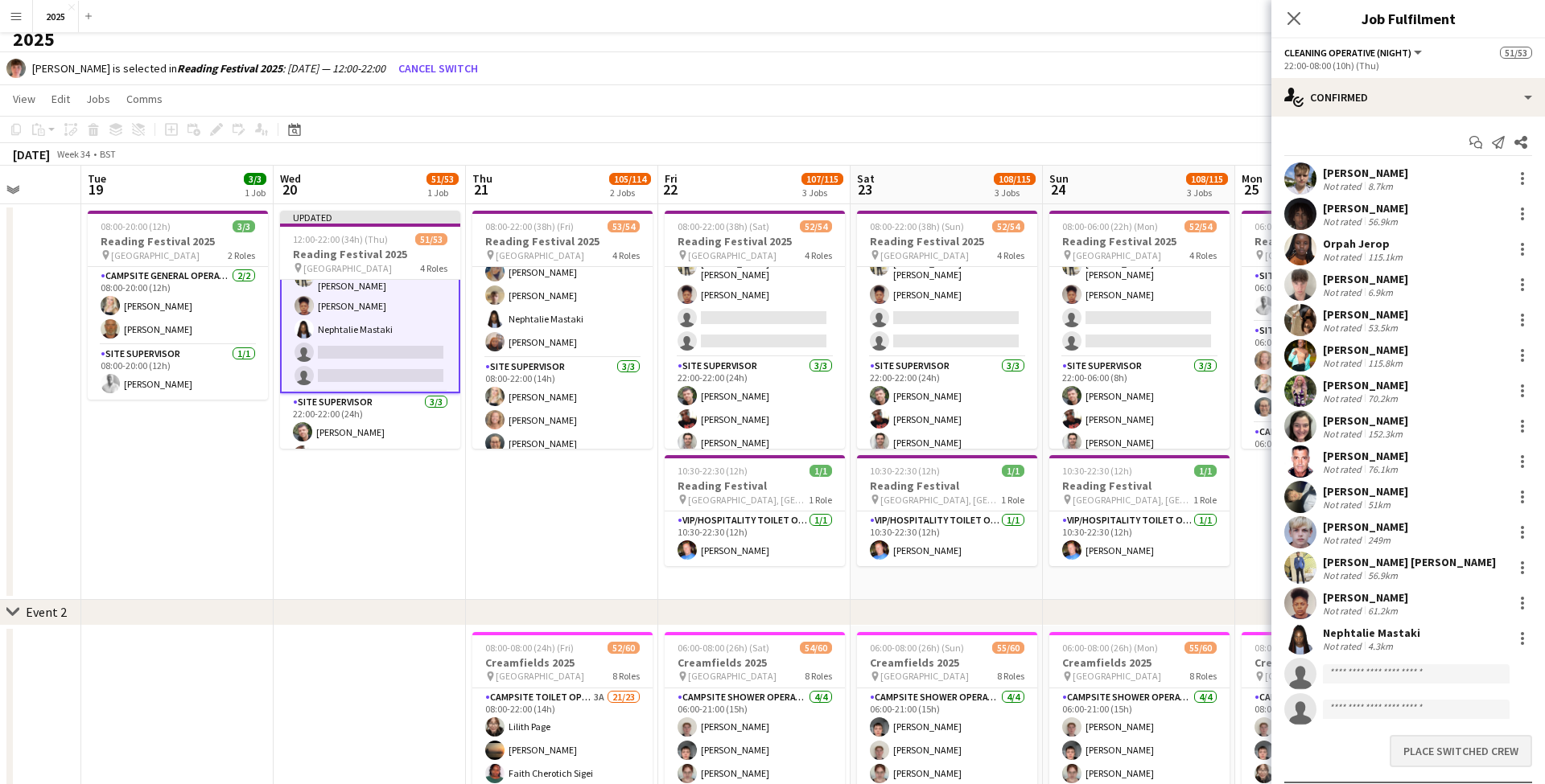
click at [1415, 743] on button "Place switched crew" at bounding box center [1461, 751] width 143 height 32
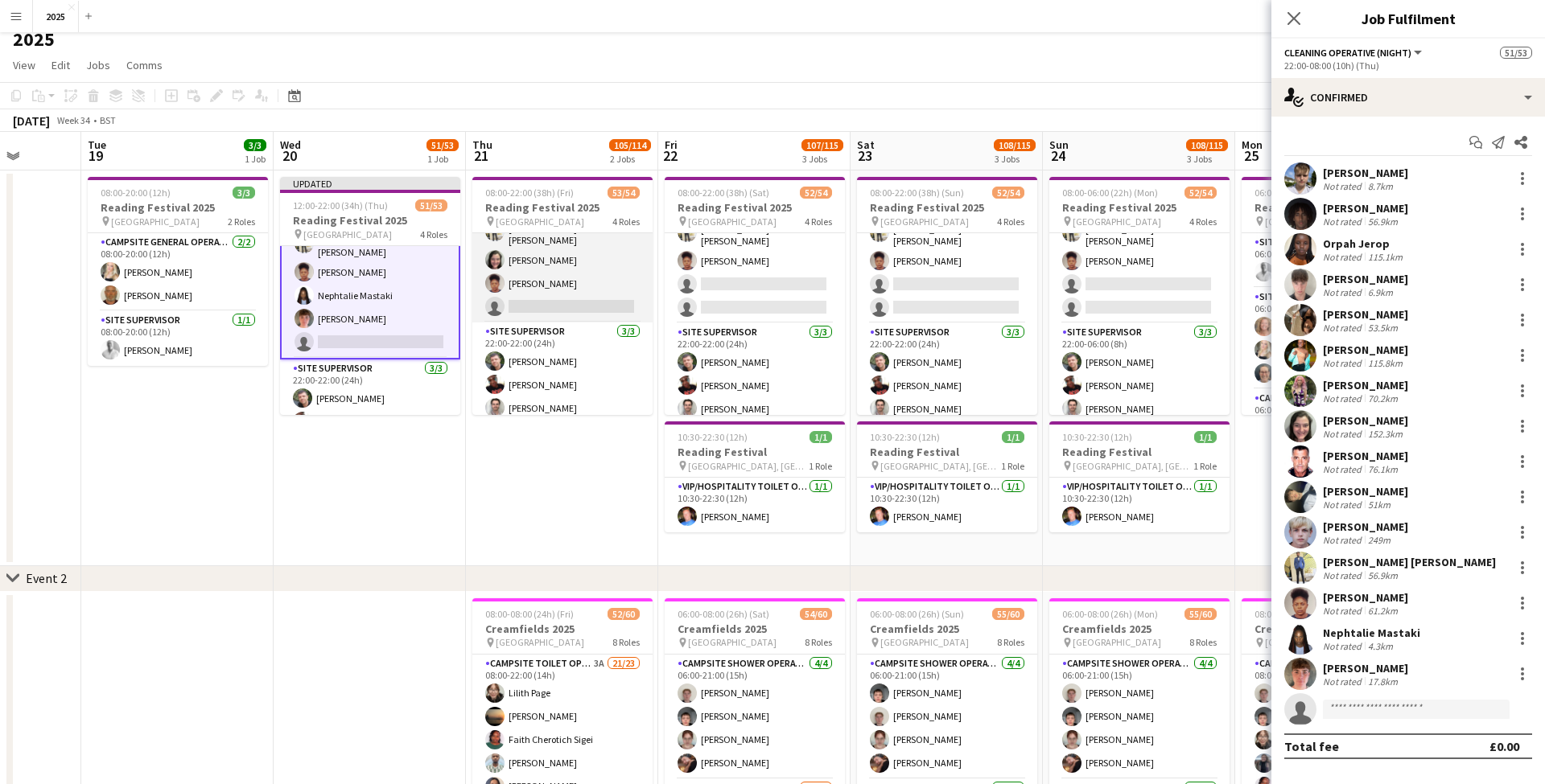
scroll to position [1203, 0]
click at [577, 297] on app-card-role "Cleaning Operative (NIGHT) 15/16 22:00-08:00 (10h) Mya Brown-George Iyasu Amanu…" at bounding box center [563, 119] width 180 height 409
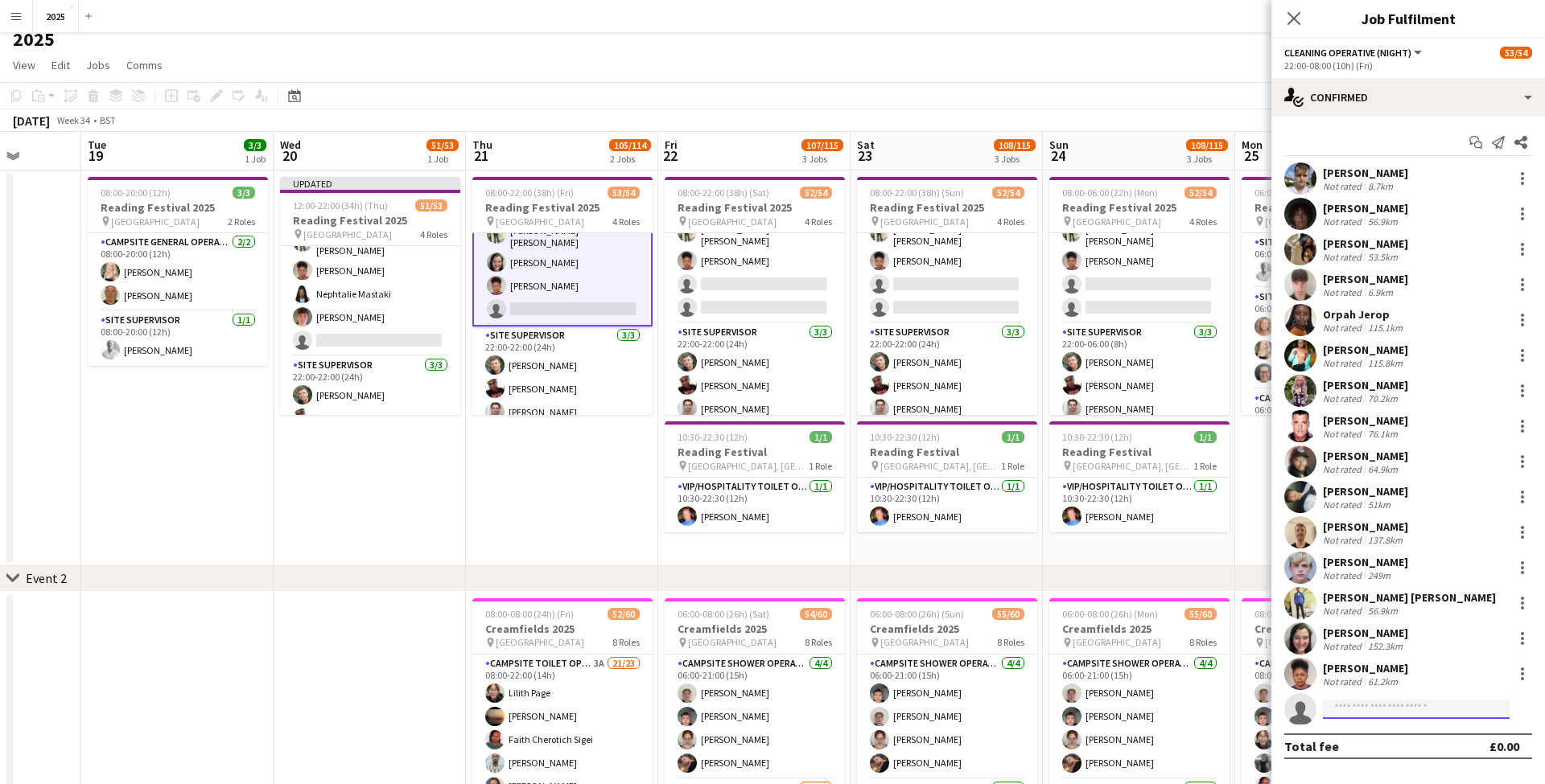
click at [1354, 713] on input at bounding box center [1416, 709] width 187 height 20
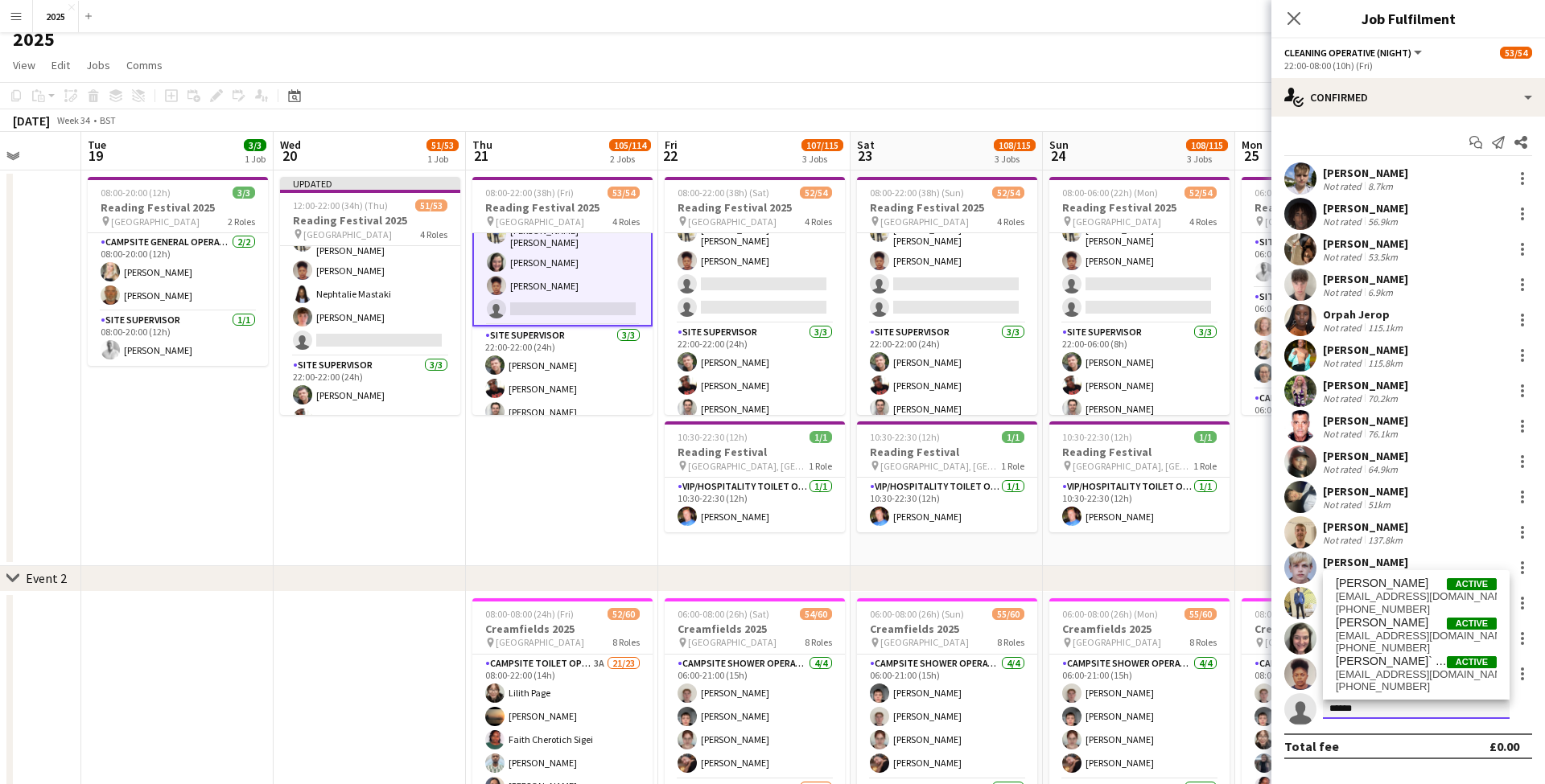
type input "******"
drag, startPoint x: 1368, startPoint y: 713, endPoint x: 1406, endPoint y: 627, distance: 94.0
click at [1406, 627] on span "Oliver Green Active" at bounding box center [1416, 623] width 161 height 14
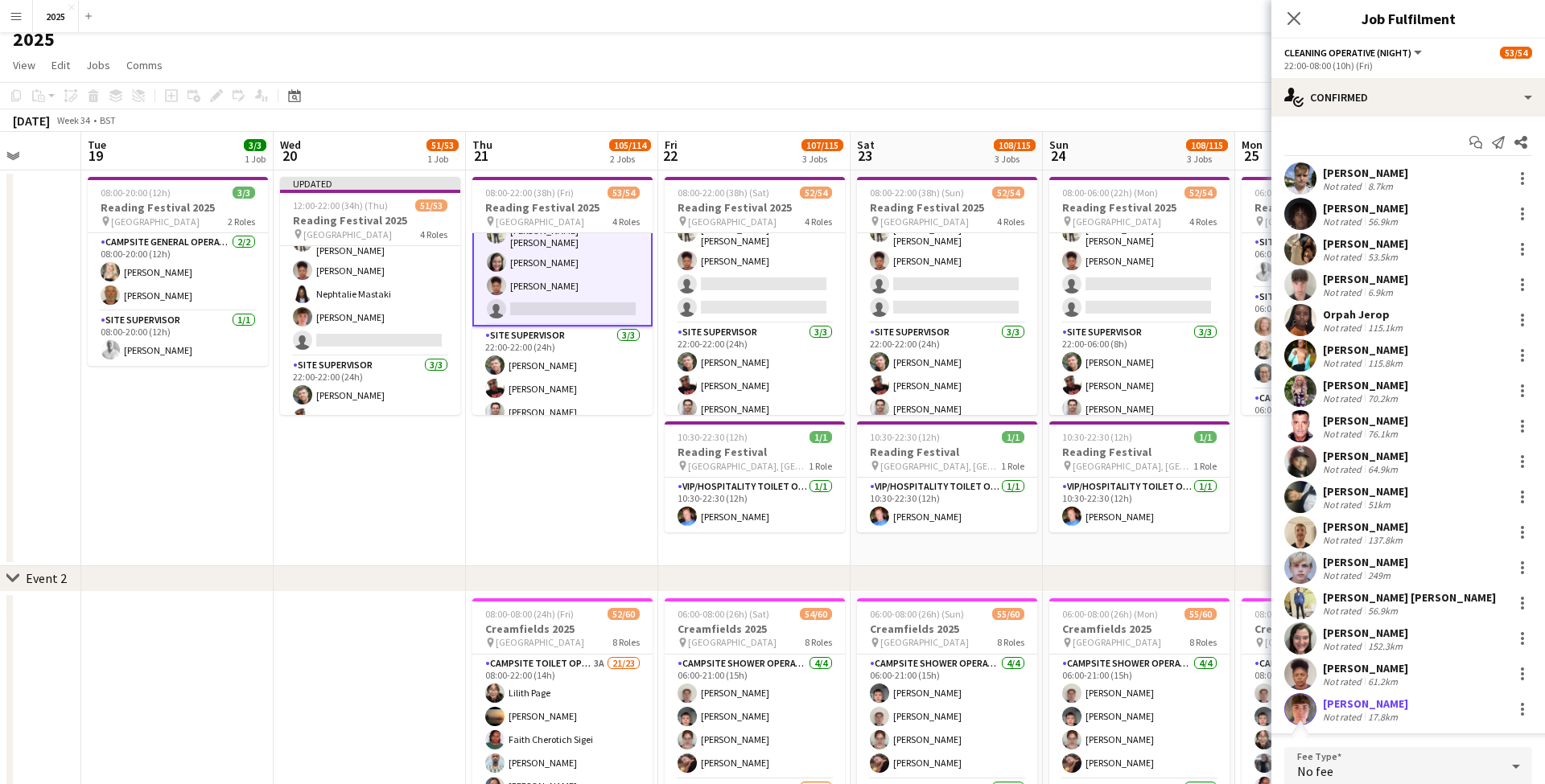
scroll to position [181, 0]
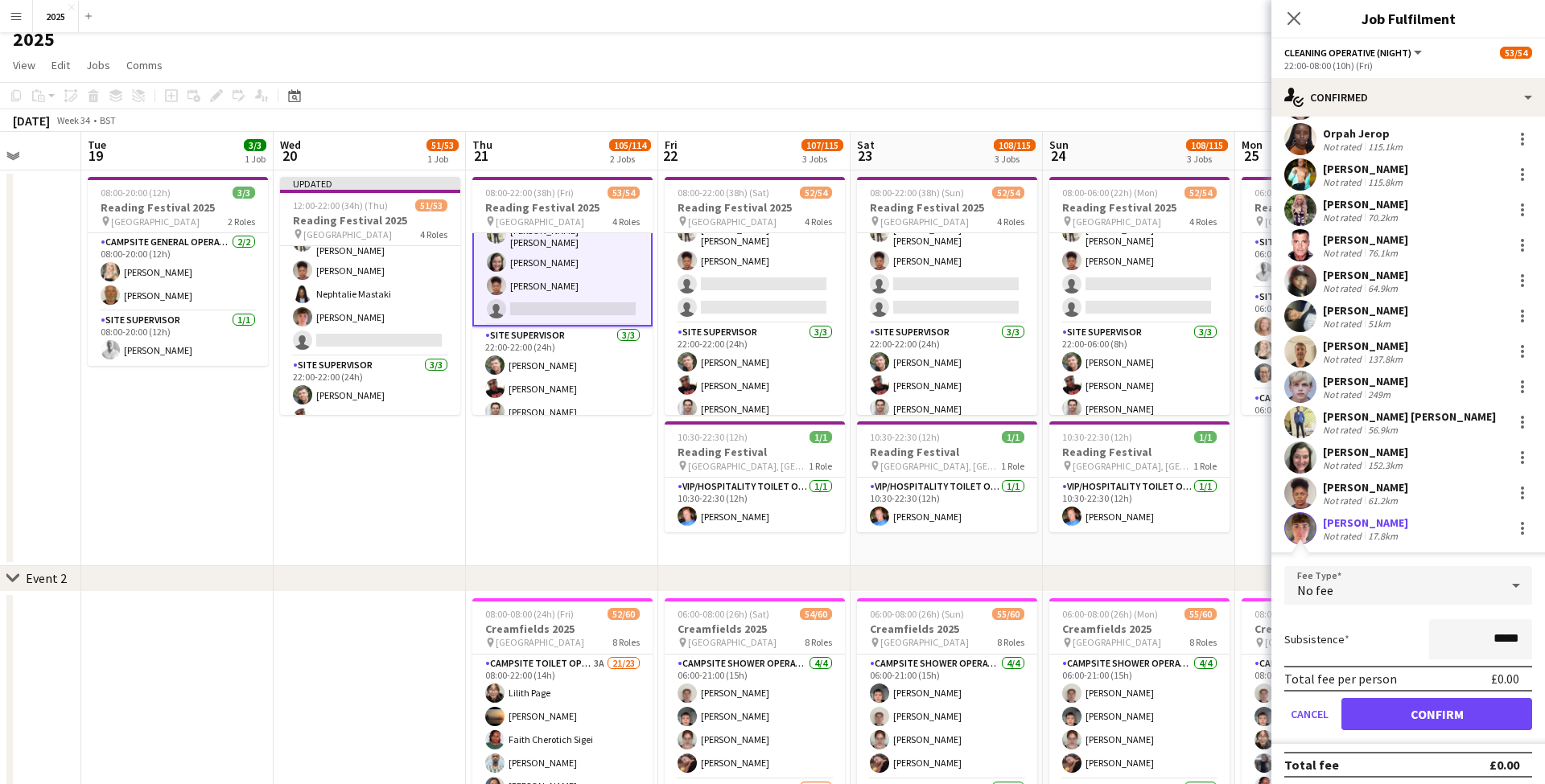
click at [1392, 698] on button "Confirm" at bounding box center [1436, 714] width 190 height 32
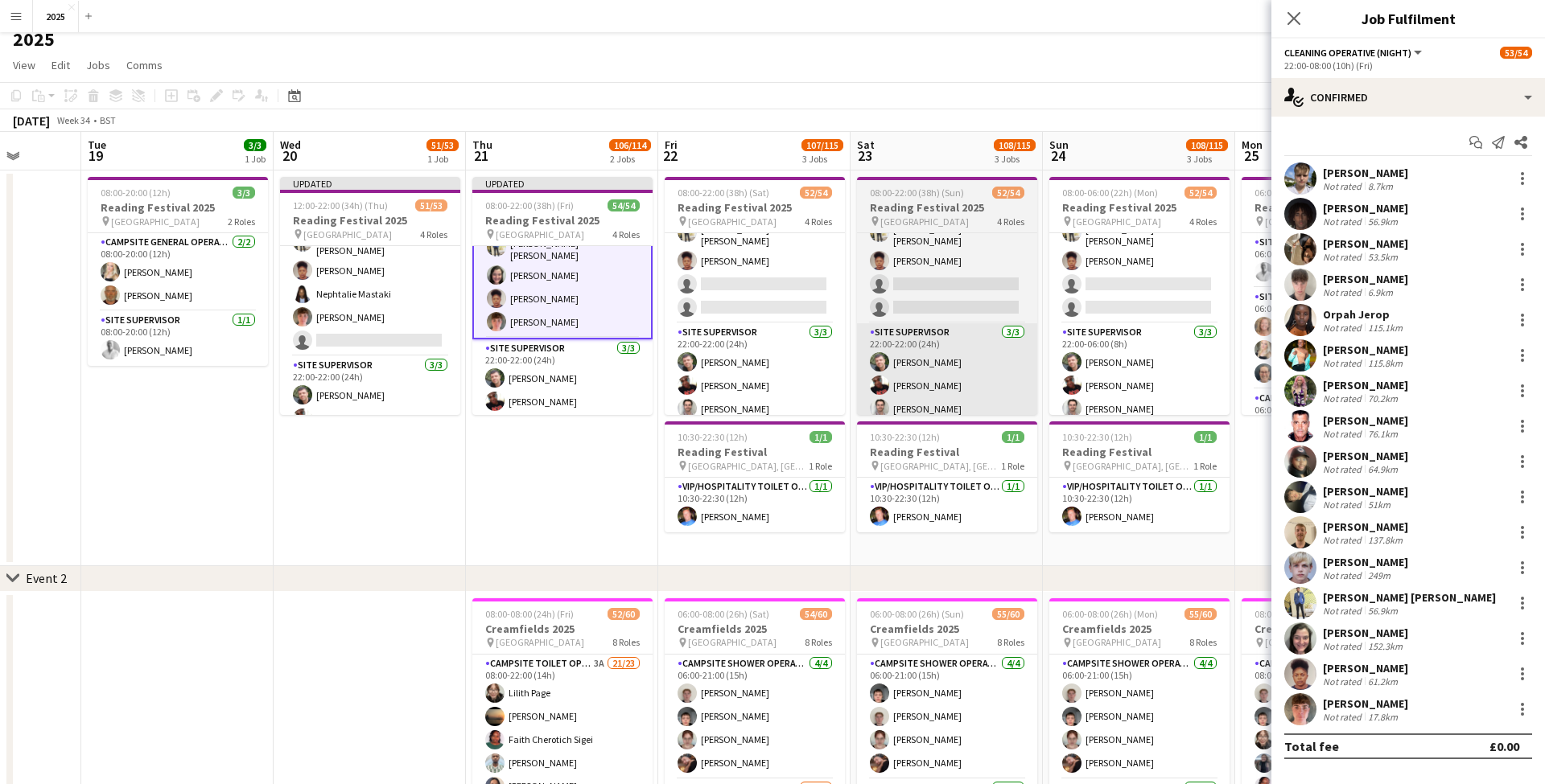
scroll to position [0, 0]
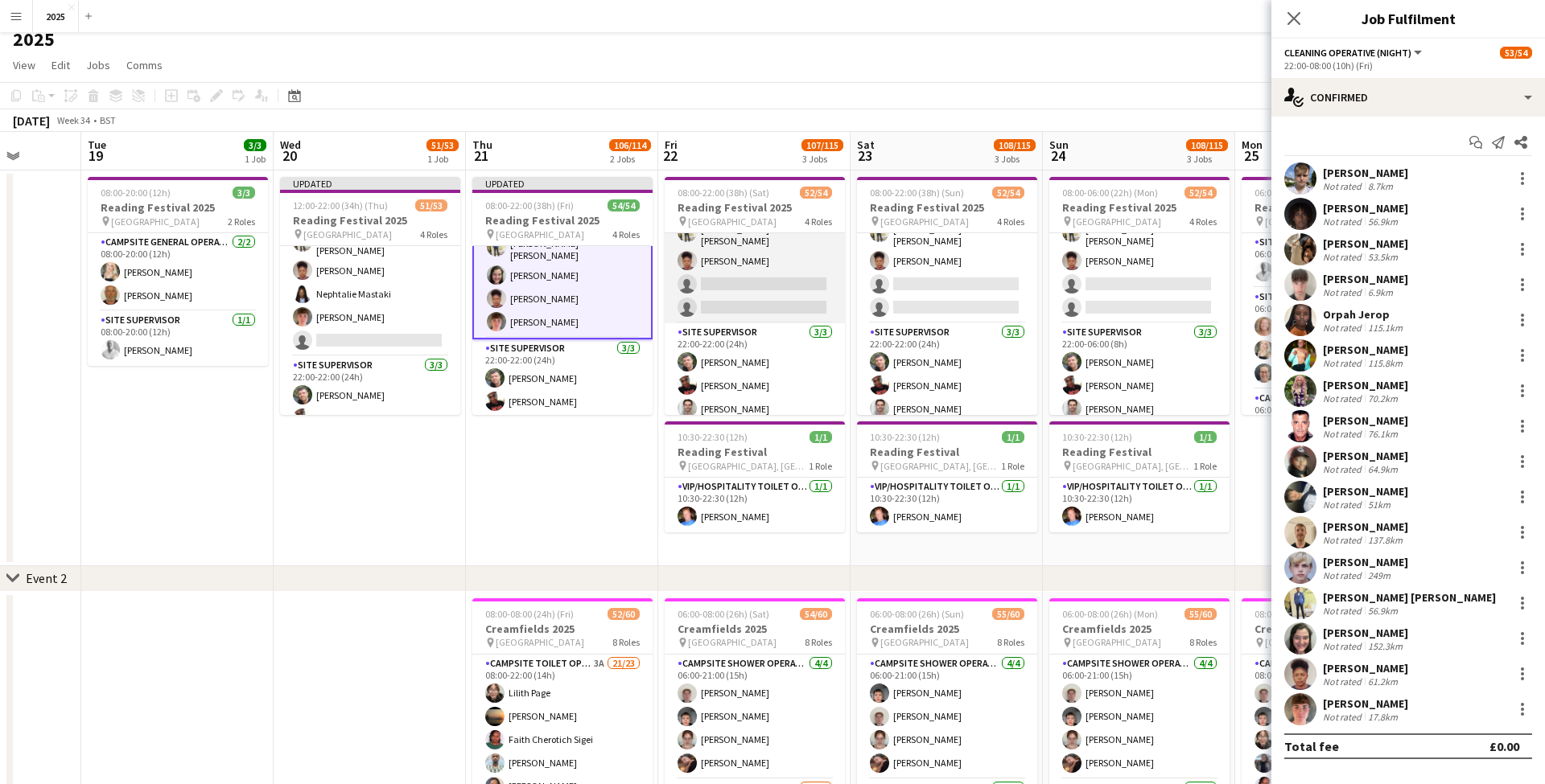
click at [722, 272] on app-card-role "Cleaning Operative (NIGHT) 14/16 22:00-08:00 (10h) Mya Brown-George Iyasu Amanu…" at bounding box center [755, 119] width 180 height 409
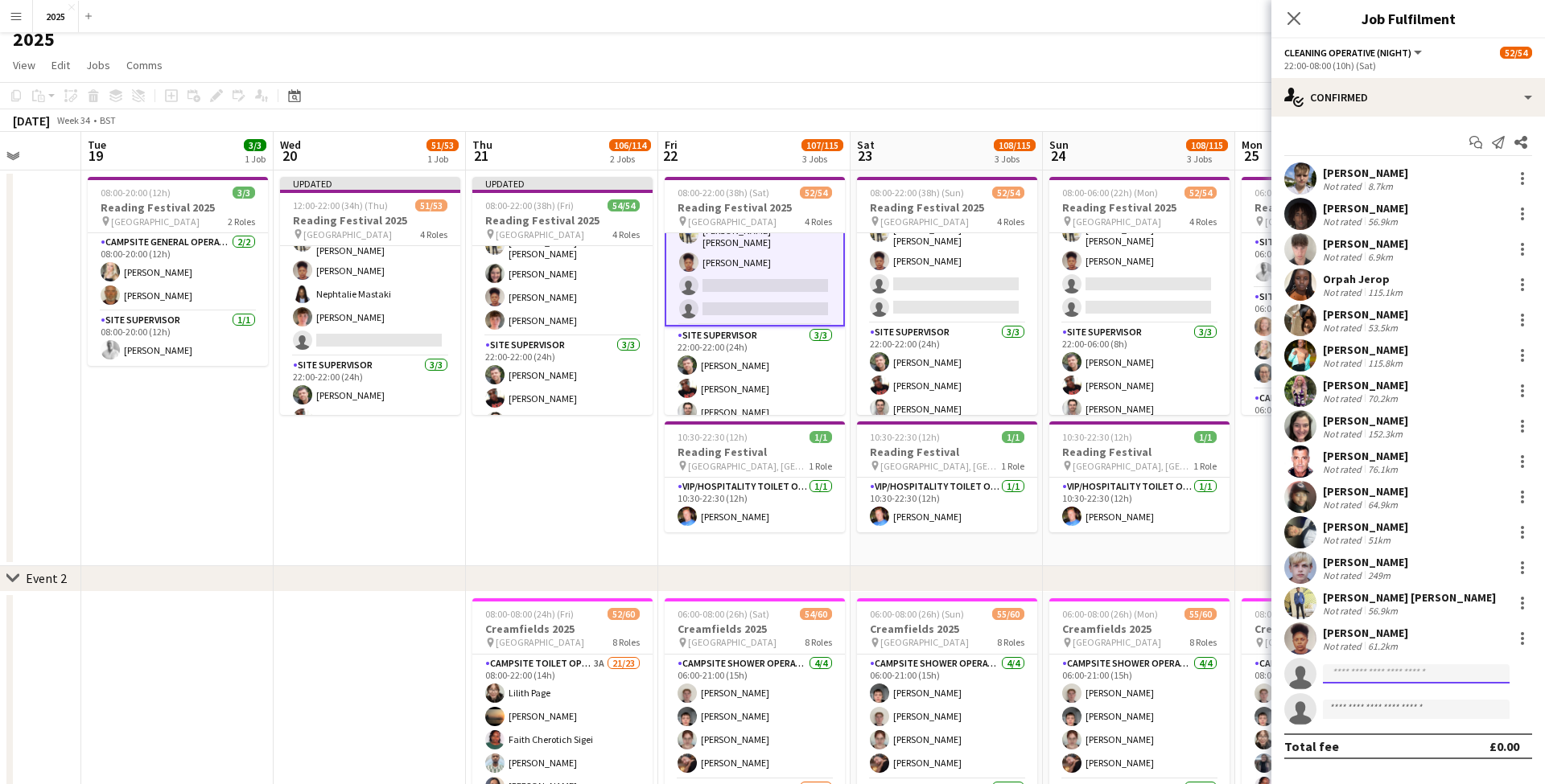
click at [1423, 672] on input at bounding box center [1416, 674] width 187 height 20
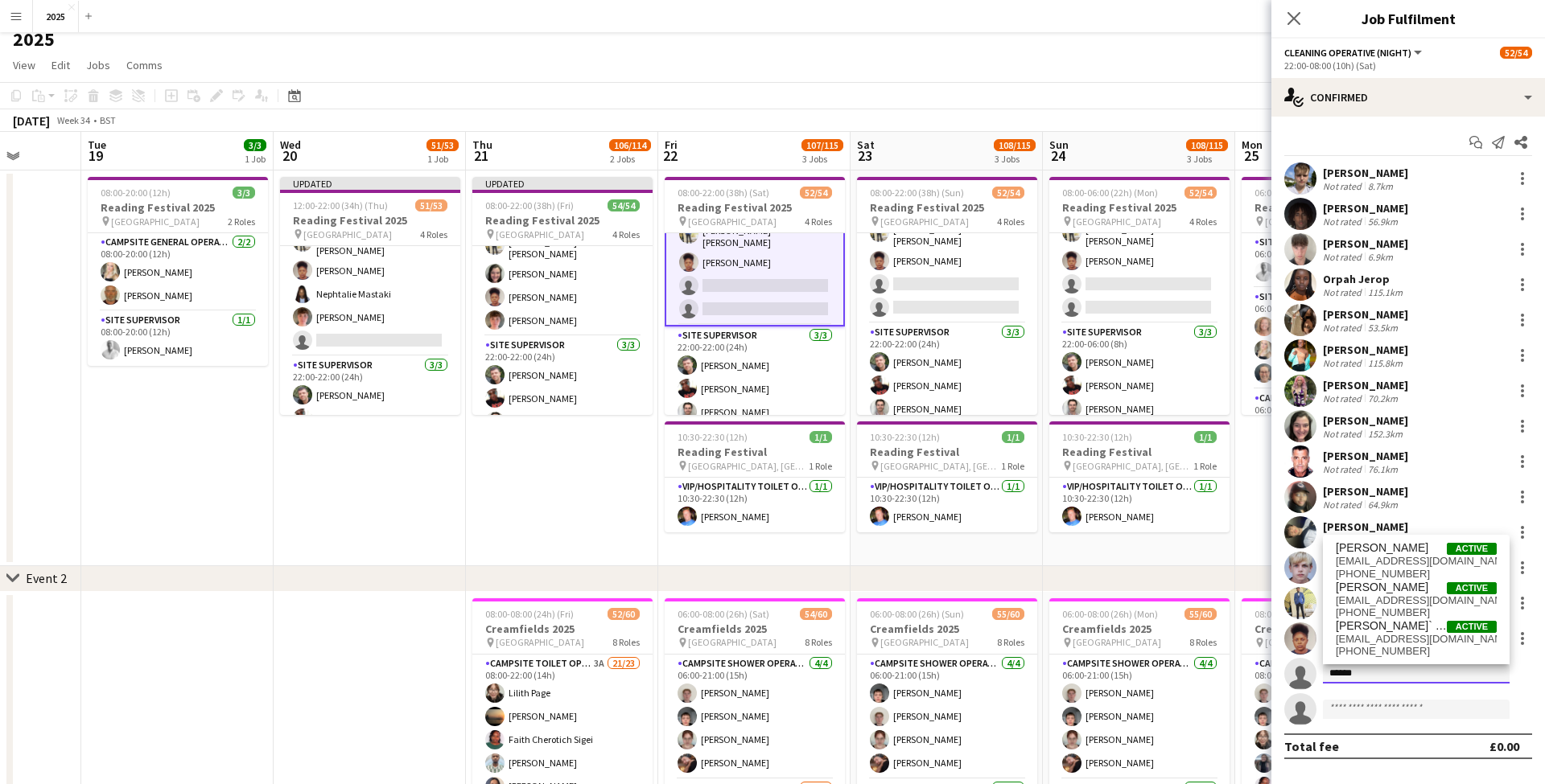
type input "******"
drag, startPoint x: 1423, startPoint y: 672, endPoint x: 1408, endPoint y: 600, distance: 73.5
click at [1408, 600] on span "[EMAIL_ADDRESS][DOMAIN_NAME]" at bounding box center [1416, 601] width 161 height 13
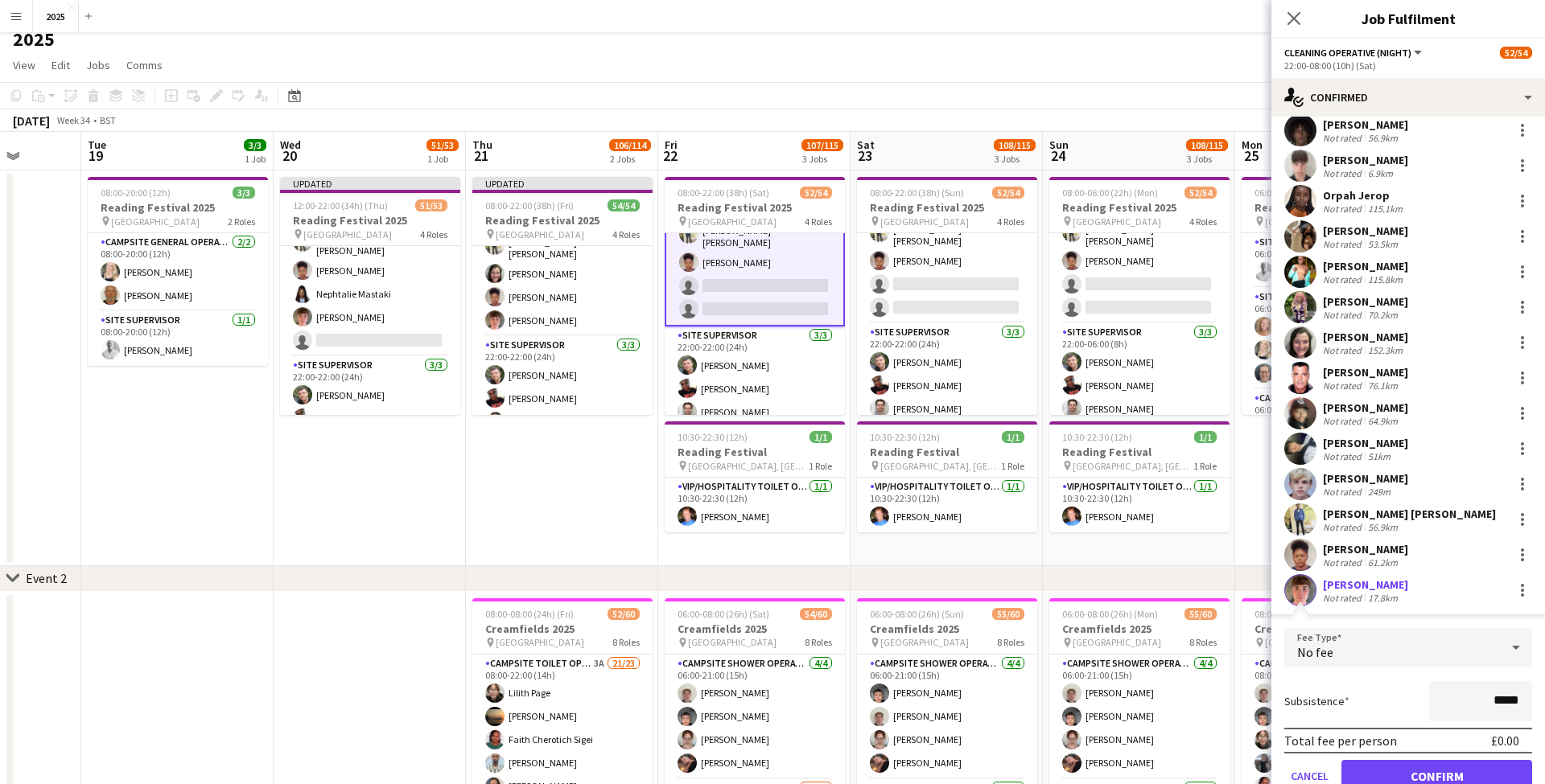
scroll to position [11, 1]
click at [1367, 776] on button "Confirm" at bounding box center [1436, 776] width 190 height 32
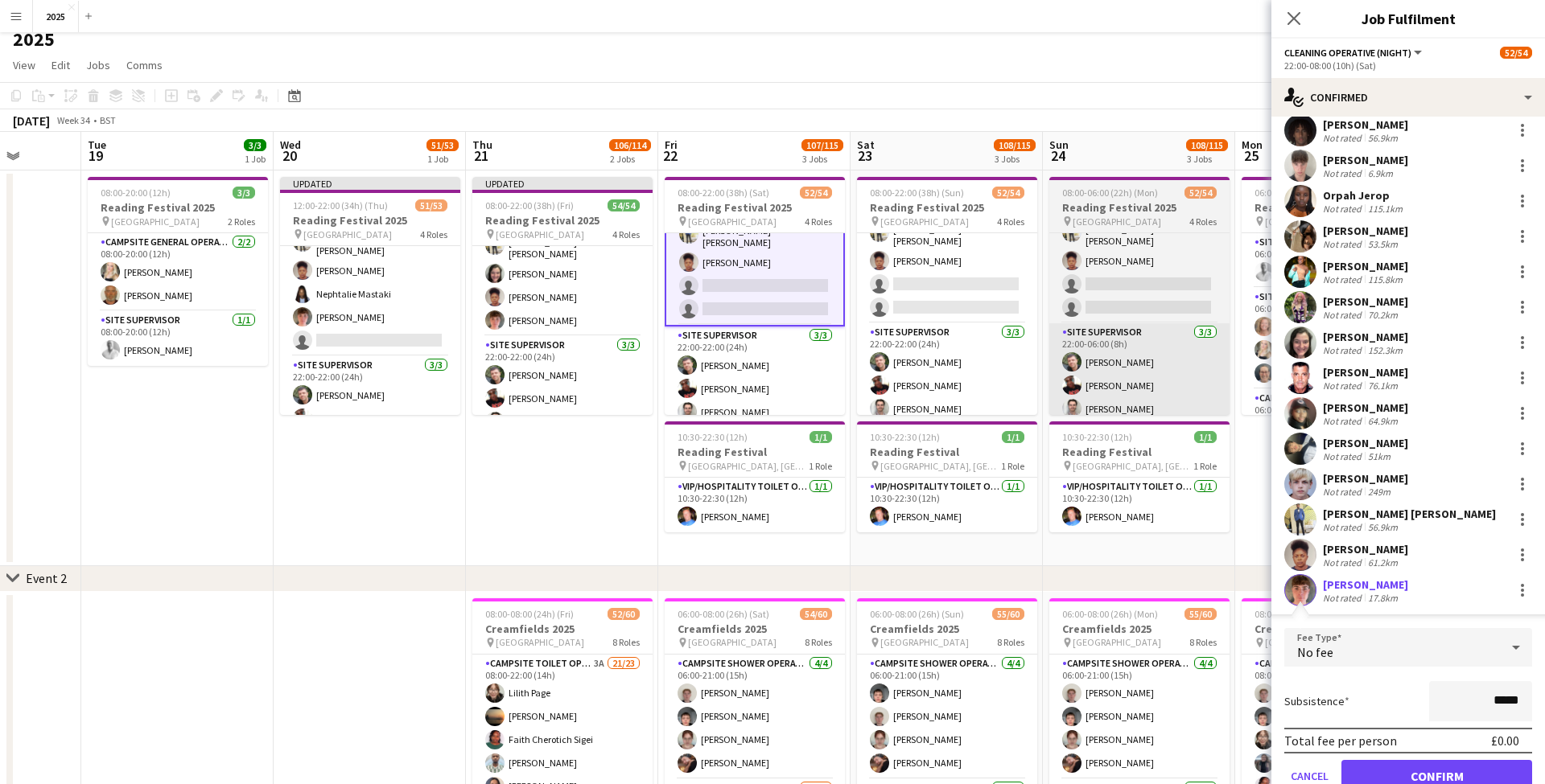
scroll to position [0, 0]
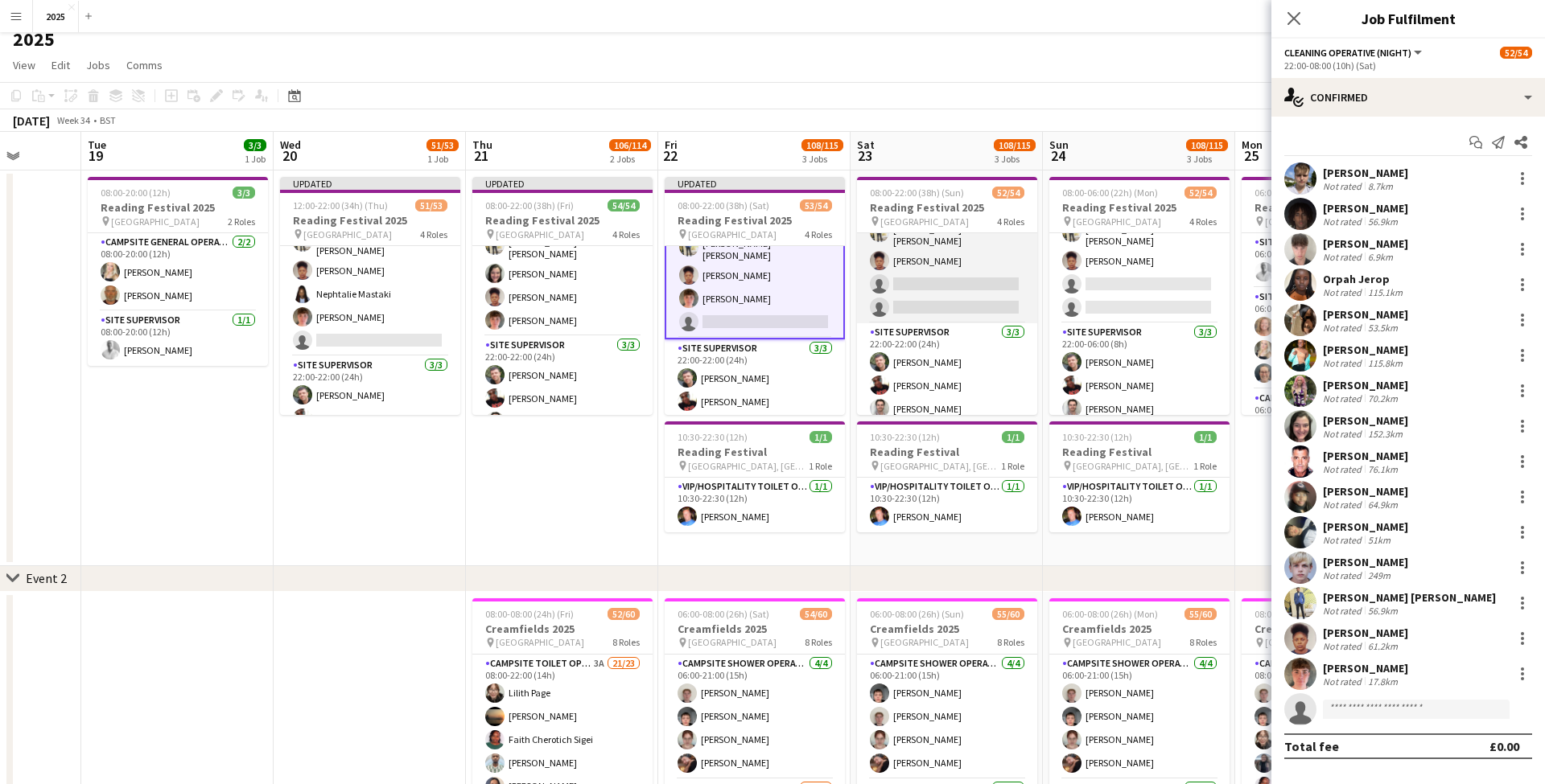
click at [966, 274] on app-card-role "Cleaning Operative (NIGHT) 1A 14/16 22:00-08:00 (10h) Mya Brown-George Iyasu Am…" at bounding box center [947, 119] width 180 height 409
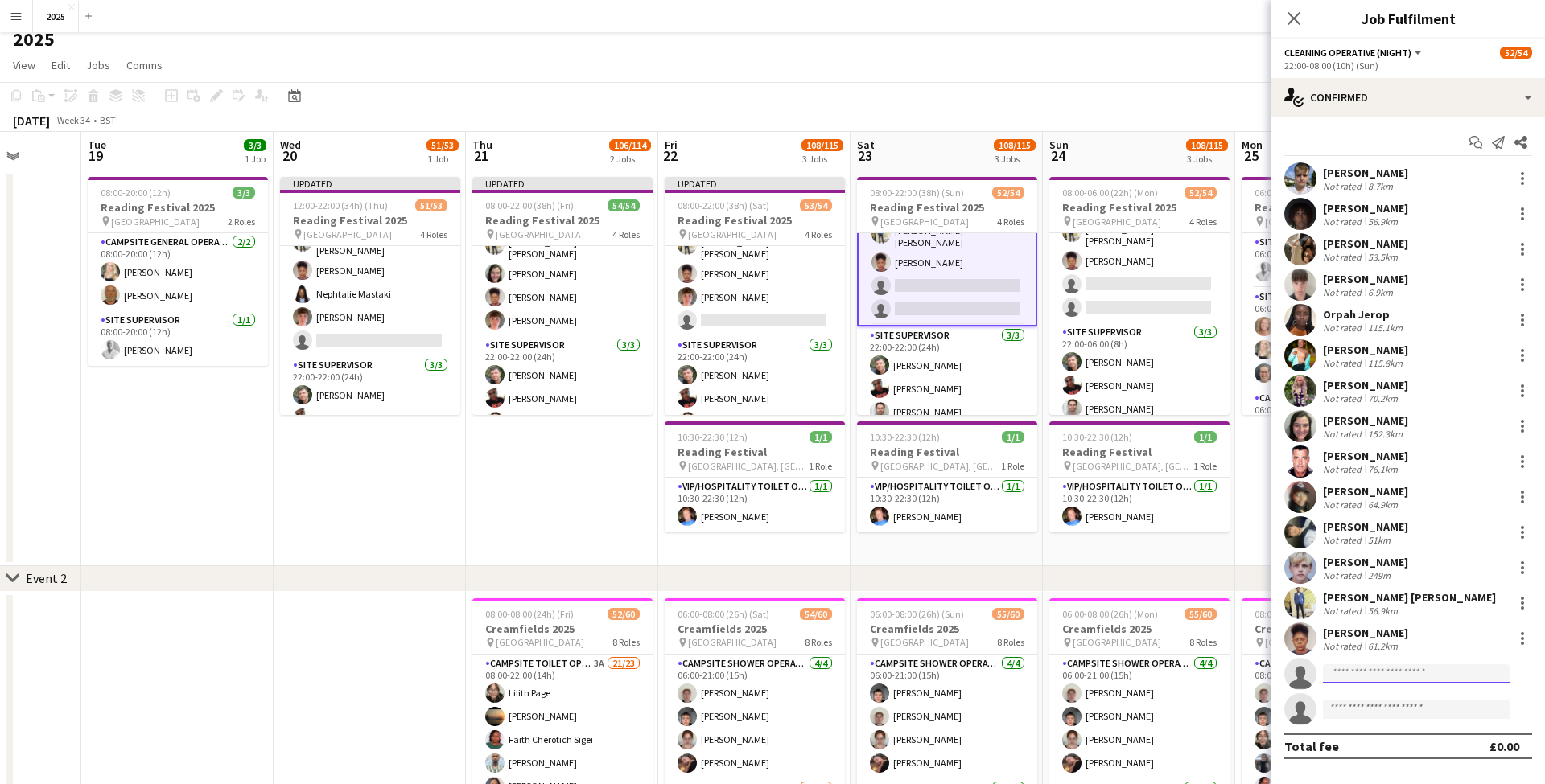
click at [1415, 671] on input at bounding box center [1416, 674] width 187 height 20
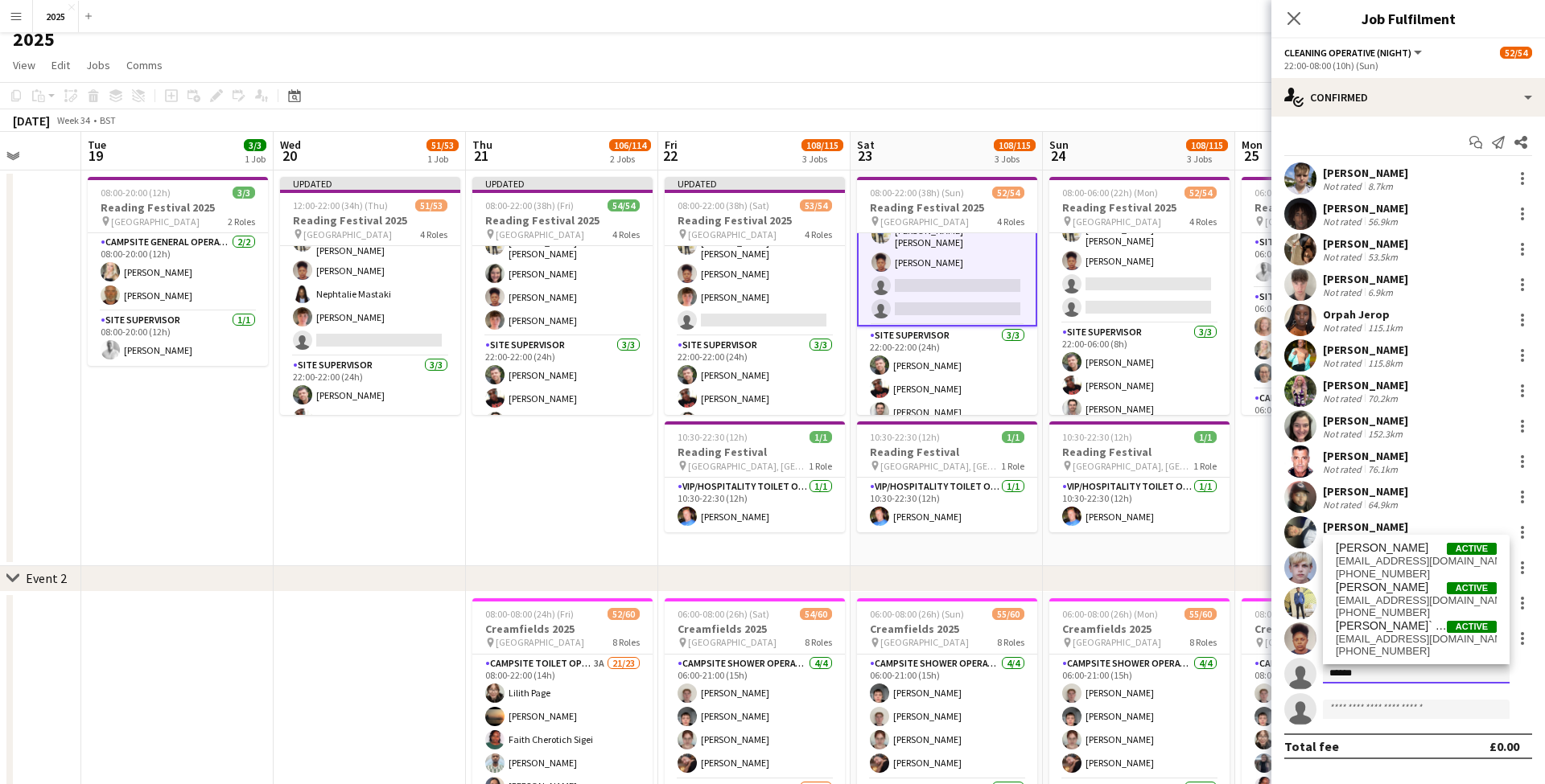
type input "******"
drag, startPoint x: 1415, startPoint y: 671, endPoint x: 1396, endPoint y: 605, distance: 68.7
click at [1396, 605] on span "[EMAIL_ADDRESS][DOMAIN_NAME]" at bounding box center [1416, 601] width 161 height 13
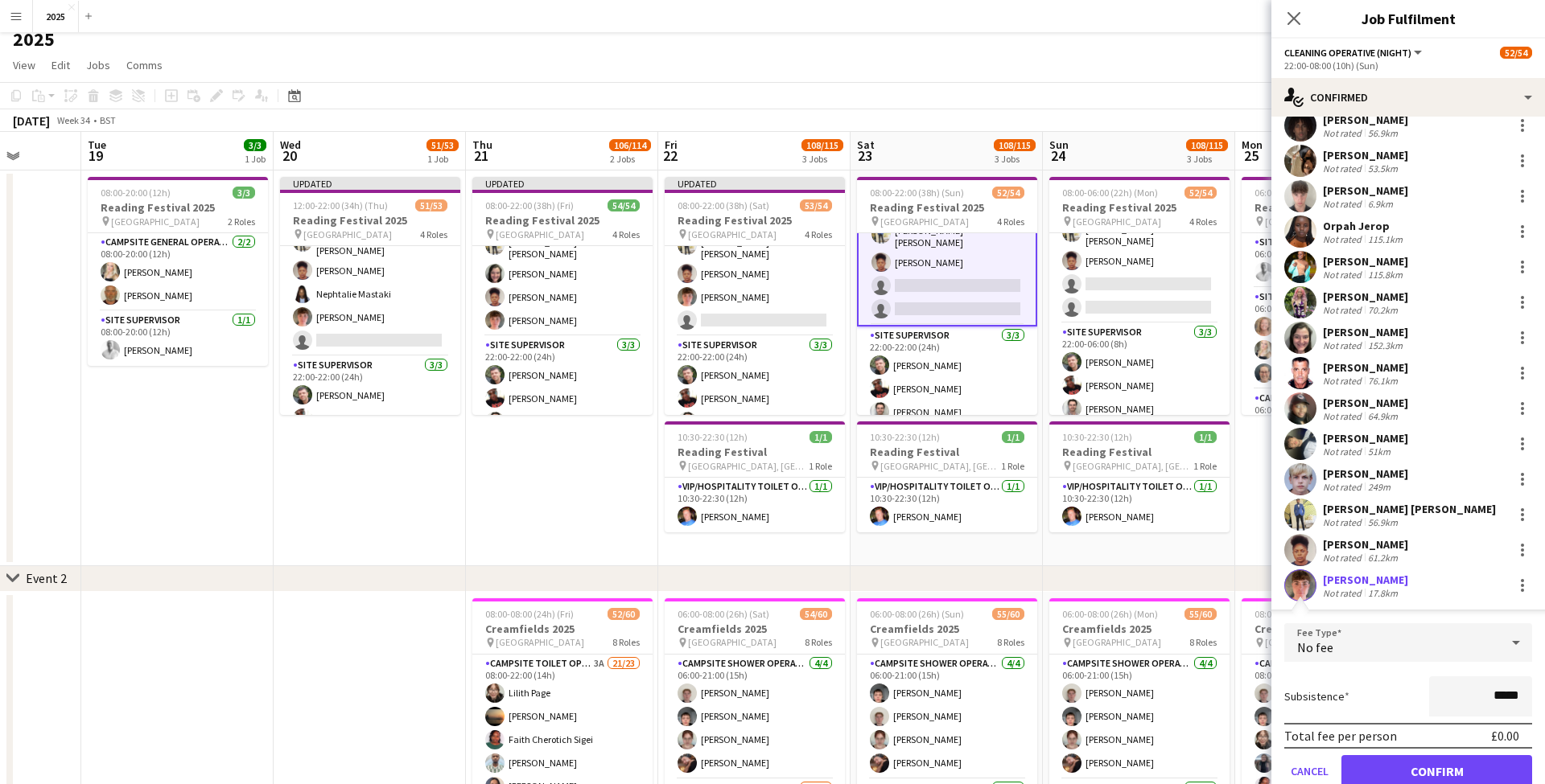
scroll to position [87, 0]
click at [1395, 760] on button "Confirm" at bounding box center [1436, 772] width 190 height 32
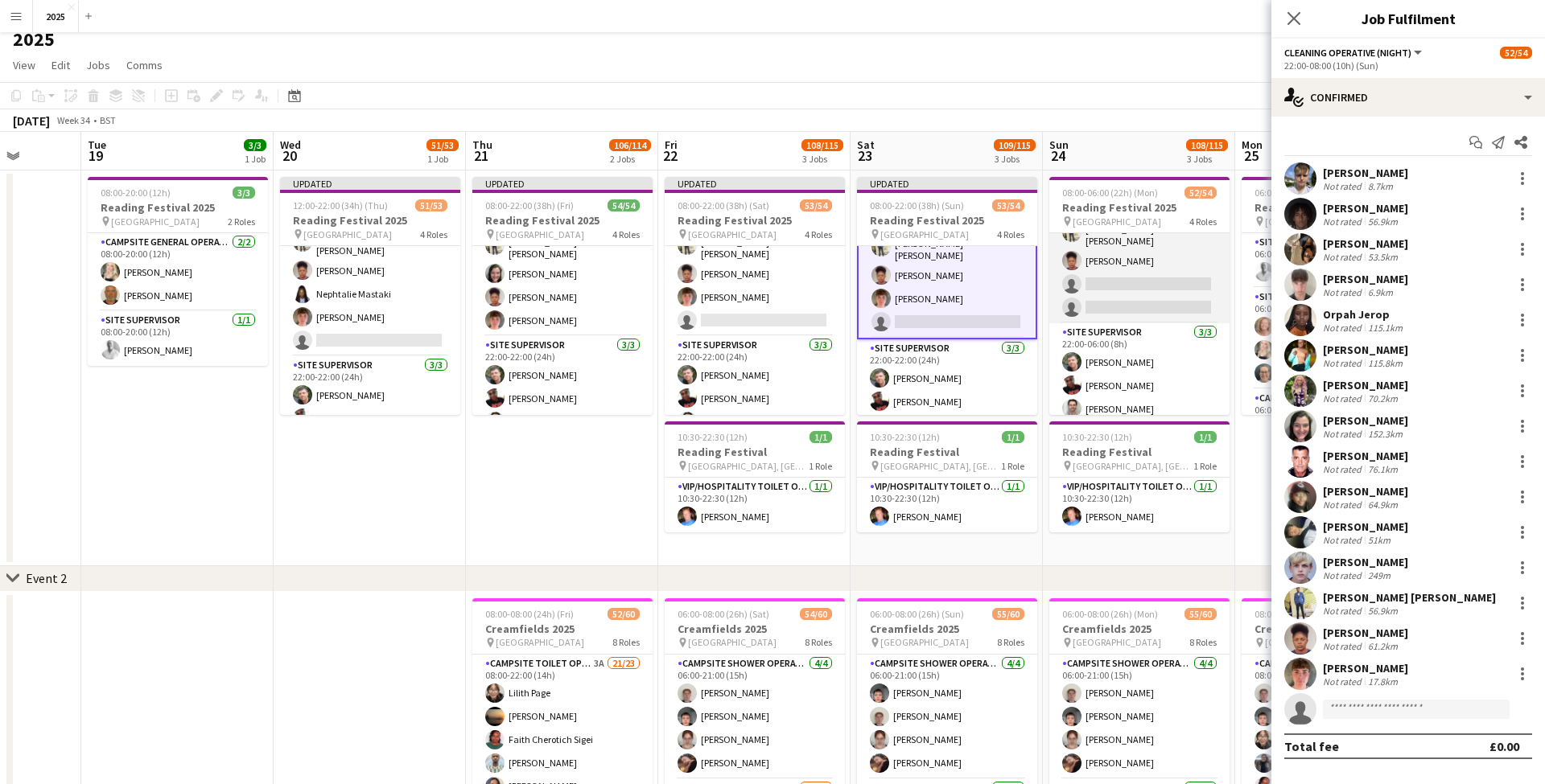
scroll to position [13, 0]
click at [1155, 272] on app-card-role "Cleaning Operative (NIGHT) 1A 14/16 22:00-06:00 (8h) Mya Brown-George Iyasu Ama…" at bounding box center [1139, 117] width 180 height 409
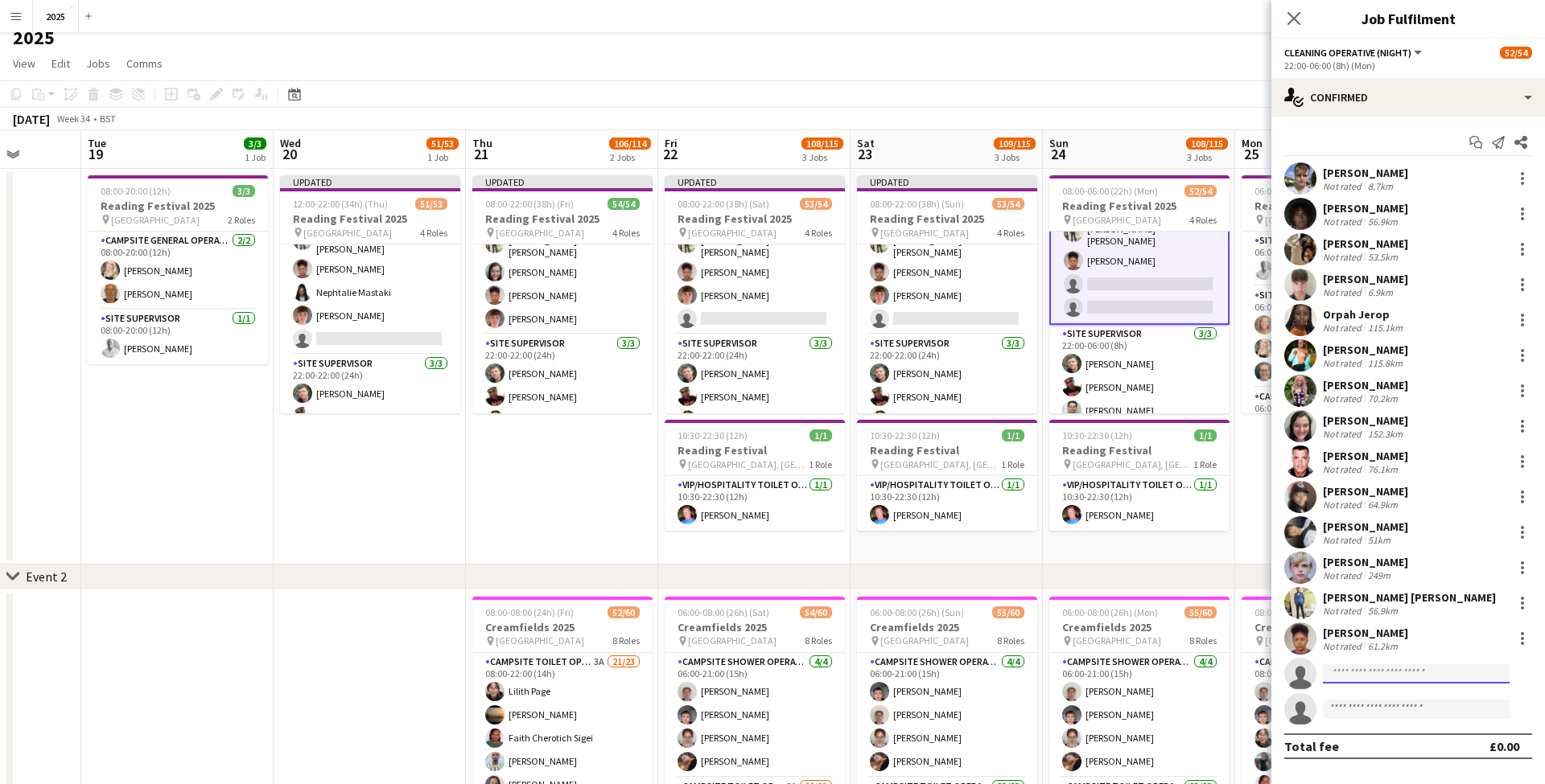
click at [1381, 671] on input at bounding box center [1416, 674] width 187 height 20
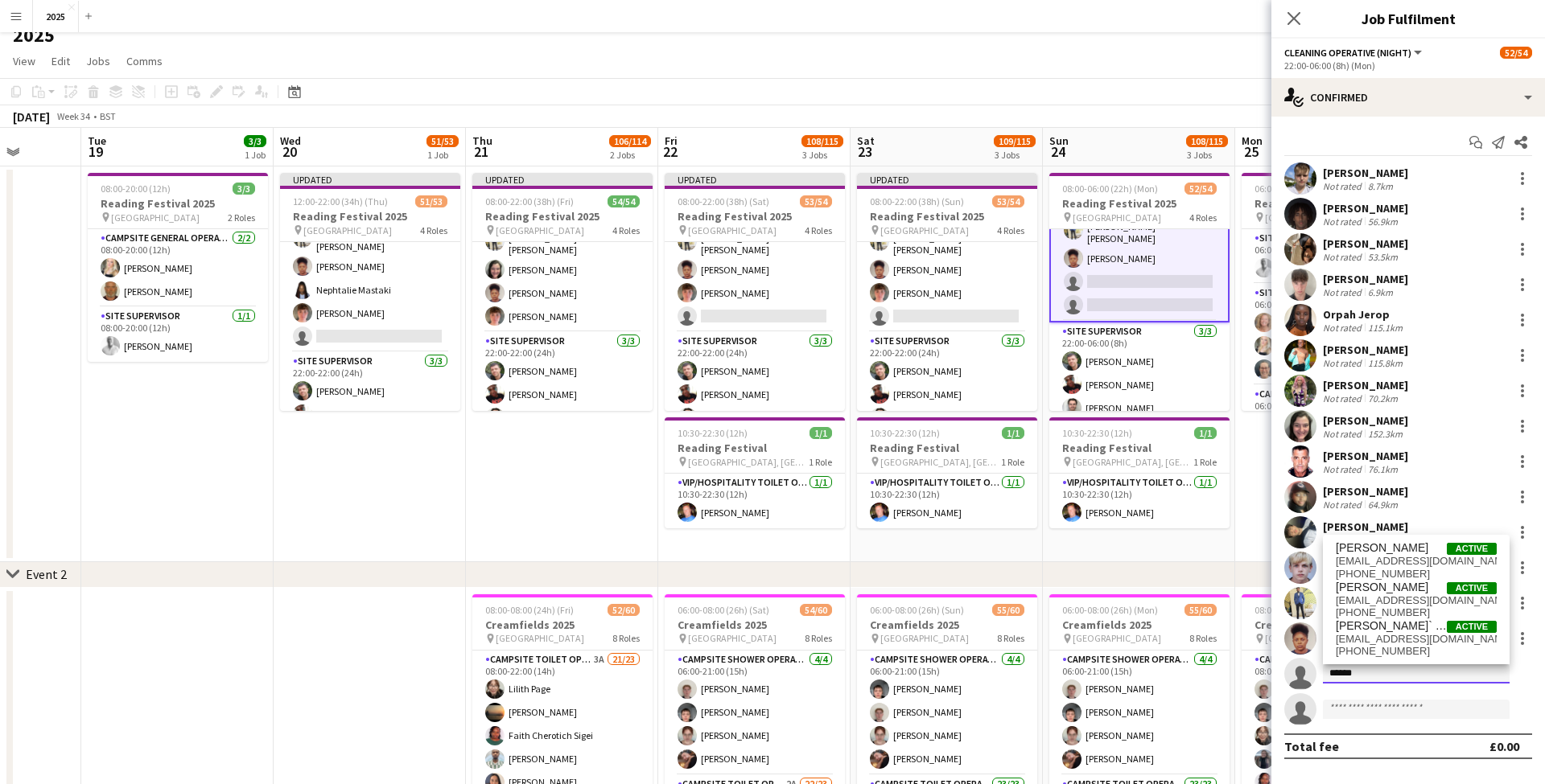
type input "******"
drag, startPoint x: 1382, startPoint y: 665, endPoint x: 1418, endPoint y: 601, distance: 73.4
click at [1418, 601] on span "[EMAIL_ADDRESS][DOMAIN_NAME]" at bounding box center [1416, 601] width 161 height 13
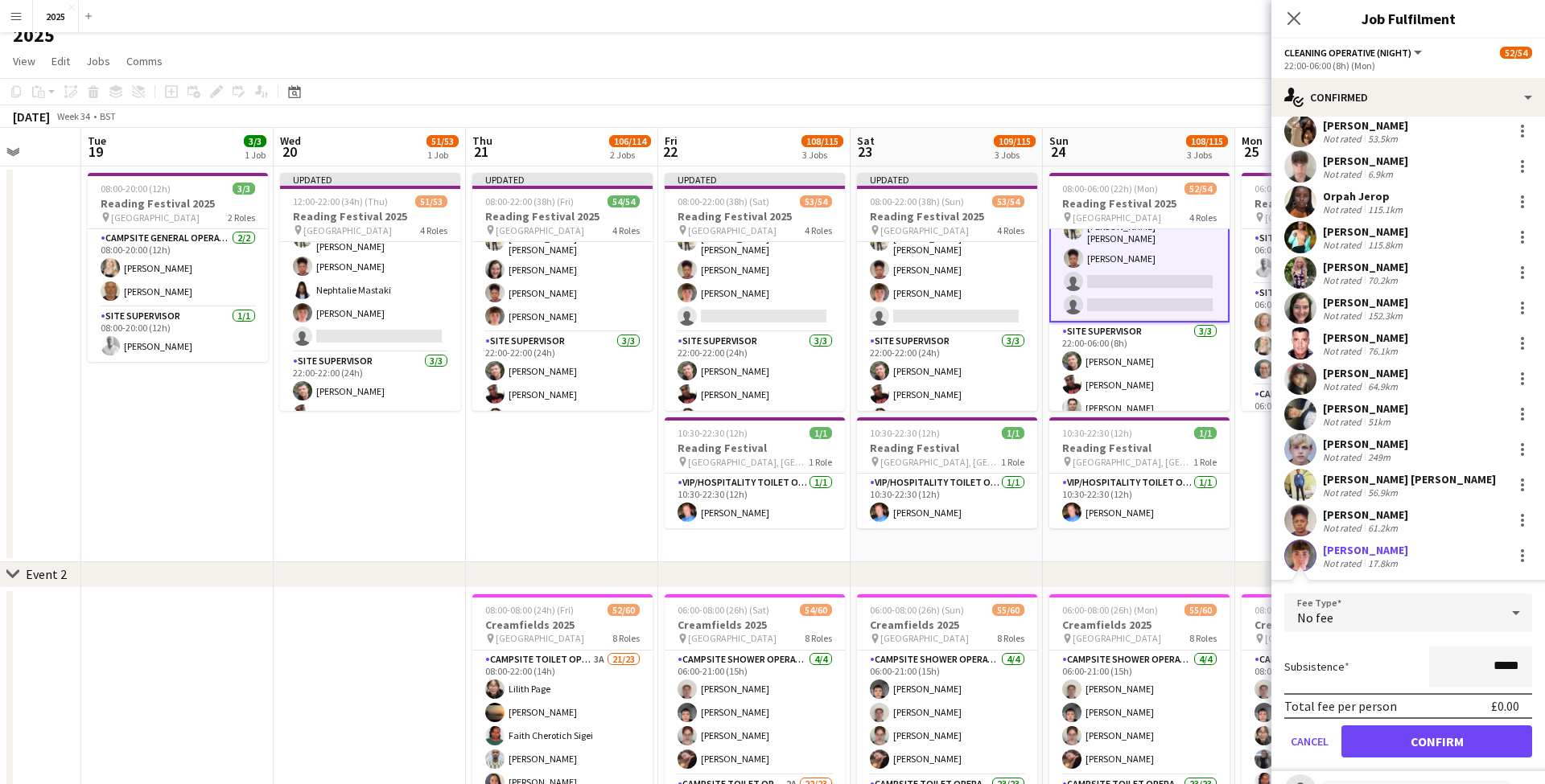
scroll to position [129, 0]
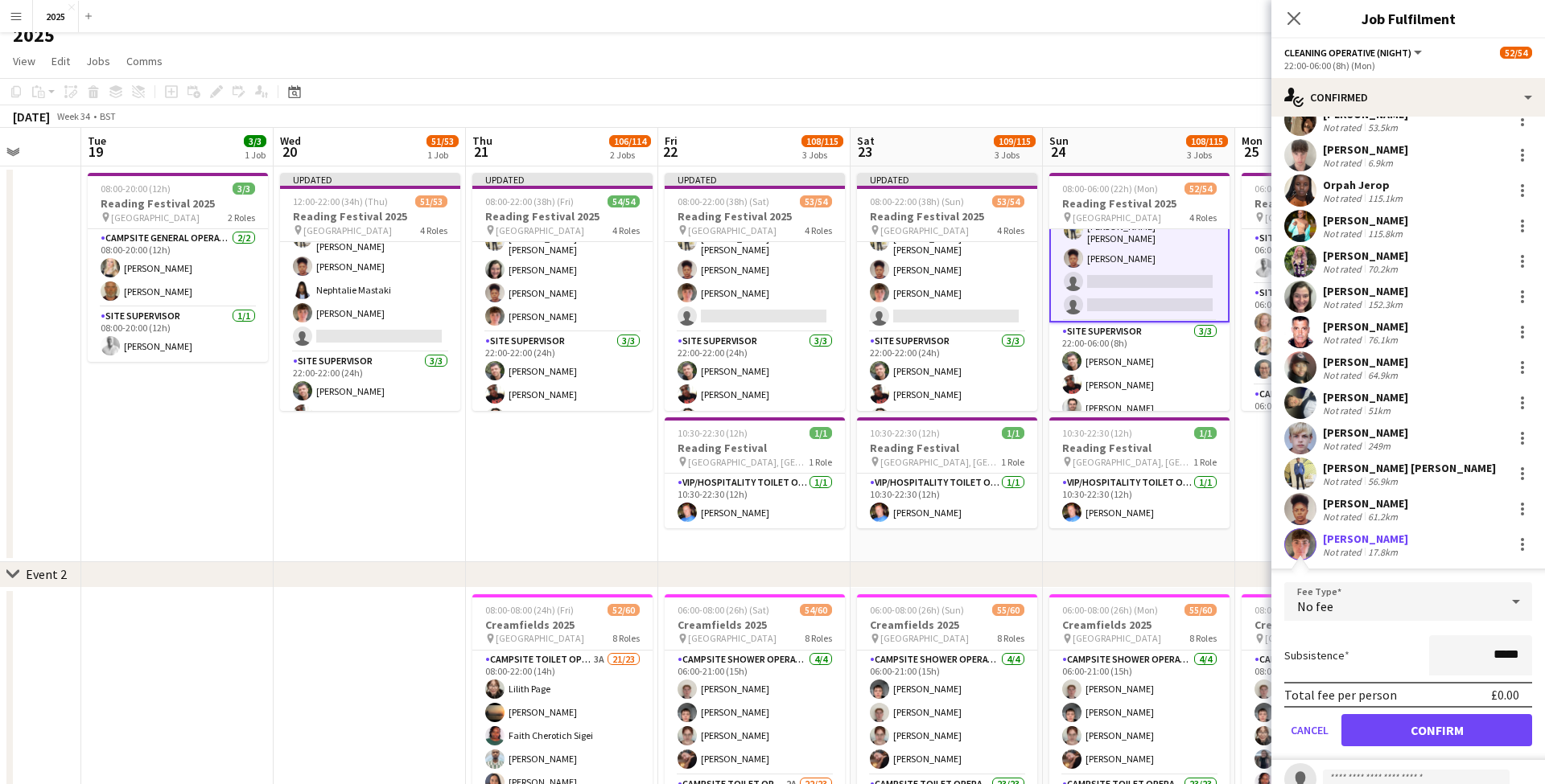
click at [1407, 731] on button "Confirm" at bounding box center [1436, 730] width 190 height 32
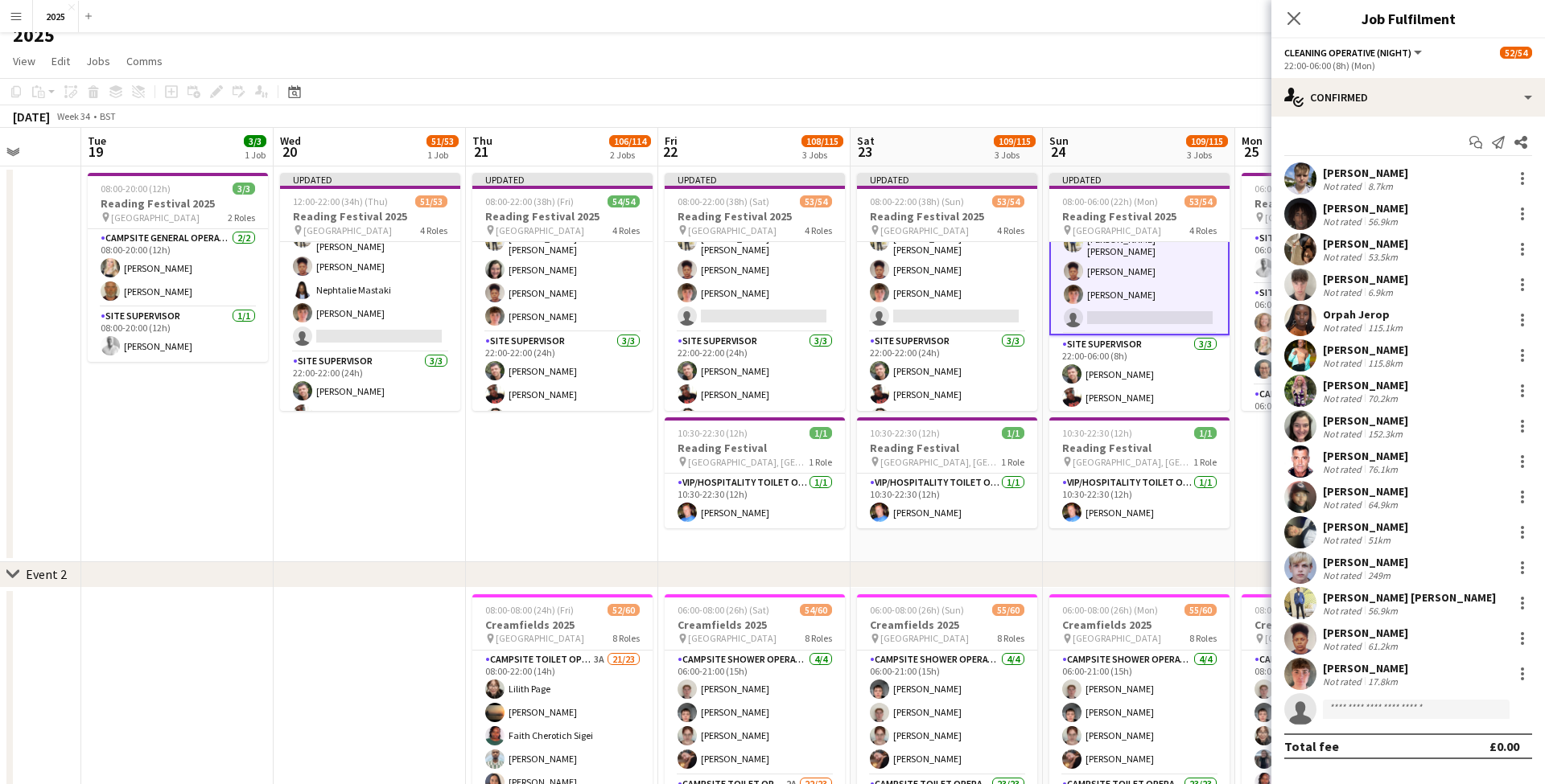
scroll to position [0, 0]
click at [1249, 516] on app-date-cell "06:00-12:00 (6h) 20/20 Reading Festival 2025 pin Richfield Avenue 3 Roles Site …" at bounding box center [1331, 364] width 192 height 396
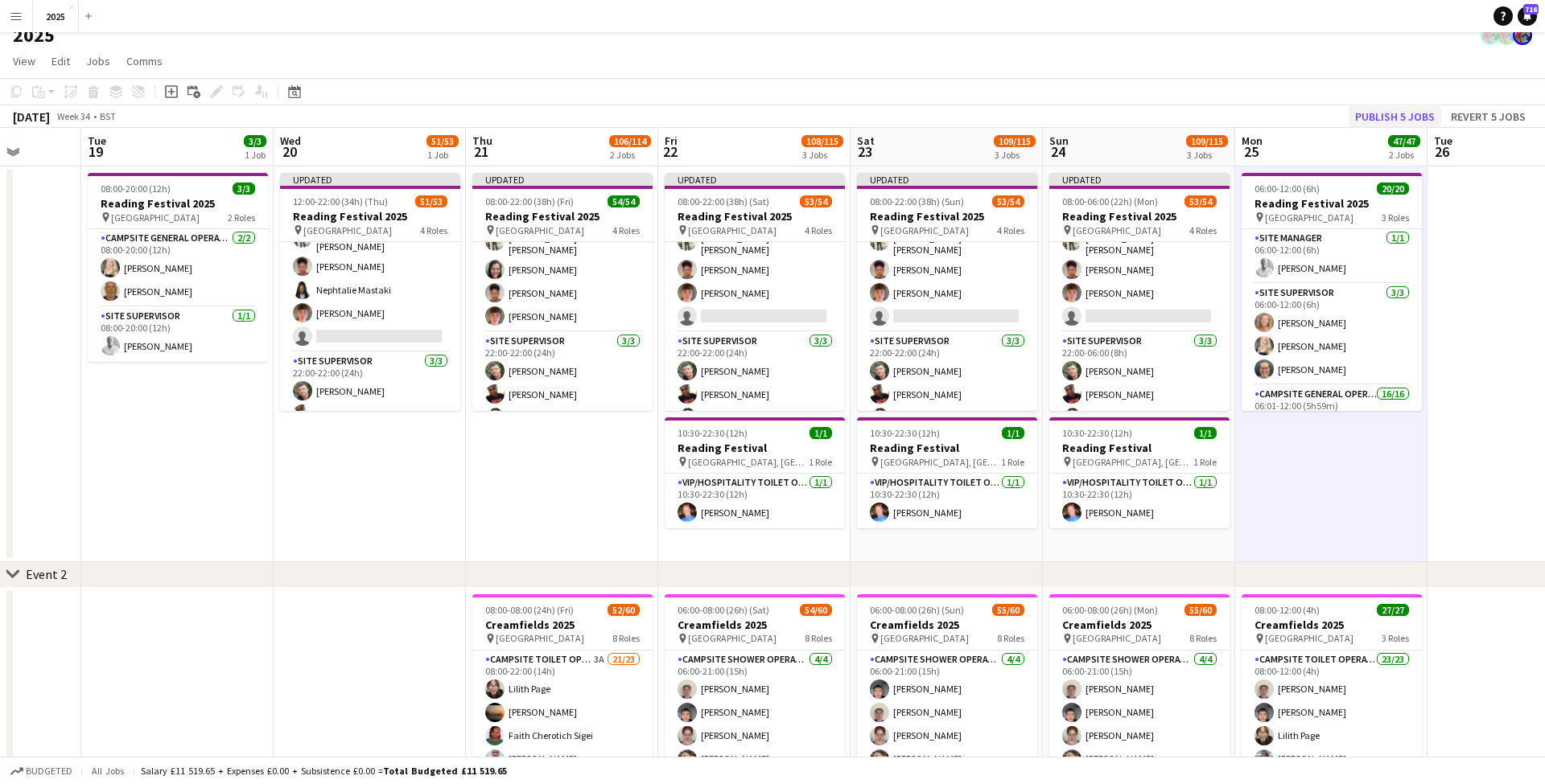
click at [1374, 126] on button "Publish 5 jobs" at bounding box center [1395, 116] width 93 height 21
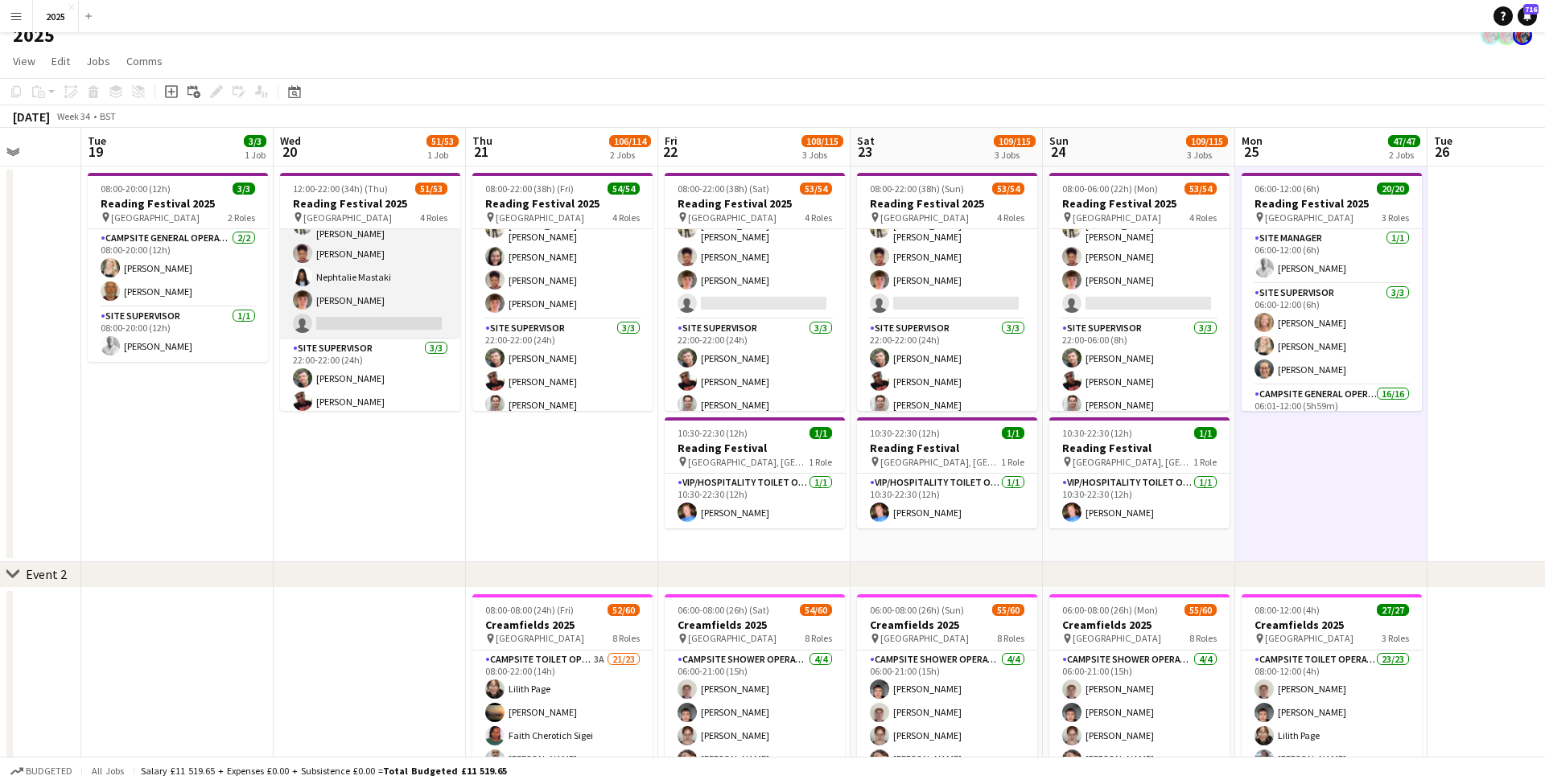
click at [382, 288] on app-card-role "Cleaning Operative (NIGHT) 1A 15/16 22:00-08:00 (10h) [PERSON_NAME]-[PERSON_NAM…" at bounding box center [370, 135] width 180 height 409
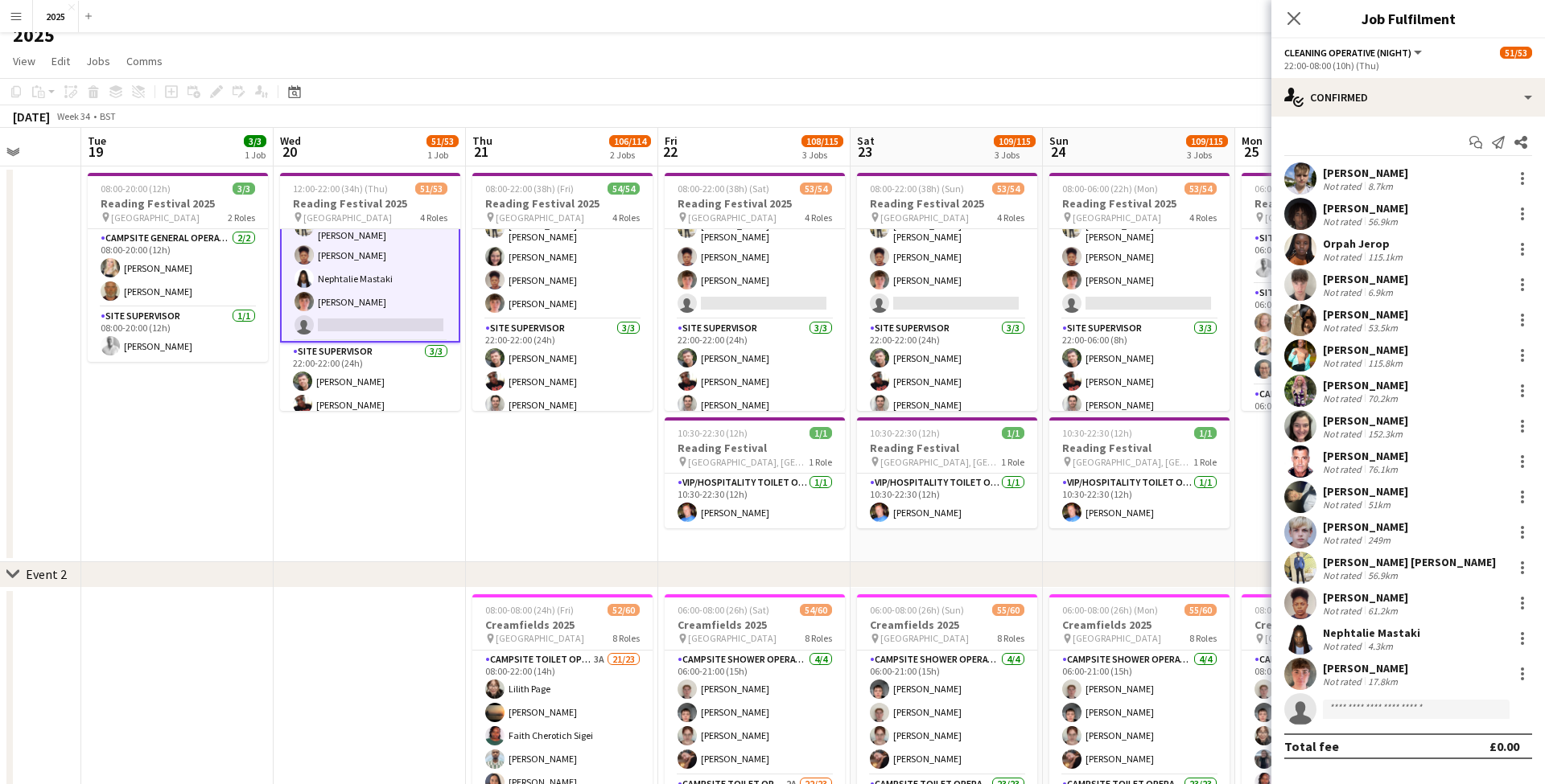
click at [1355, 669] on div "[PERSON_NAME]" at bounding box center [1365, 668] width 85 height 14
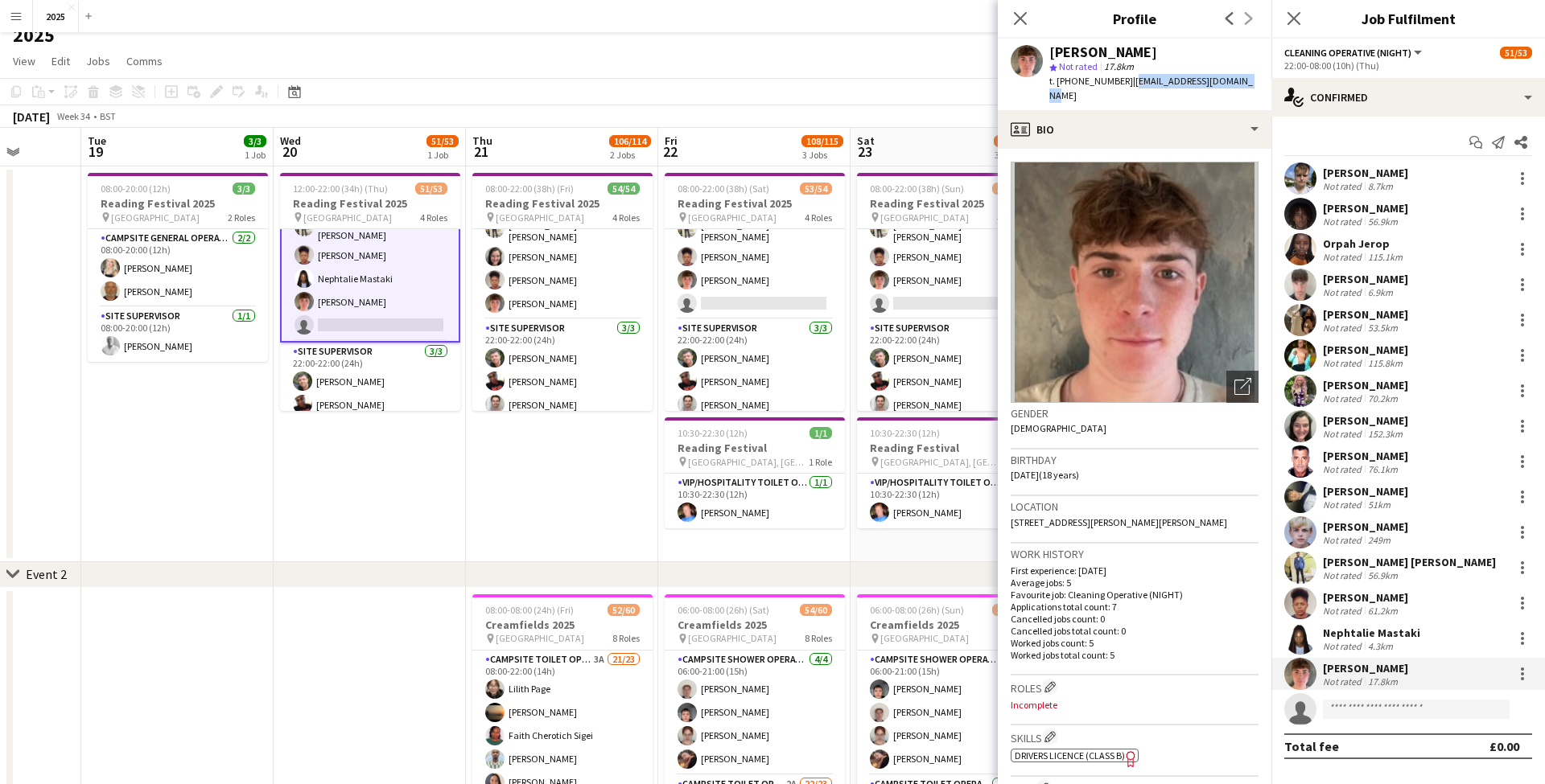
drag, startPoint x: 1236, startPoint y: 83, endPoint x: 1126, endPoint y: 79, distance: 110.1
click at [1126, 79] on div "Oliver Green star Not rated 17.8km t. +447555324225 | oliver_green@outlook.com" at bounding box center [1135, 74] width 274 height 71
drag, startPoint x: 1121, startPoint y: 82, endPoint x: 1070, endPoint y: 81, distance: 51.0
click at [1070, 81] on div "t. +447555324225 | oliver_green@outlook.com" at bounding box center [1153, 88] width 209 height 29
drag, startPoint x: 1157, startPoint y: 507, endPoint x: 1122, endPoint y: 506, distance: 35.0
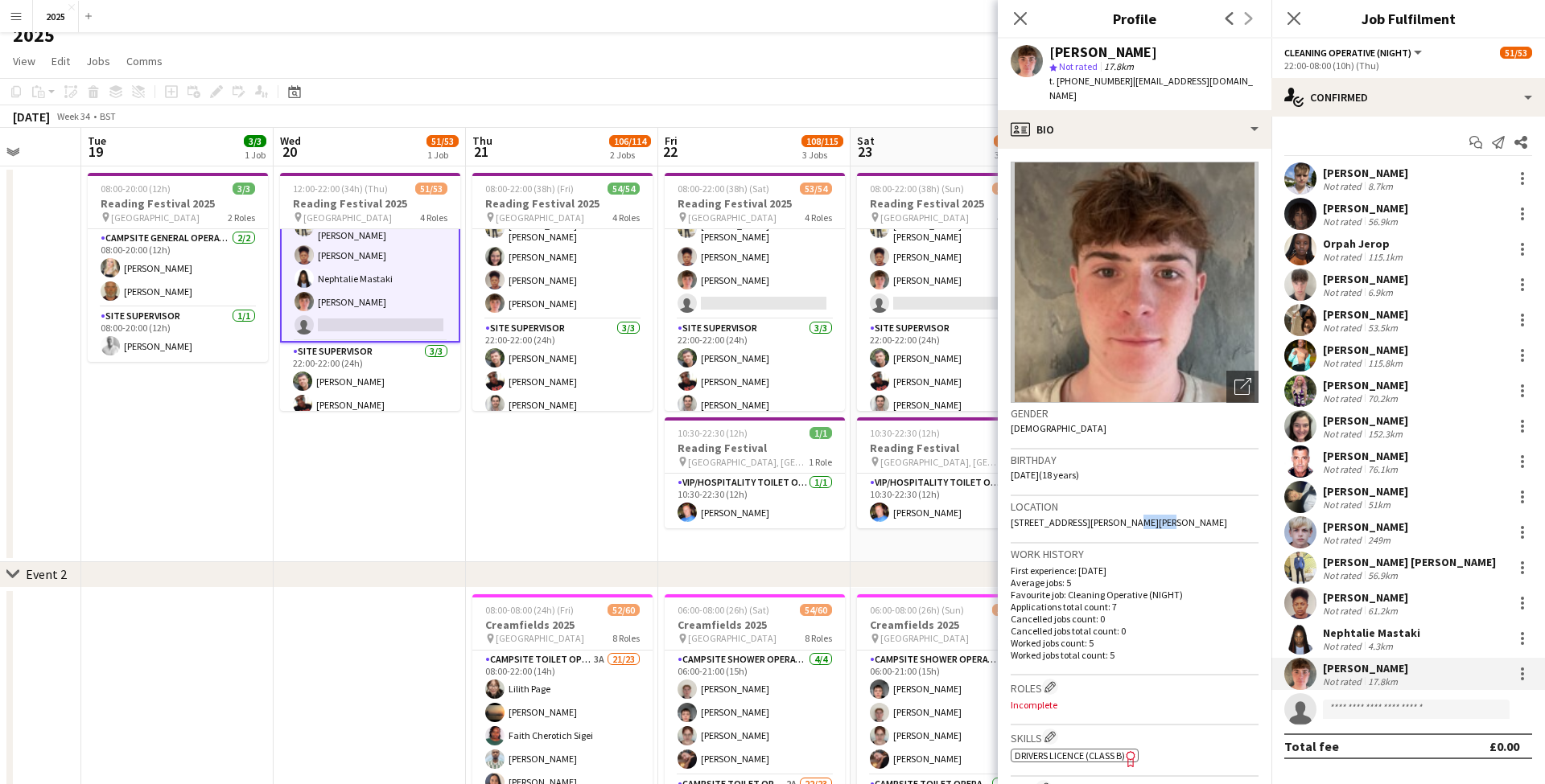
click at [1122, 506] on div "Location 55 Harwood Road, Marlow, SL7 2AR" at bounding box center [1135, 519] width 248 height 47
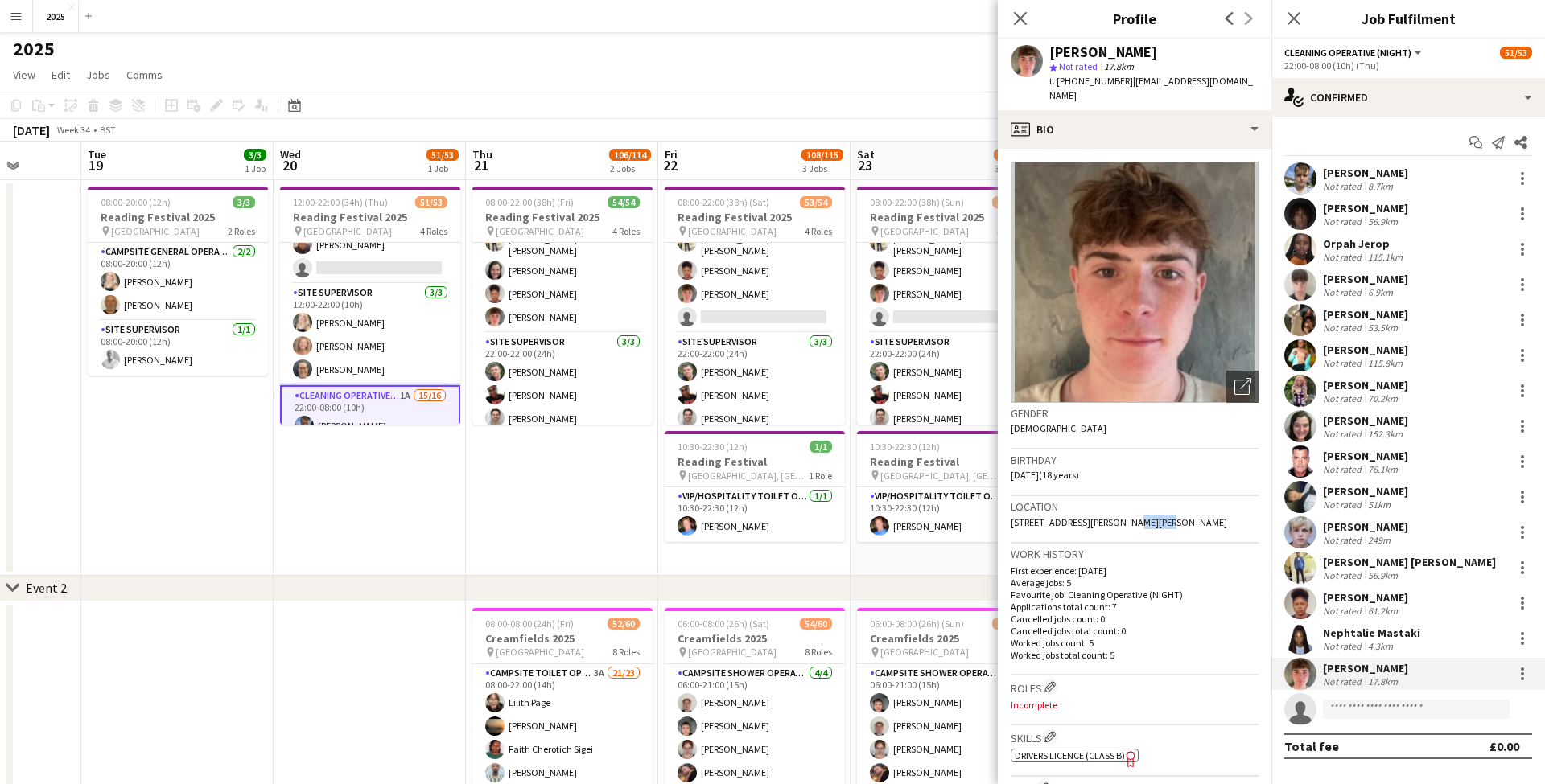
click at [410, 396] on app-card-role "Cleaning Operative (NIGHT) 1A 15/16 22:00-08:00 (10h) [PERSON_NAME]-[PERSON_NAM…" at bounding box center [370, 591] width 180 height 413
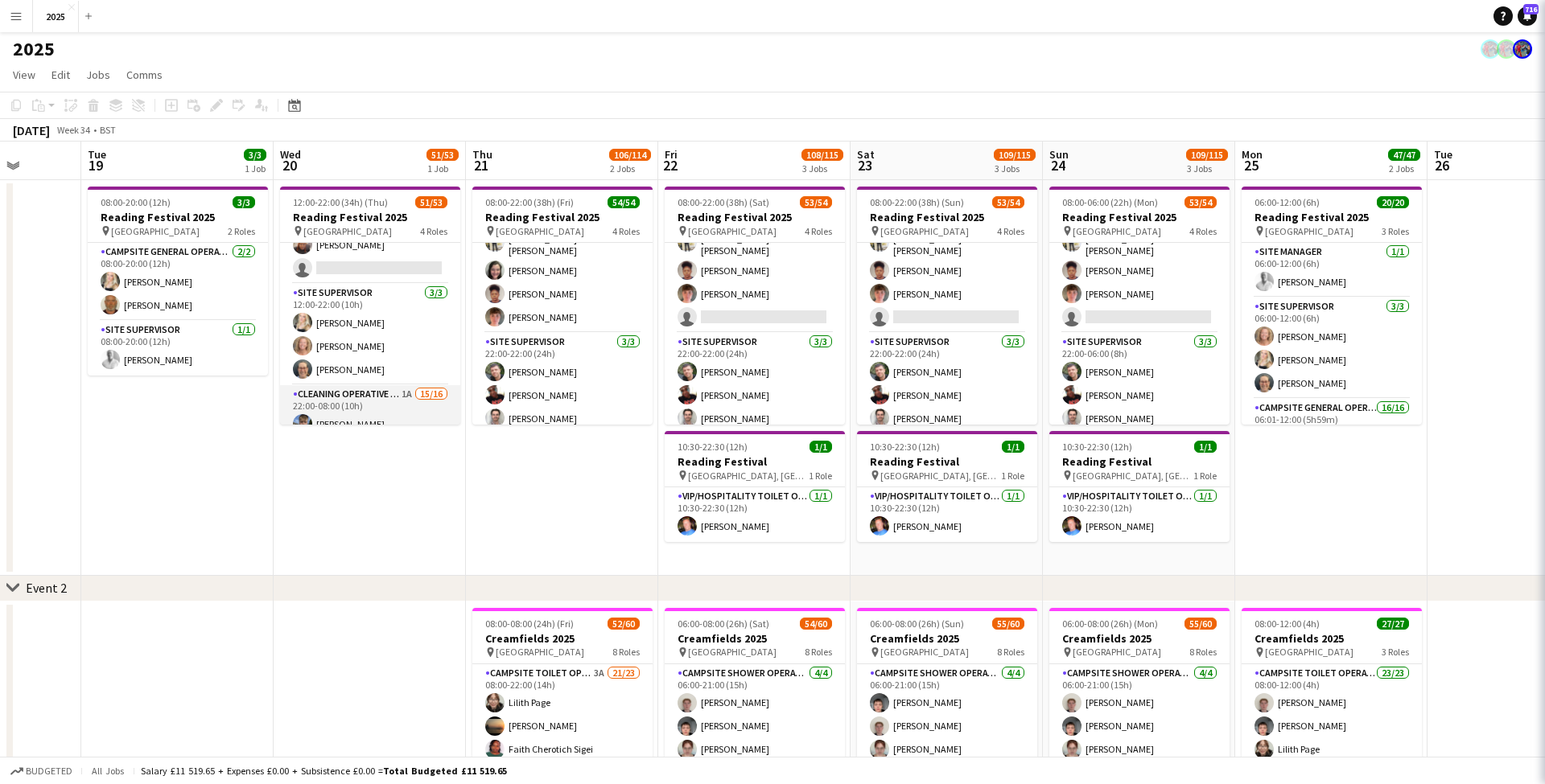
scroll to position [720, 0]
click at [410, 396] on app-card-role "Cleaning Operative (NIGHT) 1A 15/16 22:00-08:00 (10h) [PERSON_NAME]-[PERSON_NAM…" at bounding box center [370, 588] width 180 height 409
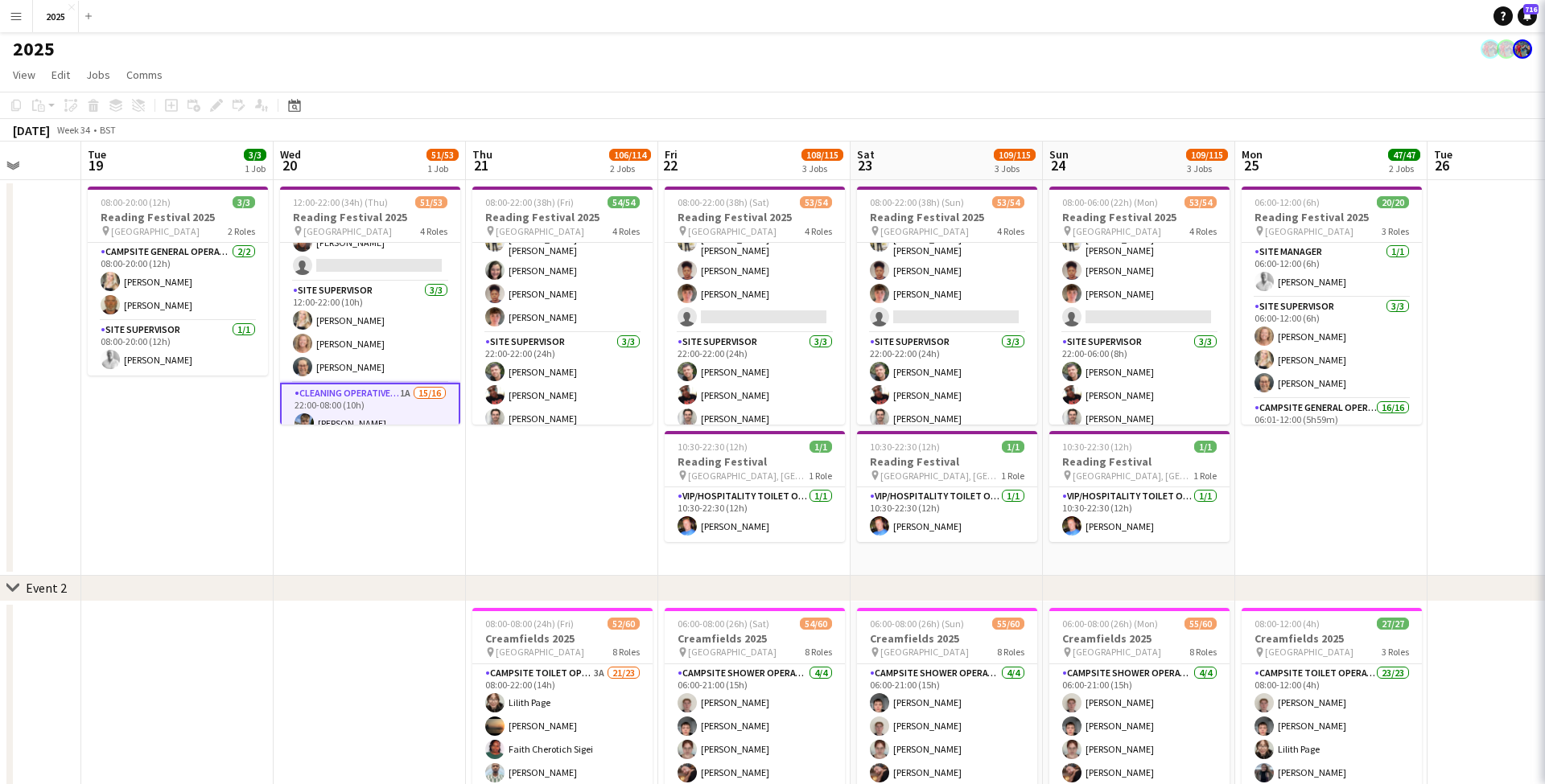
scroll to position [0, 490]
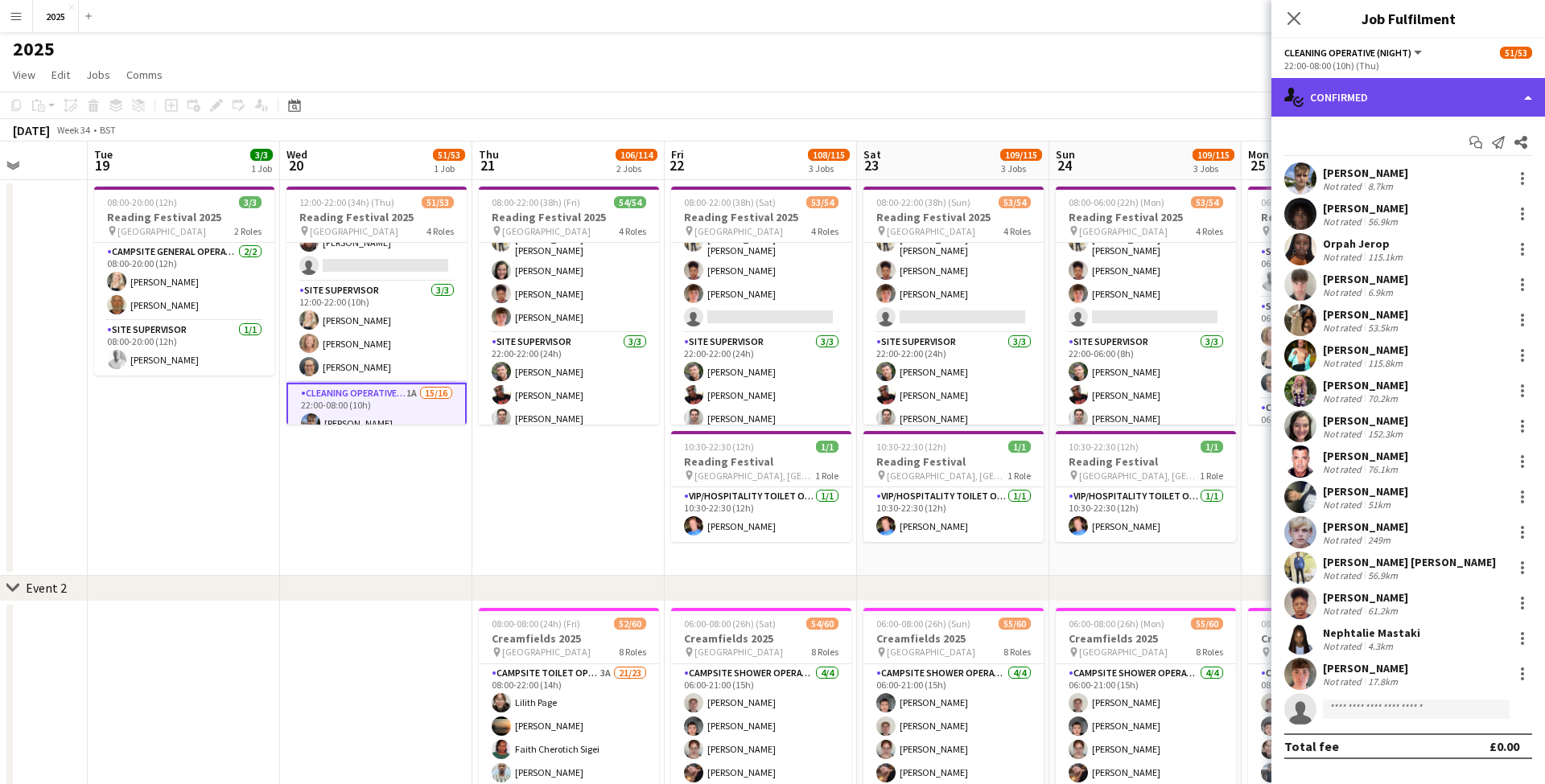
click at [1436, 95] on div "single-neutral-actions-check-2 Confirmed" at bounding box center [1408, 97] width 274 height 38
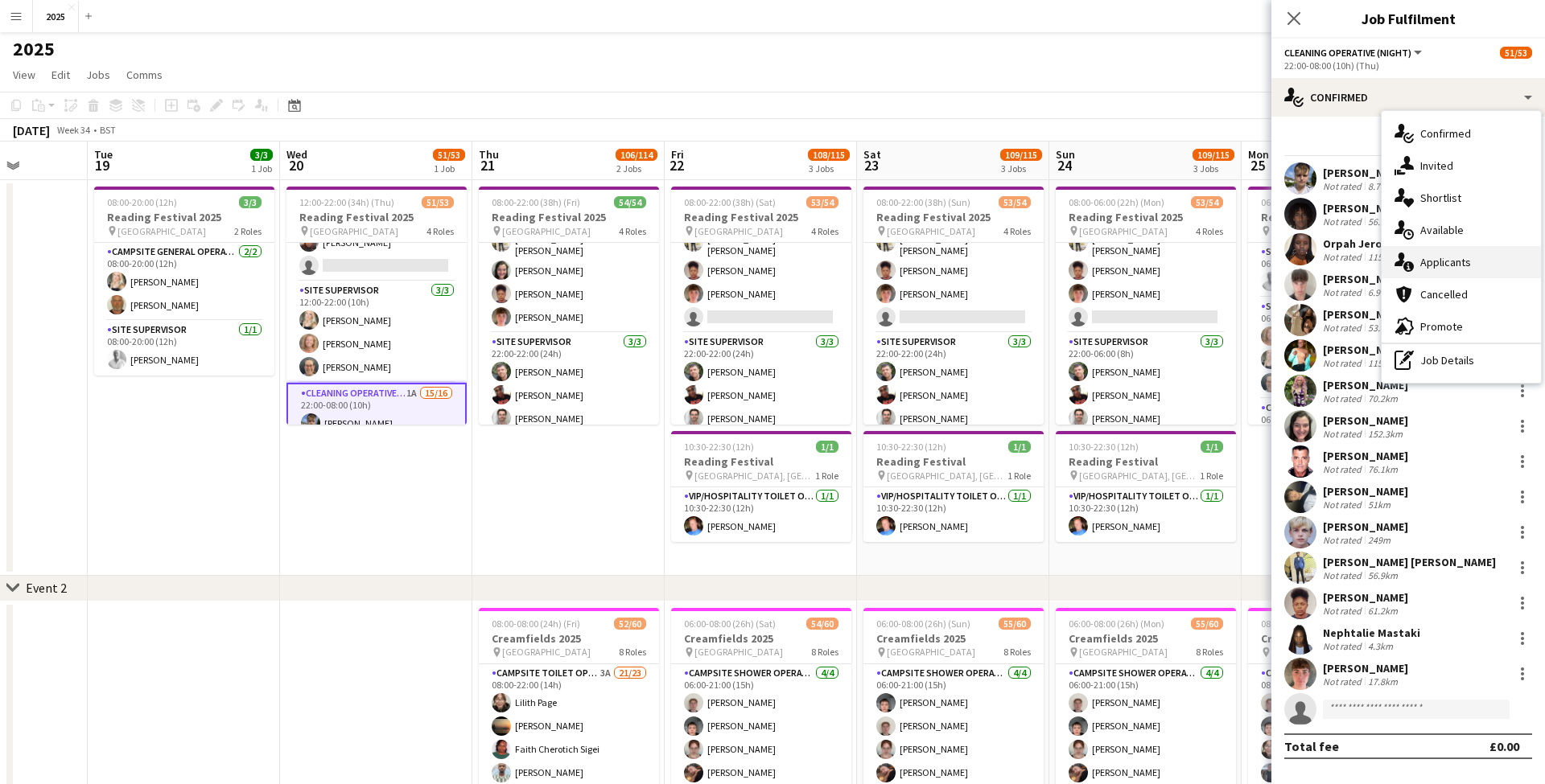
click at [1435, 262] on div "single-neutral-actions-information Applicants" at bounding box center [1460, 262] width 159 height 32
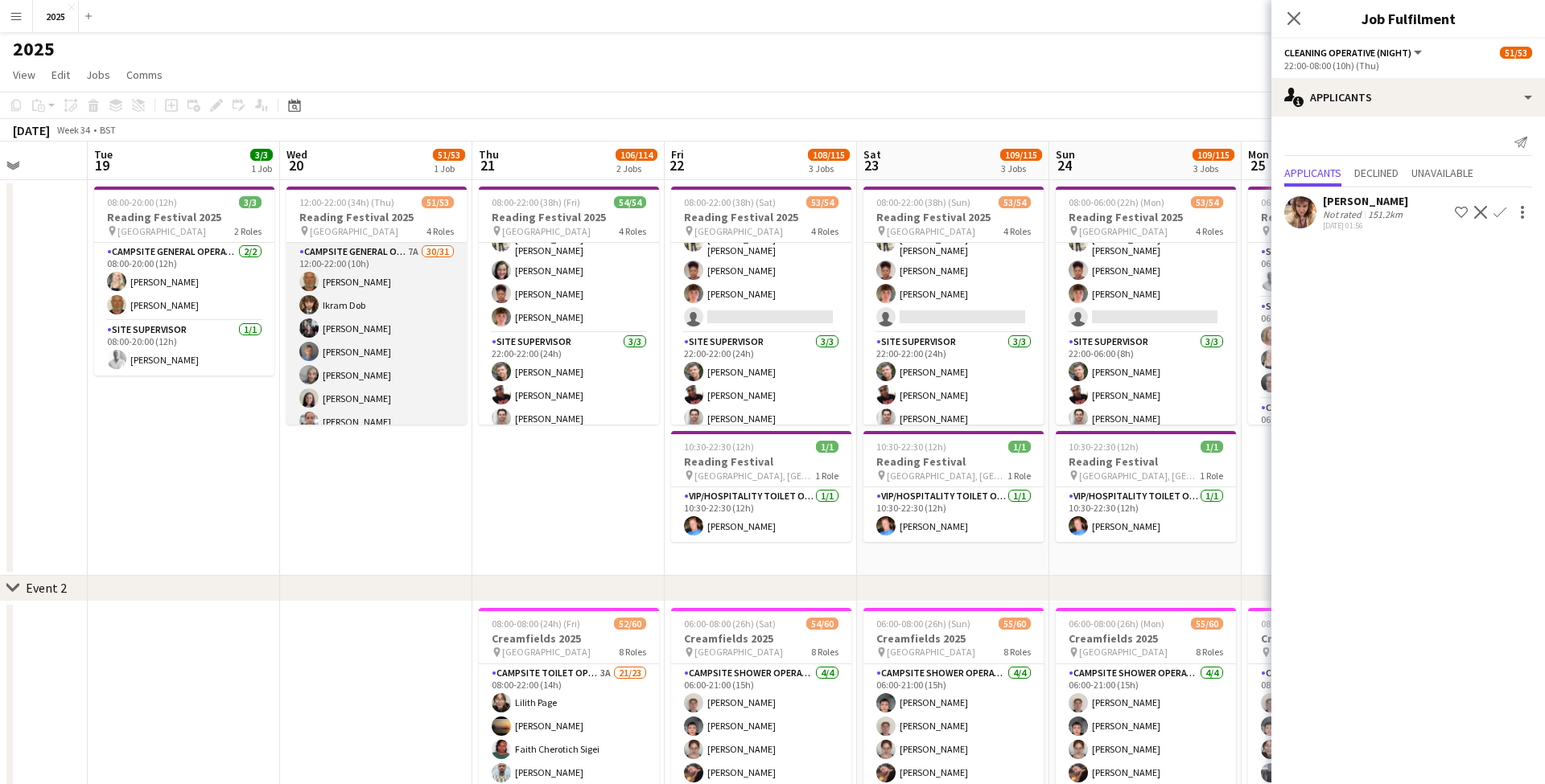
scroll to position [0, 0]
click at [415, 251] on app-card-role "Campsite General Operative 7A 30/31 12:00-22:00 (10h) John Condon Ikram Dob Lou…" at bounding box center [376, 623] width 180 height 759
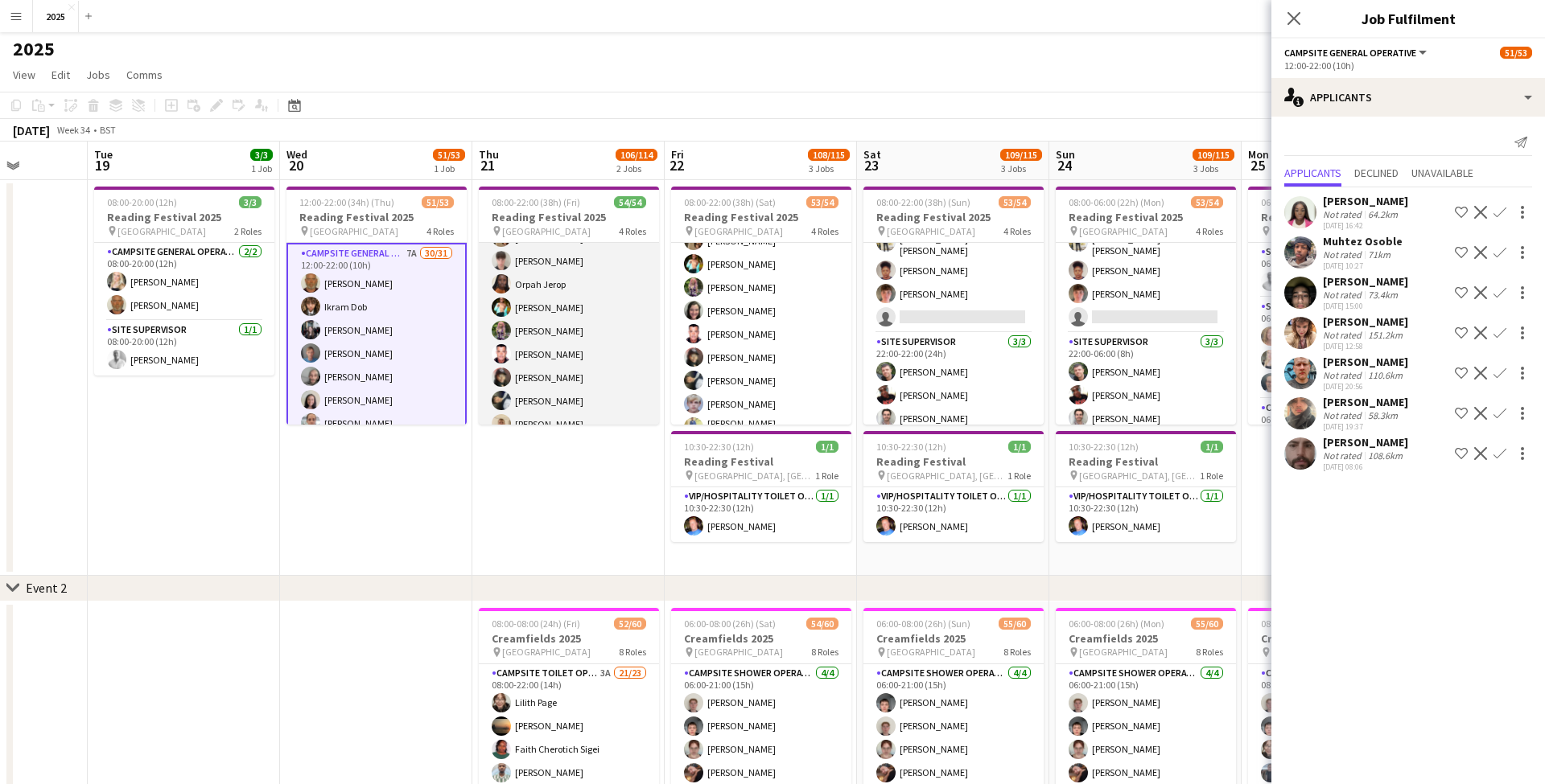
scroll to position [1003, 0]
click at [577, 383] on app-card-role "Cleaning Operative (NIGHT) 16/16 22:00-08:00 (10h) Mya Brown-George Iyasu Amanu…" at bounding box center [569, 328] width 180 height 409
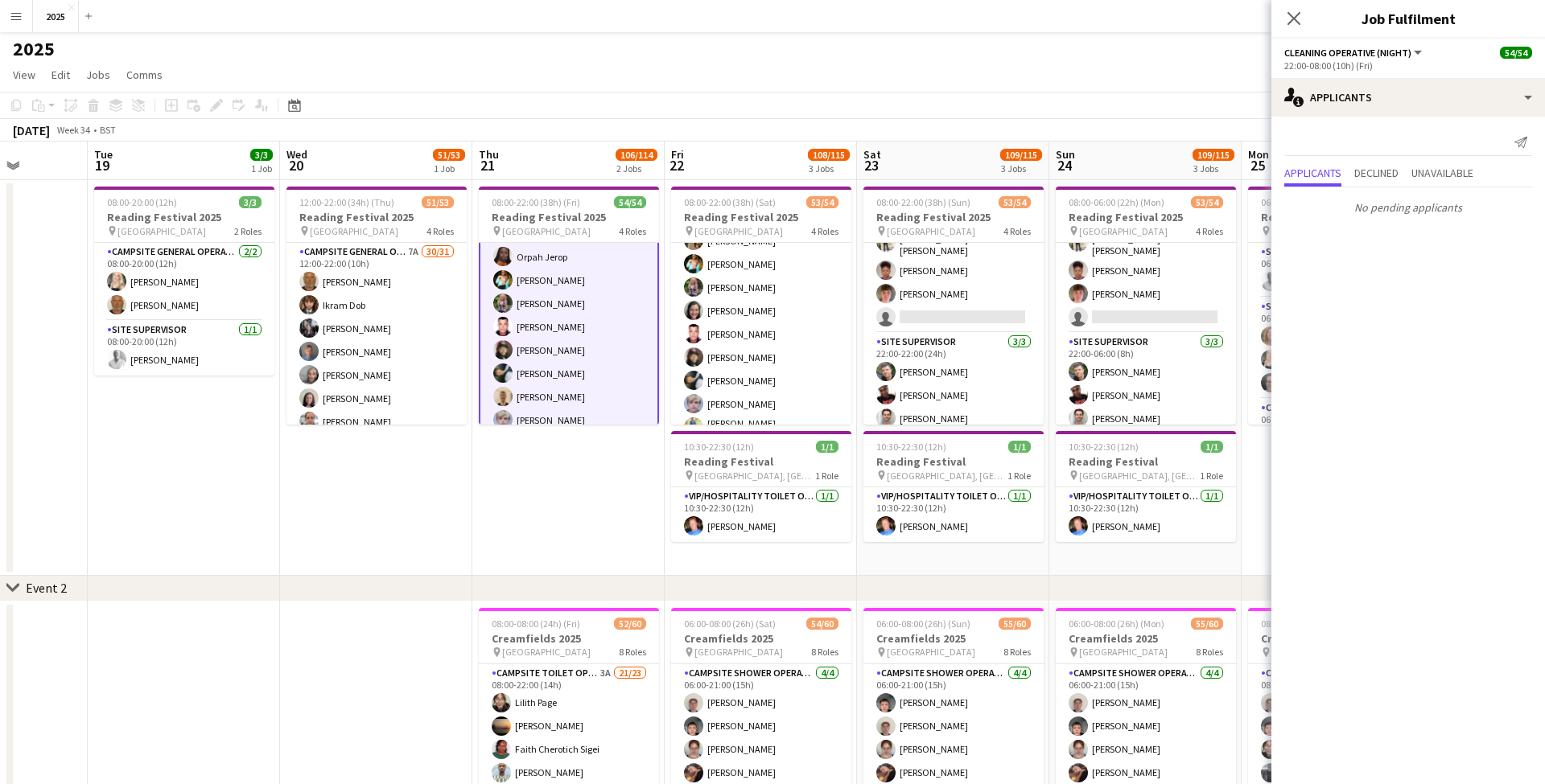
click at [579, 386] on app-card-role "Cleaning Operative (NIGHT) 16/16 22:00-08:00 (10h) Mya Brown-George Iyasu Amanu…" at bounding box center [569, 330] width 180 height 413
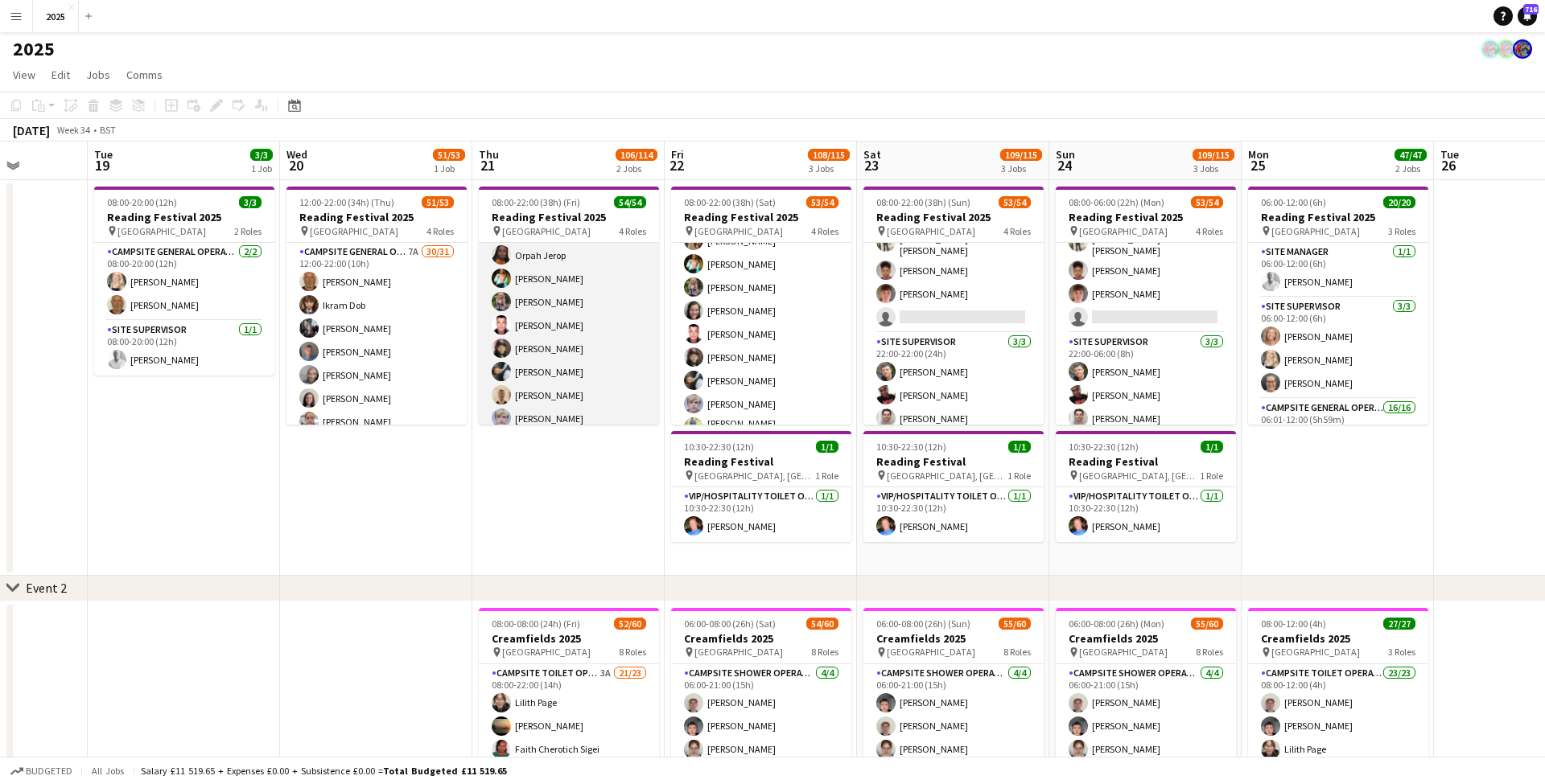
click at [577, 391] on app-card-role "Cleaning Operative (NIGHT) 16/16 22:00-08:00 (10h) Mya Brown-George Iyasu Amanu…" at bounding box center [569, 328] width 180 height 409
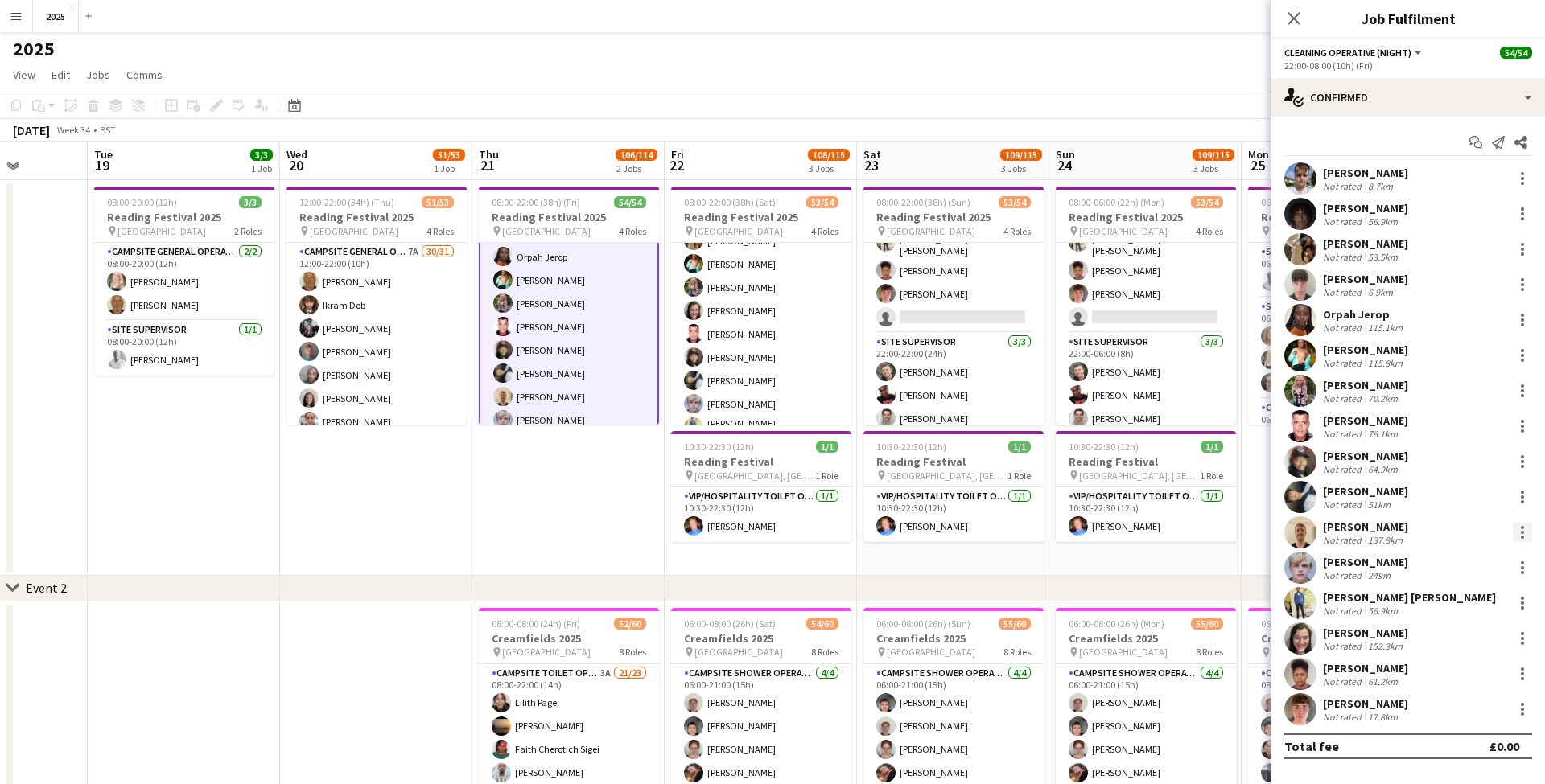
click at [1520, 533] on div at bounding box center [1522, 533] width 3 height 3
drag, startPoint x: 1475, startPoint y: 710, endPoint x: 1049, endPoint y: 610, distance: 437.6
click at [1475, 710] on span "Remove" at bounding box center [1469, 716] width 99 height 14
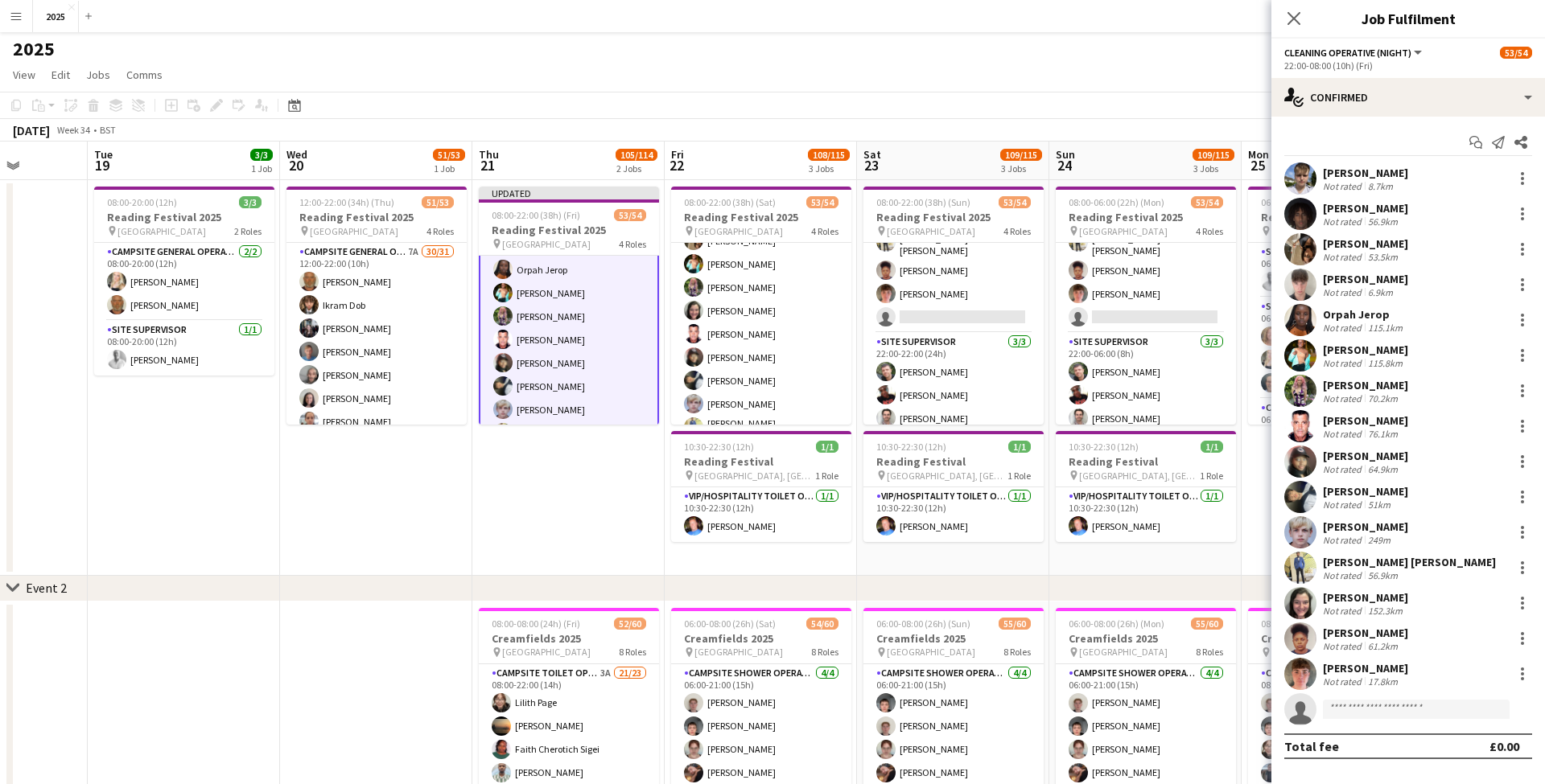
click at [608, 501] on app-date-cell "Updated 08:00-22:00 (38h) (Fri) 53/54 Reading Festival 2025 pin Richfield Avenu…" at bounding box center [569, 378] width 192 height 396
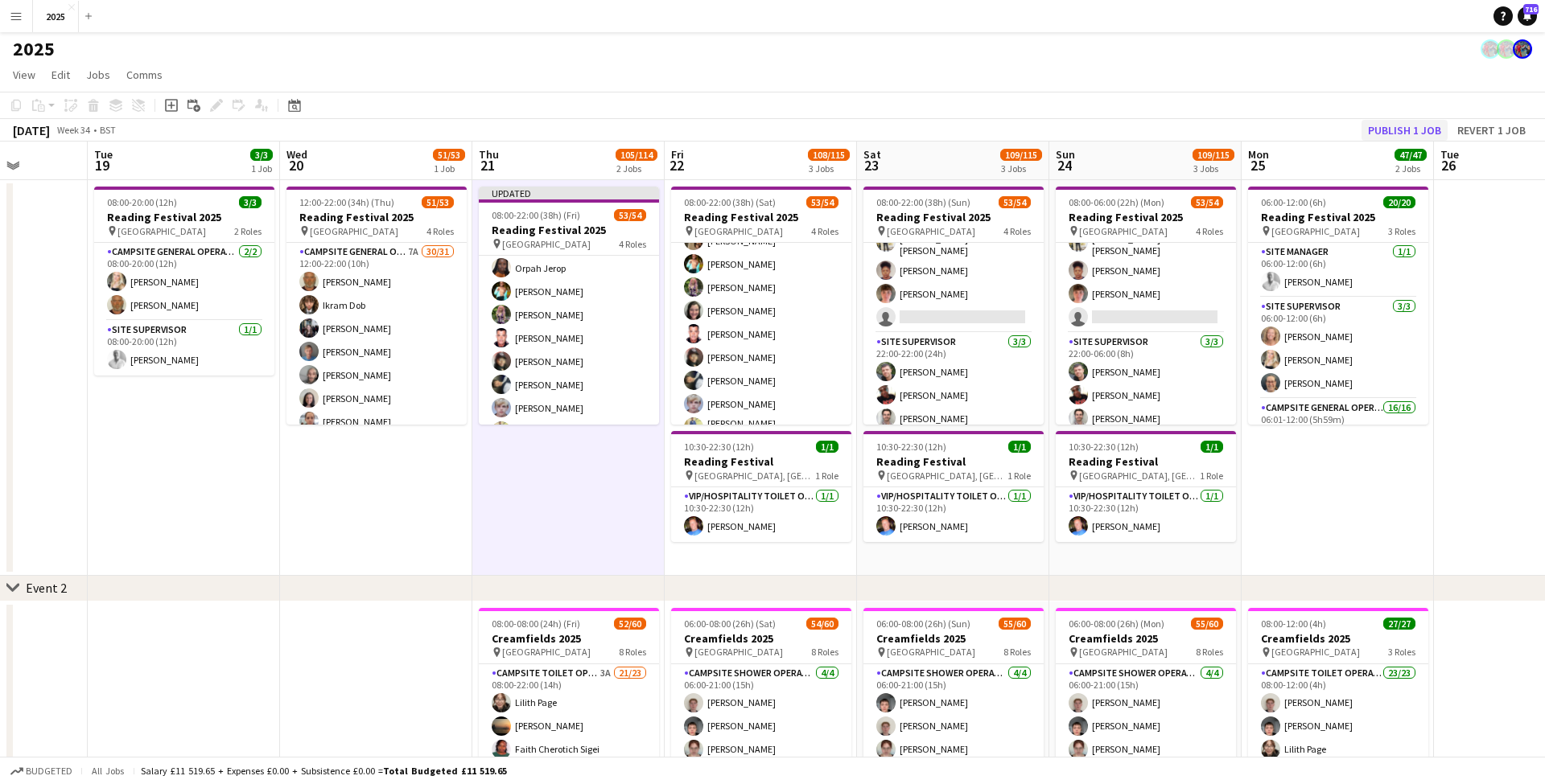
click at [1388, 132] on button "Publish 1 job" at bounding box center [1404, 130] width 86 height 21
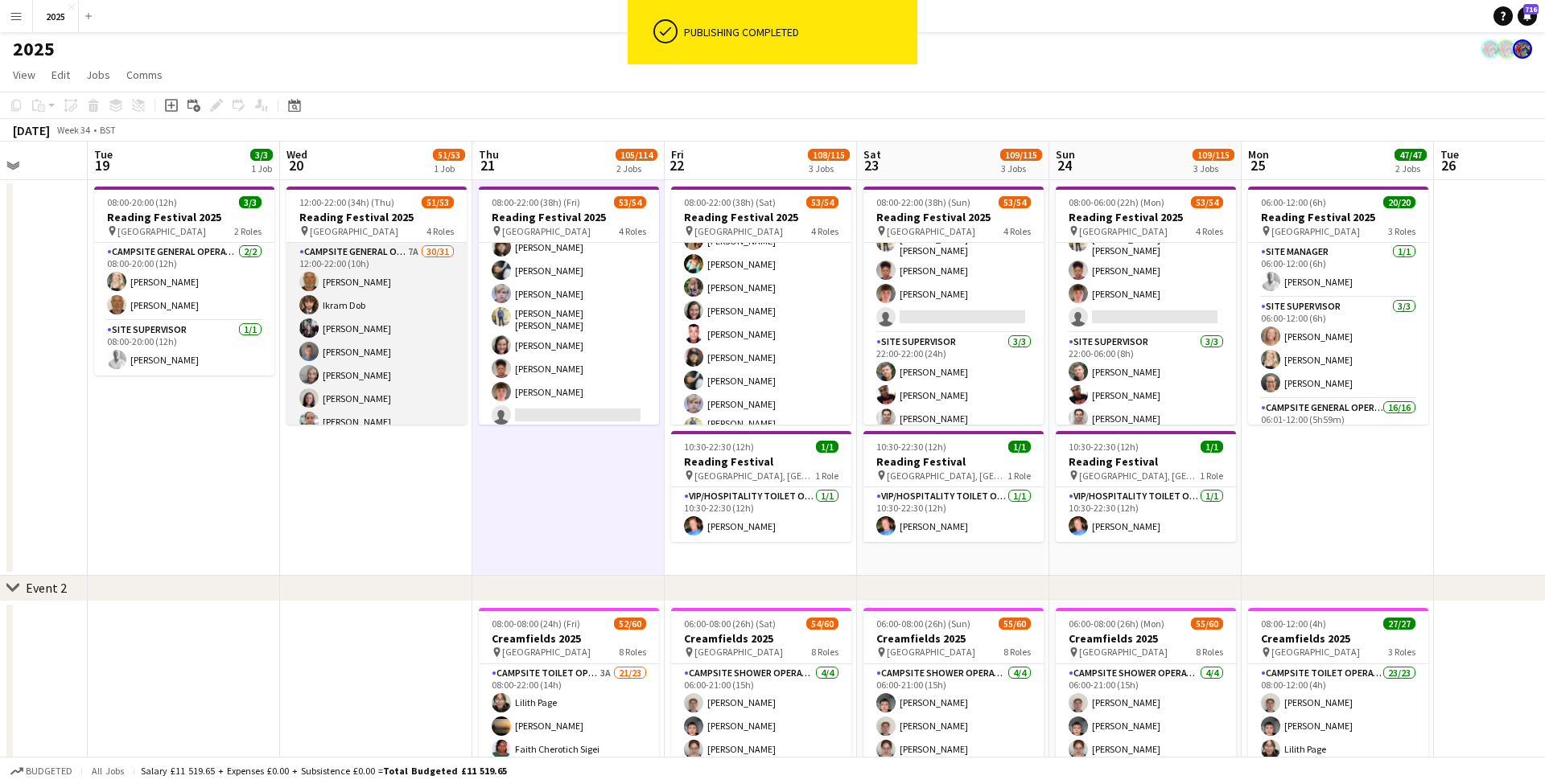
scroll to position [0, 0]
click at [410, 250] on app-card-role "Campsite General Operative 7A 30/31 12:00-22:00 (10h) John Condon Ikram Dob Lou…" at bounding box center [376, 623] width 180 height 759
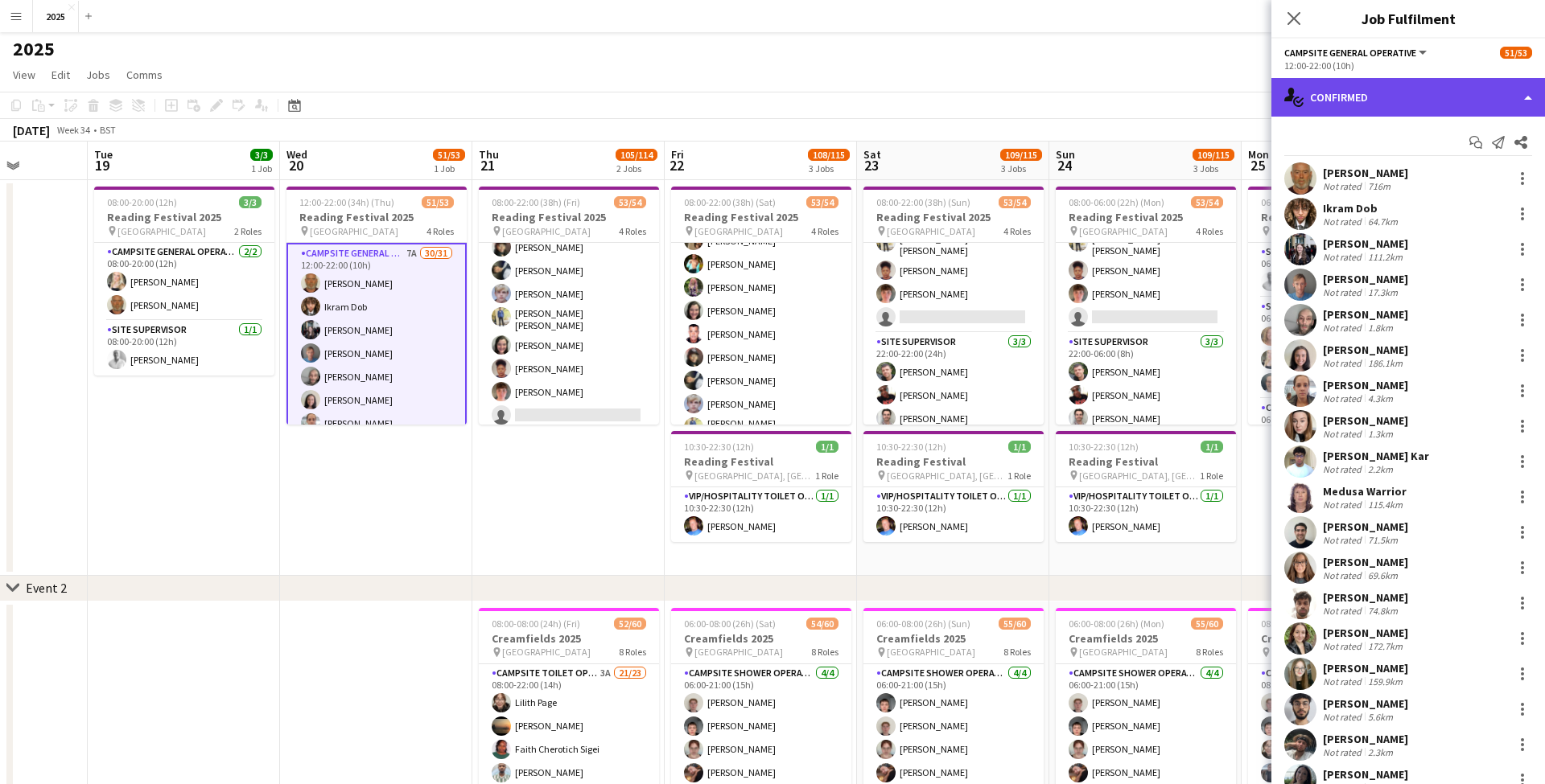
click at [1410, 103] on div "single-neutral-actions-check-2 Confirmed" at bounding box center [1408, 97] width 274 height 38
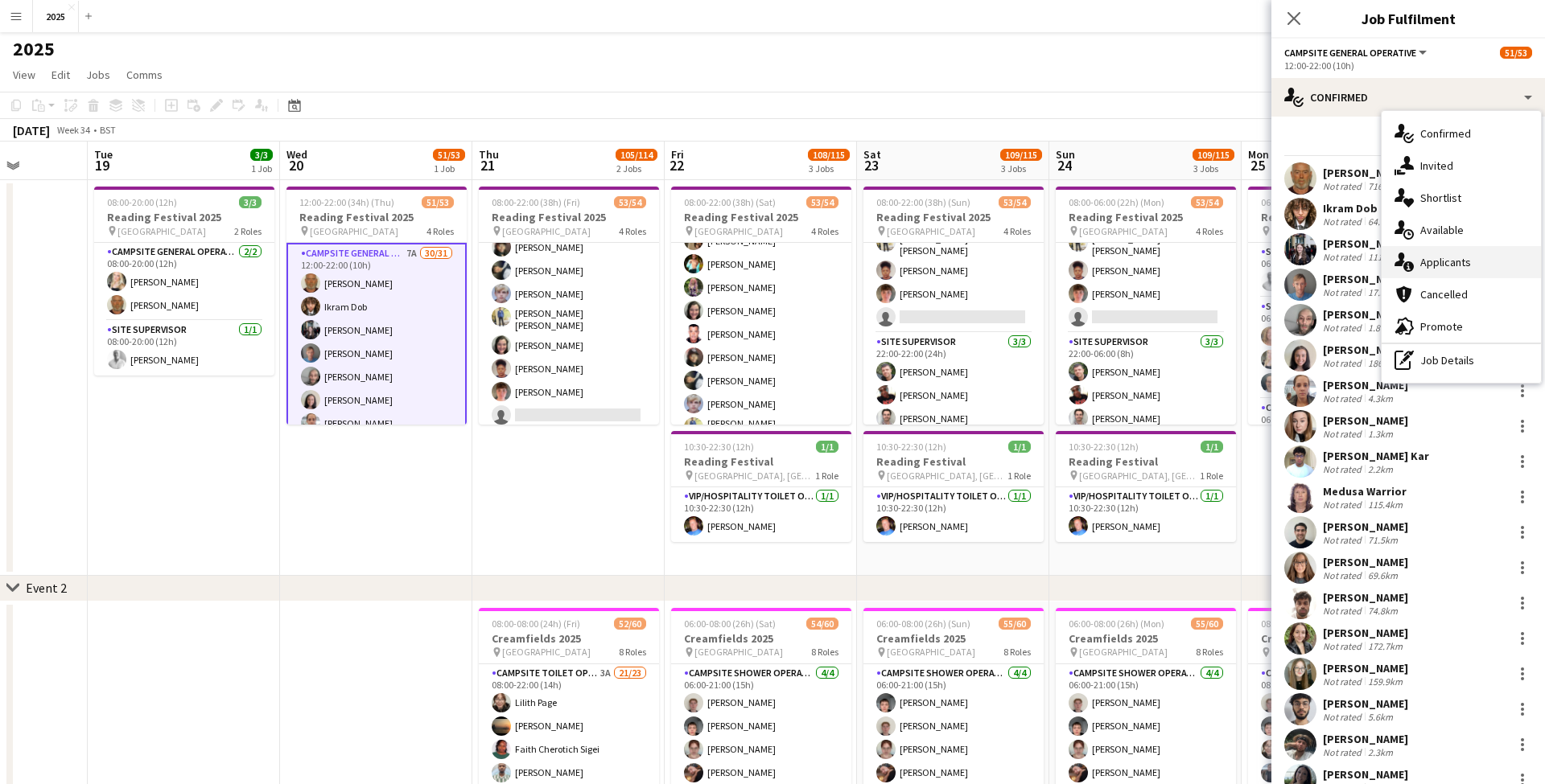
click at [1480, 270] on div "single-neutral-actions-information Applicants" at bounding box center [1460, 262] width 159 height 32
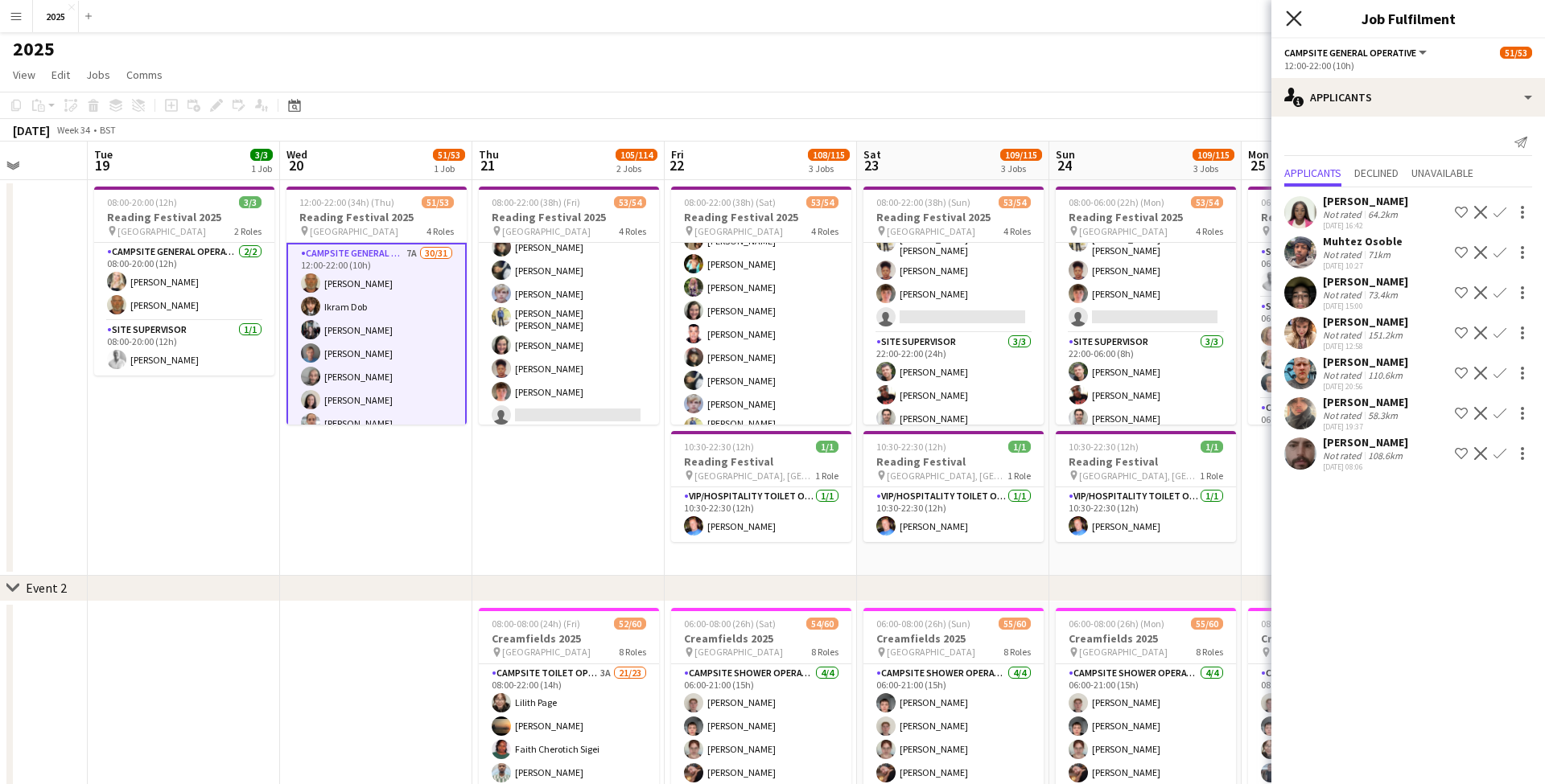
click at [1298, 20] on icon "Close pop-in" at bounding box center [1293, 18] width 15 height 15
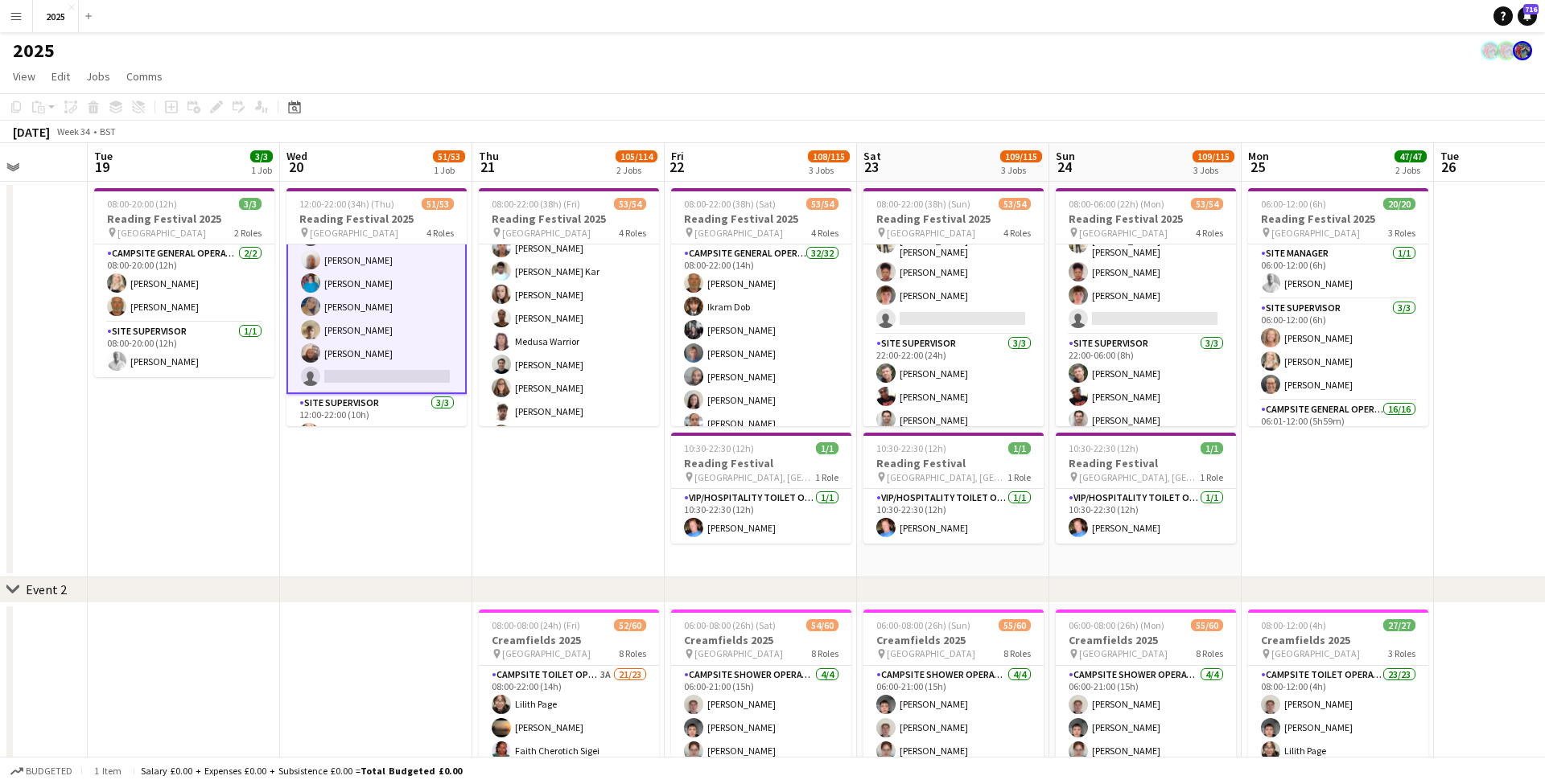
scroll to position [618, 0]
click at [405, 364] on app-card-role "Campsite General Operative 7A 30/31 12:00-22:00 (10h) John Condon Ikram Dob Lou…" at bounding box center [376, 7] width 180 height 762
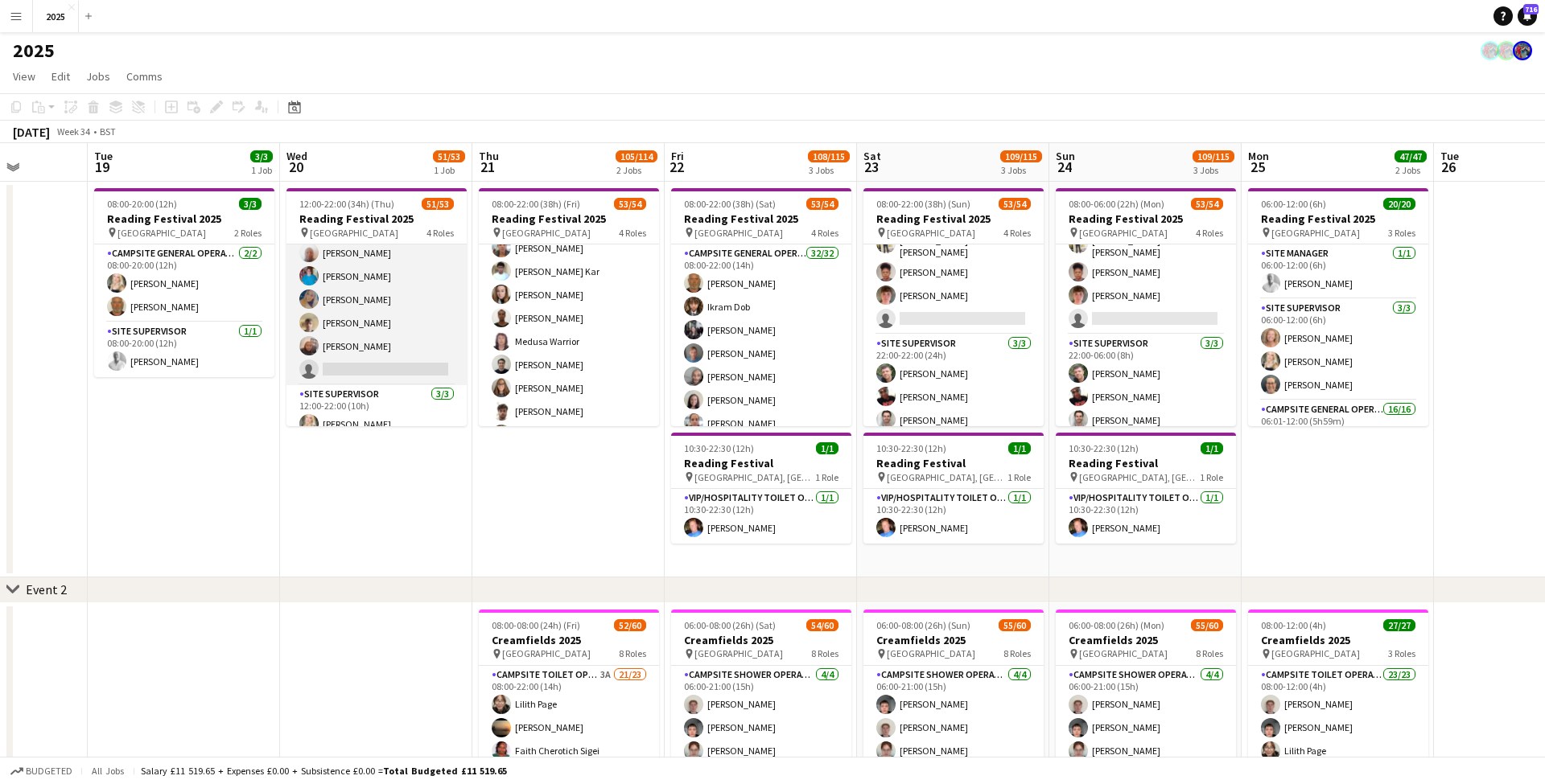
click at [405, 364] on app-card-role "Campsite General Operative 7A 30/31 12:00-22:00 (10h) John Condon Ikram Dob Lou…" at bounding box center [376, 6] width 180 height 759
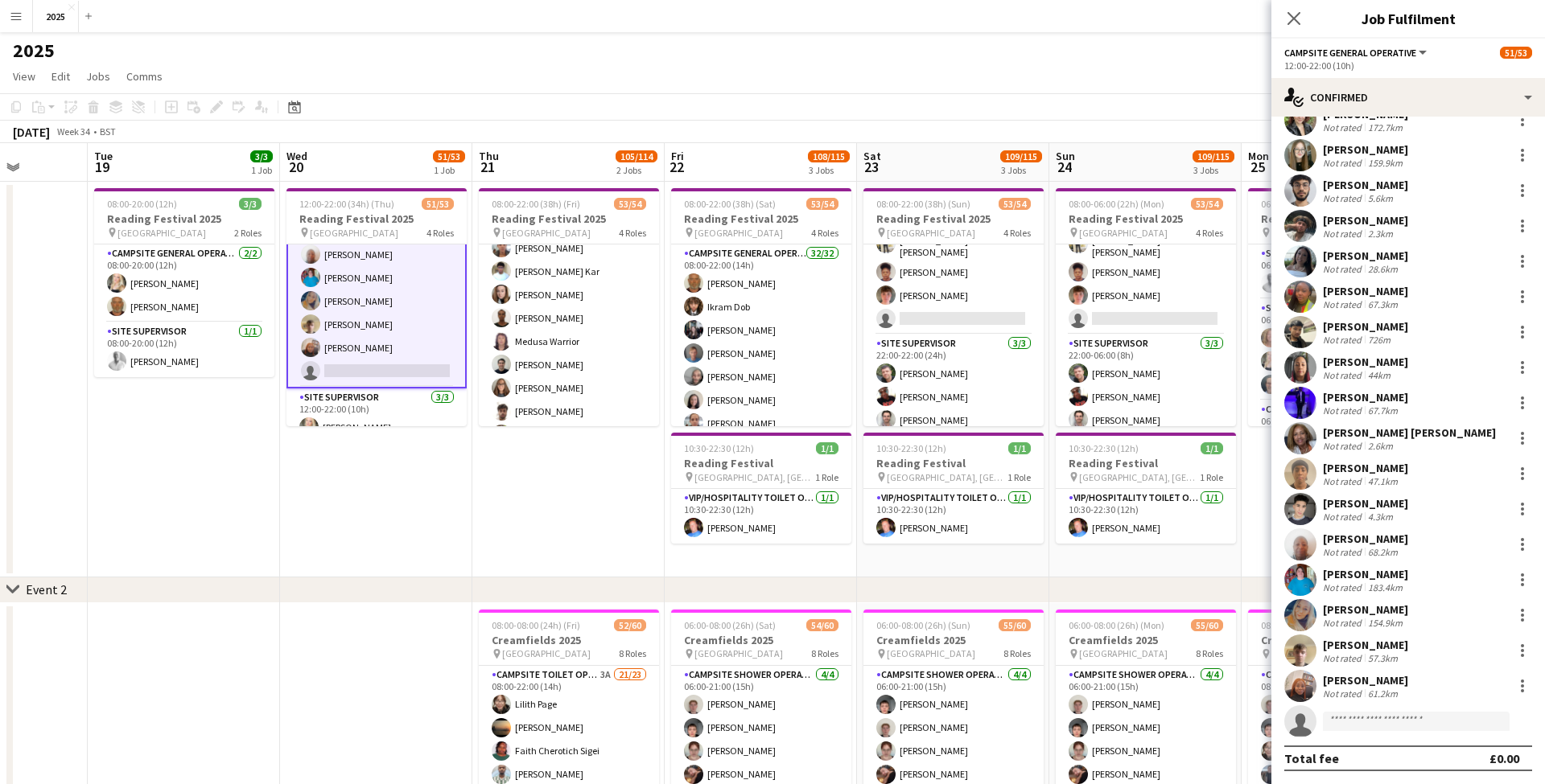
scroll to position [519, 0]
click at [1367, 716] on input at bounding box center [1416, 721] width 187 height 20
type input "****"
click at [1373, 747] on span "[PERSON_NAME]" at bounding box center [1382, 744] width 93 height 14
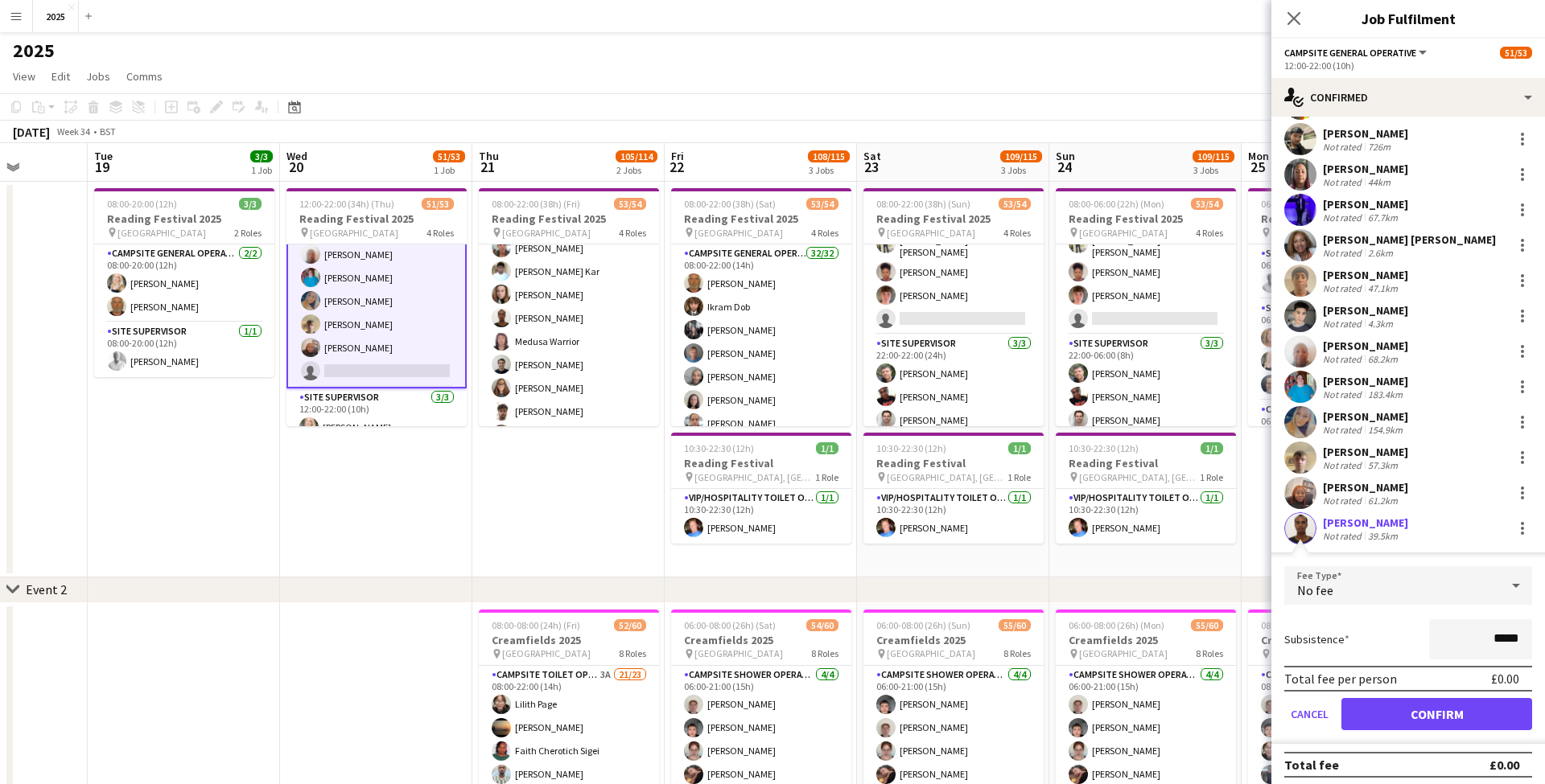
click at [1377, 708] on button "Confirm" at bounding box center [1436, 714] width 190 height 32
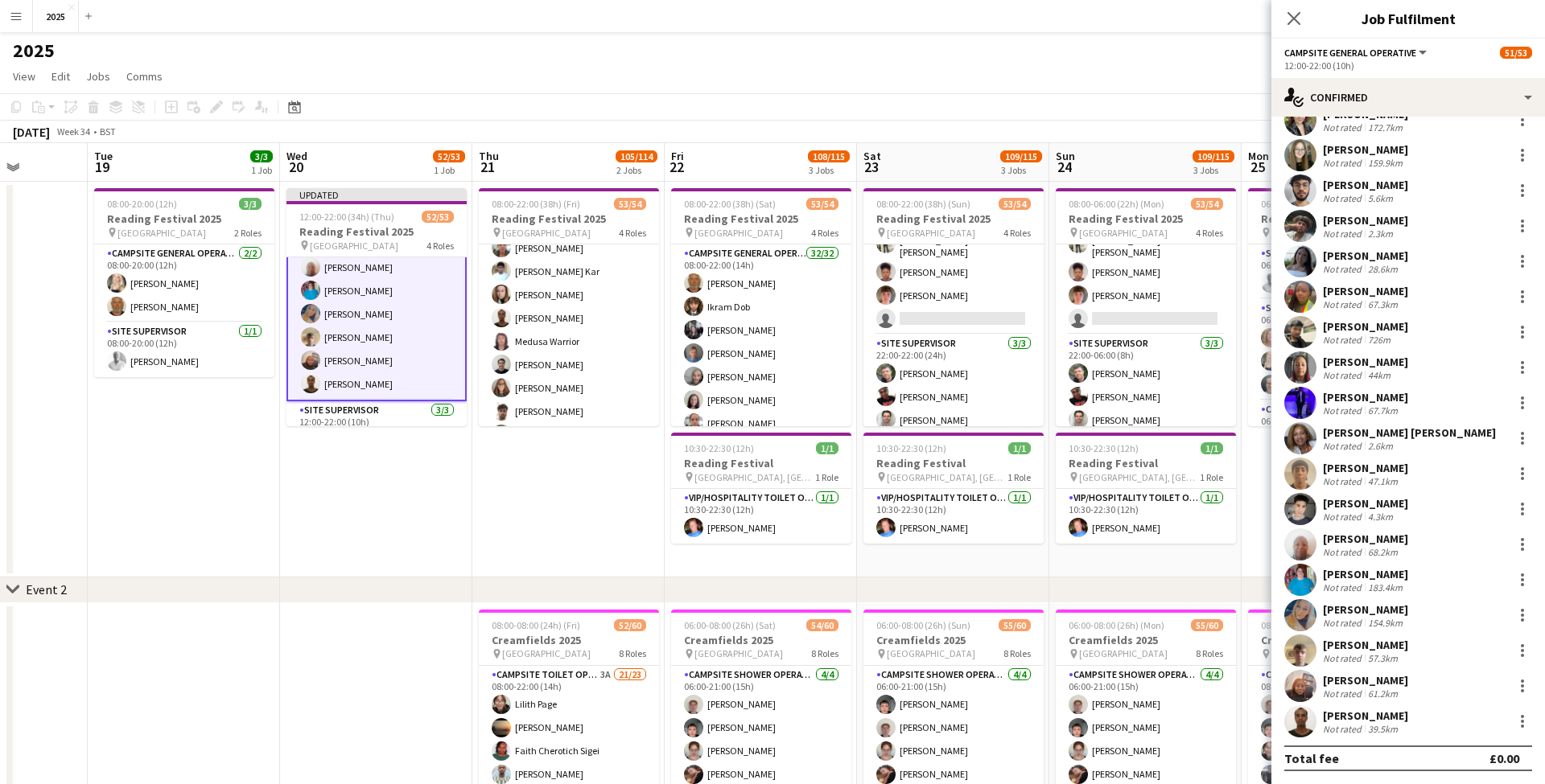
click at [610, 491] on app-date-cell "08:00-22:00 (38h) (Fri) 53/54 Reading Festival 2025 pin Richfield Avenue 4 Role…" at bounding box center [569, 380] width 192 height 396
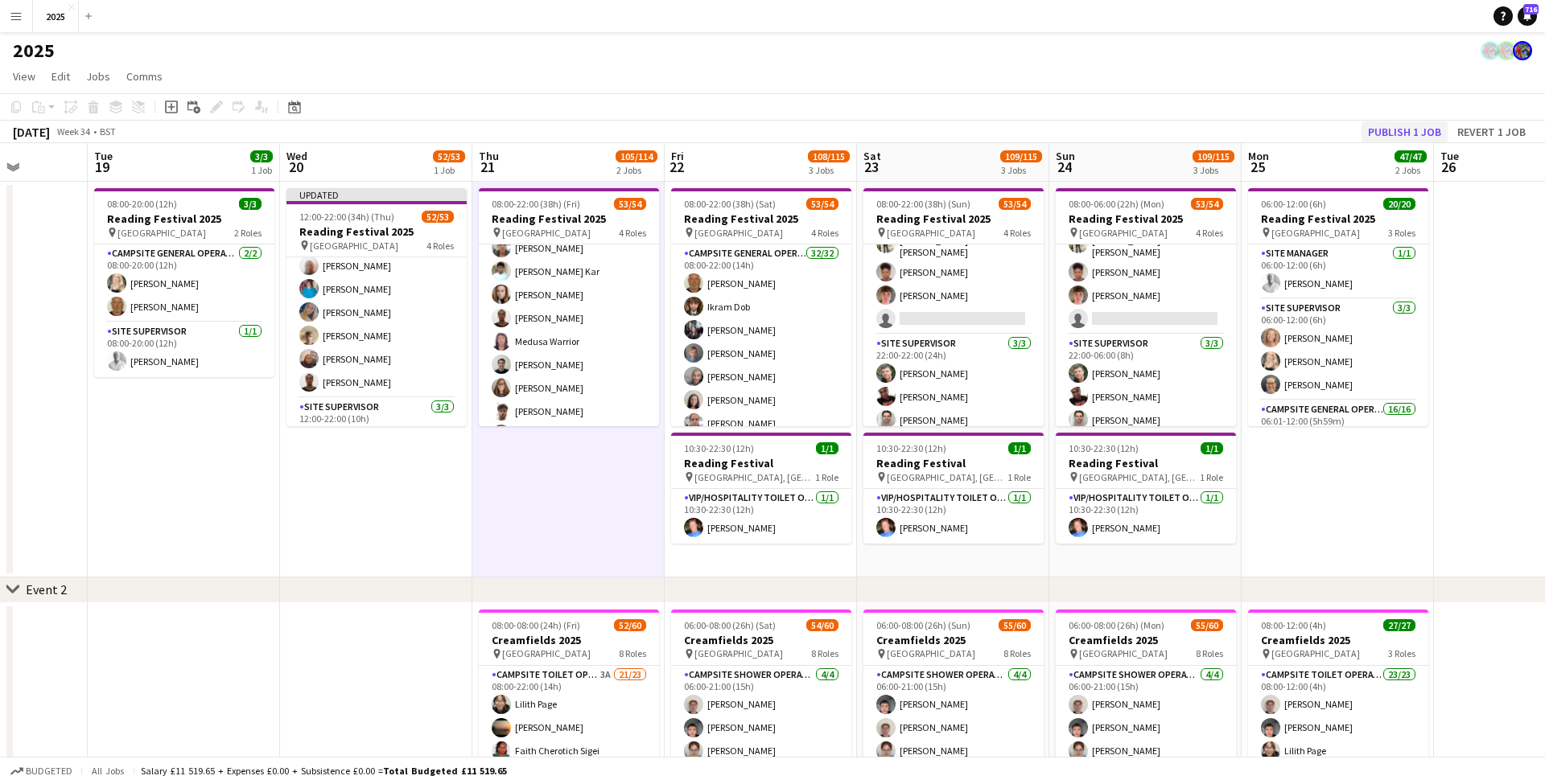
click at [1423, 134] on button "Publish 1 job" at bounding box center [1404, 132] width 86 height 21
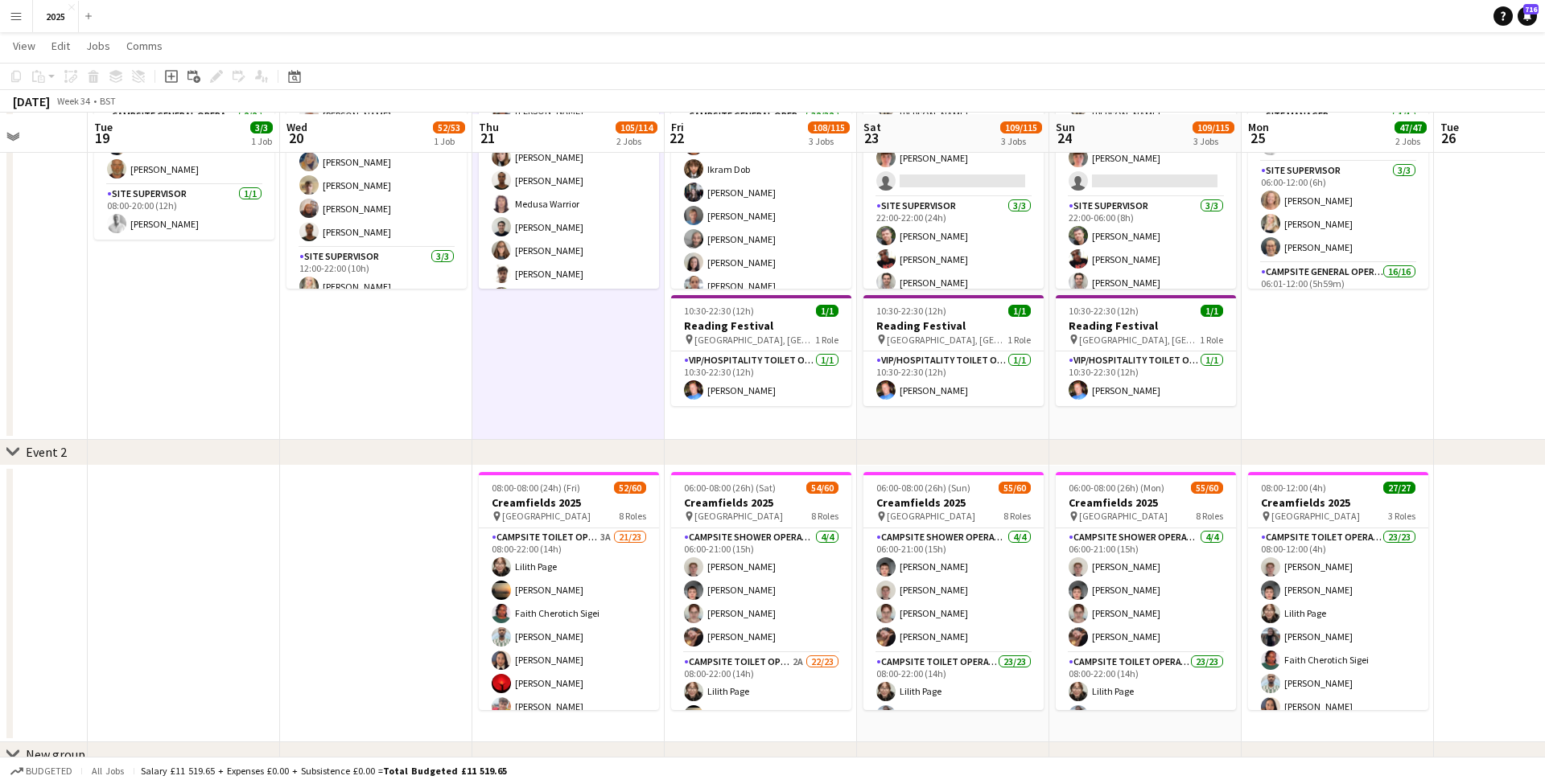
scroll to position [140, 0]
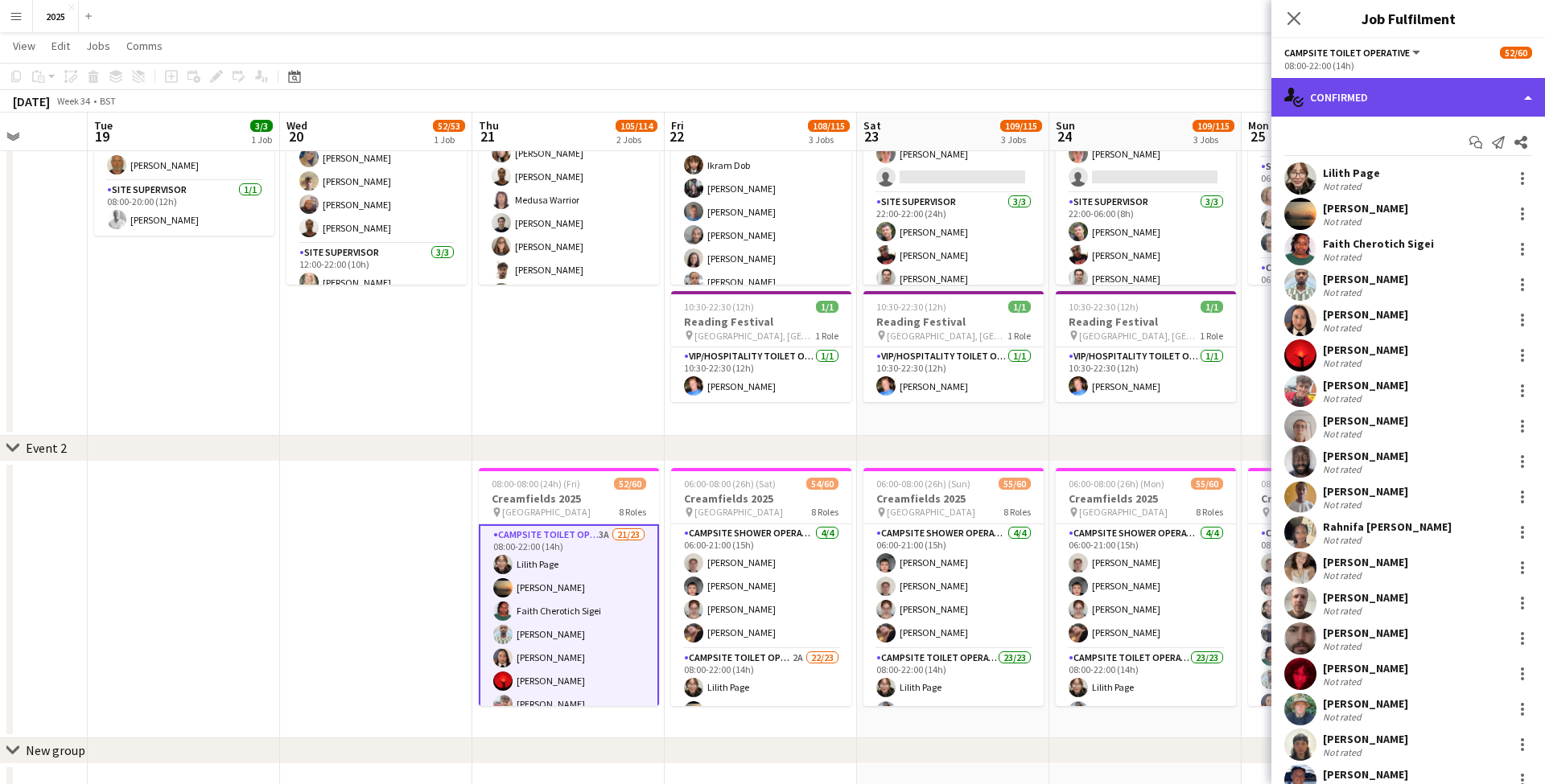
click at [1441, 102] on div "single-neutral-actions-check-2 Confirmed" at bounding box center [1408, 97] width 274 height 38
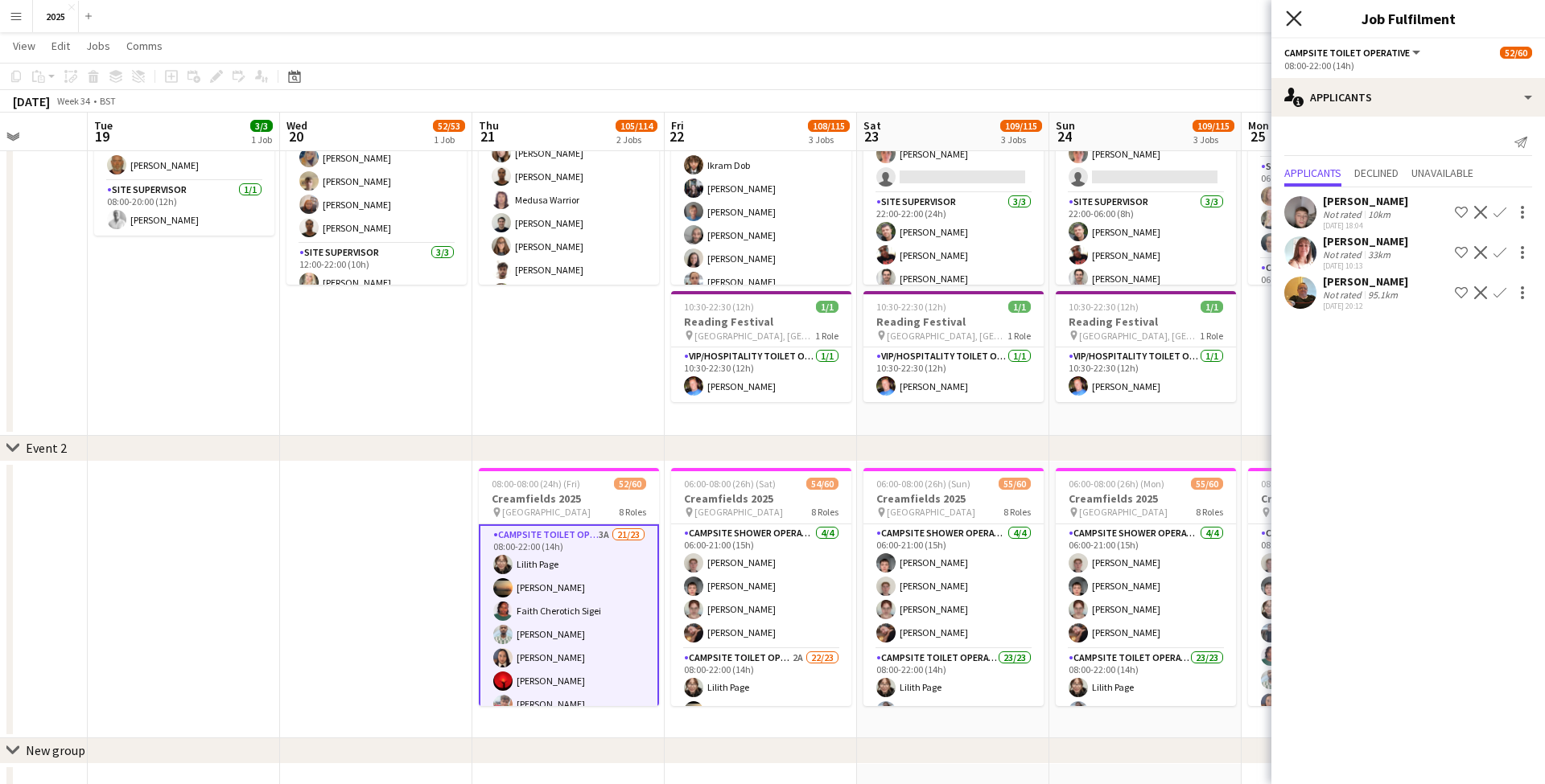
click at [1291, 21] on icon at bounding box center [1293, 18] width 15 height 15
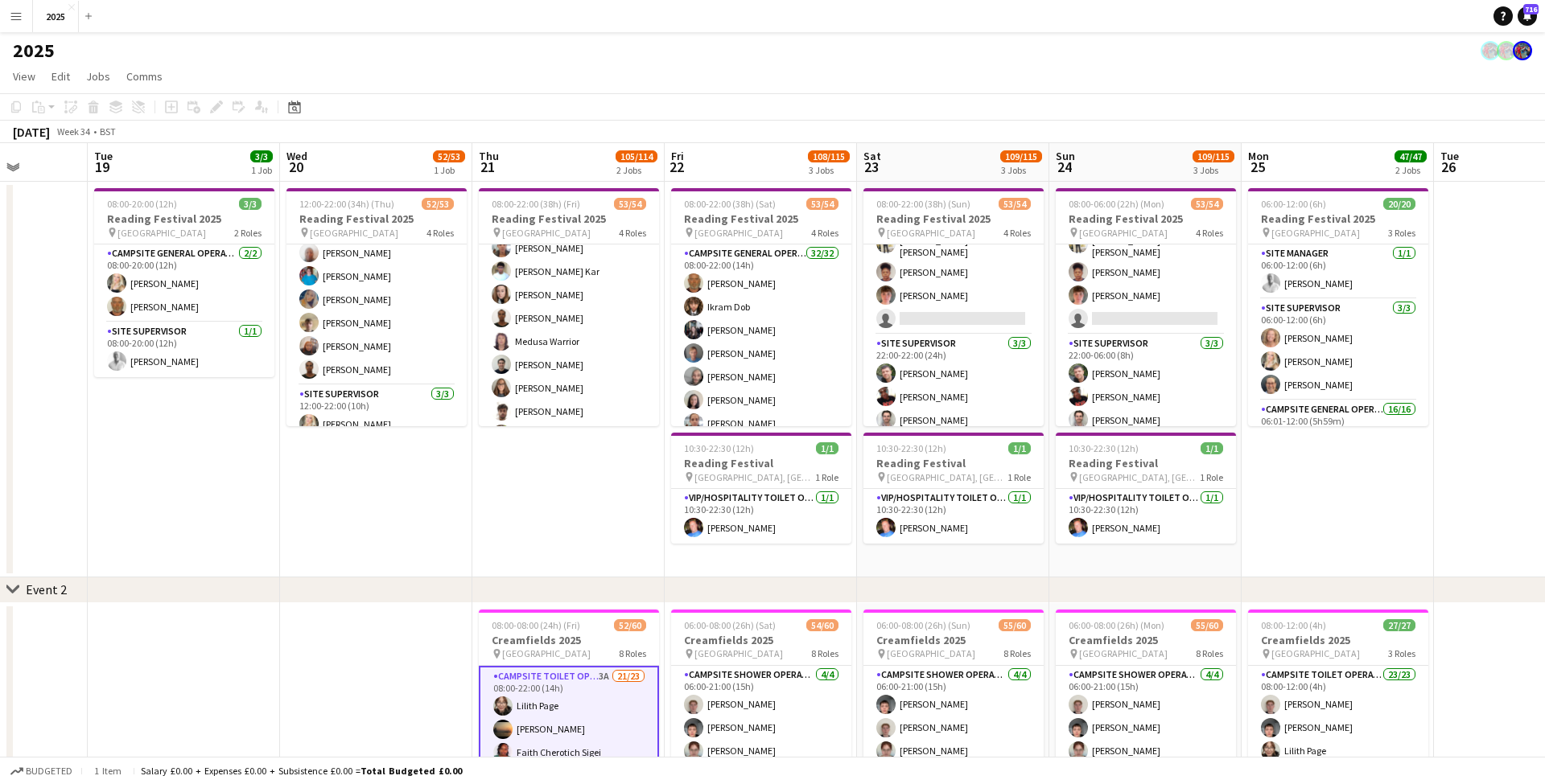
scroll to position [0, 0]
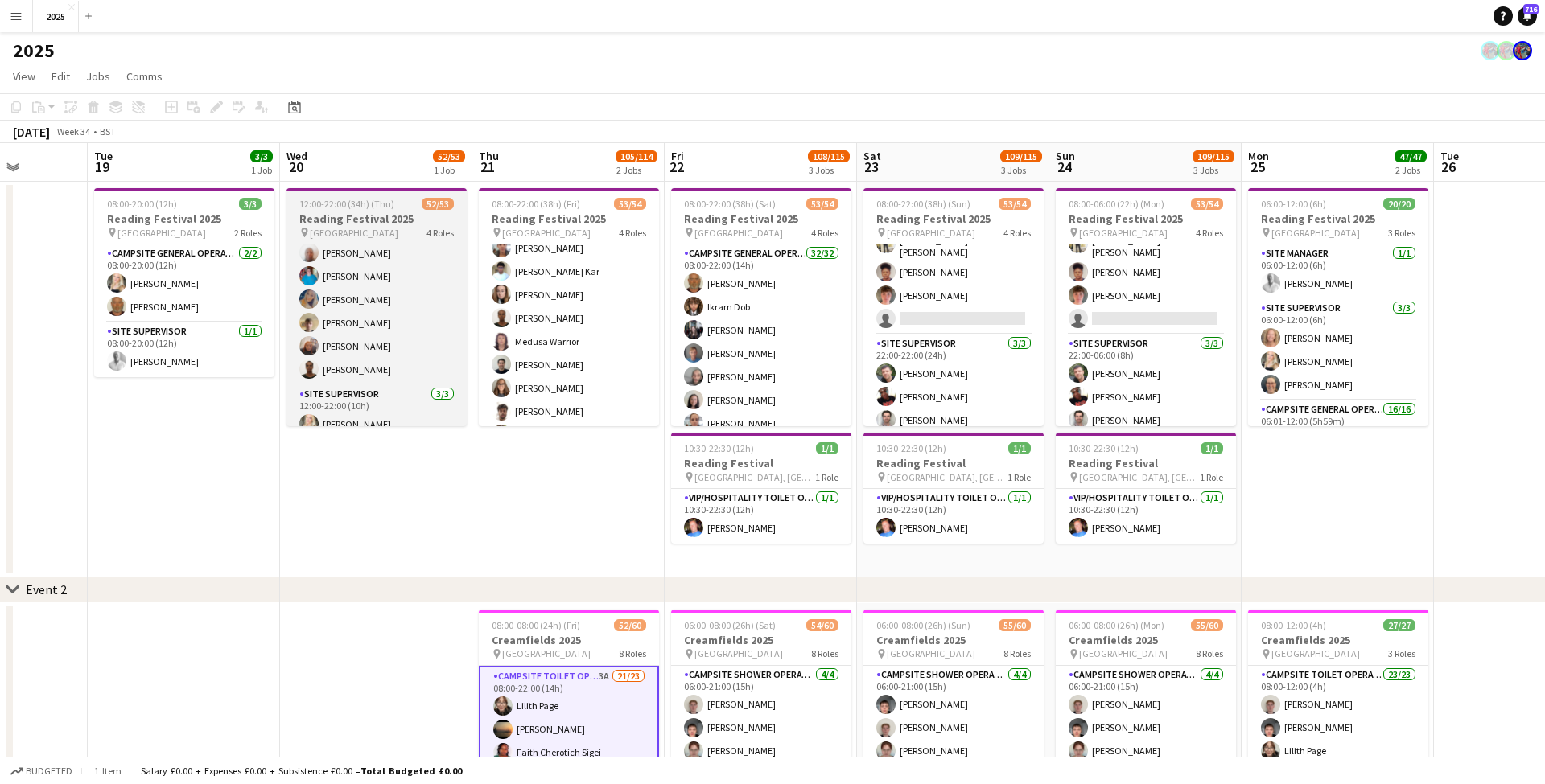
click at [401, 212] on h3 "Reading Festival 2025" at bounding box center [376, 218] width 180 height 14
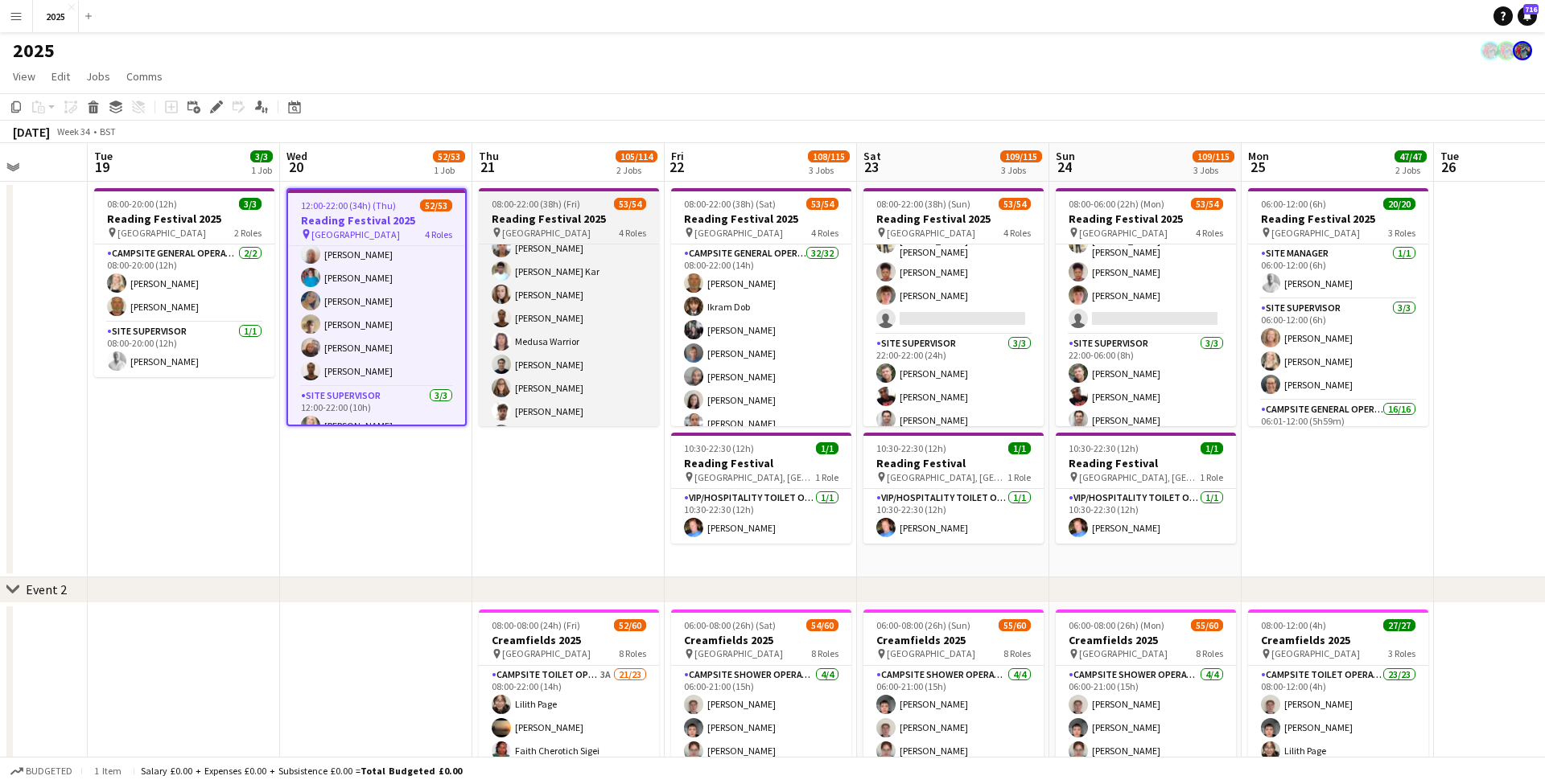
click at [551, 209] on span "08:00-22:00 (38h) (Fri)" at bounding box center [535, 204] width 88 height 12
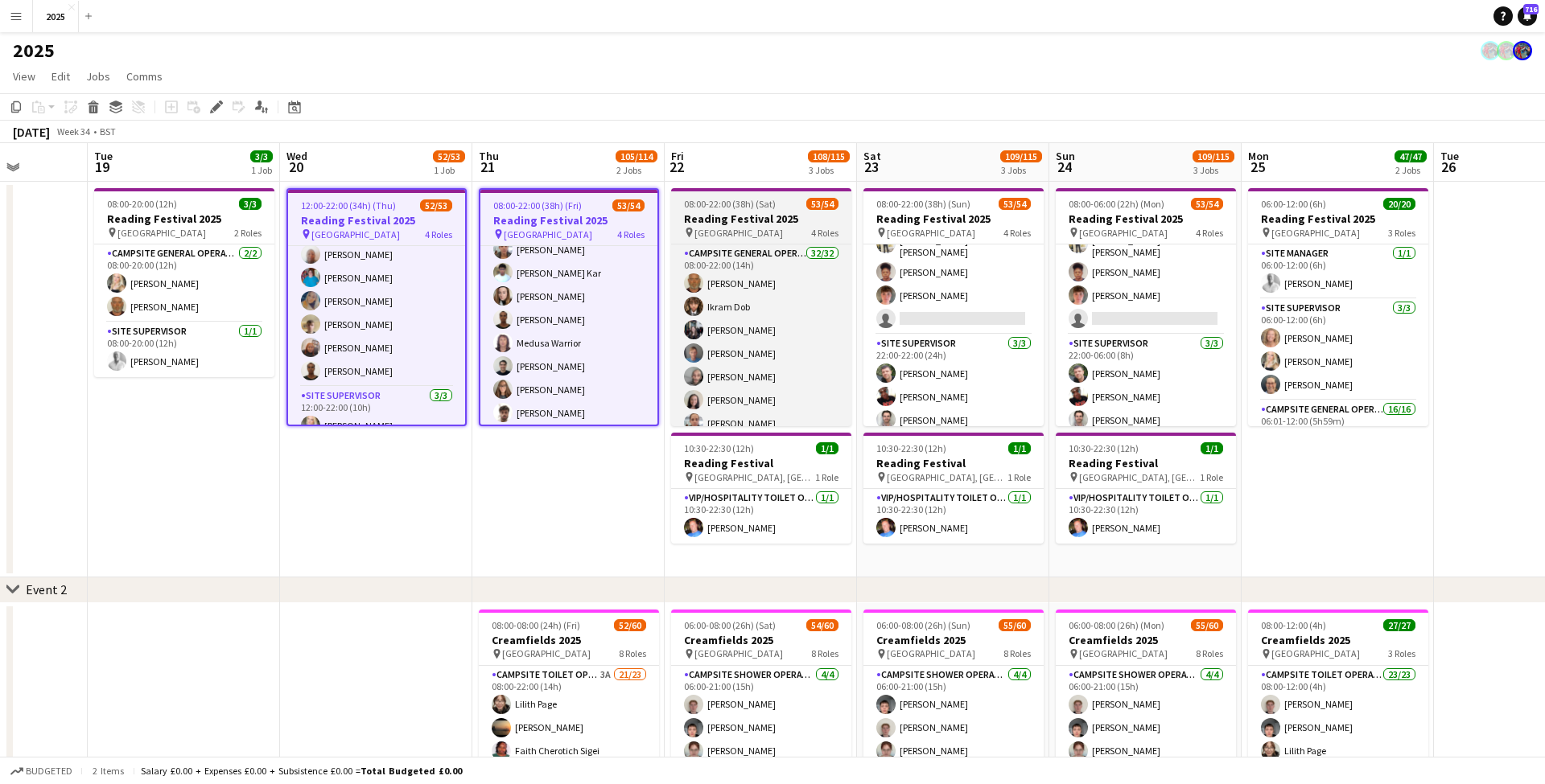
click at [717, 217] on h3 "Reading Festival 2025" at bounding box center [761, 218] width 180 height 14
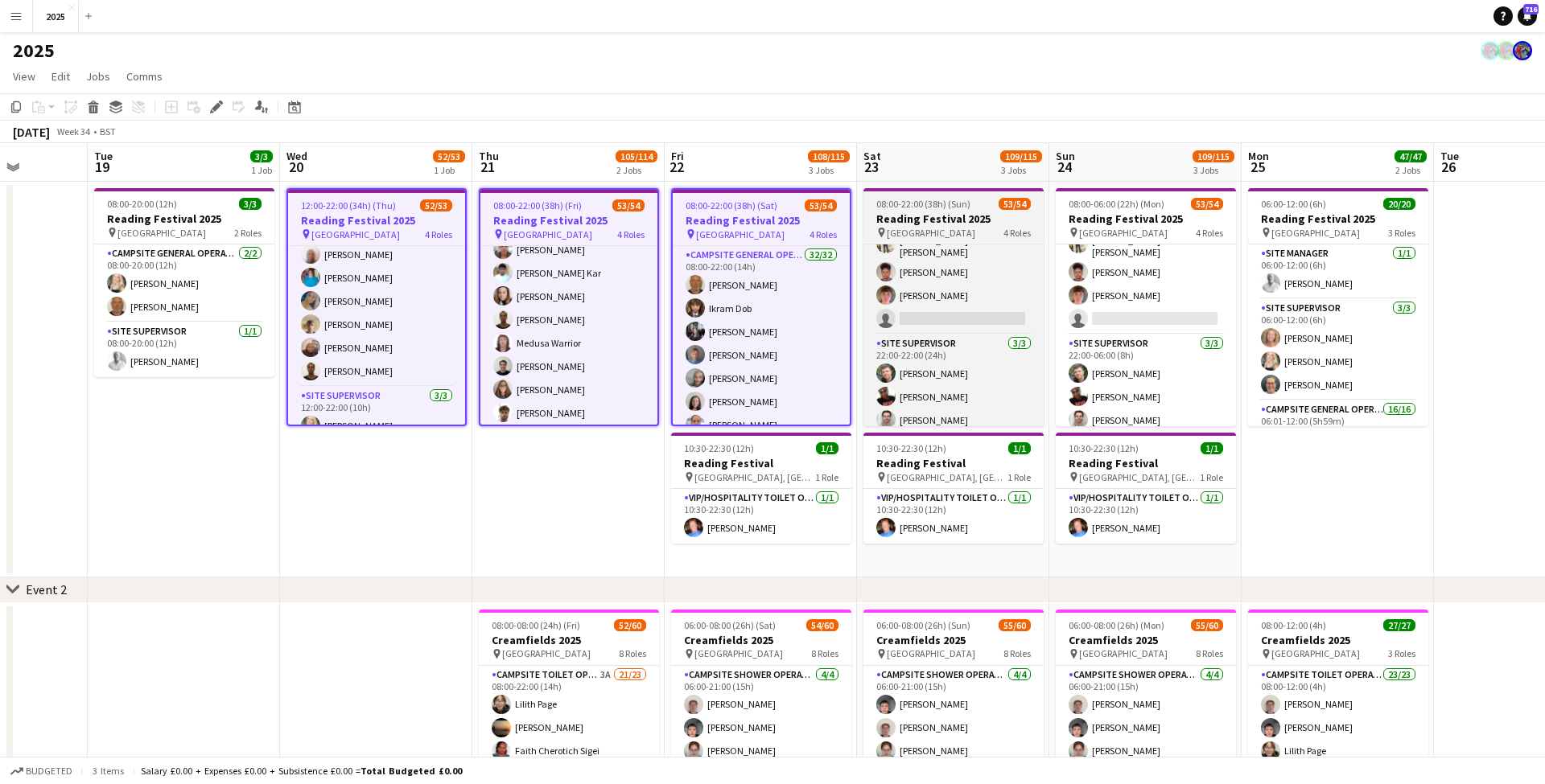
click at [959, 220] on h3 "Reading Festival 2025" at bounding box center [954, 218] width 180 height 14
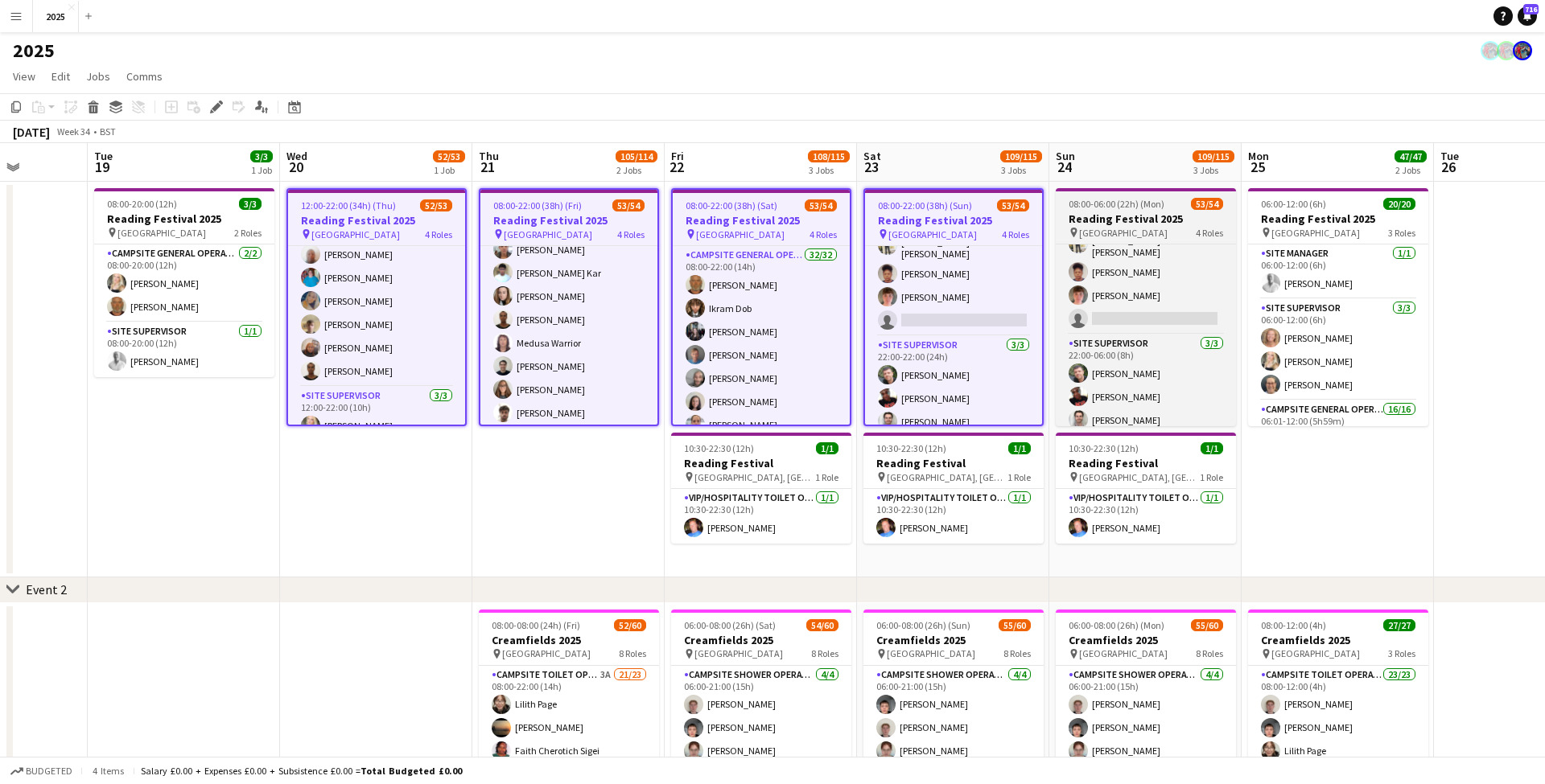
click at [1122, 227] on span "[GEOGRAPHIC_DATA]" at bounding box center [1123, 233] width 88 height 12
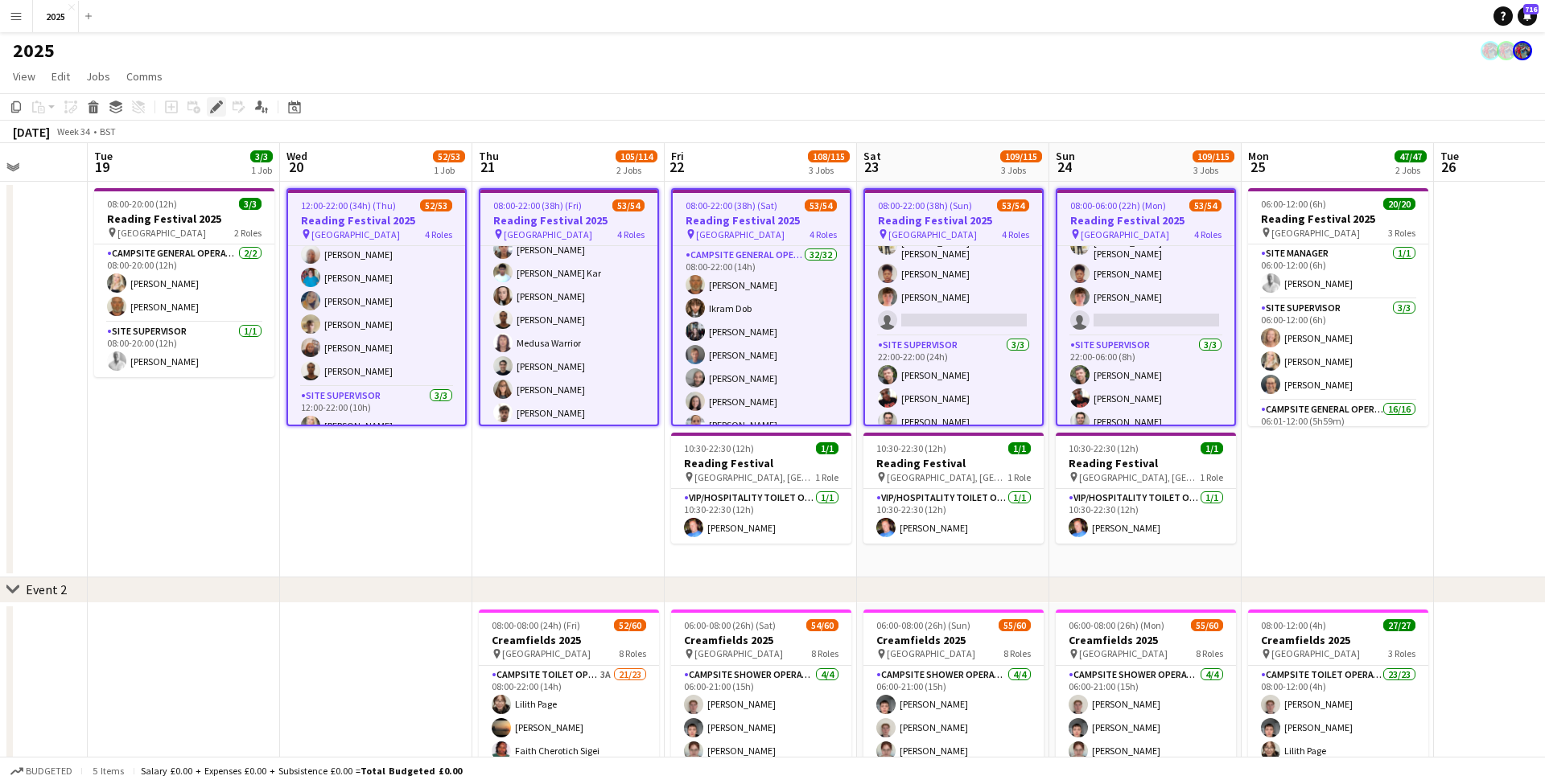
click at [217, 106] on icon at bounding box center [216, 107] width 8 height 8
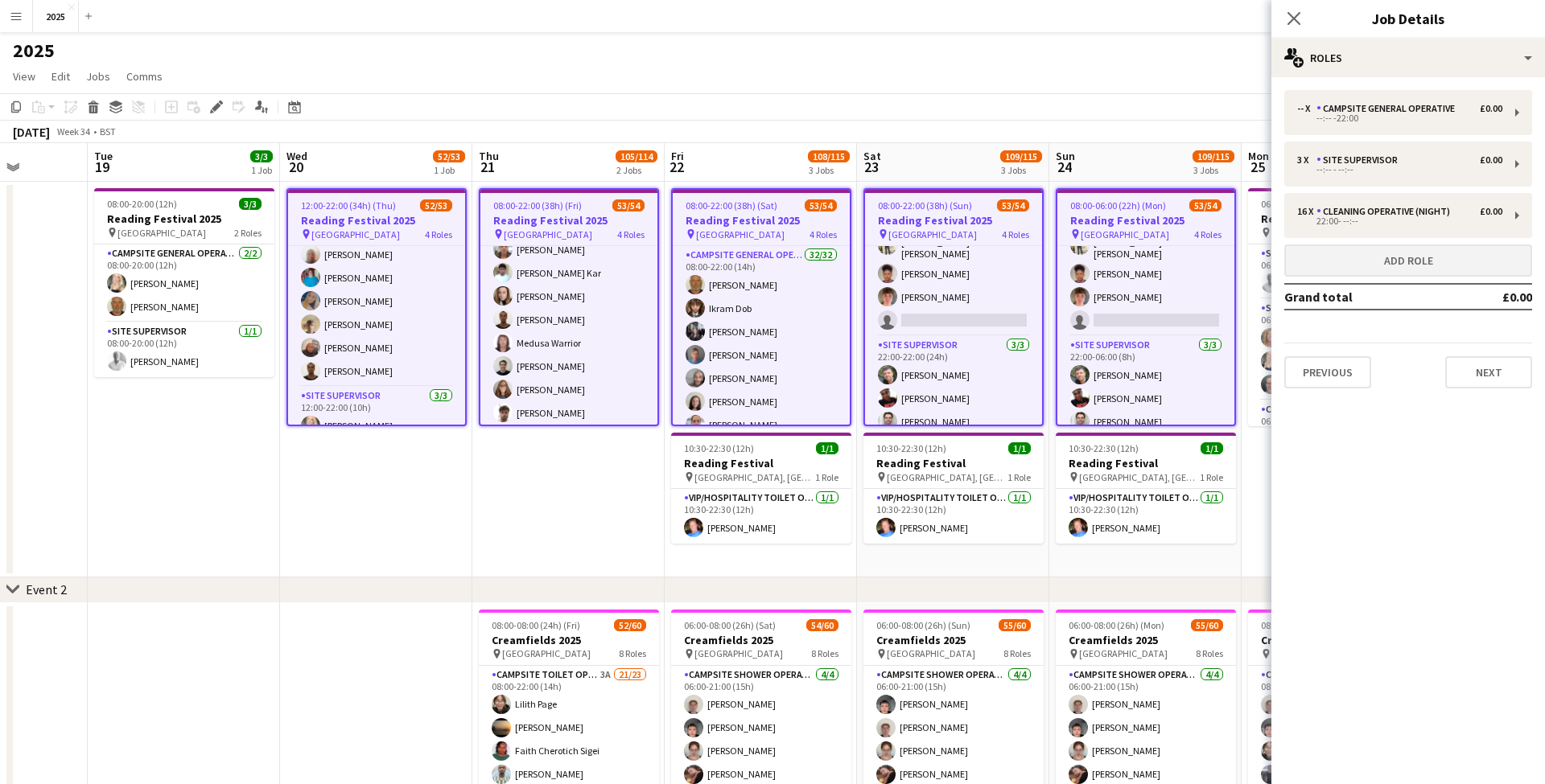
click at [1421, 268] on button "Add role" at bounding box center [1408, 261] width 248 height 32
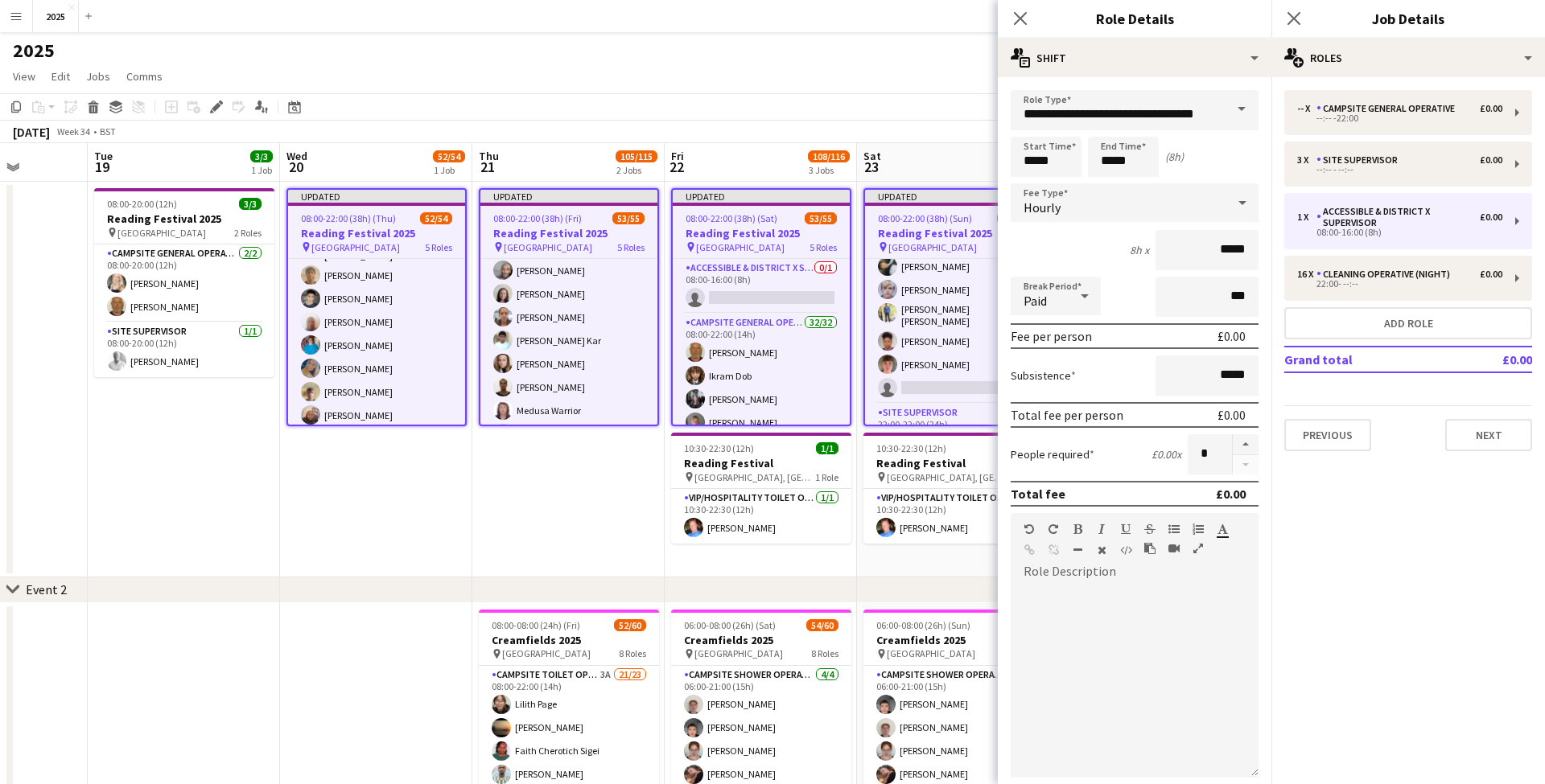
click at [1236, 110] on span at bounding box center [1242, 109] width 34 height 38
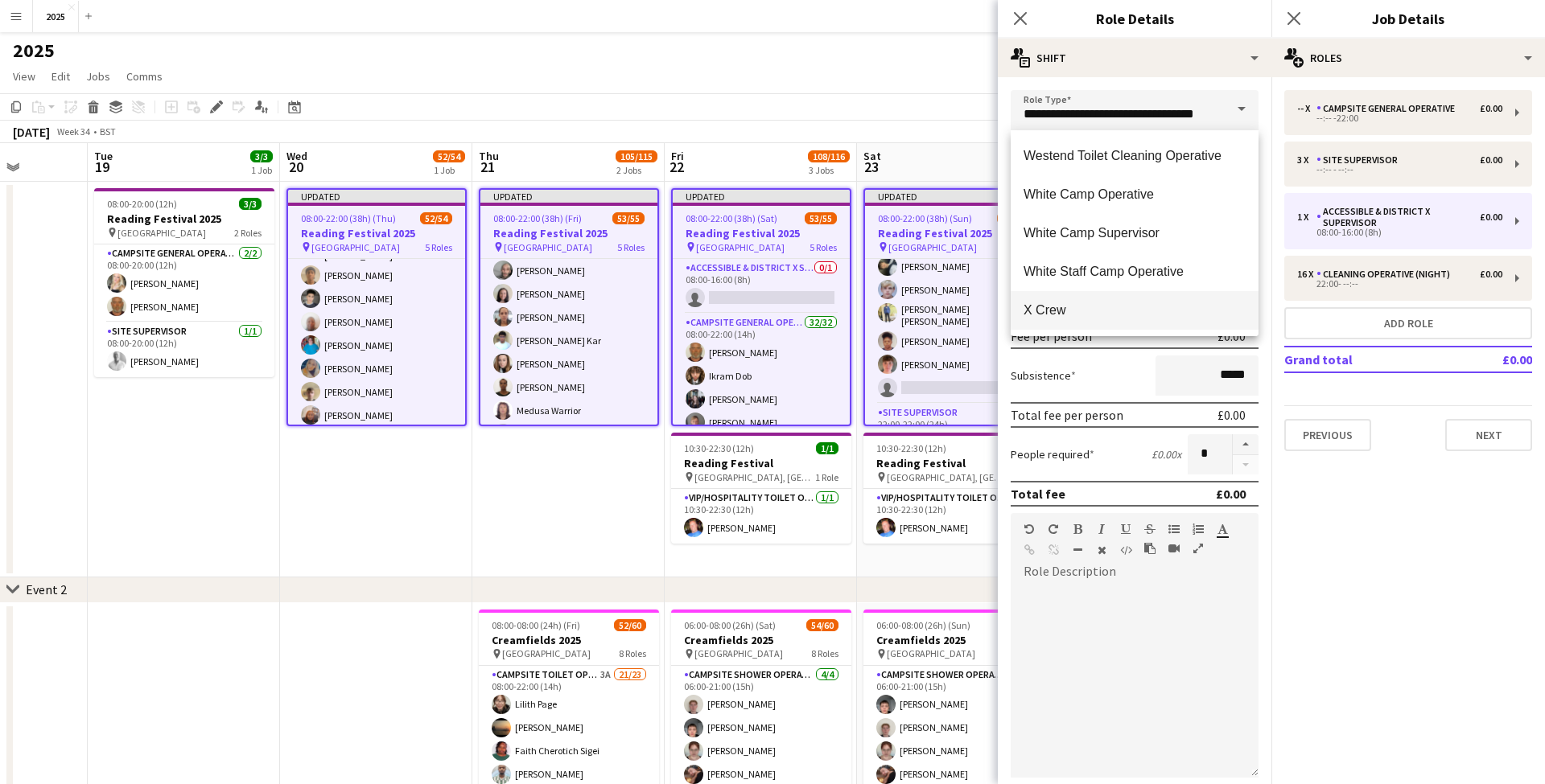
scroll to position [4092, 0]
click at [1119, 314] on span "X Crew" at bounding box center [1134, 310] width 222 height 15
type input "******"
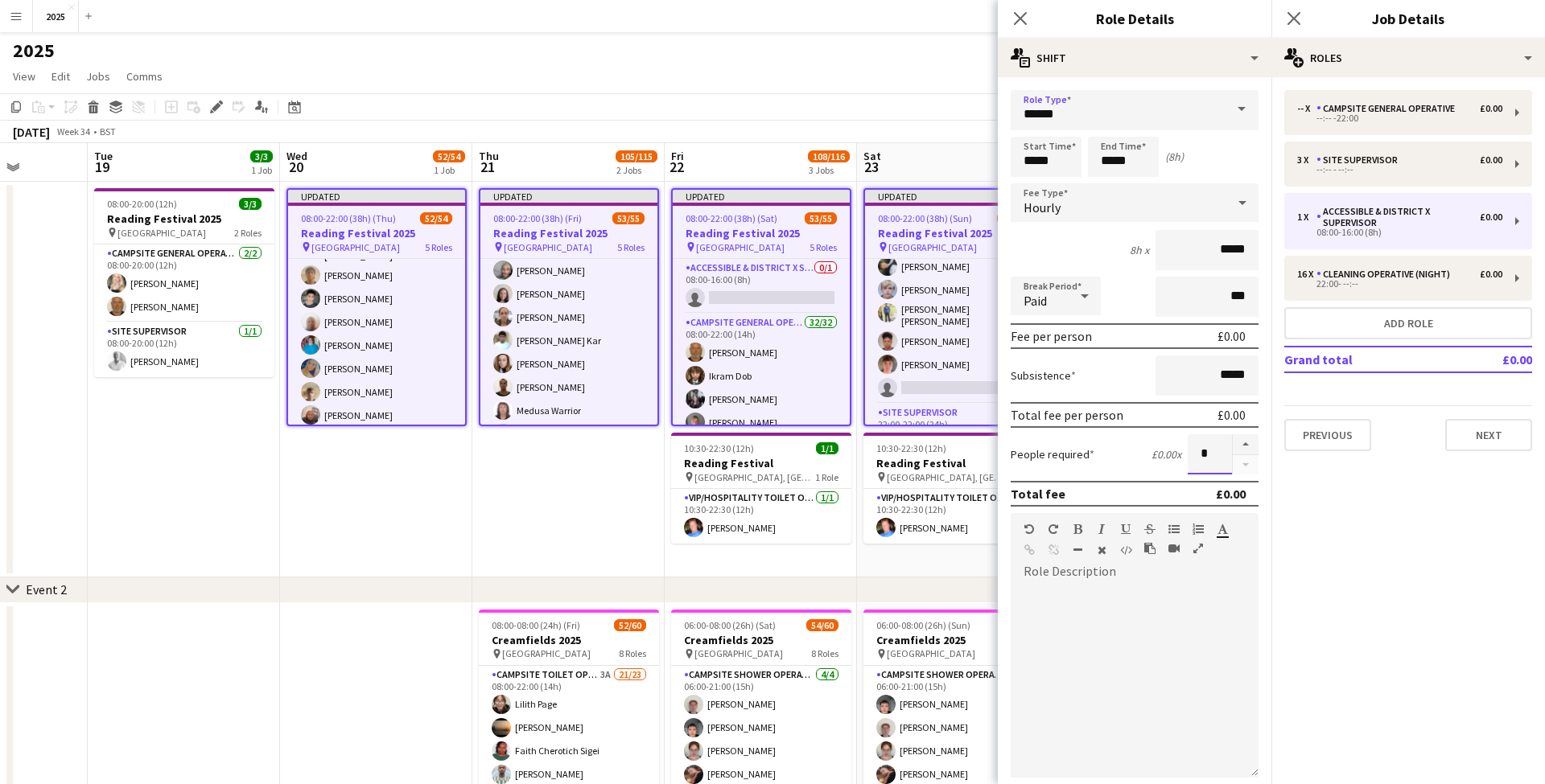
click at [1215, 460] on input "*" at bounding box center [1209, 454] width 44 height 40
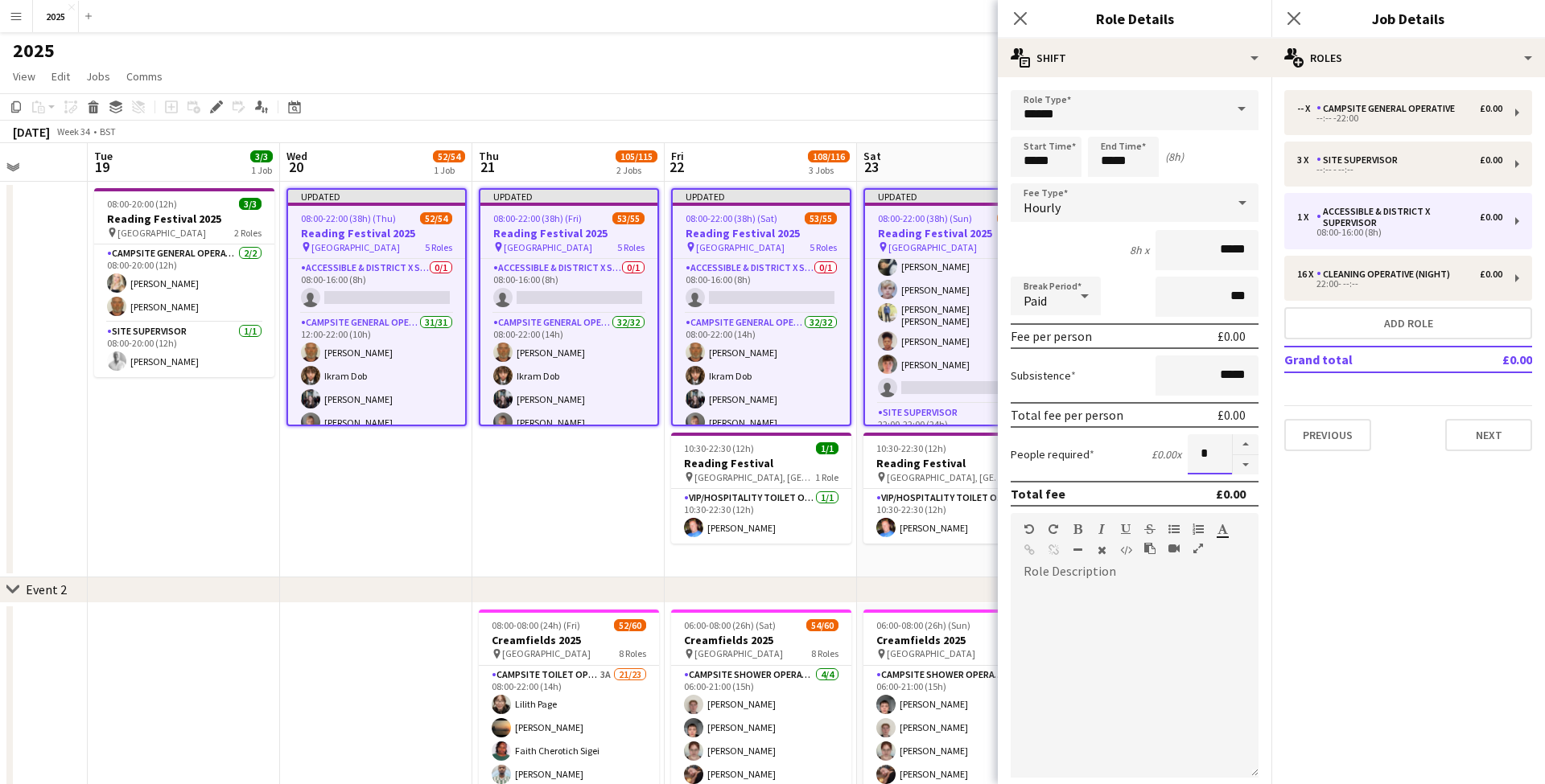
scroll to position [0, 0]
type input "*"
drag, startPoint x: 1063, startPoint y: 162, endPoint x: 839, endPoint y: 155, distance: 224.1
click at [839, 155] on body "Menu Boards Boards Boards All jobs Status Workforce Workforce My Workforce Recr…" at bounding box center [772, 701] width 1545 height 1402
type input "*****"
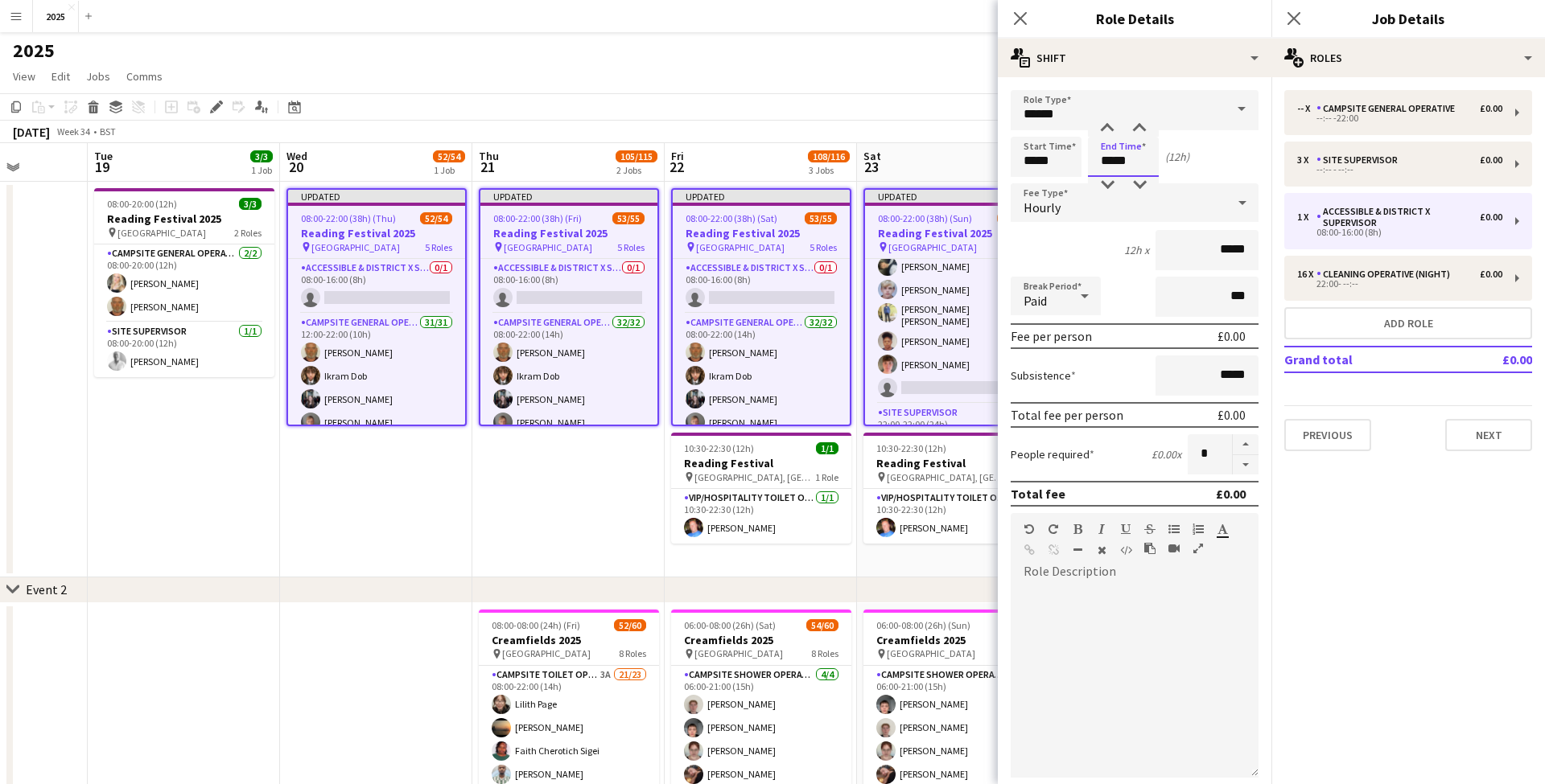
type input "*****"
click at [1296, 19] on icon "Close pop-in" at bounding box center [1293, 18] width 15 height 15
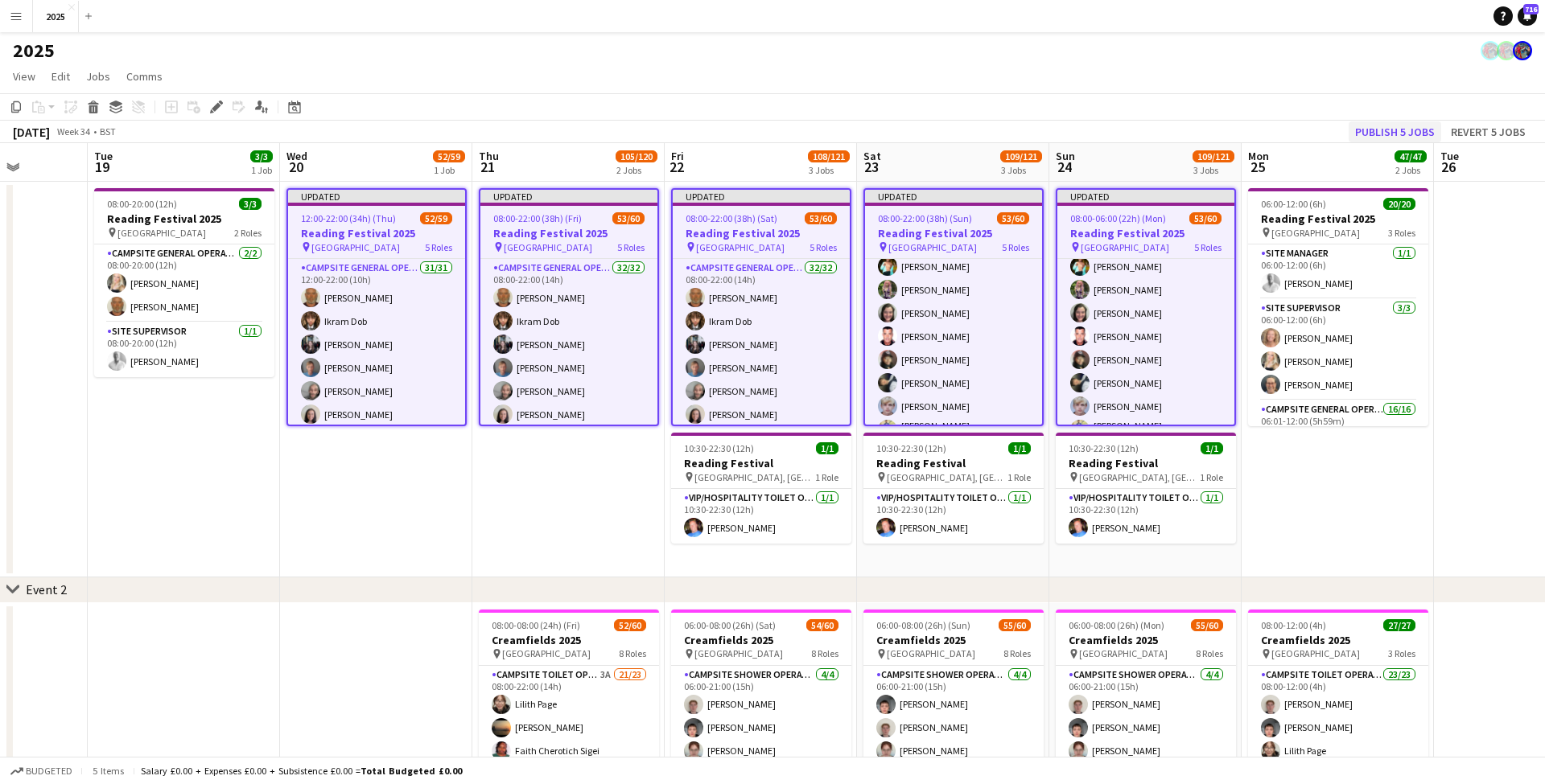
click at [1401, 133] on button "Publish 5 jobs" at bounding box center [1395, 132] width 93 height 21
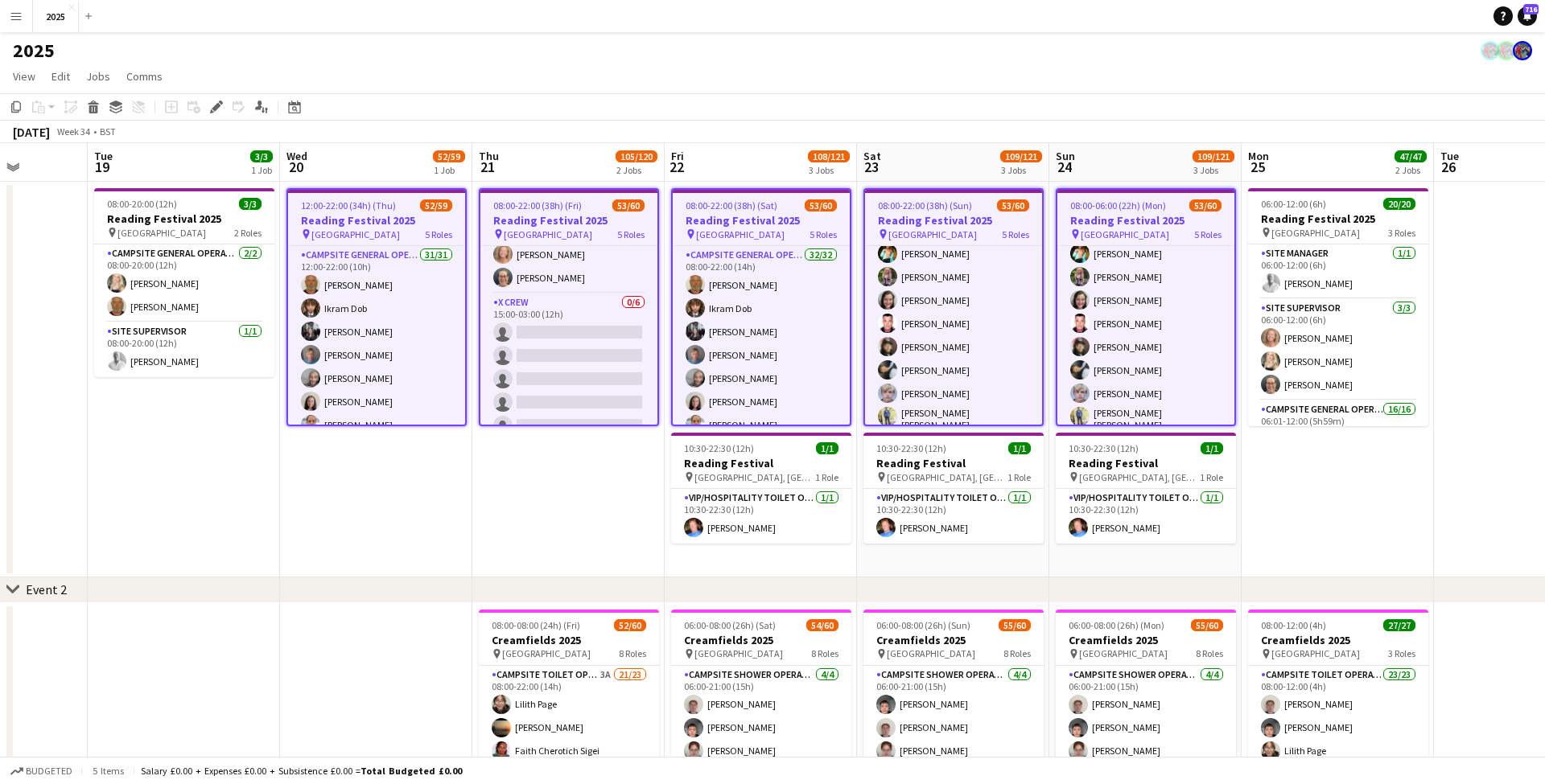
scroll to position [813, 0]
click at [603, 516] on app-date-cell "08:00-22:00 (38h) (Fri) 53/60 Reading Festival 2025 pin Richfield Avenue 5 Role…" at bounding box center [569, 380] width 192 height 396
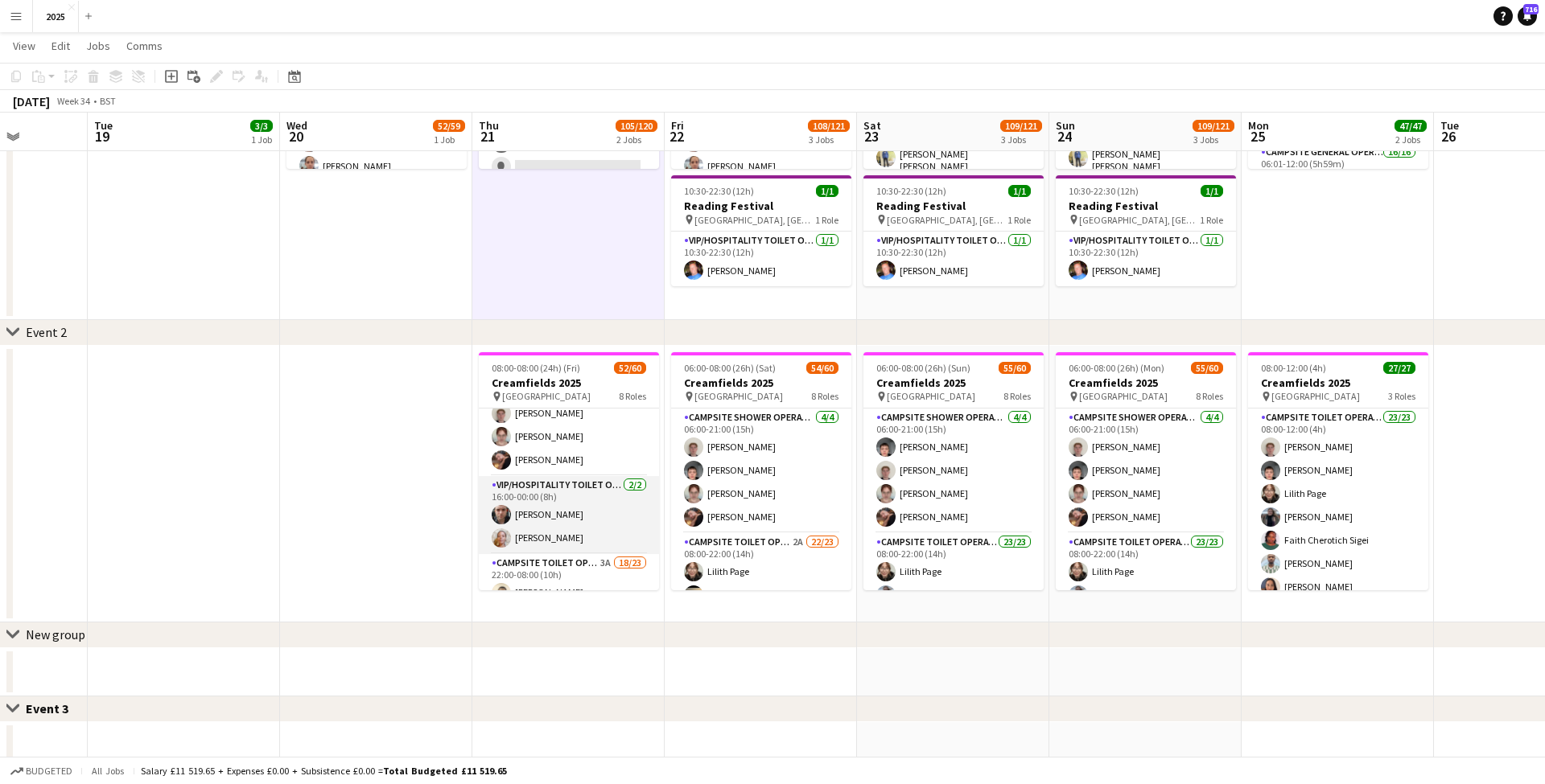
scroll to position [840, 0]
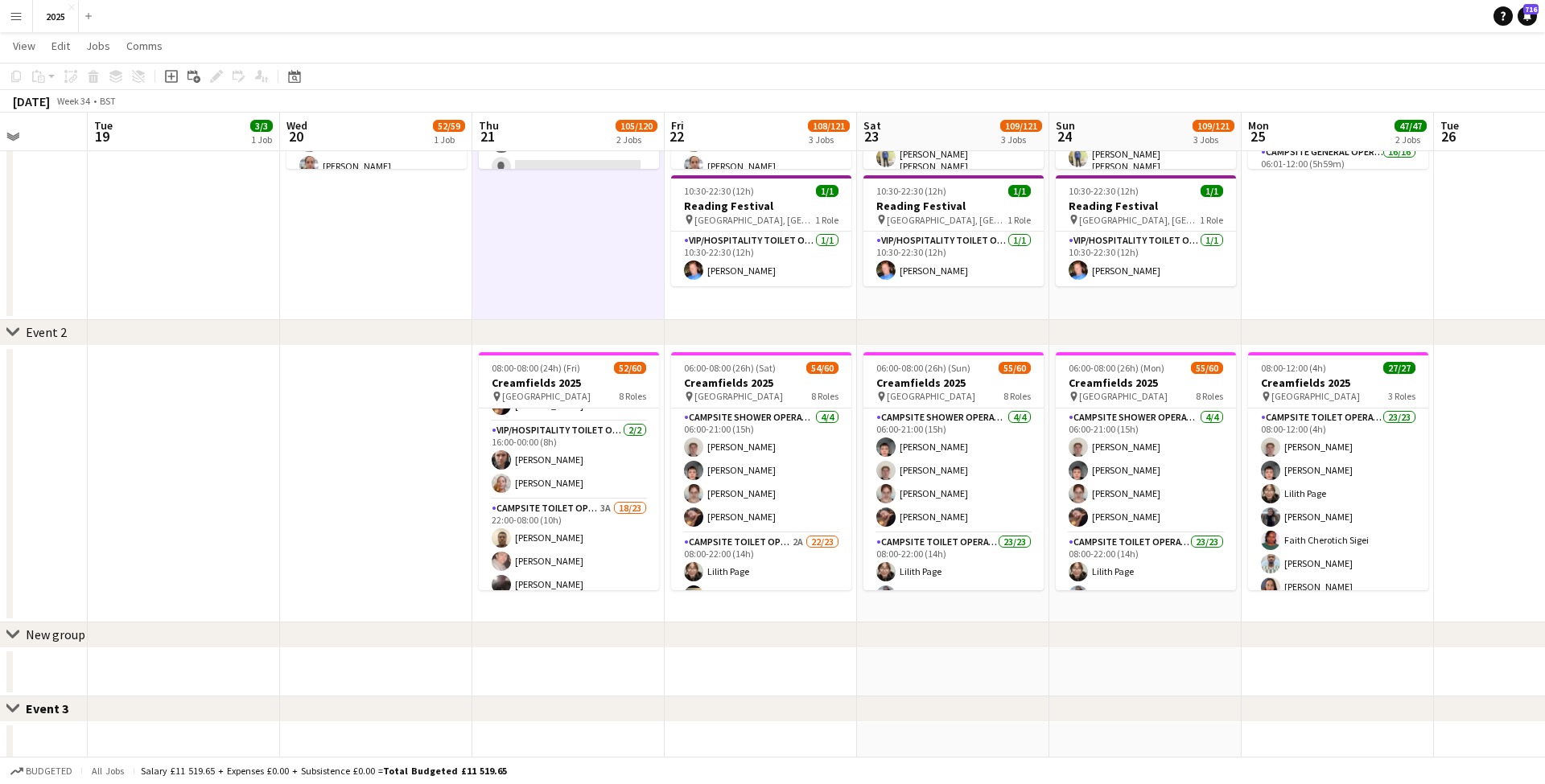
click at [604, 503] on app-card-role "Campsite Toilet Operative 3A 18/23 22:00-08:00 (10h) Emmanuel Onaeze Theo Kento…" at bounding box center [569, 783] width 180 height 567
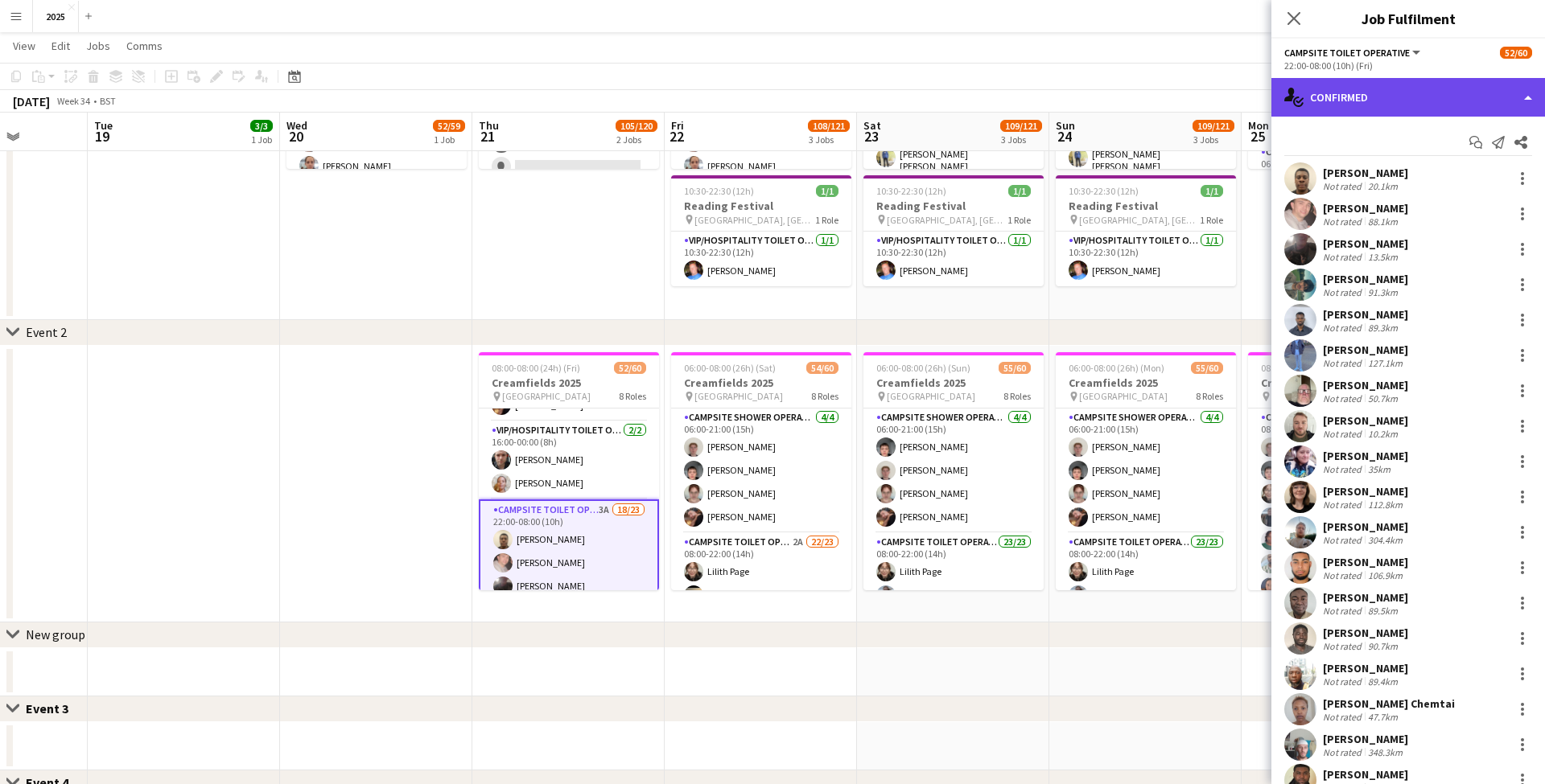
click at [1394, 105] on div "single-neutral-actions-check-2 Confirmed" at bounding box center [1408, 97] width 274 height 38
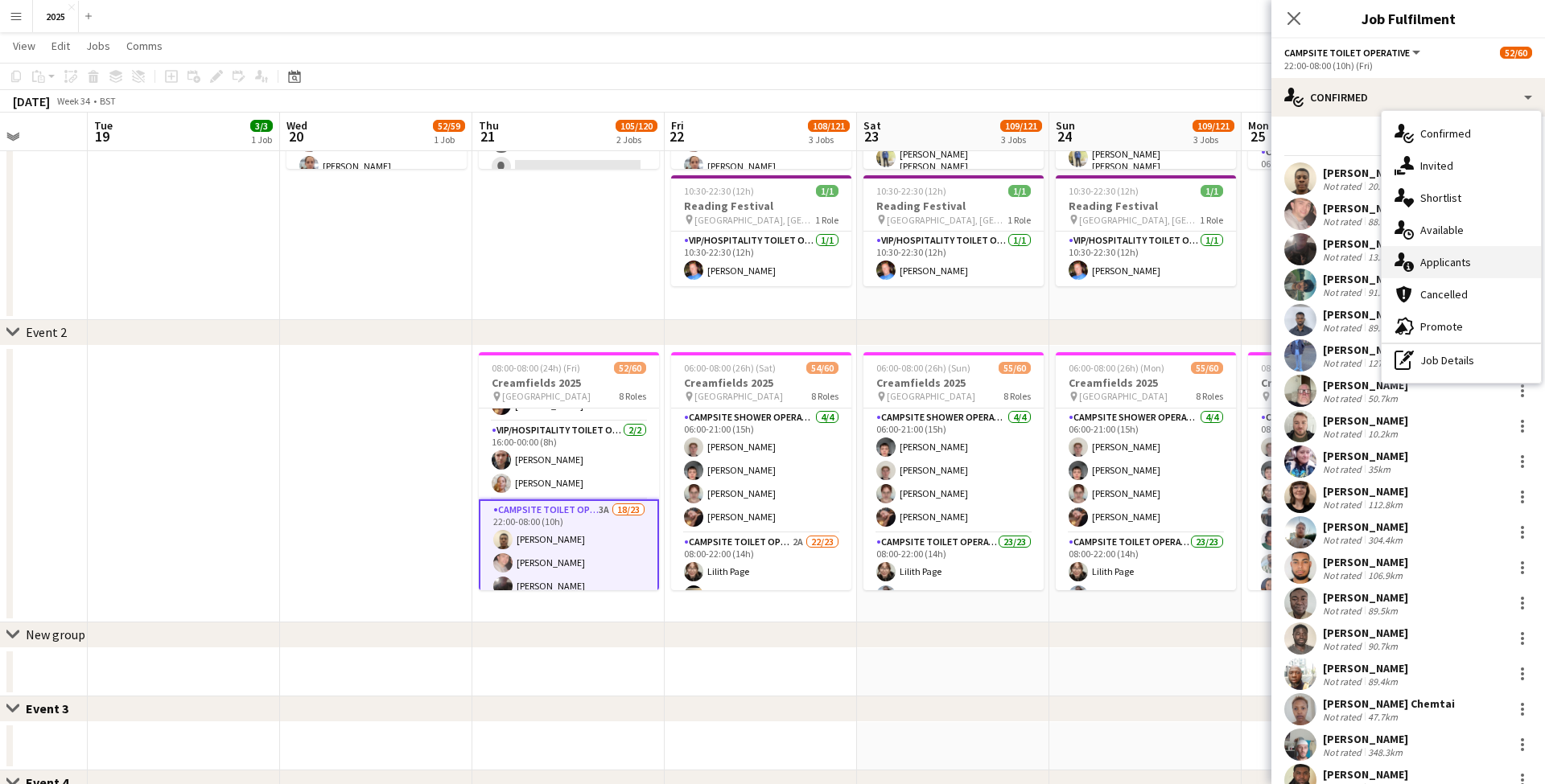
click at [1452, 259] on div "single-neutral-actions-information Applicants" at bounding box center [1460, 262] width 159 height 32
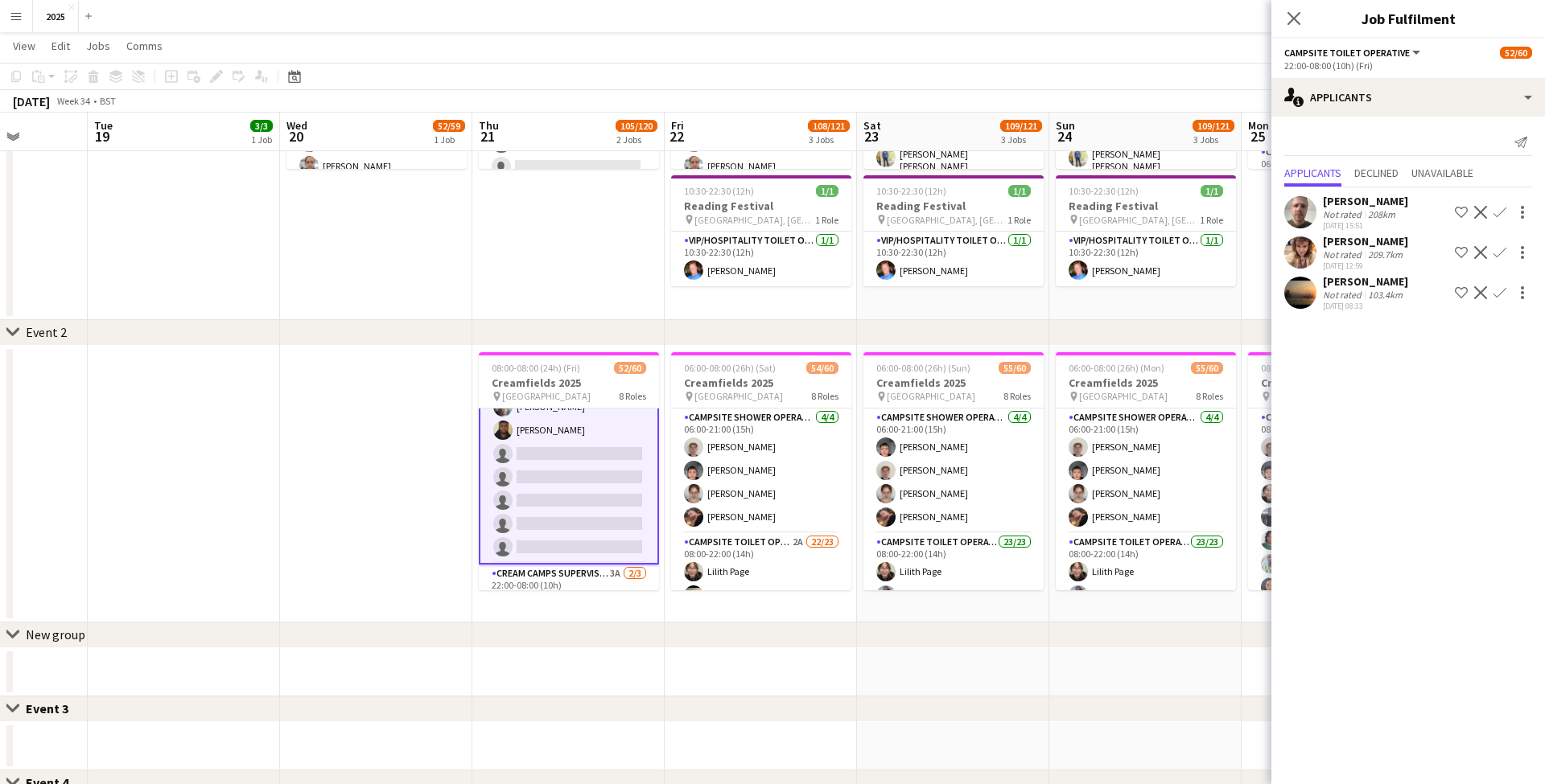
scroll to position [1398, 0]
click at [611, 516] on app-card-role "Cream Camps Supervisor 3A 2/3 22:00-08:00 (10h) Harvey Clarke marais Dana Hollo…" at bounding box center [569, 562] width 180 height 101
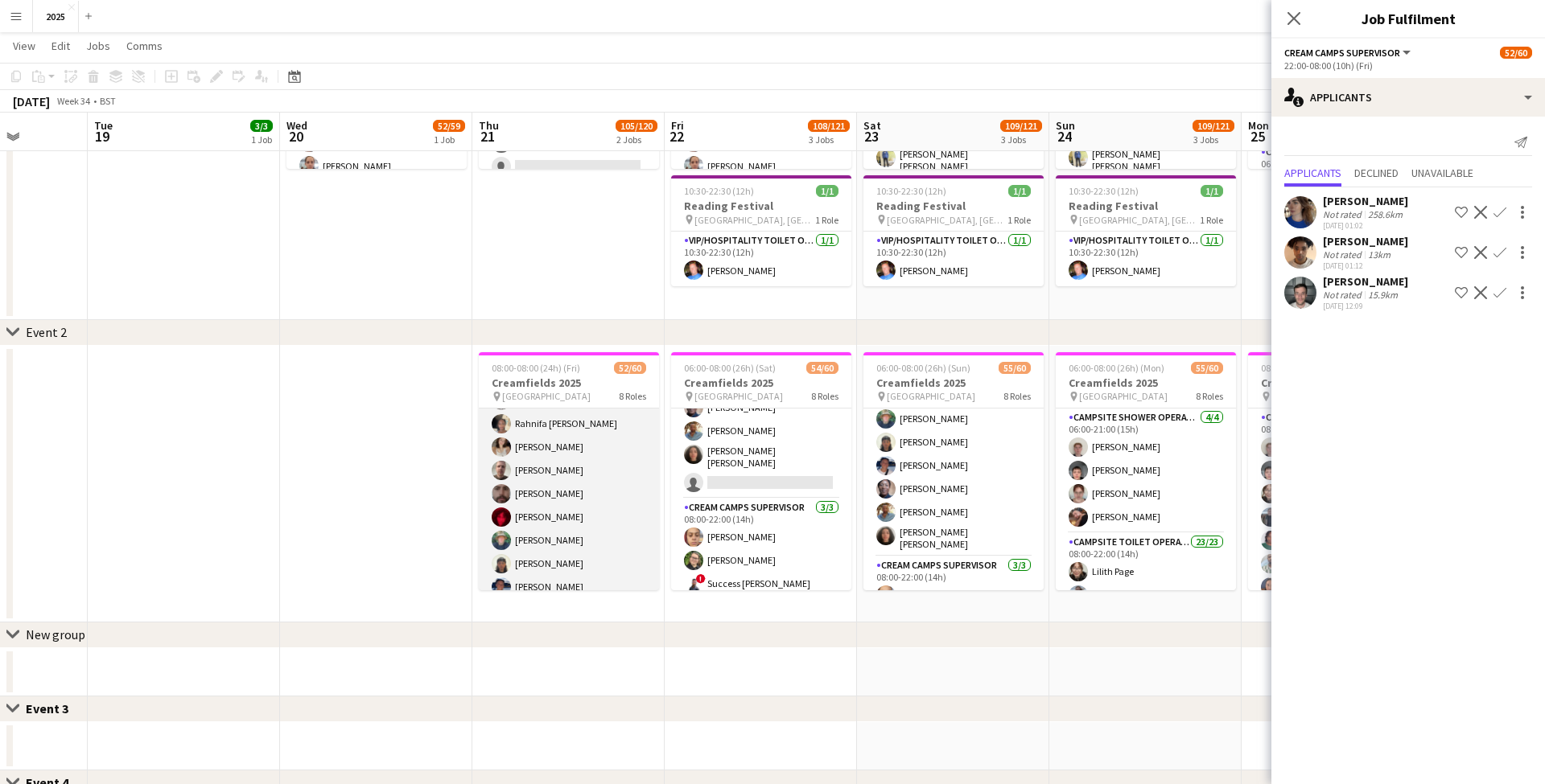
scroll to position [430, 0]
click at [588, 437] on app-card-role "Campsite Toilet Operative 3A 21/23 08:00-22:00 (14h) Lilith Page Ismail Brown F…" at bounding box center [569, 264] width 180 height 572
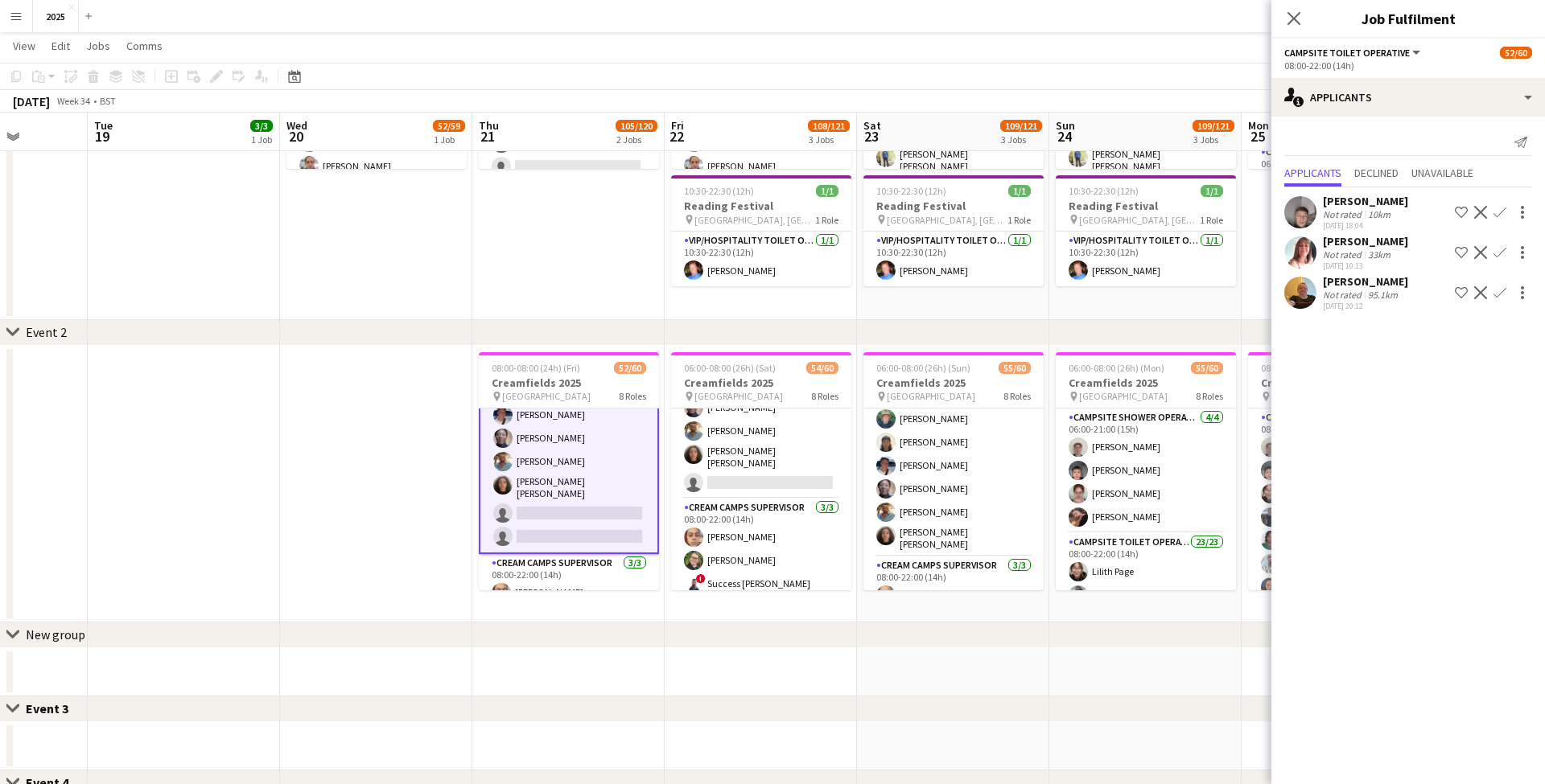
click at [559, 445] on app-card-role "Campsite Toilet Operative 3A 21/23 08:00-22:00 (14h) Lilith Page Ismail Brown F…" at bounding box center [569, 266] width 180 height 576
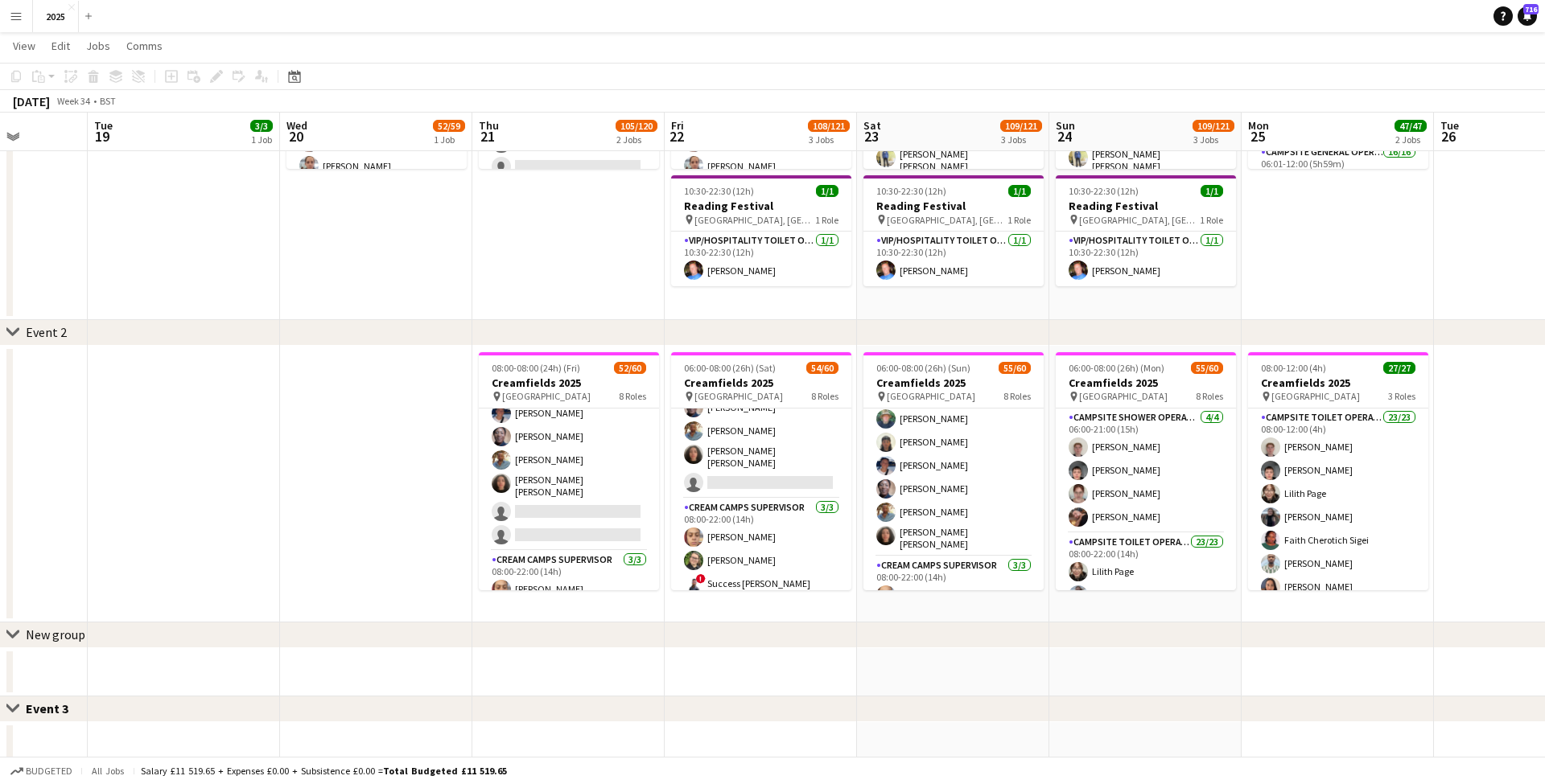
scroll to position [0, 488]
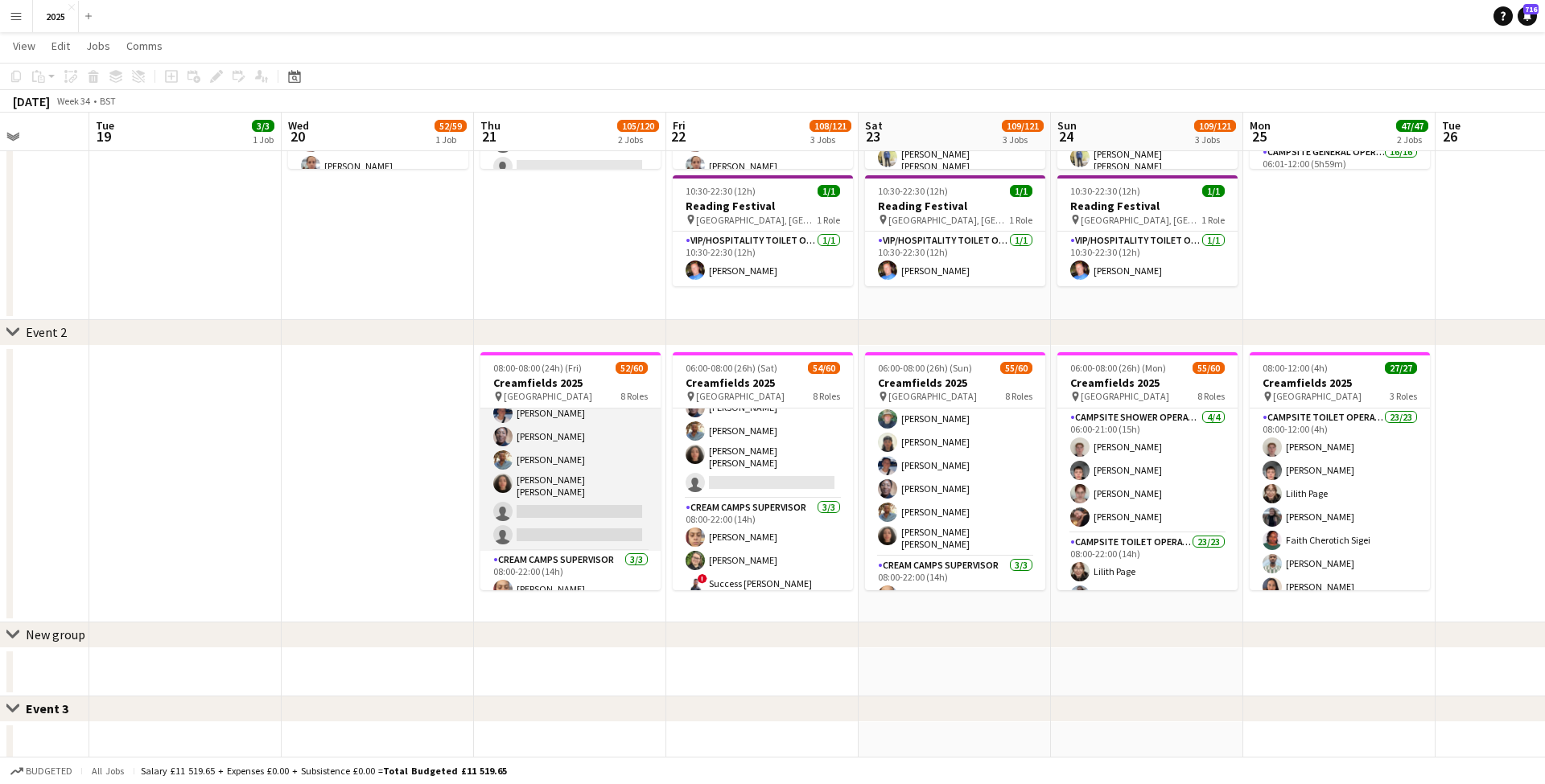
click at [625, 430] on app-card-role "Campsite Toilet Operative 3A 21/23 08:00-22:00 (14h) Lilith Page Ismail Brown F…" at bounding box center [570, 264] width 180 height 572
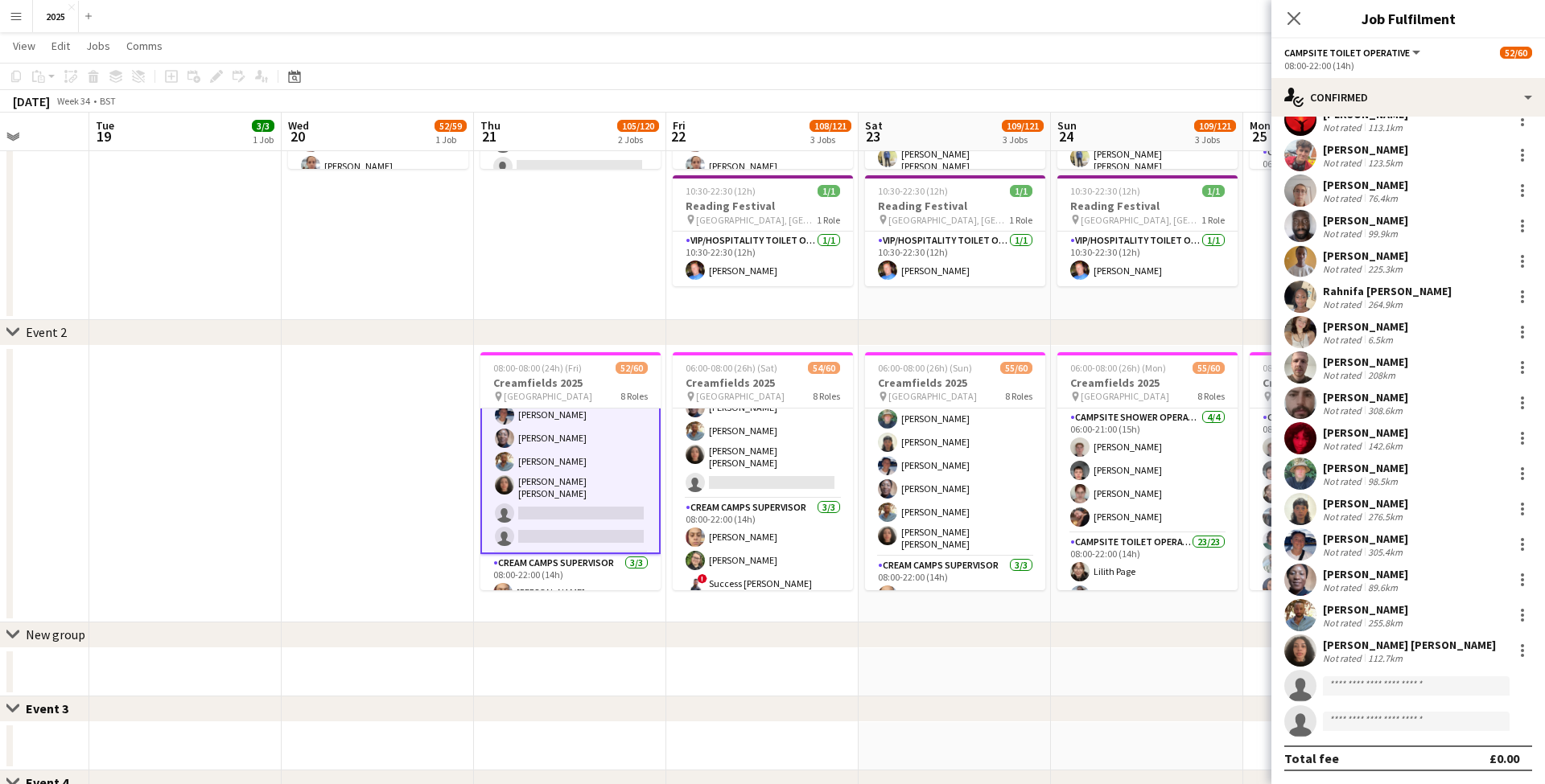
scroll to position [235, 0]
click at [1518, 582] on div at bounding box center [1522, 579] width 20 height 20
click at [1458, 403] on button "Switch crew" at bounding box center [1469, 395] width 126 height 38
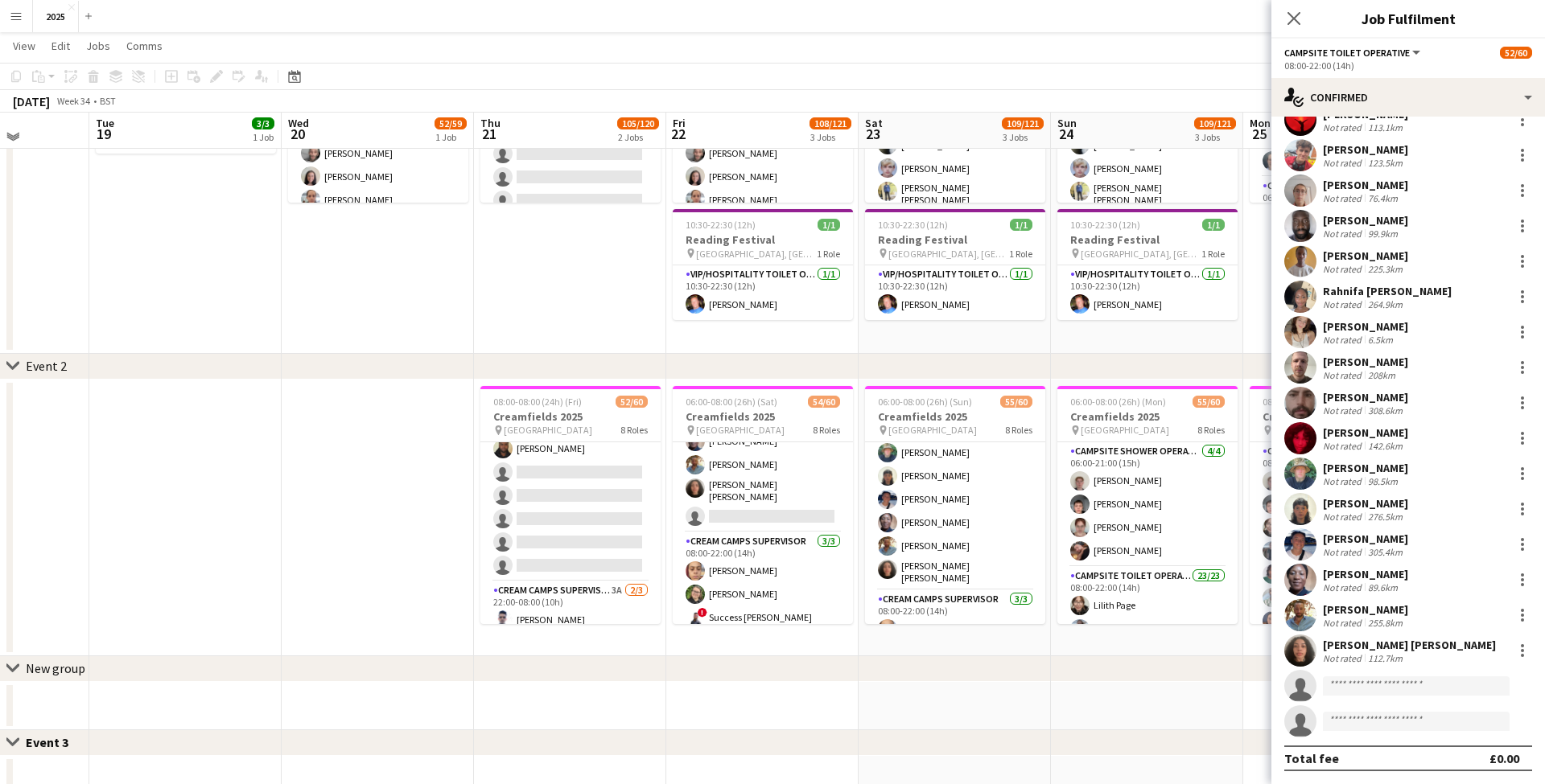
scroll to position [1418, 0]
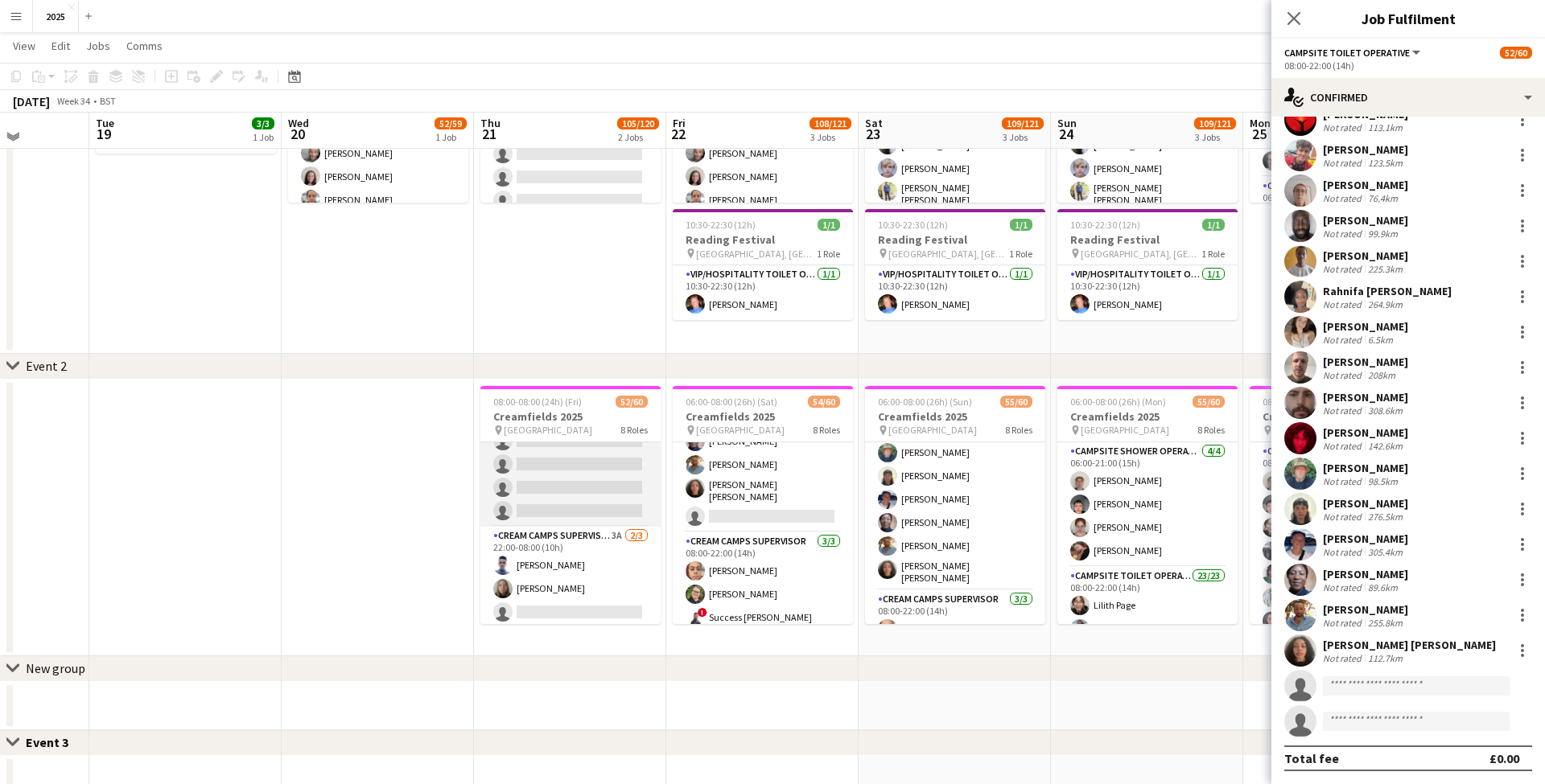
click at [563, 503] on app-card-role "Campsite Toilet Operative 3A 18/23 22:00-08:00 (10h) Emmanuel Onaeze Theo Kento…" at bounding box center [570, 243] width 180 height 567
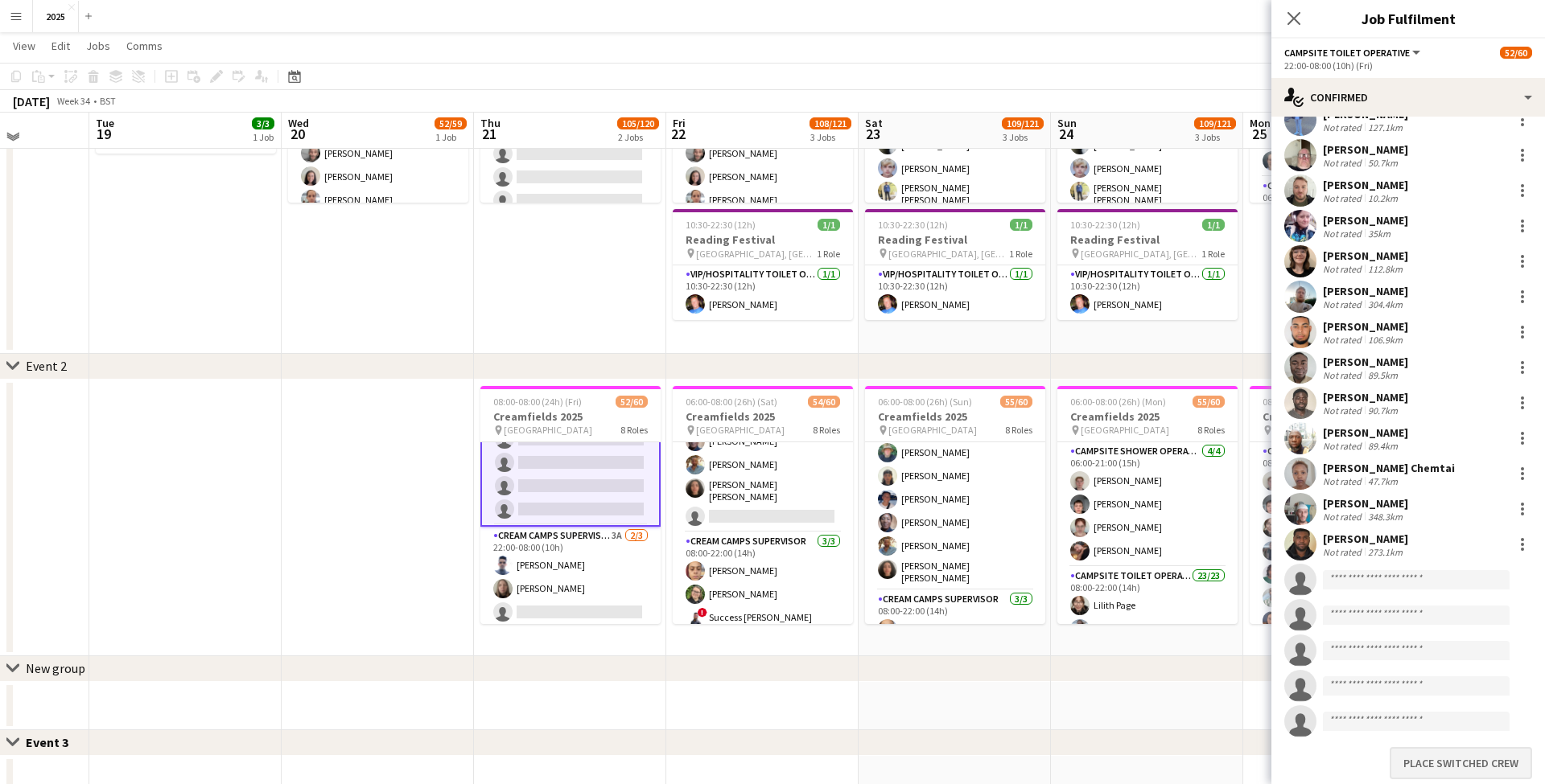
click at [1437, 759] on button "Place switched crew" at bounding box center [1461, 763] width 143 height 32
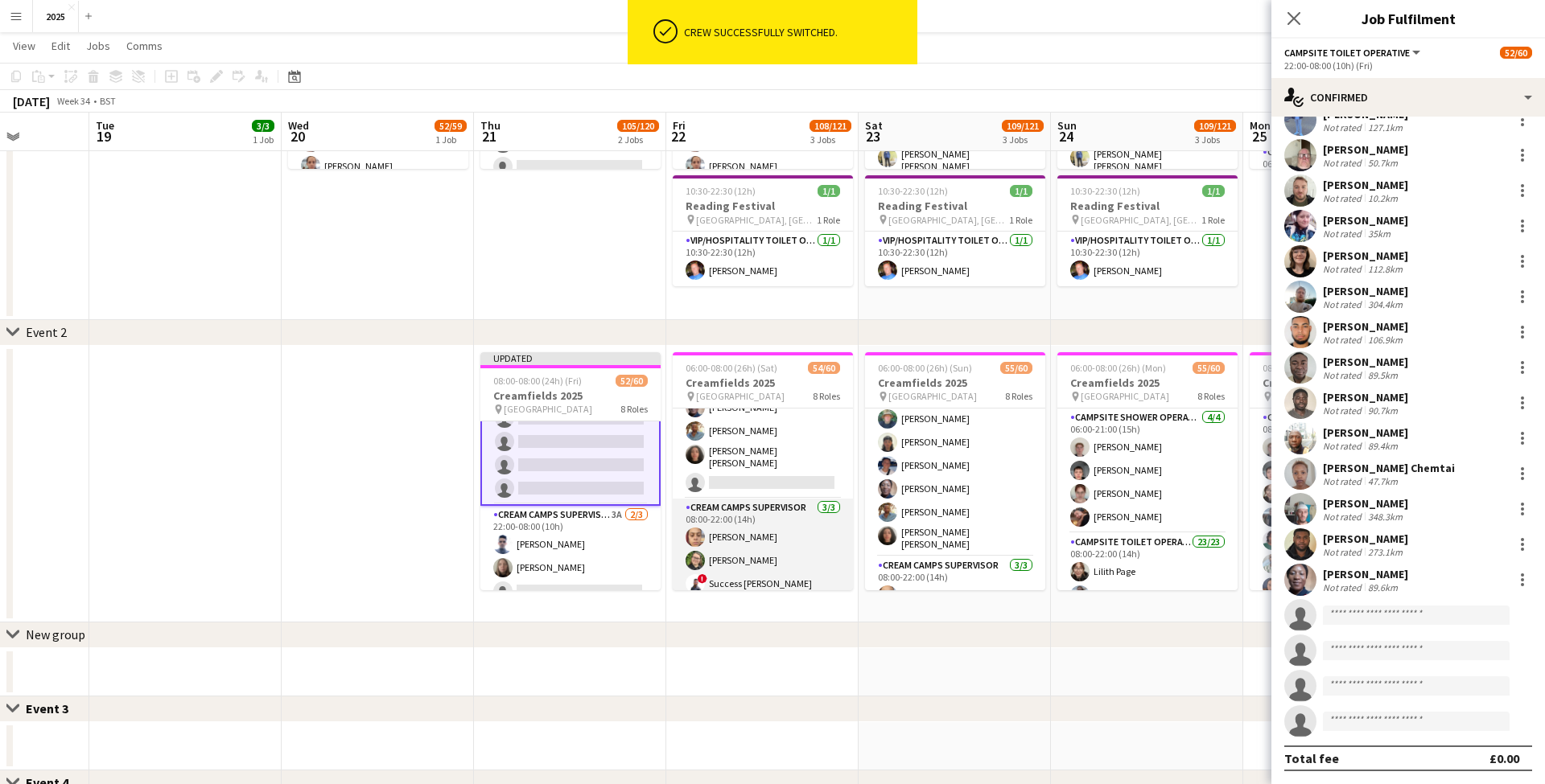
scroll to position [560, 0]
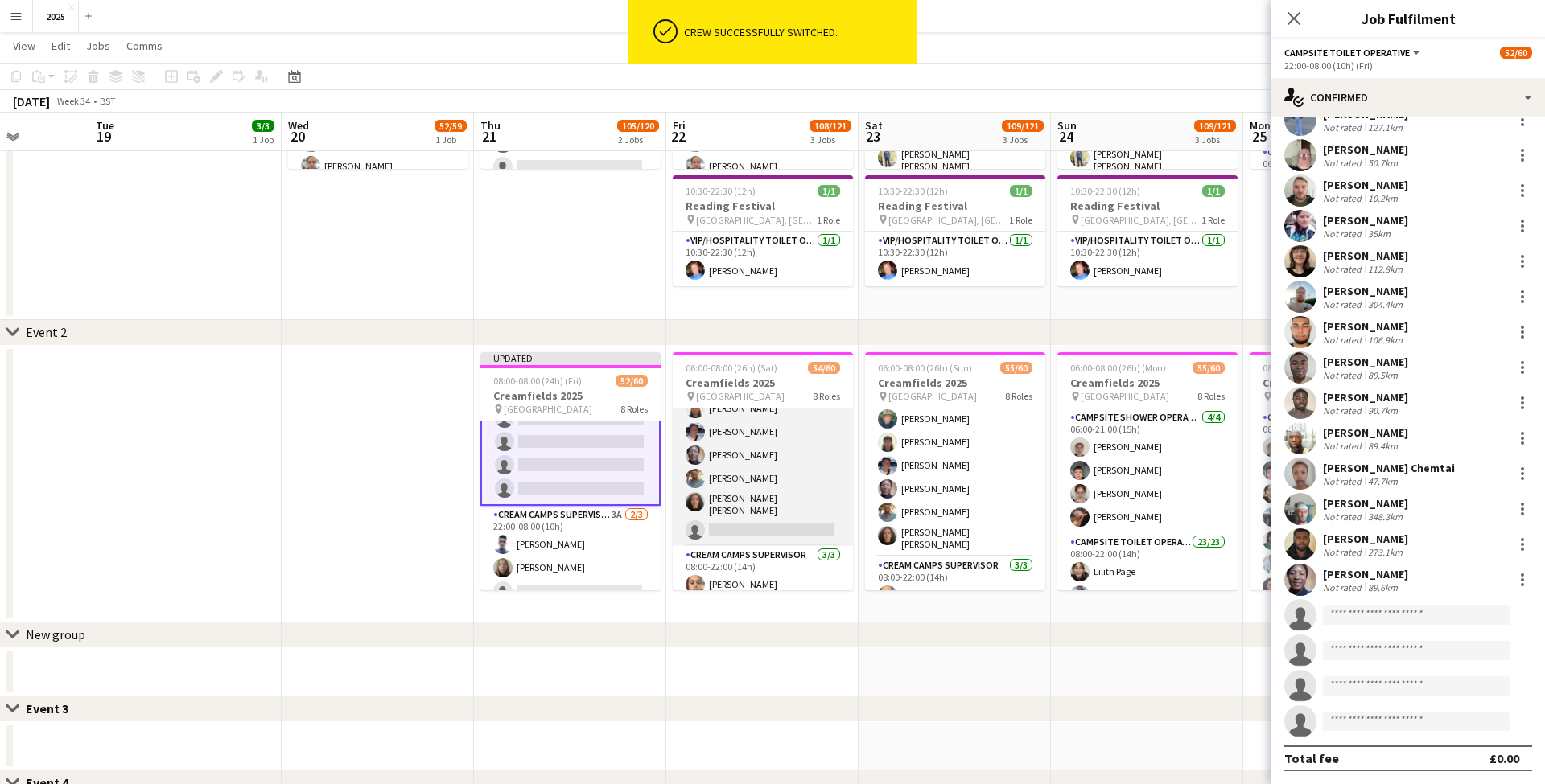
click at [772, 470] on app-card-role "Campsite Toilet Operative 2A 22/23 08:00-22:00 (14h) Lilith Page Ismail Brown F…" at bounding box center [762, 260] width 180 height 572
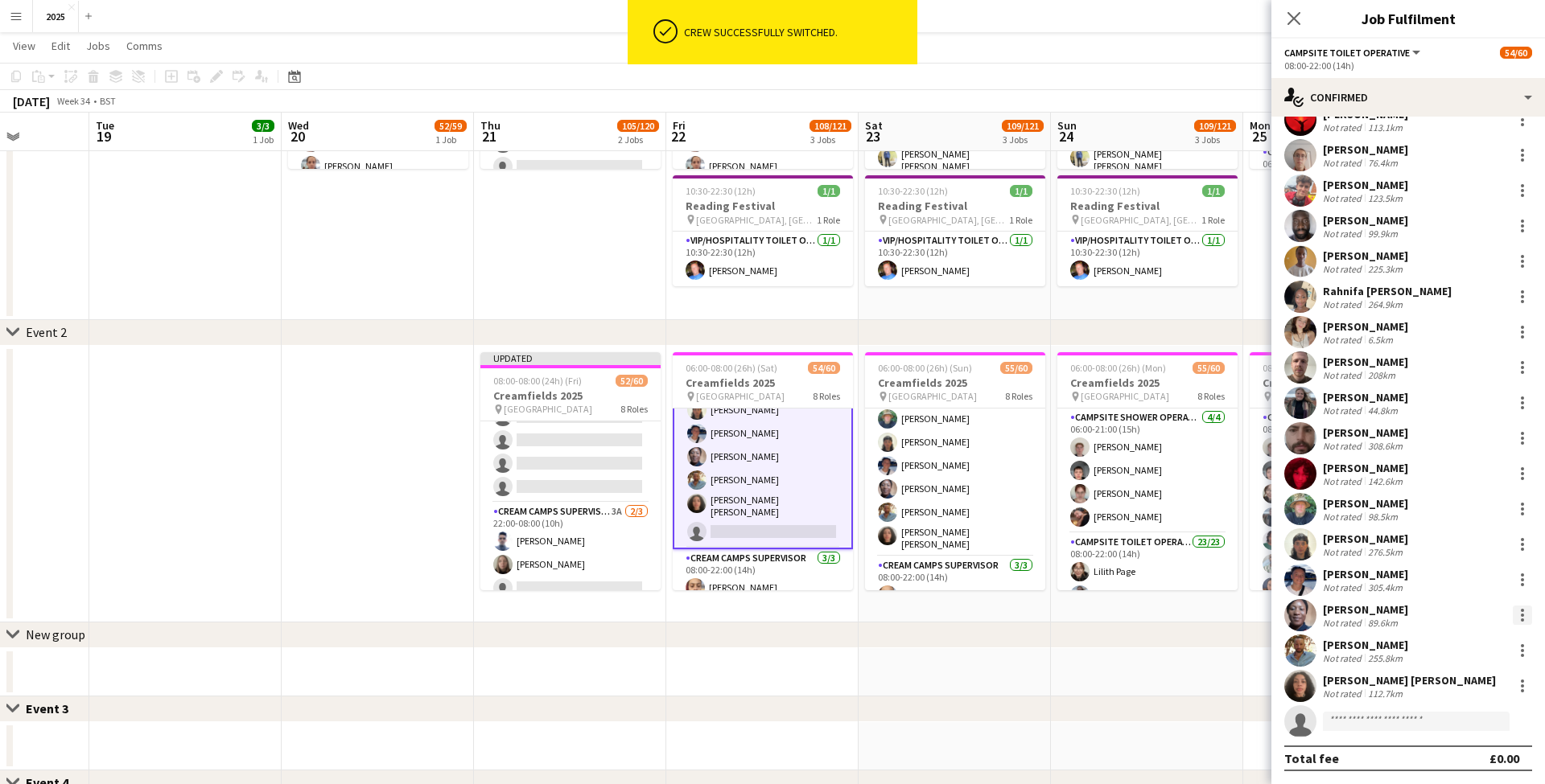
click at [1517, 617] on div at bounding box center [1522, 615] width 20 height 20
click at [1434, 443] on button "Switch crew" at bounding box center [1469, 431] width 126 height 38
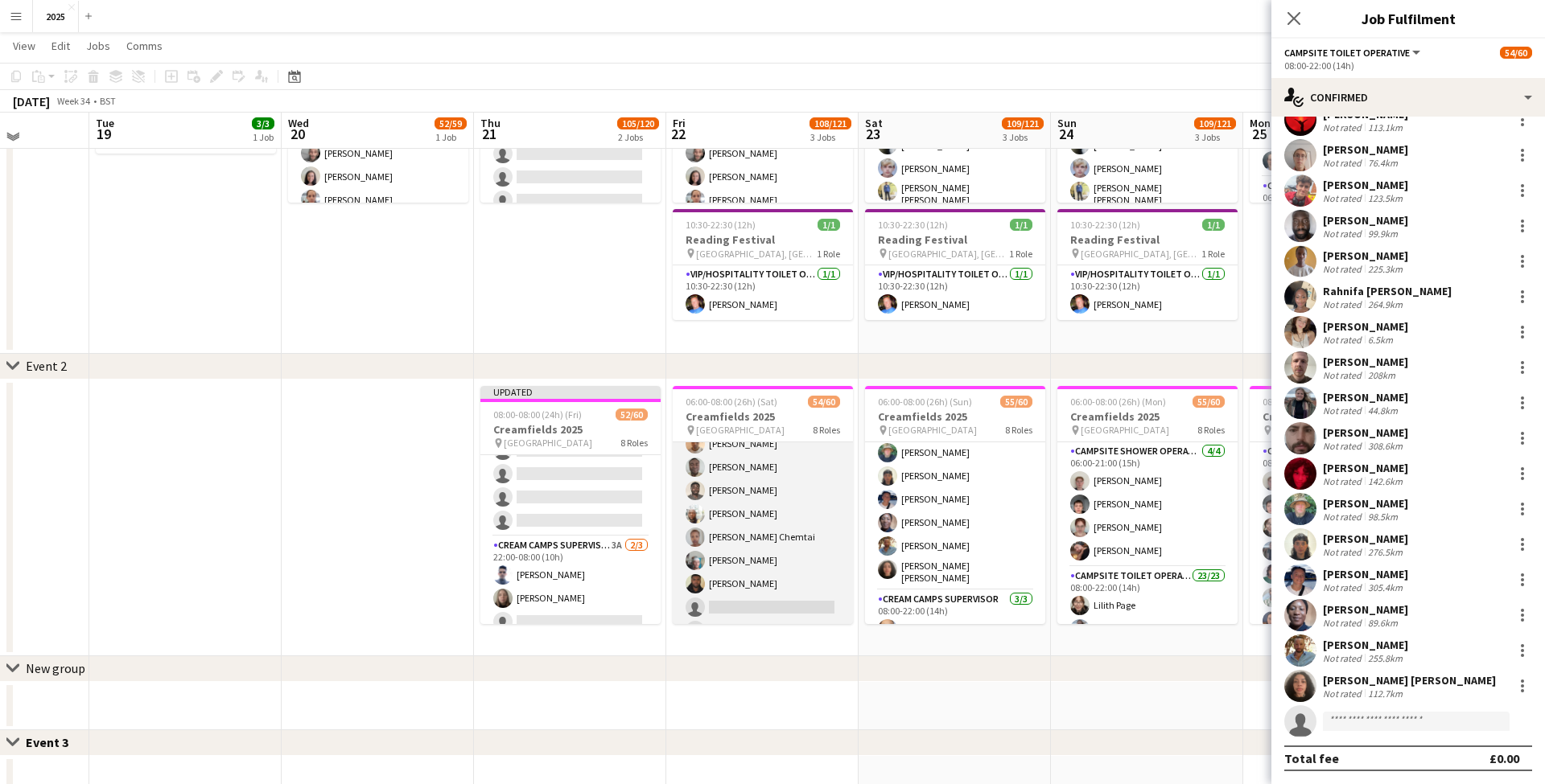
scroll to position [1289, 0]
click at [781, 562] on app-card-role "Campsite Toilet Operative 4A 19/23 22:00-08:00 (10h) Emmanuel Onaeze Theo Kento…" at bounding box center [762, 371] width 180 height 567
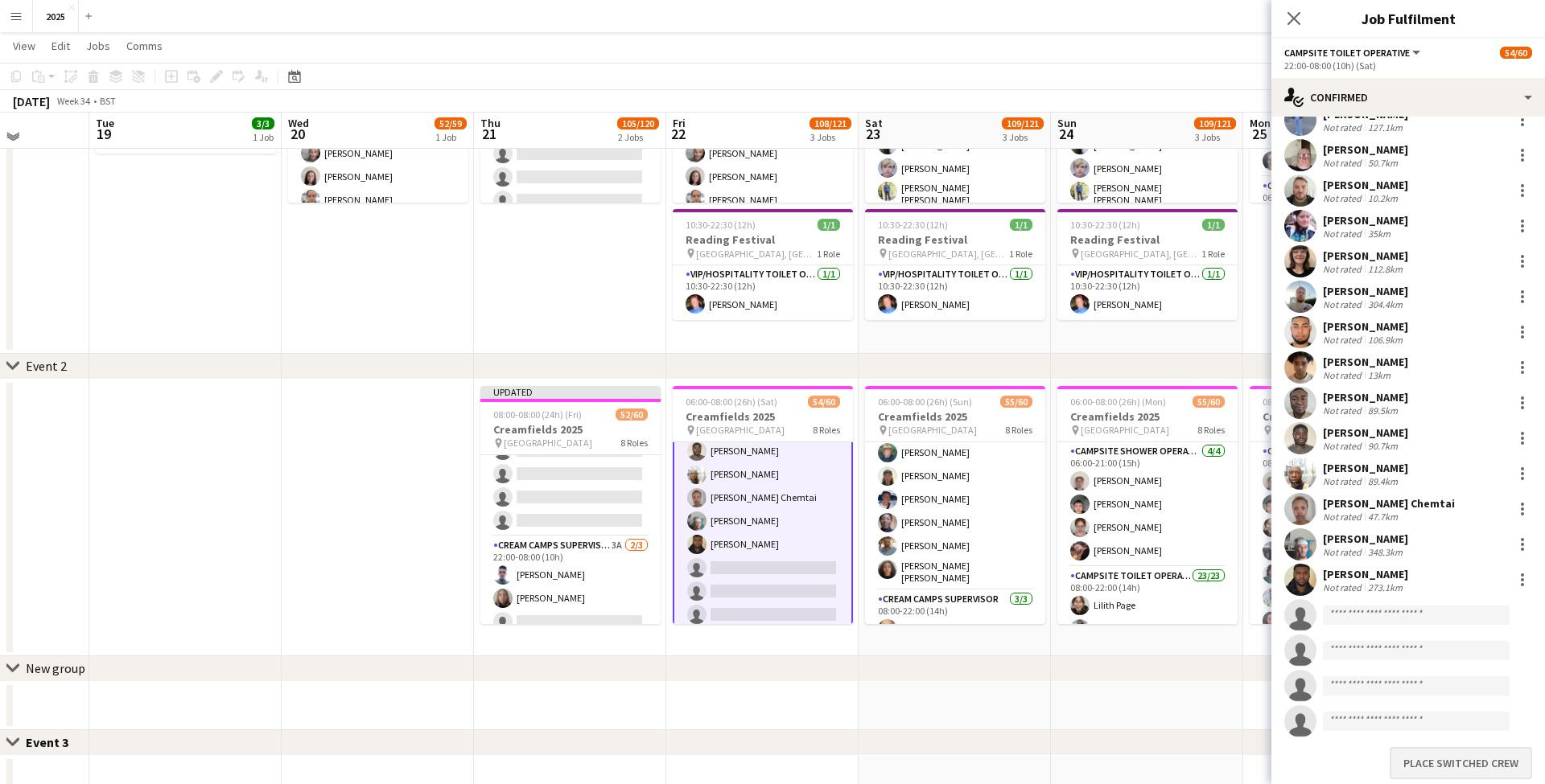
click at [1455, 762] on button "Place switched crew" at bounding box center [1461, 763] width 143 height 32
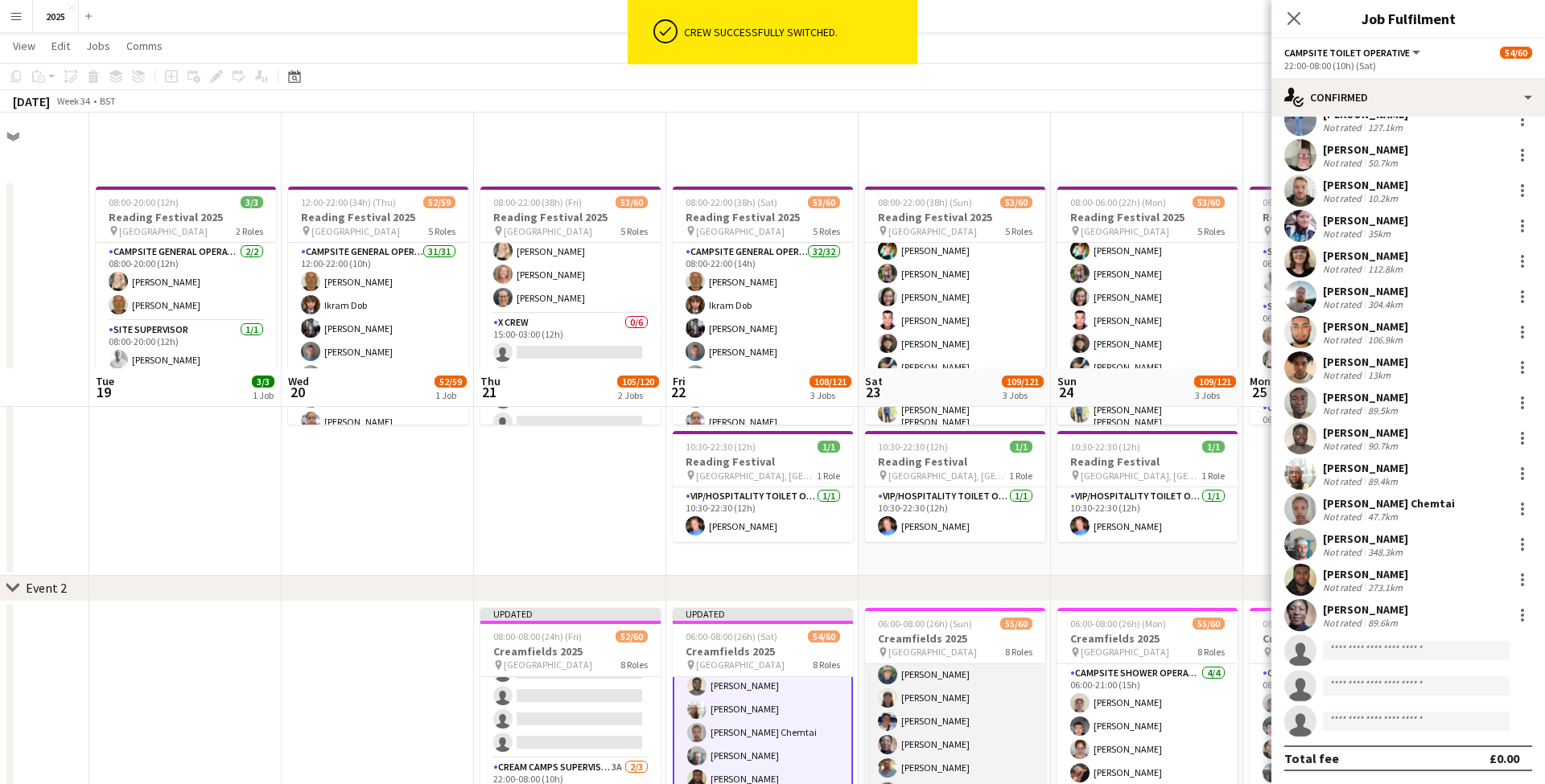
scroll to position [256, 0]
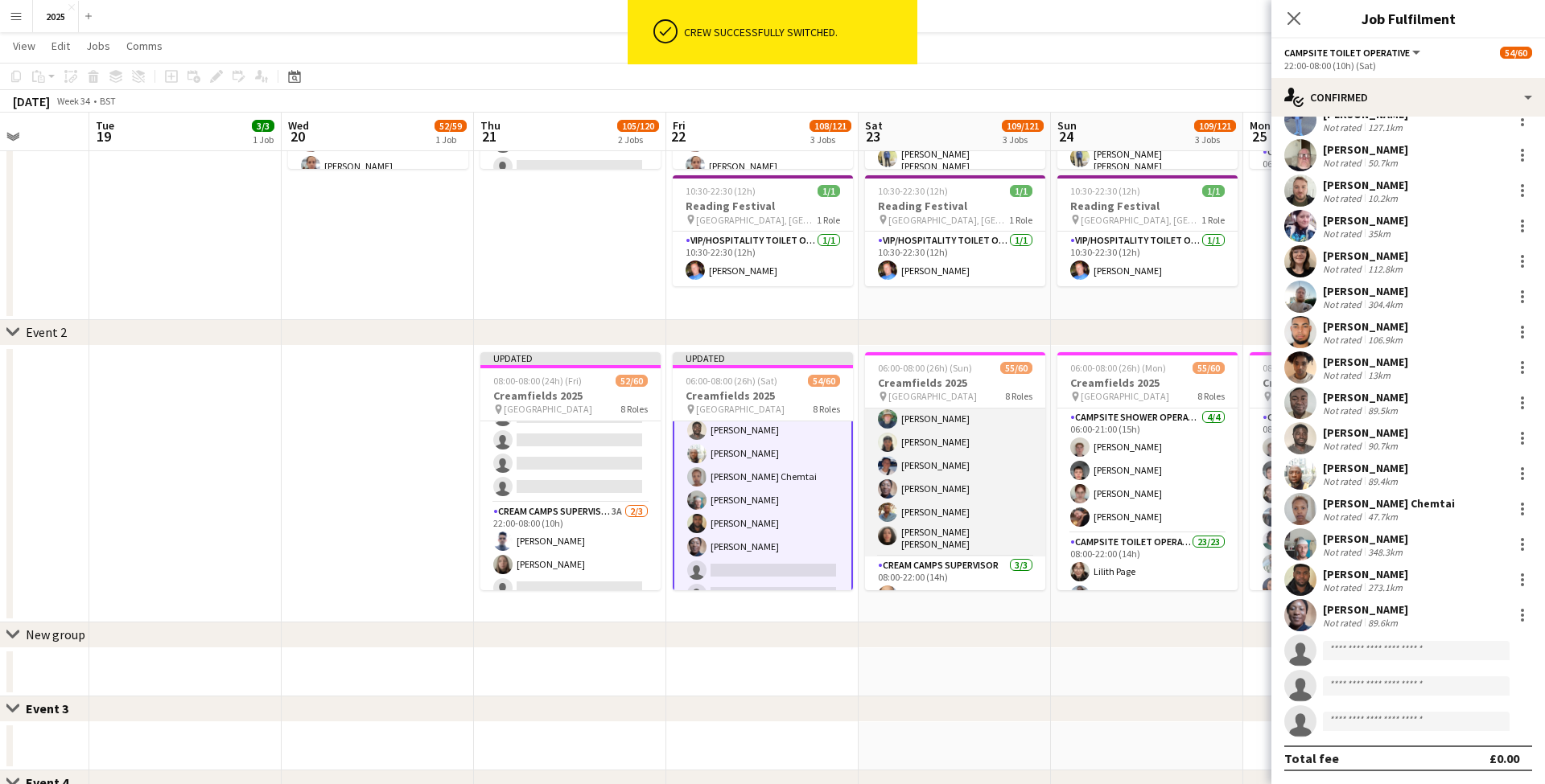
click at [970, 520] on app-card-role "Campsite Toilet Operative 23/23 08:00-22:00 (14h) Lilith Page Kirsty Barker Ism…" at bounding box center [955, 270] width 180 height 572
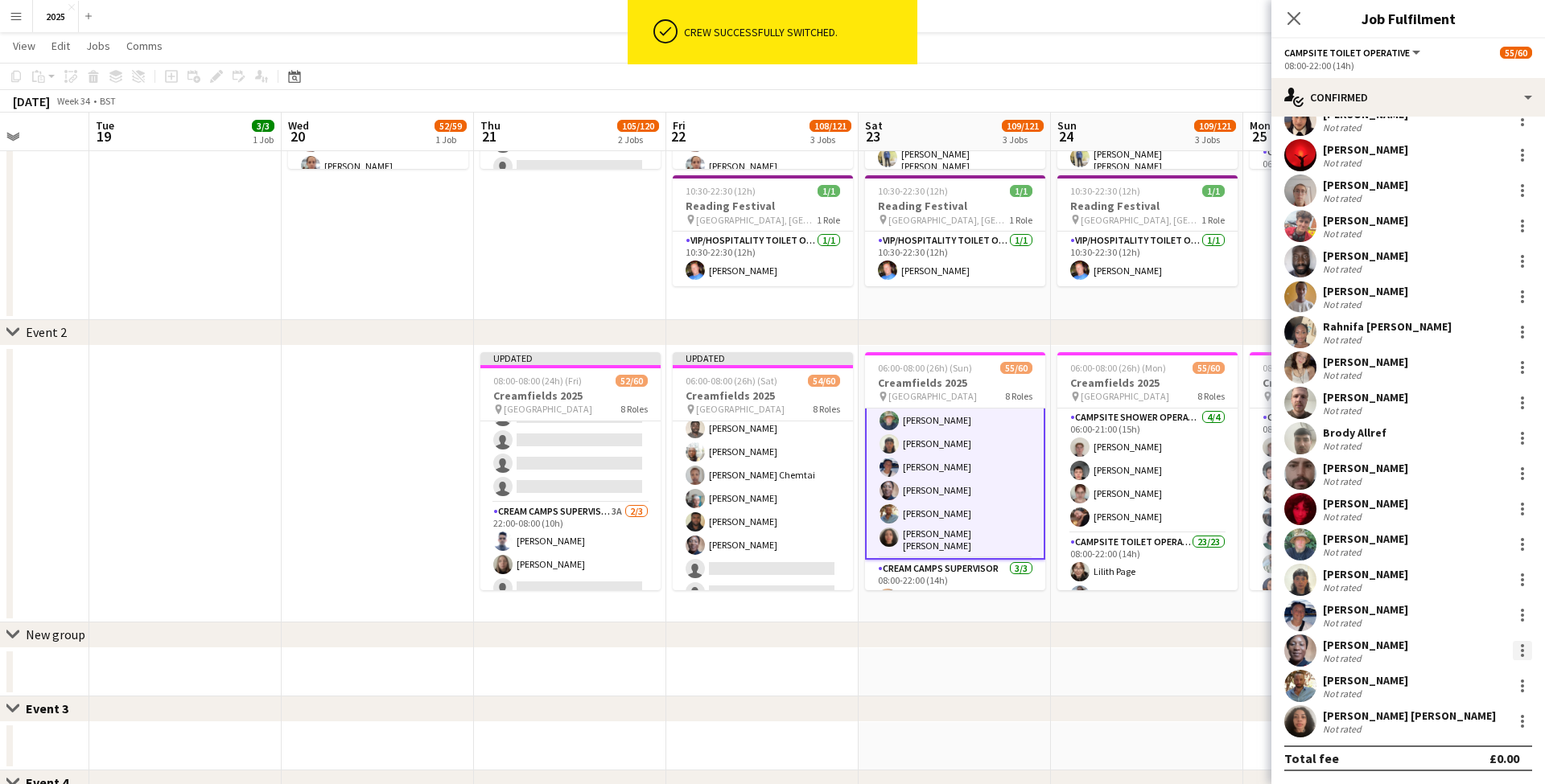
click at [1525, 646] on div at bounding box center [1522, 651] width 20 height 20
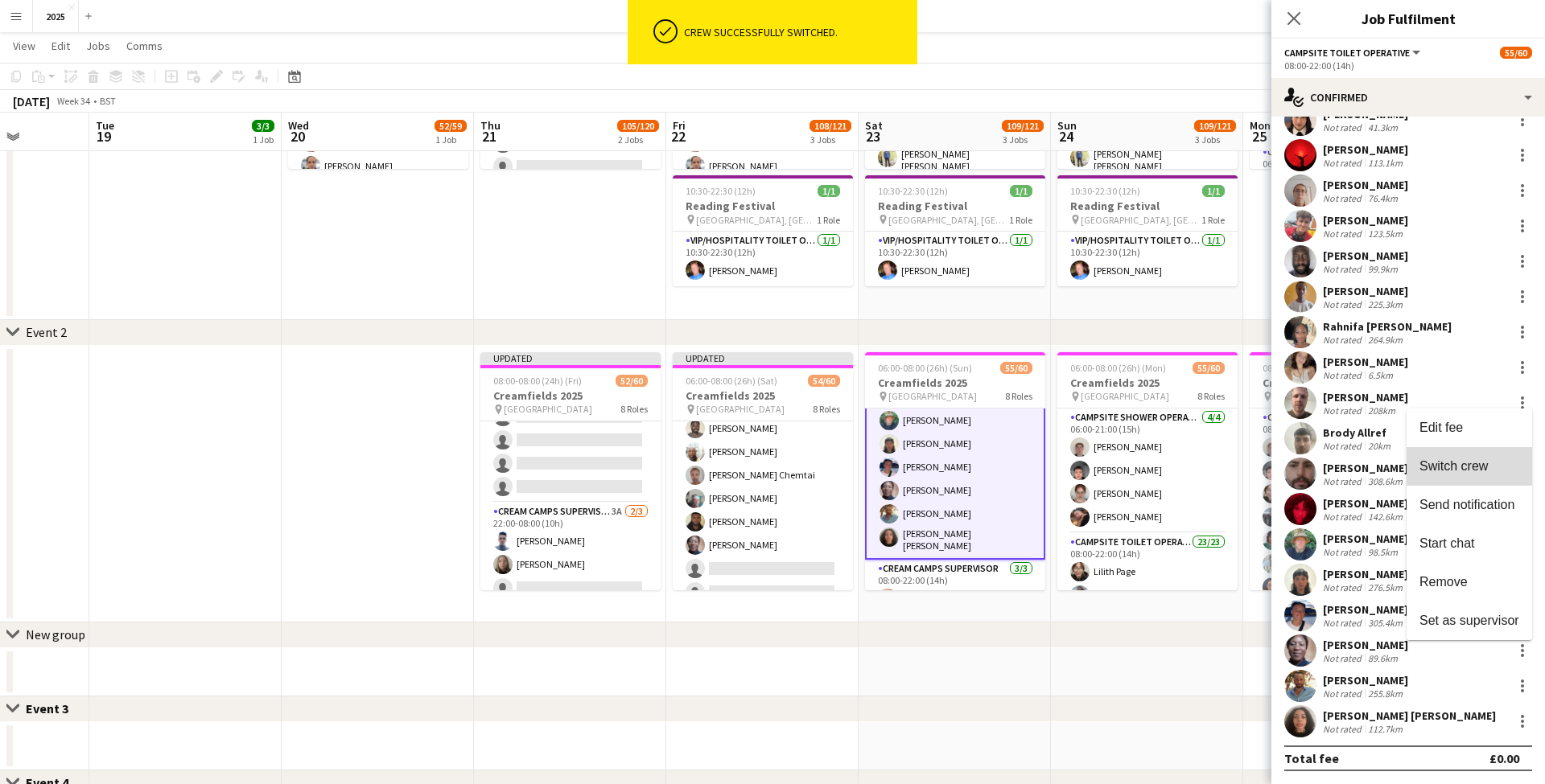
click at [1470, 471] on span "Switch crew" at bounding box center [1453, 466] width 68 height 14
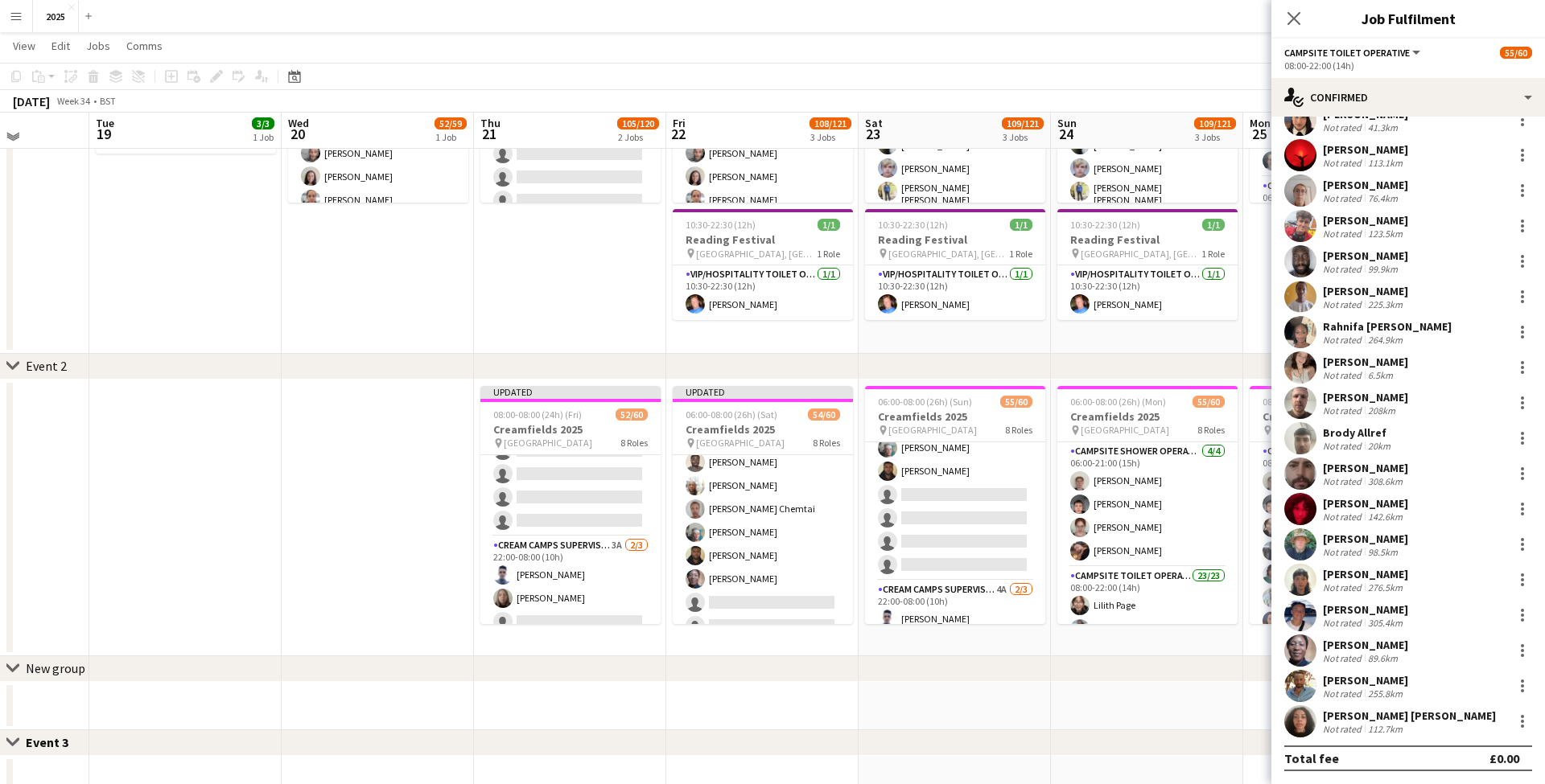
scroll to position [1373, 0]
click at [992, 554] on app-card-role "Campsite Toilet Operative 3A 19/23 22:00-08:00 (10h) Emmanuel Onaeze Theo Kento…" at bounding box center [955, 287] width 180 height 567
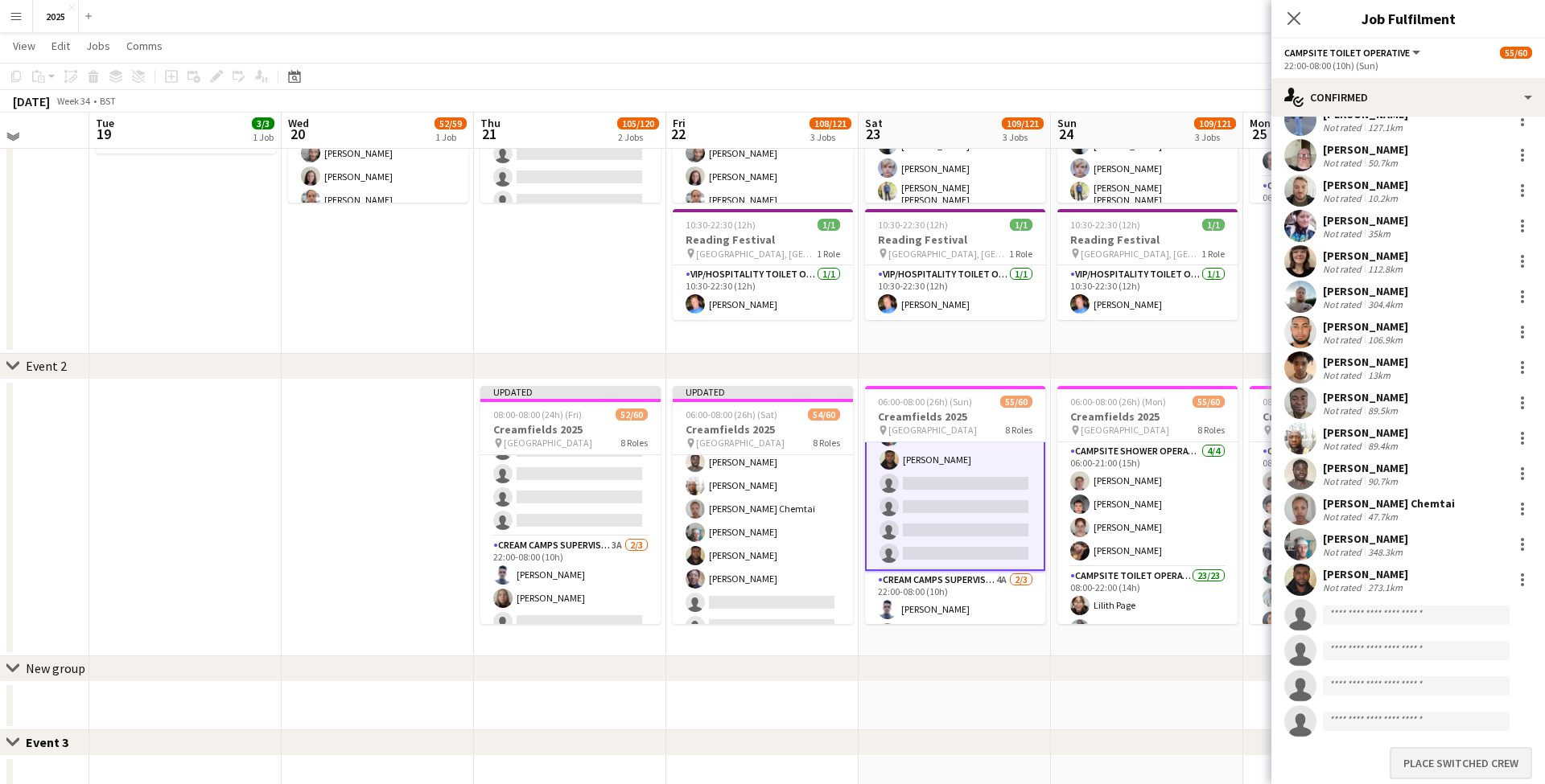
click at [1448, 761] on button "Place switched crew" at bounding box center [1461, 763] width 143 height 32
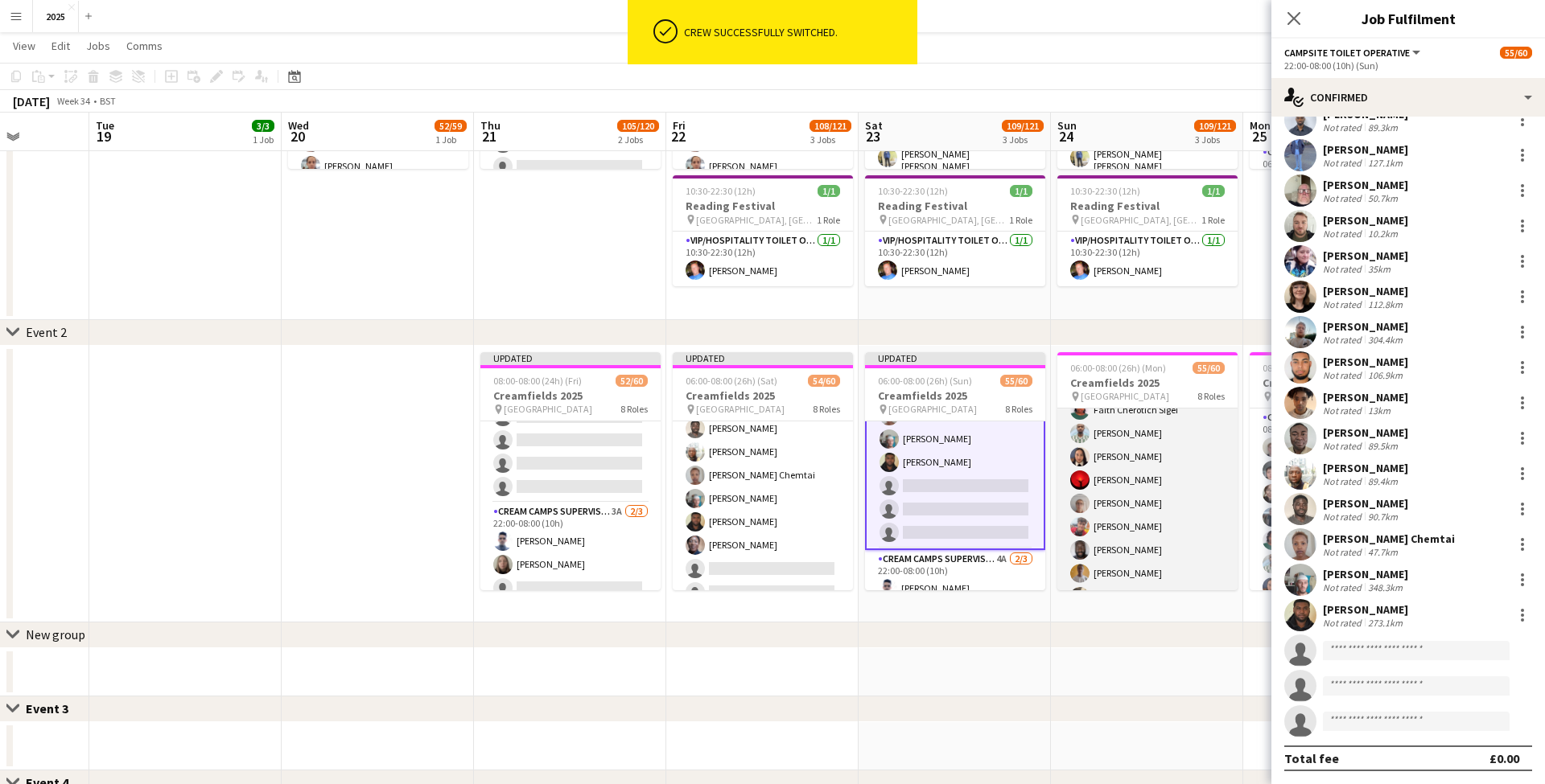
scroll to position [295, 0]
click at [1154, 556] on app-card-role "Campsite Toilet Operative 23/23 08:00-22:00 (14h) Lilith Page Kirsty Barker Ism…" at bounding box center [1147, 524] width 180 height 572
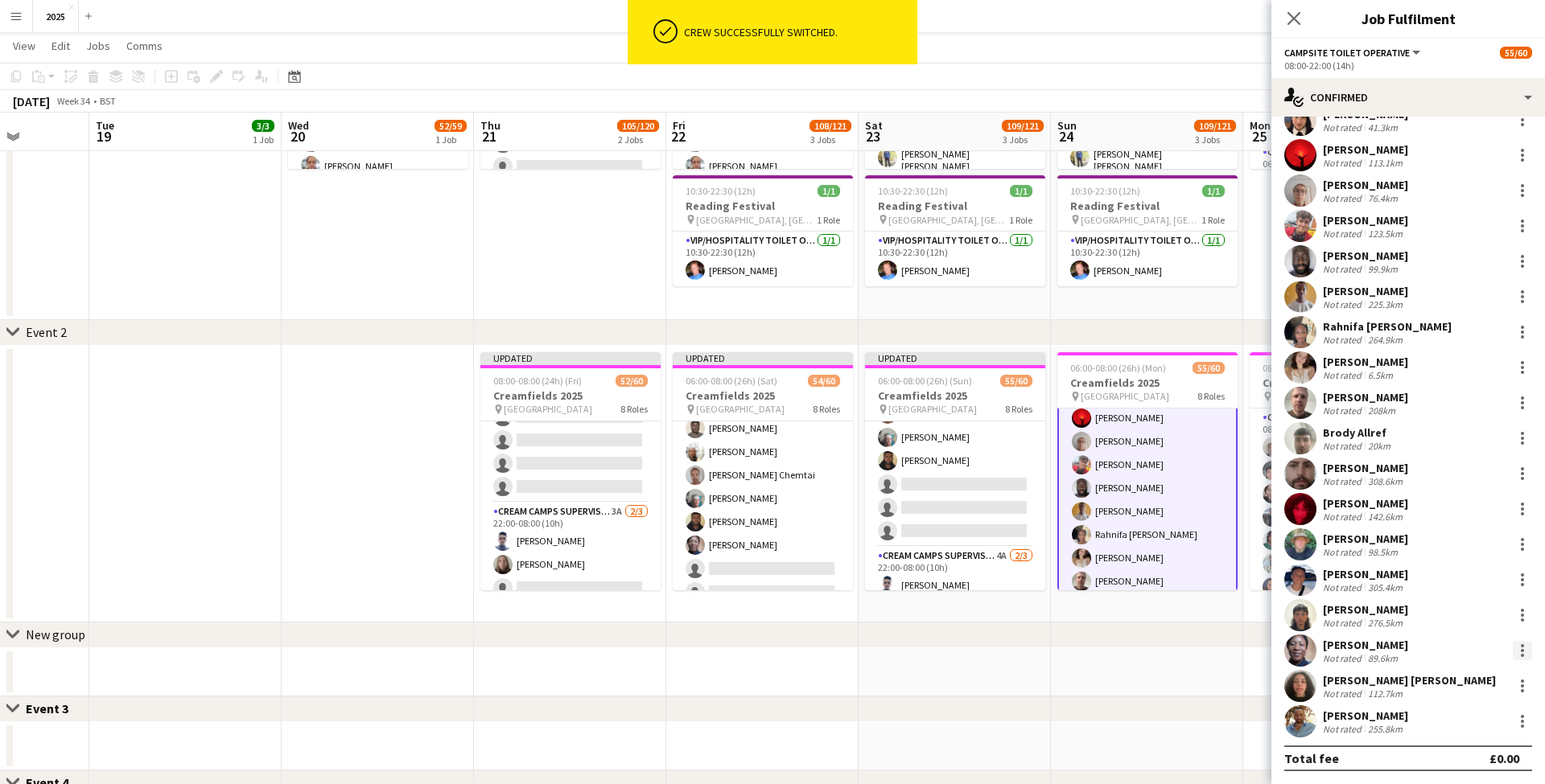
click at [1525, 655] on div at bounding box center [1522, 651] width 20 height 20
click at [1448, 476] on button "Switch crew" at bounding box center [1469, 465] width 126 height 38
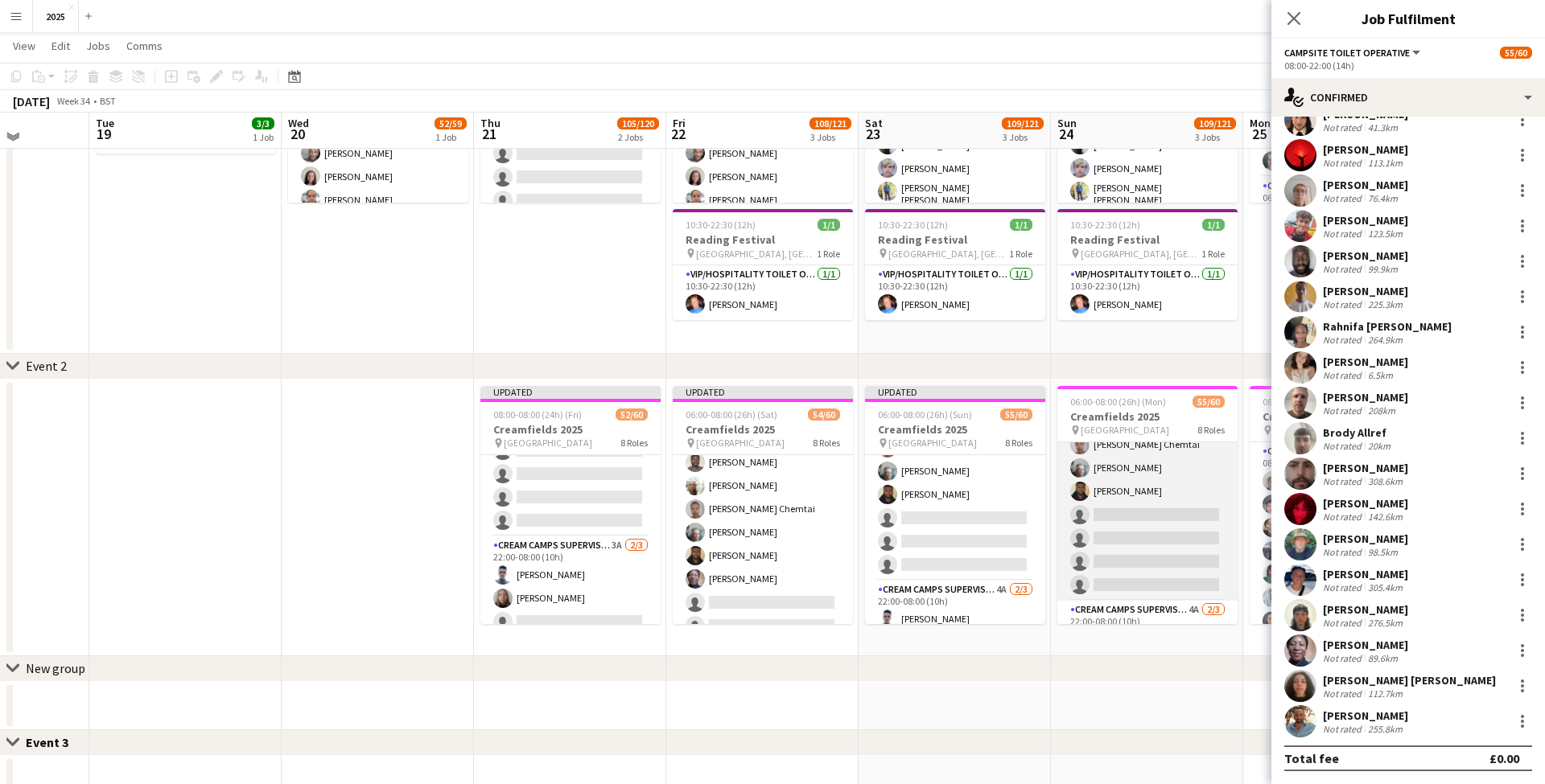
scroll to position [1391, 0]
click at [1174, 561] on app-card-role "Cream Camps Supervisor 4A 2/3 22:00-08:00 (10h) Harvey Clarke marais Dana Hollo…" at bounding box center [1147, 603] width 180 height 101
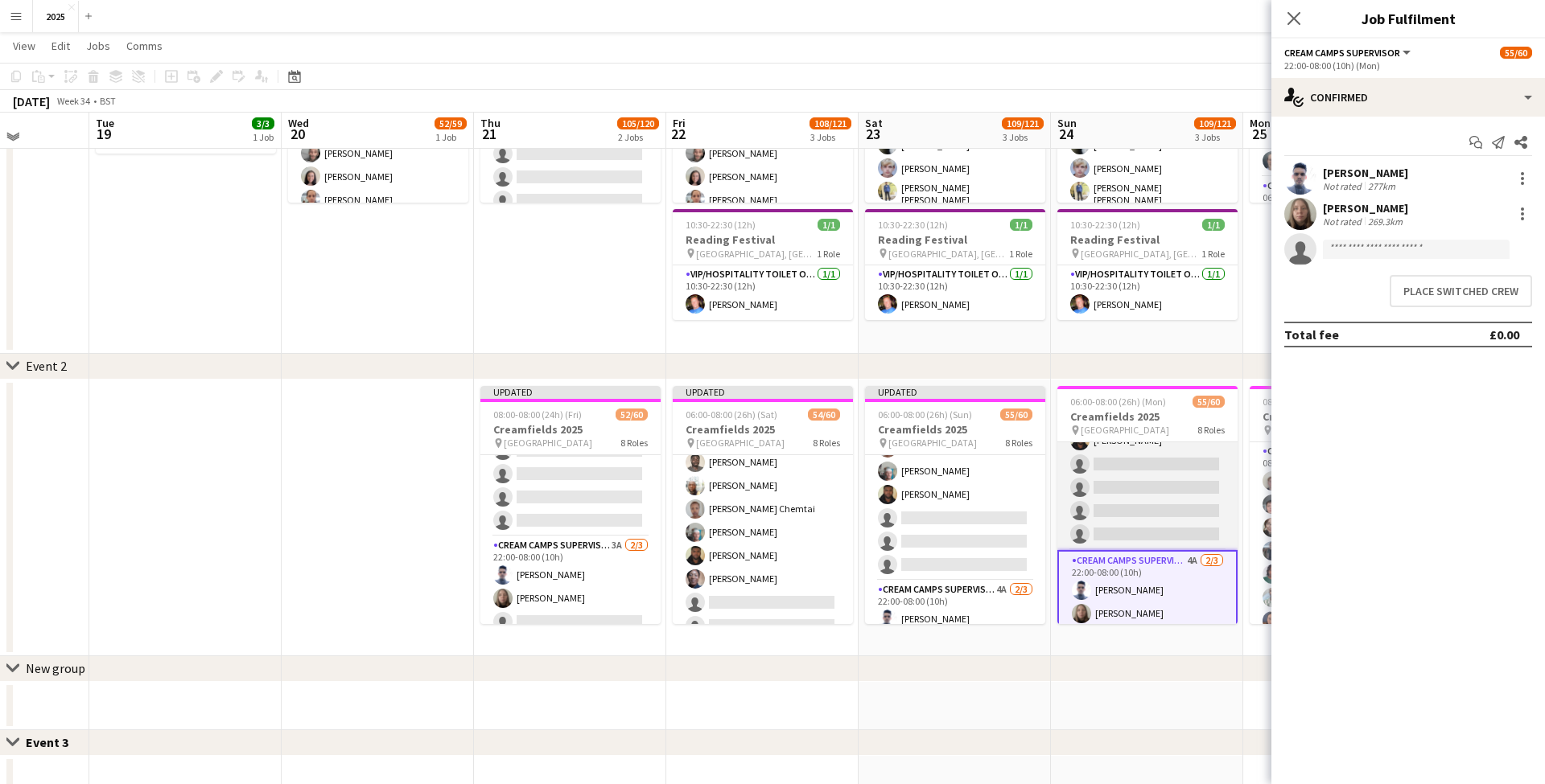
scroll to position [0, 0]
click at [1159, 492] on app-card-role "Campsite Toilet Operative 4A 19/23 22:00-08:00 (10h) Emmanuel Onaeze Theo Kento…" at bounding box center [1147, 266] width 180 height 567
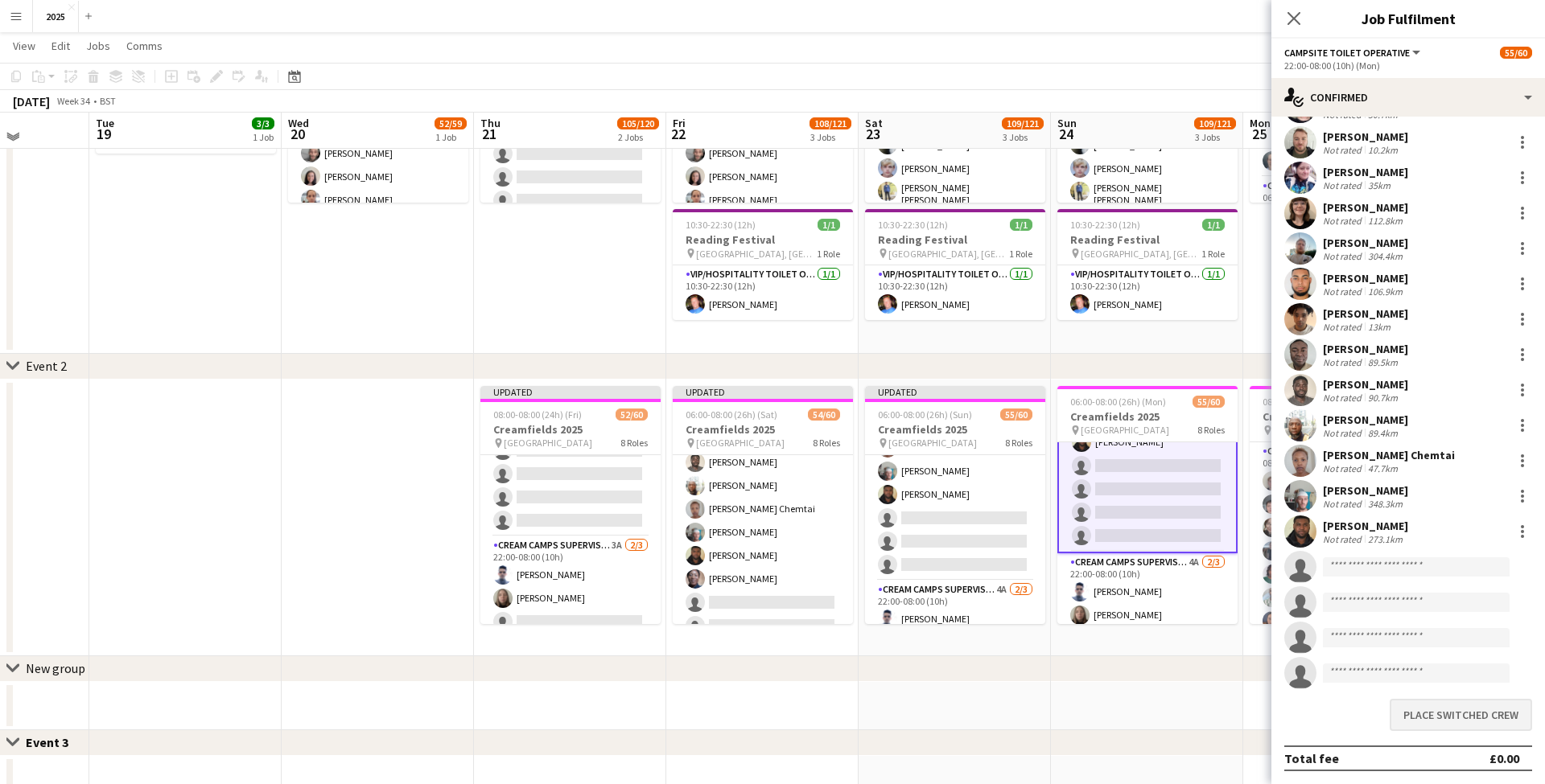
click at [1423, 719] on button "Place switched crew" at bounding box center [1461, 715] width 143 height 32
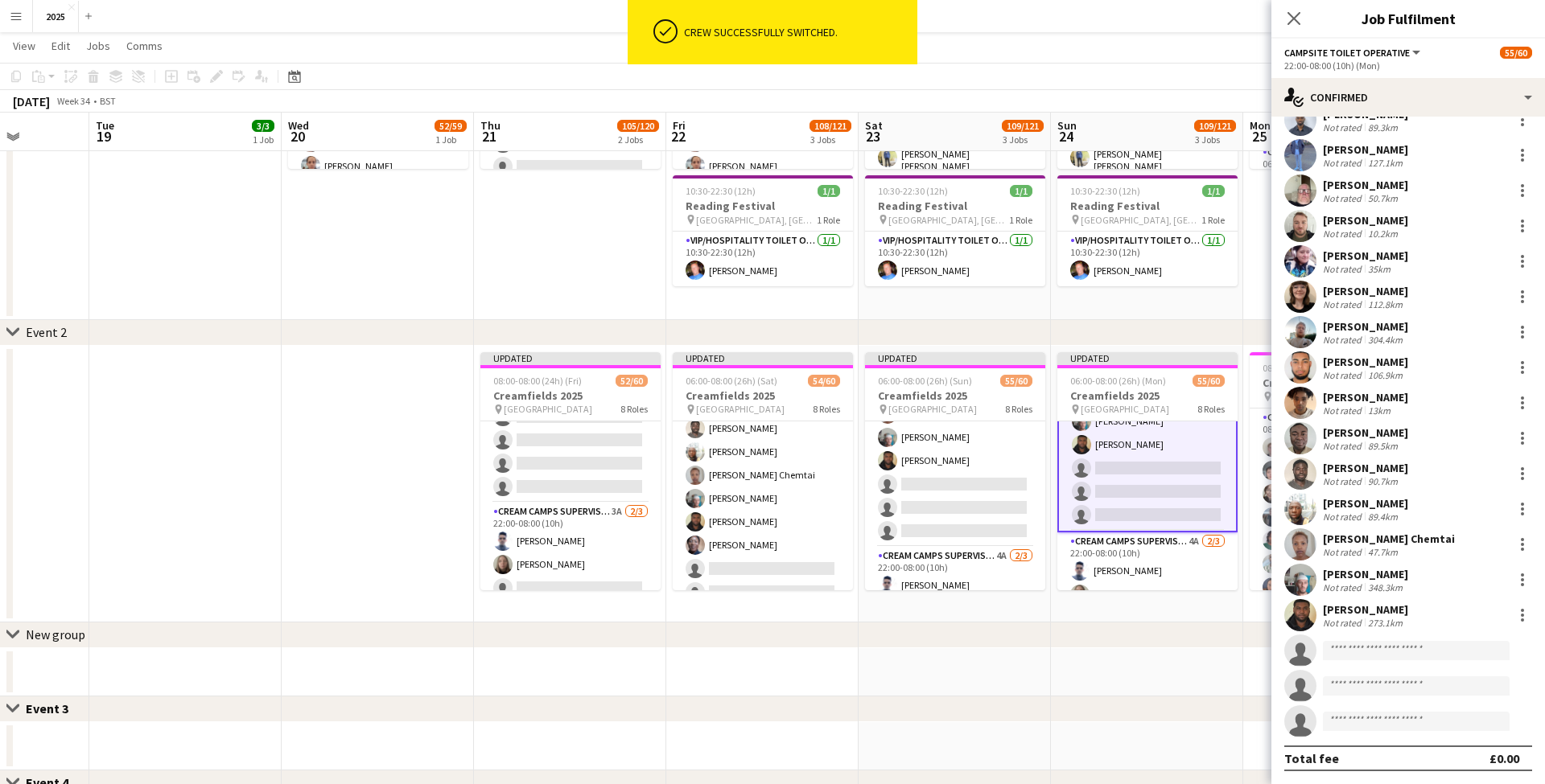
scroll to position [235, 0]
click at [1290, 18] on icon "Close pop-in" at bounding box center [1293, 18] width 15 height 15
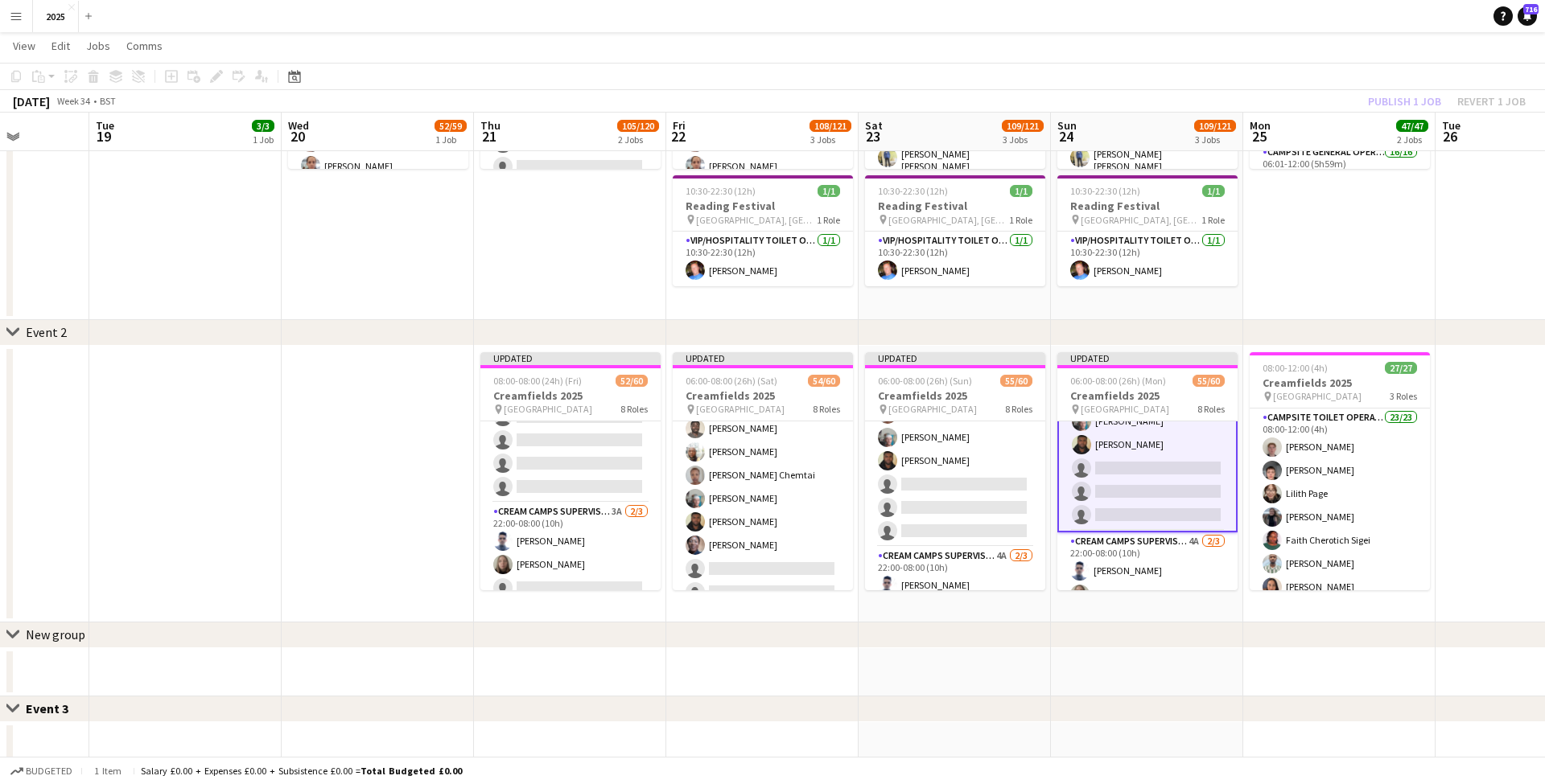
click at [1470, 421] on app-date-cell at bounding box center [1531, 484] width 192 height 277
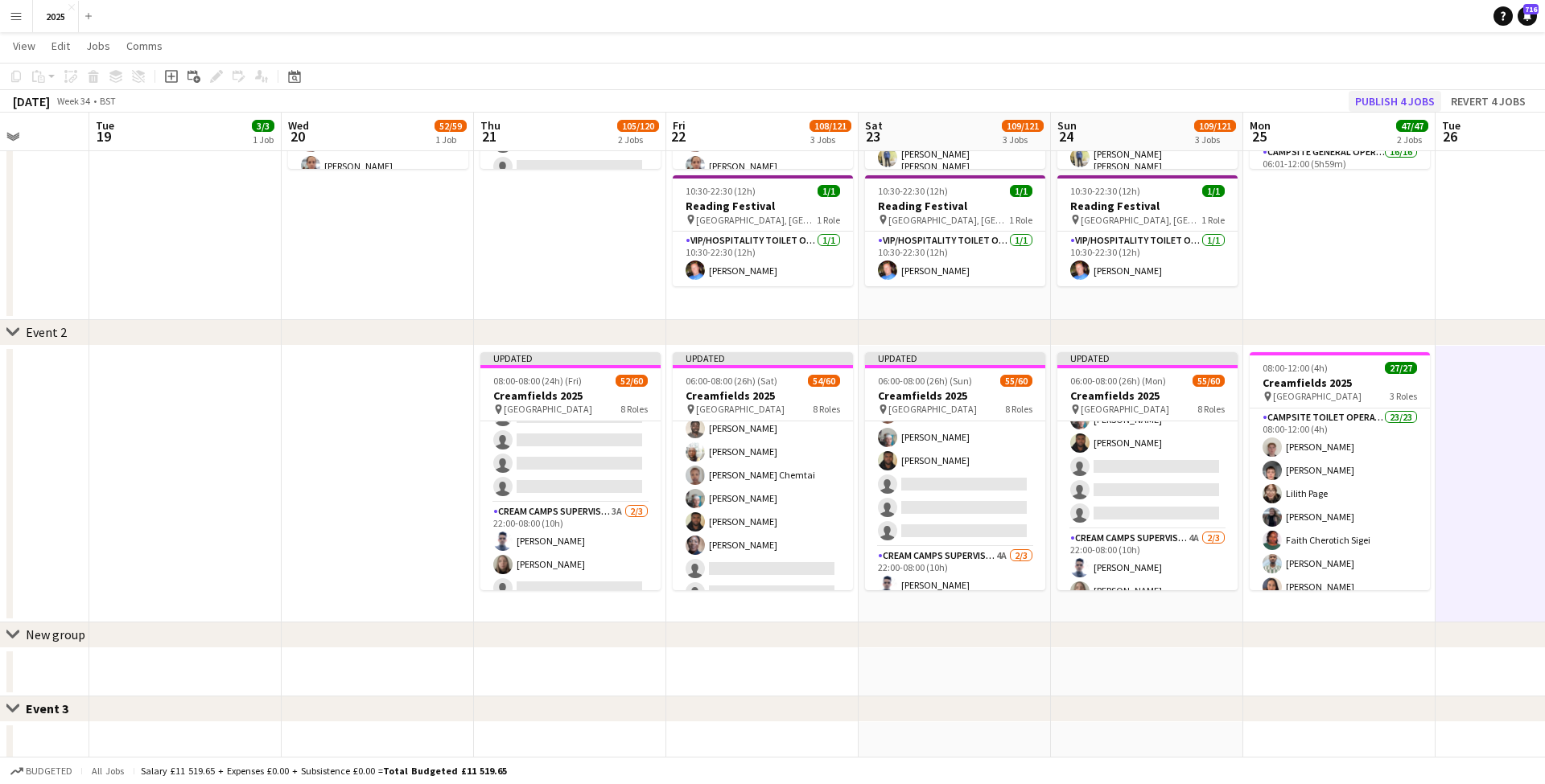
click at [1396, 102] on button "Publish 4 jobs" at bounding box center [1395, 101] width 93 height 21
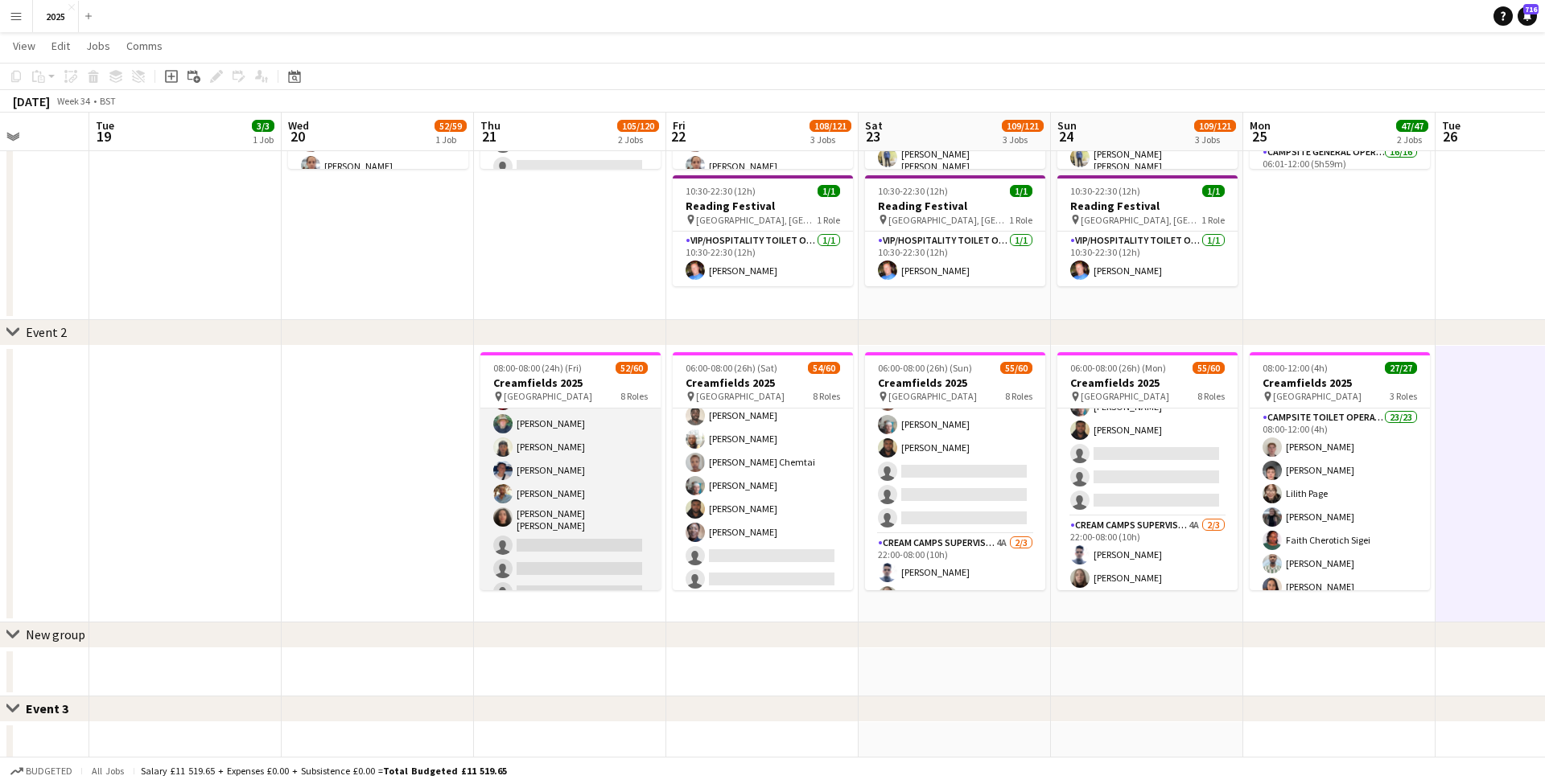
scroll to position [457, 0]
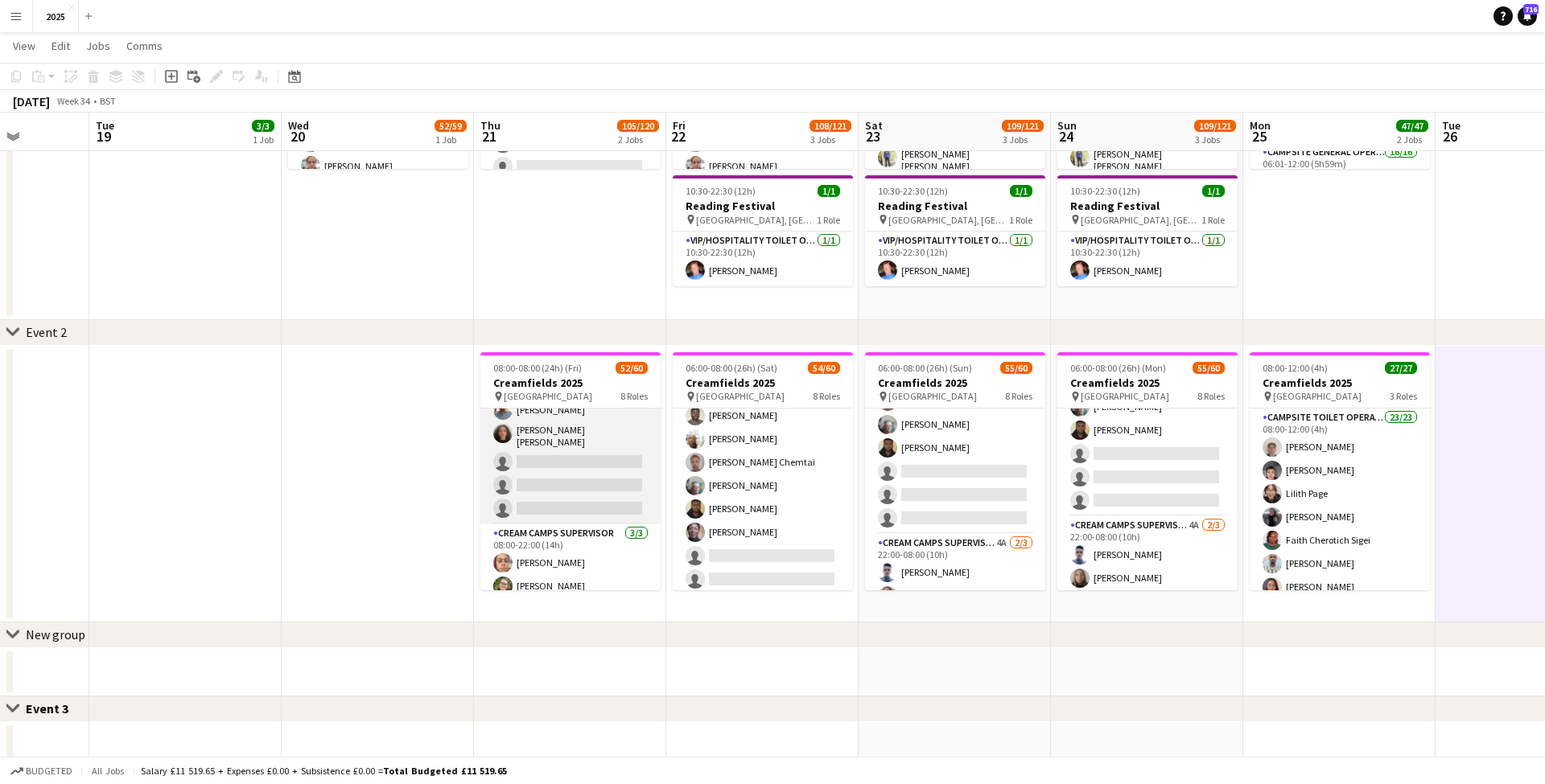
click at [600, 460] on app-card-role "Campsite Toilet Operative 3A 20/23 08:00-22:00 (14h) Lilith Page Ismail Brown F…" at bounding box center [570, 238] width 180 height 572
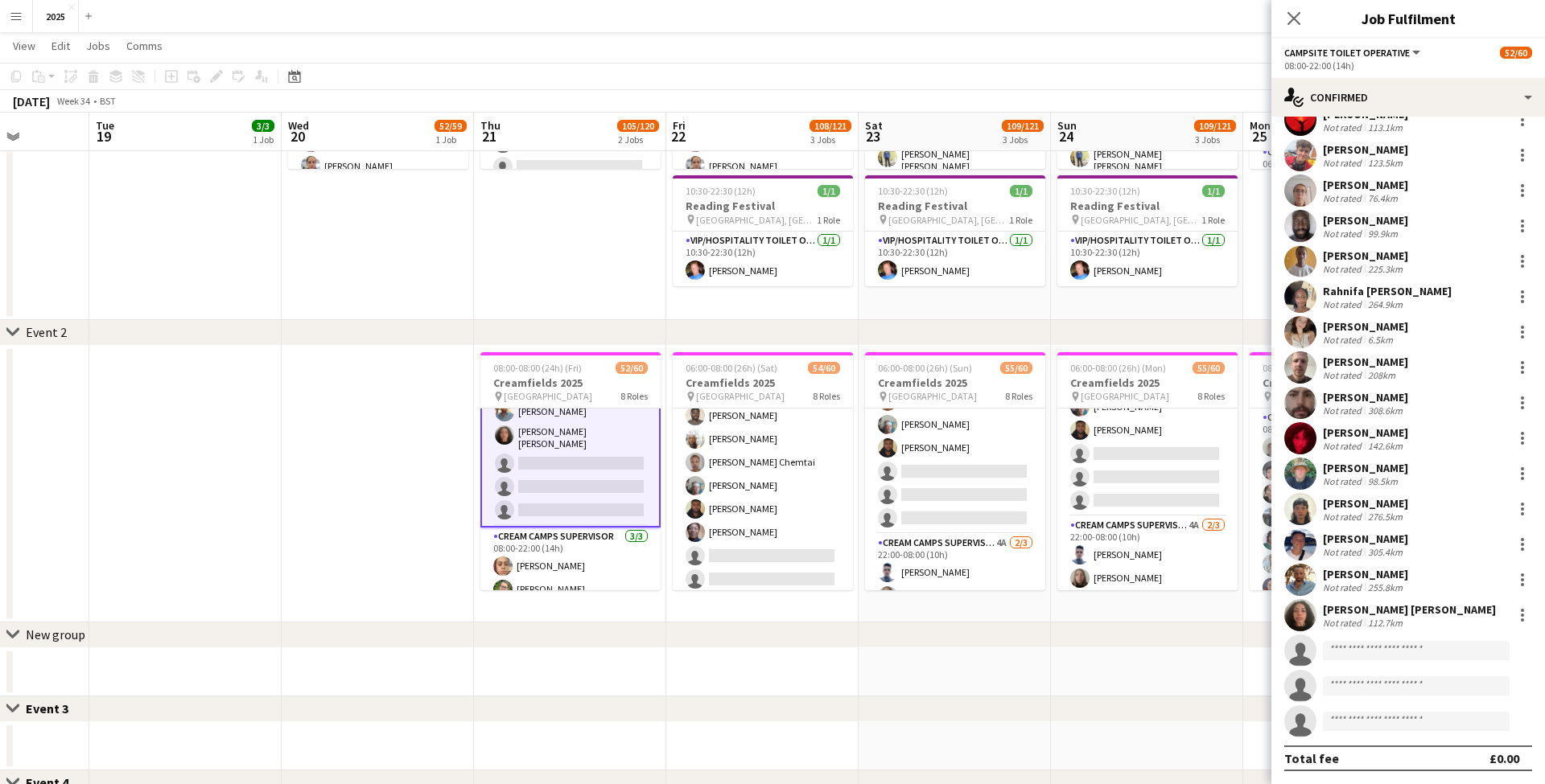
scroll to position [235, 0]
click at [1362, 649] on input at bounding box center [1416, 651] width 187 height 20
type input "*******"
drag, startPoint x: 1366, startPoint y: 675, endPoint x: 1367, endPoint y: 685, distance: 10.0
click at [1367, 685] on span "[EMAIL_ADDRESS][DOMAIN_NAME]" at bounding box center [1416, 686] width 161 height 13
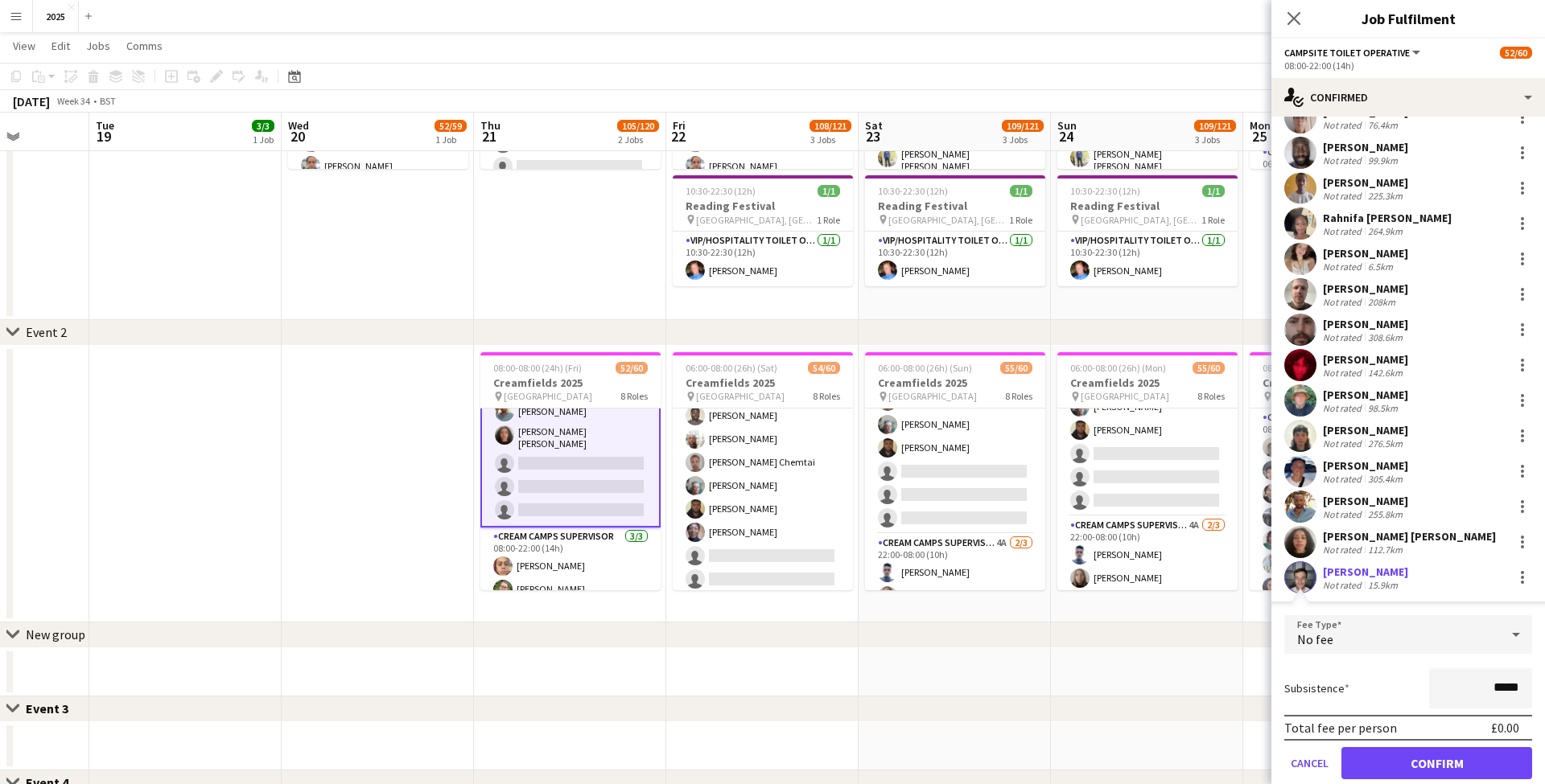
click at [1387, 751] on button "Confirm" at bounding box center [1436, 763] width 190 height 32
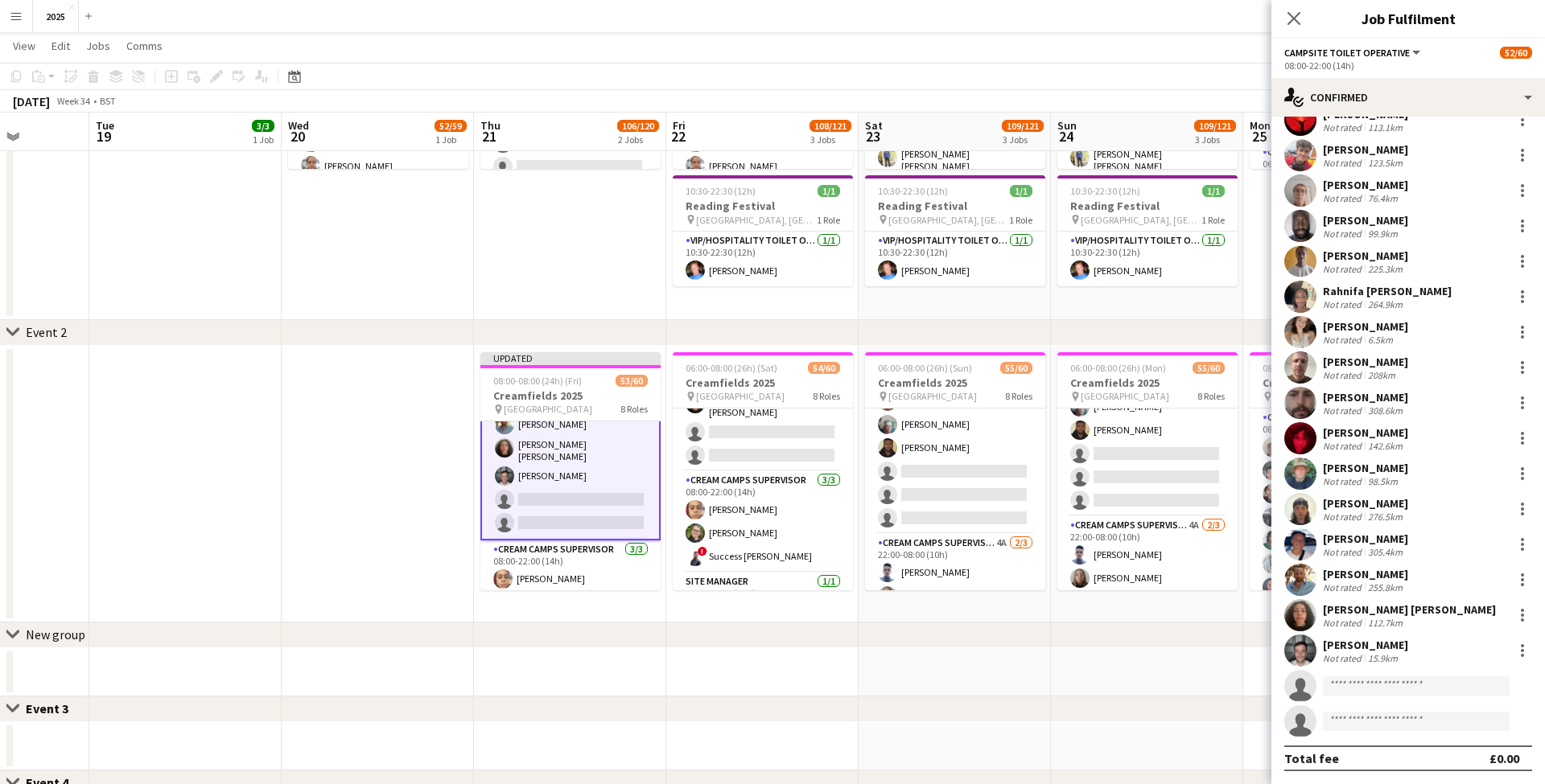
scroll to position [576, 0]
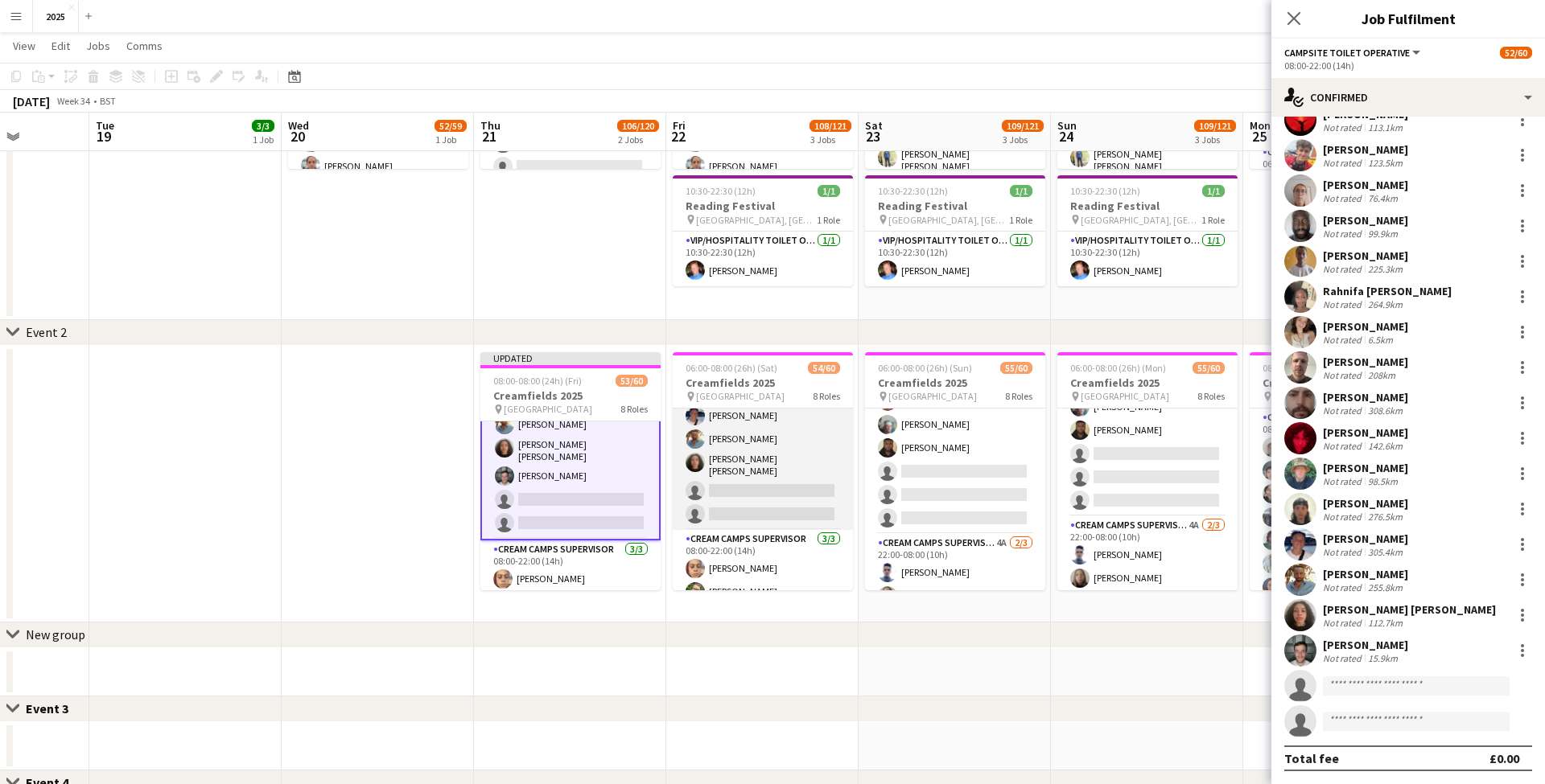
click at [762, 482] on app-card-role "Campsite Toilet Operative 2A 21/23 08:00-22:00 (14h) Lilith Page Ismail Brown F…" at bounding box center [762, 244] width 180 height 572
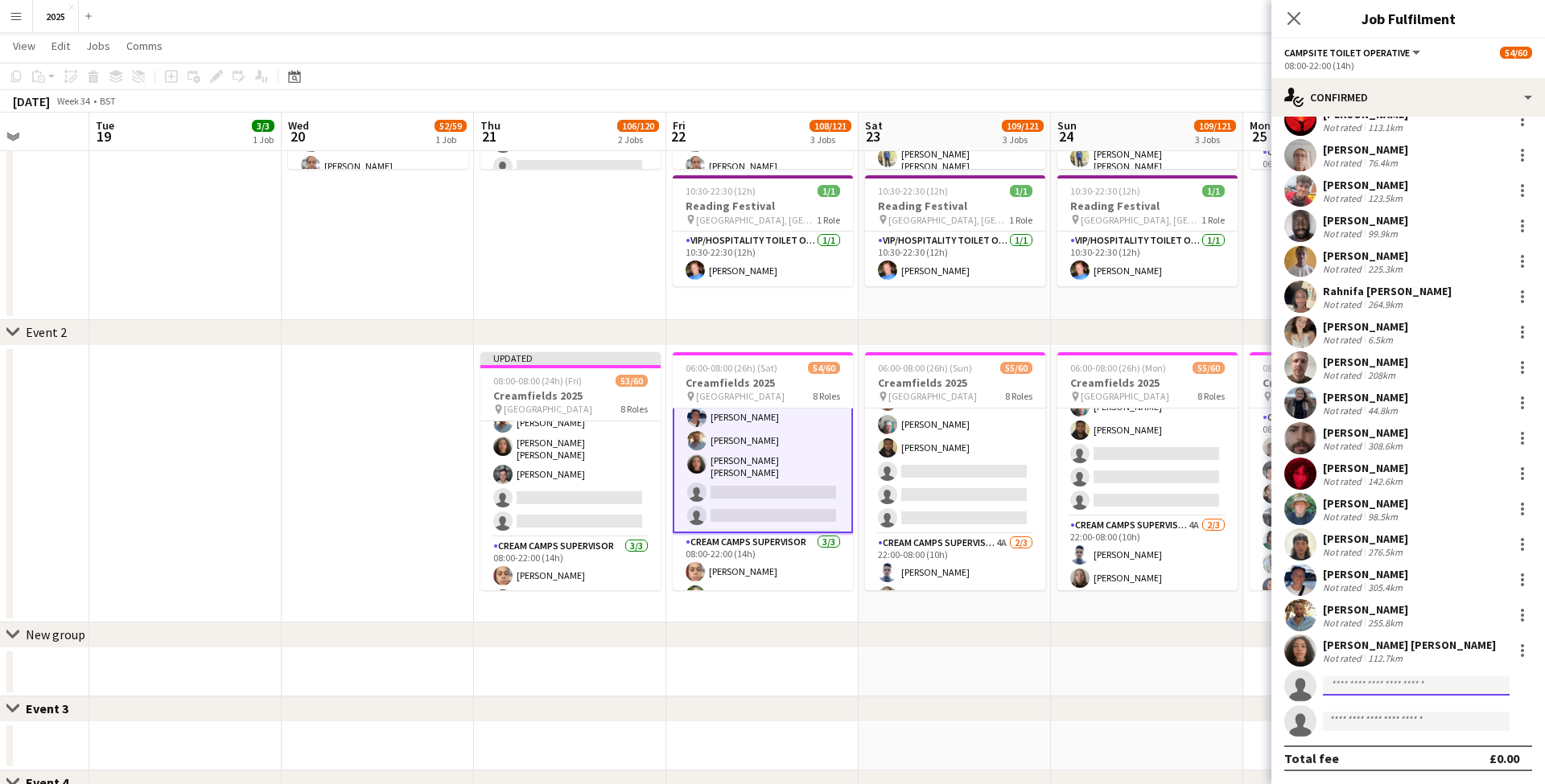
click at [1374, 681] on input at bounding box center [1416, 685] width 187 height 20
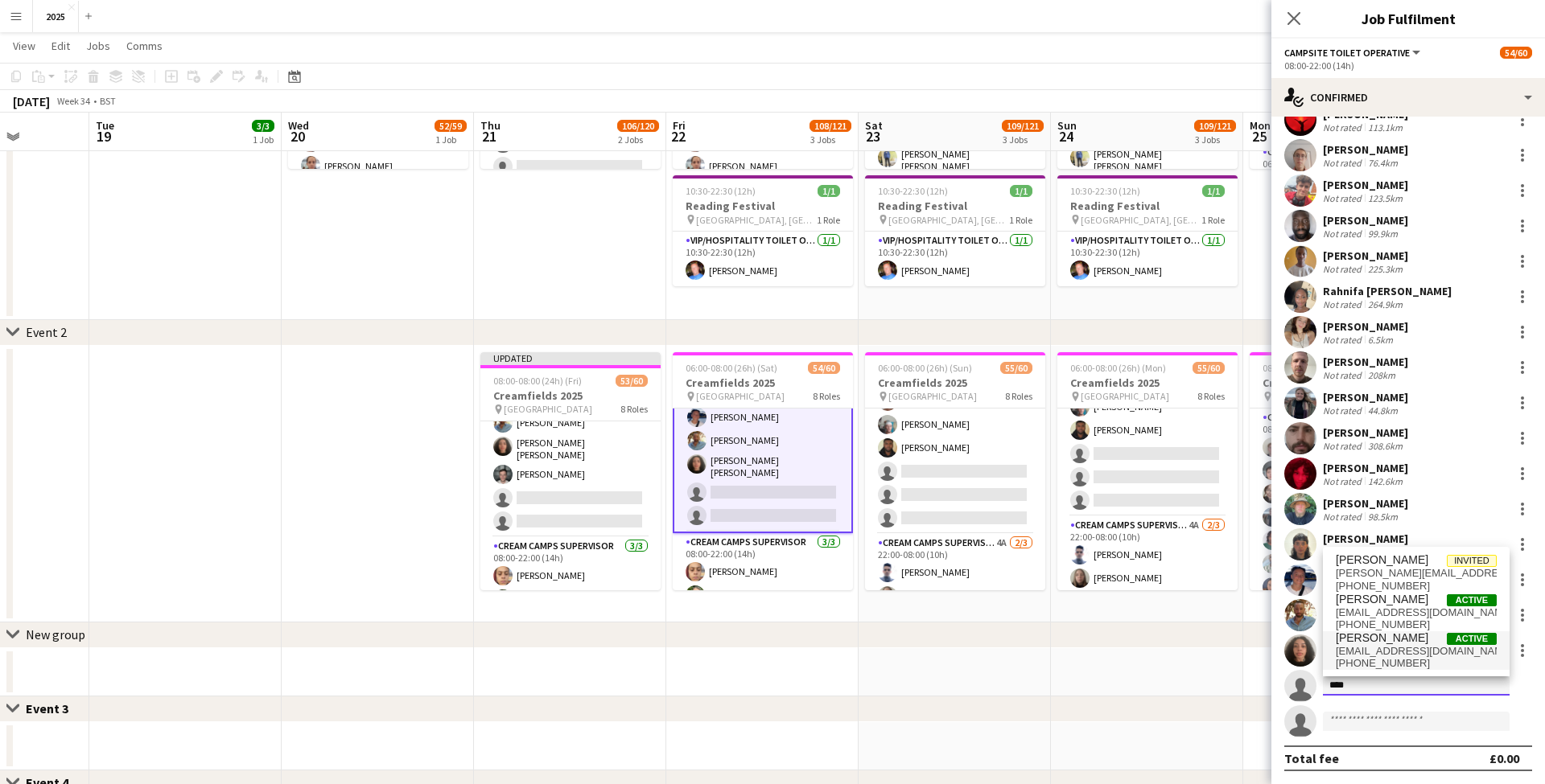
type input "****"
click at [1372, 643] on span "[PERSON_NAME]" at bounding box center [1382, 638] width 93 height 14
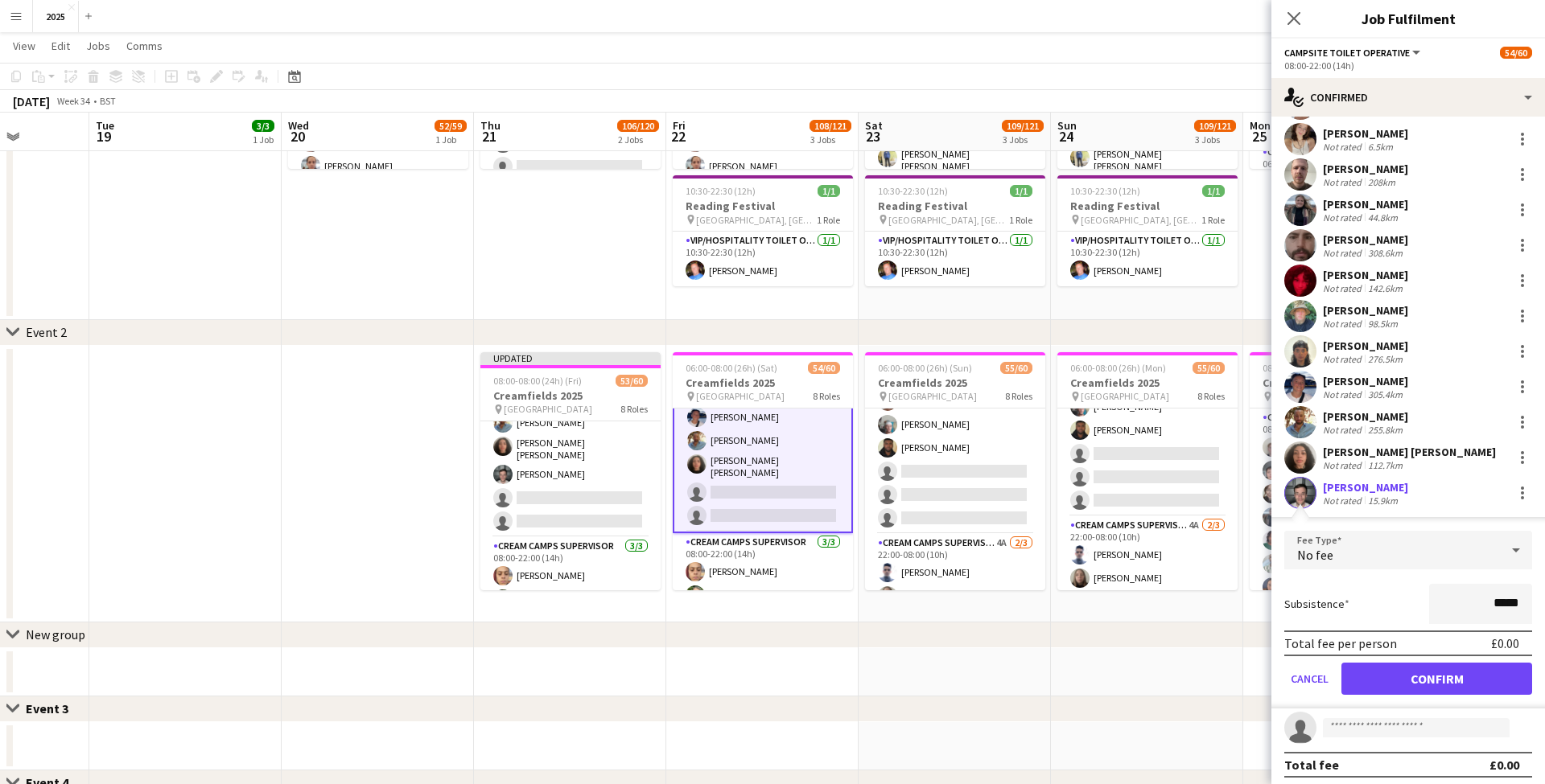
click at [1372, 663] on button "Confirm" at bounding box center [1436, 679] width 190 height 32
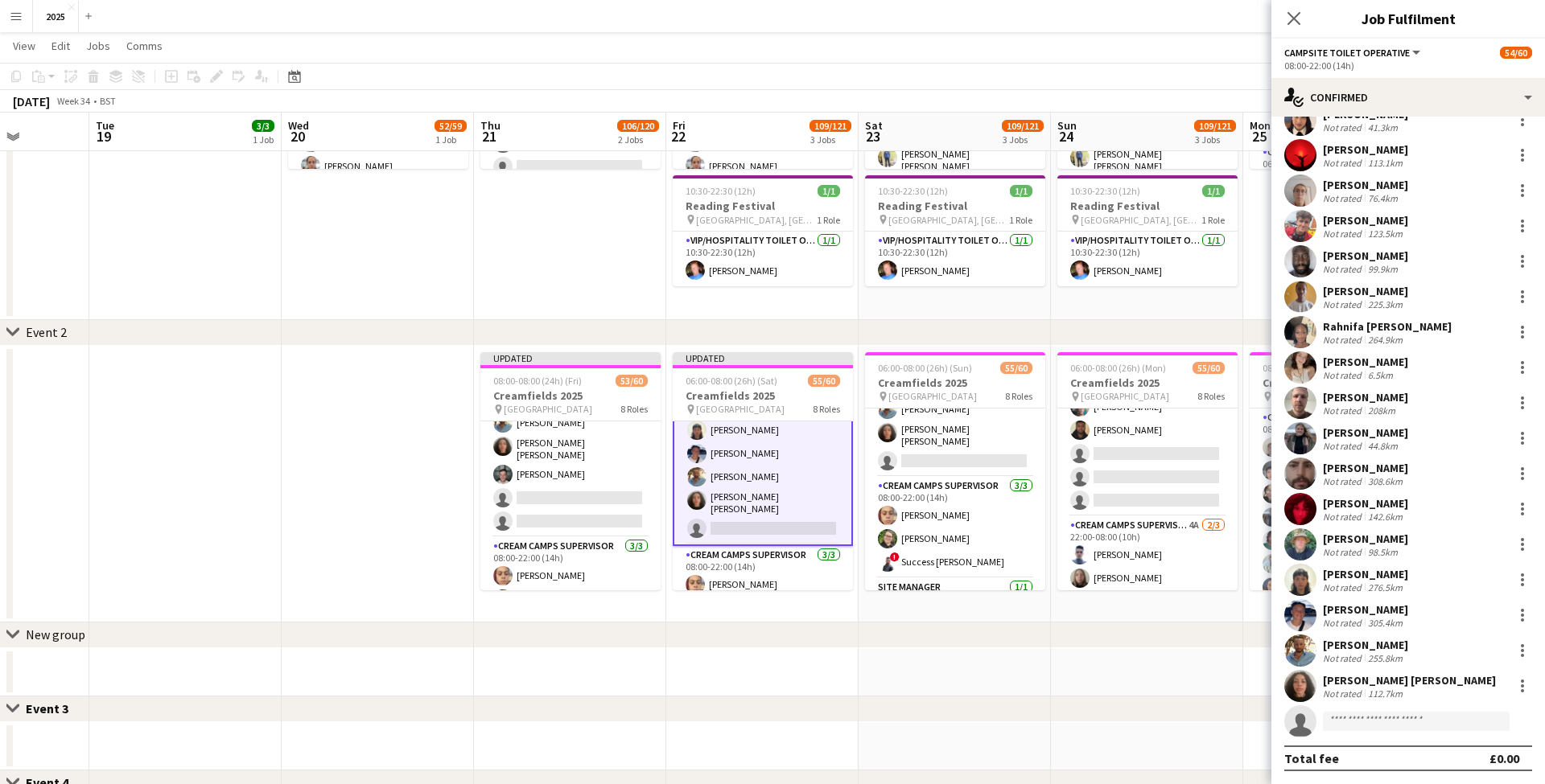
scroll to position [612, 0]
click at [958, 460] on app-card-role "Campsite Toilet Operative 22/23 08:00-22:00 (14h) Lilith Page Kirsty Barker Ism…" at bounding box center [955, 206] width 180 height 572
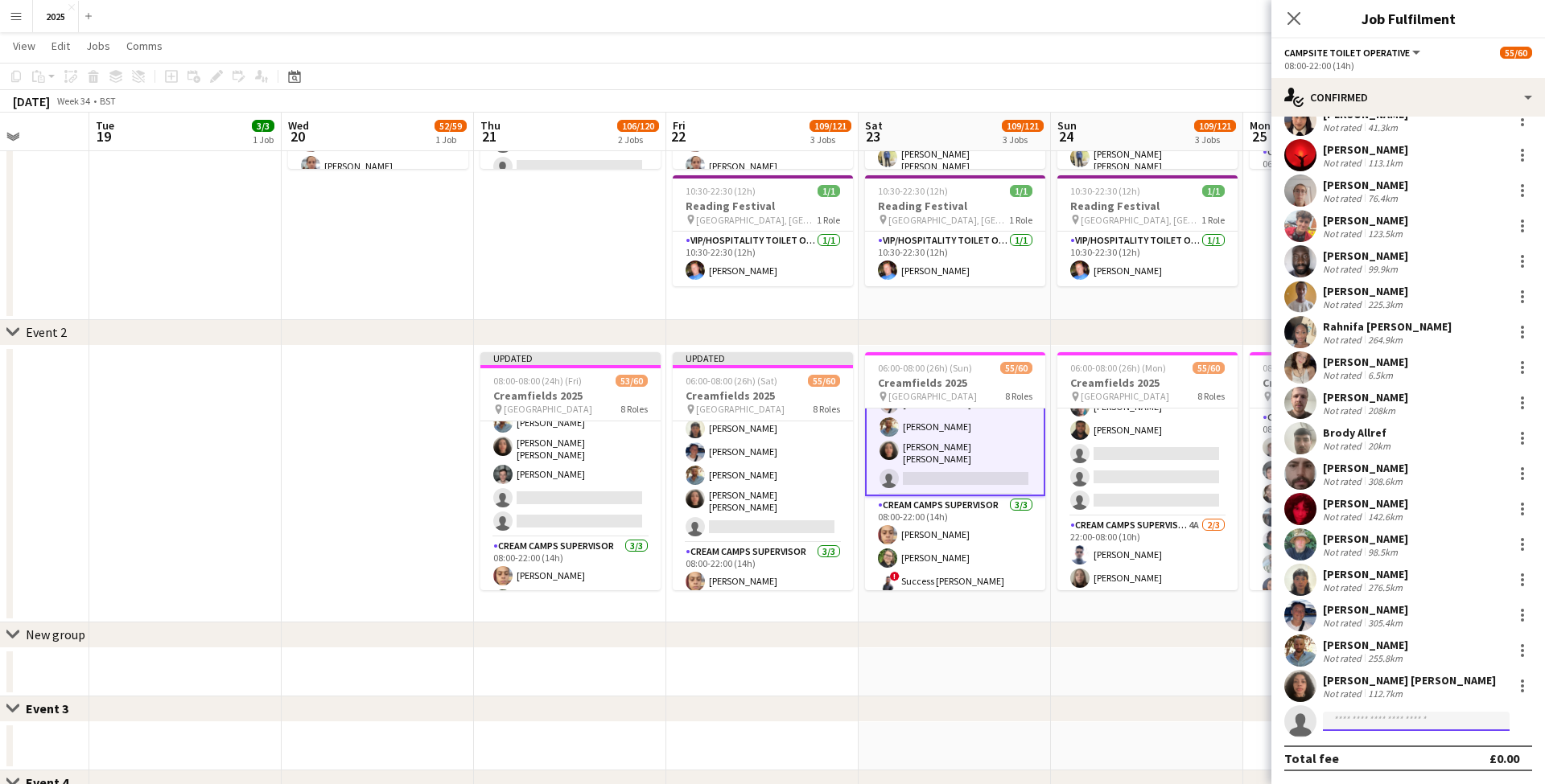
drag, startPoint x: 1401, startPoint y: 725, endPoint x: 1412, endPoint y: 720, distance: 12.1
click at [1401, 725] on input at bounding box center [1416, 721] width 187 height 20
type input "*****"
click at [1396, 760] on span "[EMAIL_ADDRESS][DOMAIN_NAME]" at bounding box center [1416, 757] width 161 height 13
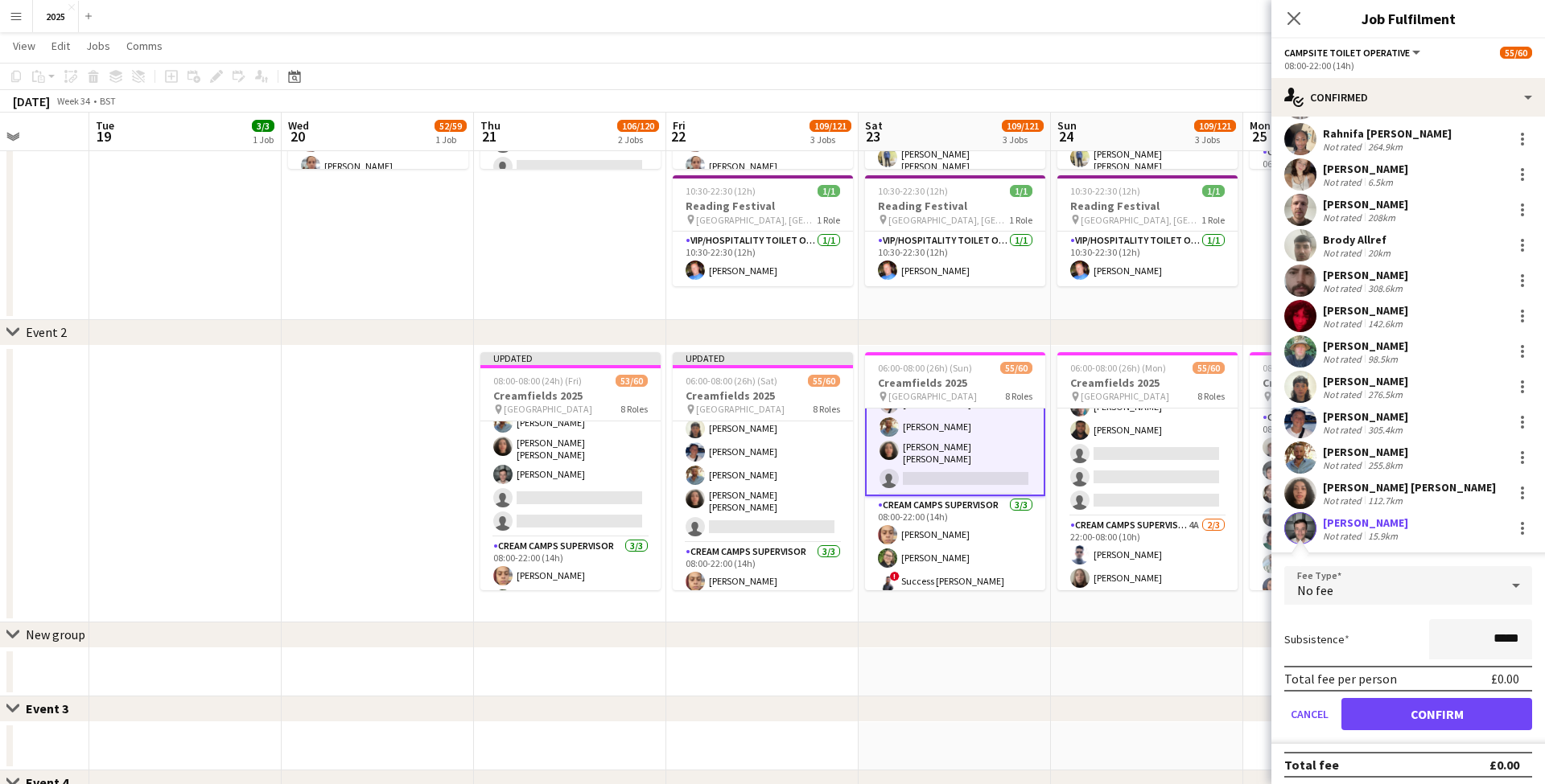
click at [1374, 703] on button "Confirm" at bounding box center [1436, 714] width 190 height 32
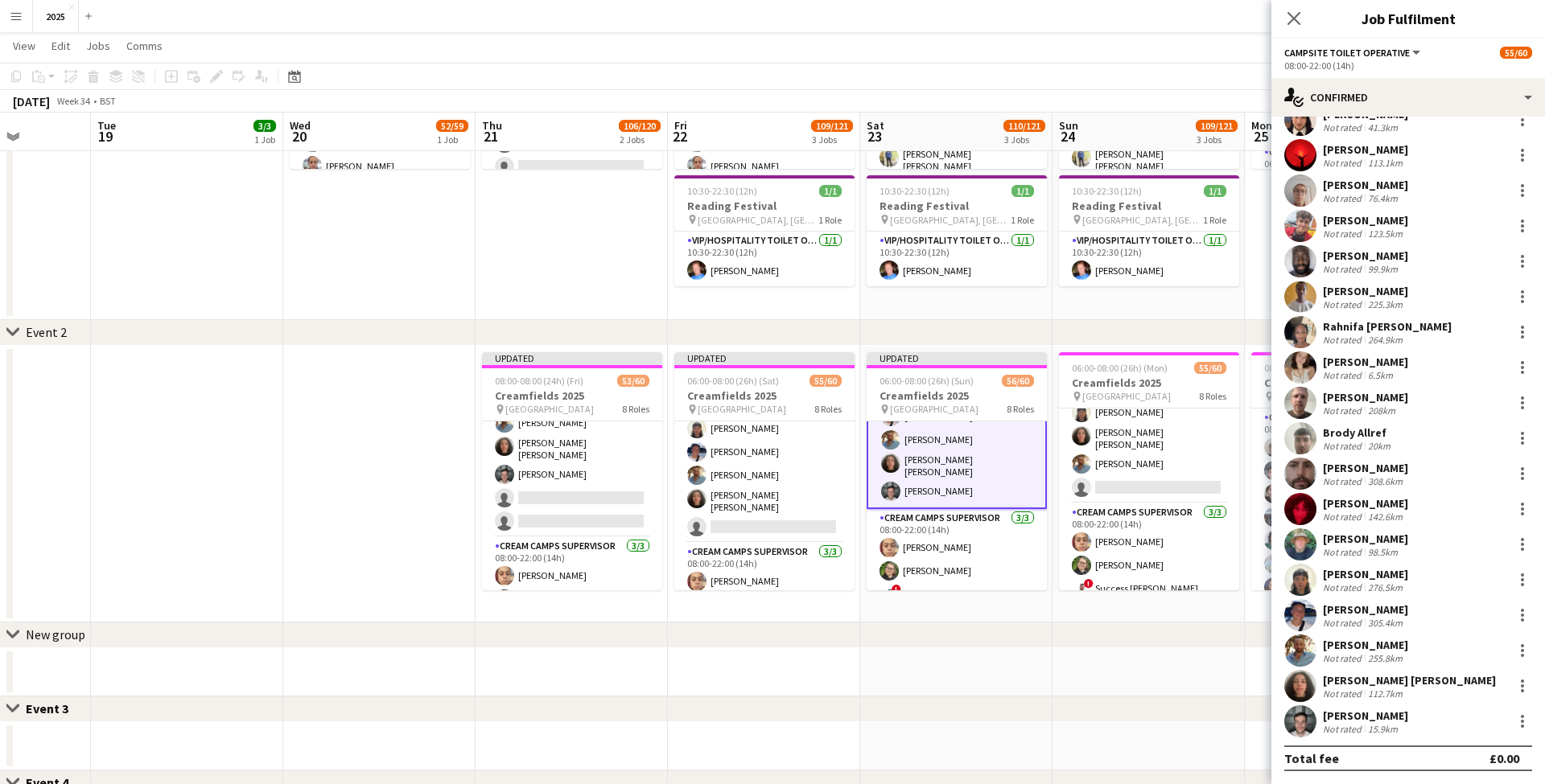
scroll to position [556, 0]
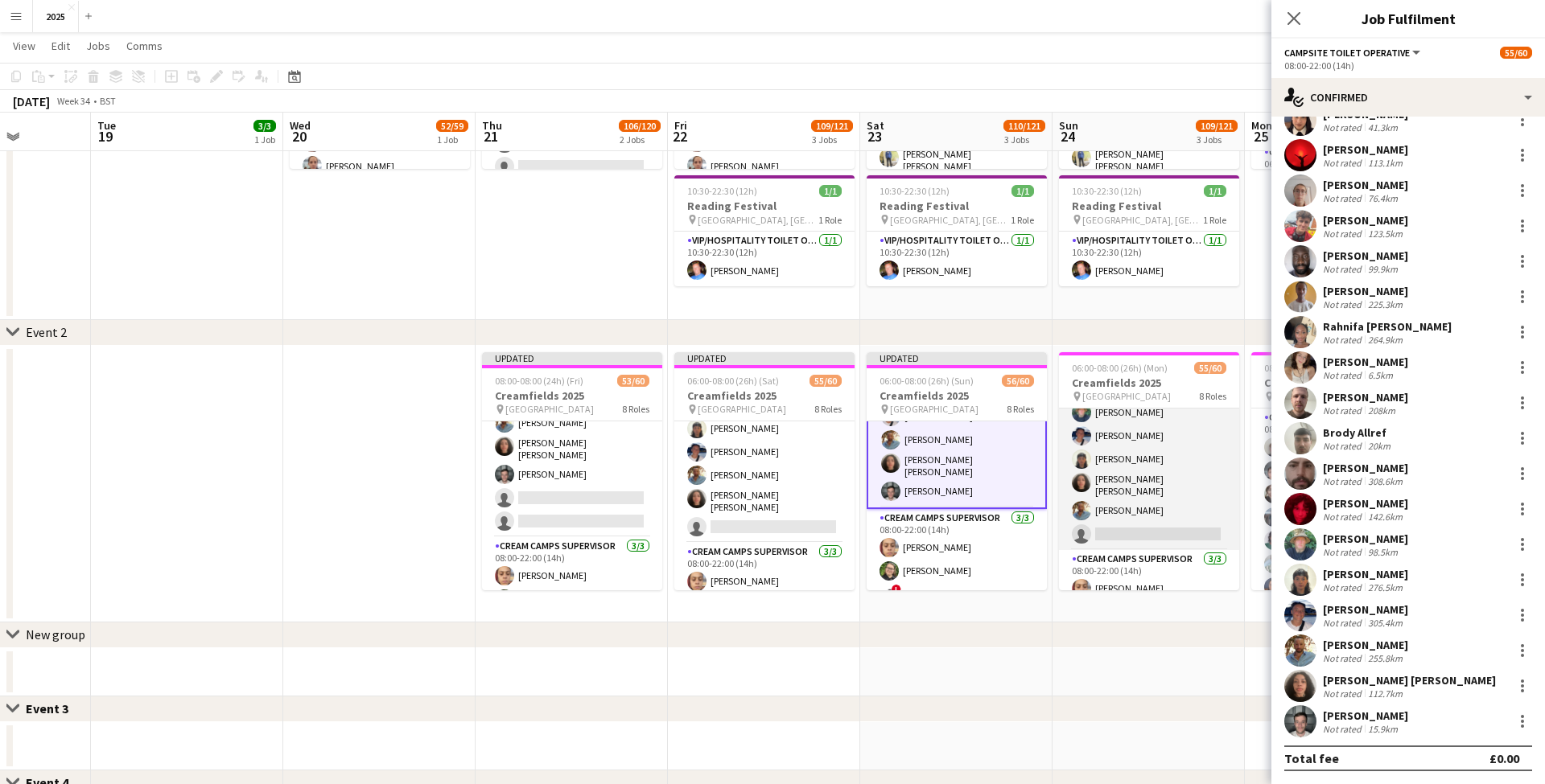
click at [1127, 531] on app-card-role "Campsite Toilet Operative 1A 22/23 08:00-22:00 (14h) Lilith Page Kirsty Barker …" at bounding box center [1149, 263] width 180 height 572
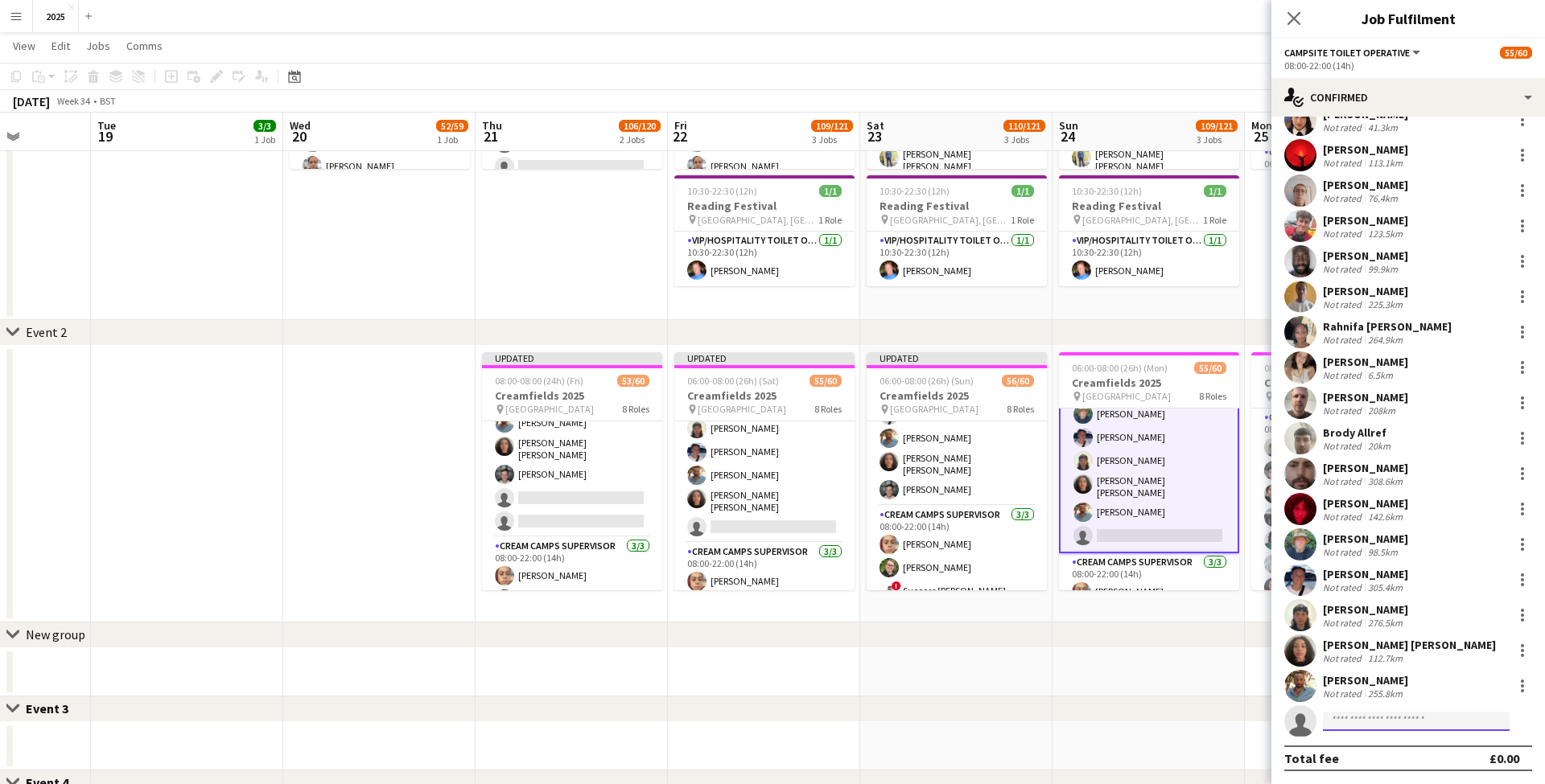
click at [1367, 719] on input at bounding box center [1416, 721] width 187 height 20
type input "*****"
click at [1357, 756] on span "[EMAIL_ADDRESS][DOMAIN_NAME]" at bounding box center [1416, 757] width 161 height 13
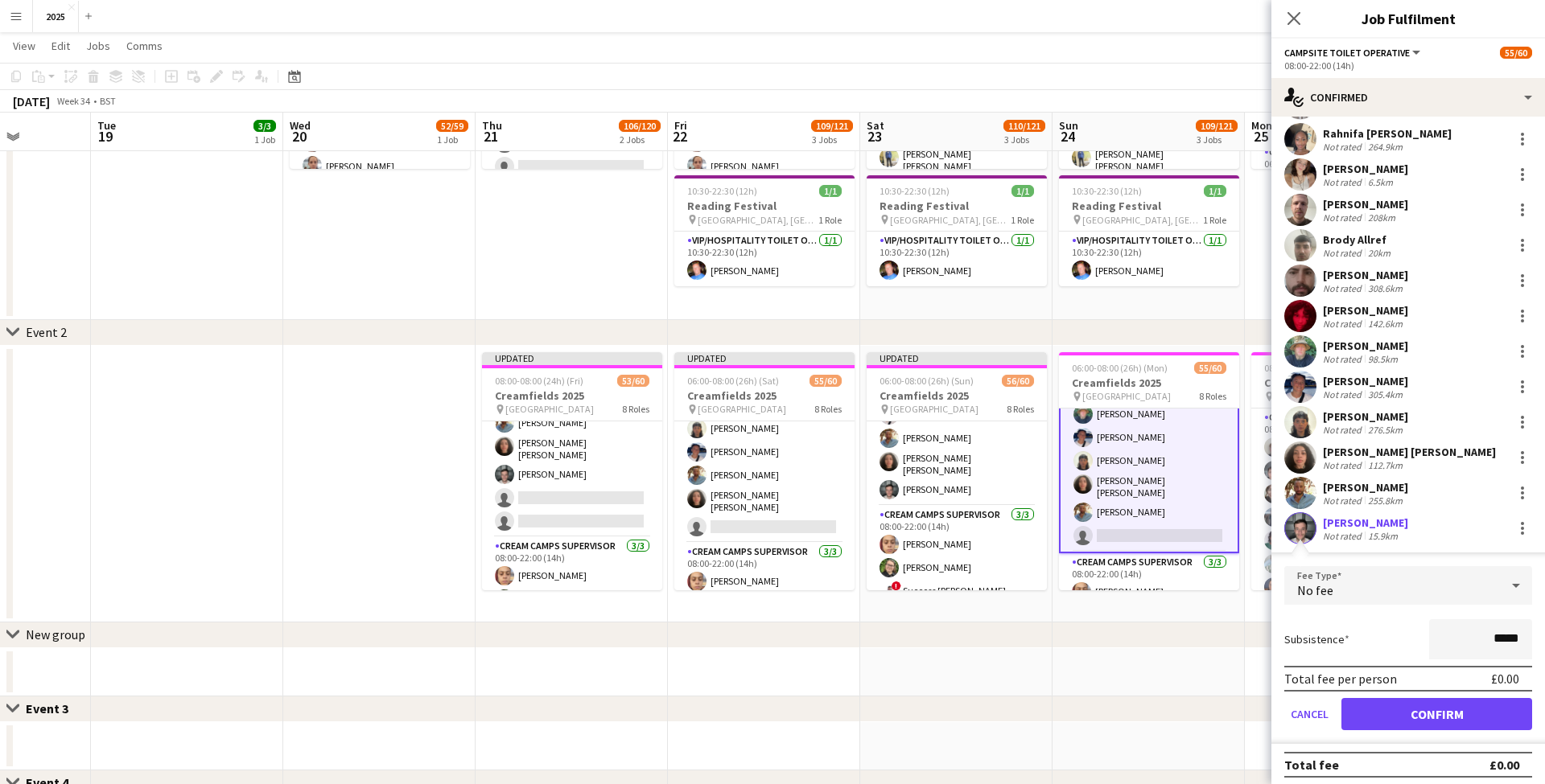
click at [1368, 710] on button "Confirm" at bounding box center [1436, 714] width 190 height 32
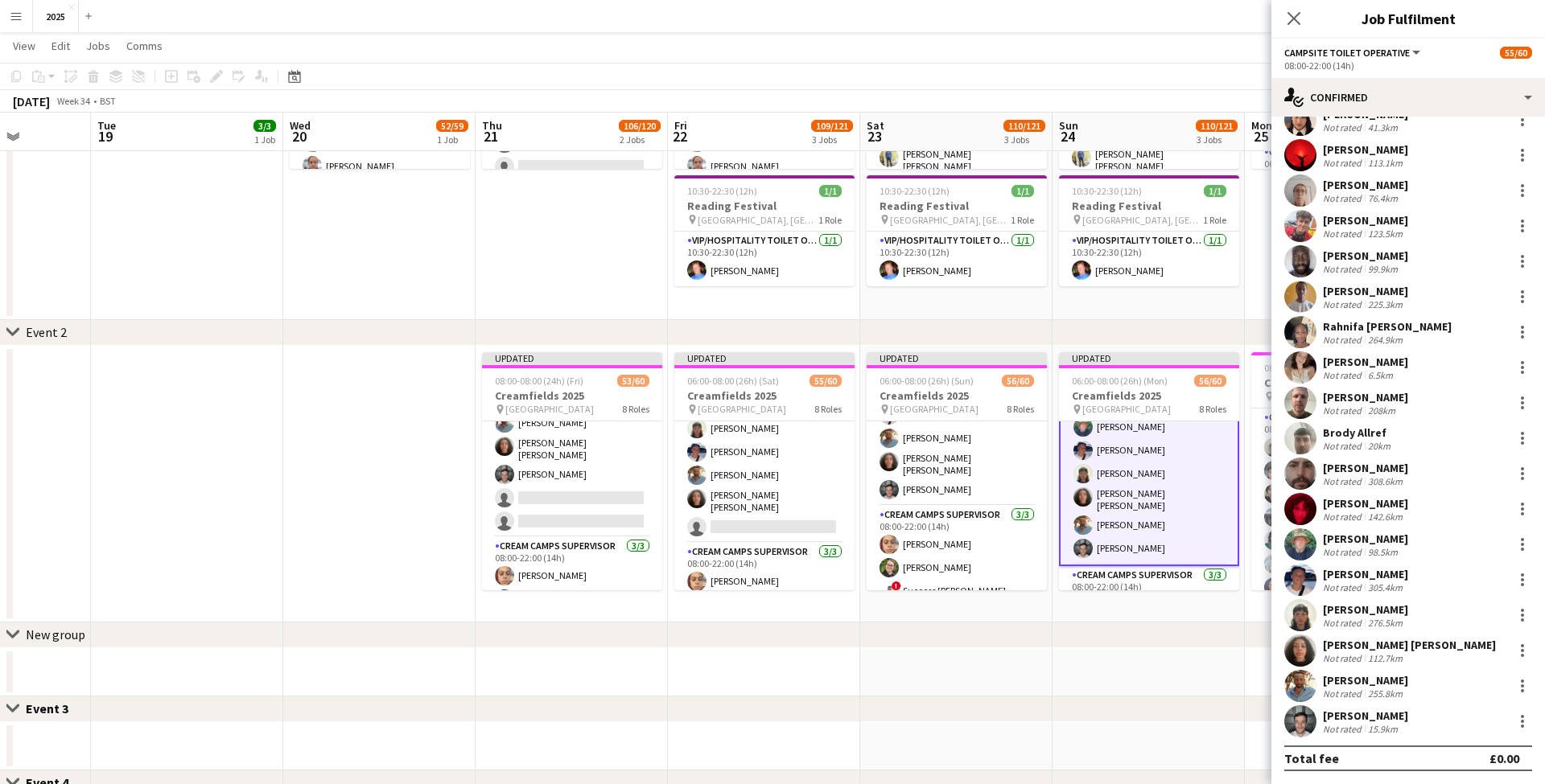
scroll to position [235, 0]
click at [1208, 656] on app-date-cell at bounding box center [1148, 672] width 192 height 48
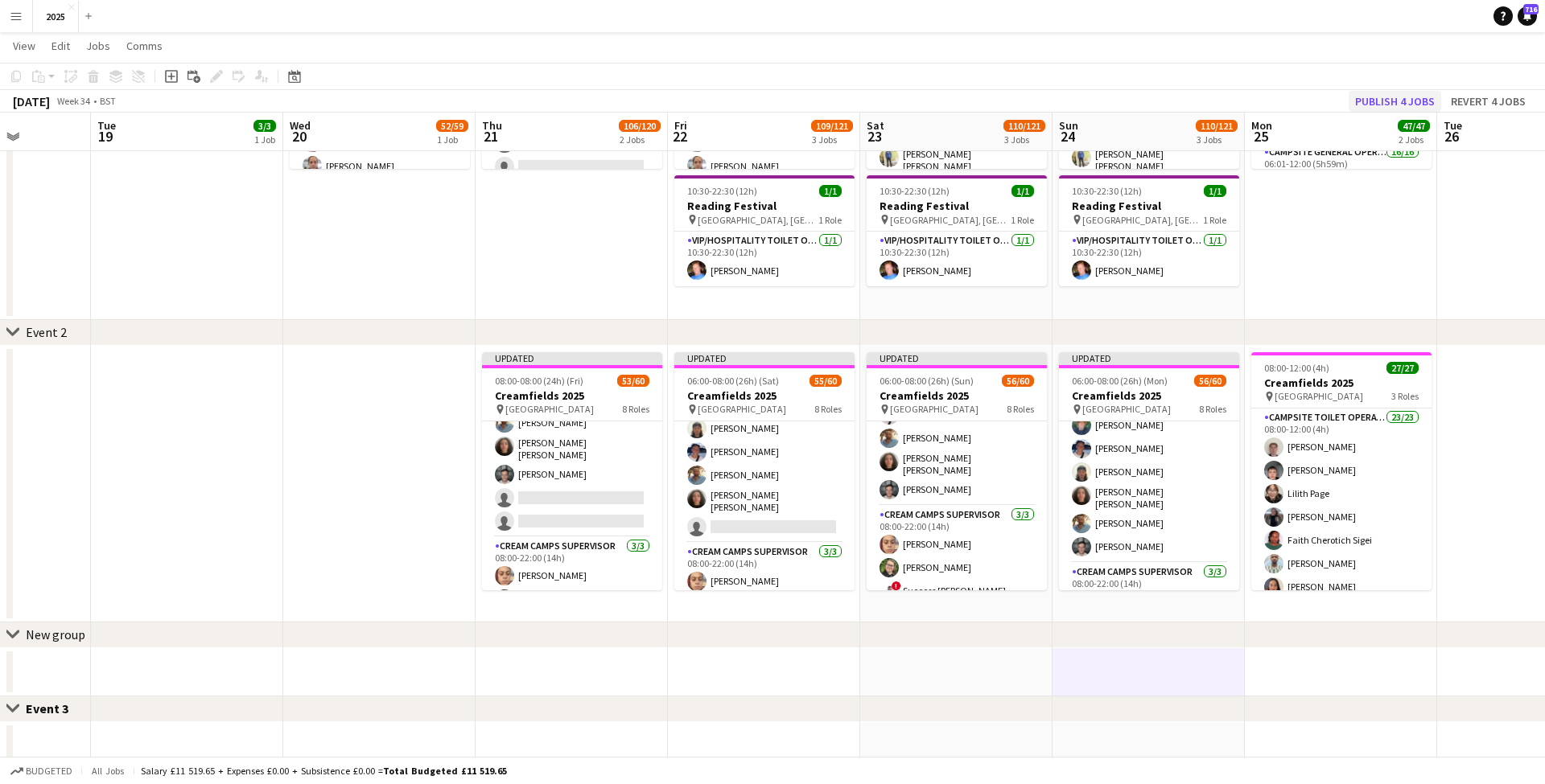
click at [1403, 103] on button "Publish 4 jobs" at bounding box center [1395, 101] width 93 height 21
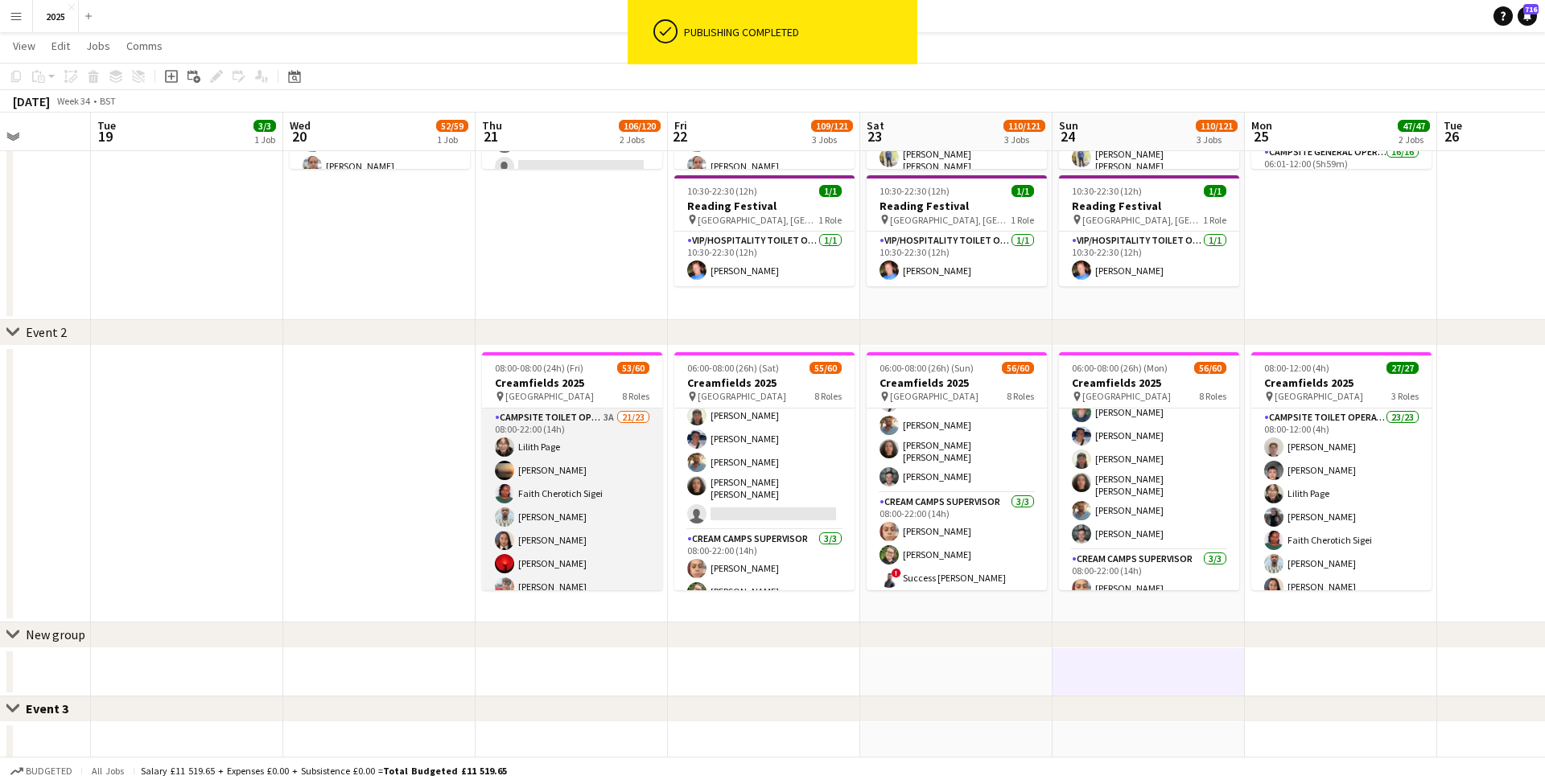
scroll to position [0, 0]
click at [613, 417] on app-card-role "Campsite Toilet Operative 3A 21/23 08:00-22:00 (14h) [PERSON_NAME] [PERSON_NAME…" at bounding box center [572, 695] width 180 height 572
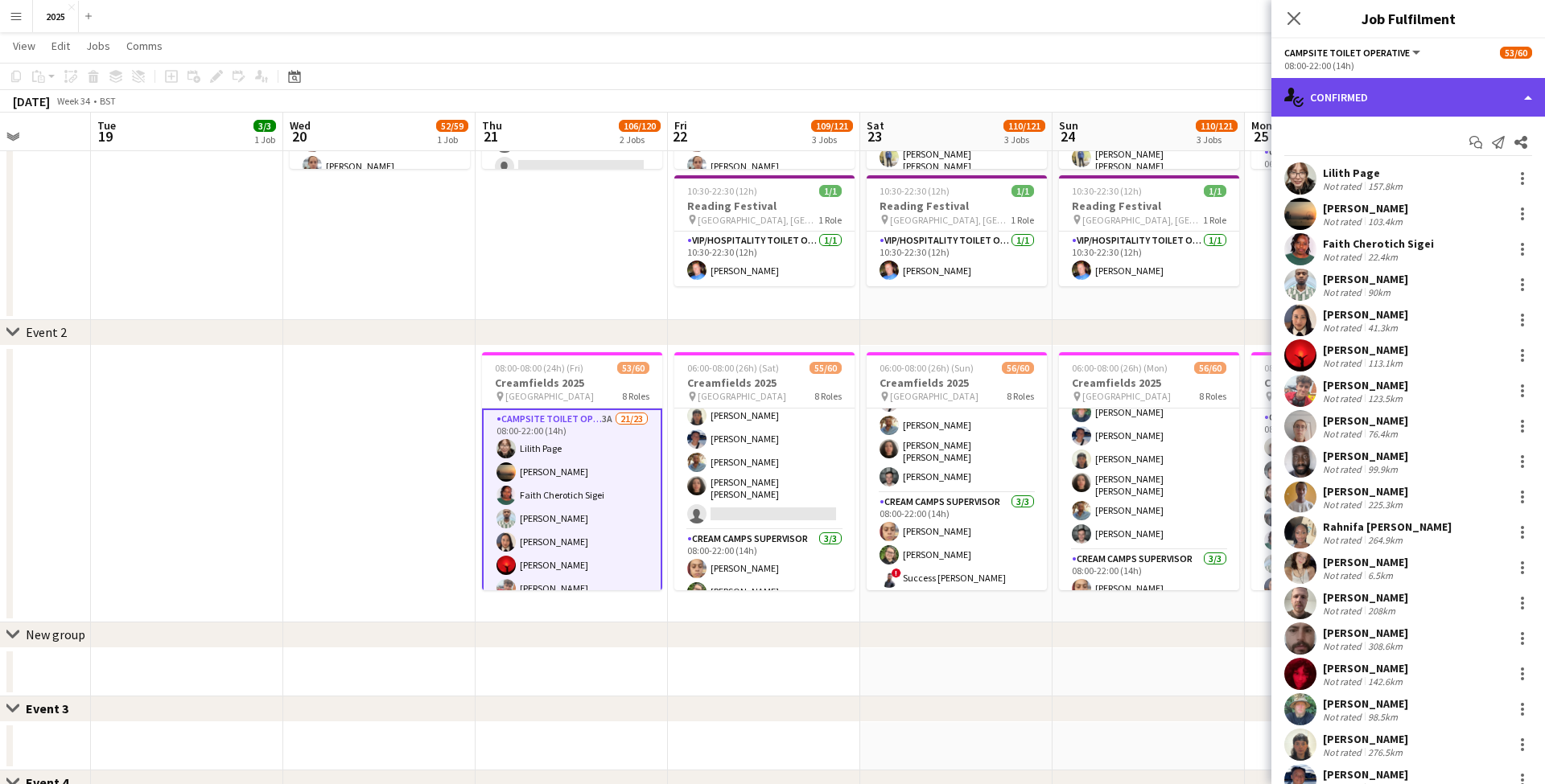
click at [1373, 106] on div "single-neutral-actions-check-2 Confirmed" at bounding box center [1408, 97] width 274 height 38
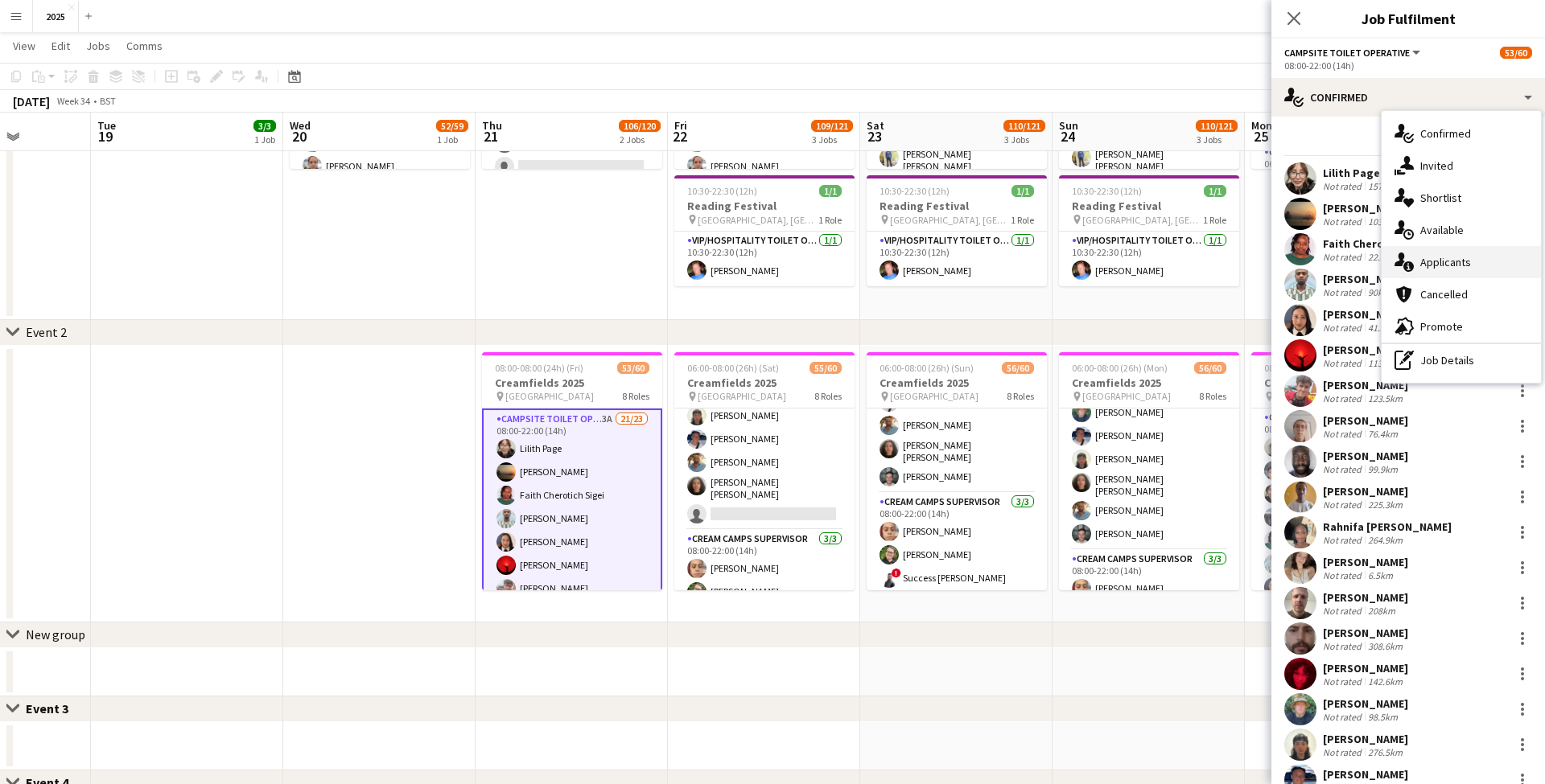
click at [1441, 258] on div "single-neutral-actions-information Applicants" at bounding box center [1460, 262] width 159 height 32
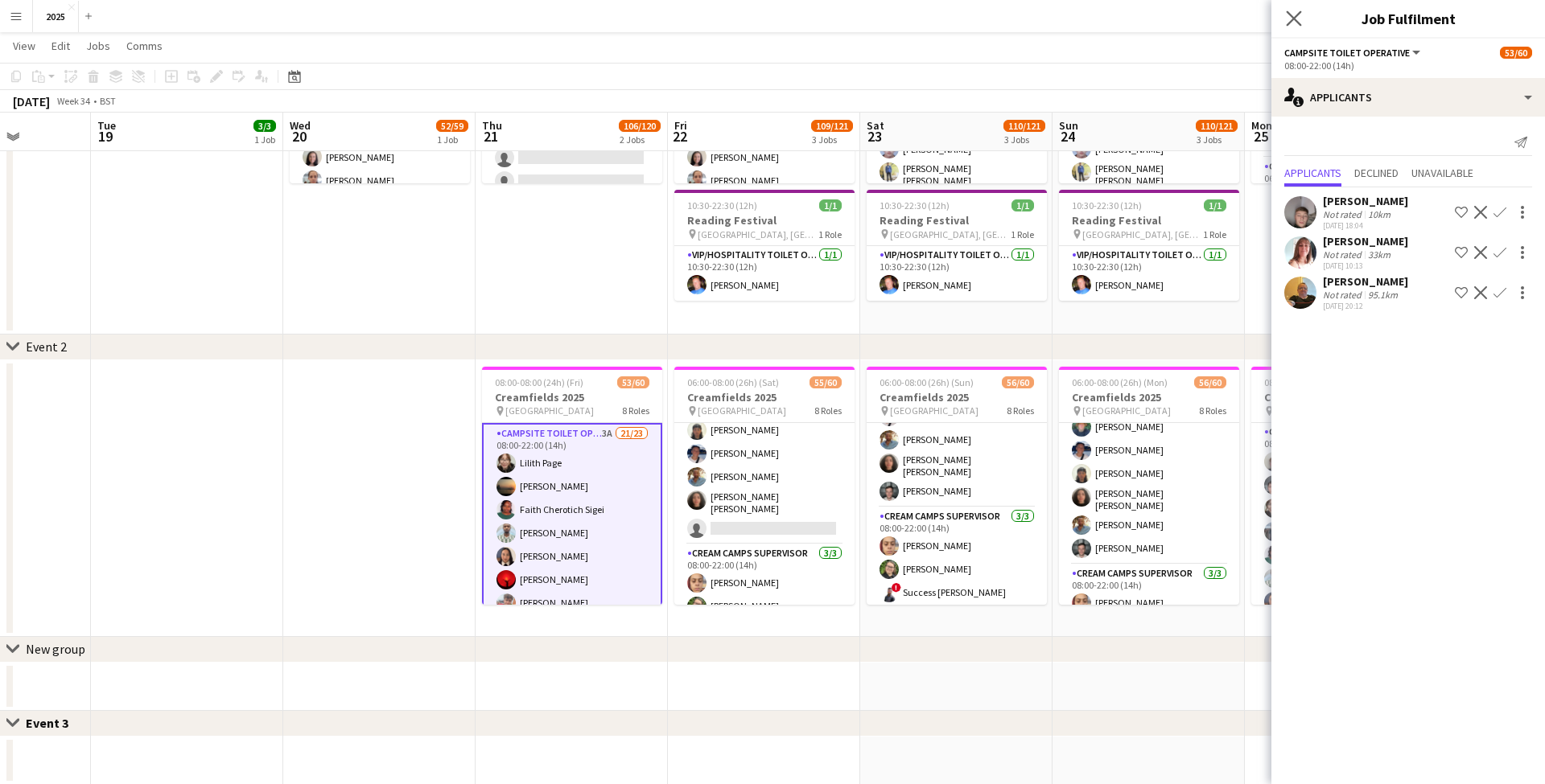
scroll to position [238, 2]
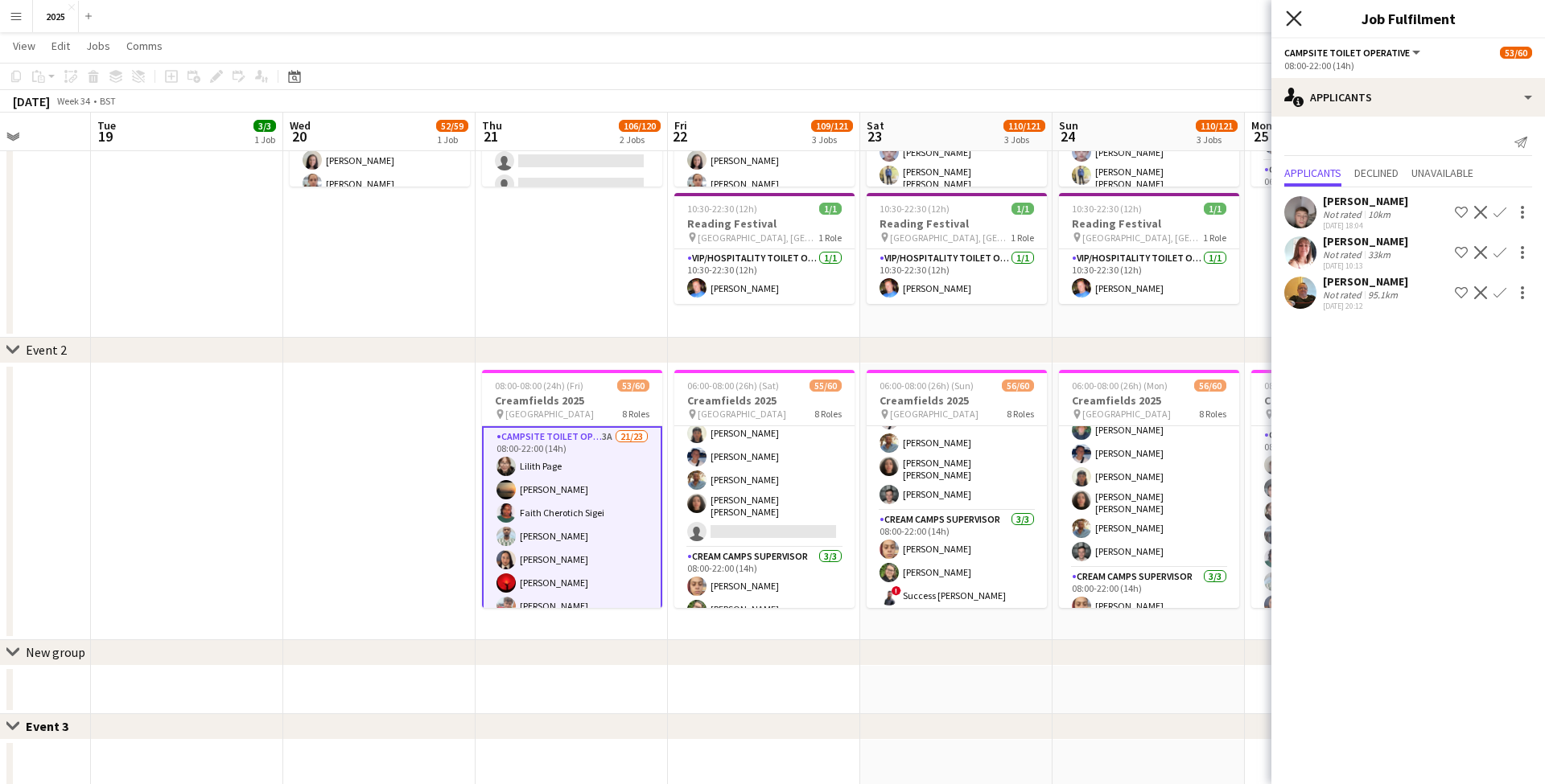
click at [1294, 18] on icon at bounding box center [1293, 18] width 15 height 15
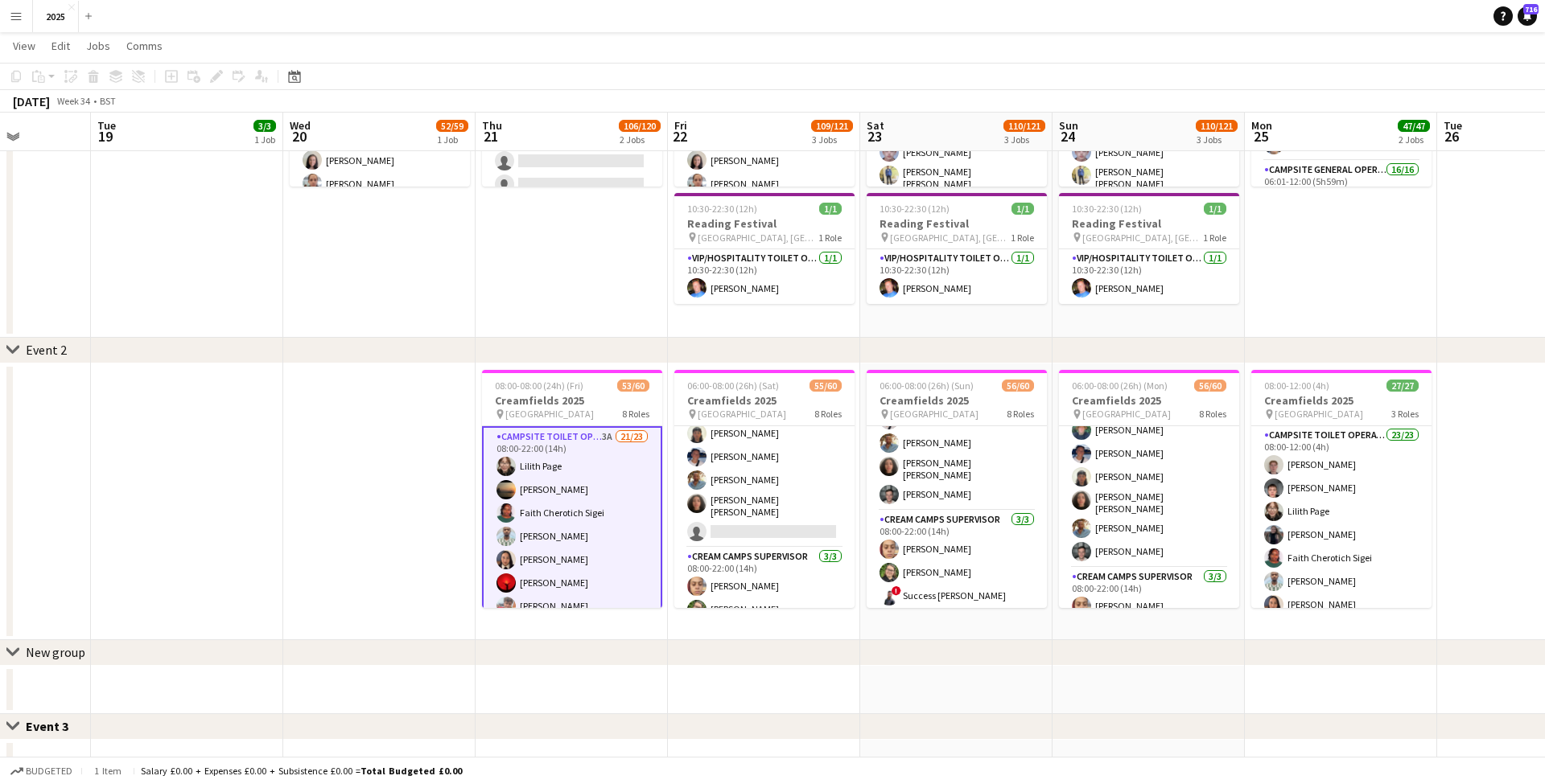
scroll to position [238, 0]
click at [1475, 414] on app-date-cell at bounding box center [1533, 502] width 192 height 277
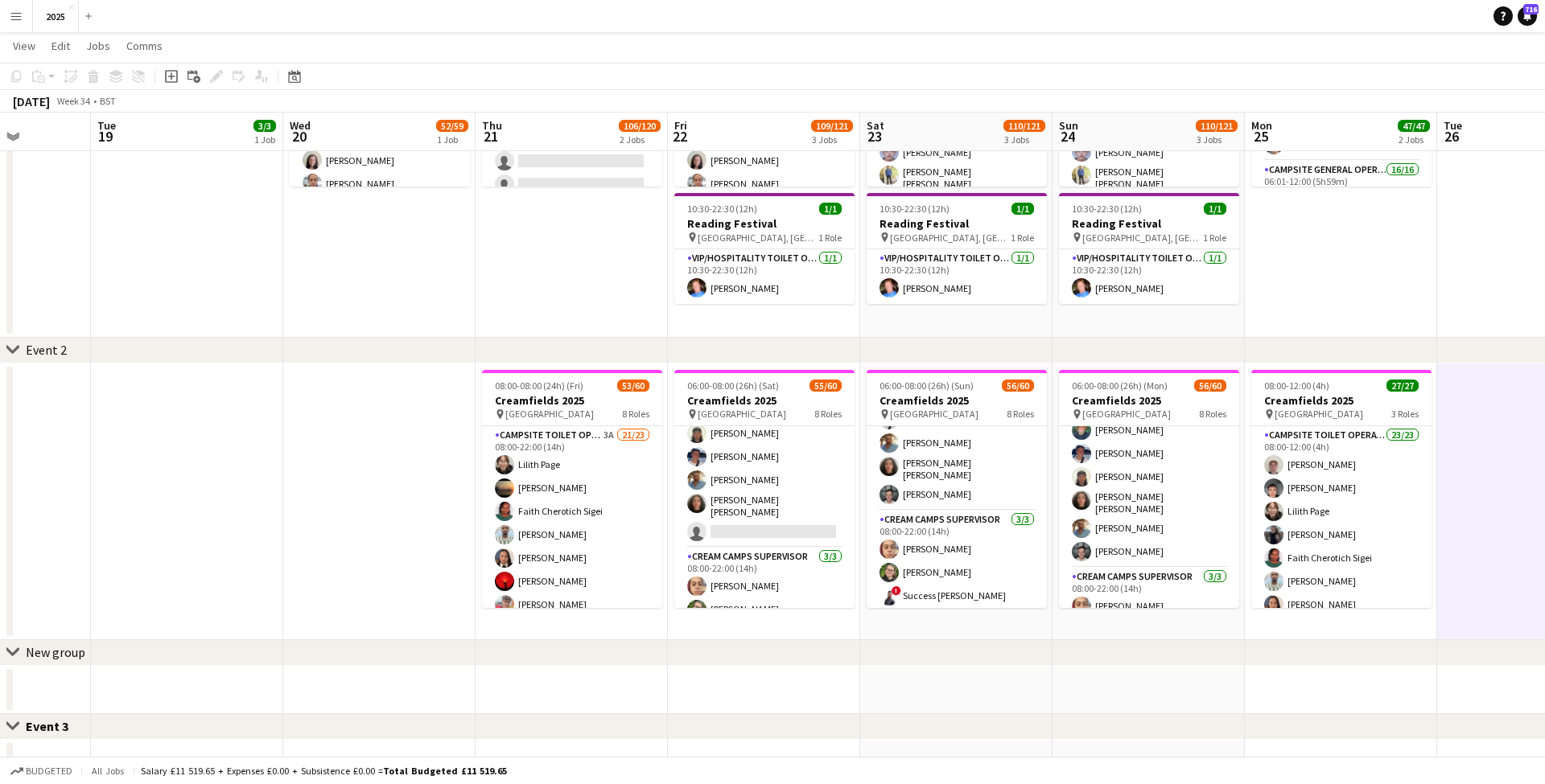
drag, startPoint x: 18, startPoint y: 16, endPoint x: 31, endPoint y: 23, distance: 14.8
click at [15, 16] on app-icon "Menu" at bounding box center [15, 15] width 13 height 13
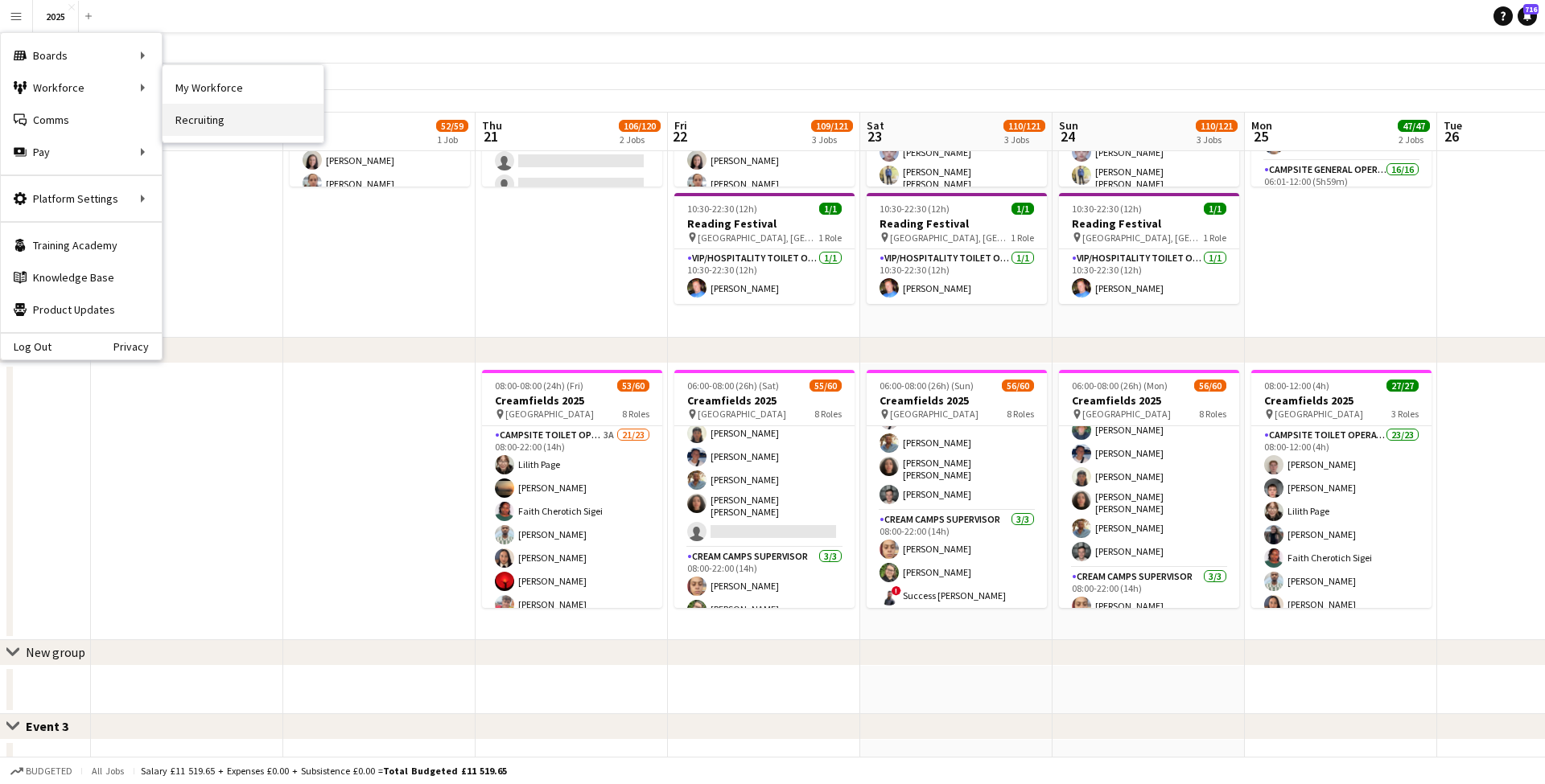
click at [200, 116] on link "Recruiting" at bounding box center [242, 120] width 161 height 32
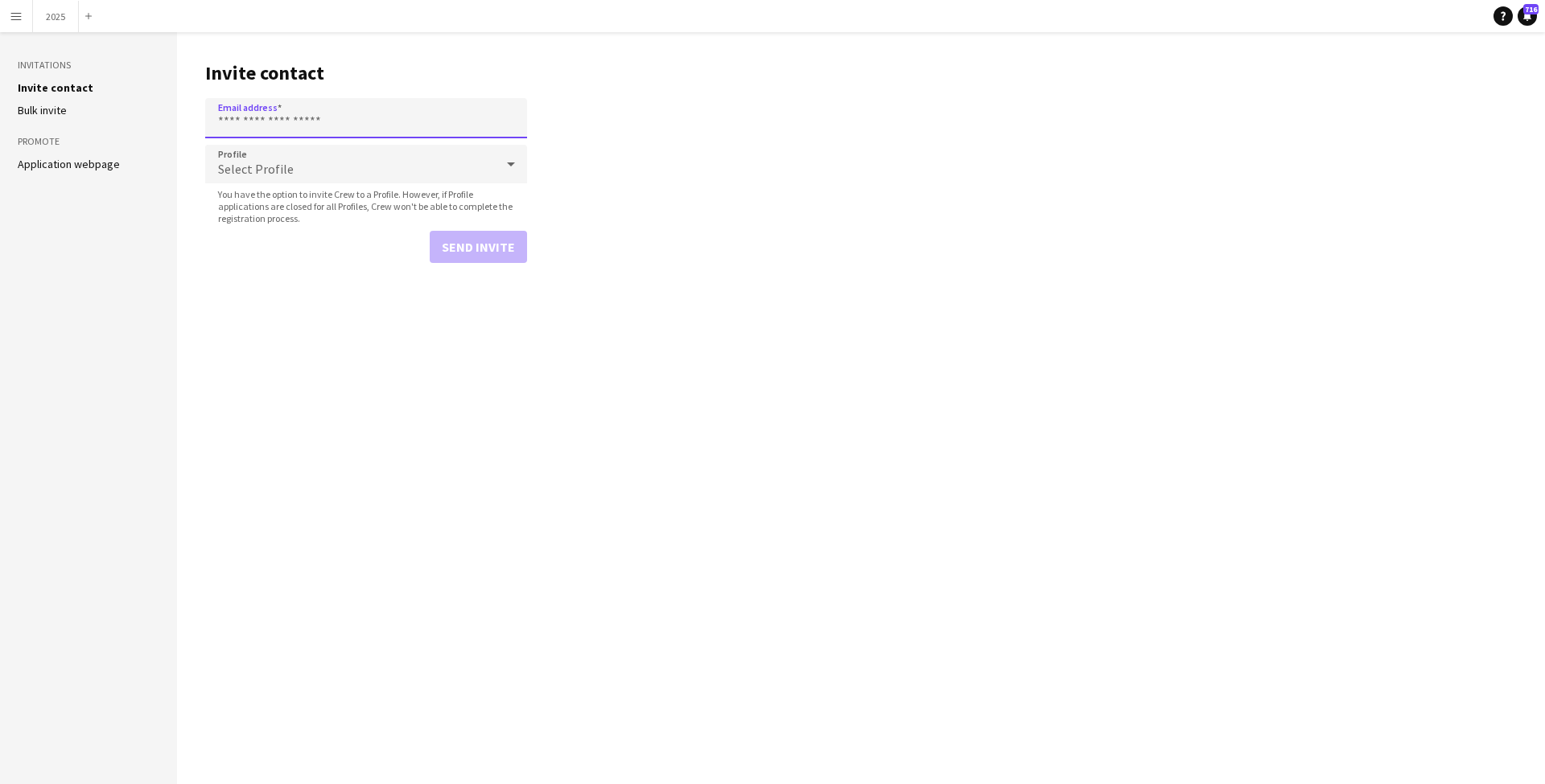
click at [254, 110] on input "Email address" at bounding box center [365, 117] width 322 height 40
paste input "**********"
type input "**********"
click at [263, 168] on span "Select Profile" at bounding box center [256, 168] width 76 height 16
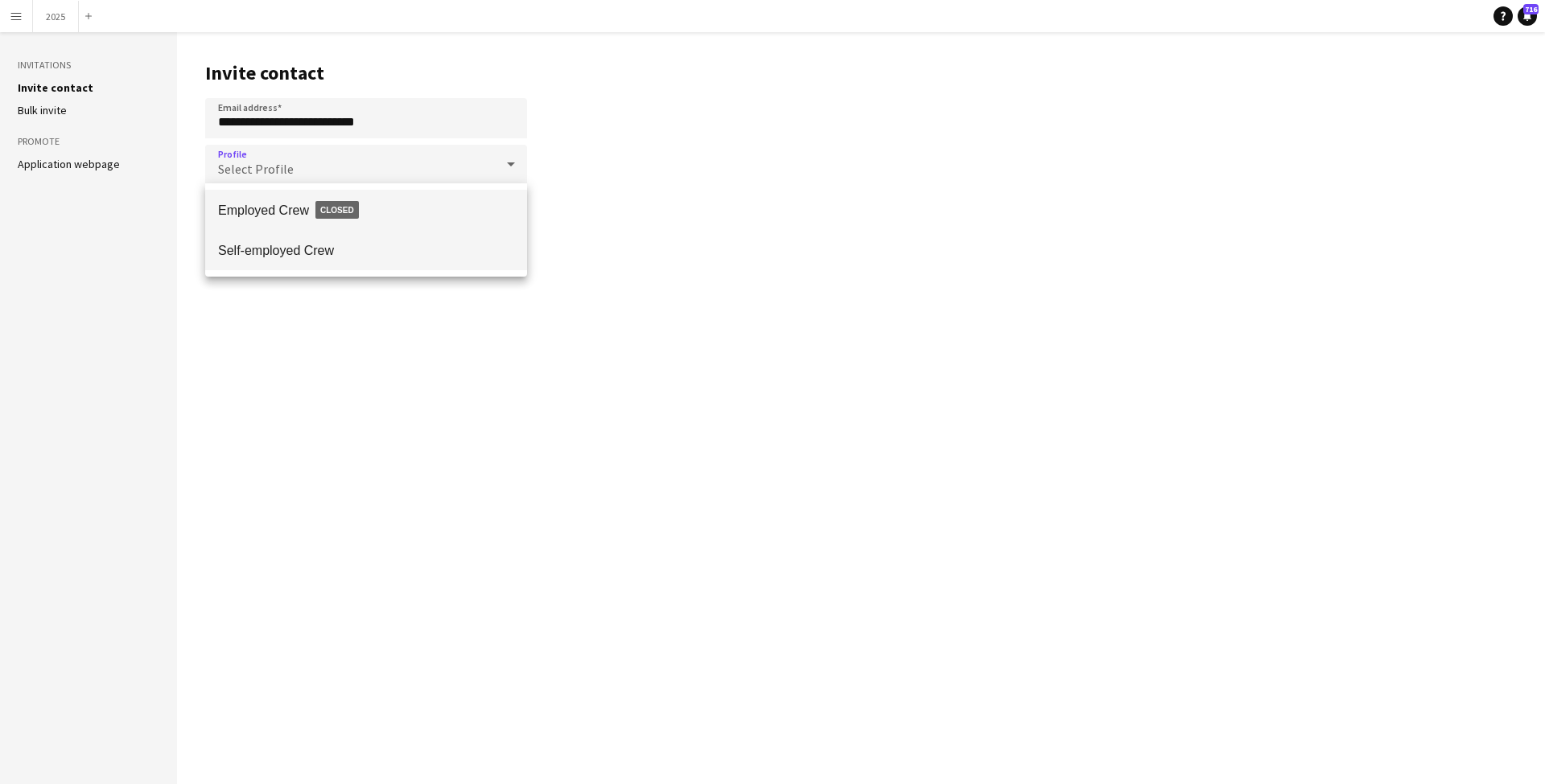
click at [300, 251] on span "Self-employed Crew" at bounding box center [366, 251] width 296 height 15
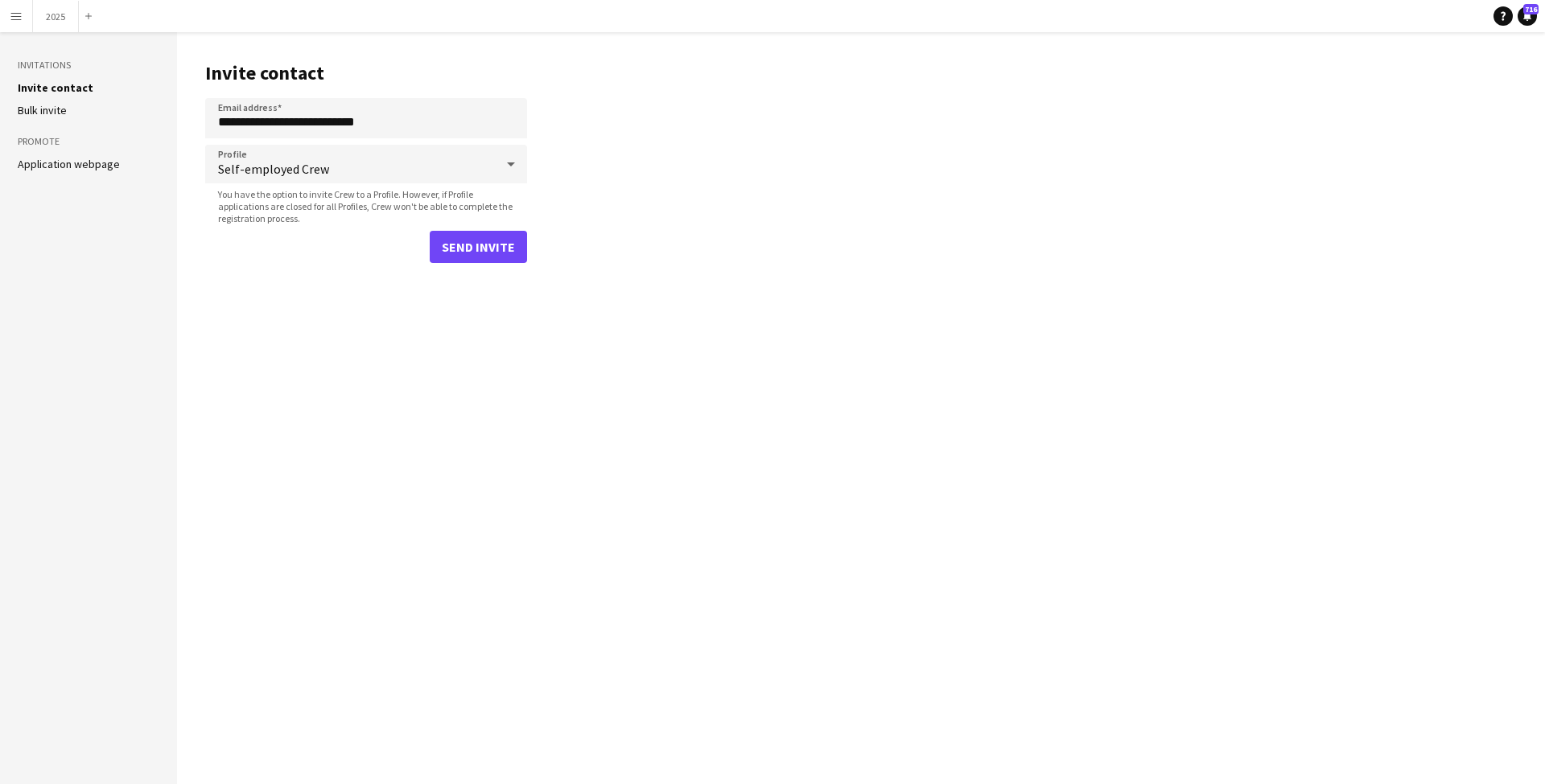
click at [467, 243] on button "Send invite" at bounding box center [478, 247] width 98 height 32
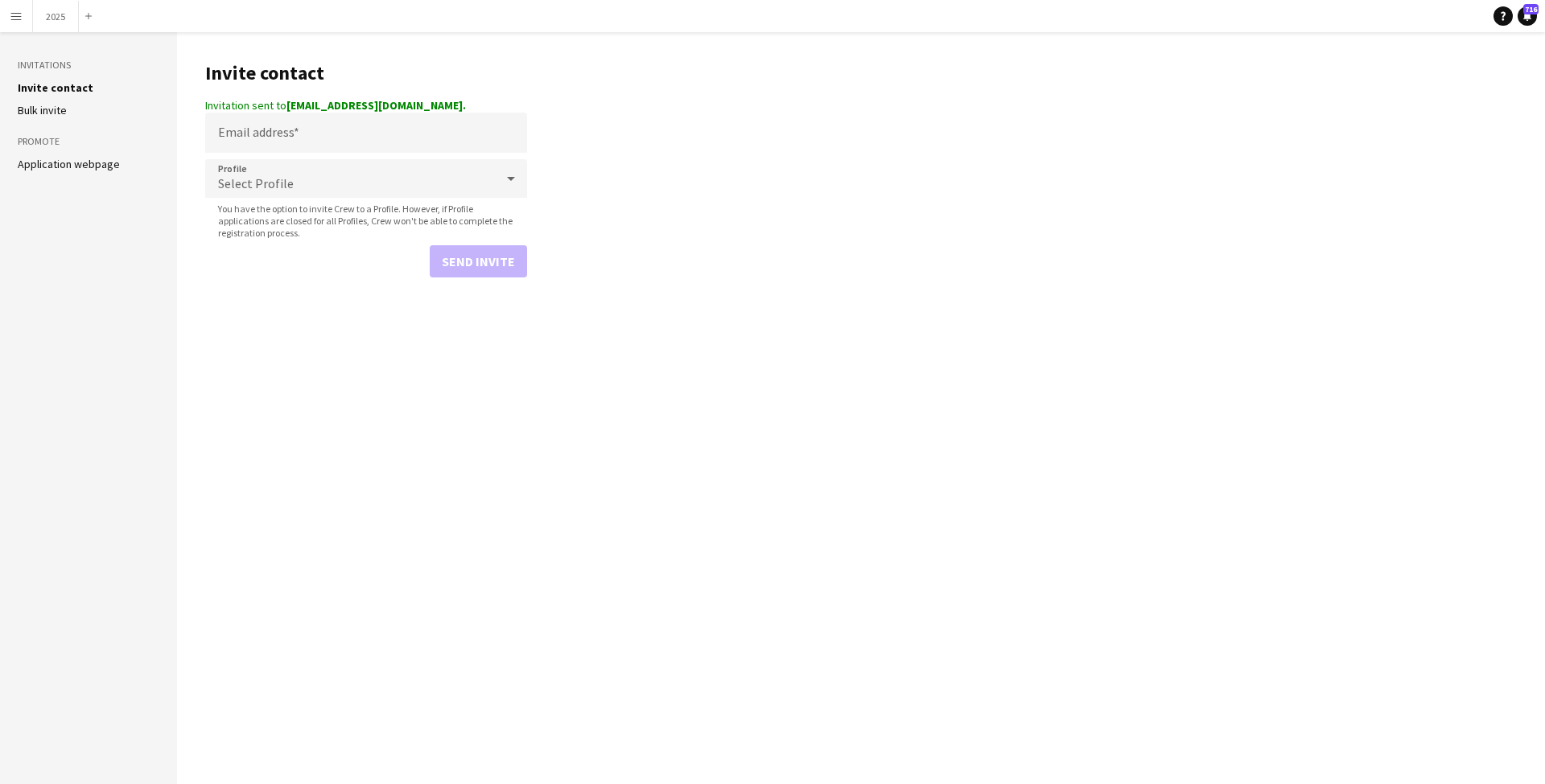
click at [19, 16] on app-icon "Menu" at bounding box center [15, 15] width 13 height 13
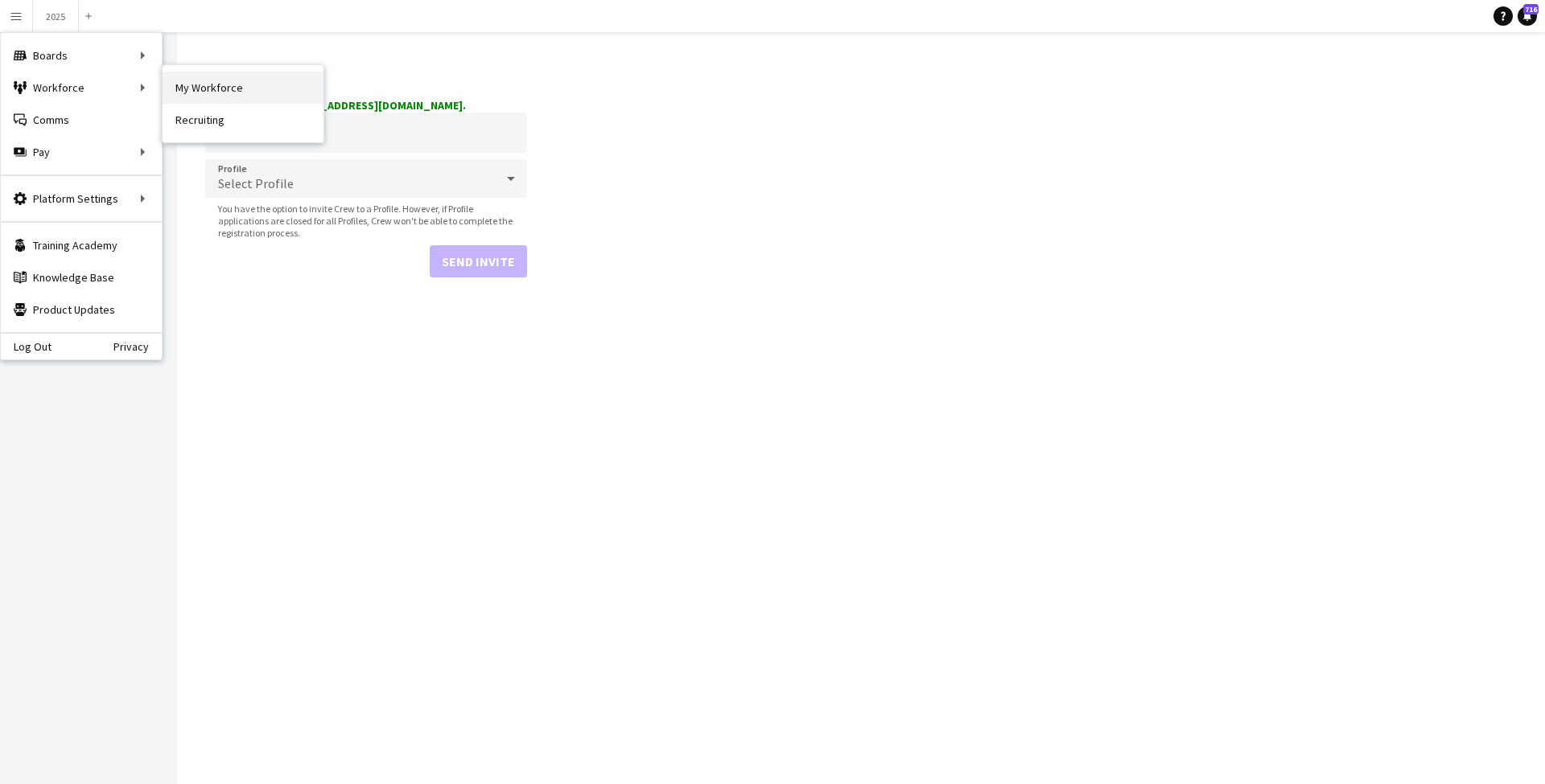
click at [184, 90] on link "My Workforce" at bounding box center [242, 87] width 161 height 32
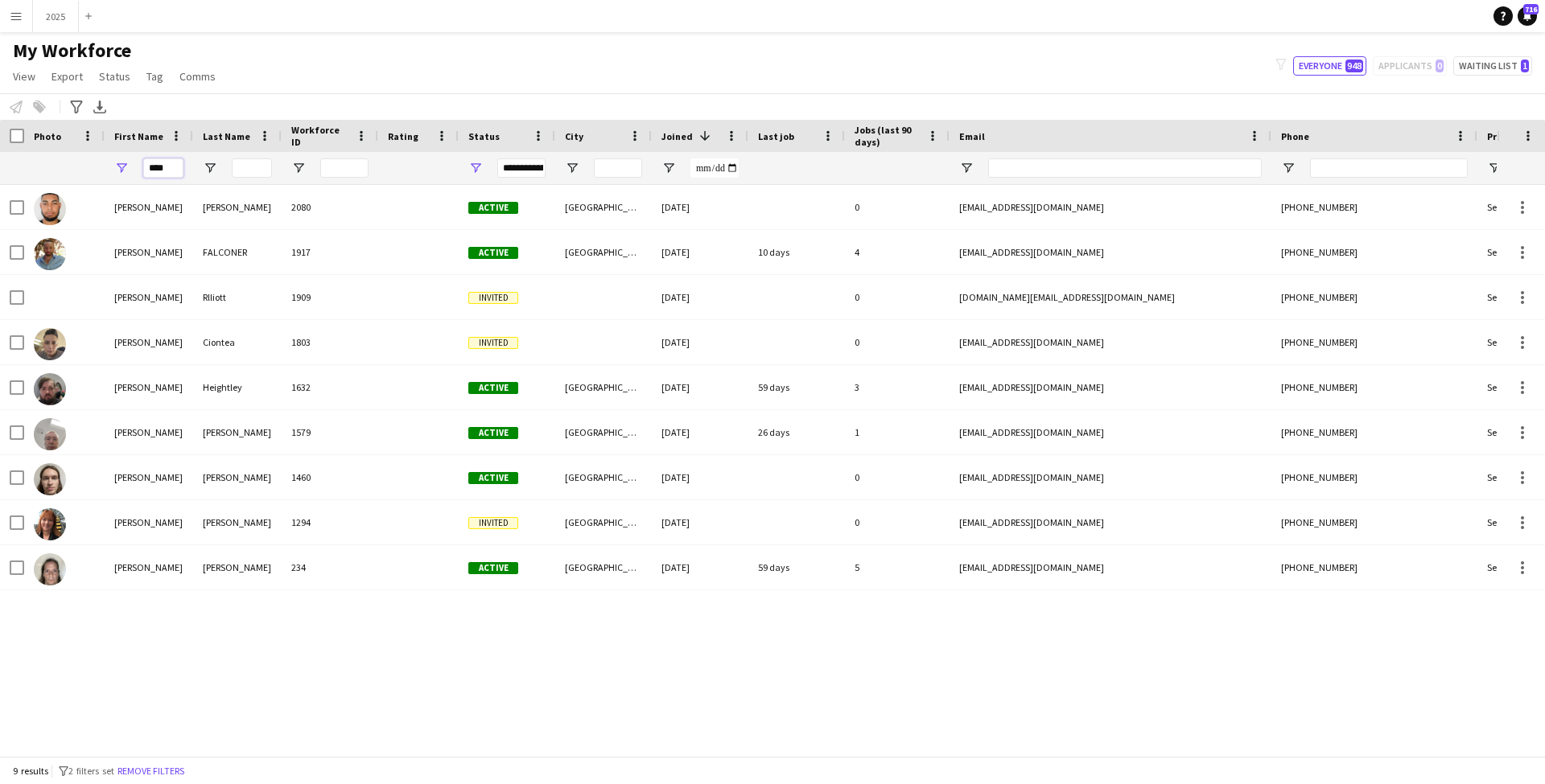
drag, startPoint x: 178, startPoint y: 163, endPoint x: -3, endPoint y: 162, distance: 181.0
click at [0, 162] on html "Menu Boards Boards Boards All jobs Status Workforce Workforce My Workforce Recr…" at bounding box center [772, 392] width 1545 height 784
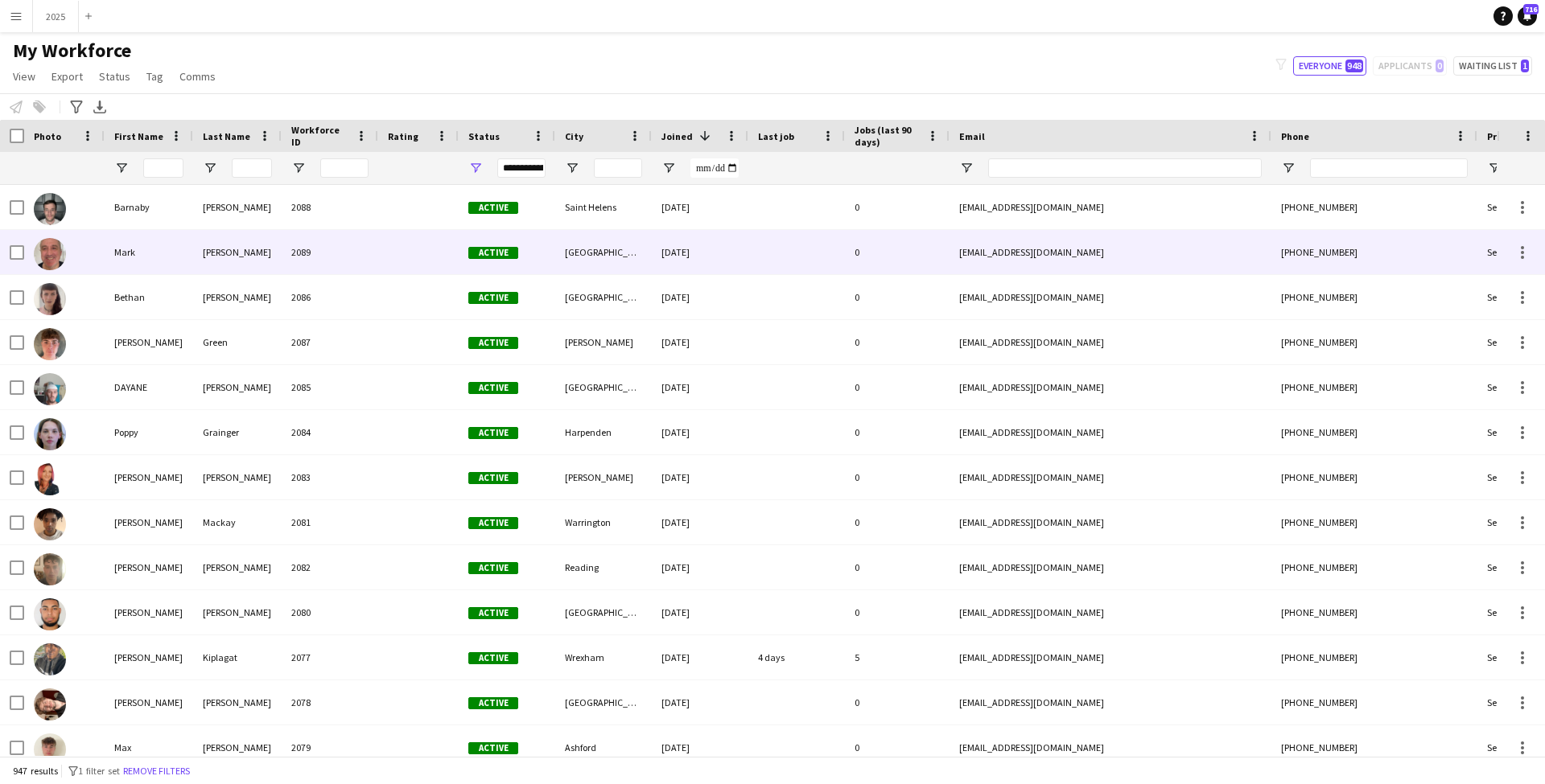
click at [255, 246] on div "[PERSON_NAME]" at bounding box center [237, 252] width 88 height 44
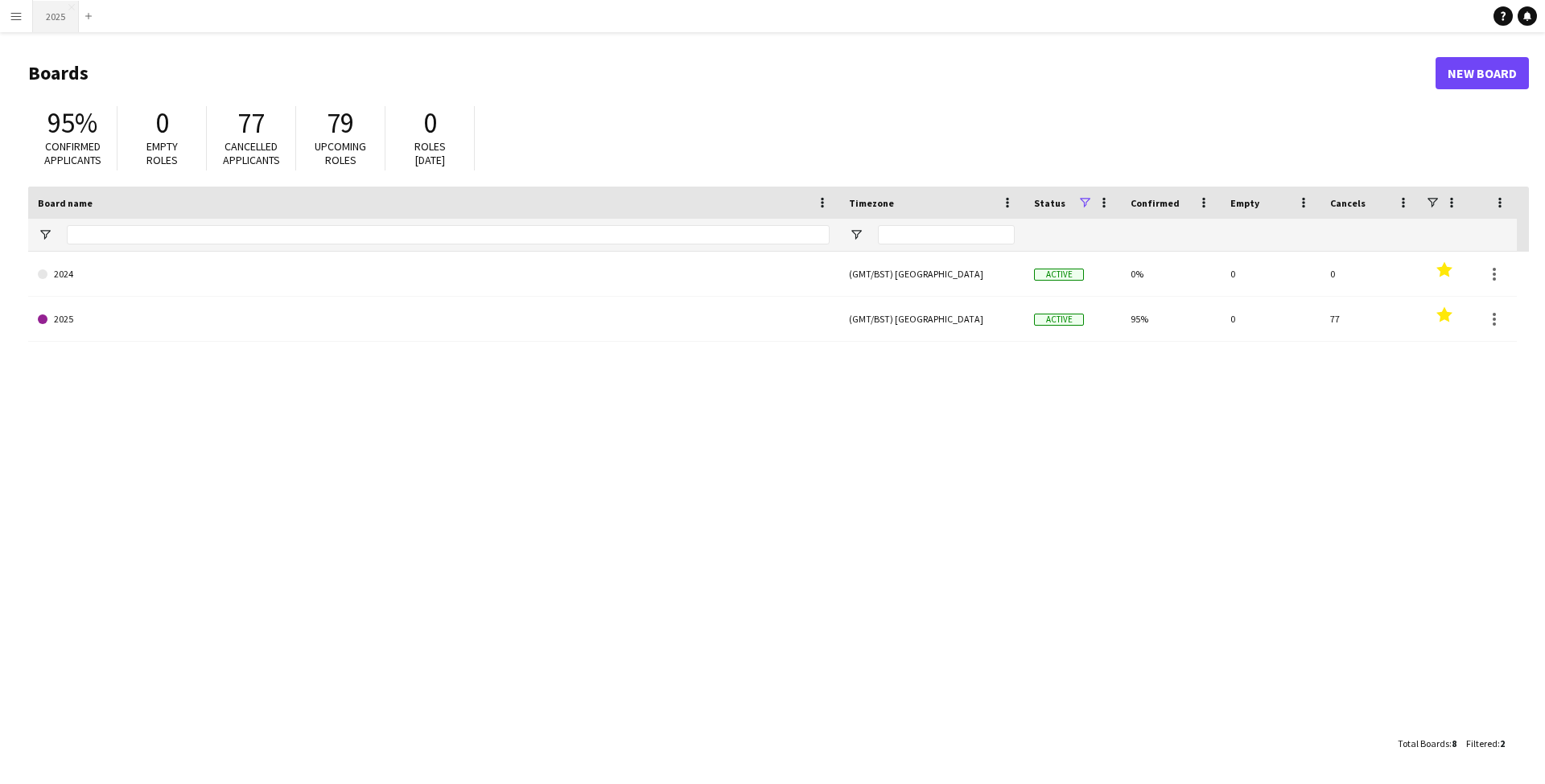
click at [65, 20] on button "2025 Close" at bounding box center [56, 16] width 46 height 31
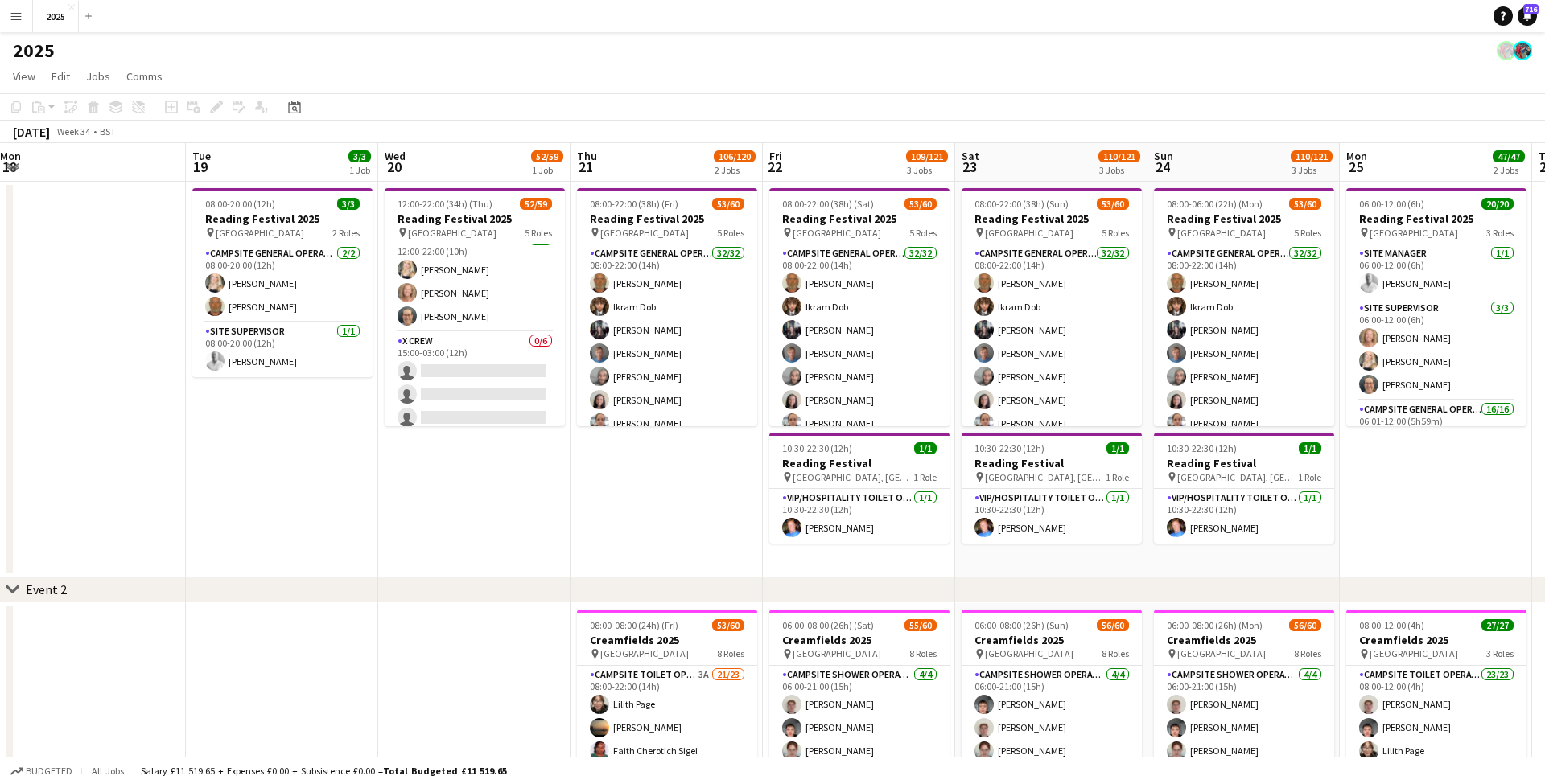
scroll to position [822, 0]
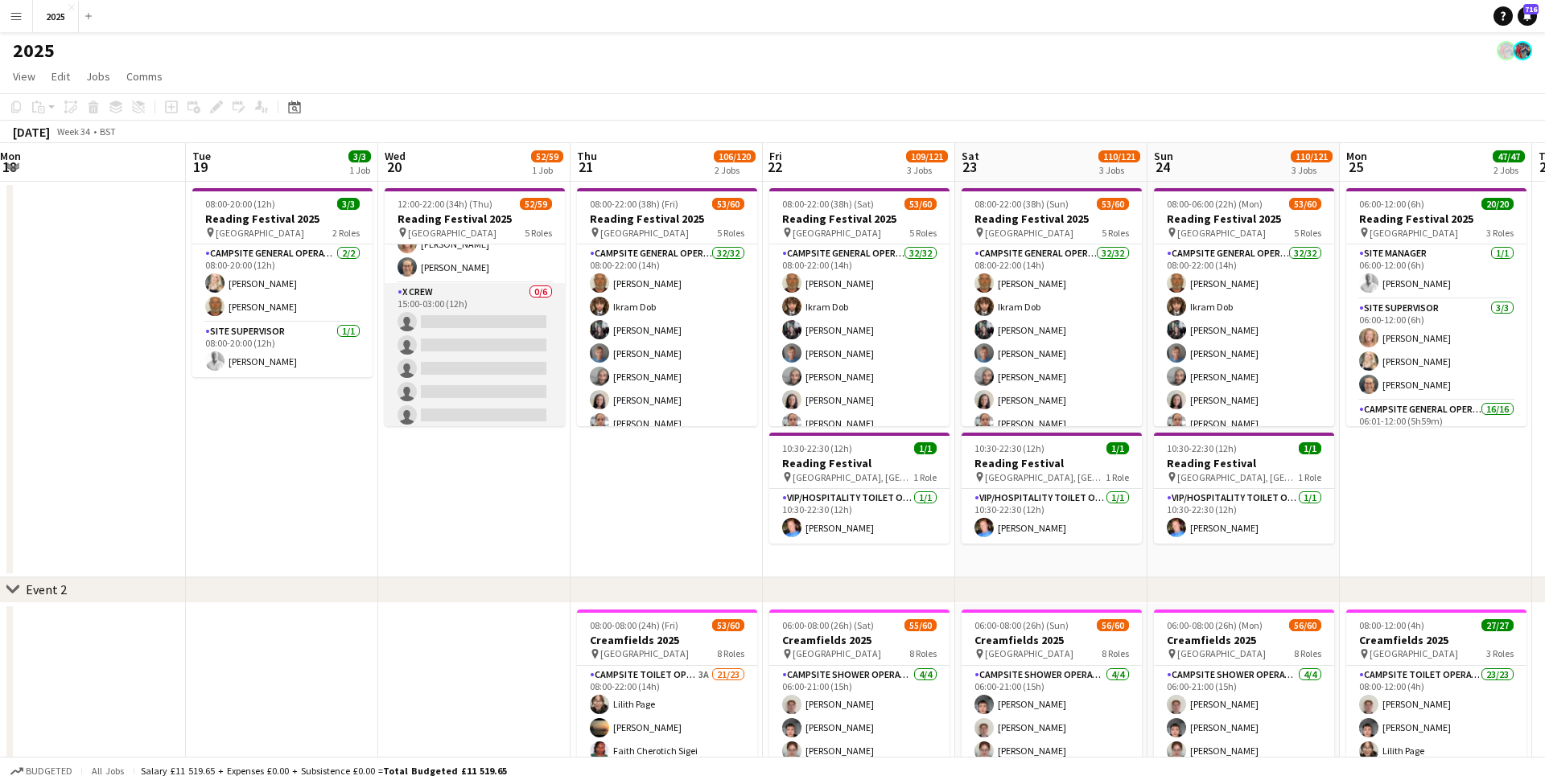
click at [461, 314] on app-card-role "X Crew 0/6 15:00-03:00 (12h) single-neutral-actions single-neutral-actions sing…" at bounding box center [475, 369] width 180 height 172
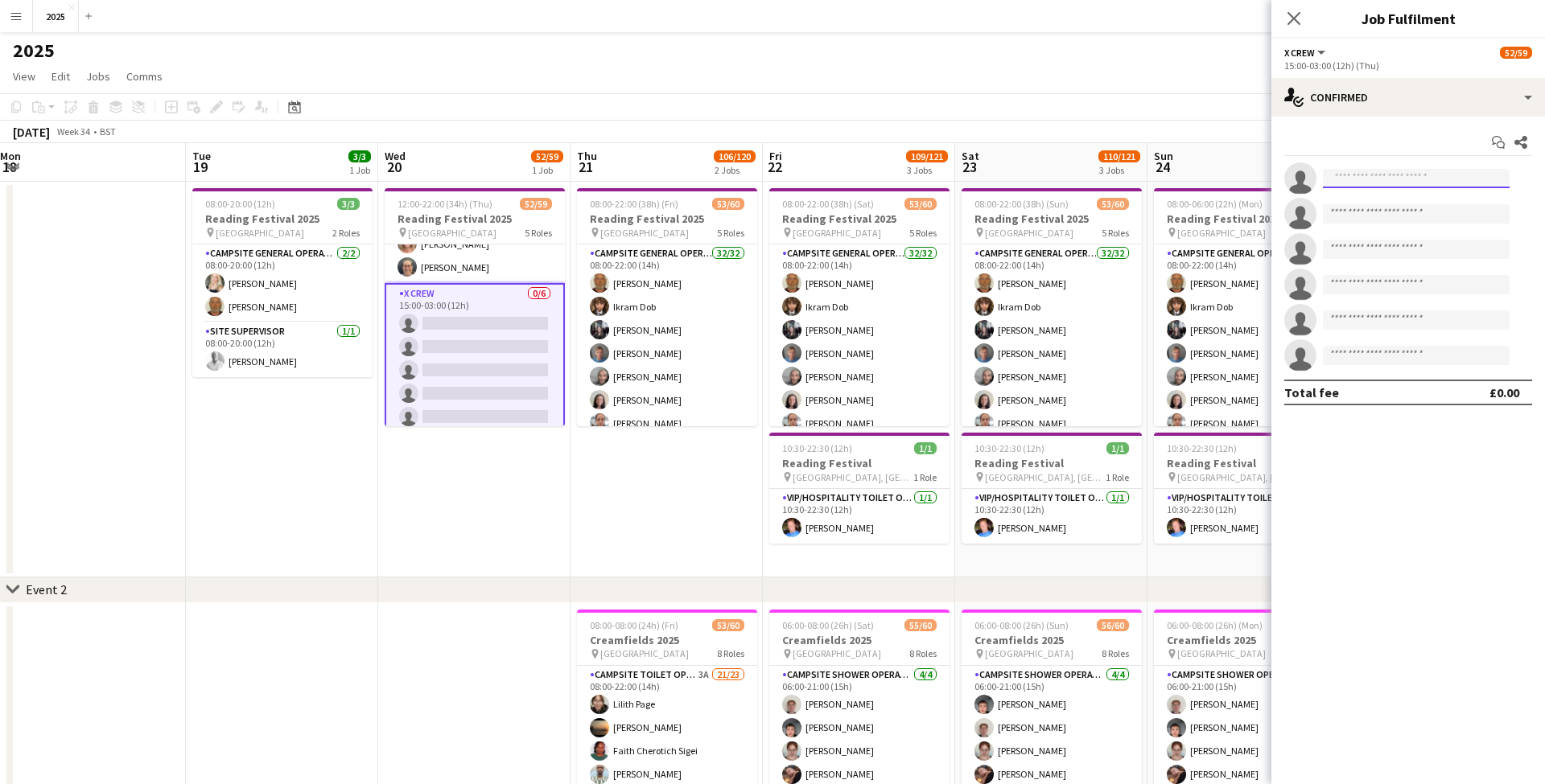
click at [1435, 175] on input at bounding box center [1416, 178] width 187 height 20
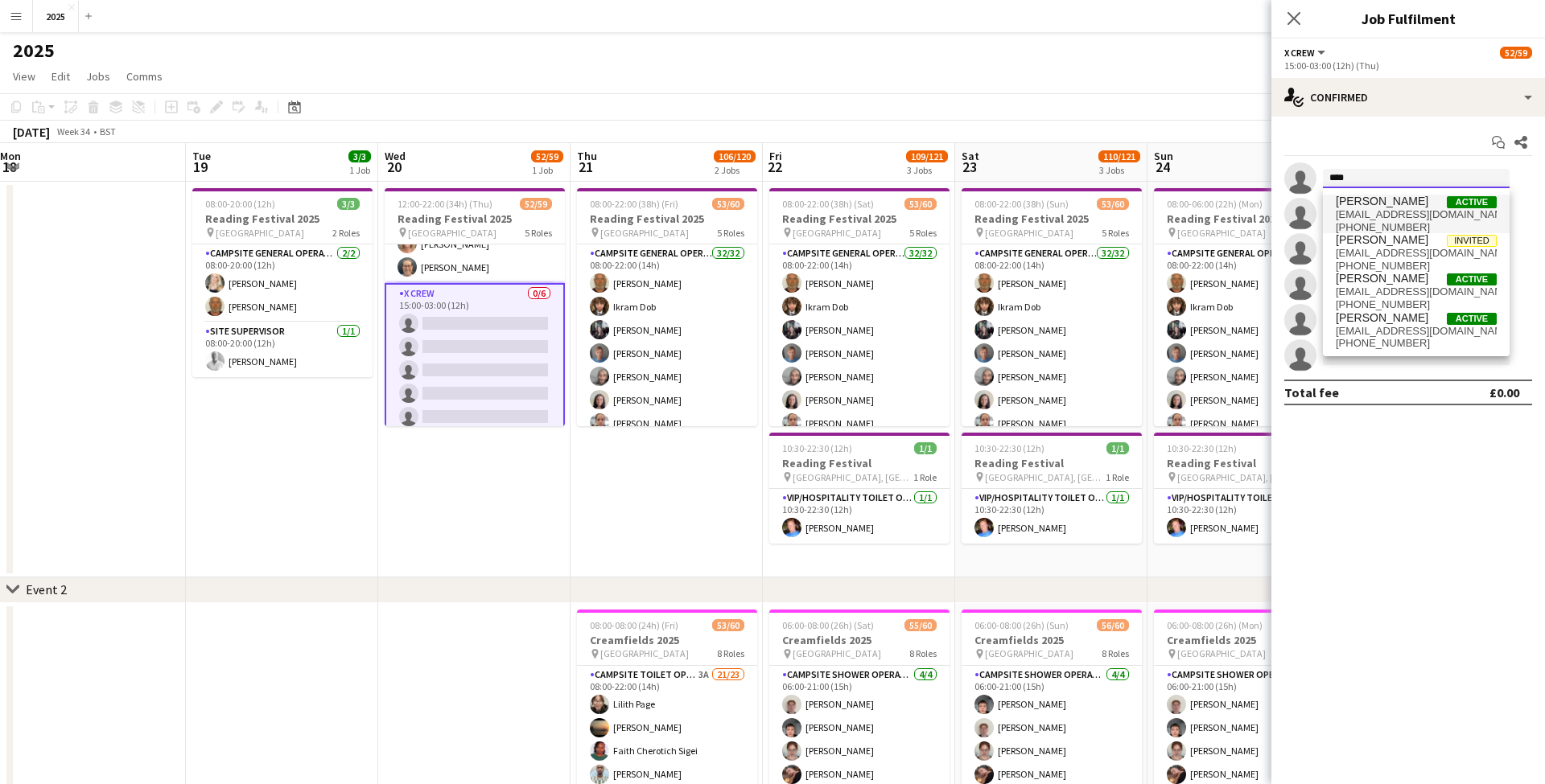
type input "****"
click at [1403, 219] on span "[EMAIL_ADDRESS][DOMAIN_NAME]" at bounding box center [1416, 214] width 161 height 13
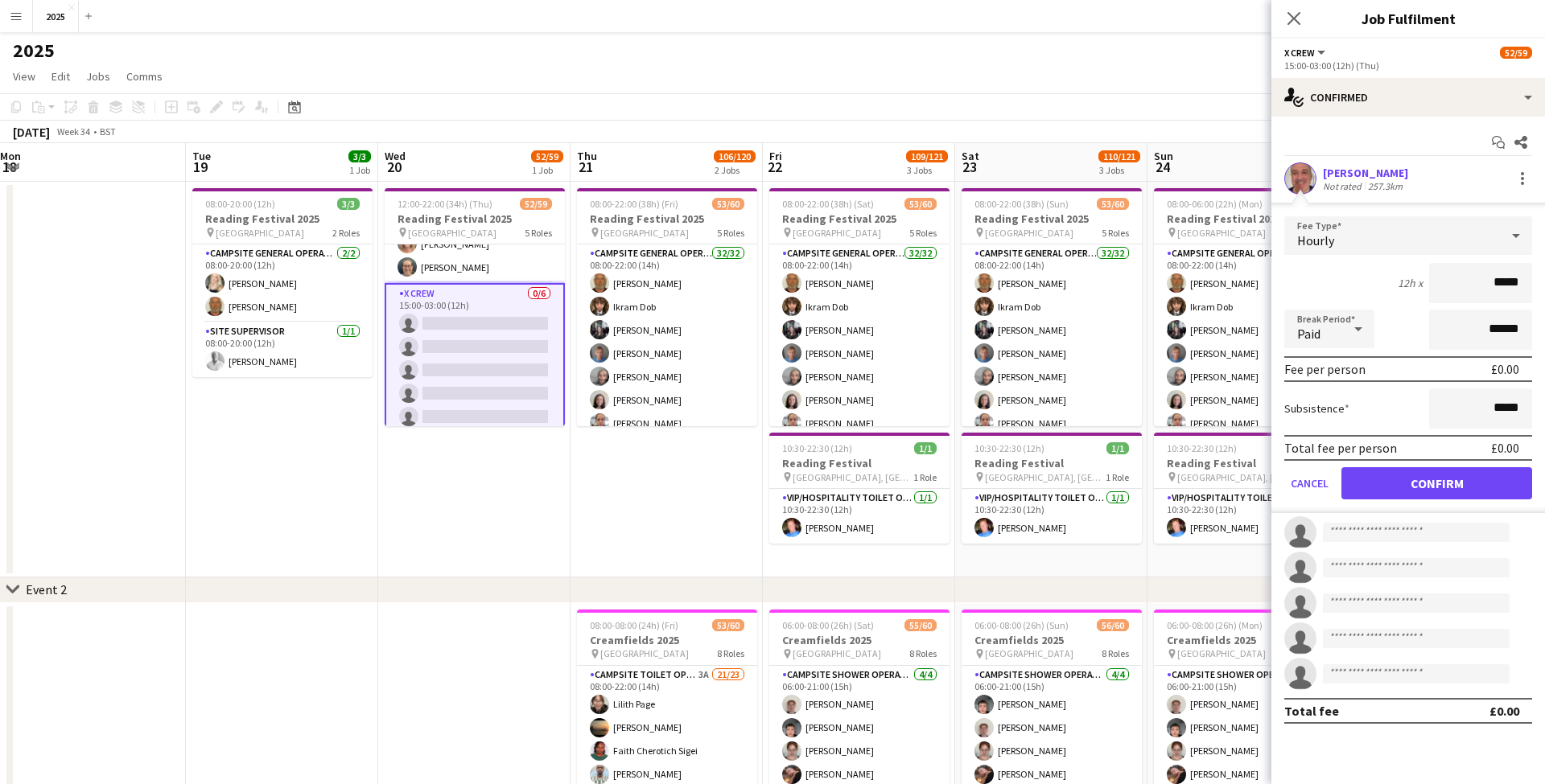
click at [1381, 476] on button "Confirm" at bounding box center [1436, 483] width 190 height 32
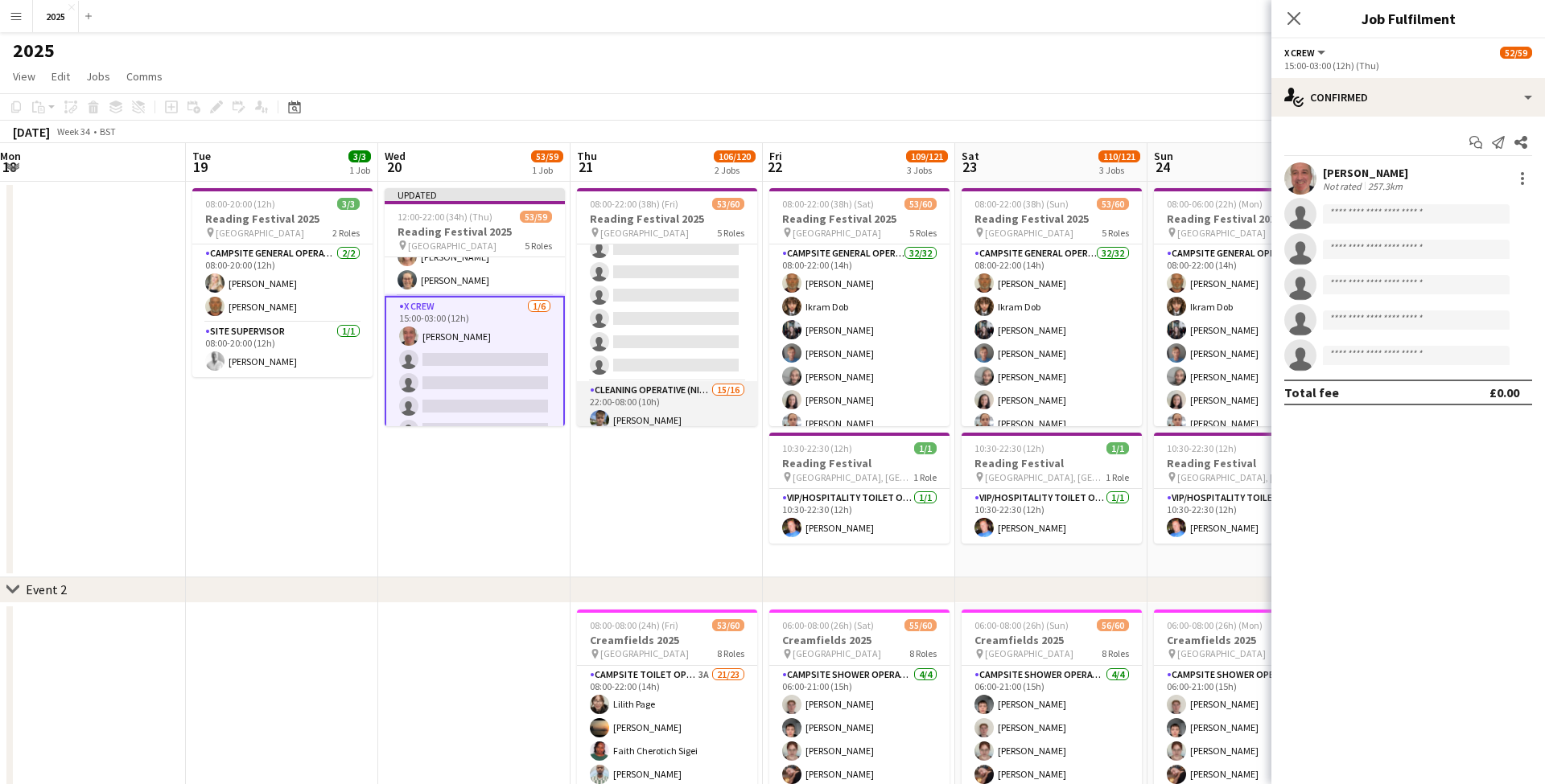
scroll to position [900, 0]
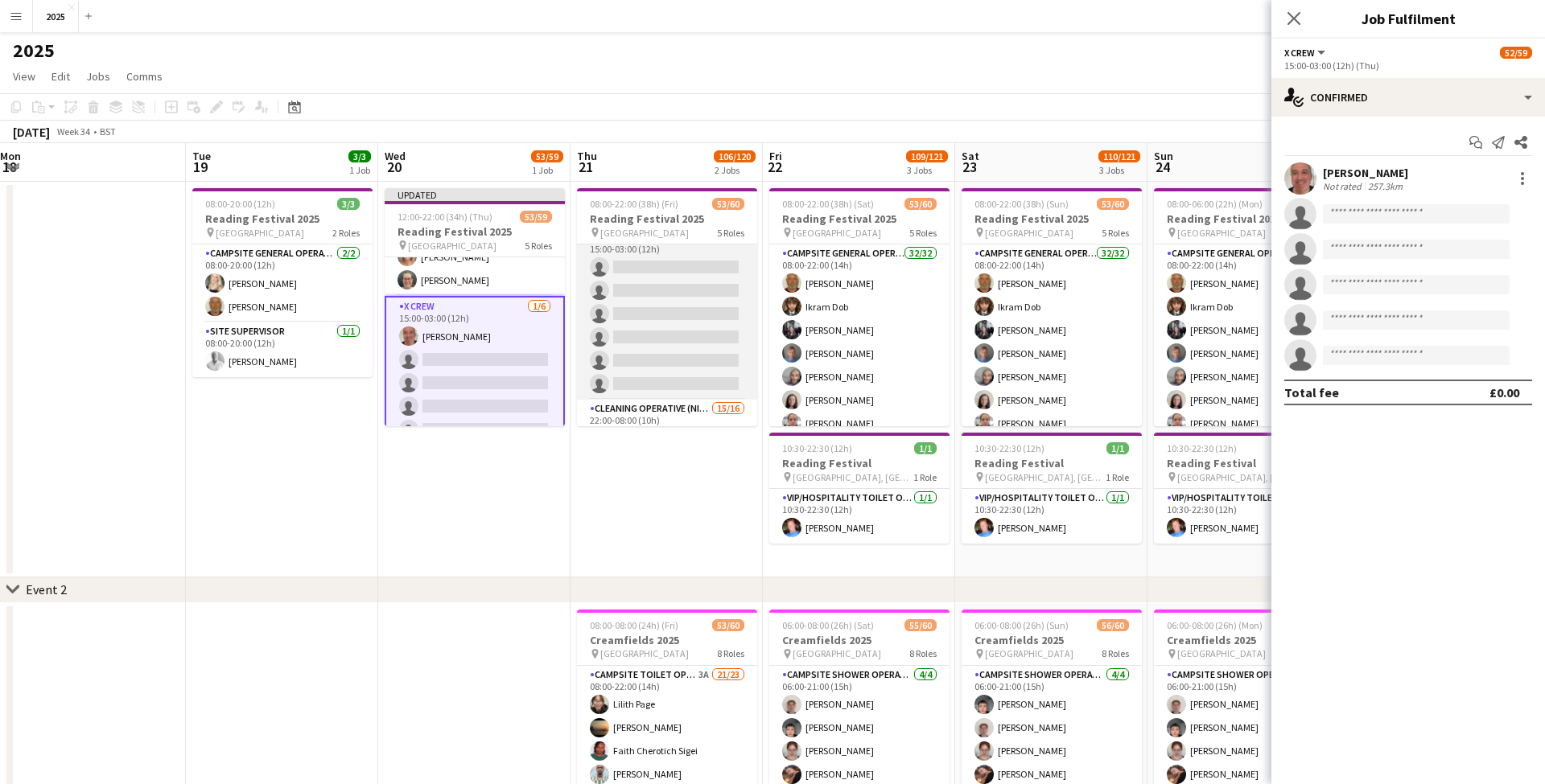
click at [659, 273] on app-card-role "X Crew 0/6 15:00-03:00 (12h) single-neutral-actions single-neutral-actions sing…" at bounding box center [667, 314] width 180 height 172
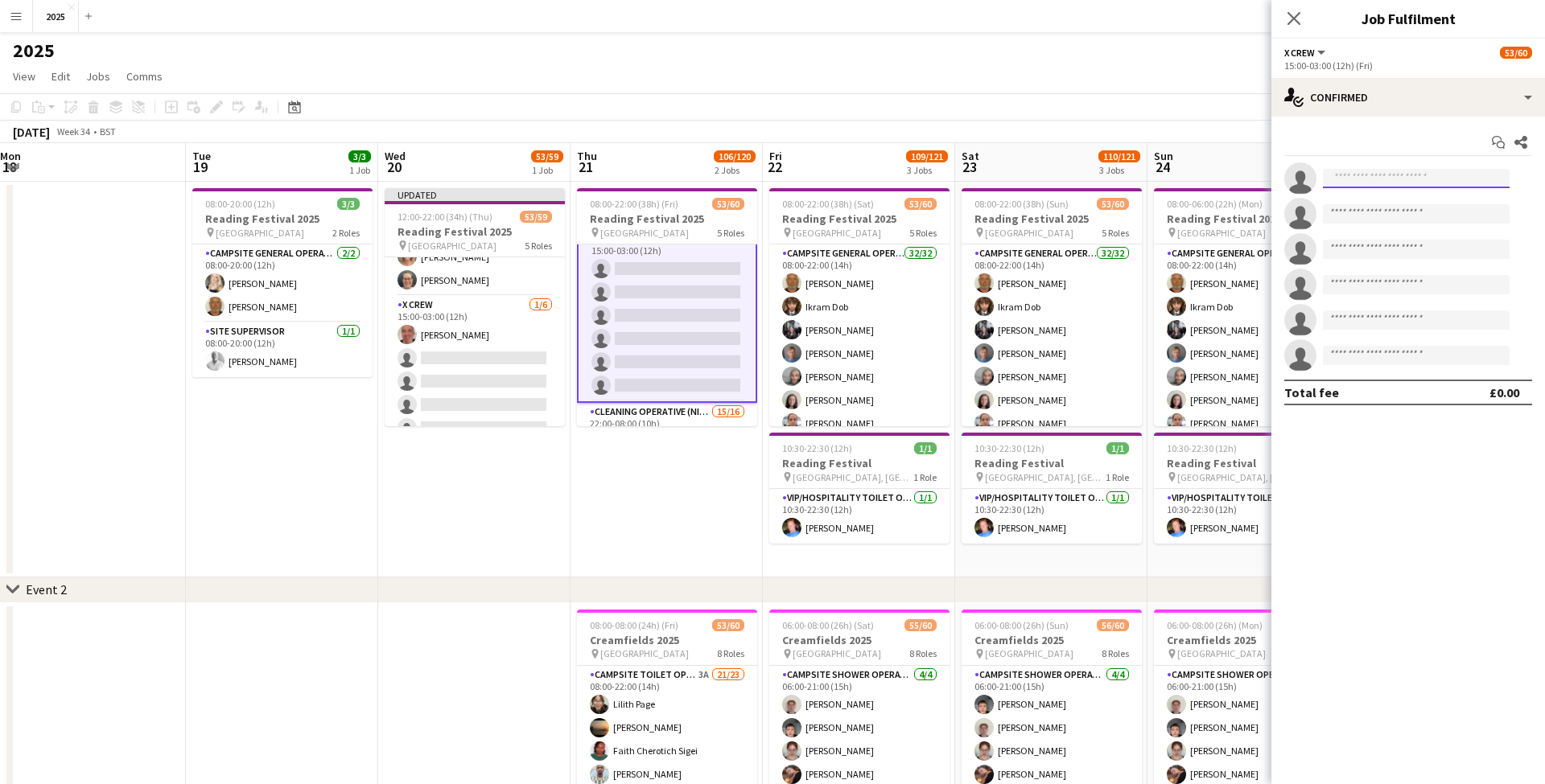
click at [1361, 180] on input at bounding box center [1416, 178] width 187 height 20
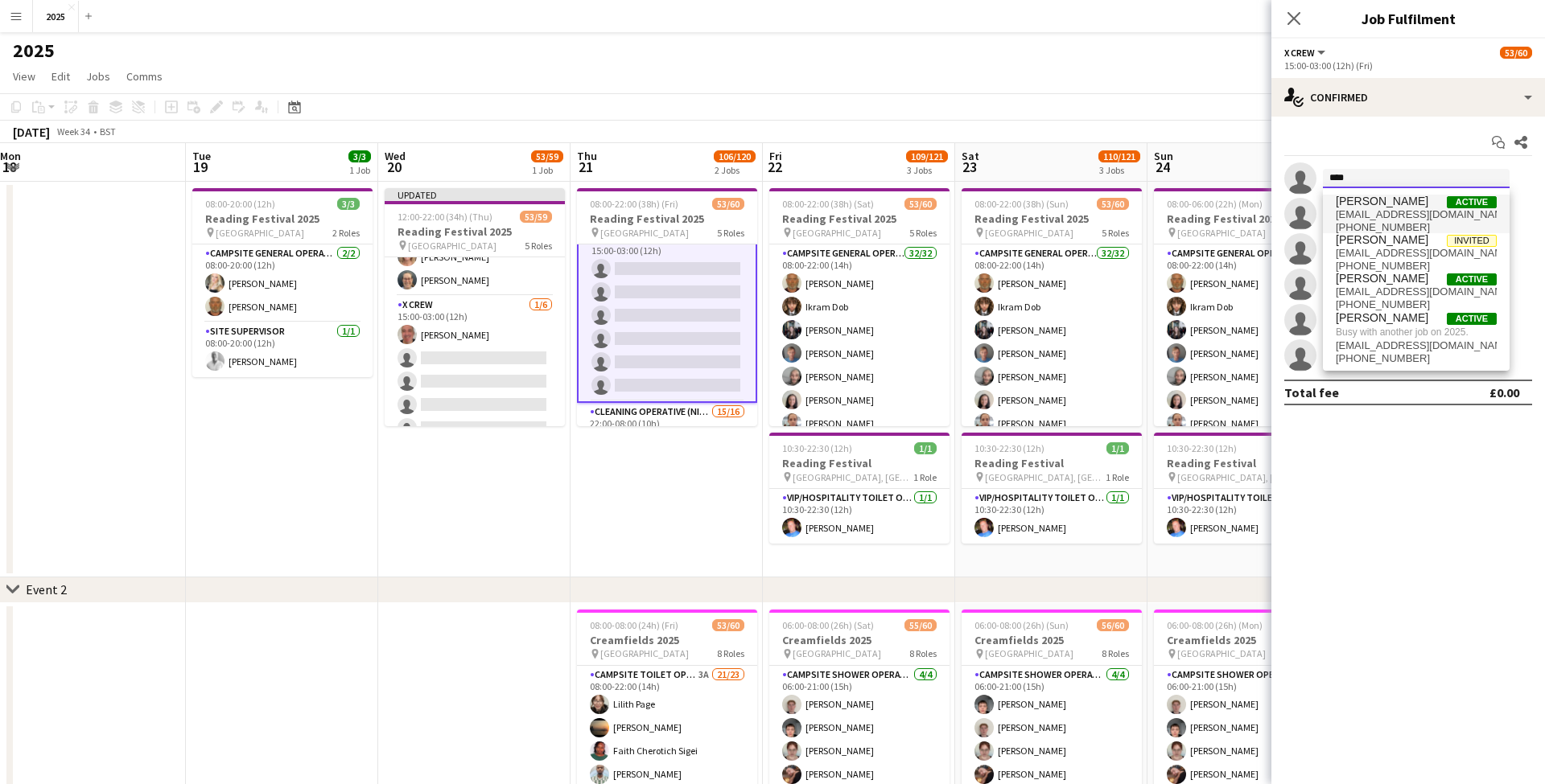
type input "****"
click at [1367, 204] on span "[PERSON_NAME]" at bounding box center [1382, 201] width 93 height 14
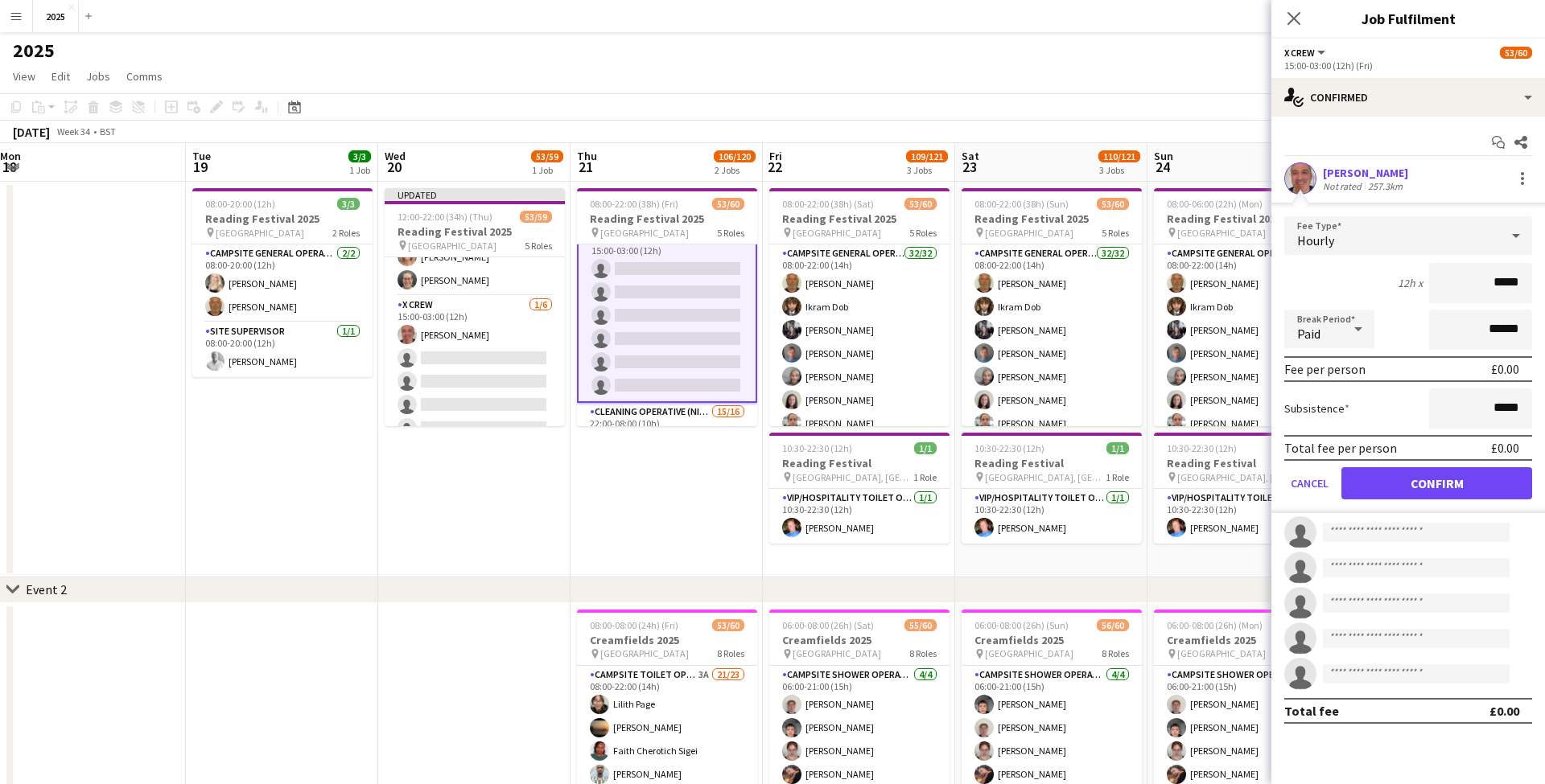
drag, startPoint x: 1385, startPoint y: 486, endPoint x: 1308, endPoint y: 469, distance: 78.9
click at [1385, 486] on button "Confirm" at bounding box center [1436, 483] width 190 height 32
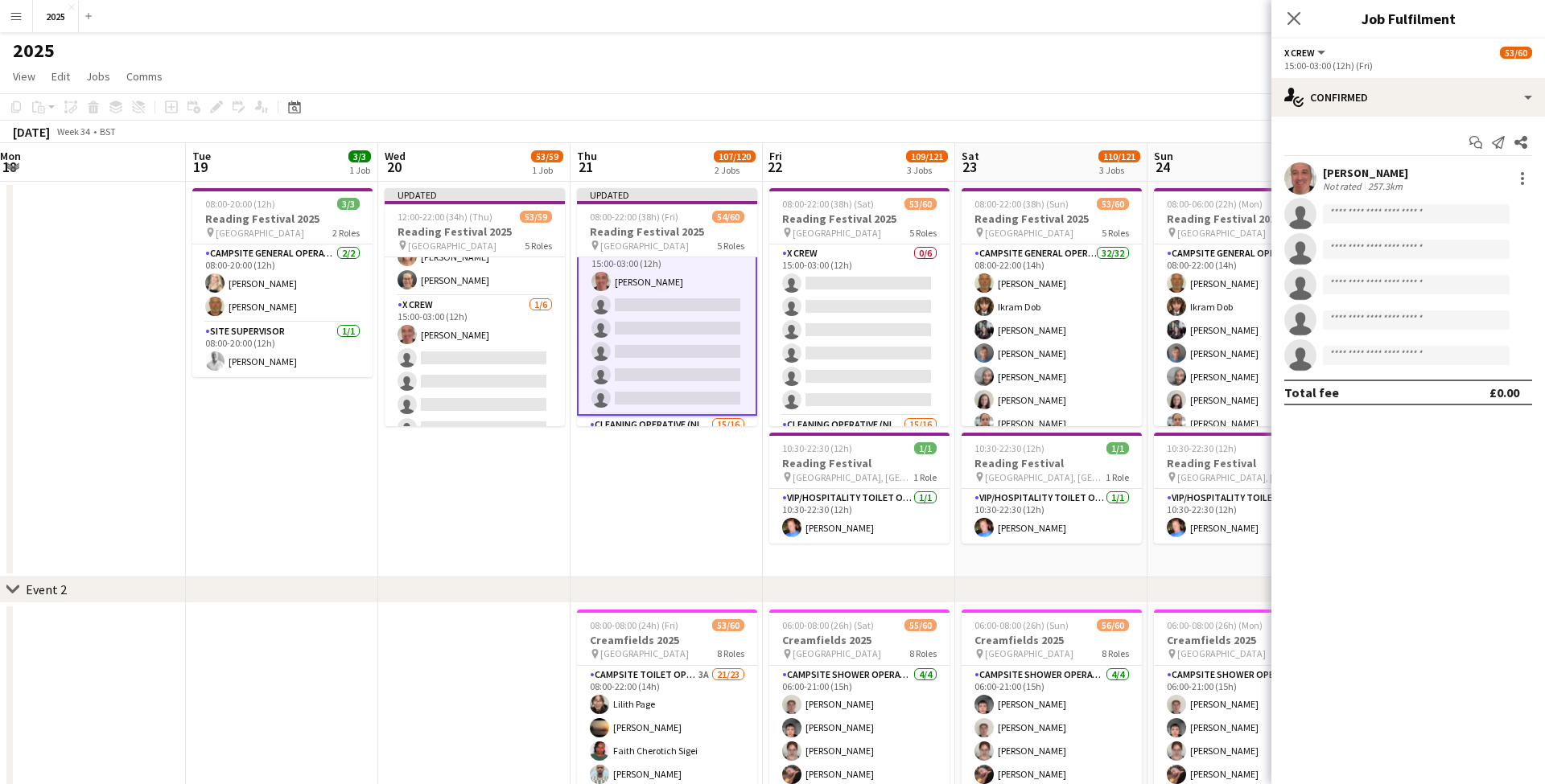
scroll to position [993, 0]
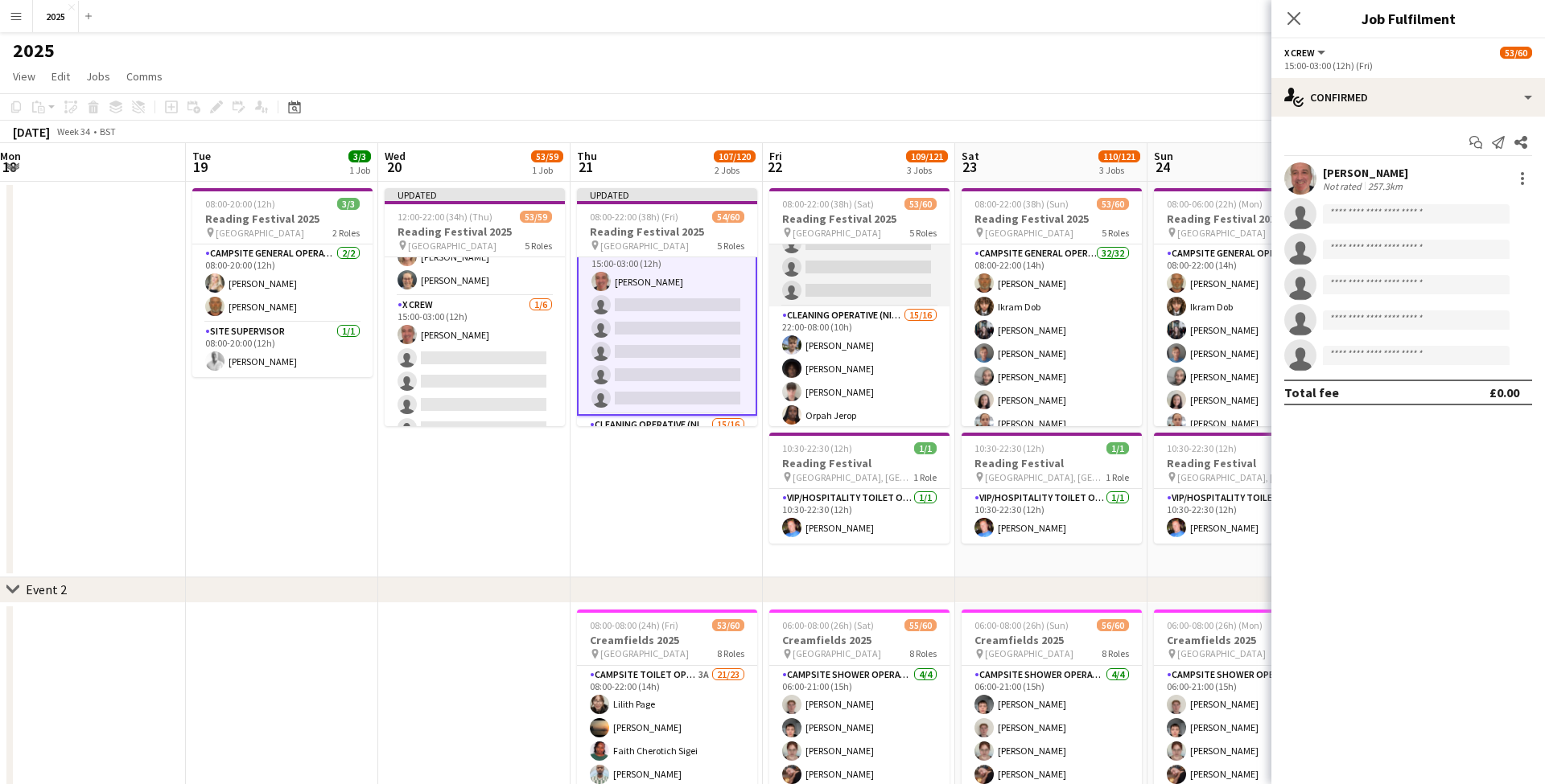
click at [853, 285] on app-card-role "X Crew 0/6 15:00-03:00 (12h) single-neutral-actions single-neutral-actions sing…" at bounding box center [859, 221] width 180 height 172
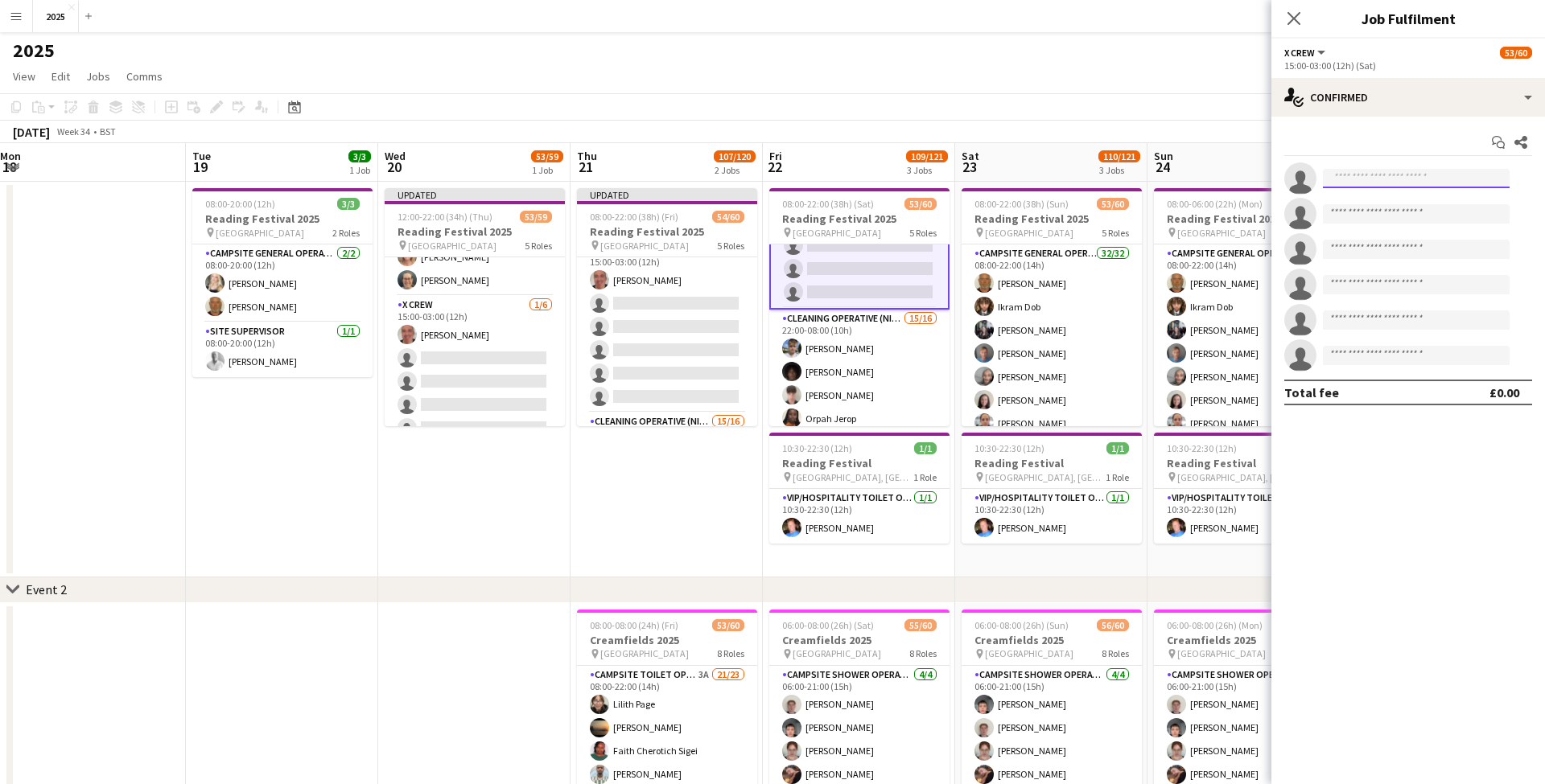
click at [1395, 183] on input at bounding box center [1416, 178] width 187 height 20
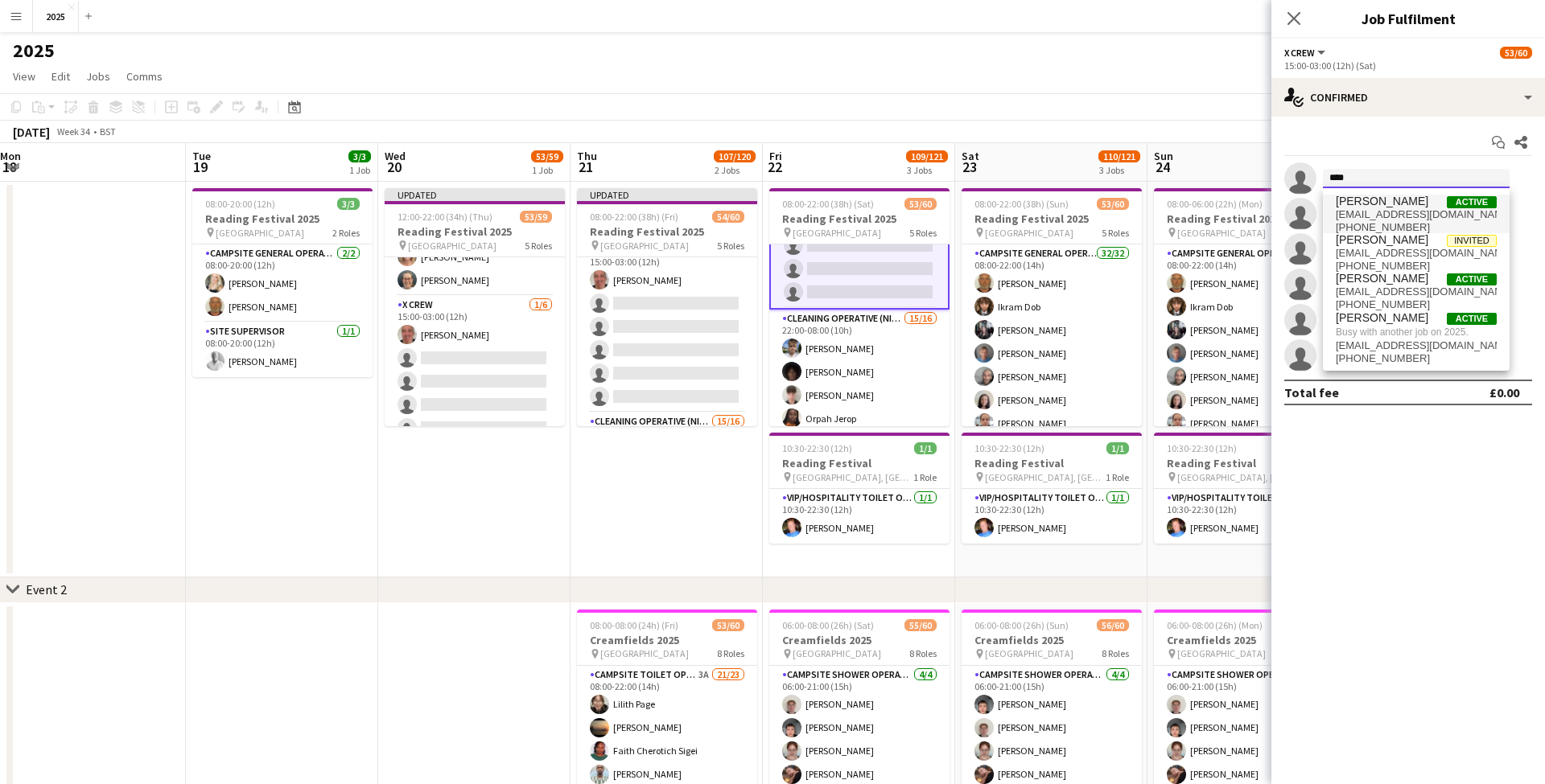
type input "****"
click at [1389, 223] on span "[PHONE_NUMBER]" at bounding box center [1416, 227] width 161 height 13
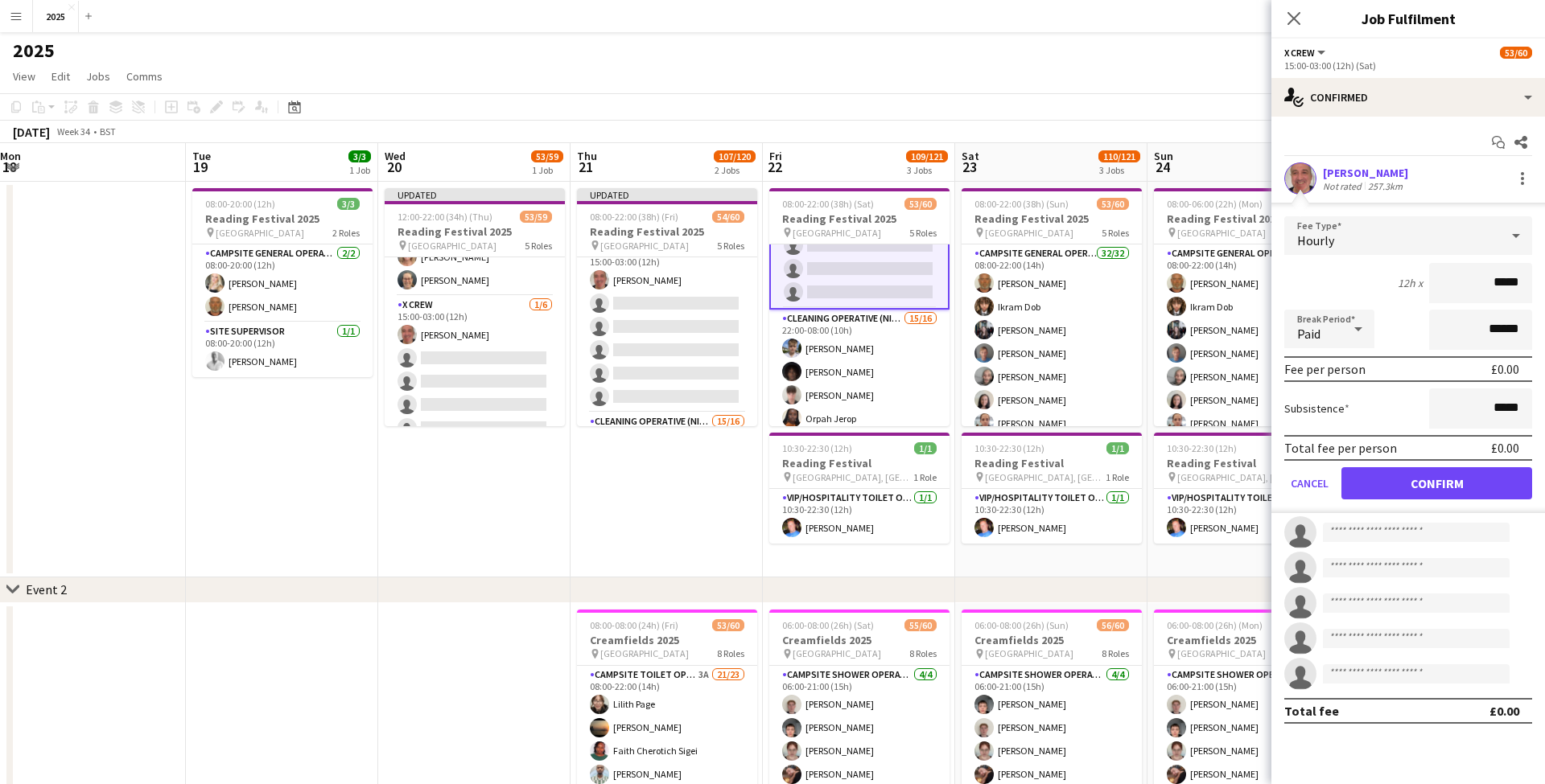
drag, startPoint x: 1386, startPoint y: 485, endPoint x: 1283, endPoint y: 434, distance: 114.9
click at [1386, 485] on button "Confirm" at bounding box center [1436, 483] width 190 height 32
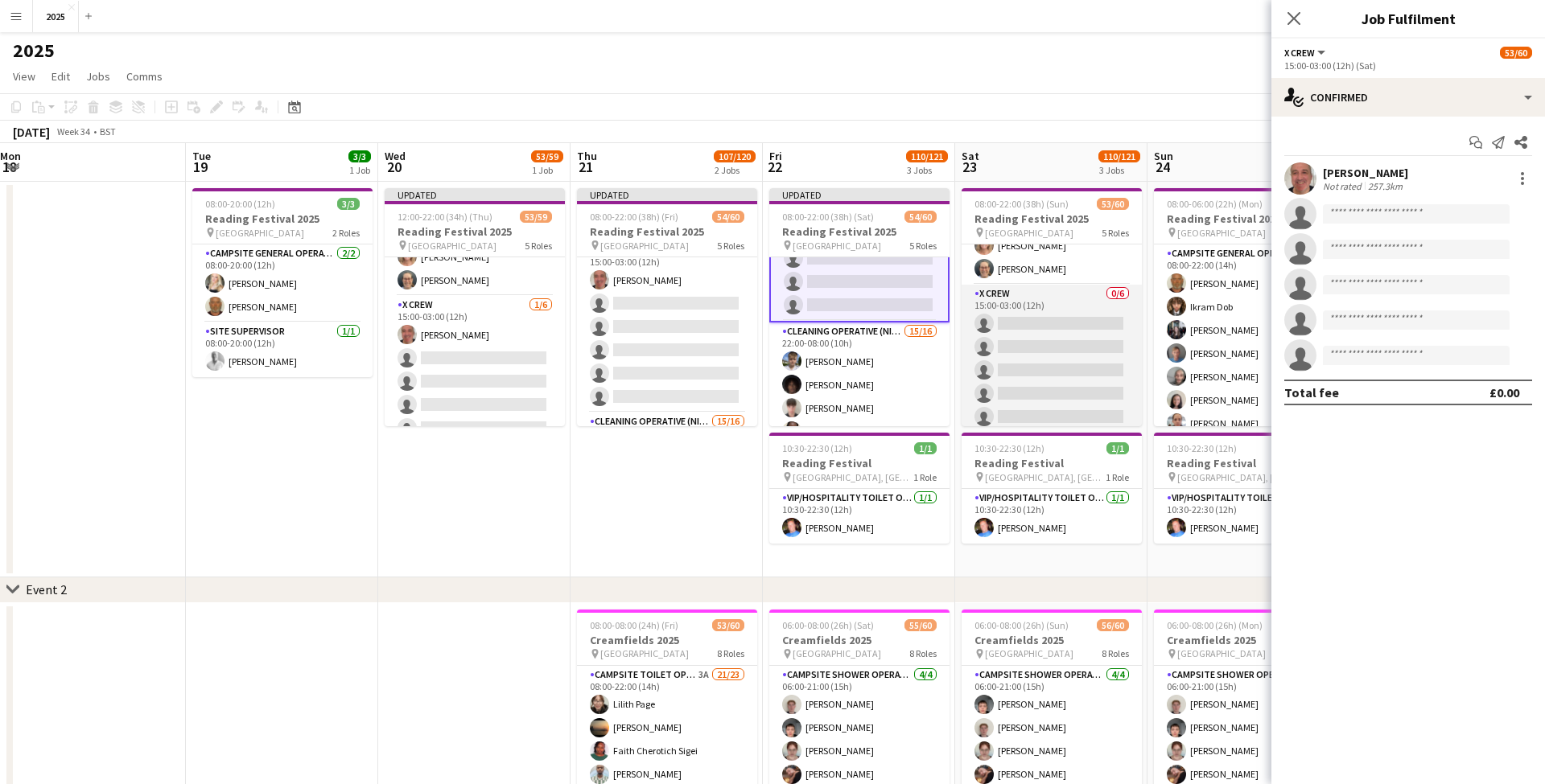
scroll to position [878, 0]
click at [1084, 370] on app-card-role "X Crew 0/6 15:00-03:00 (12h) single-neutral-actions single-neutral-actions sing…" at bounding box center [1051, 336] width 180 height 172
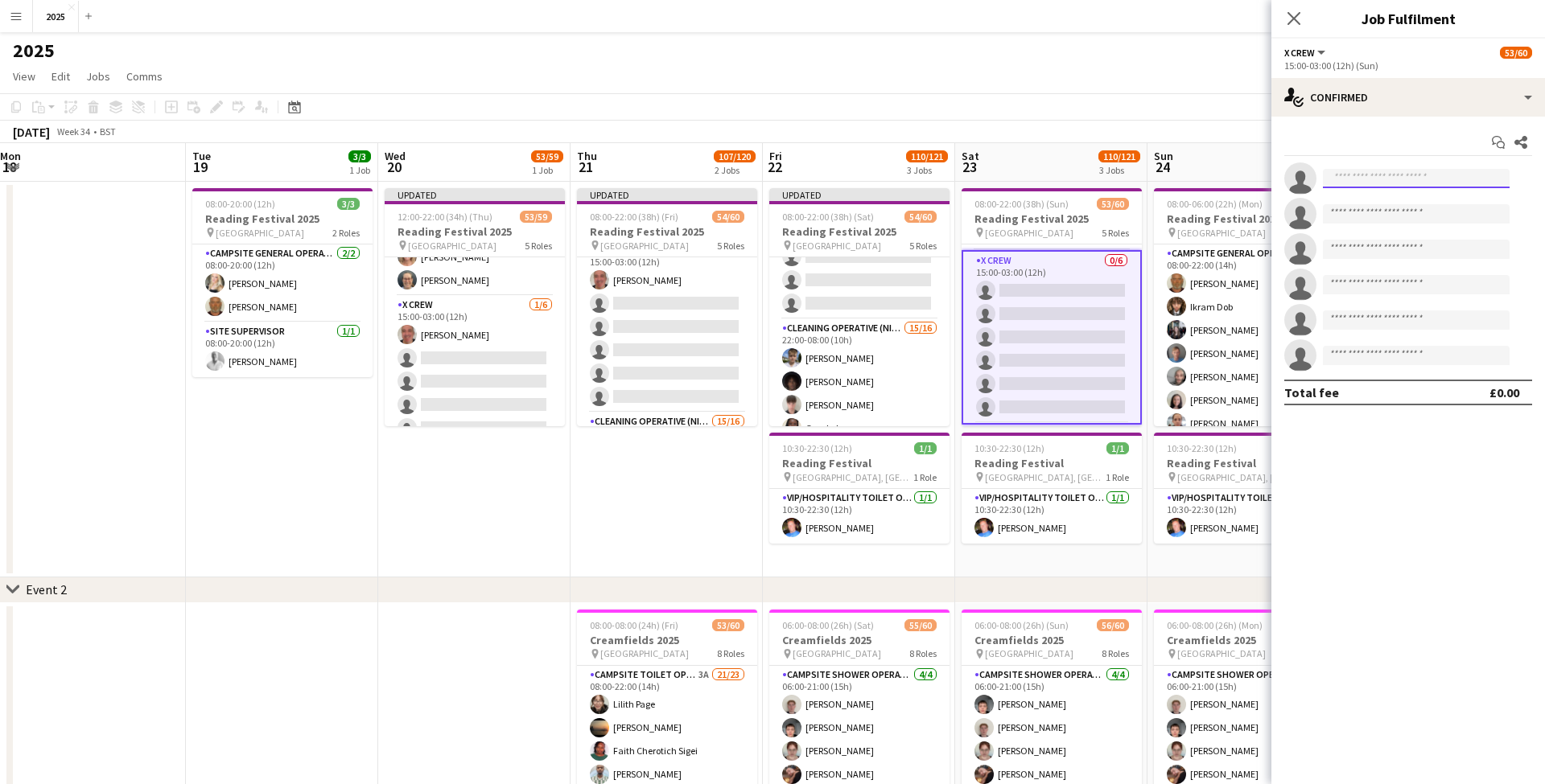
click at [1367, 175] on input at bounding box center [1416, 178] width 187 height 20
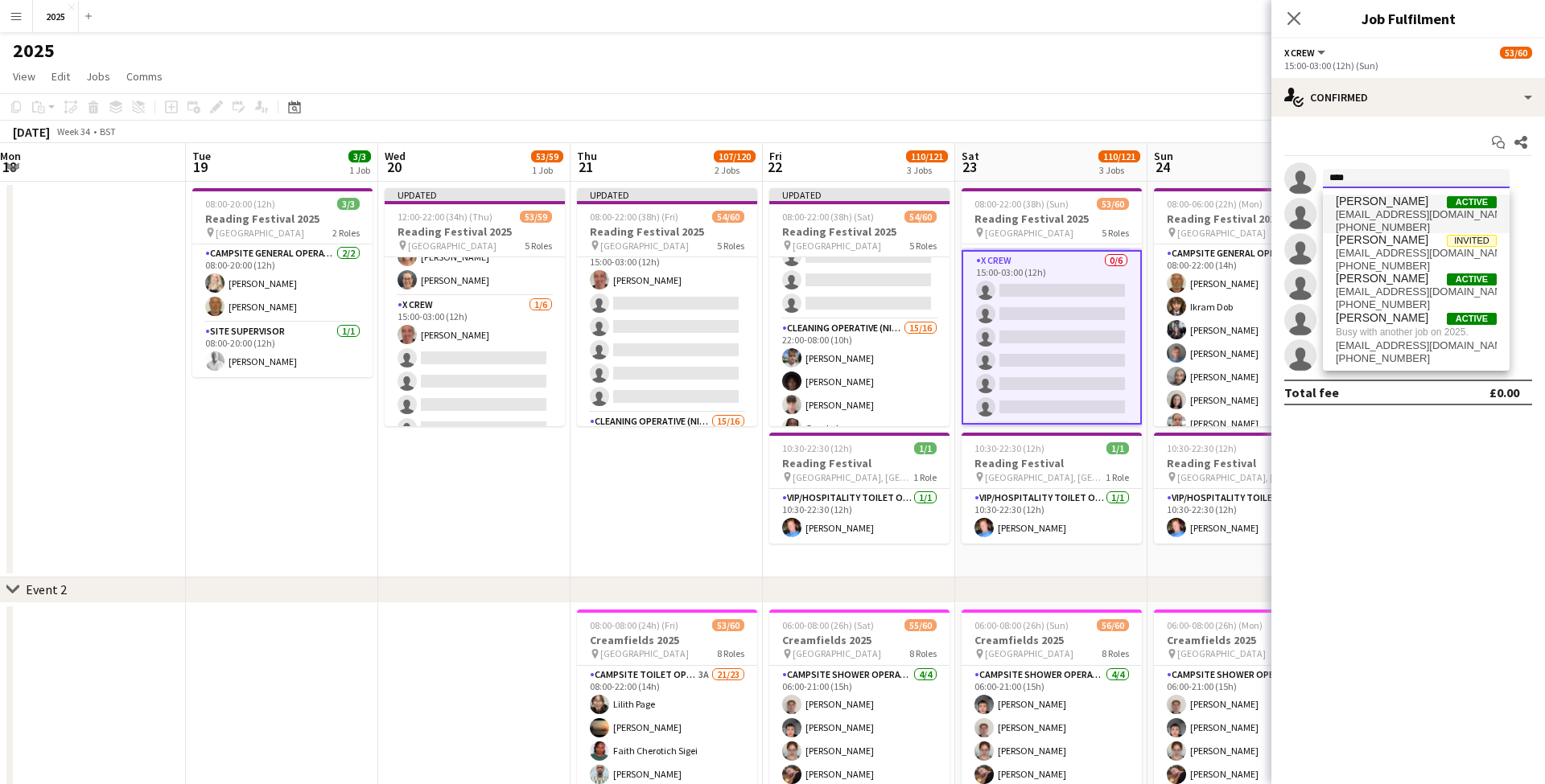
type input "****"
click at [1372, 207] on span "[PERSON_NAME]" at bounding box center [1382, 201] width 93 height 14
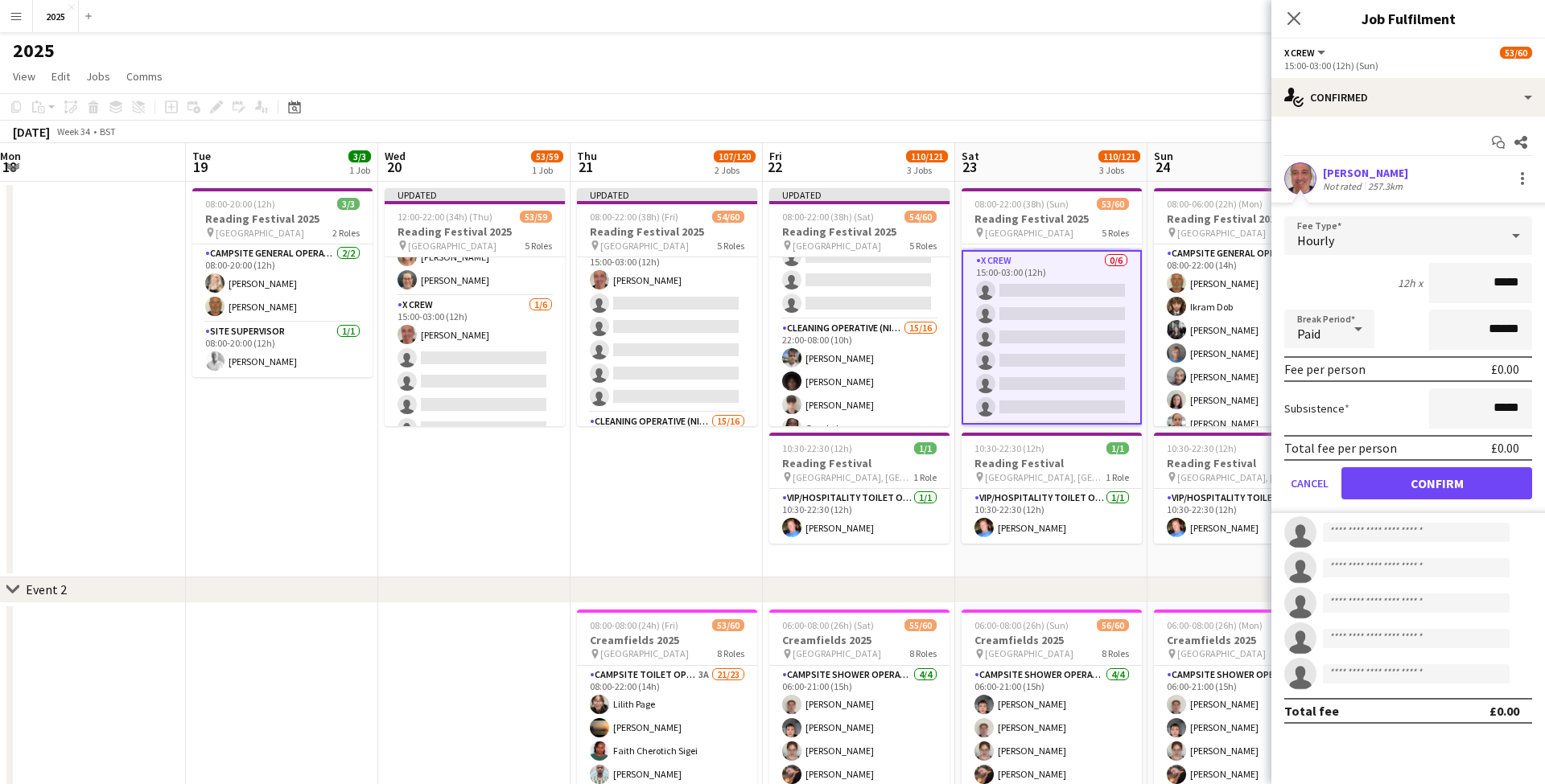
click at [1366, 486] on button "Confirm" at bounding box center [1436, 483] width 190 height 32
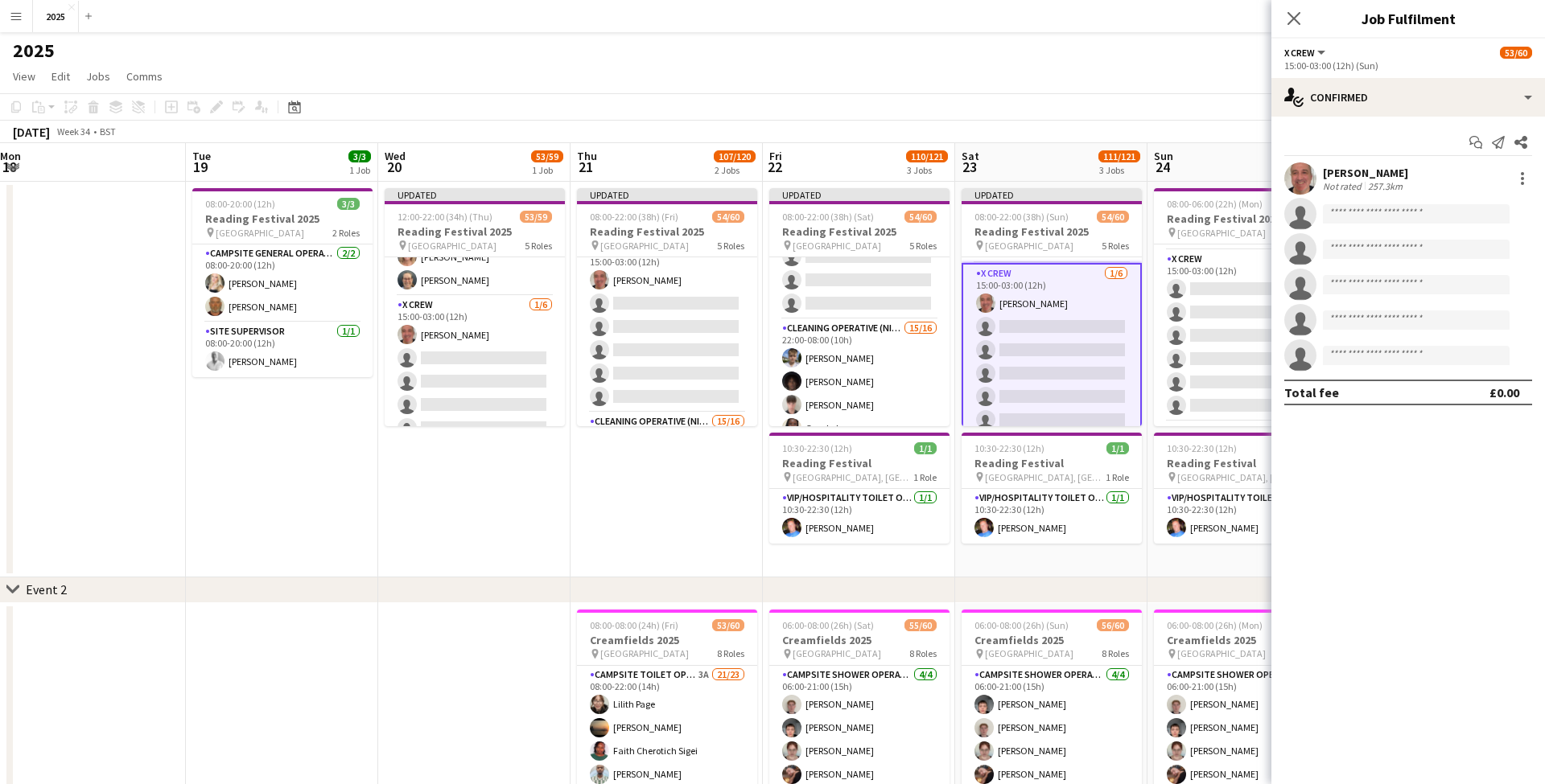
click at [1240, 381] on app-card-role "X Crew 0/6 15:00-03:00 (12h) single-neutral-actions single-neutral-actions sing…" at bounding box center [1244, 336] width 180 height 172
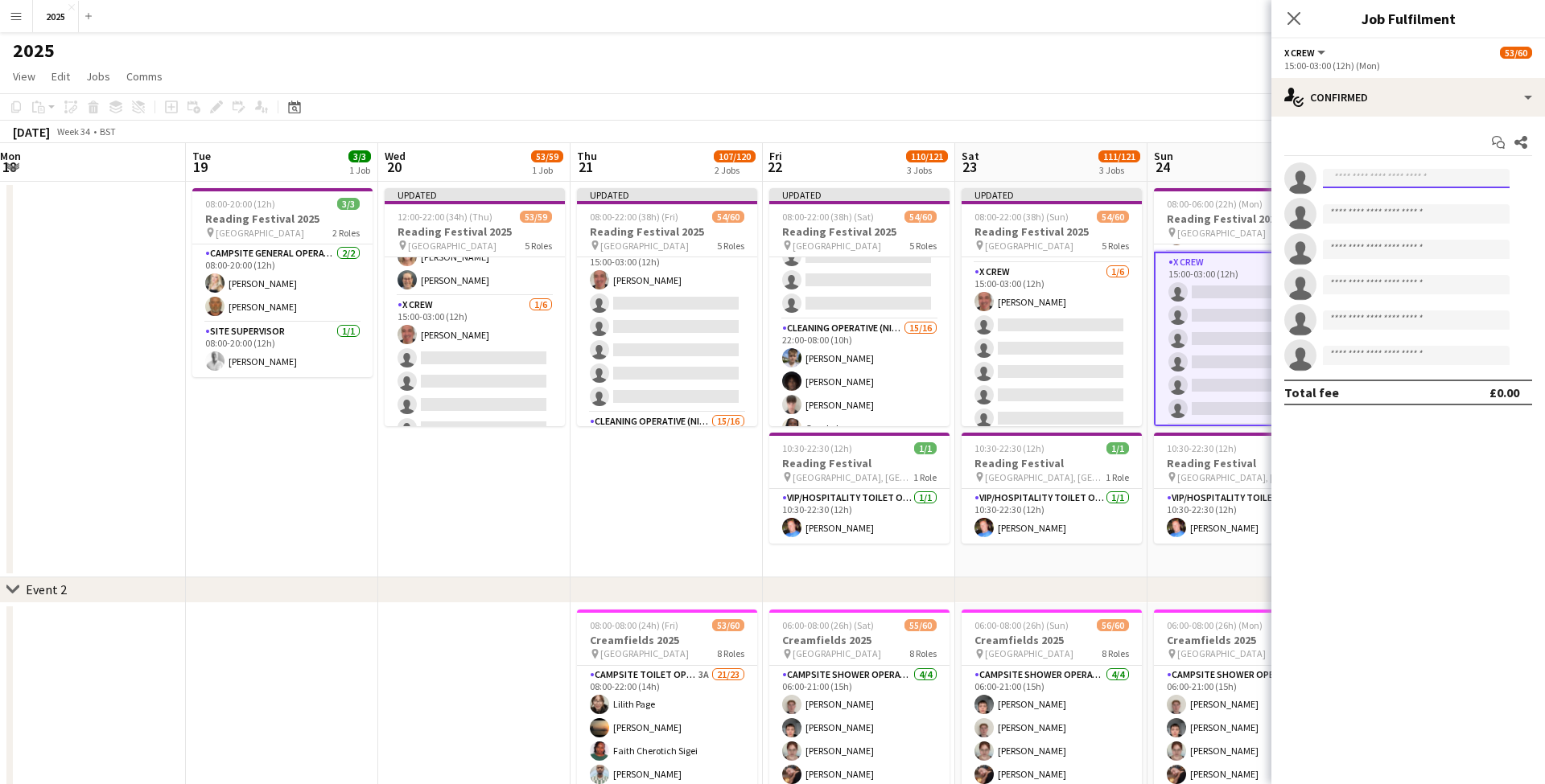
click at [1344, 181] on input at bounding box center [1416, 178] width 187 height 20
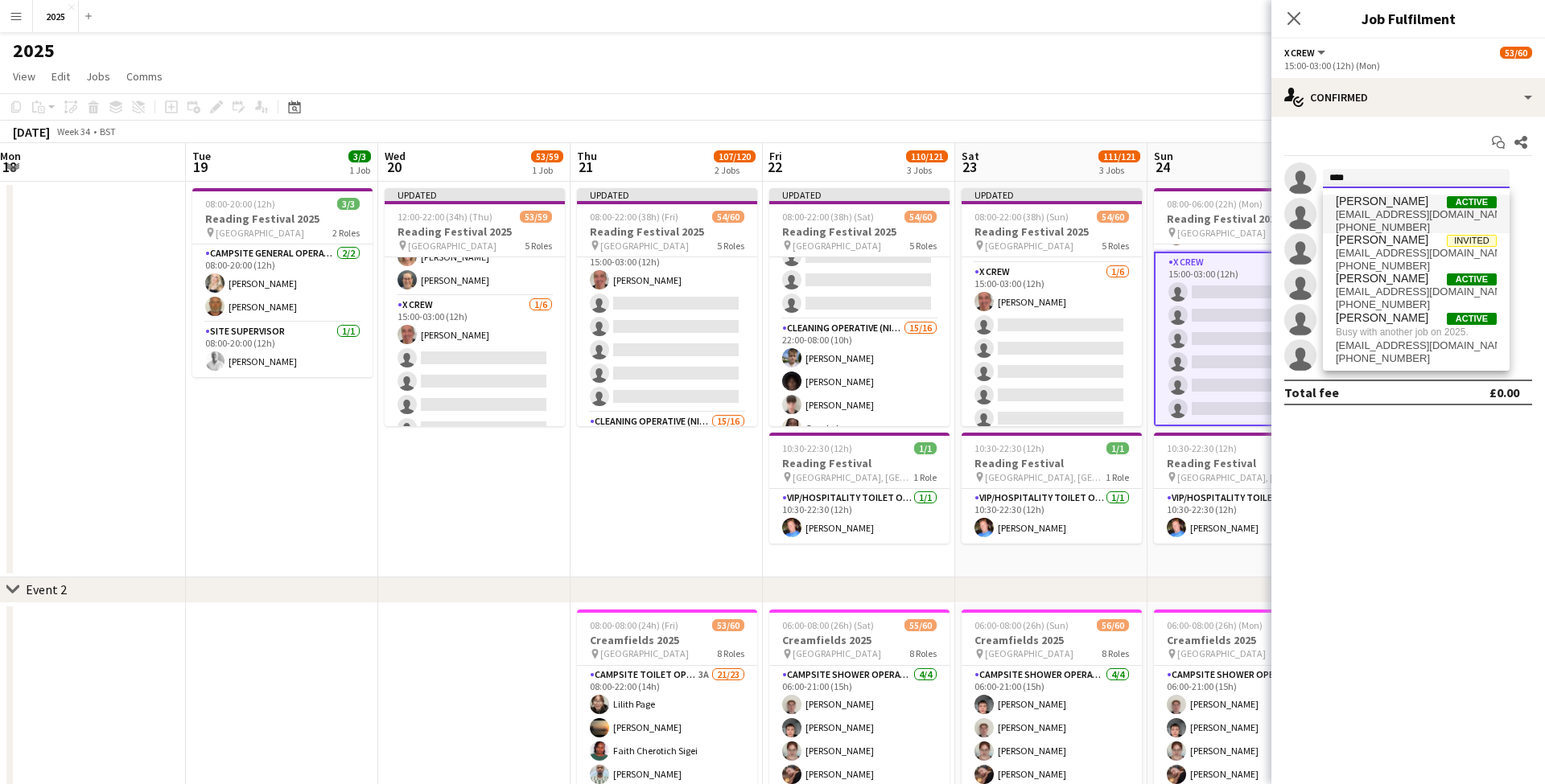
type input "****"
click at [1347, 216] on span "[EMAIL_ADDRESS][DOMAIN_NAME]" at bounding box center [1416, 214] width 161 height 13
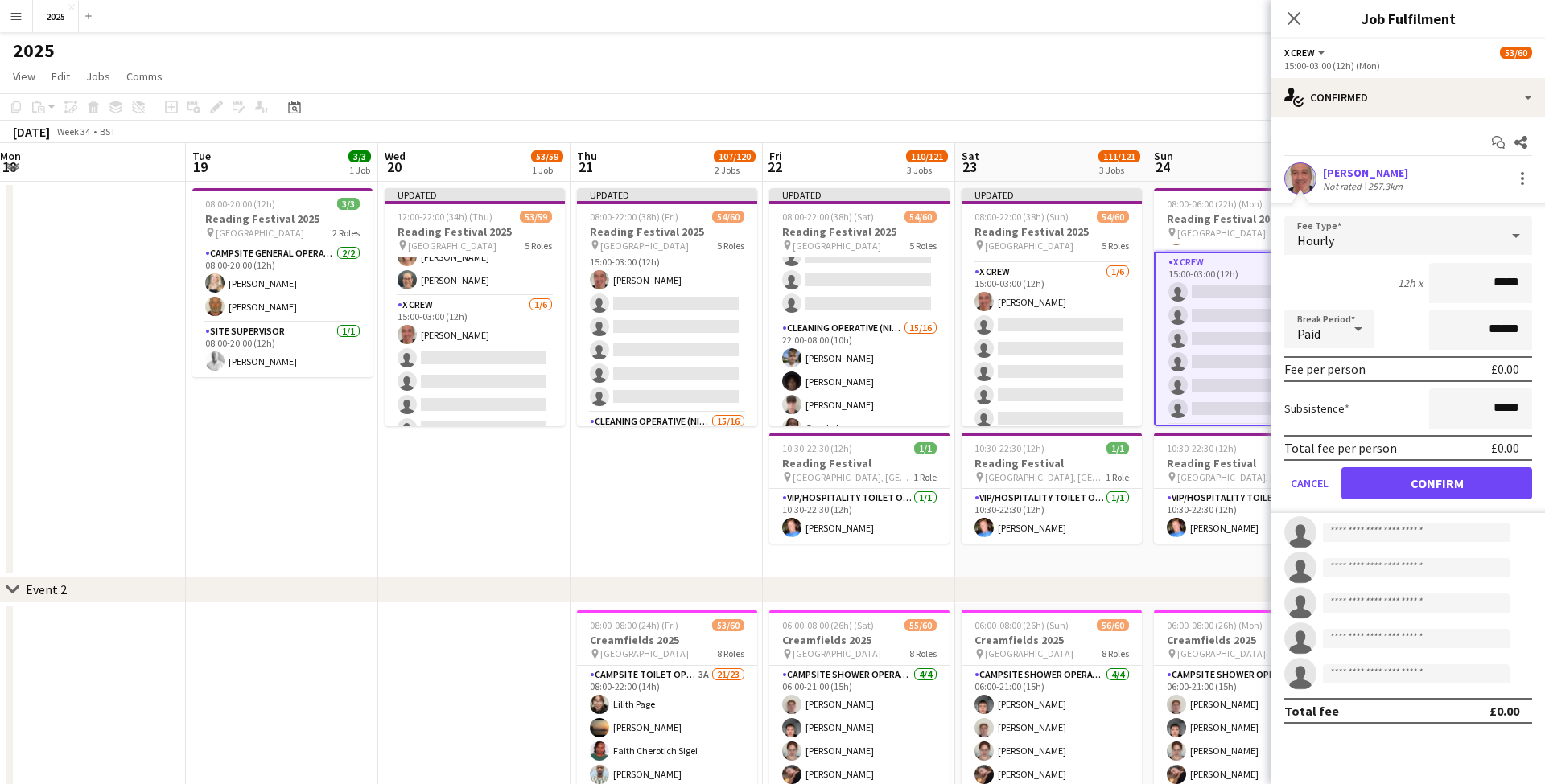
drag, startPoint x: 1410, startPoint y: 490, endPoint x: 1361, endPoint y: 200, distance: 294.1
click at [1410, 490] on button "Confirm" at bounding box center [1436, 483] width 190 height 32
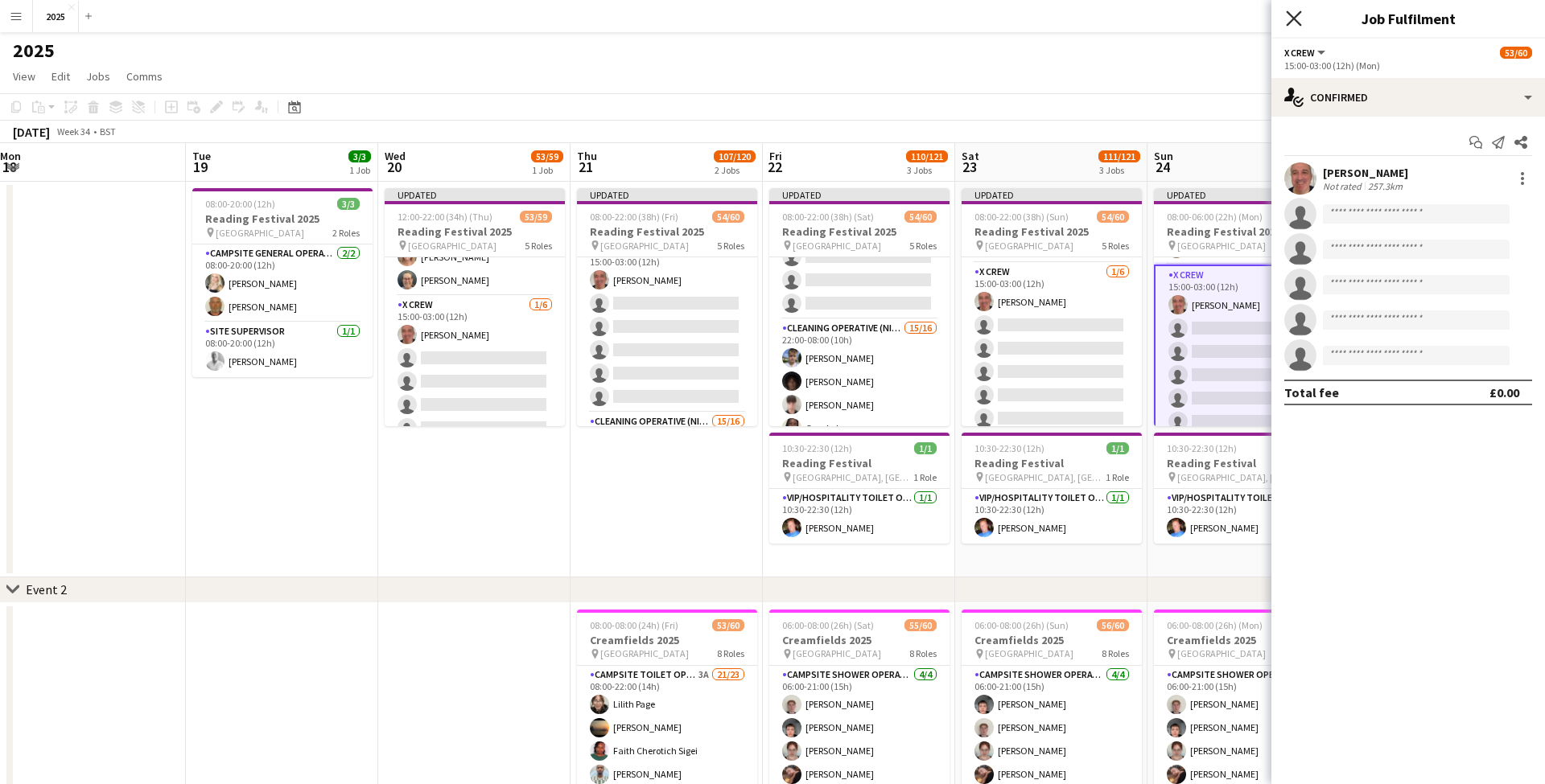
click at [1292, 19] on icon "Close pop-in" at bounding box center [1293, 18] width 15 height 15
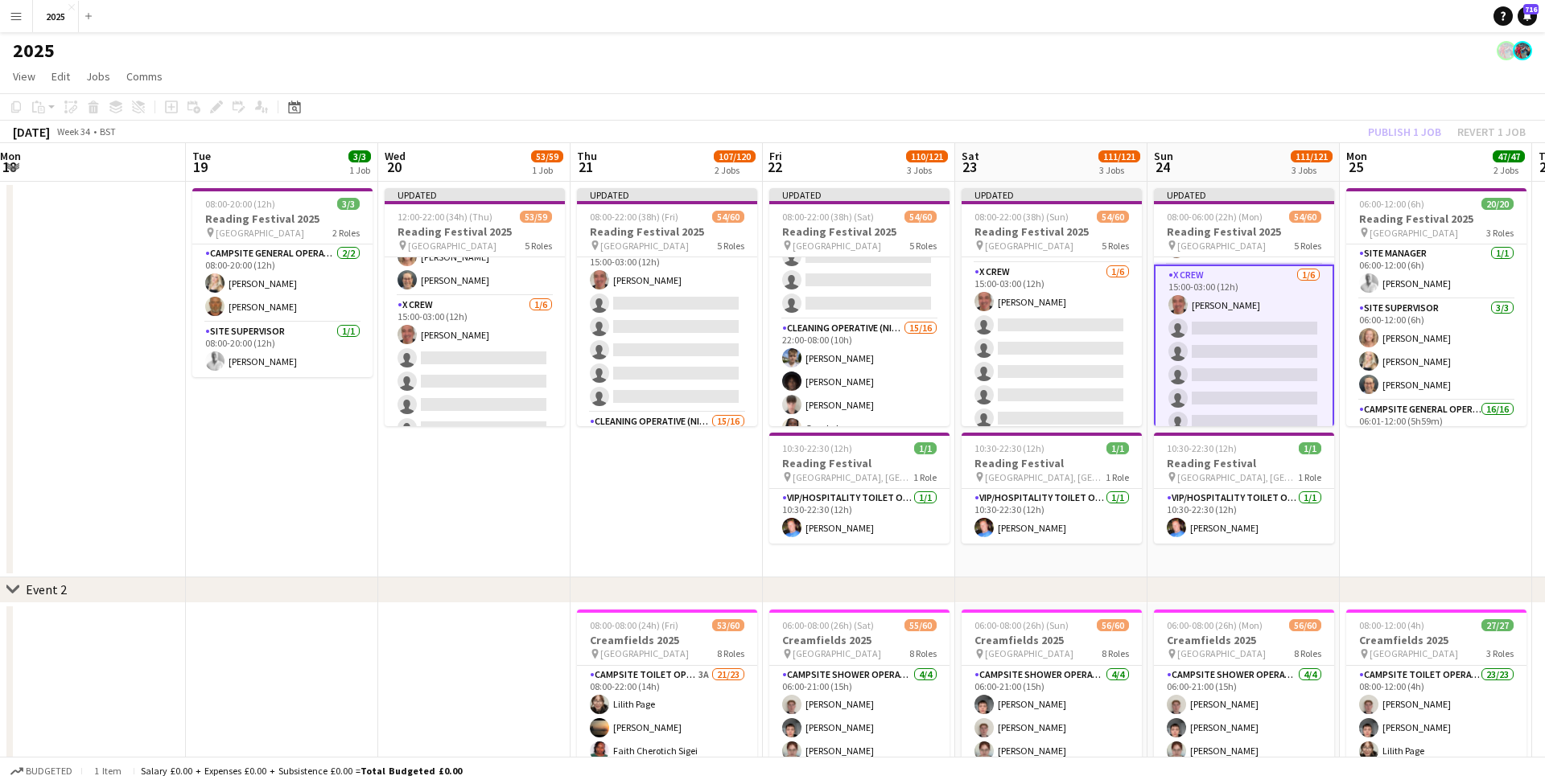
click at [1439, 471] on app-date-cell "06:00-12:00 (6h) 20/20 Reading Festival 2025 pin Richfield Avenue 3 Roles Site …" at bounding box center [1435, 380] width 192 height 396
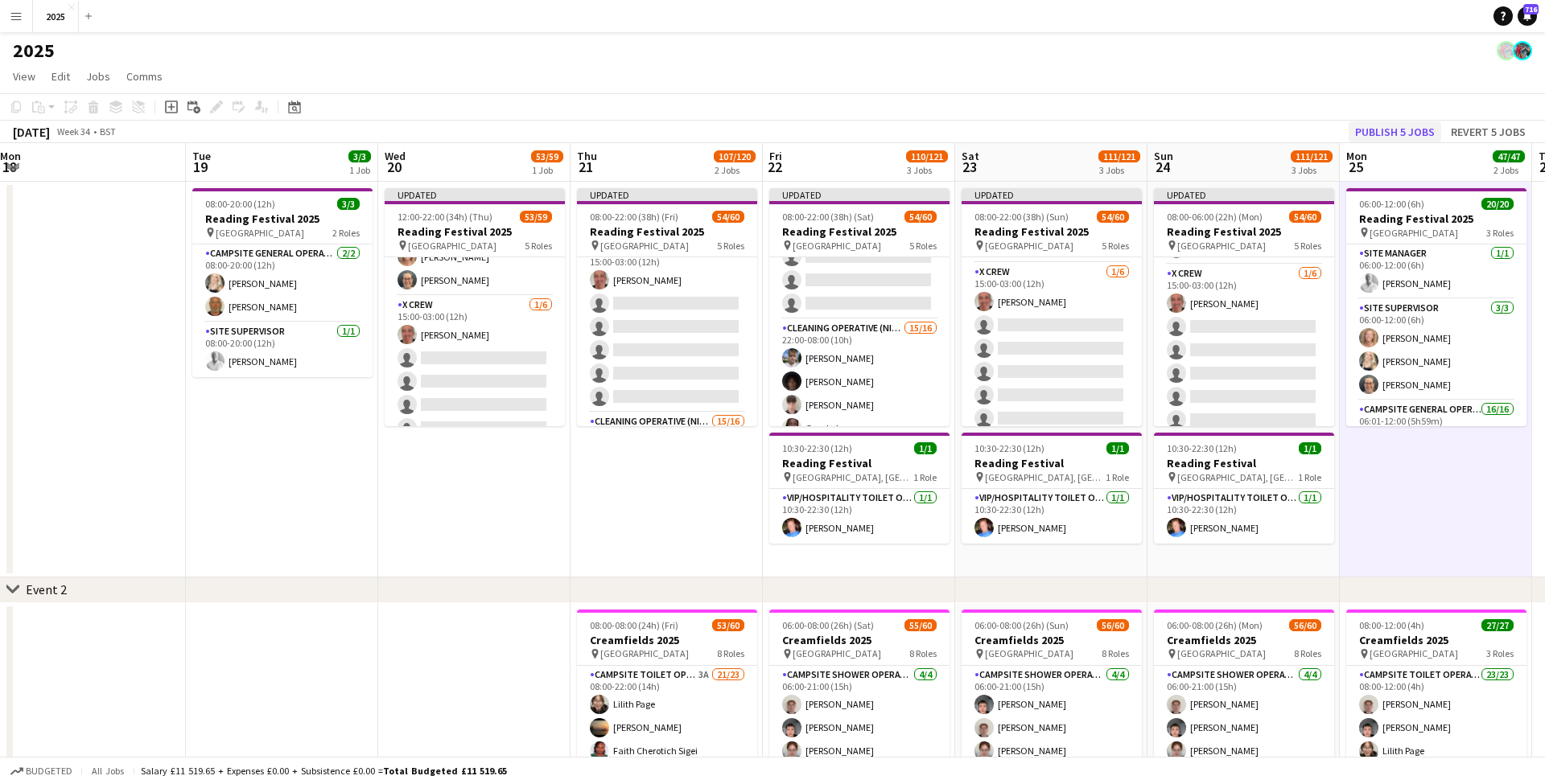
click at [1383, 133] on button "Publish 5 jobs" at bounding box center [1395, 132] width 93 height 21
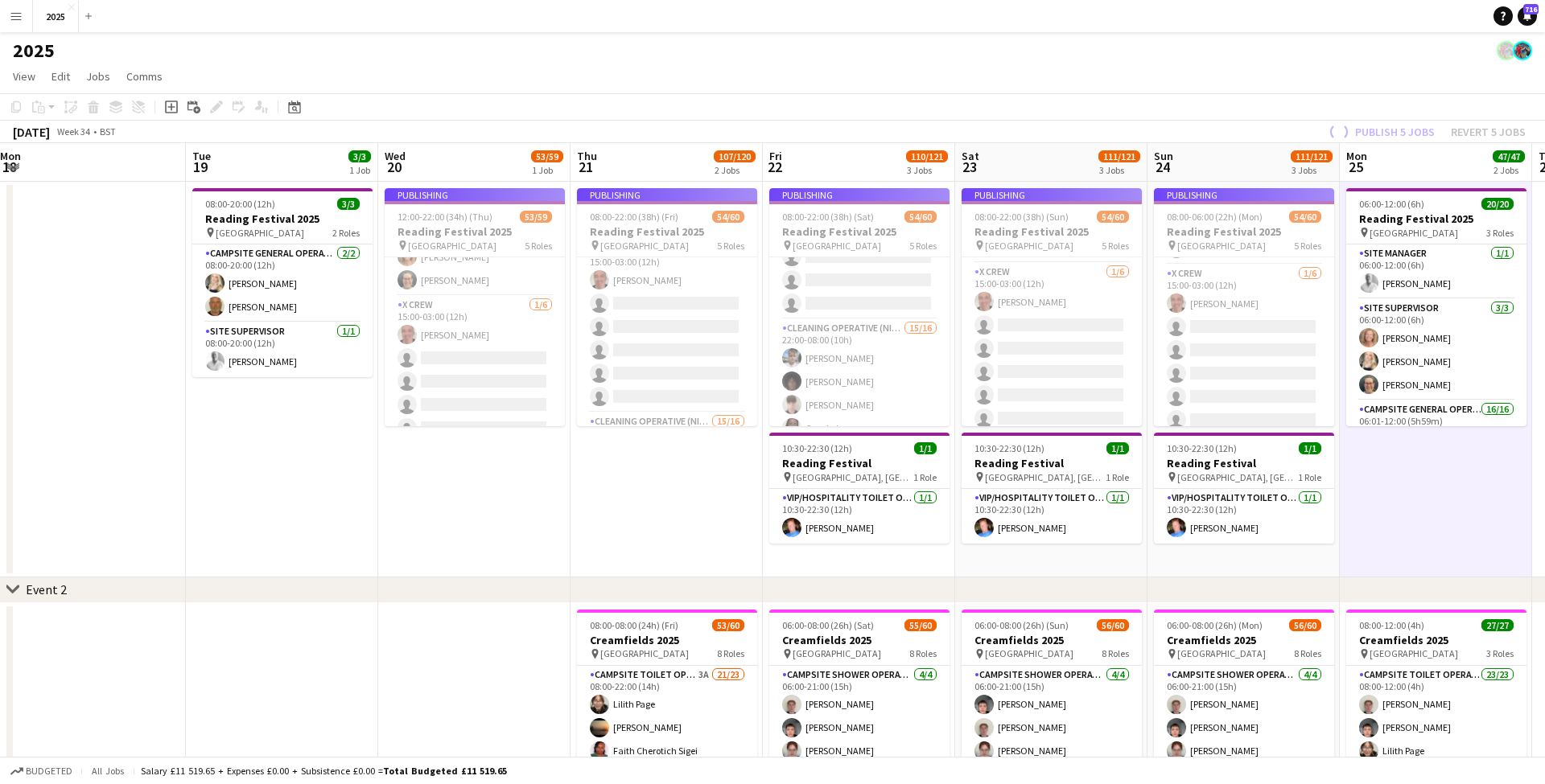
scroll to position [1, 0]
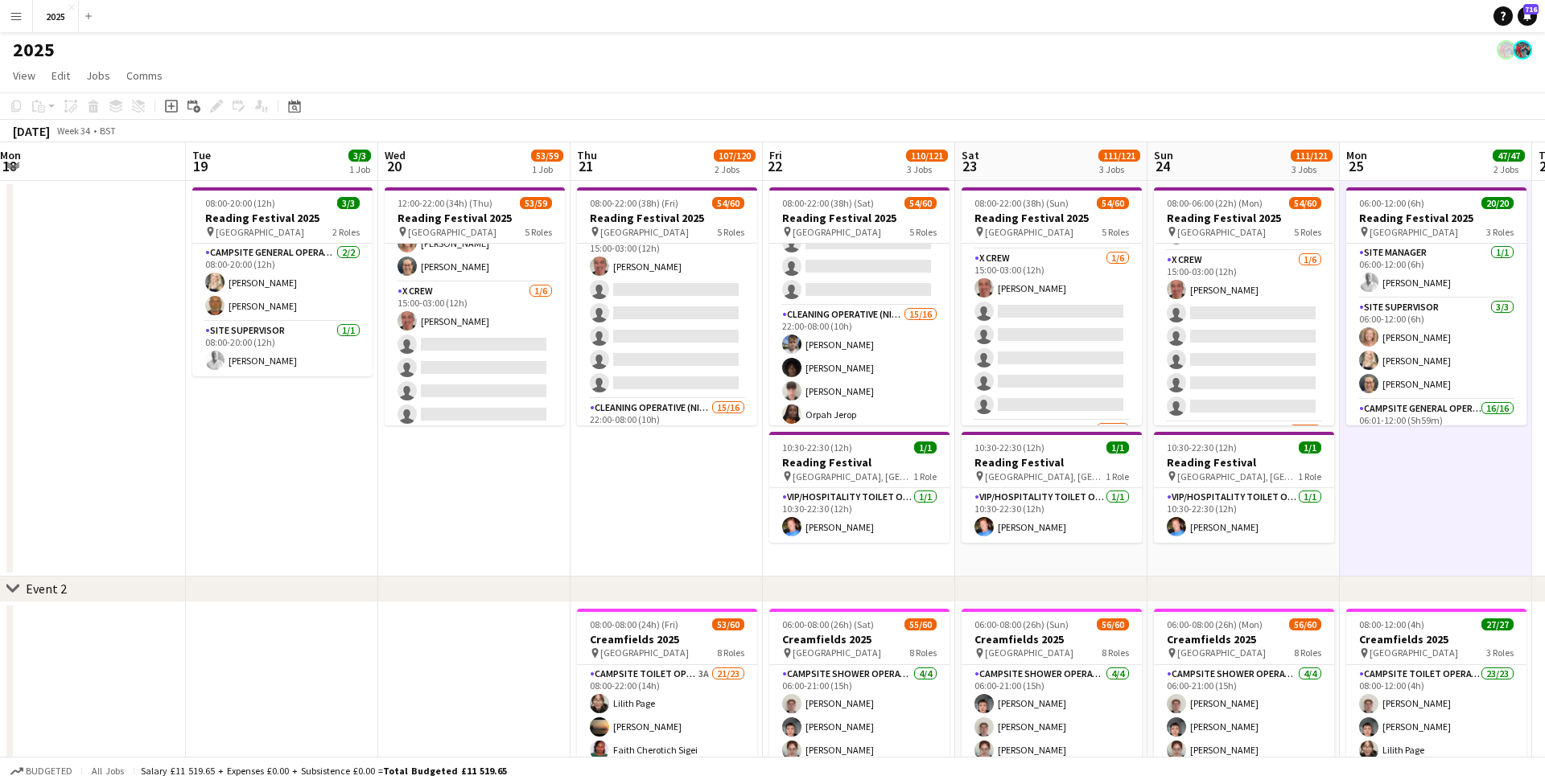
click at [14, 15] on app-icon "Menu" at bounding box center [15, 15] width 13 height 13
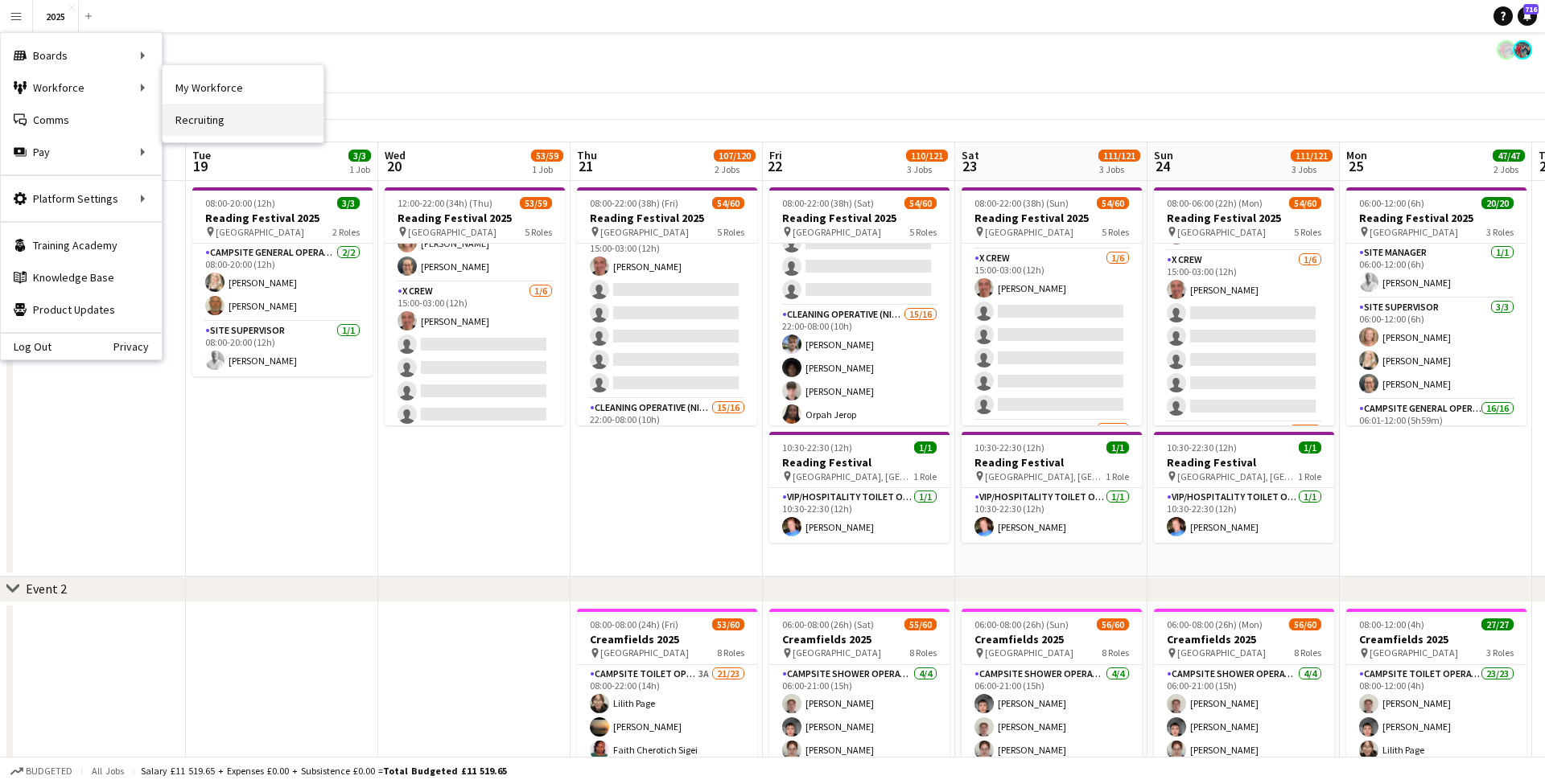
click at [207, 119] on link "Recruiting" at bounding box center [242, 120] width 161 height 32
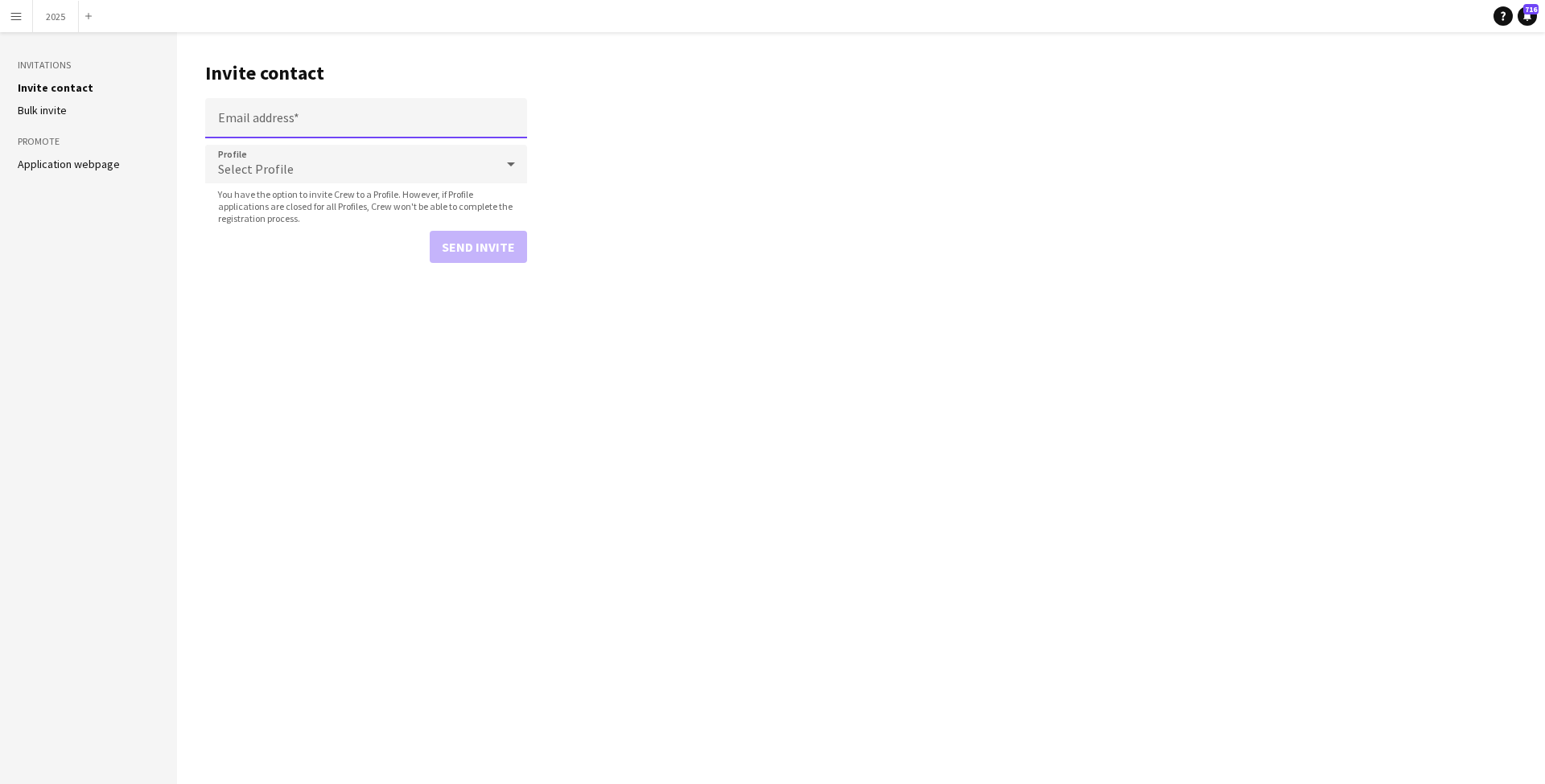
click at [271, 108] on input "Email address" at bounding box center [365, 117] width 322 height 40
paste input "**********"
type input "**********"
click at [266, 161] on span "Select Profile" at bounding box center [256, 168] width 76 height 16
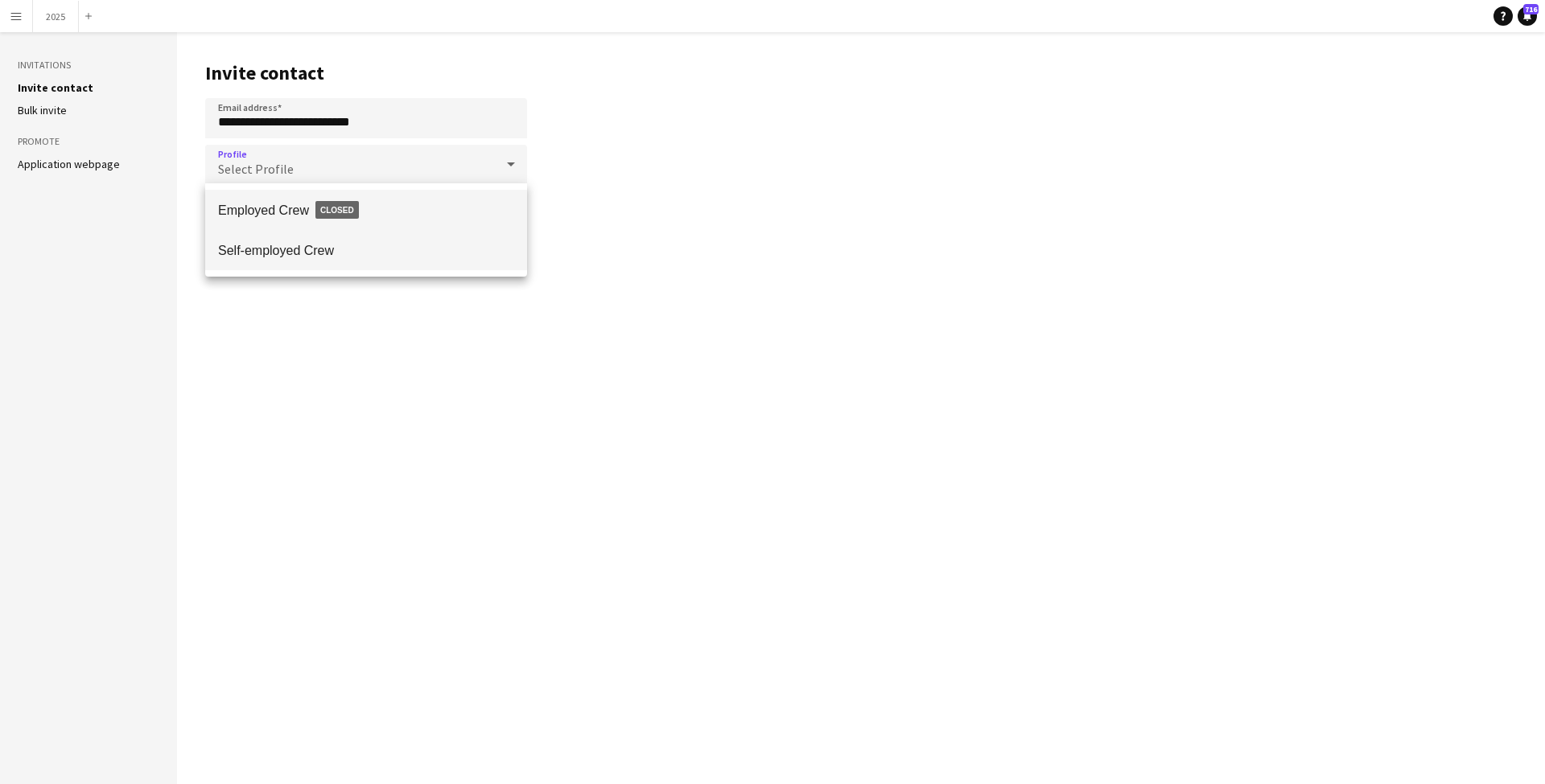
click at [286, 253] on span "Self-employed Crew" at bounding box center [366, 251] width 296 height 15
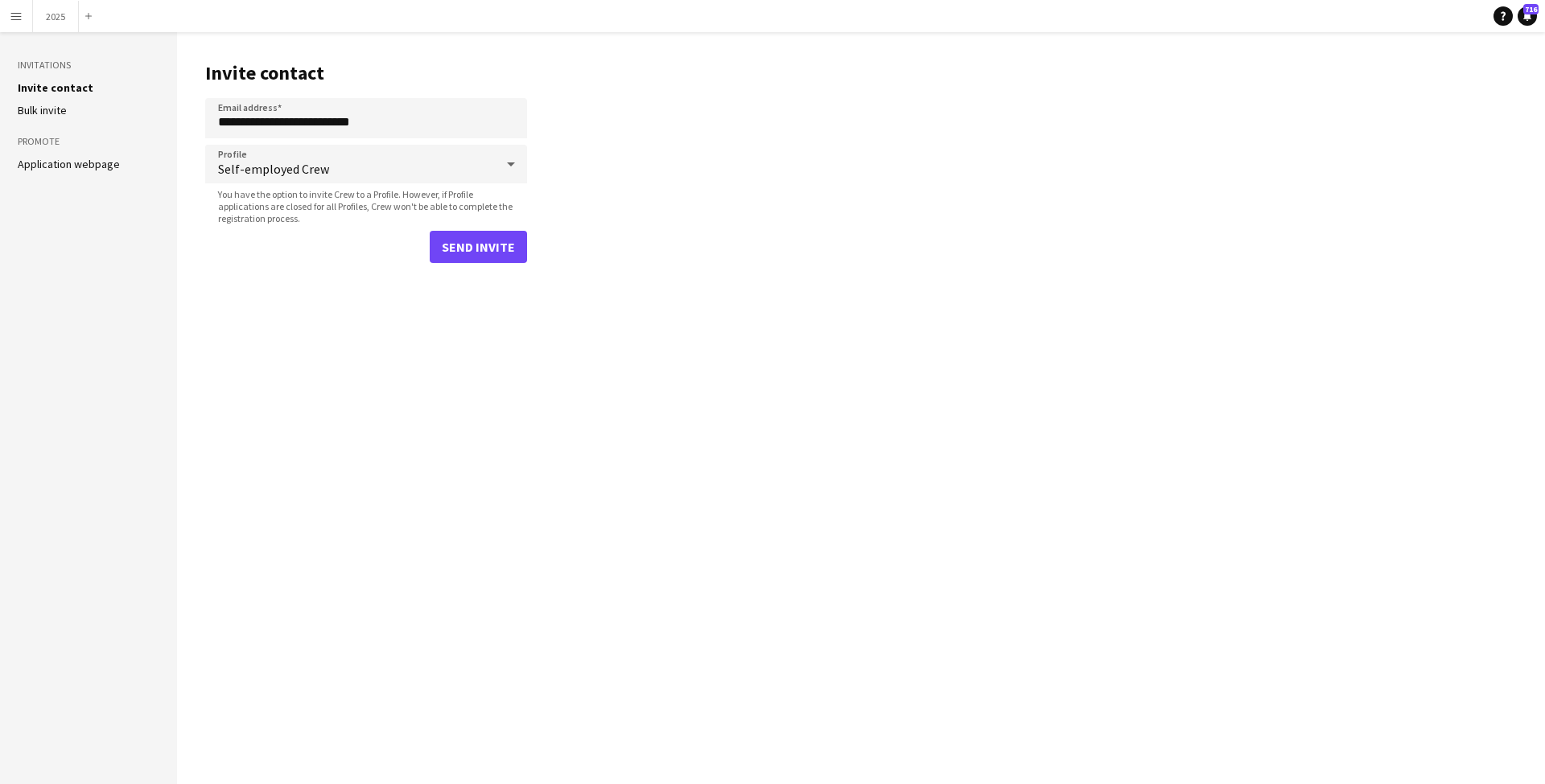
click at [474, 240] on button "Send invite" at bounding box center [478, 247] width 98 height 32
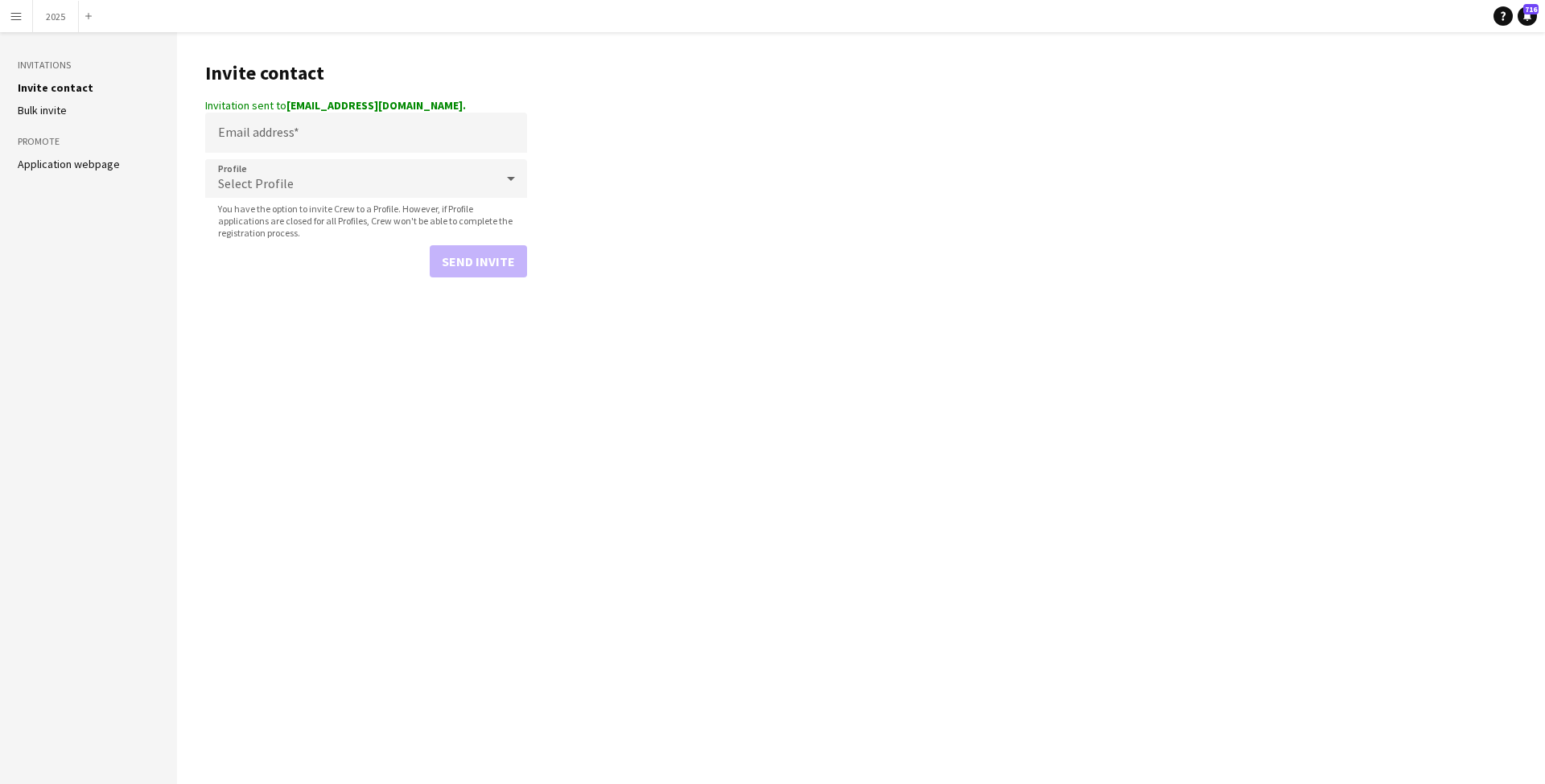
scroll to position [0, 1]
click at [9, 14] on app-icon "Menu" at bounding box center [15, 15] width 13 height 13
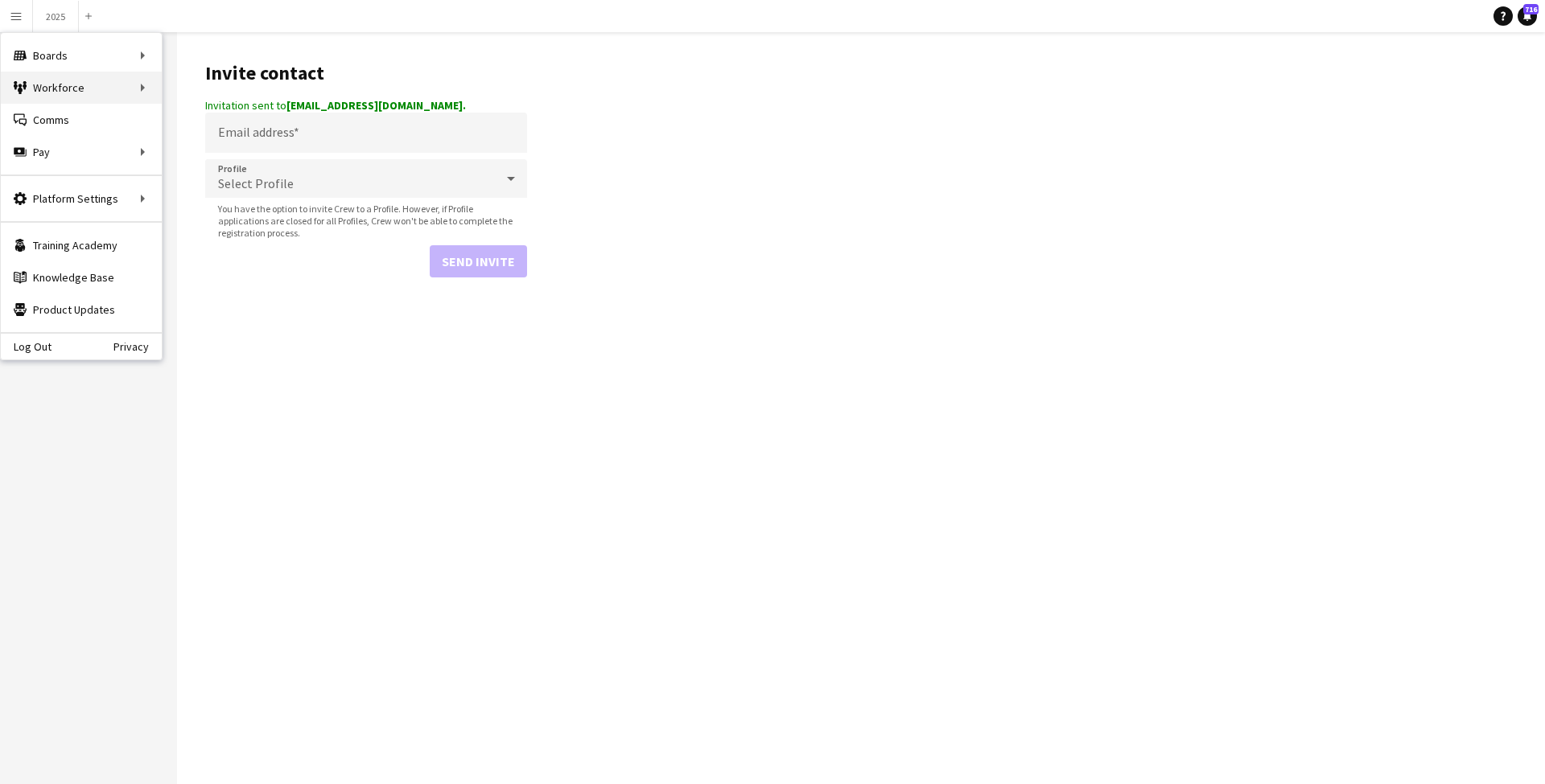
scroll to position [0, 0]
click at [218, 87] on link "My Workforce" at bounding box center [242, 87] width 161 height 32
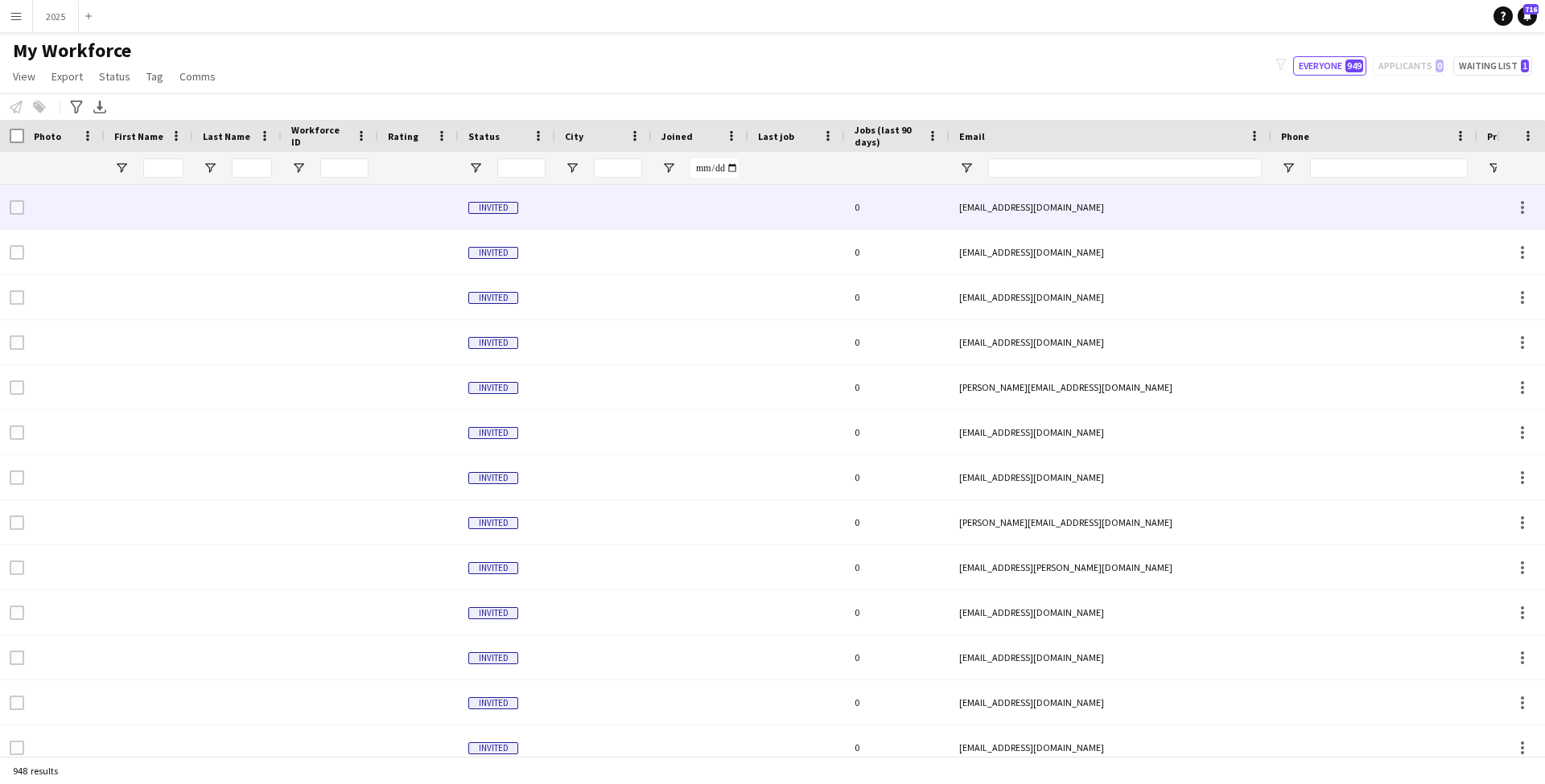
type input "**********"
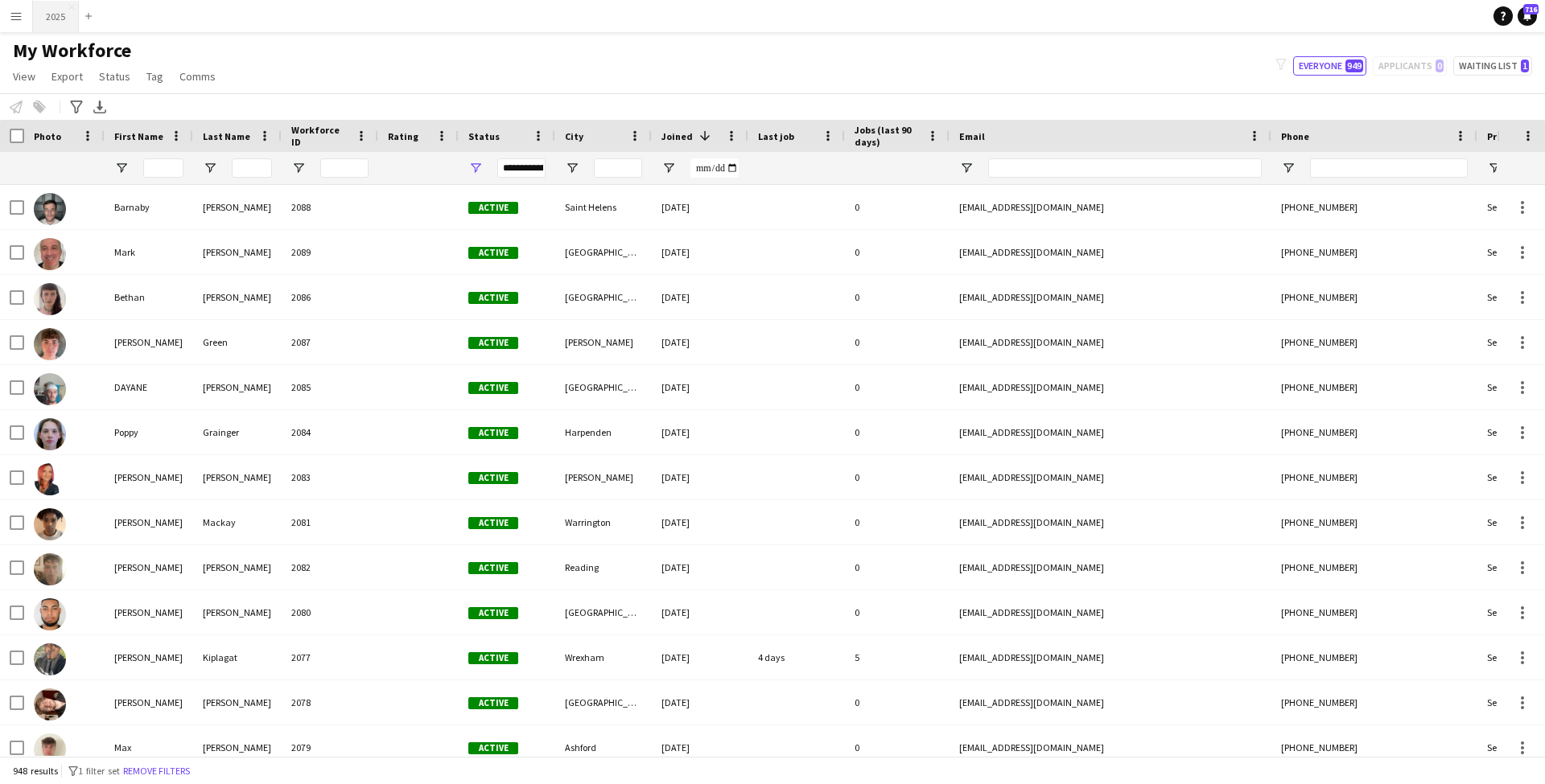
click at [52, 14] on button "2025 Close" at bounding box center [56, 16] width 46 height 31
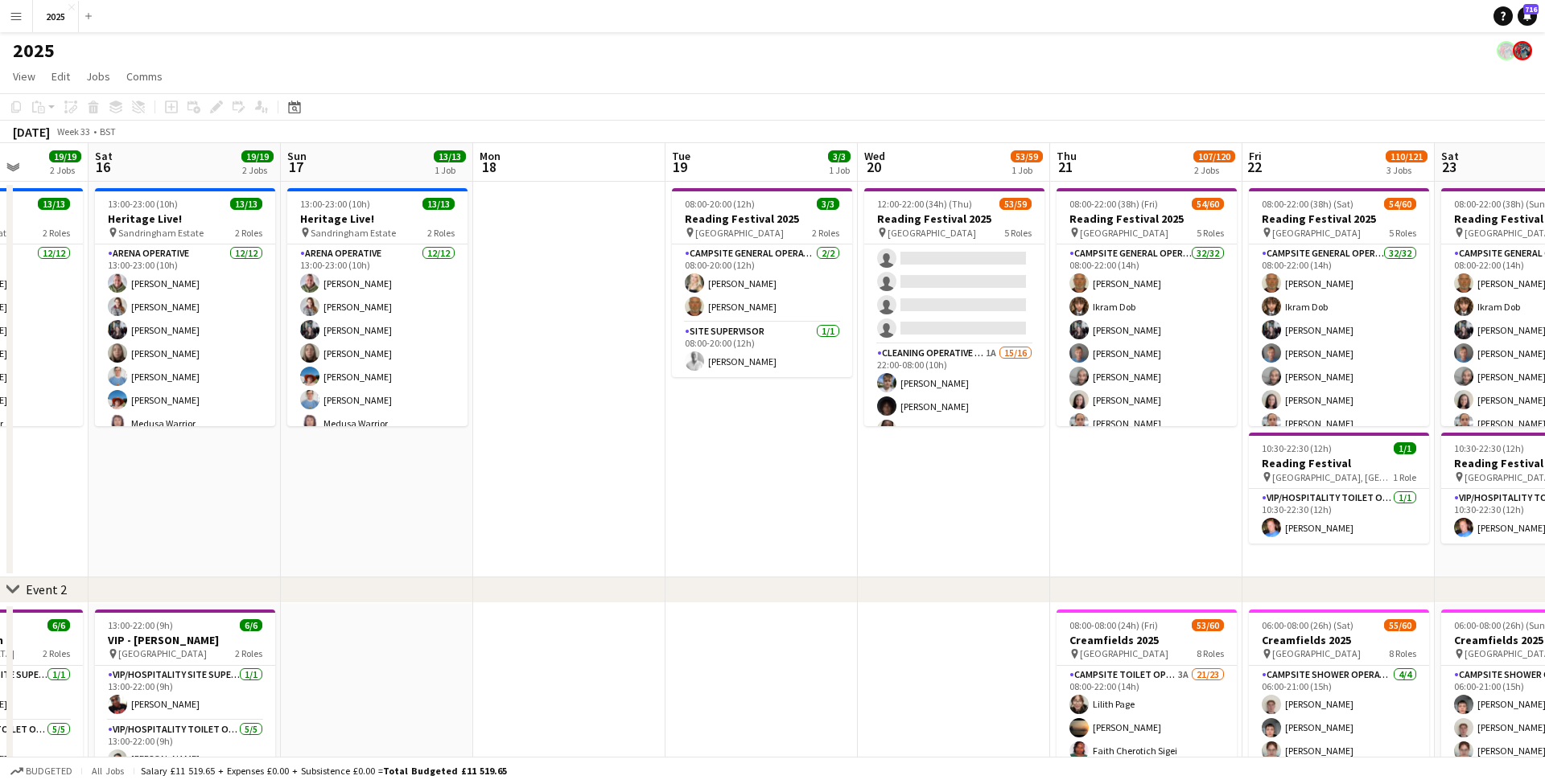
scroll to position [941, 0]
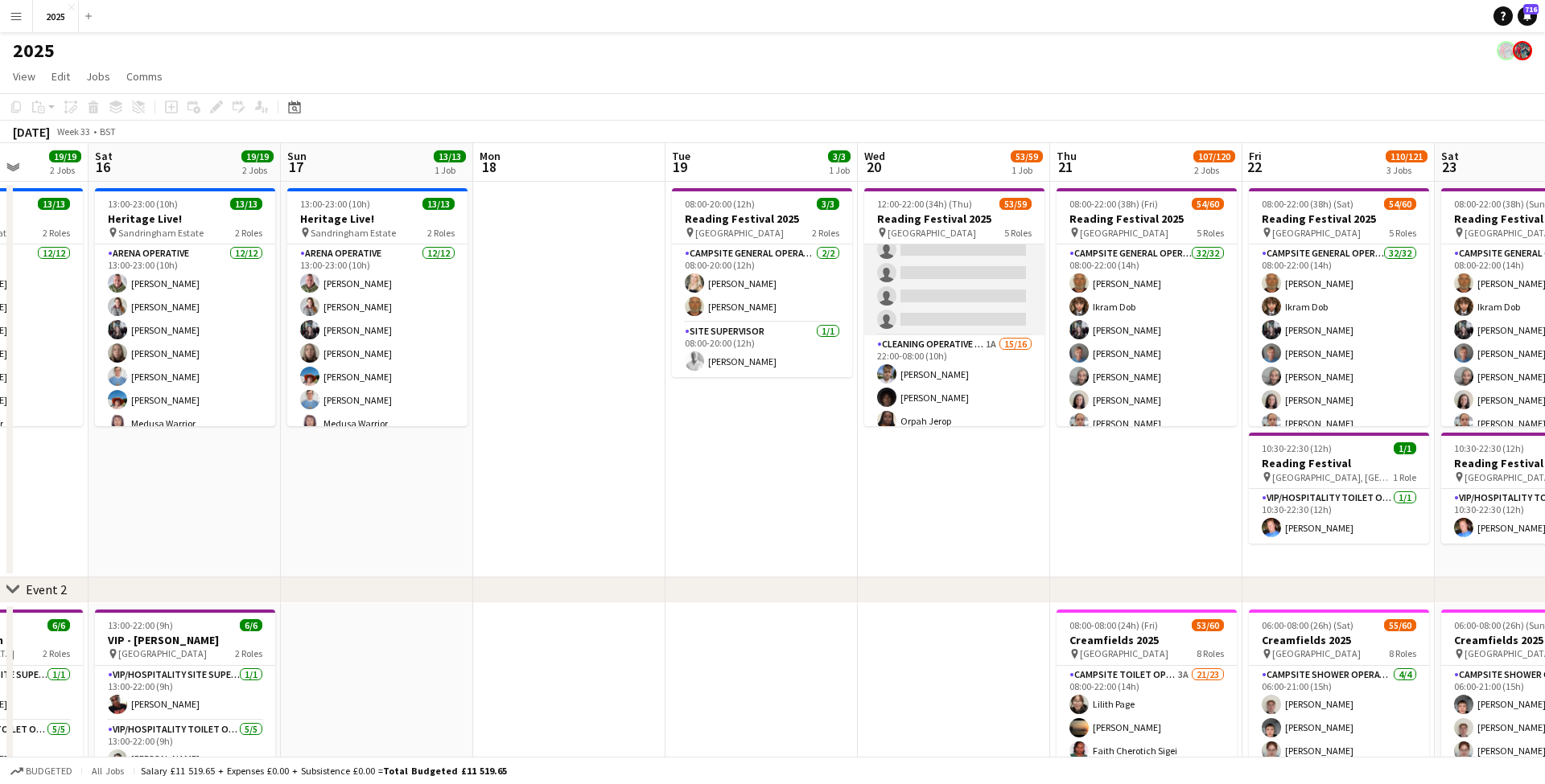
drag, startPoint x: 982, startPoint y: 322, endPoint x: 910, endPoint y: 304, distance: 74.2
click at [982, 322] on app-card-role "X Crew [DATE] 15:00-03:00 (12h) [PERSON_NAME] single-neutral-actions single-neu…" at bounding box center [954, 250] width 180 height 172
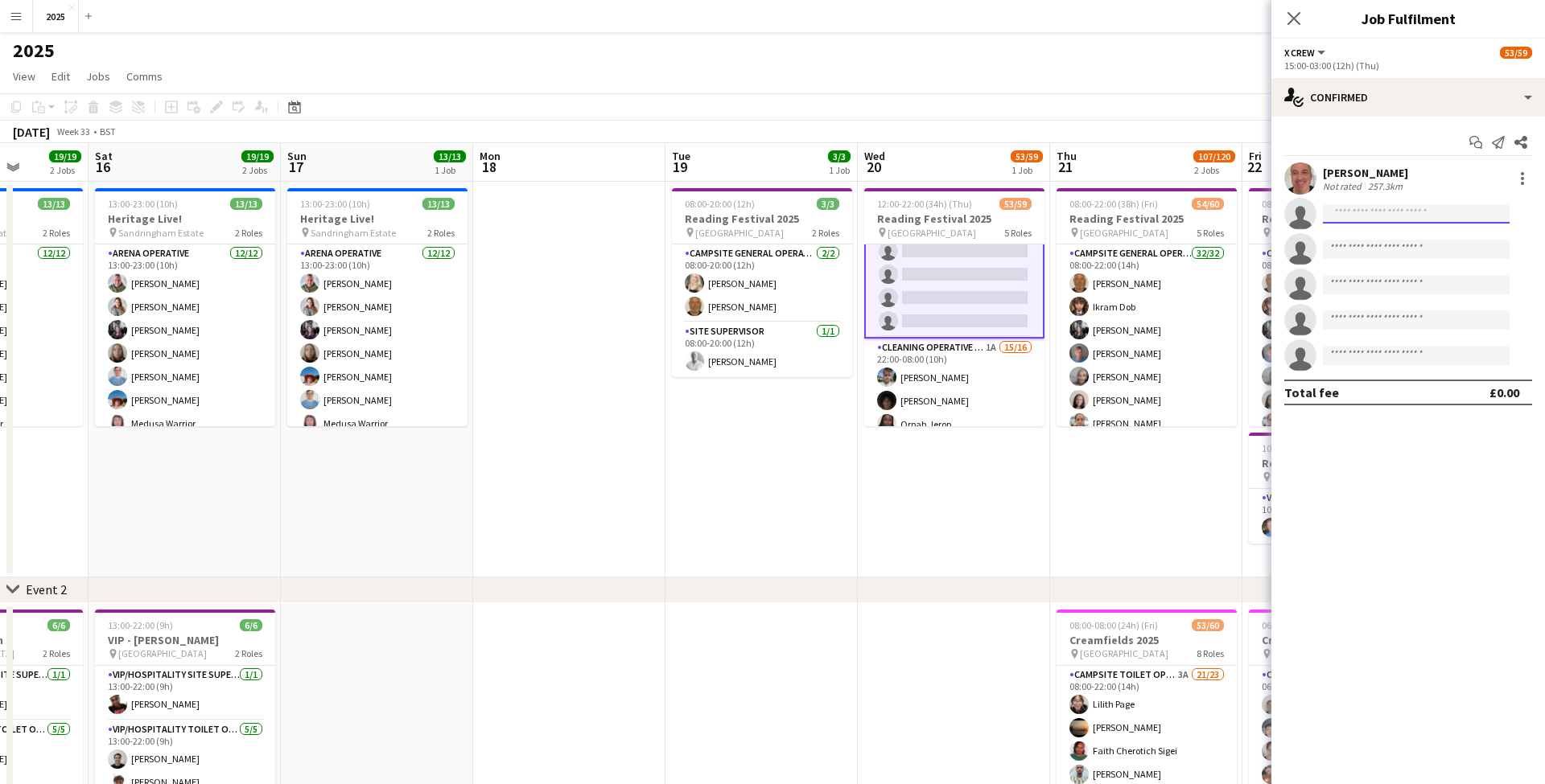
click at [1456, 217] on input at bounding box center [1416, 213] width 187 height 20
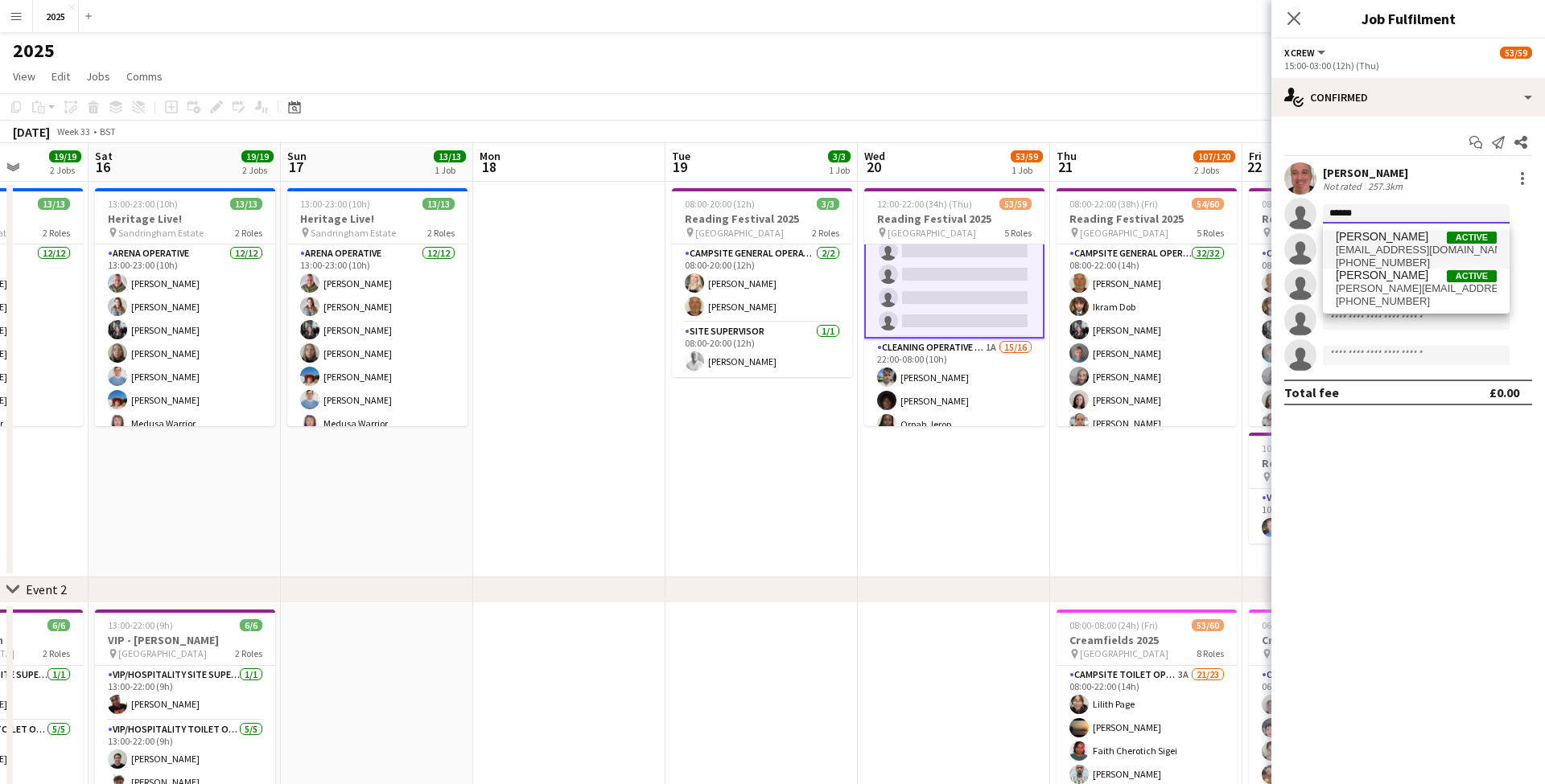
type input "******"
click at [1435, 246] on span "[EMAIL_ADDRESS][DOMAIN_NAME]" at bounding box center [1416, 250] width 161 height 13
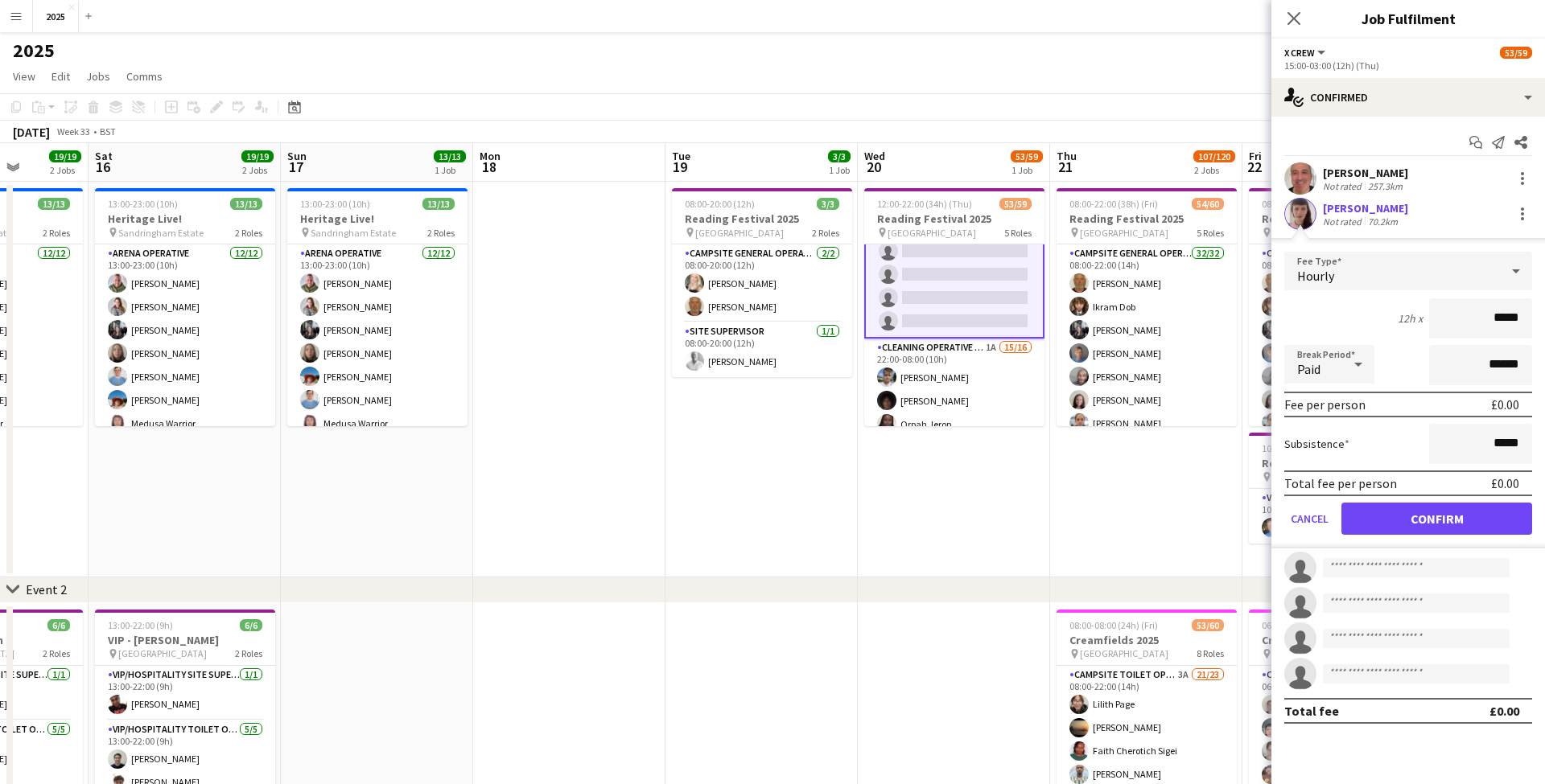
click at [1398, 521] on button "Confirm" at bounding box center [1436, 519] width 190 height 32
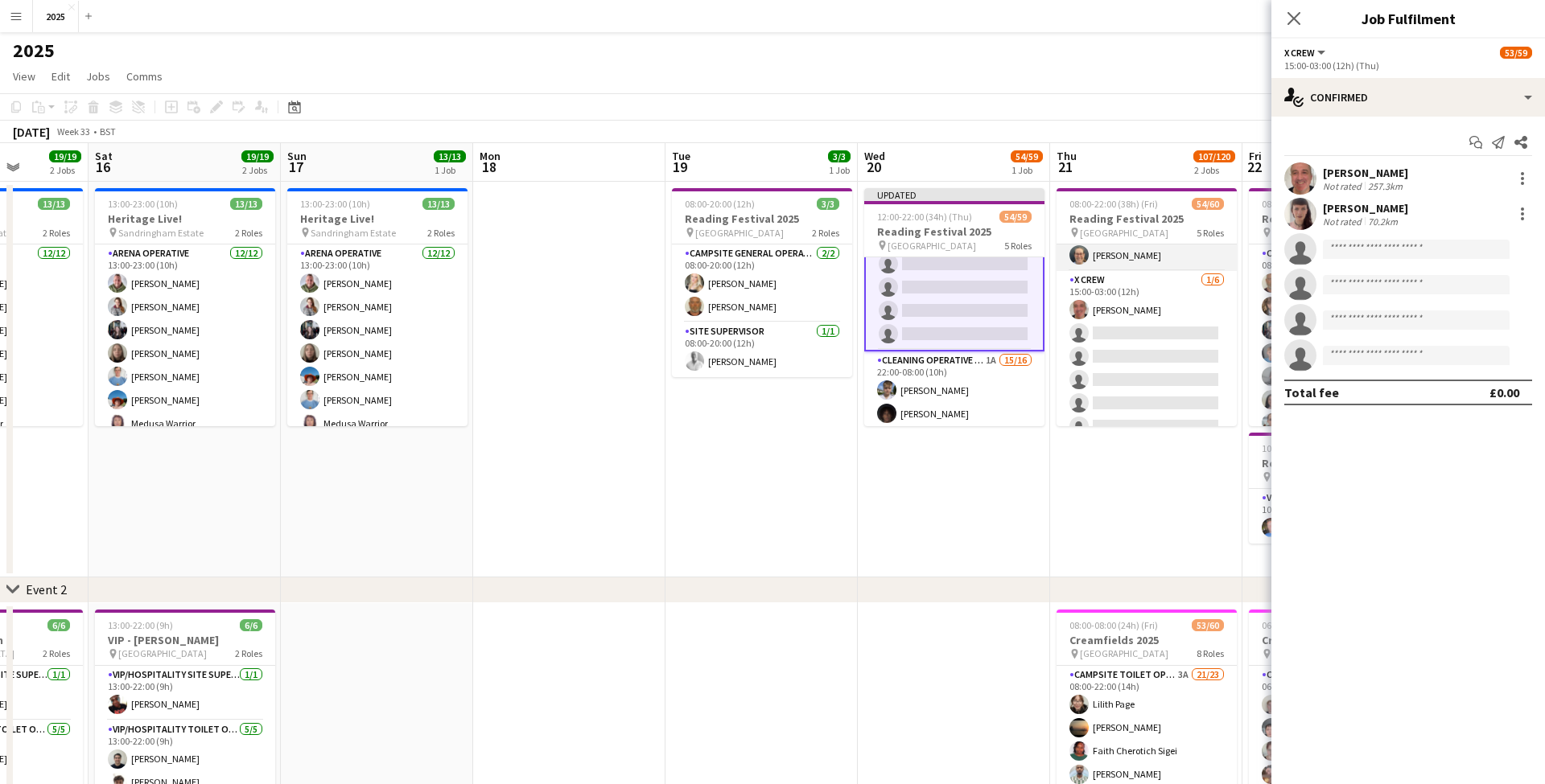
scroll to position [911, 0]
click at [1158, 377] on app-card-role "X Crew [DATE] 15:00-03:00 (12h) [PERSON_NAME] single-neutral-actions single-neu…" at bounding box center [1146, 304] width 180 height 172
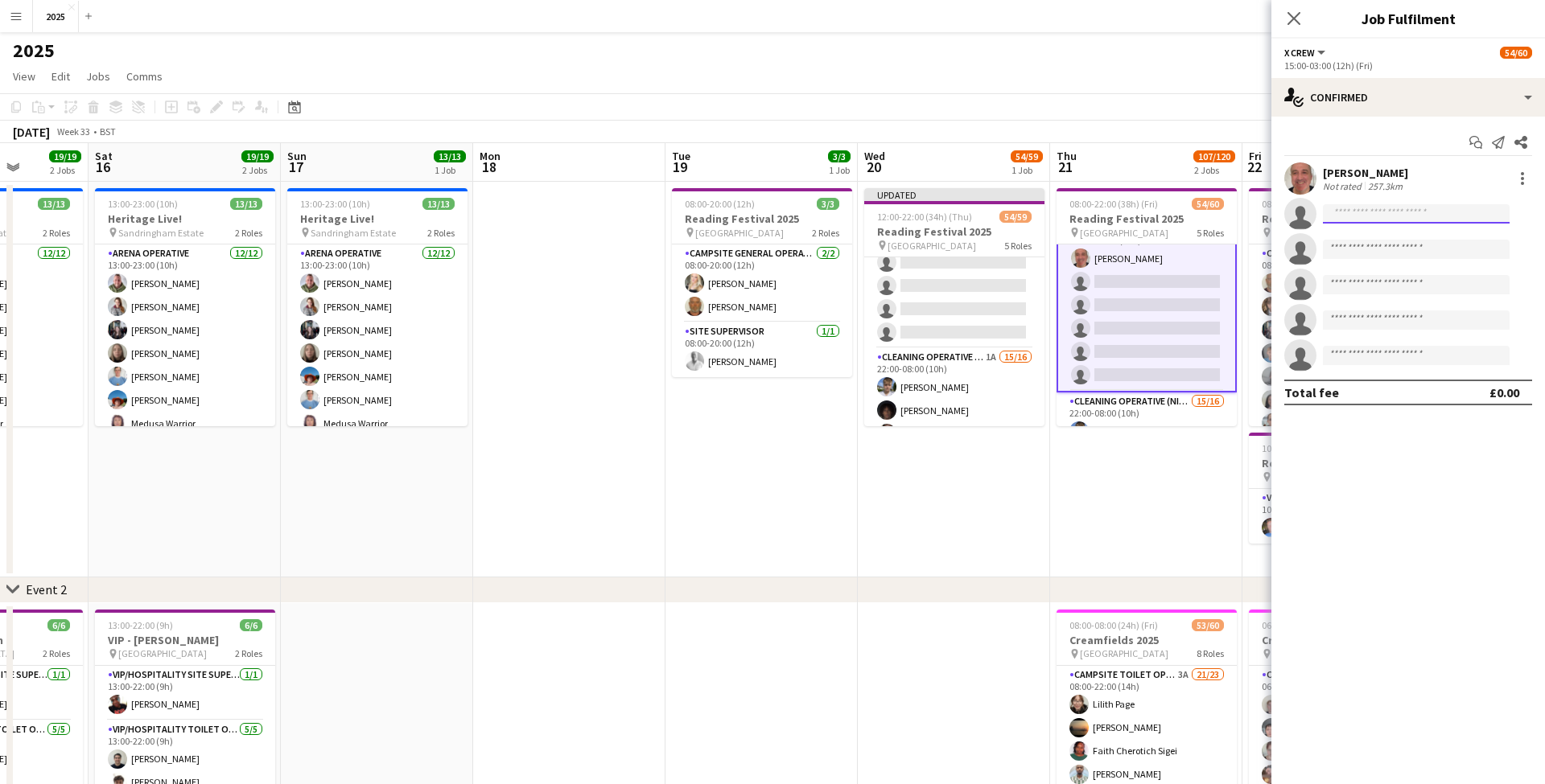
click at [1337, 215] on input at bounding box center [1416, 213] width 187 height 20
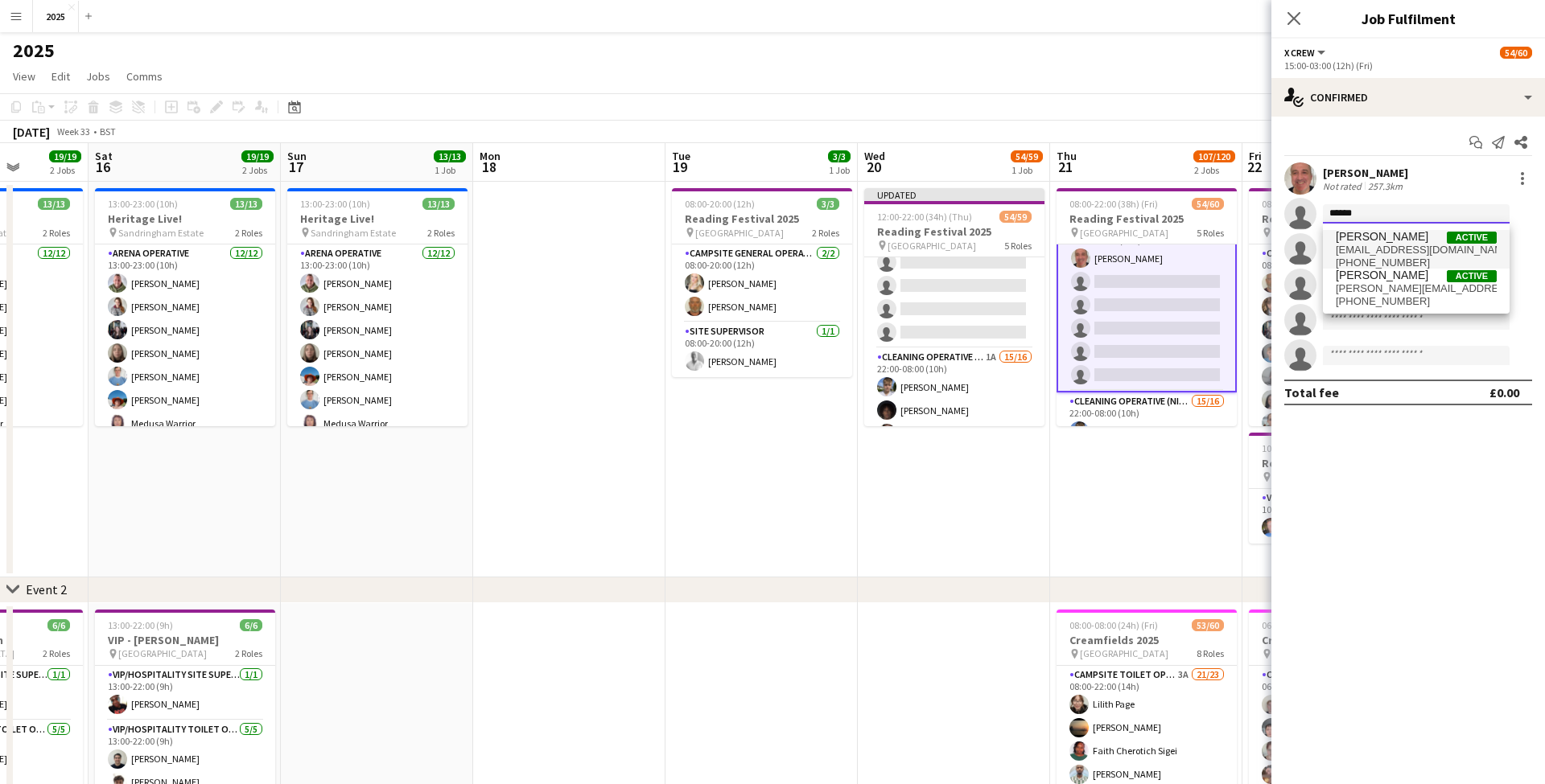
type input "******"
click at [1352, 252] on span "[EMAIL_ADDRESS][DOMAIN_NAME]" at bounding box center [1416, 250] width 161 height 13
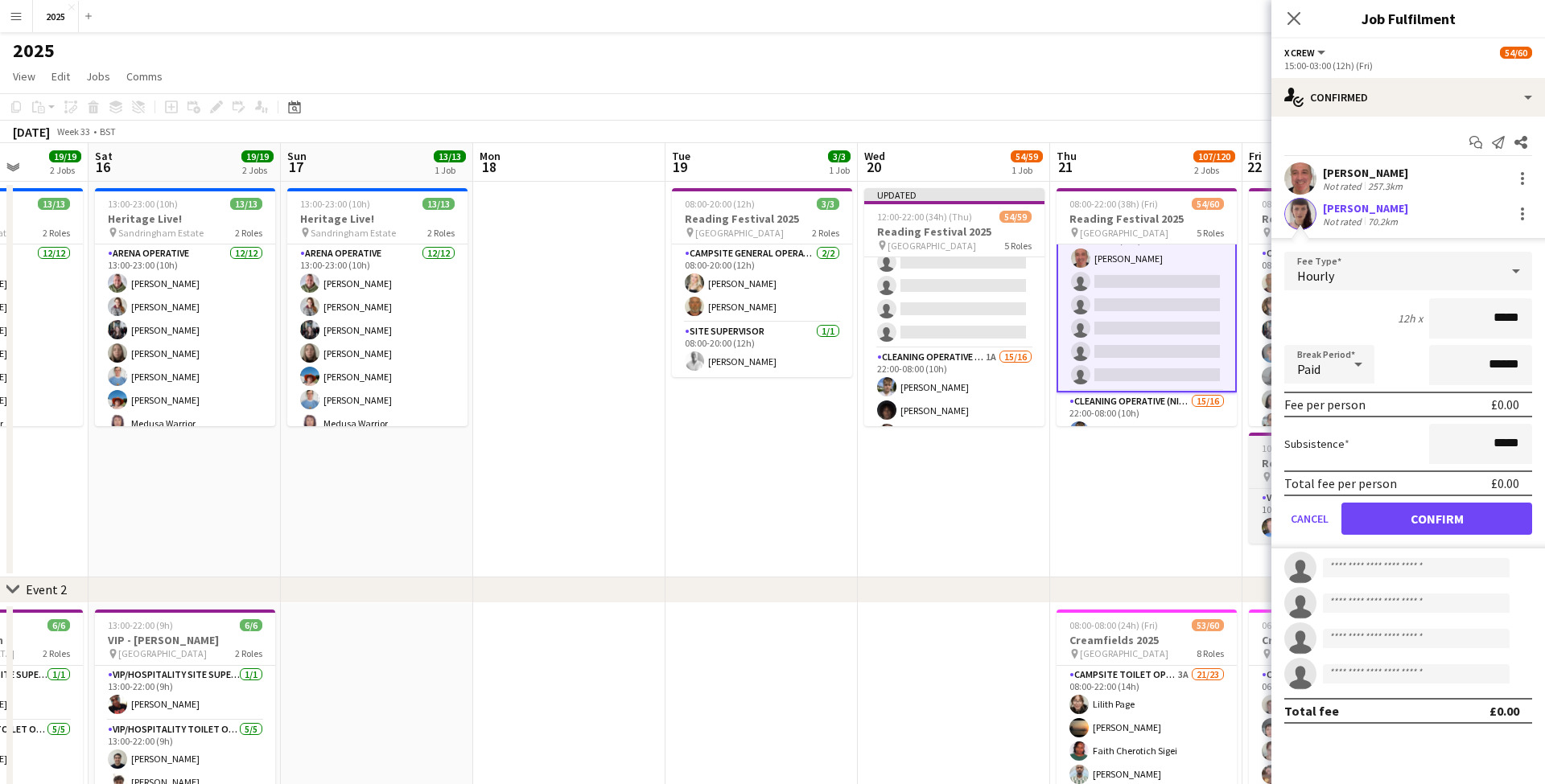
drag, startPoint x: 1375, startPoint y: 518, endPoint x: 1270, endPoint y: 440, distance: 130.8
click at [1373, 517] on button "Confirm" at bounding box center [1436, 519] width 190 height 32
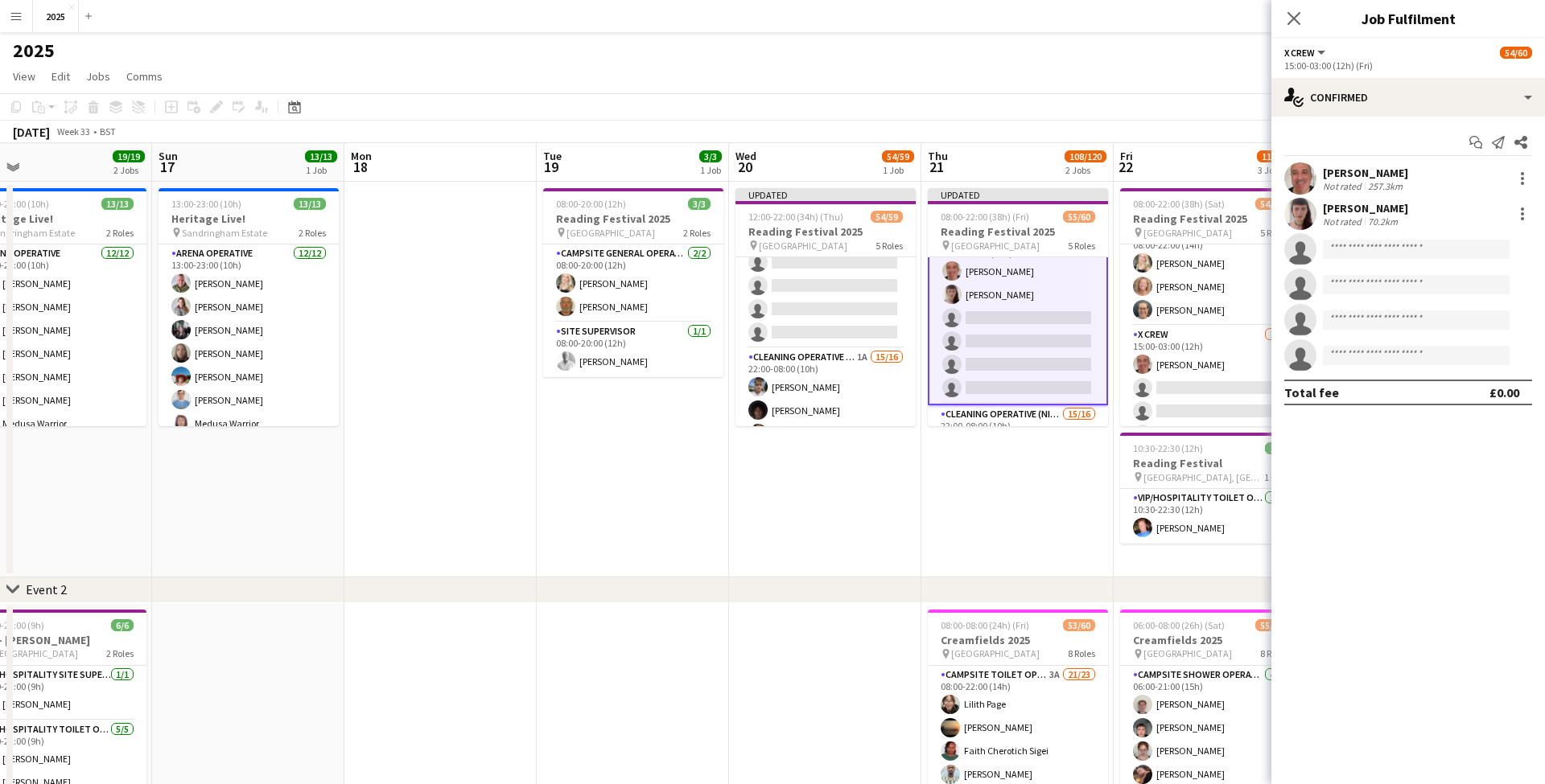
scroll to position [849, 0]
click at [1208, 369] on app-card-role "X Crew [DATE] 15:00-03:00 (12h) [PERSON_NAME] single-neutral-actions single-neu…" at bounding box center [1210, 365] width 180 height 172
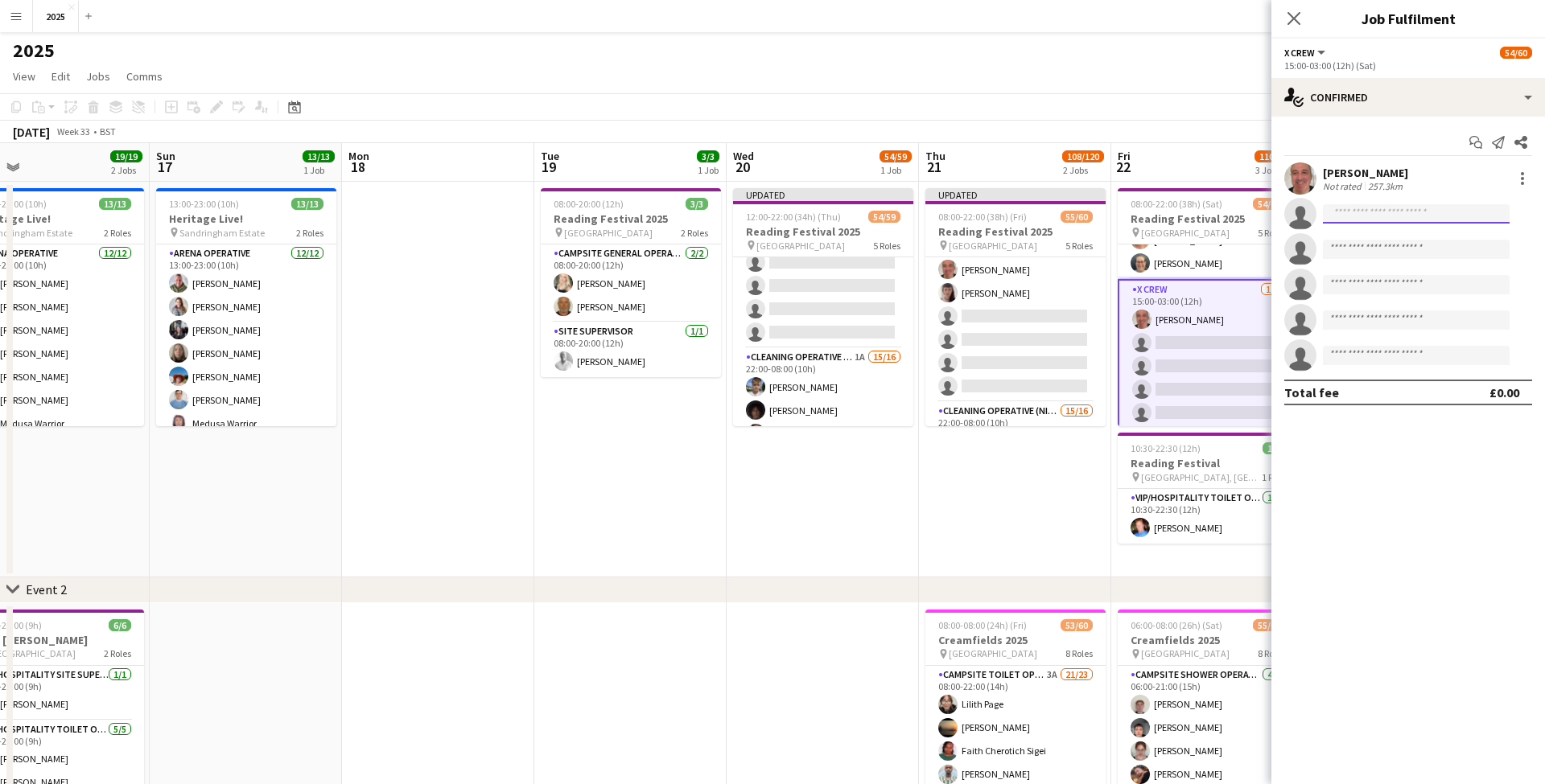
click at [1363, 217] on input at bounding box center [1416, 213] width 187 height 20
type input "******"
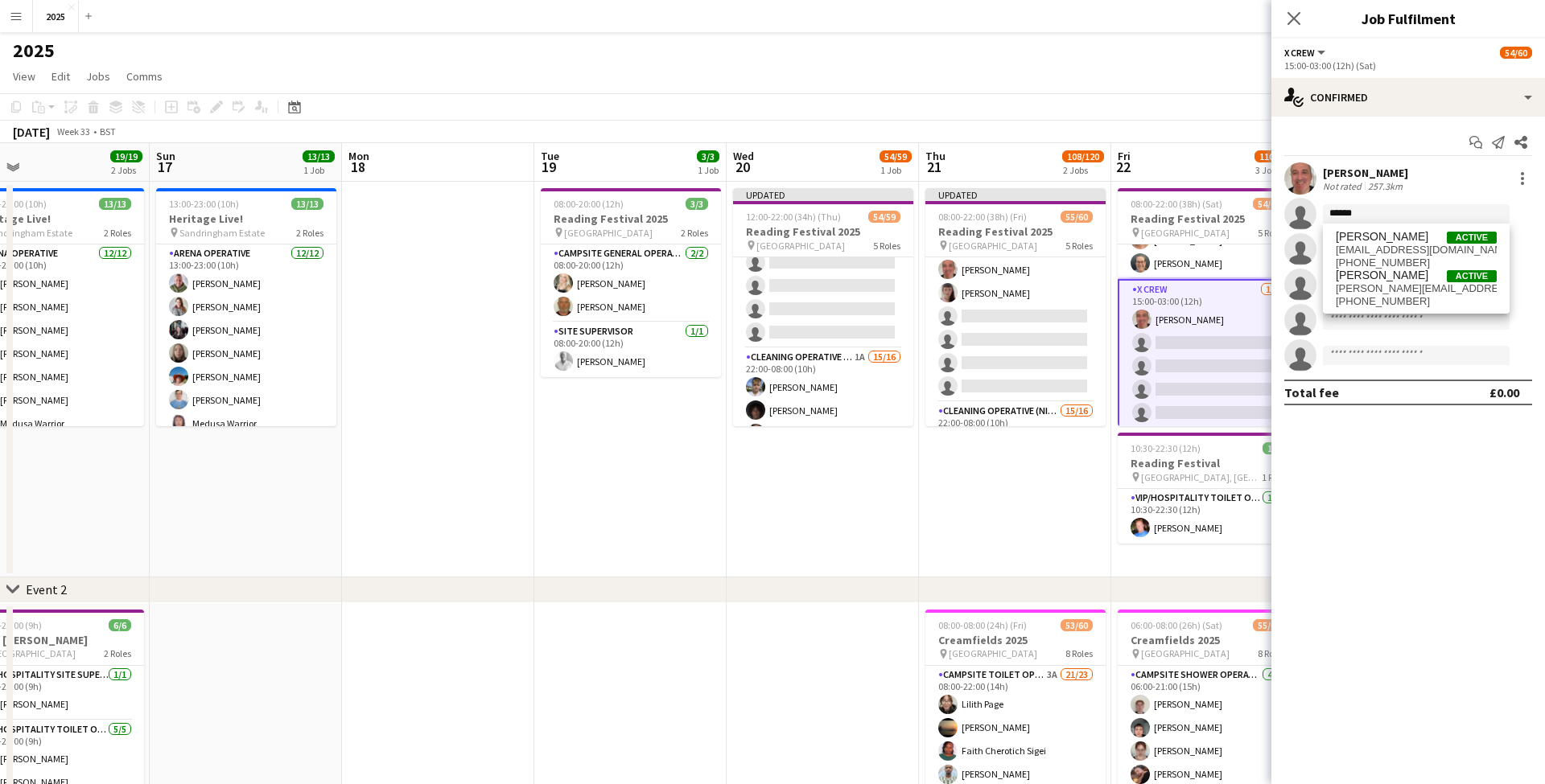
click at [1366, 250] on span "[EMAIL_ADDRESS][DOMAIN_NAME]" at bounding box center [1416, 250] width 161 height 13
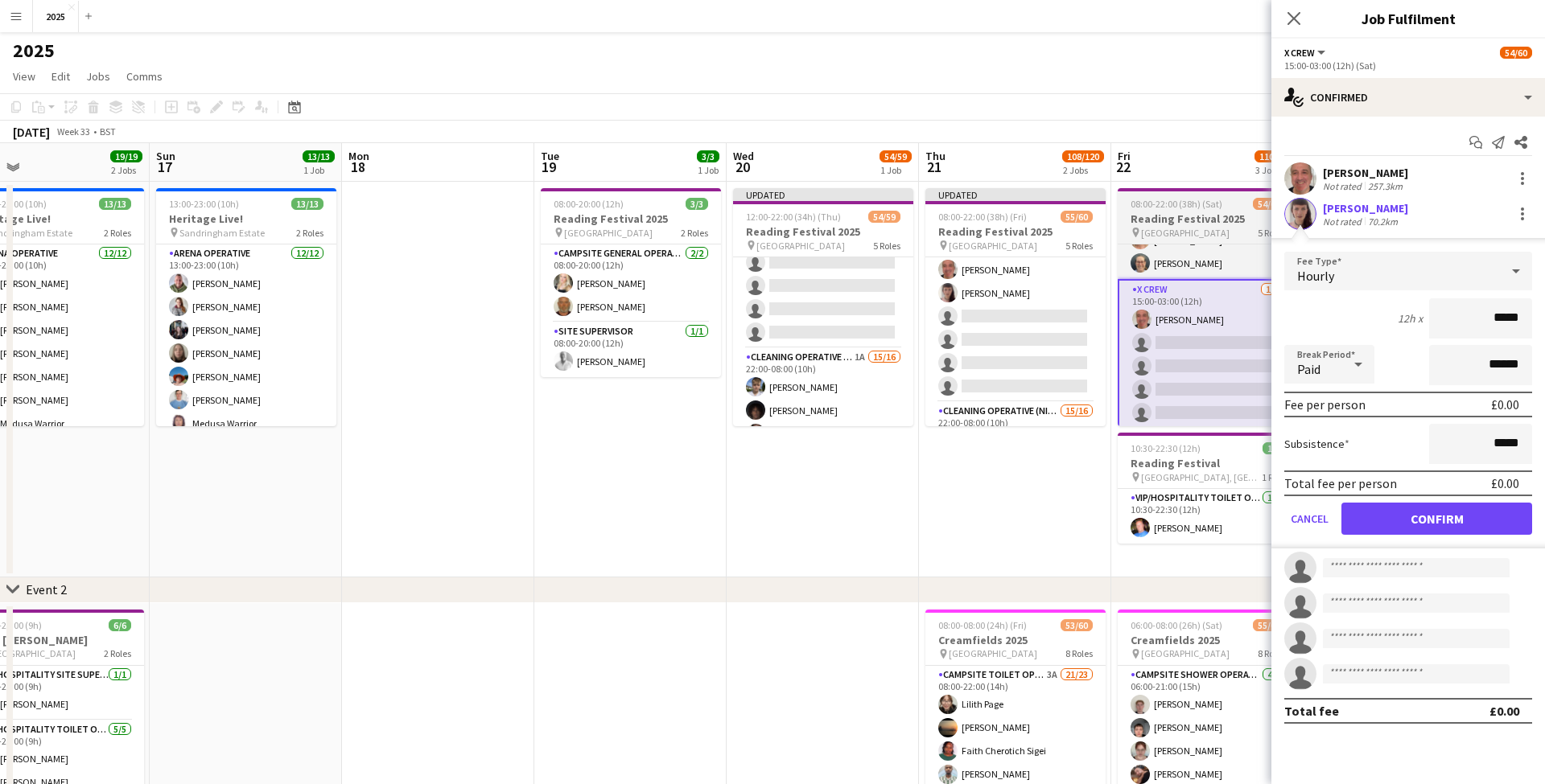
drag, startPoint x: 1380, startPoint y: 515, endPoint x: 1149, endPoint y: 412, distance: 252.9
click at [1379, 515] on button "Confirm" at bounding box center [1436, 519] width 190 height 32
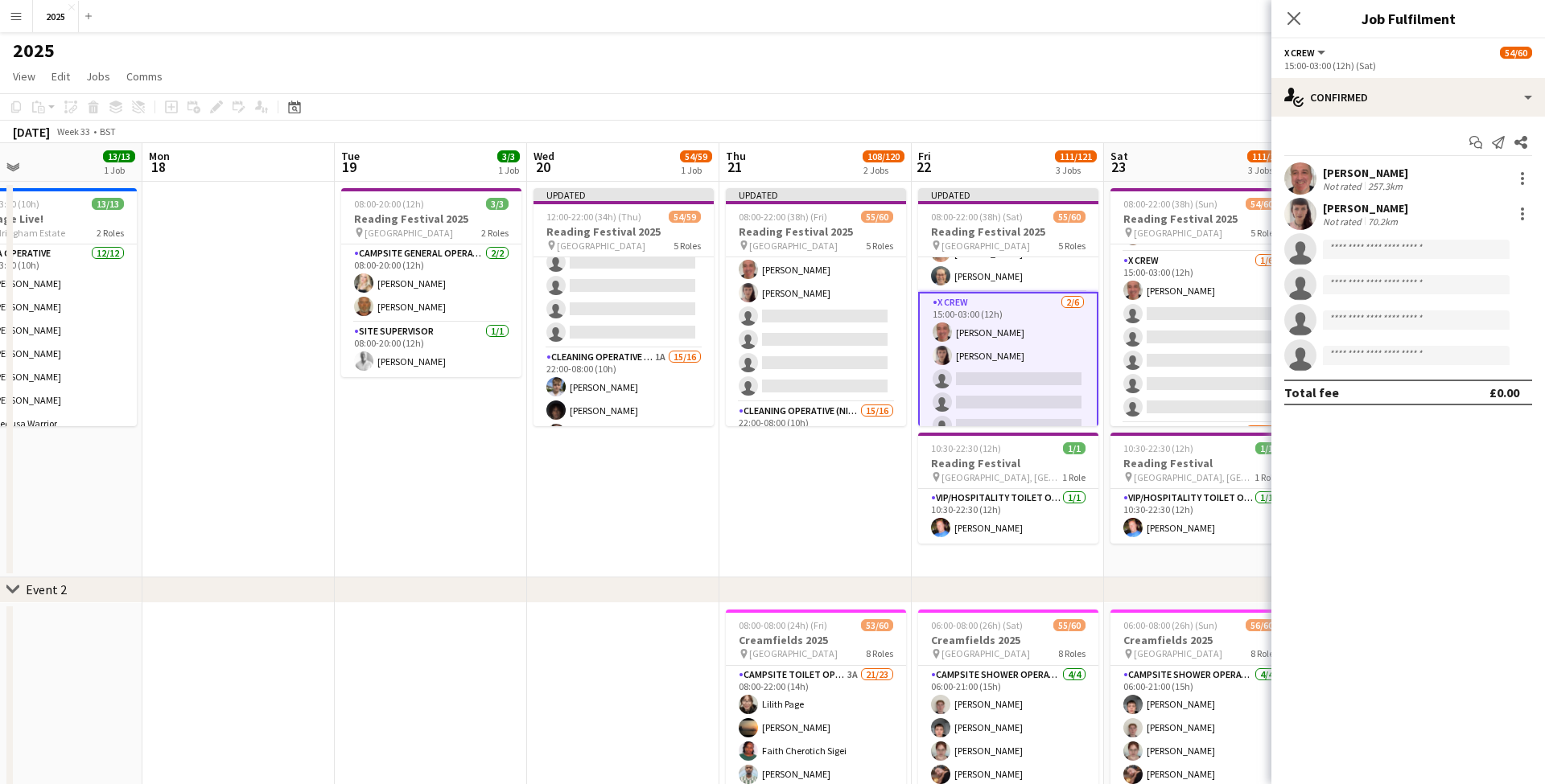
scroll to position [760, 0]
click at [1186, 421] on app-card-role "X Crew [DATE] 15:00-03:00 (12h) [PERSON_NAME] single-neutral-actions single-neu…" at bounding box center [1200, 454] width 180 height 172
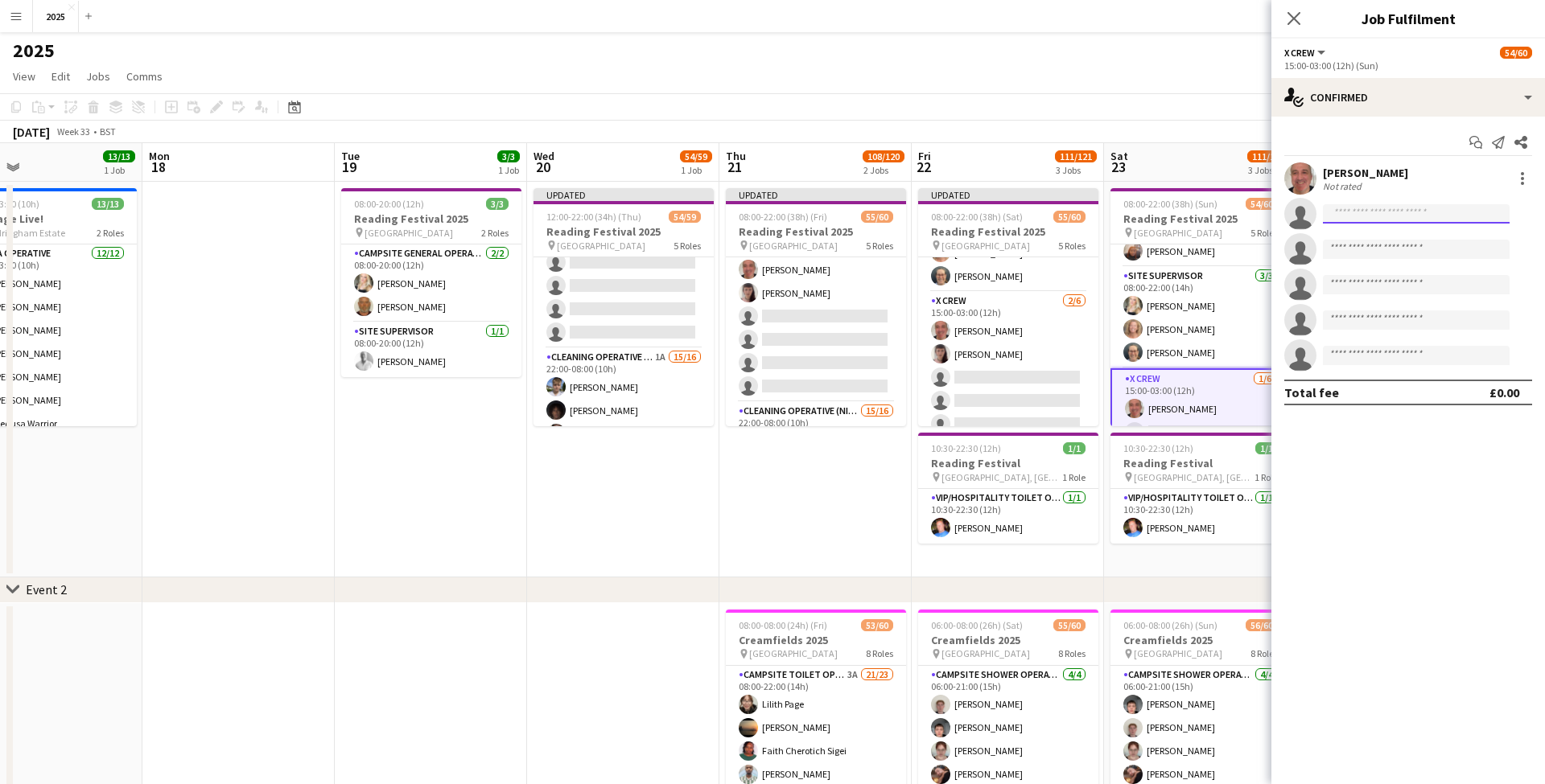
click at [1361, 208] on input at bounding box center [1416, 213] width 187 height 20
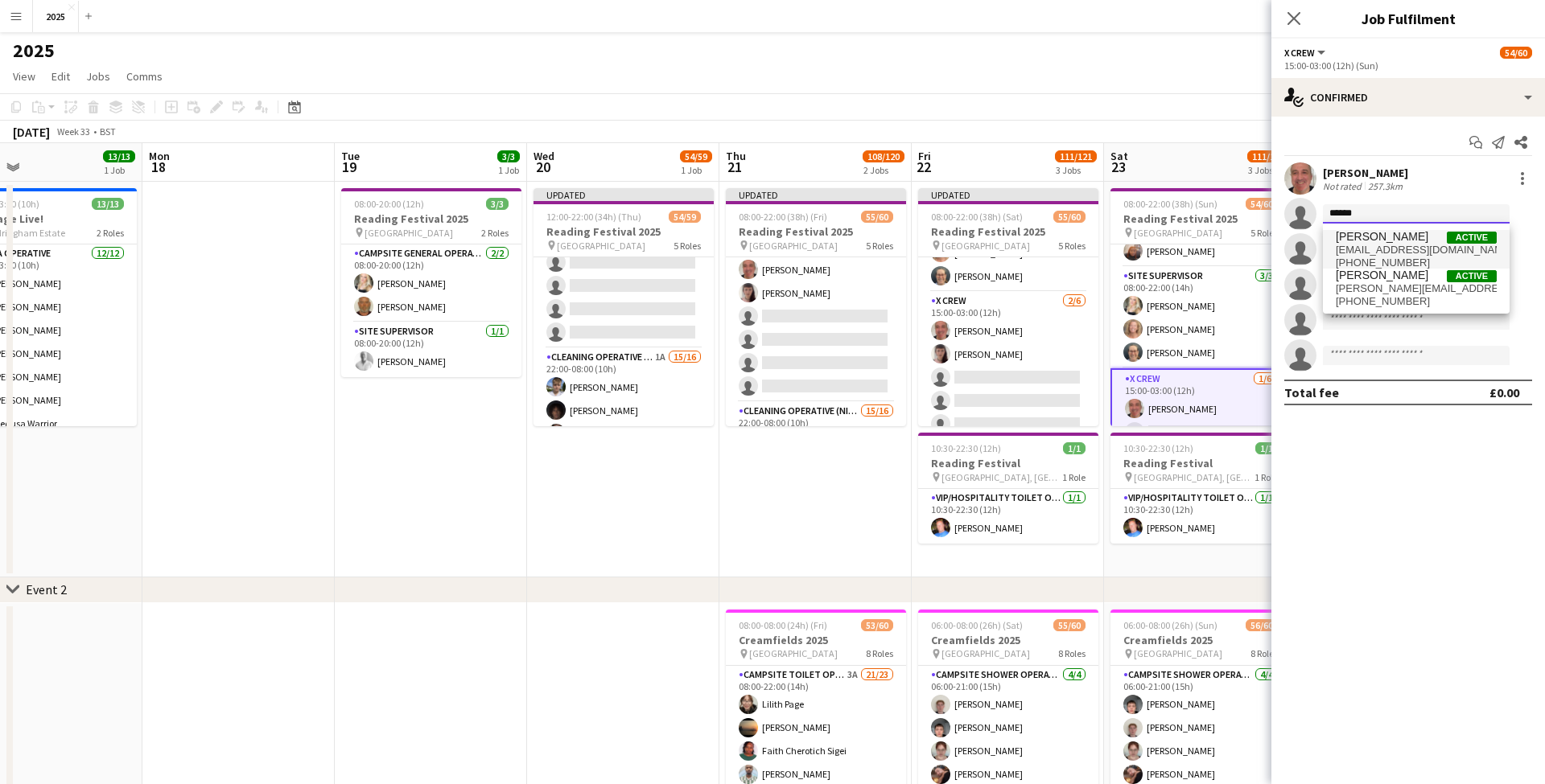
type input "******"
click at [1362, 239] on span "[PERSON_NAME]" at bounding box center [1382, 237] width 93 height 14
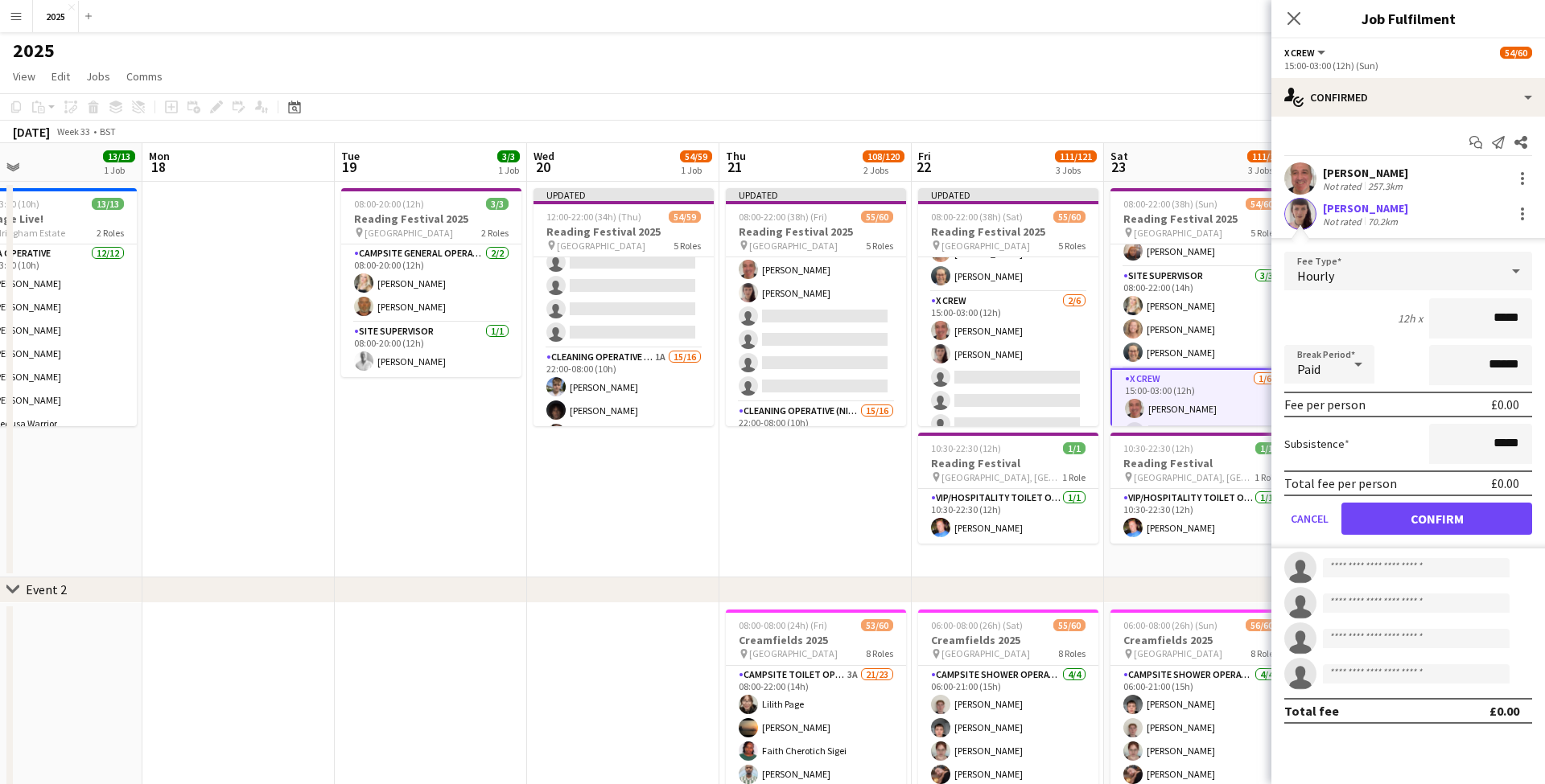
drag, startPoint x: 1377, startPoint y: 517, endPoint x: 1370, endPoint y: 476, distance: 41.6
click at [1377, 517] on button "Confirm" at bounding box center [1436, 519] width 190 height 32
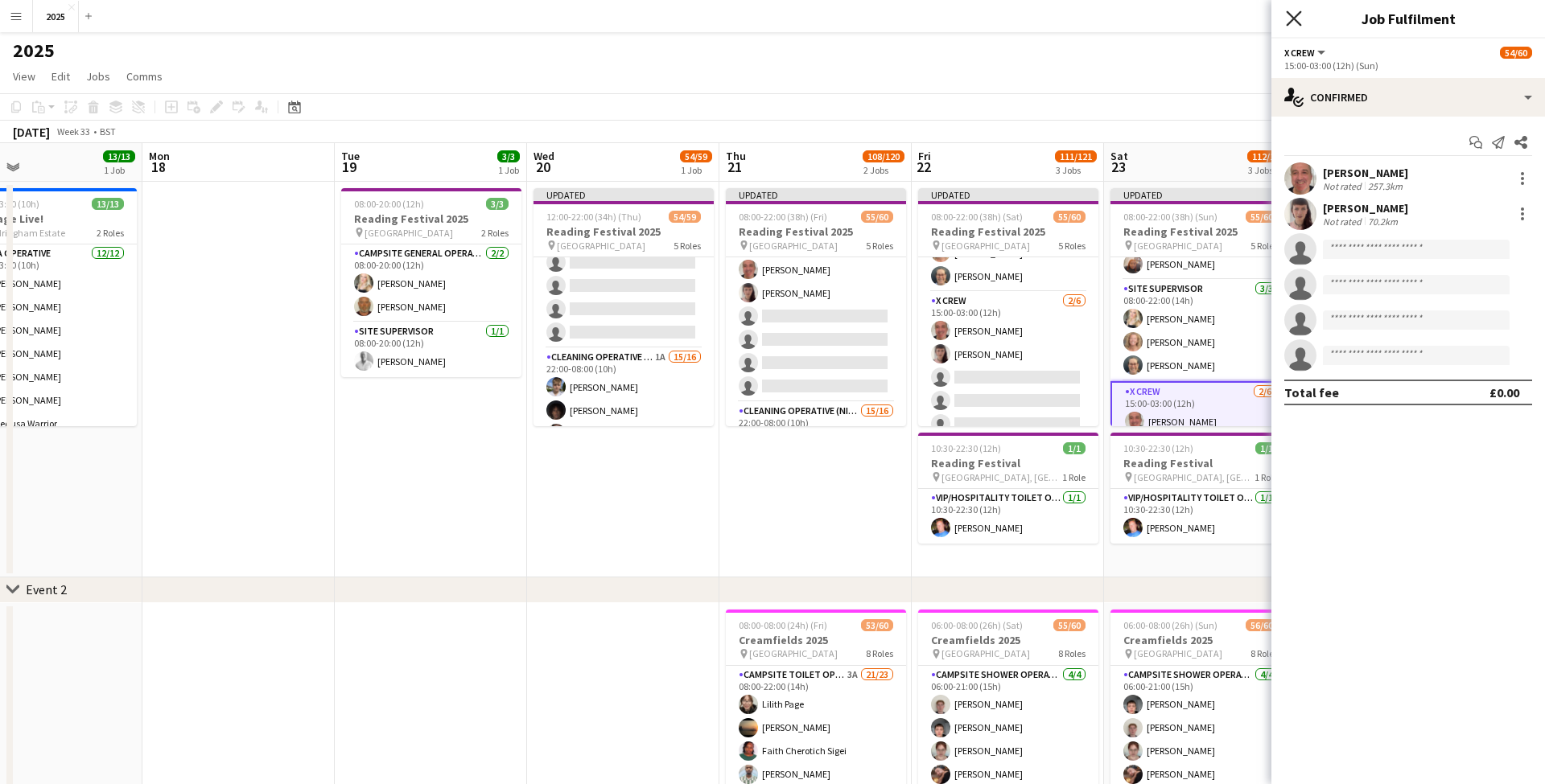
click at [1295, 20] on icon at bounding box center [1293, 18] width 15 height 15
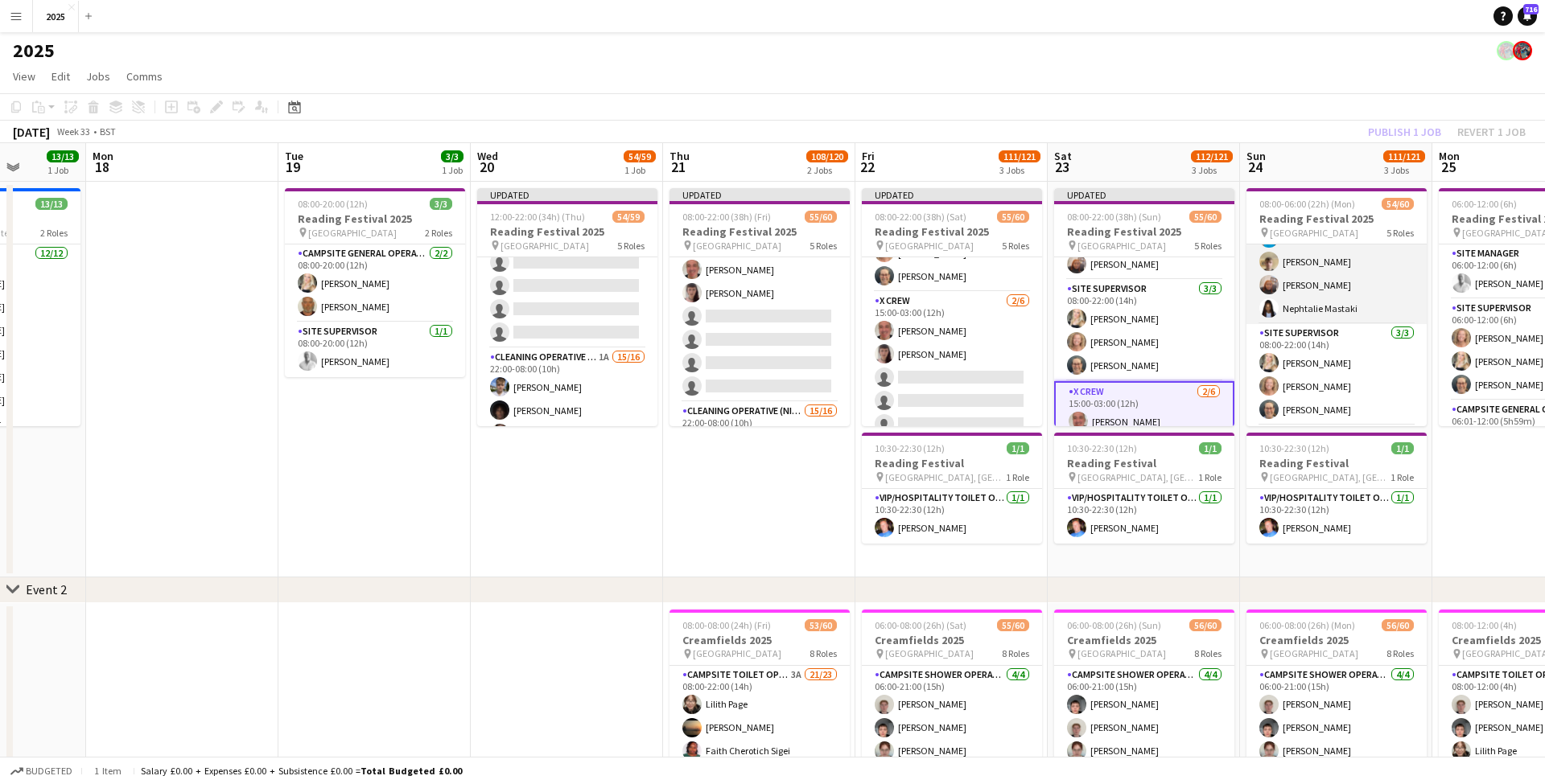
scroll to position [935, 0]
click at [1302, 312] on app-card-role "X Crew [DATE] 15:00-03:00 (12h) [PERSON_NAME] single-neutral-actions single-neu…" at bounding box center [1336, 279] width 180 height 172
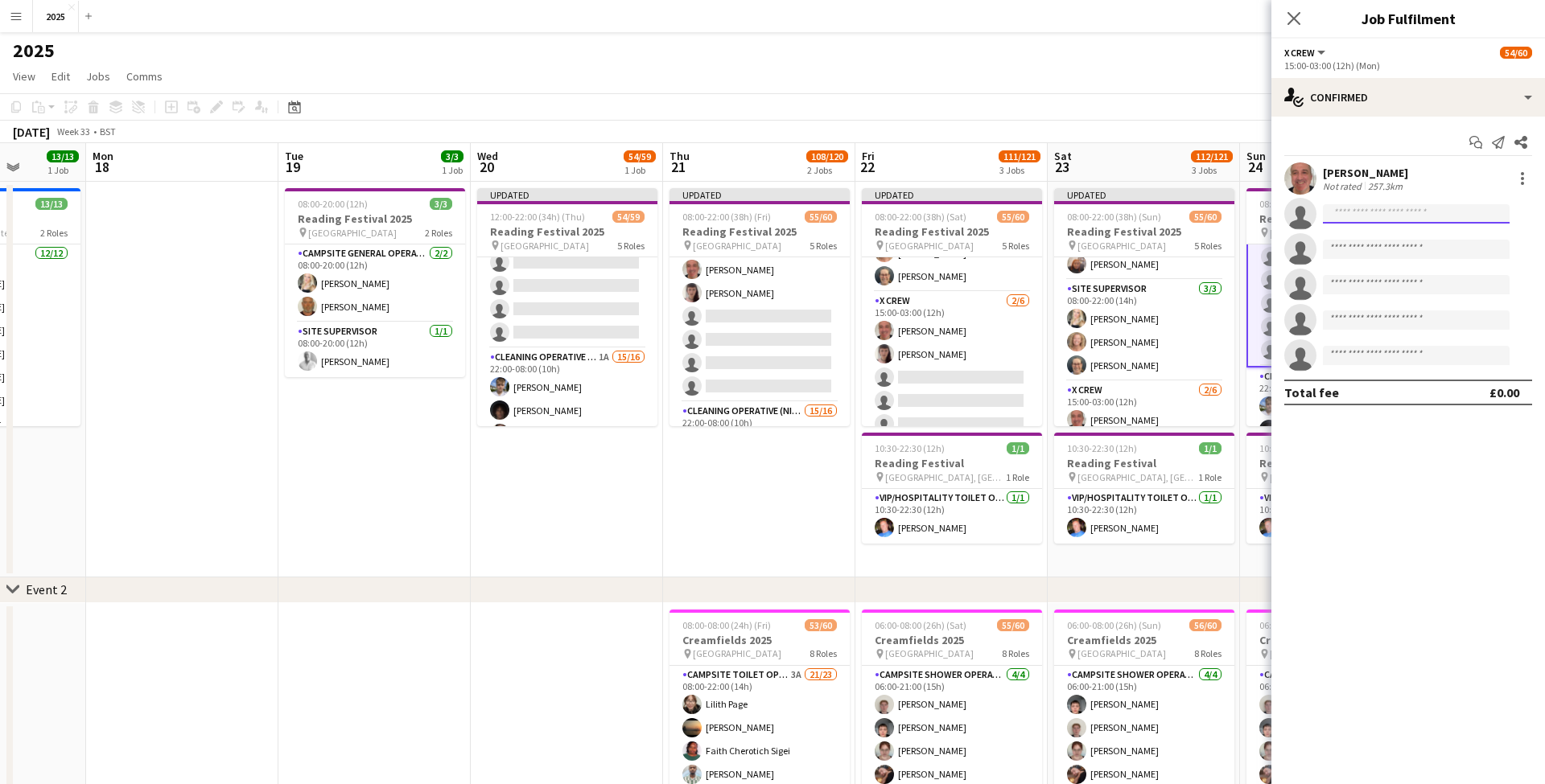
click at [1350, 208] on input at bounding box center [1416, 213] width 187 height 20
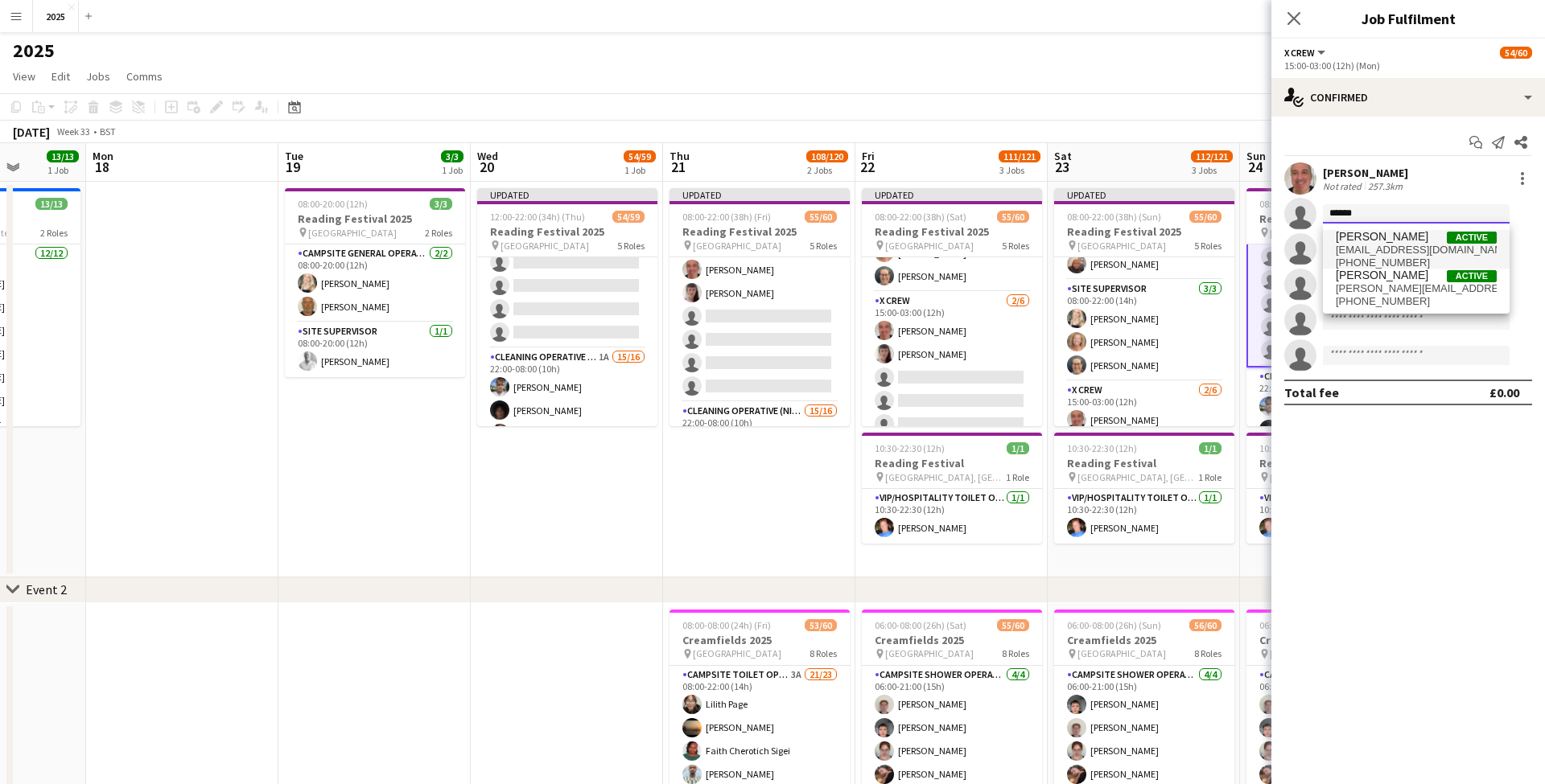
type input "******"
click at [1348, 240] on span "[PERSON_NAME]" at bounding box center [1382, 237] width 93 height 14
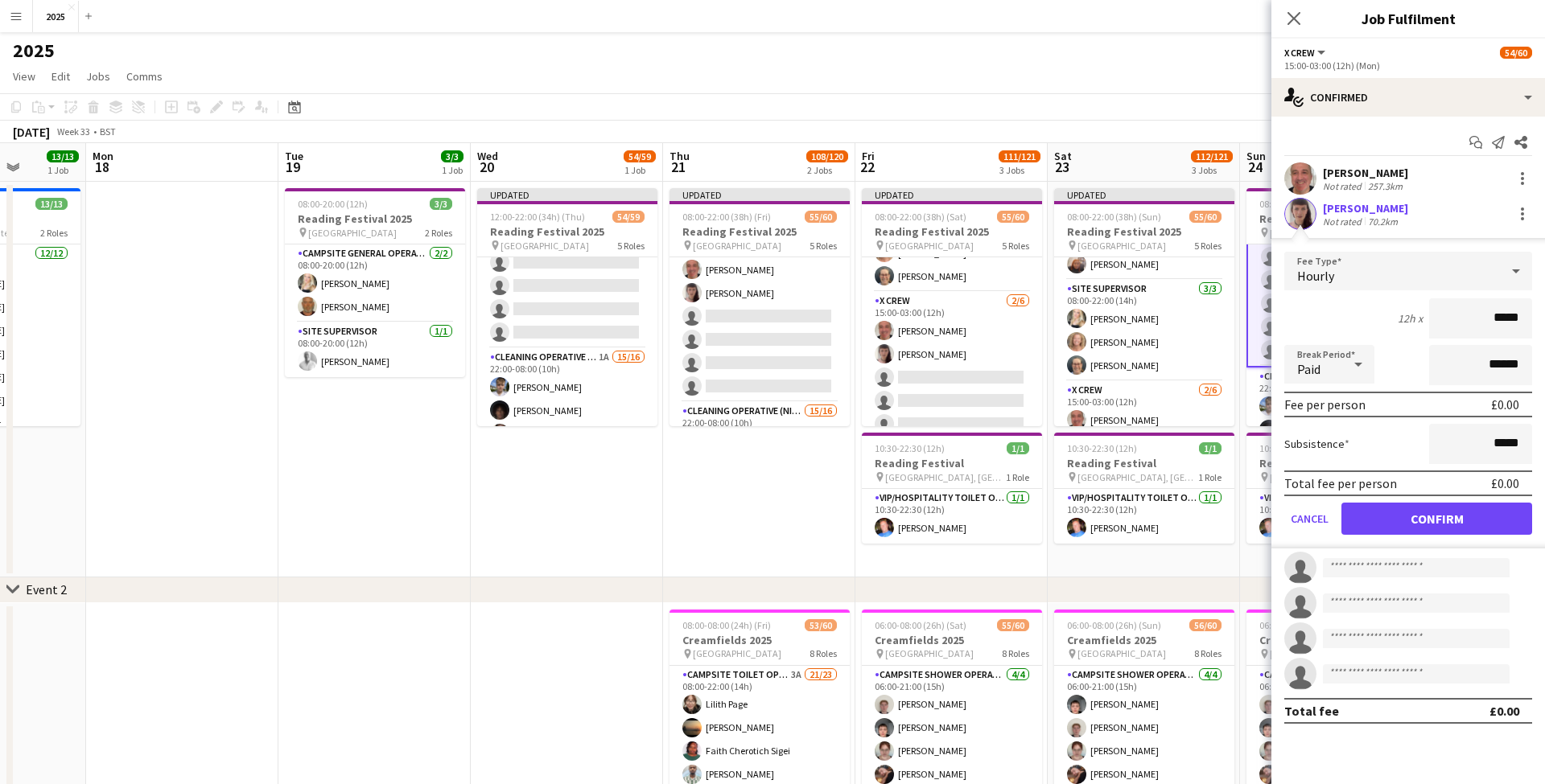
click at [1358, 522] on button "Confirm" at bounding box center [1436, 519] width 190 height 32
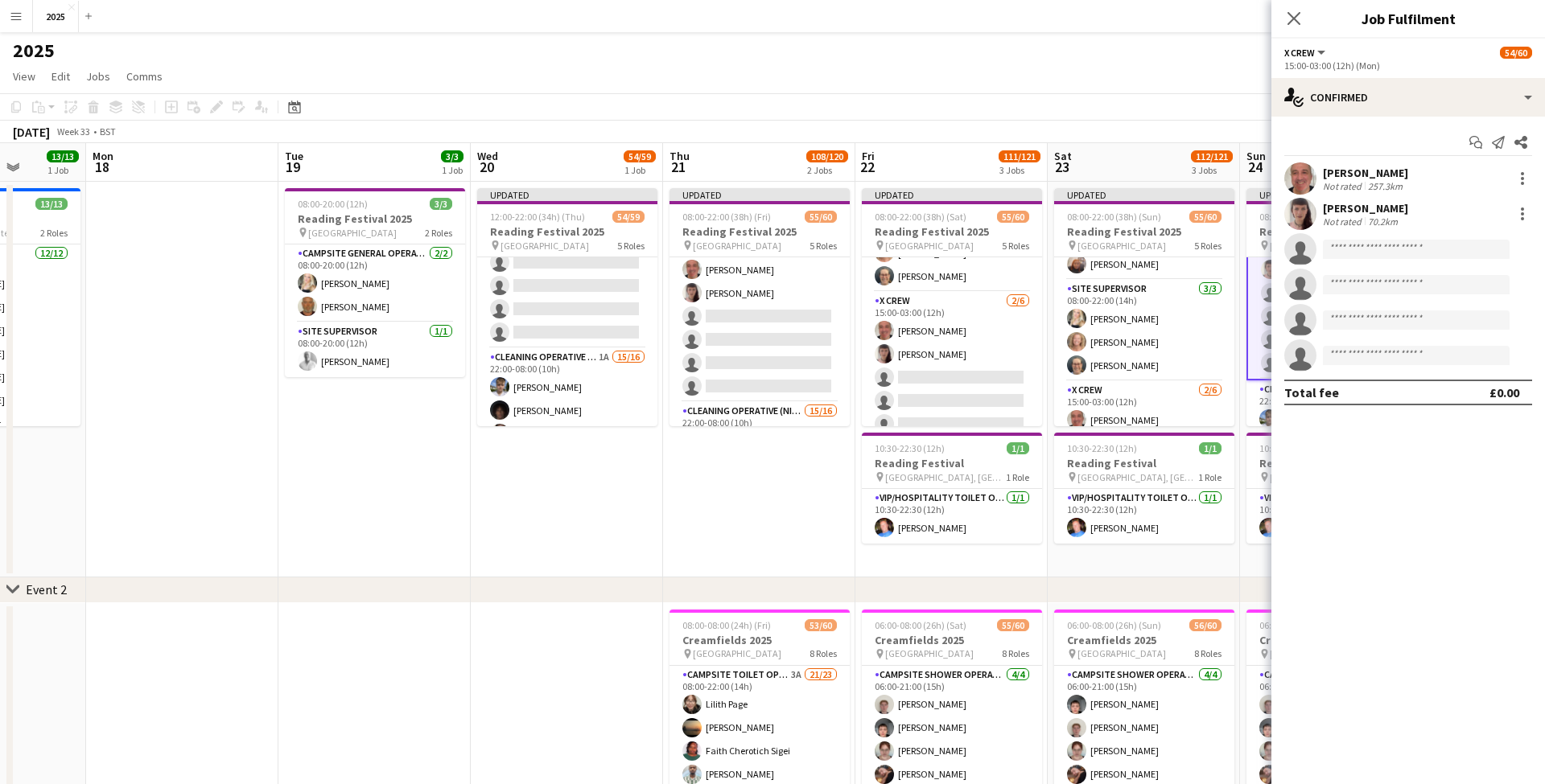
click at [1298, 21] on icon "Close pop-in" at bounding box center [1293, 18] width 13 height 13
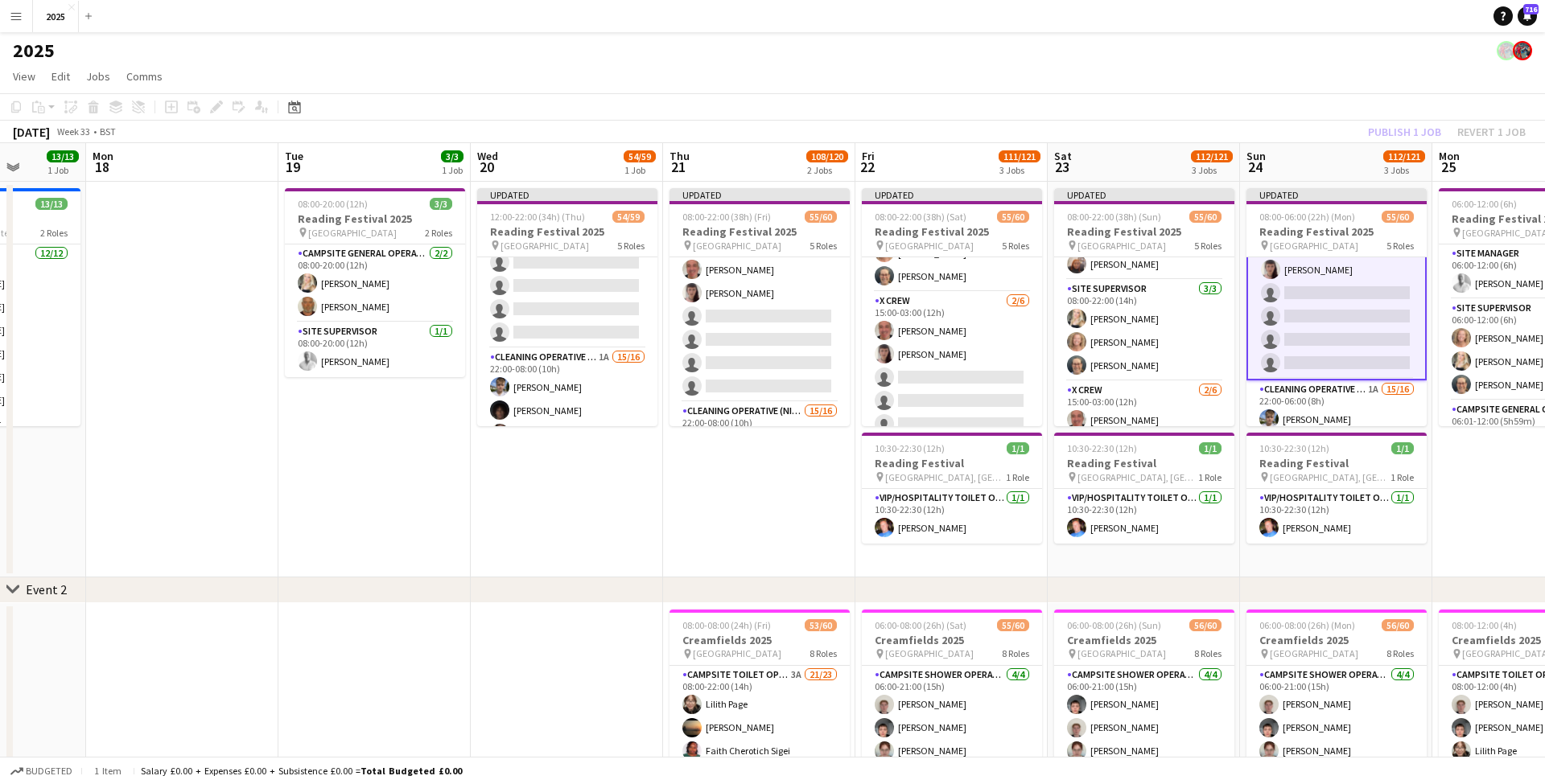
click at [1444, 472] on app-date-cell "06:00-12:00 (6h) 20/20 Reading Festival 2025 pin Richfield Avenue 3 Roles Site …" at bounding box center [1528, 380] width 192 height 396
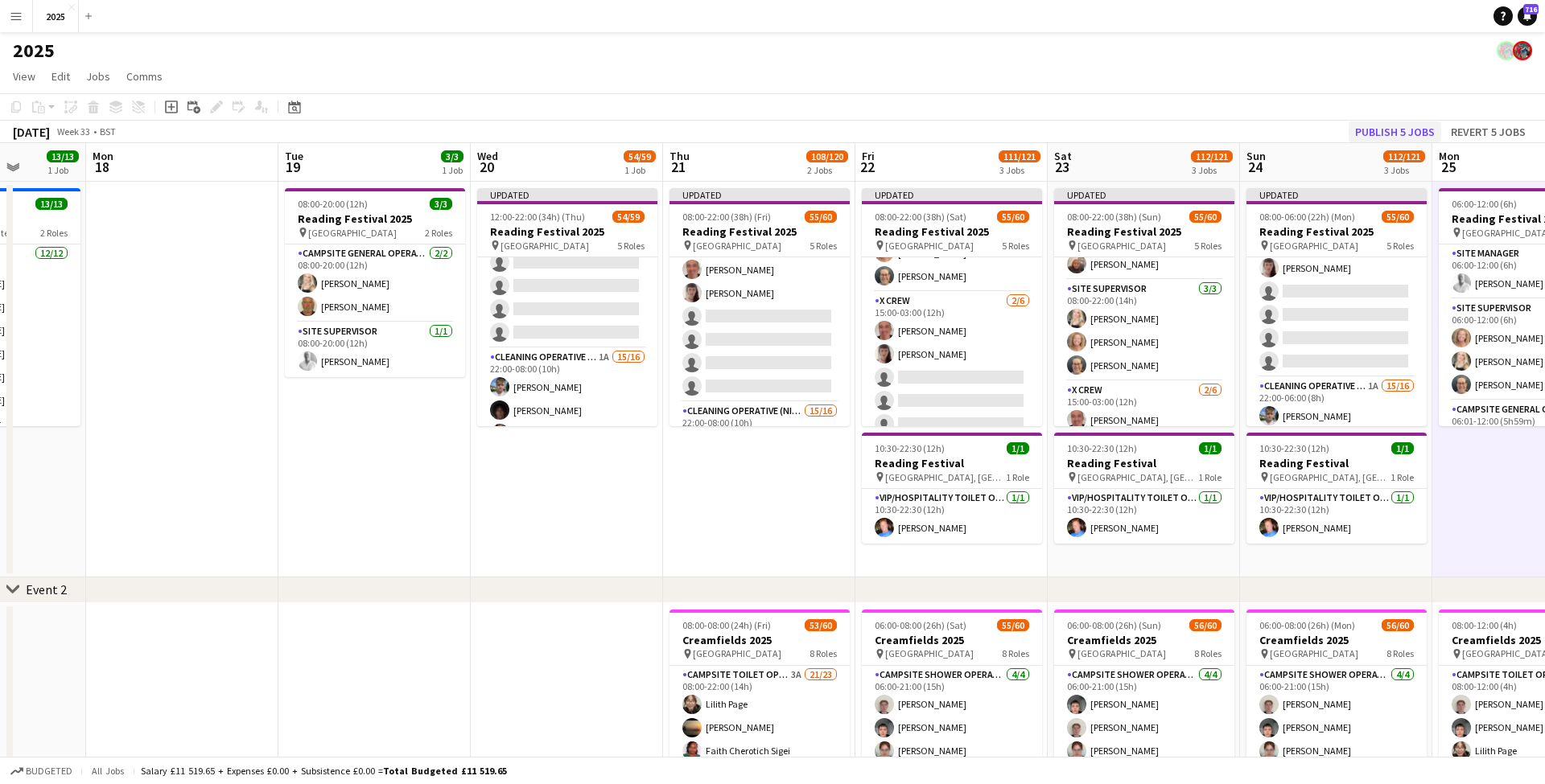
click at [1397, 135] on button "Publish 5 jobs" at bounding box center [1395, 132] width 93 height 21
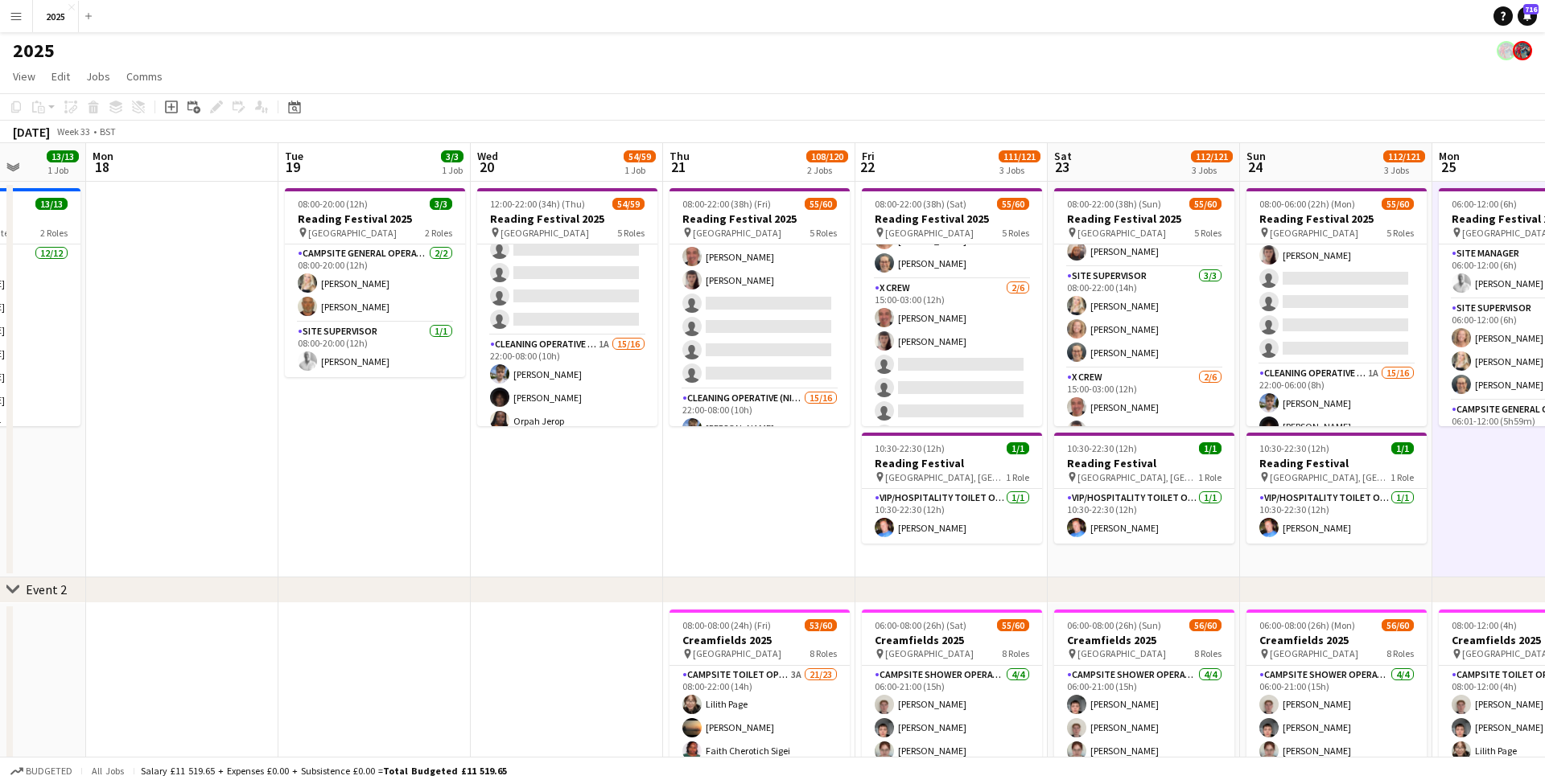
click at [20, 20] on app-icon "Menu" at bounding box center [15, 15] width 13 height 13
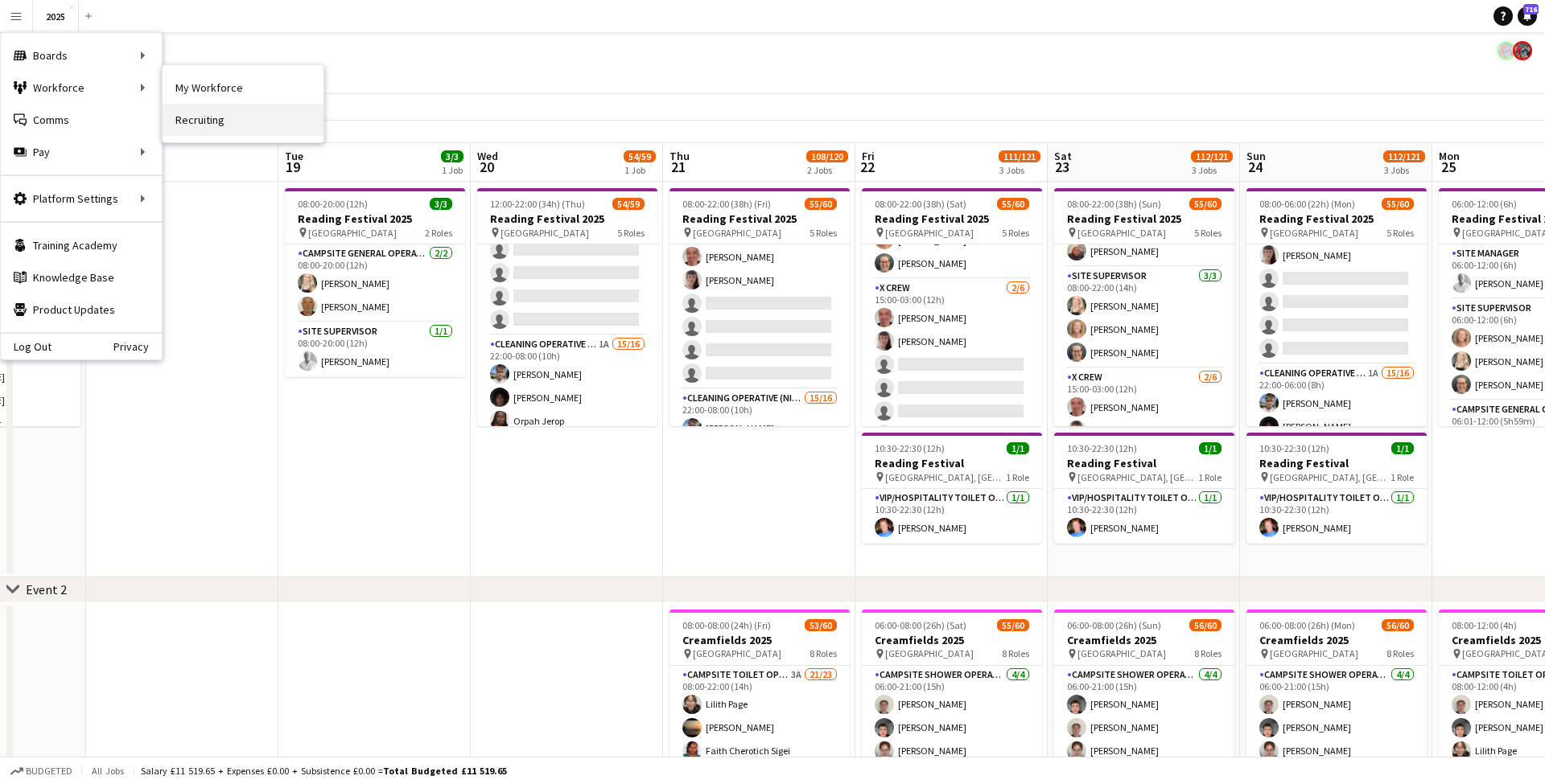
click at [183, 113] on link "Recruiting" at bounding box center [242, 120] width 161 height 32
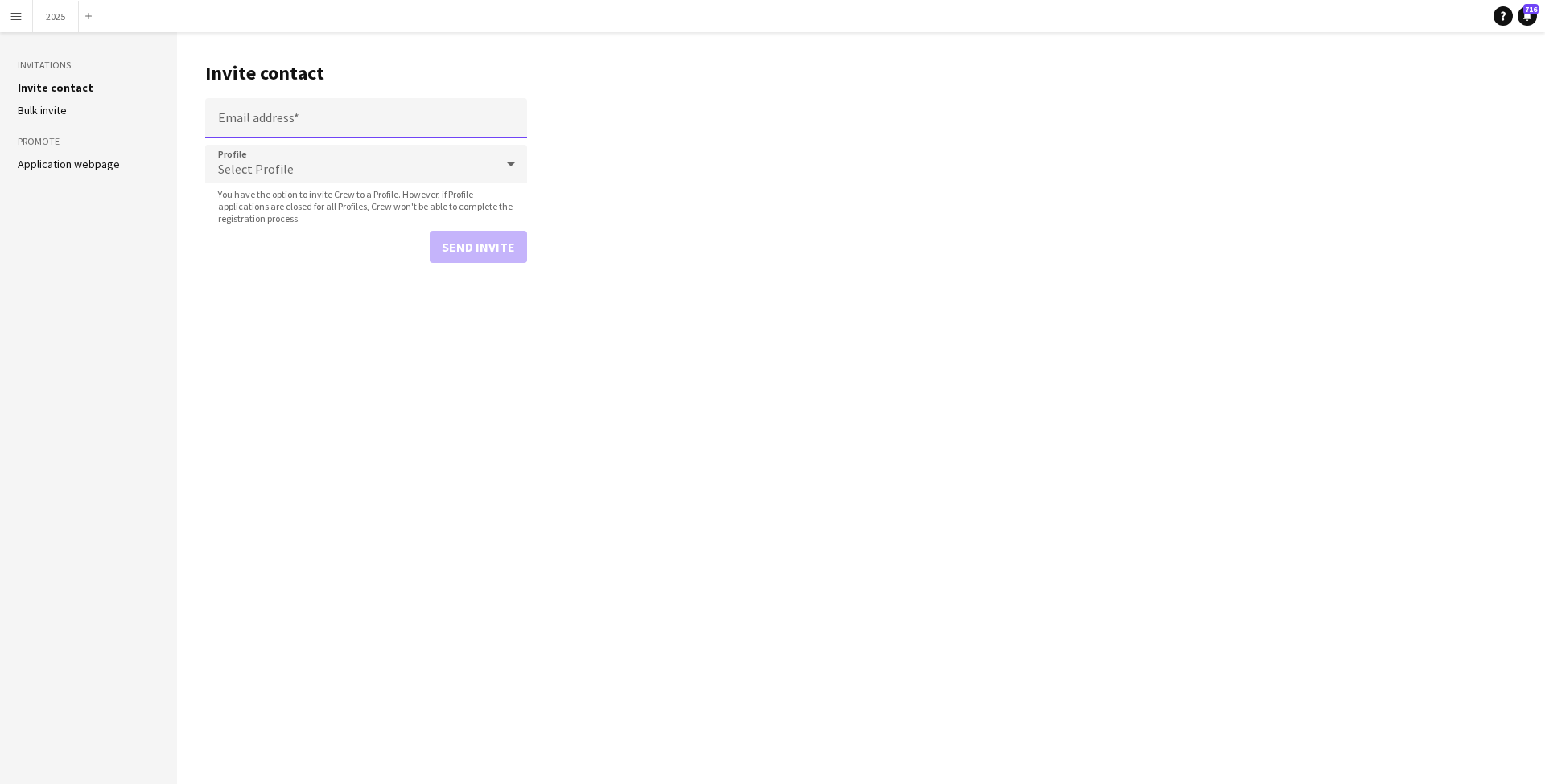
click at [238, 107] on input "Email address" at bounding box center [365, 117] width 322 height 40
paste input "**********"
type input "**********"
click at [246, 171] on span "Select Profile" at bounding box center [256, 168] width 76 height 16
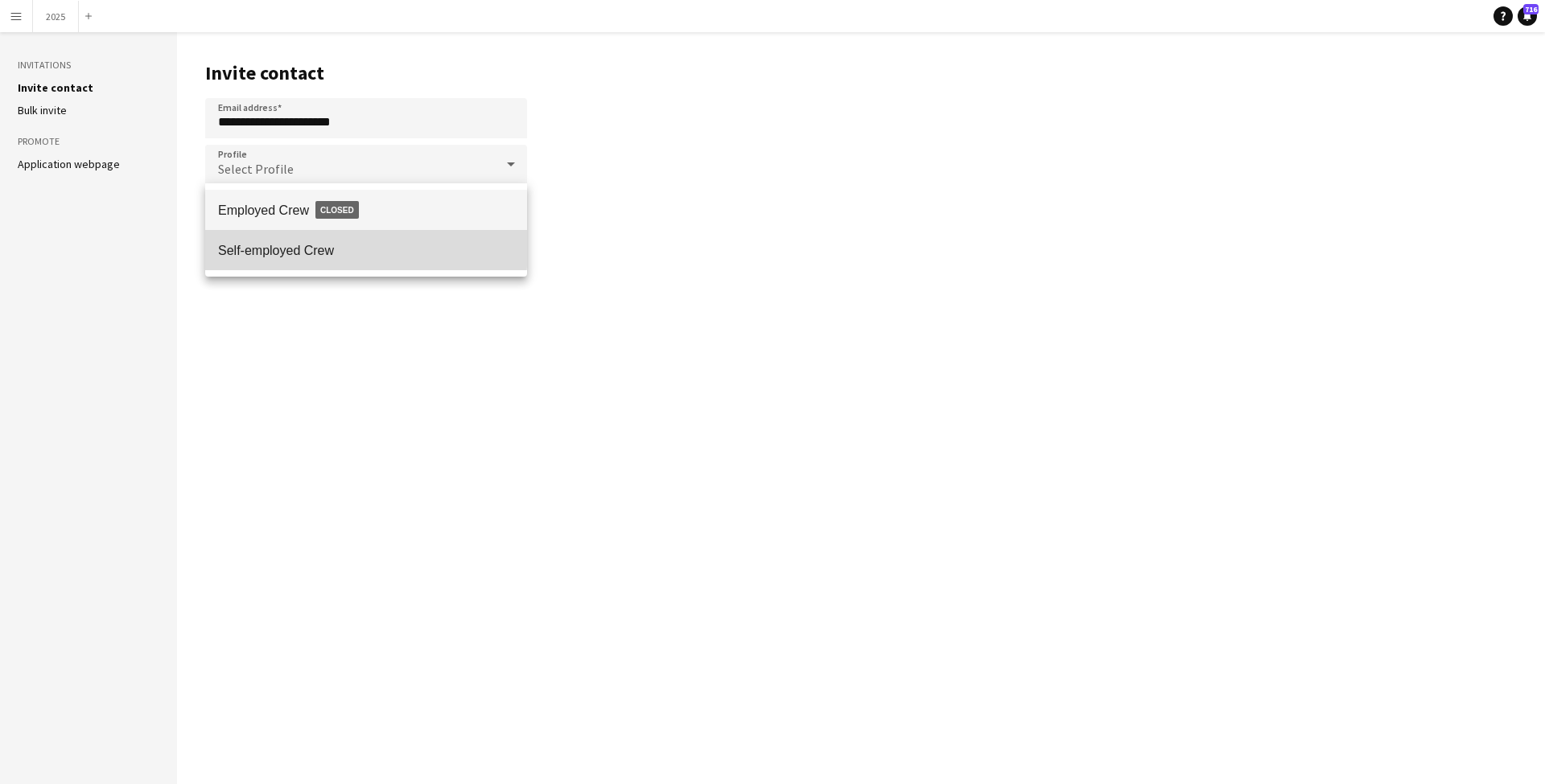
click at [276, 247] on span "Self-employed Crew" at bounding box center [366, 251] width 296 height 15
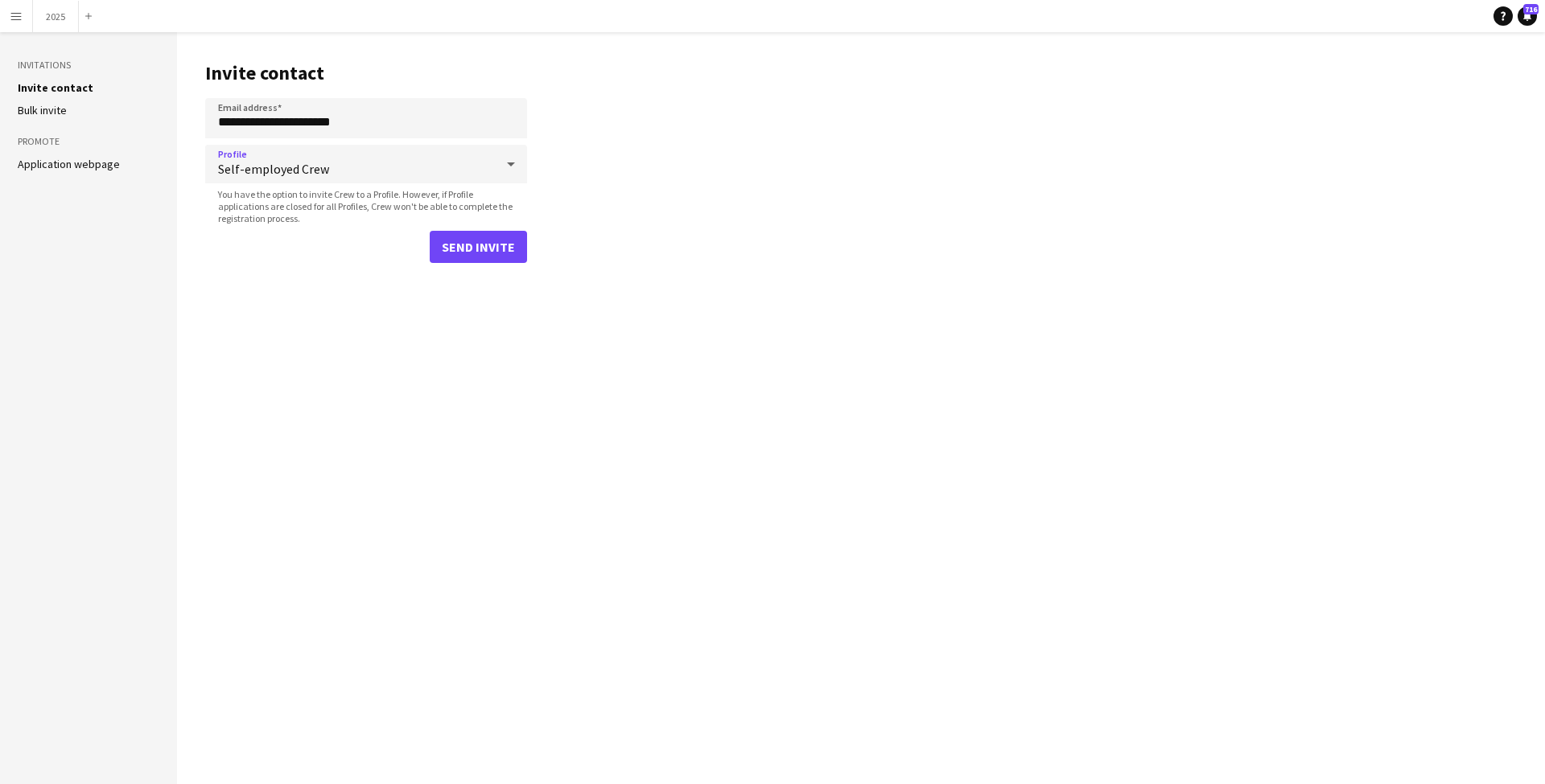
click at [499, 228] on form "**********" at bounding box center [365, 180] width 322 height 165
click at [488, 246] on button "Send invite" at bounding box center [478, 247] width 98 height 32
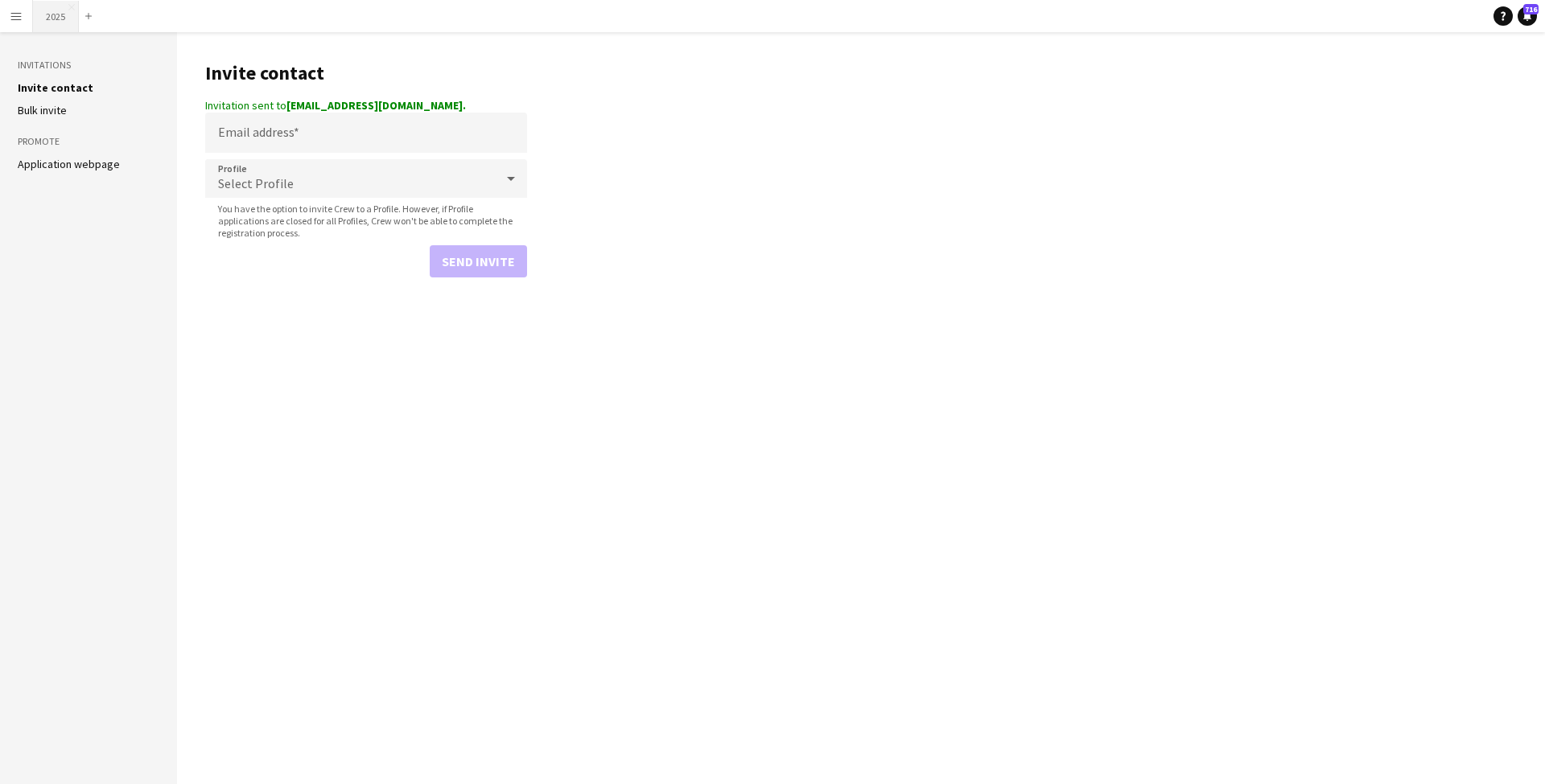
click at [58, 17] on button "2025 Close" at bounding box center [56, 16] width 46 height 31
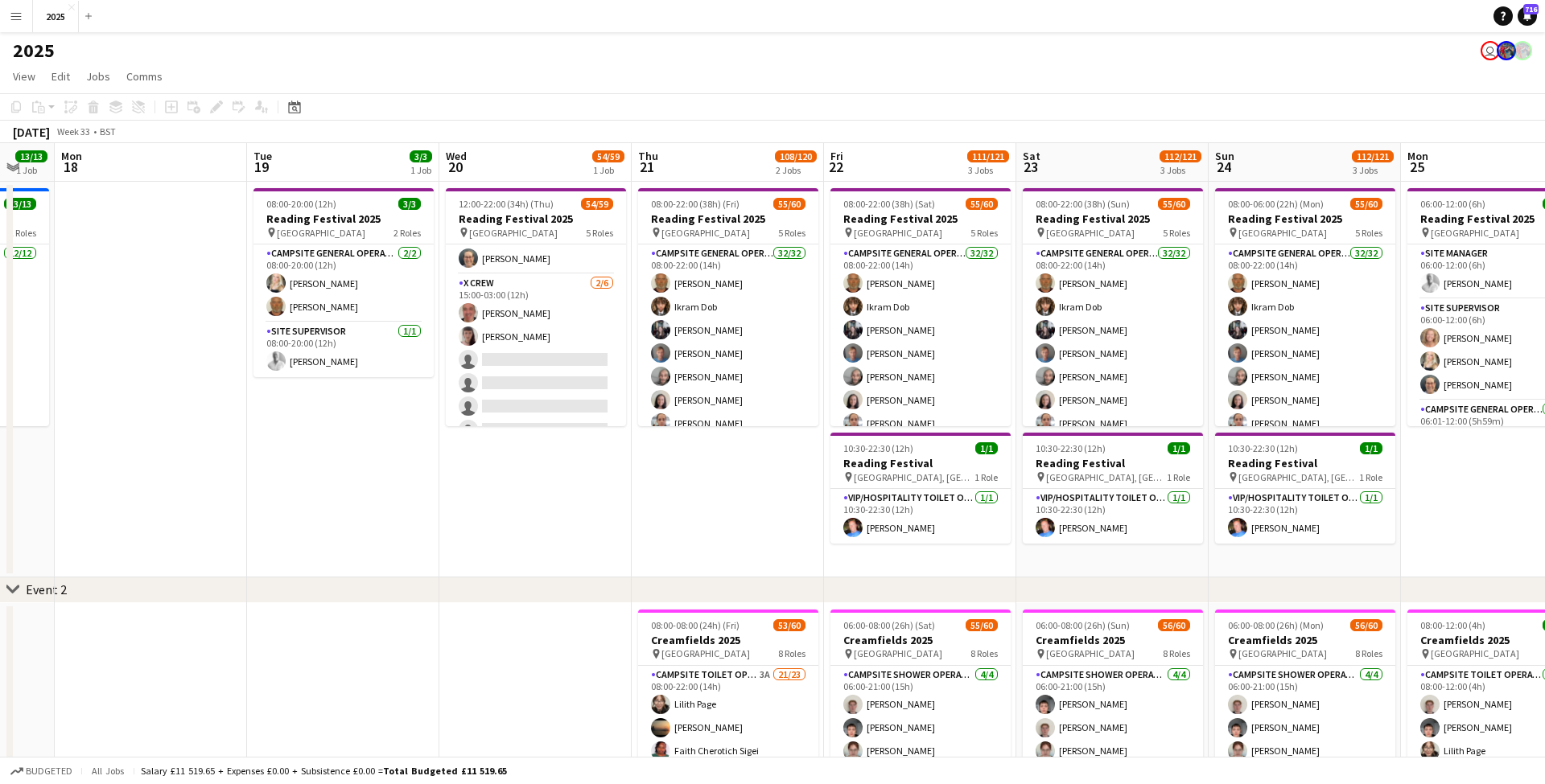
scroll to position [915, 0]
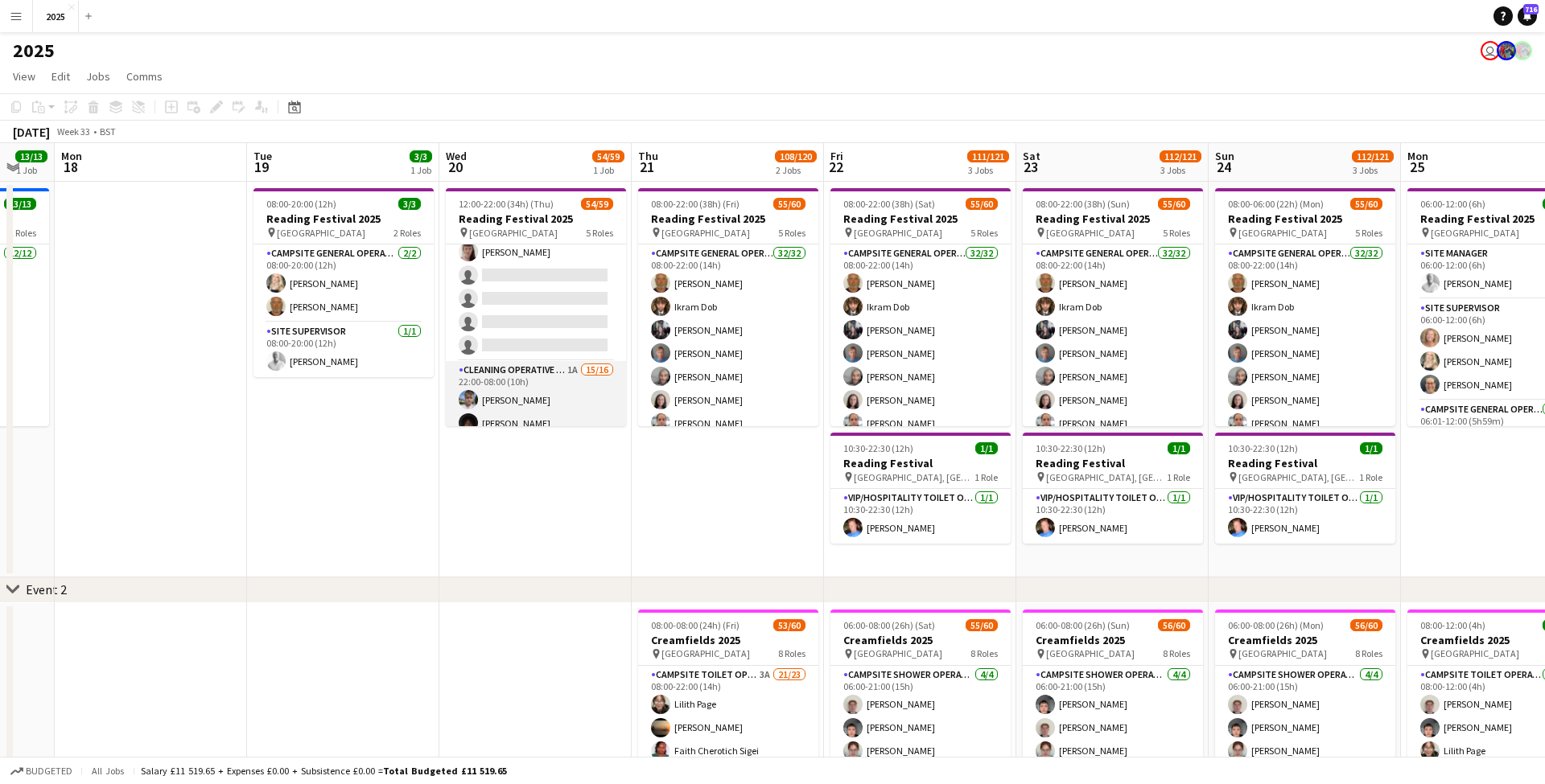
click at [572, 368] on app-card-role "Cleaning Operative (NIGHT) 1A 15/16 22:00-08:00 (10h) [PERSON_NAME]-[PERSON_NAM…" at bounding box center [535, 566] width 180 height 409
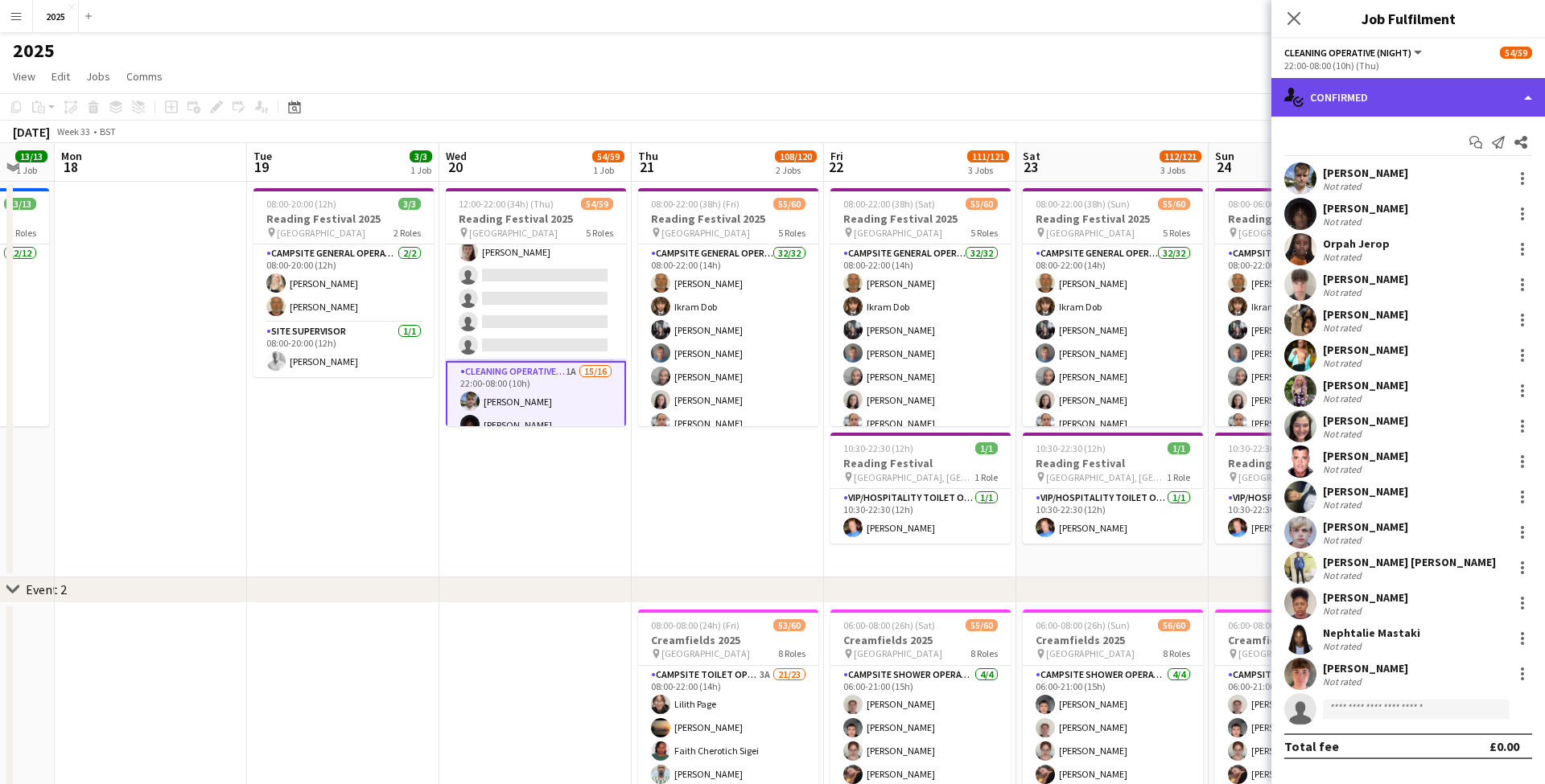
click at [1351, 93] on div "single-neutral-actions-check-2 Confirmed" at bounding box center [1408, 97] width 274 height 38
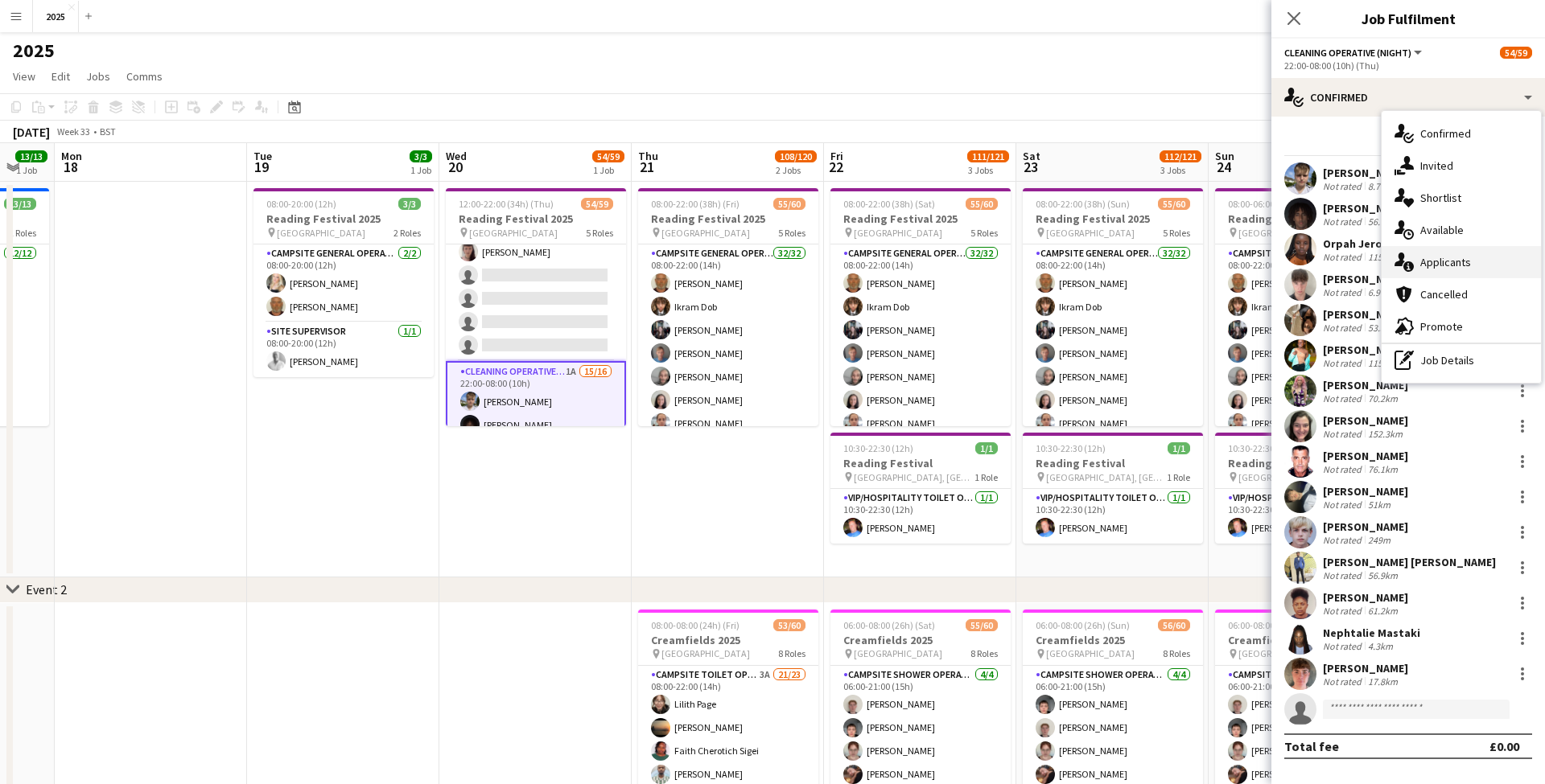
click at [1453, 260] on div "single-neutral-actions-information Applicants" at bounding box center [1460, 262] width 159 height 32
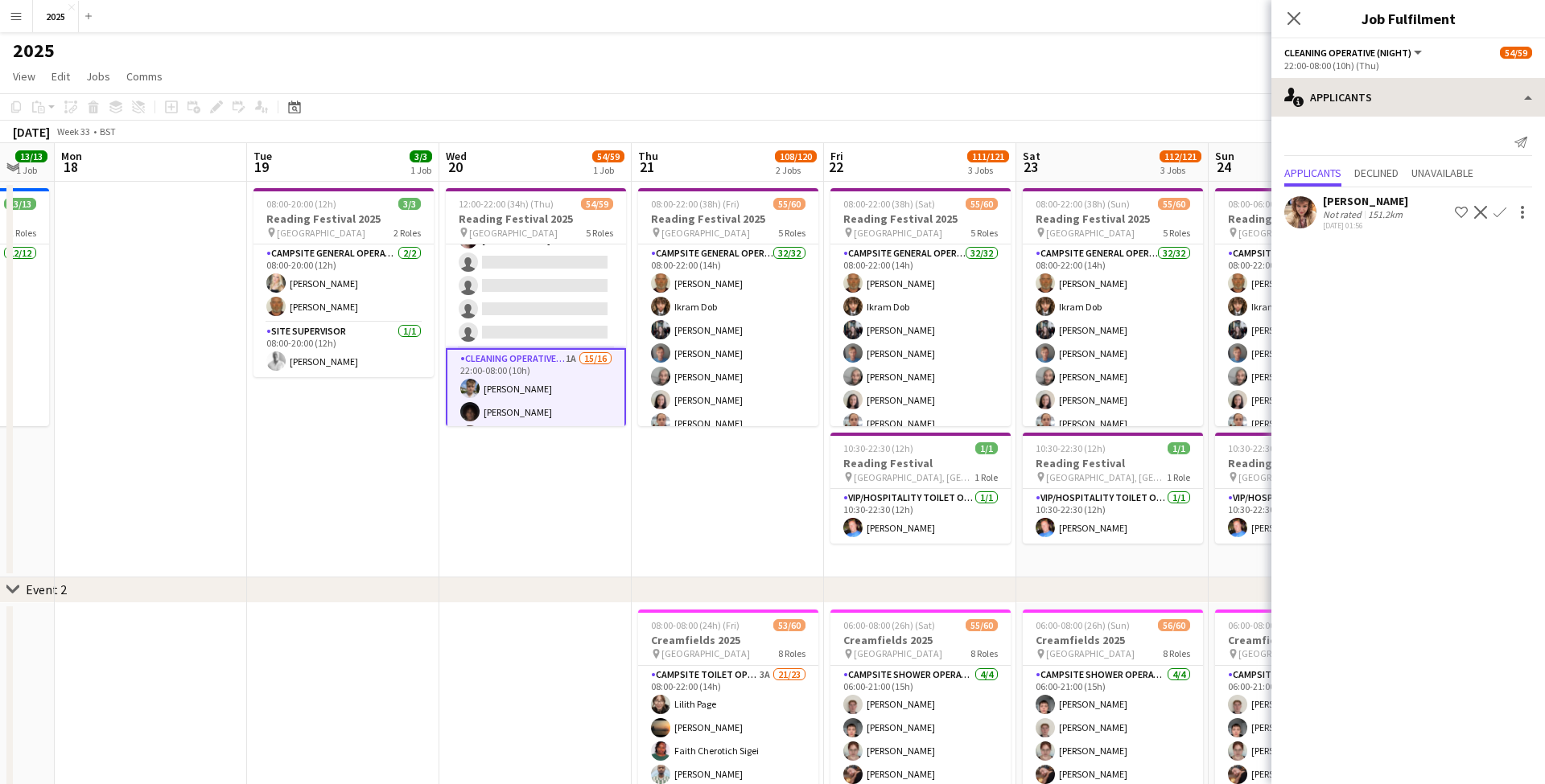
scroll to position [826, 0]
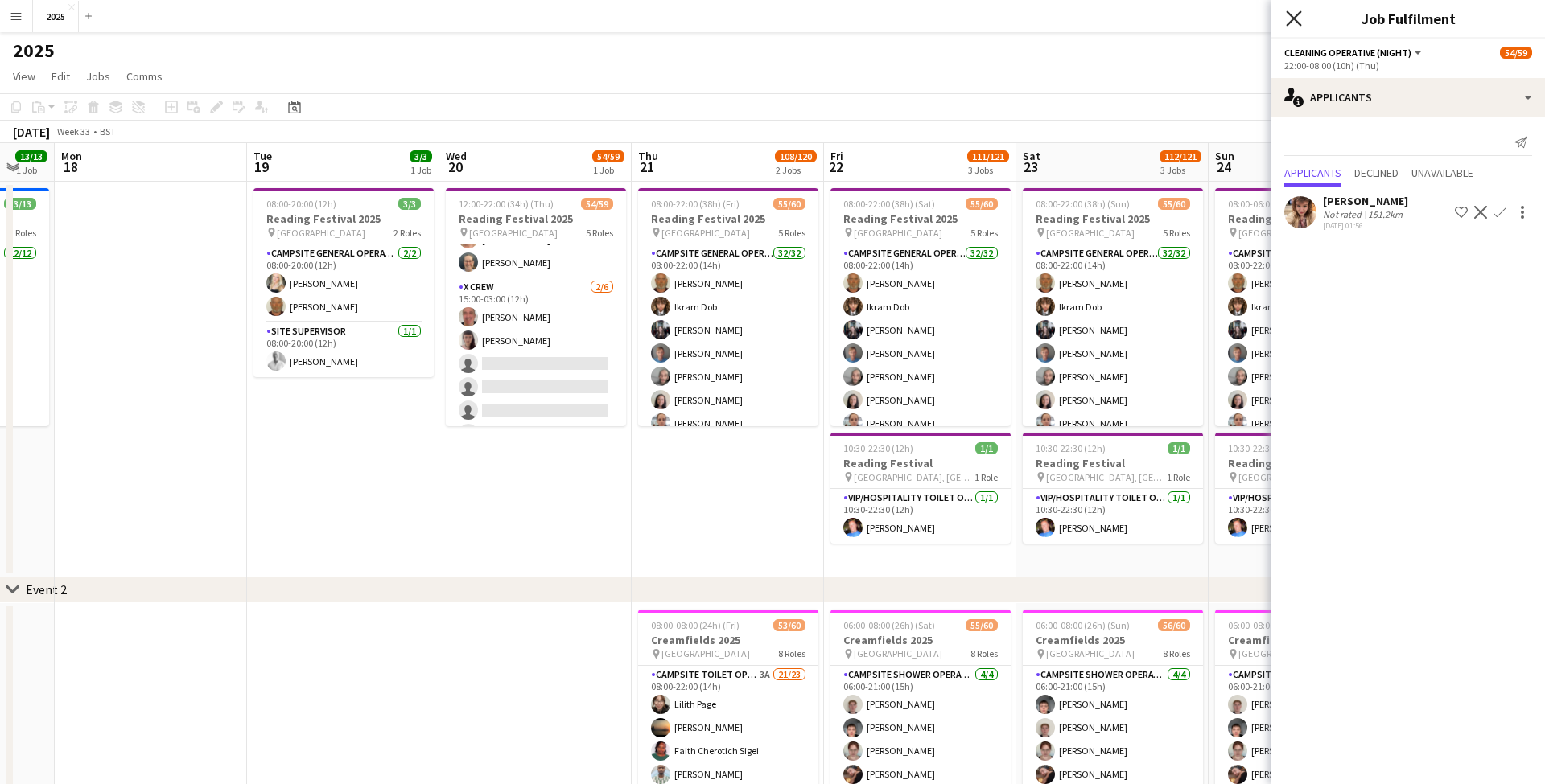
click at [1299, 20] on icon "Close pop-in" at bounding box center [1293, 18] width 15 height 15
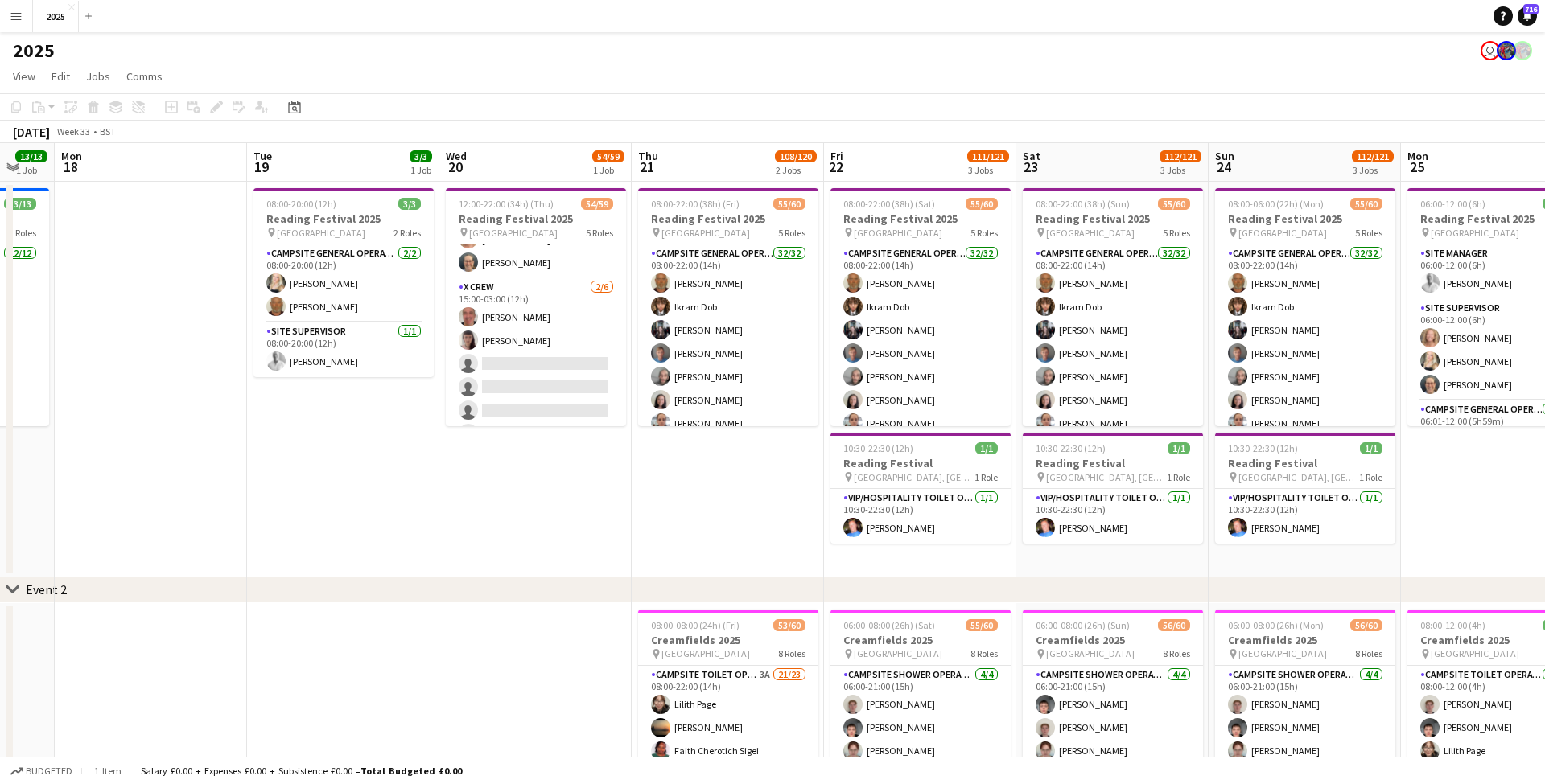
click at [1473, 488] on app-date-cell "06:00-12:00 (6h) 20/20 Reading Festival 2025 pin Richfield Avenue 3 Roles Site …" at bounding box center [1497, 380] width 192 height 396
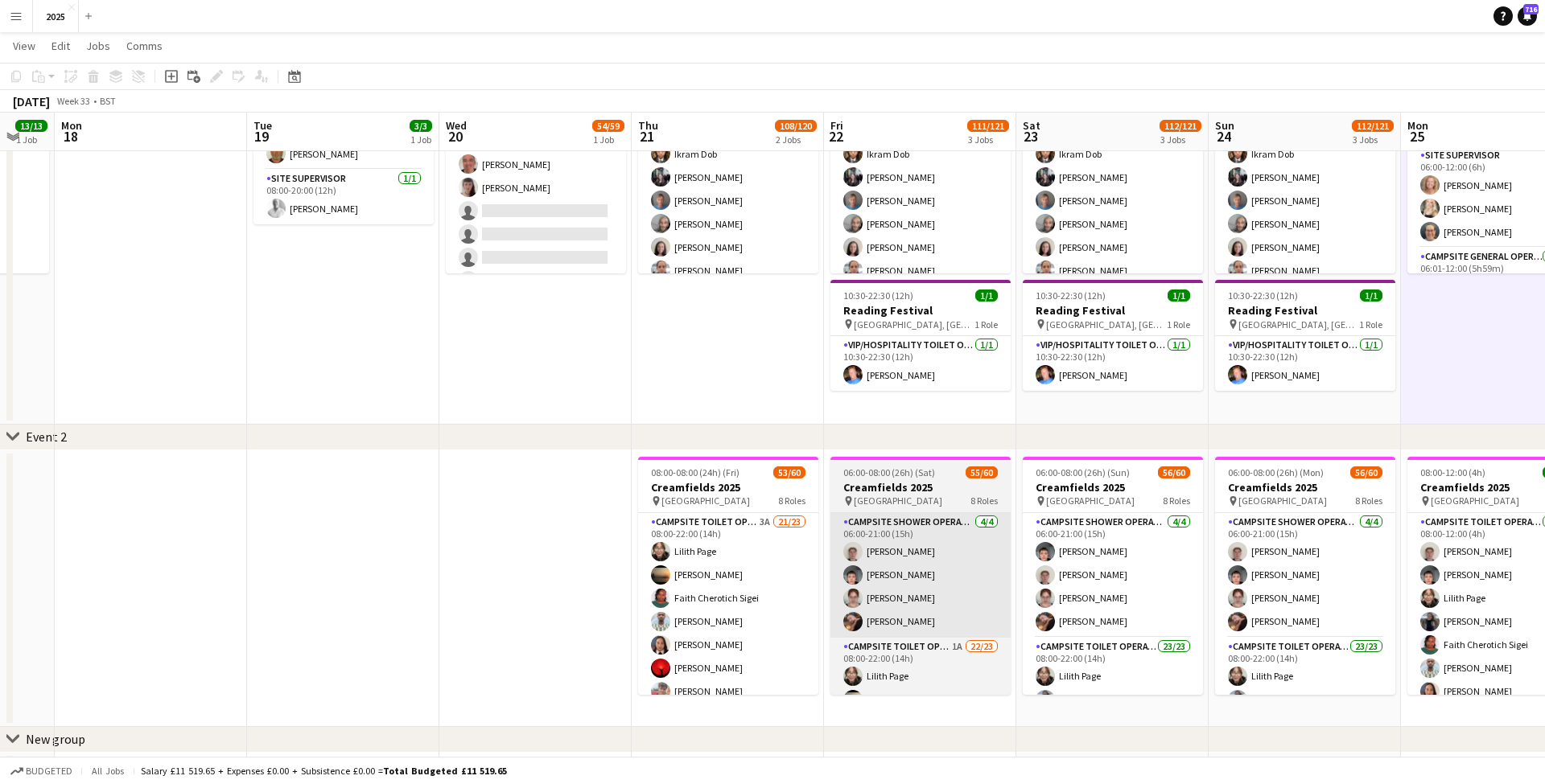
scroll to position [148, 0]
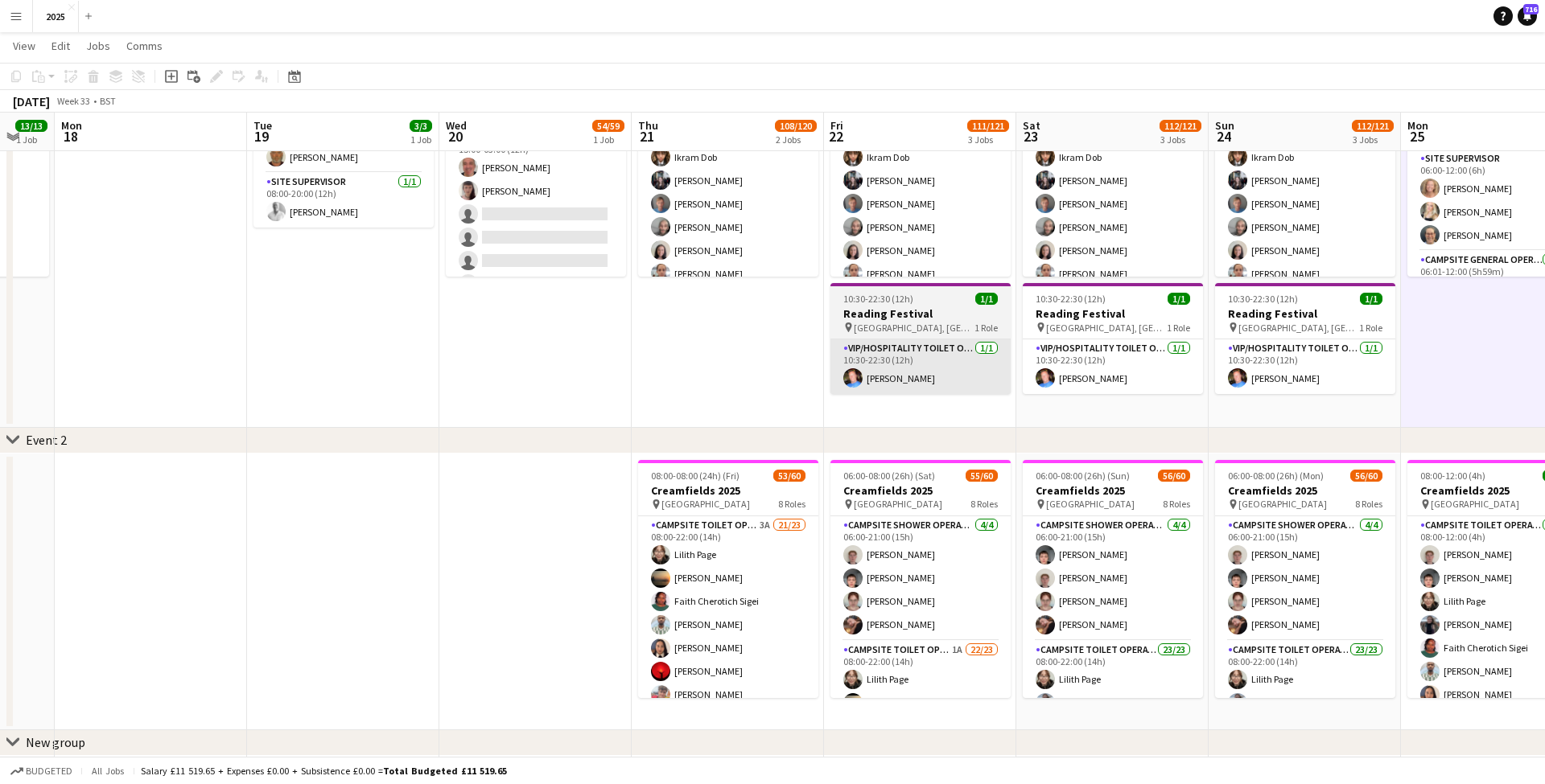
drag, startPoint x: 763, startPoint y: 527, endPoint x: 999, endPoint y: 375, distance: 280.7
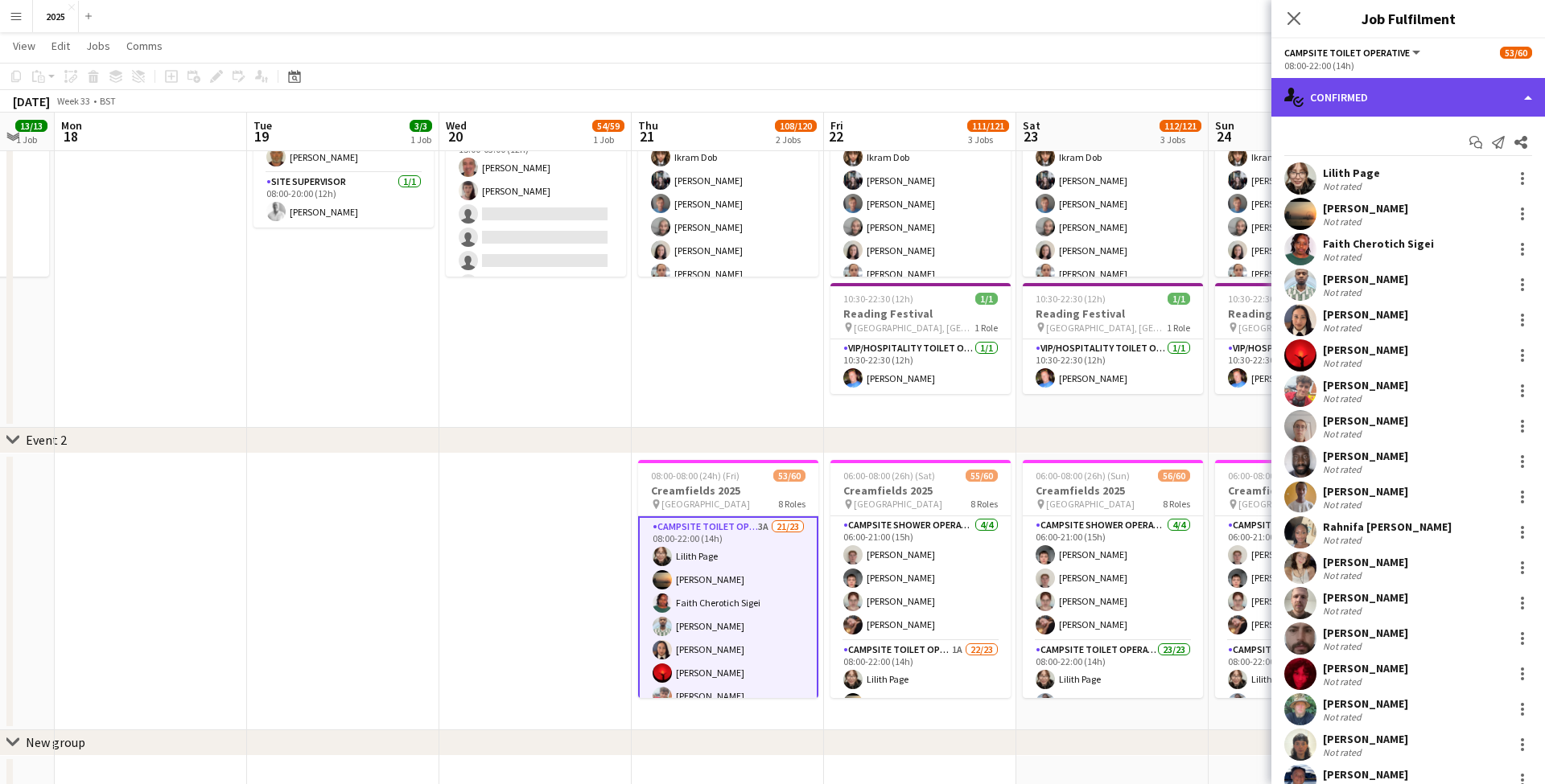
click at [1353, 100] on div "single-neutral-actions-check-2 Confirmed" at bounding box center [1408, 97] width 274 height 38
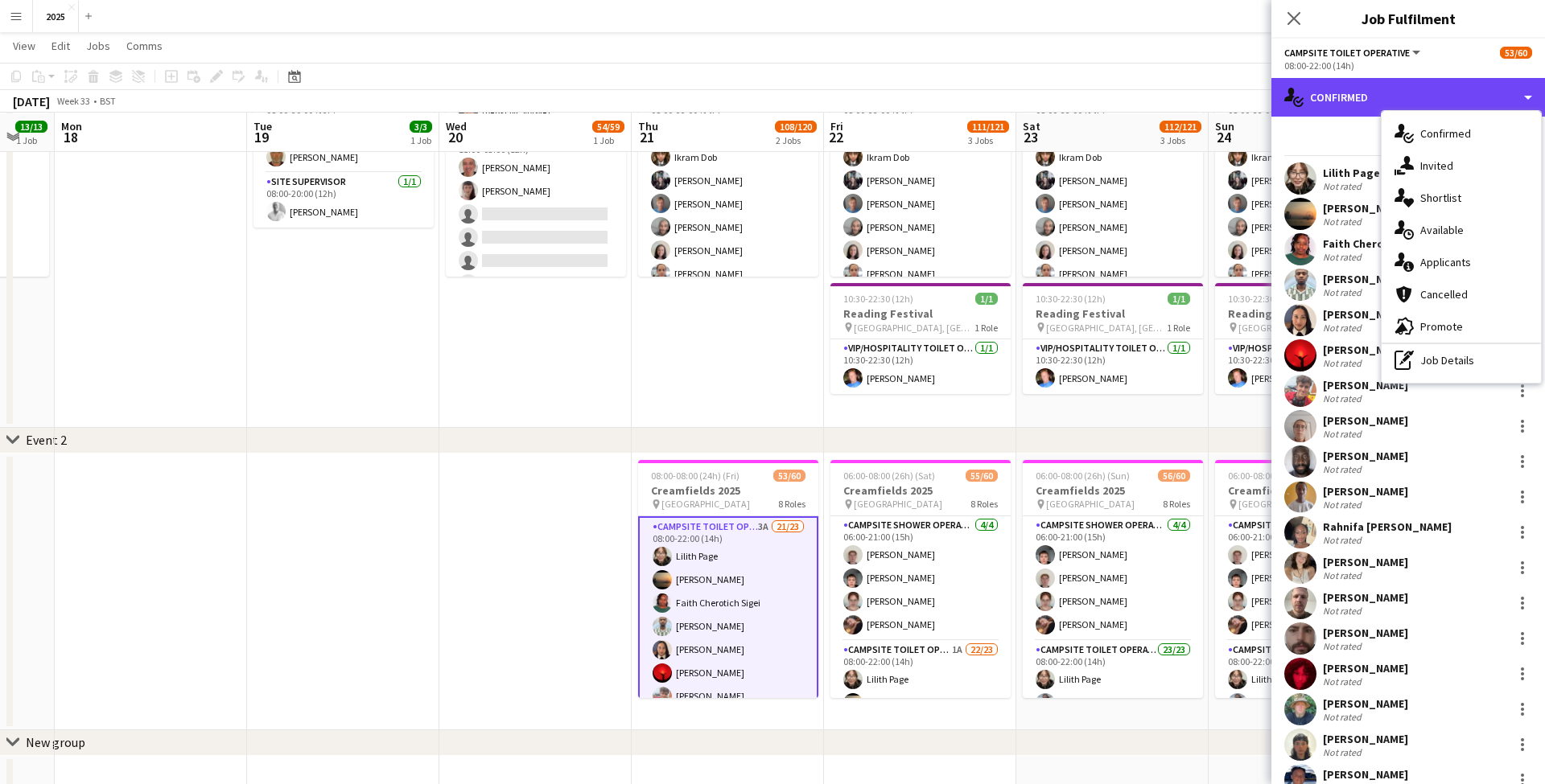
scroll to position [149, 0]
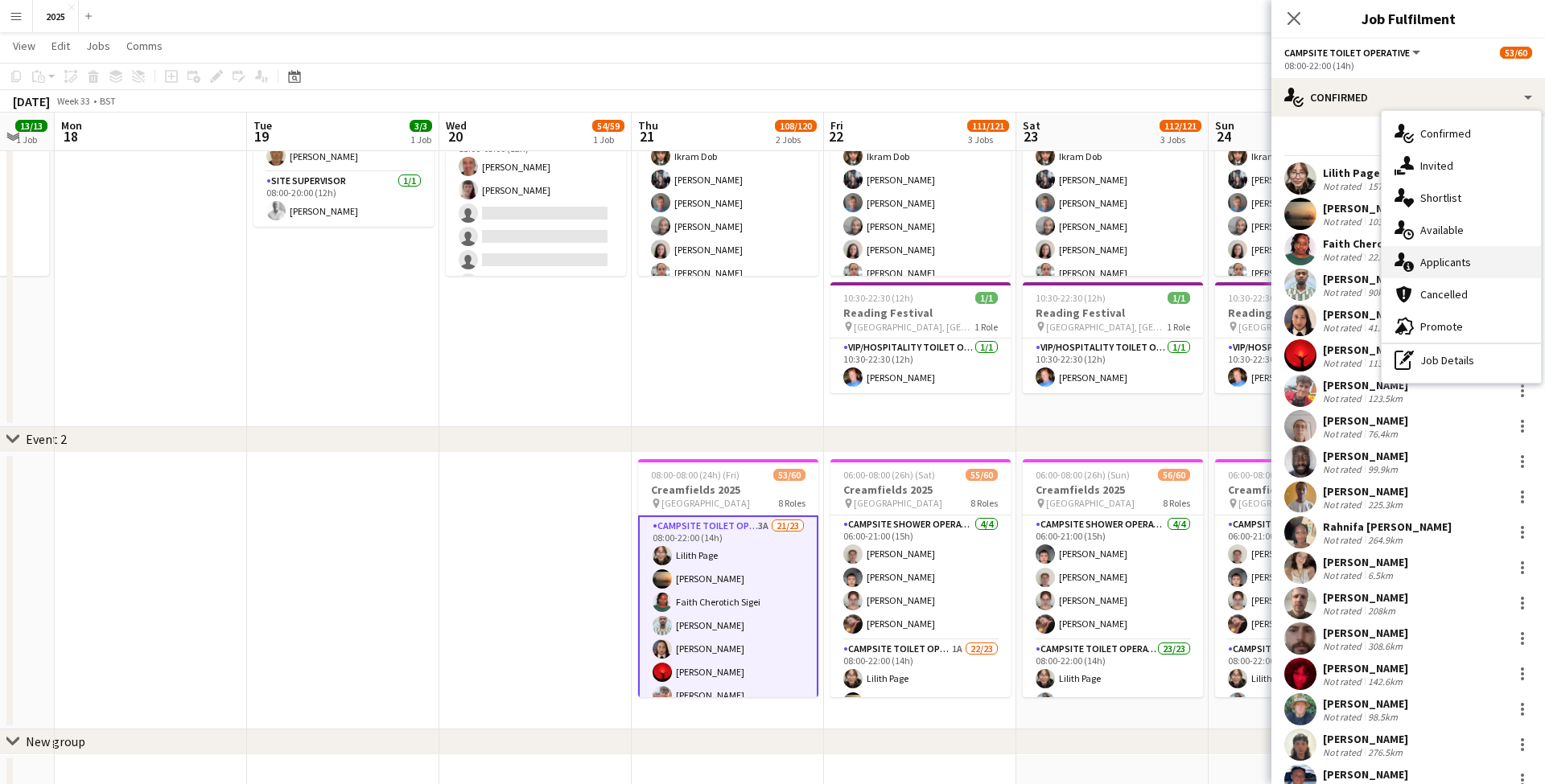
click at [1442, 259] on div "single-neutral-actions-information Applicants" at bounding box center [1460, 262] width 159 height 32
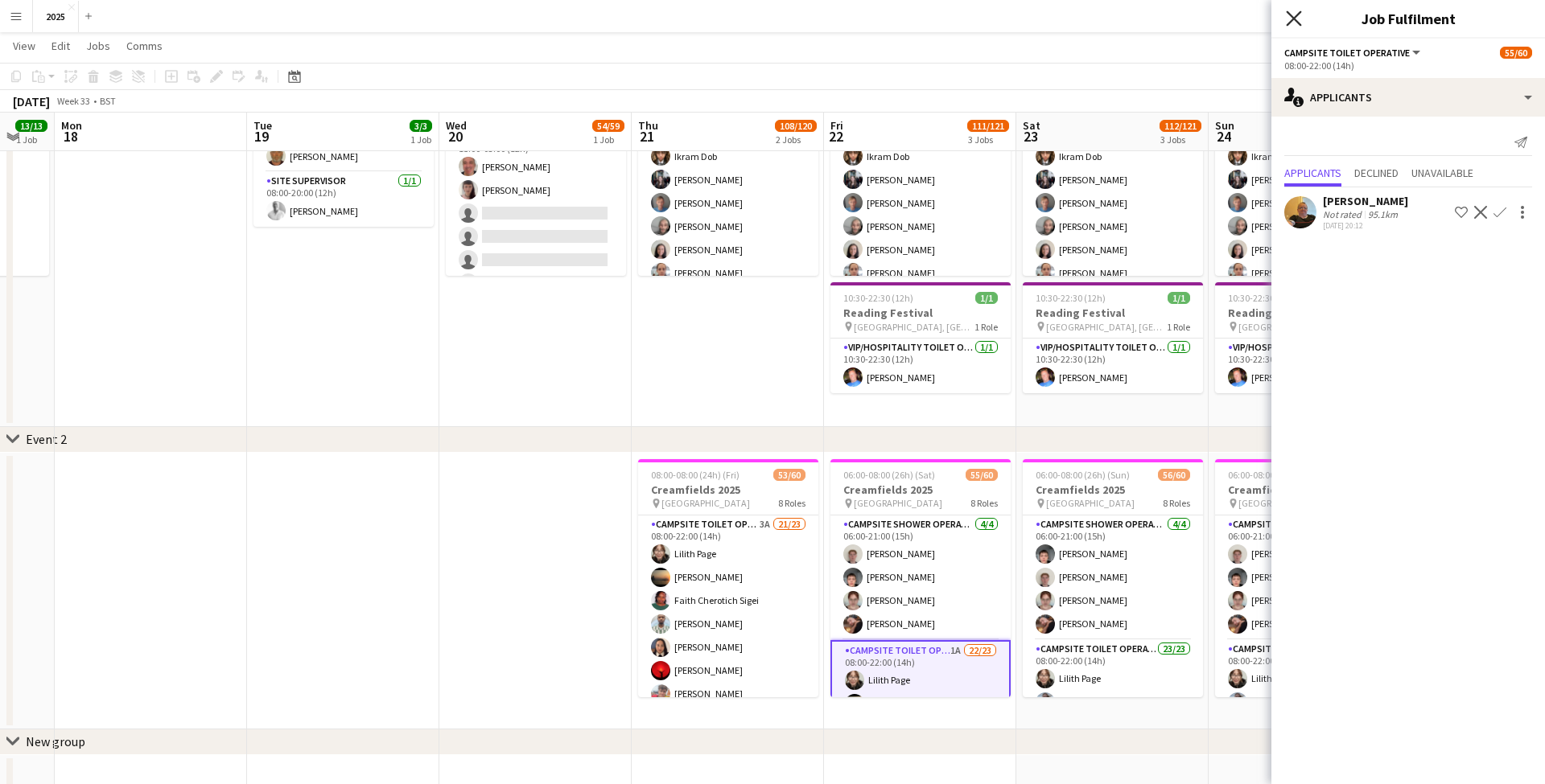
click at [1297, 19] on icon "Close pop-in" at bounding box center [1293, 18] width 15 height 15
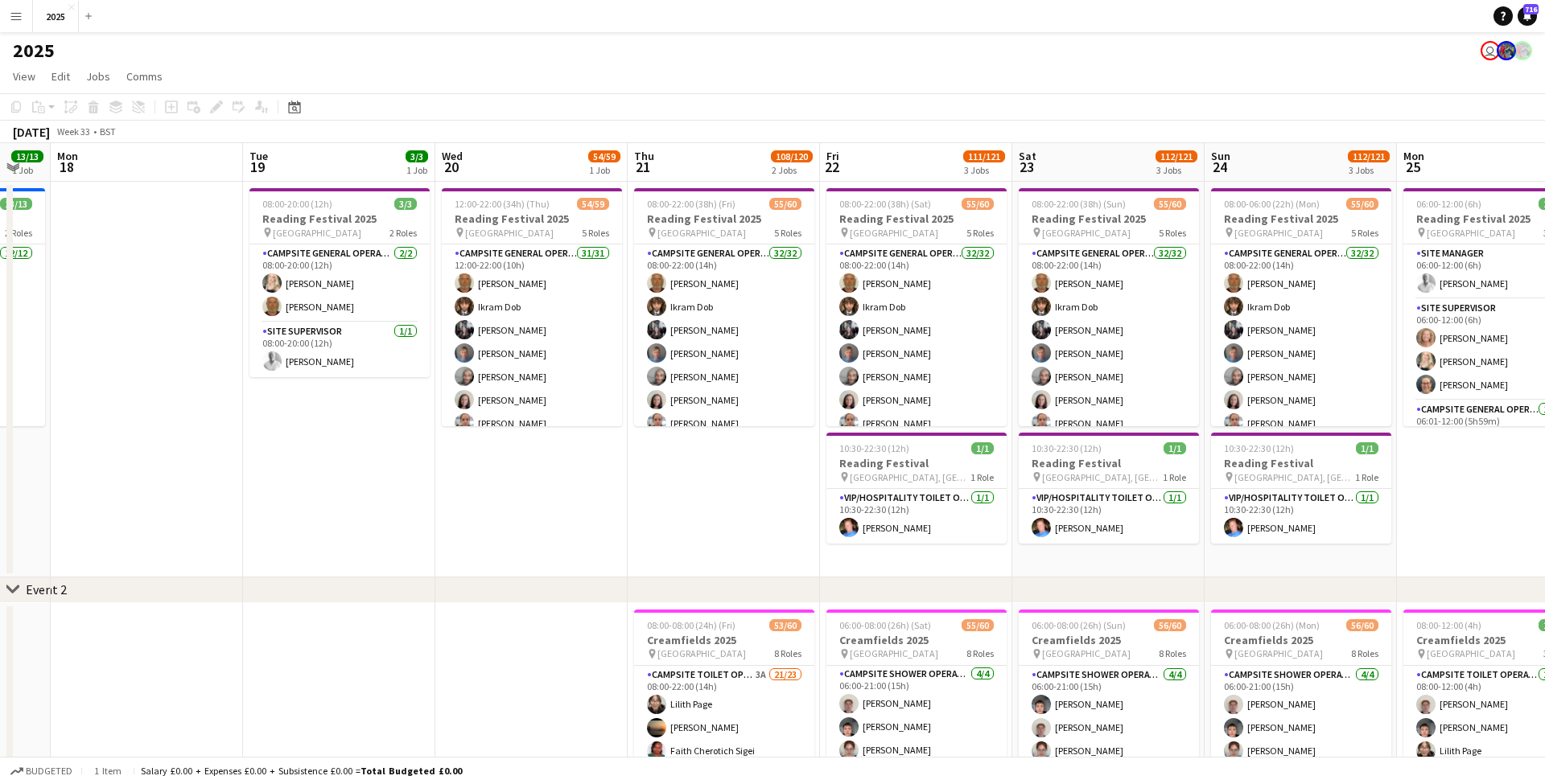
scroll to position [0, 0]
